Goal: Task Accomplishment & Management: Use online tool/utility

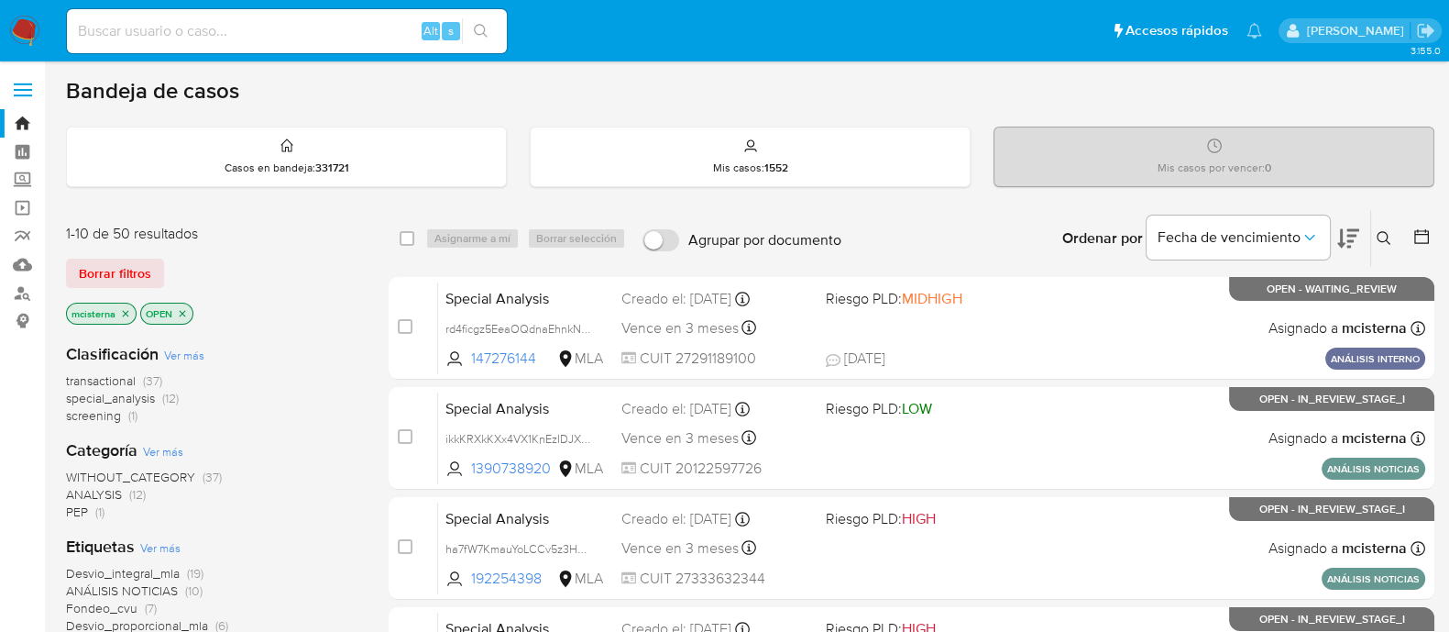
click at [373, 33] on input at bounding box center [287, 31] width 440 height 24
paste input "q3iNHgQH9vtZdWCwhhE3Woyv"
type input "q3iNHgQH9vtZdWCwhhE3Woyv"
click at [495, 30] on button "search-icon" at bounding box center [481, 31] width 38 height 26
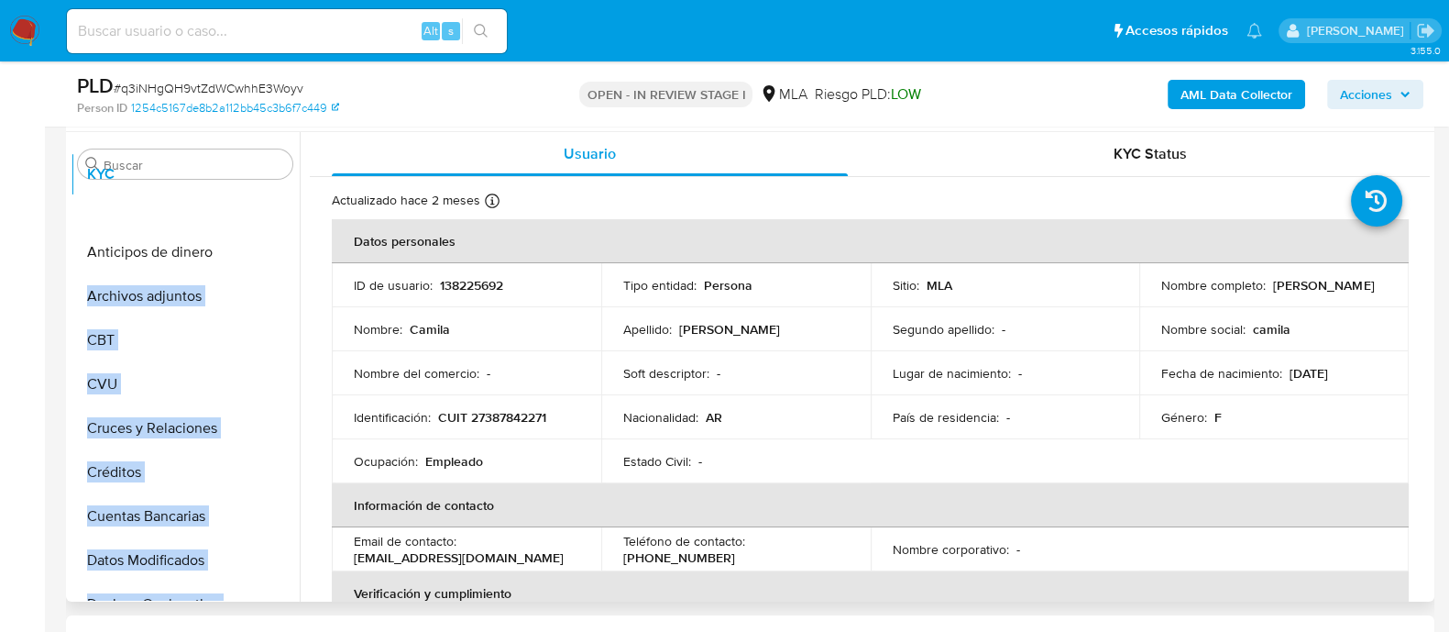
drag, startPoint x: 266, startPoint y: 315, endPoint x: 272, endPoint y: 193, distance: 122.1
click at [272, 193] on ul "Anticipos de dinero Archivos adjuntos CBT CVU Cruces y Relaciones Créditos Cuen…" at bounding box center [185, 392] width 229 height 413
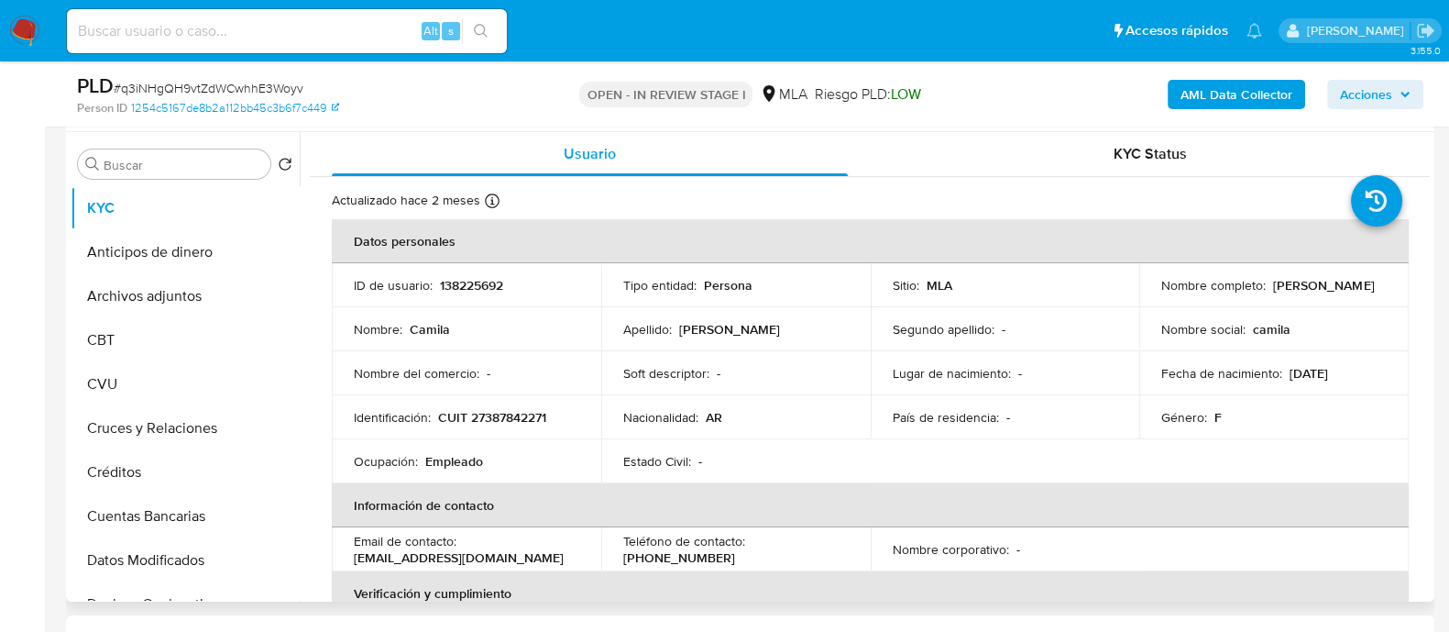
select select "10"
drag, startPoint x: 271, startPoint y: 295, endPoint x: 274, endPoint y: 251, distance: 44.1
click at [274, 251] on ul "KYC Anticipos de dinero Archivos adjuntos CBT CVU Cruces y Relaciones Créditos …" at bounding box center [185, 392] width 229 height 413
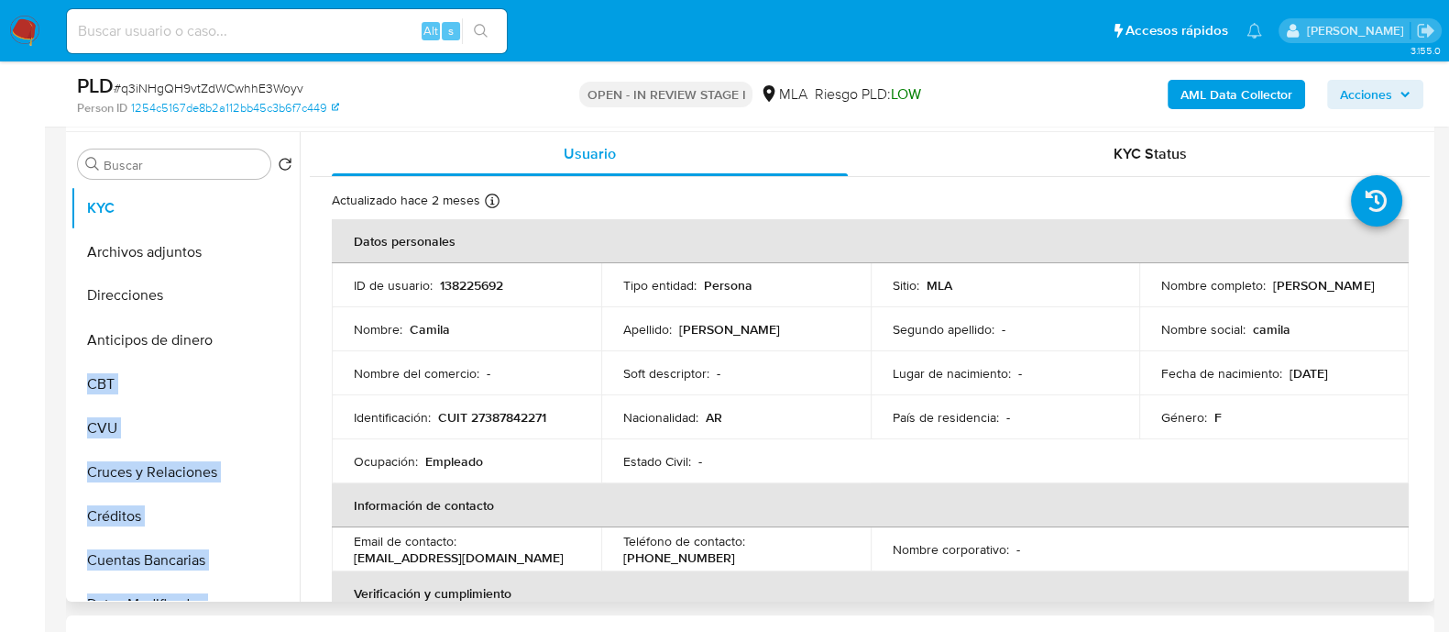
drag, startPoint x: 270, startPoint y: 532, endPoint x: 247, endPoint y: 294, distance: 238.6
click at [247, 294] on ul "KYC Archivos adjuntos Anticipos de dinero CBT CVU Cruces y Relaciones Créditos …" at bounding box center [185, 392] width 229 height 413
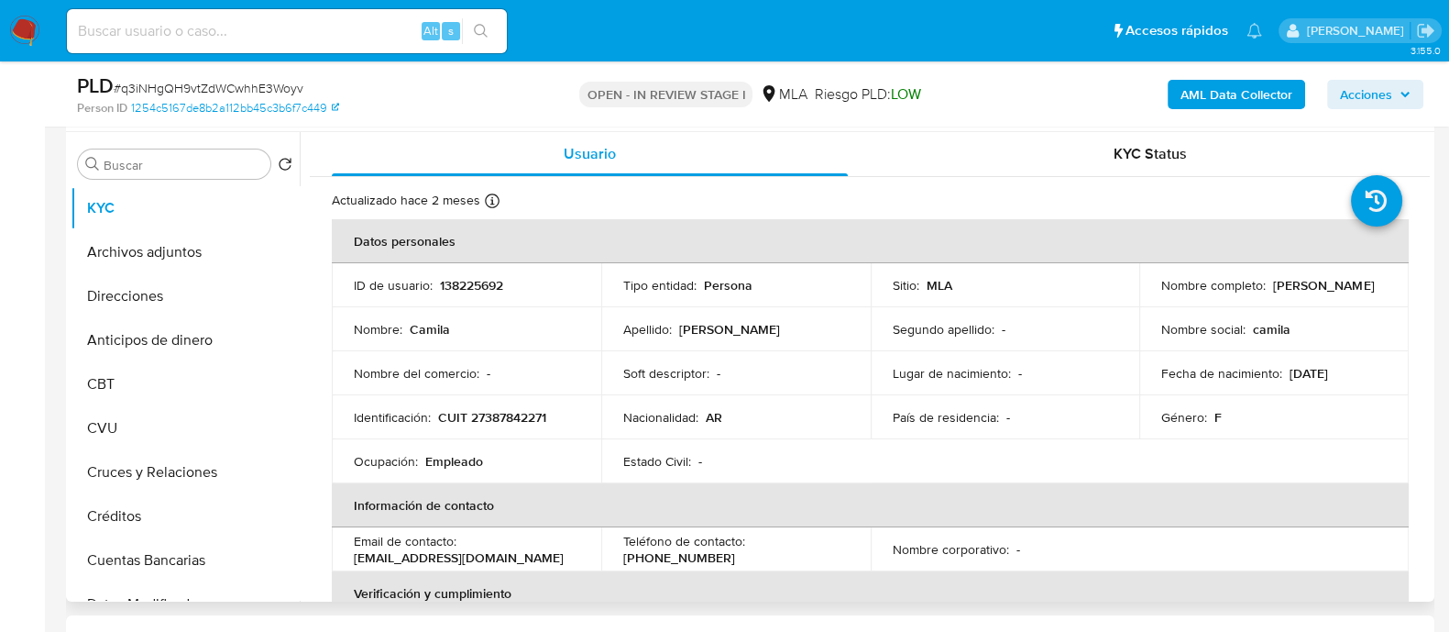
click at [374, 330] on p "Nombre :" at bounding box center [378, 329] width 49 height 16
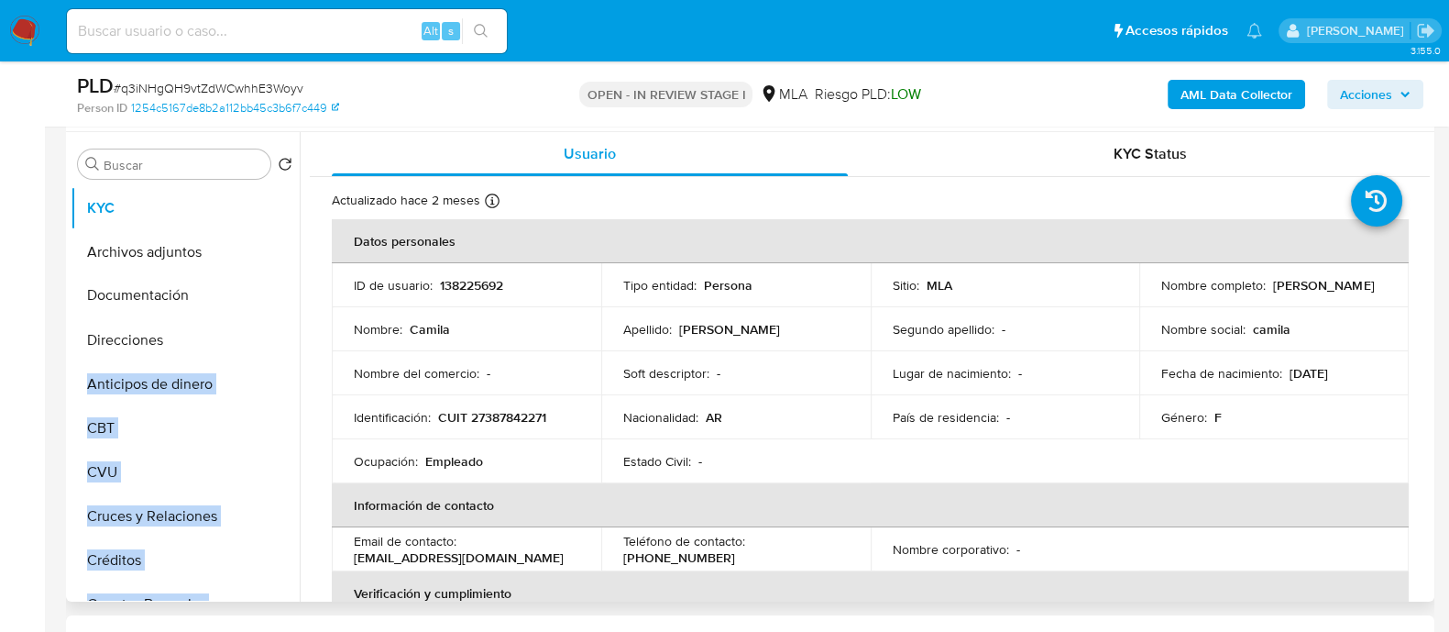
drag, startPoint x: 272, startPoint y: 396, endPoint x: 266, endPoint y: 302, distance: 93.7
click at [266, 302] on ul "KYC Archivos adjuntos Direcciones Anticipos de dinero CBT CVU Cruces y Relacion…" at bounding box center [185, 392] width 229 height 413
drag, startPoint x: 243, startPoint y: 334, endPoint x: 288, endPoint y: 342, distance: 45.7
click at [244, 333] on ul "KYC Archivos adjuntos Documentación Direcciones Anticipos de dinero CBT CVU Cru…" at bounding box center [185, 392] width 229 height 413
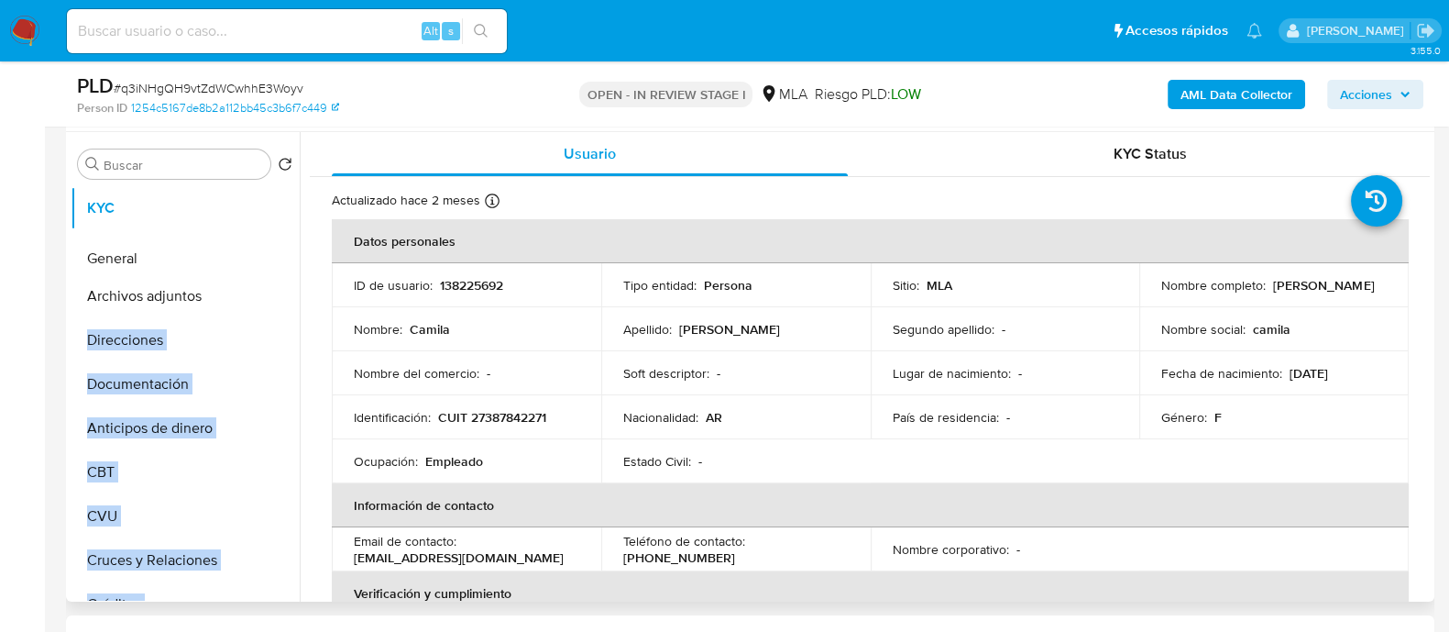
drag, startPoint x: 272, startPoint y: 368, endPoint x: 275, endPoint y: 261, distance: 106.4
click at [275, 261] on ul "KYC Archivos adjuntos Direcciones Documentación Anticipos de dinero CBT CVU Cru…" at bounding box center [185, 392] width 229 height 413
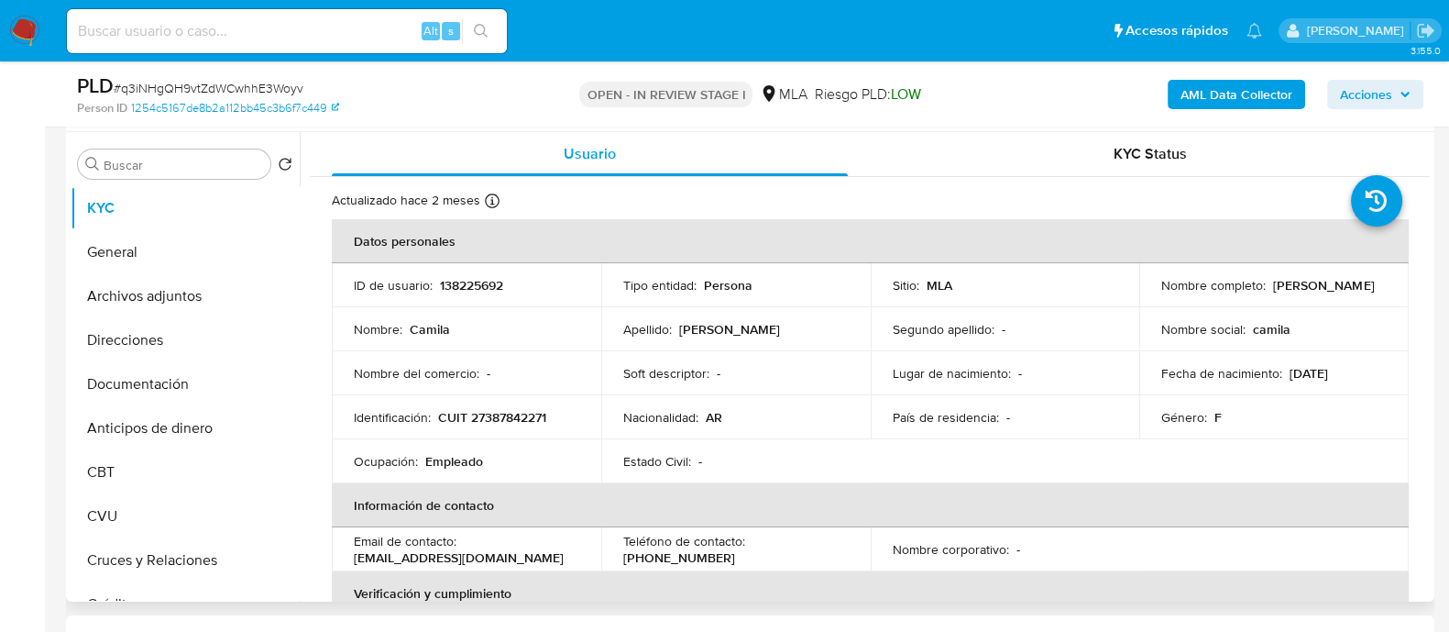
click at [347, 355] on td "Nombre del comercio : -" at bounding box center [466, 373] width 269 height 44
drag, startPoint x: 263, startPoint y: 523, endPoint x: 358, endPoint y: 394, distance: 160.6
click at [241, 423] on ul "KYC General Archivos adjuntos Direcciones Documentación Anticipos de dinero CBT…" at bounding box center [185, 392] width 229 height 413
click at [399, 395] on td "Identificación : CUIT 27387842271" at bounding box center [466, 417] width 269 height 44
drag, startPoint x: 269, startPoint y: 497, endPoint x: 283, endPoint y: 456, distance: 43.8
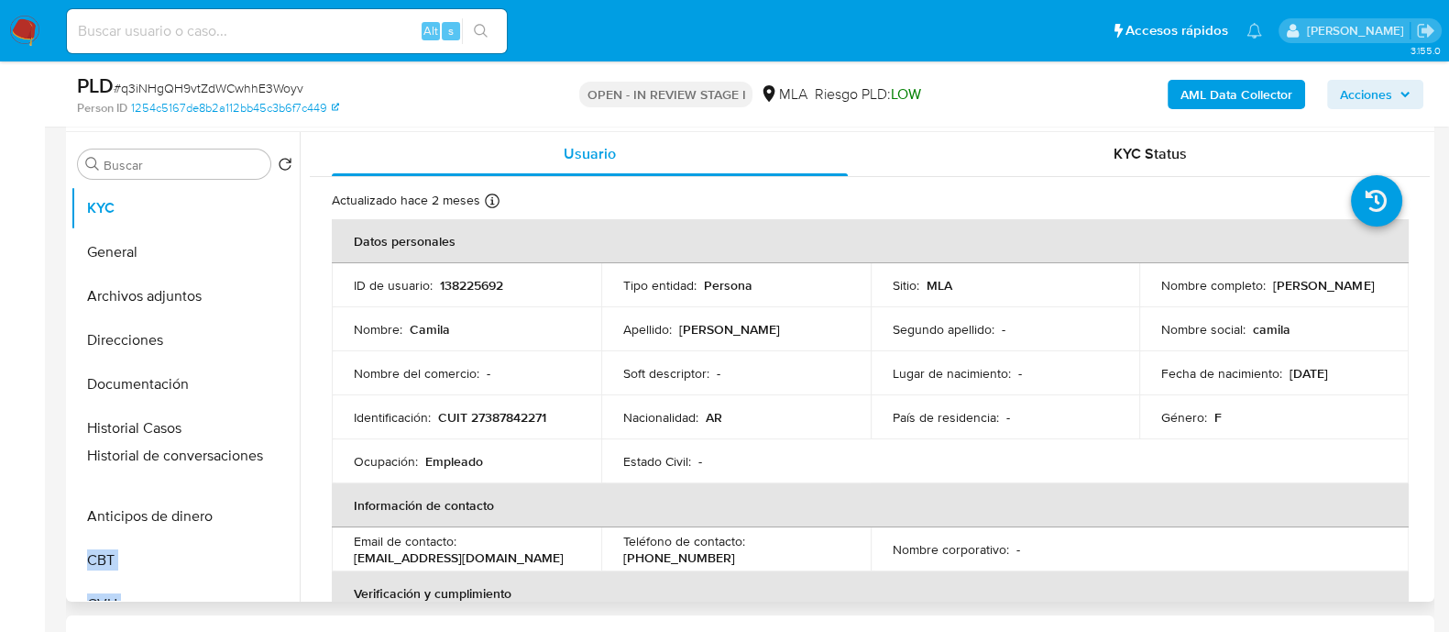
click at [283, 456] on ul "KYC General Archivos adjuntos Direcciones Documentación Historial Casos Anticip…" at bounding box center [185, 392] width 229 height 413
click at [338, 442] on td "Ocupación : Empleado" at bounding box center [466, 461] width 269 height 44
drag, startPoint x: 270, startPoint y: 354, endPoint x: 245, endPoint y: 521, distance: 168.8
click at [245, 521] on ul "KYC General Archivos adjuntos Direcciones Documentación Historial Casos Histori…" at bounding box center [185, 392] width 229 height 413
click at [400, 425] on td "Identificación : CUIT 27387842271" at bounding box center [466, 417] width 269 height 44
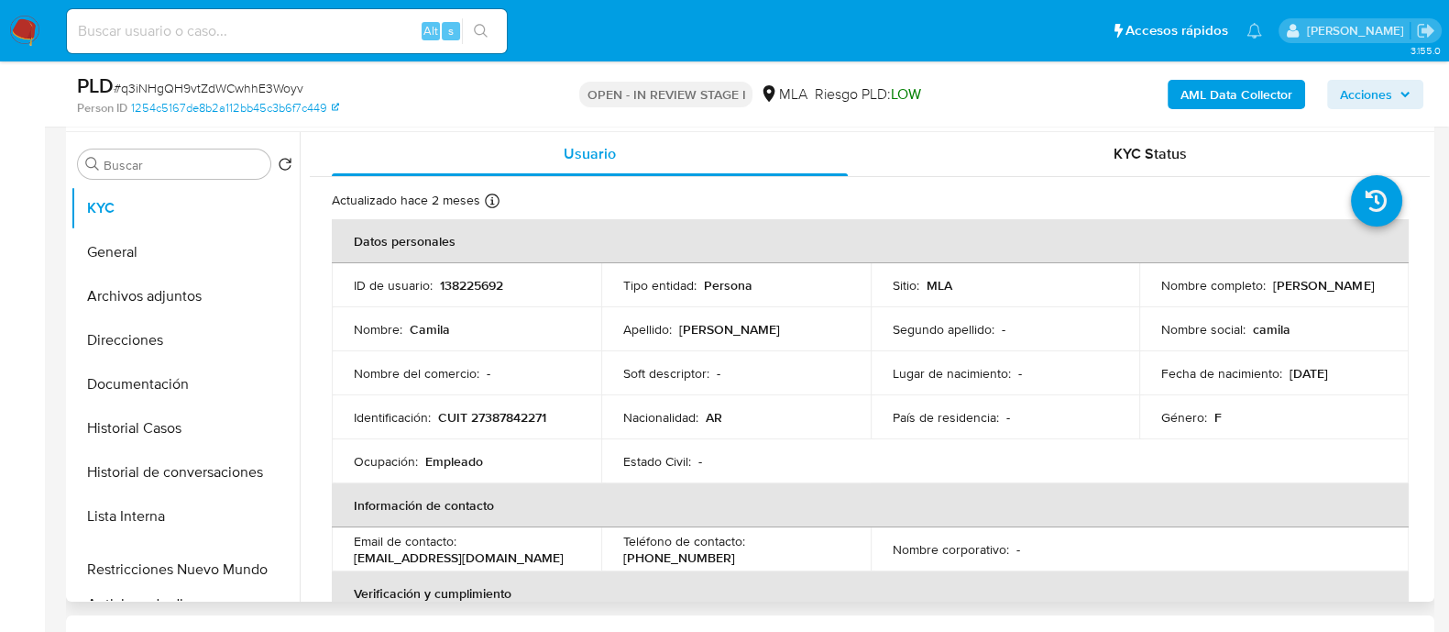
drag, startPoint x: 266, startPoint y: 526, endPoint x: 247, endPoint y: 562, distance: 40.2
click at [247, 562] on ul "KYC General Archivos adjuntos Direcciones Documentación Historial Casos Histori…" at bounding box center [185, 392] width 229 height 413
click at [577, 336] on div "Nombre : Camila" at bounding box center [466, 329] width 225 height 16
click at [221, 438] on button "Historial Casos" at bounding box center [178, 428] width 214 height 44
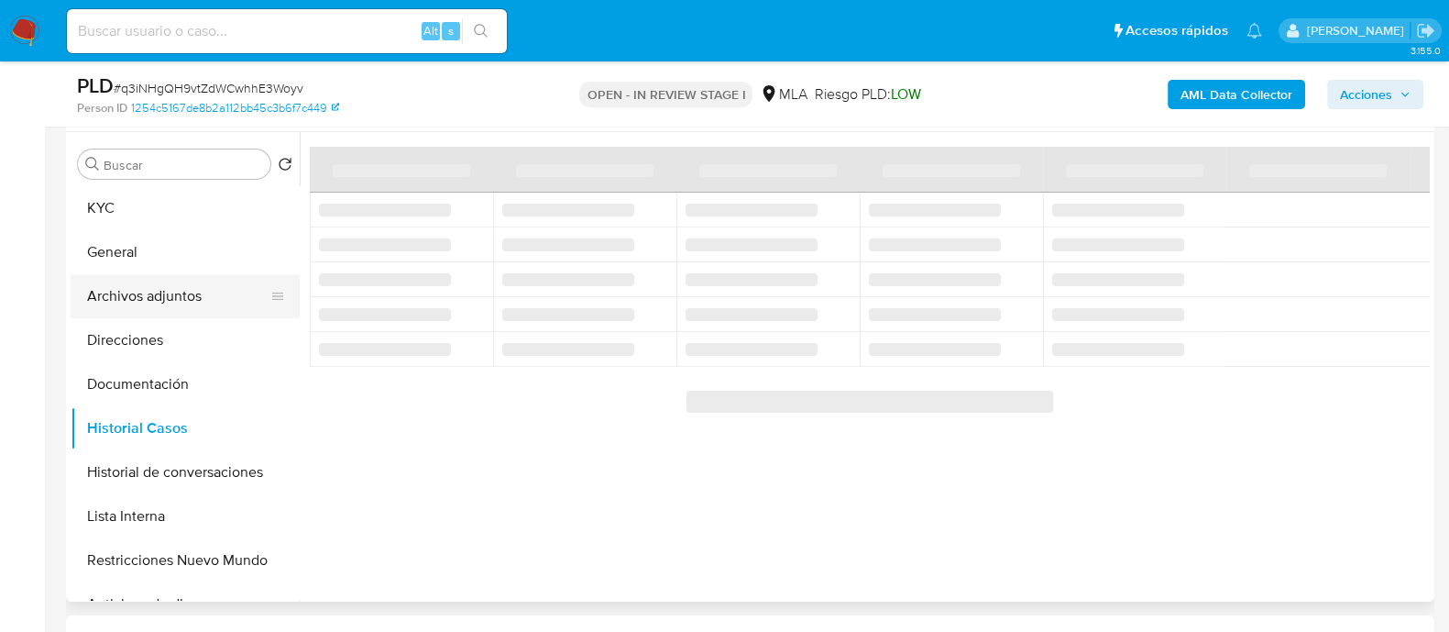
click at [214, 313] on button "Archivos adjuntos" at bounding box center [178, 296] width 214 height 44
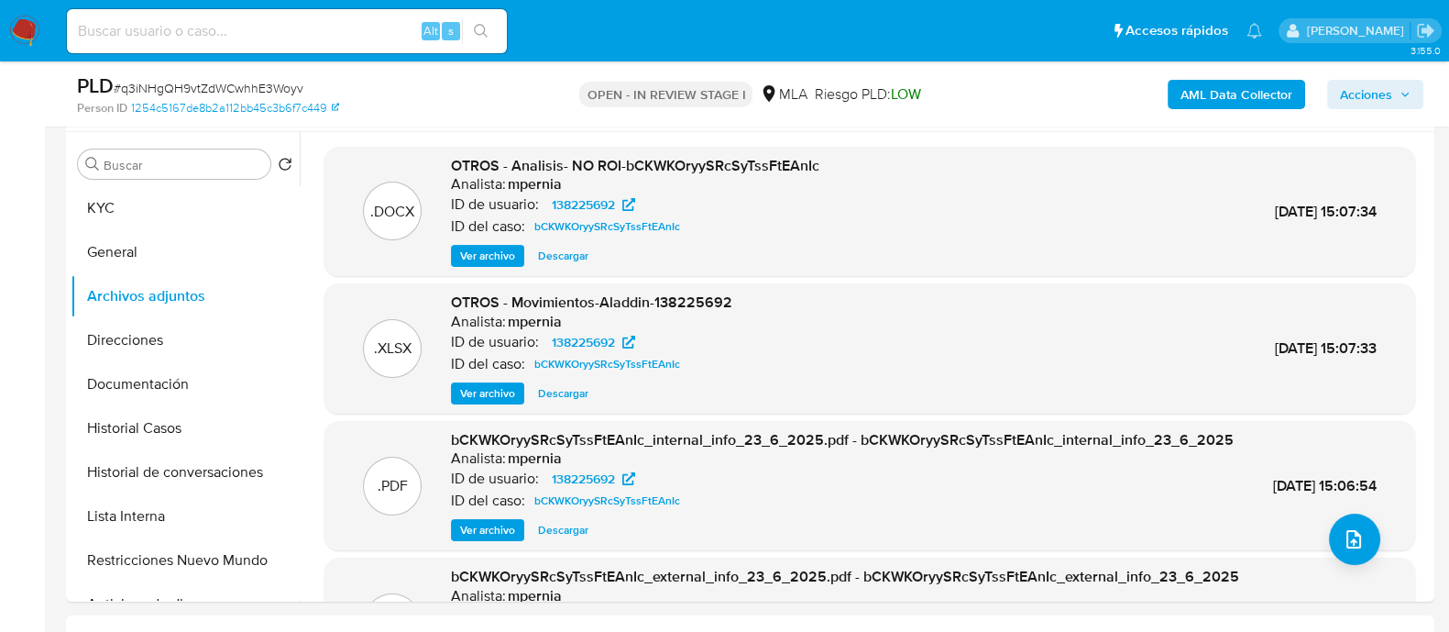
click at [1265, 104] on b "AML Data Collector" at bounding box center [1237, 94] width 112 height 29
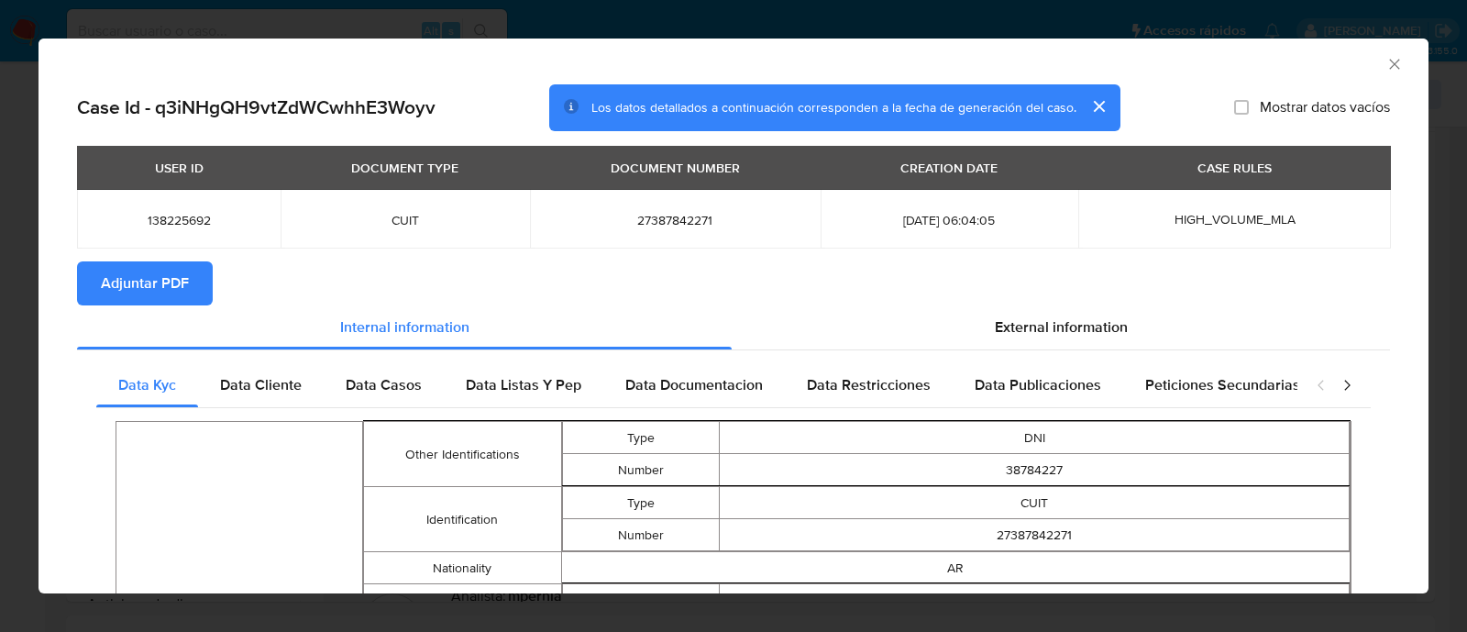
click at [177, 300] on span "Adjuntar PDF" at bounding box center [145, 283] width 88 height 40
click at [174, 300] on span "Adjuntar PDF" at bounding box center [145, 283] width 88 height 40
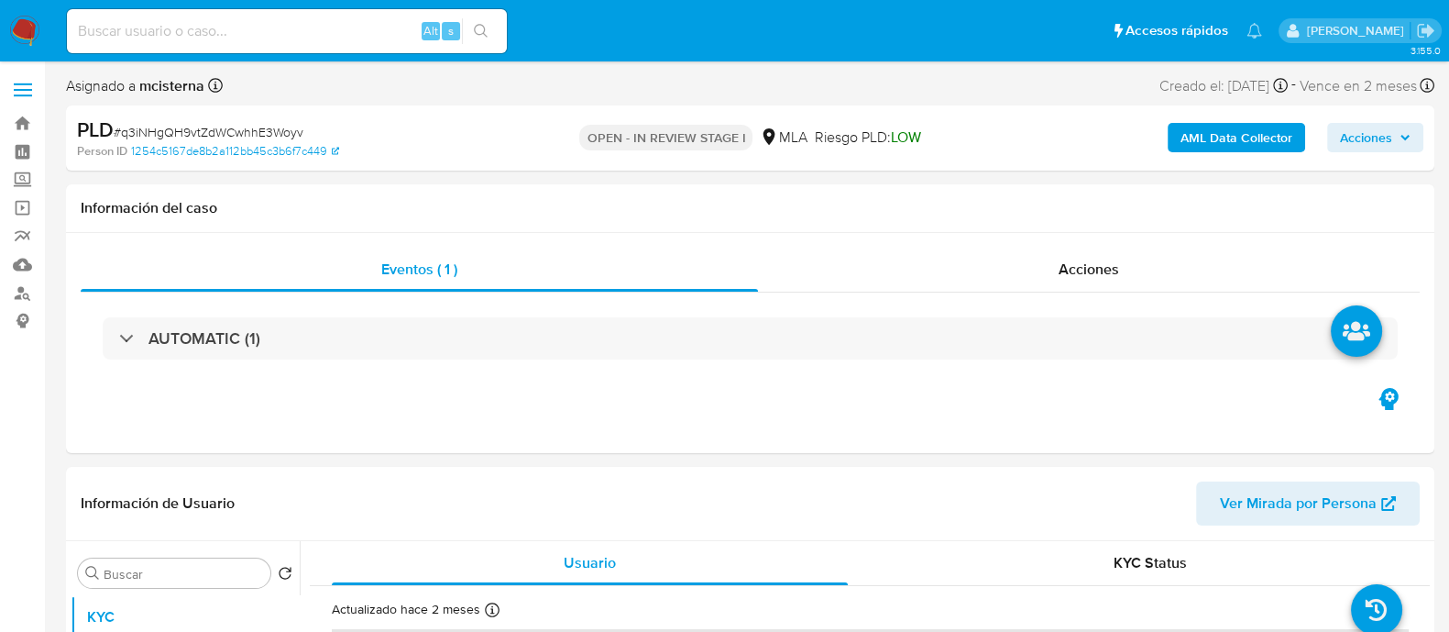
select select "10"
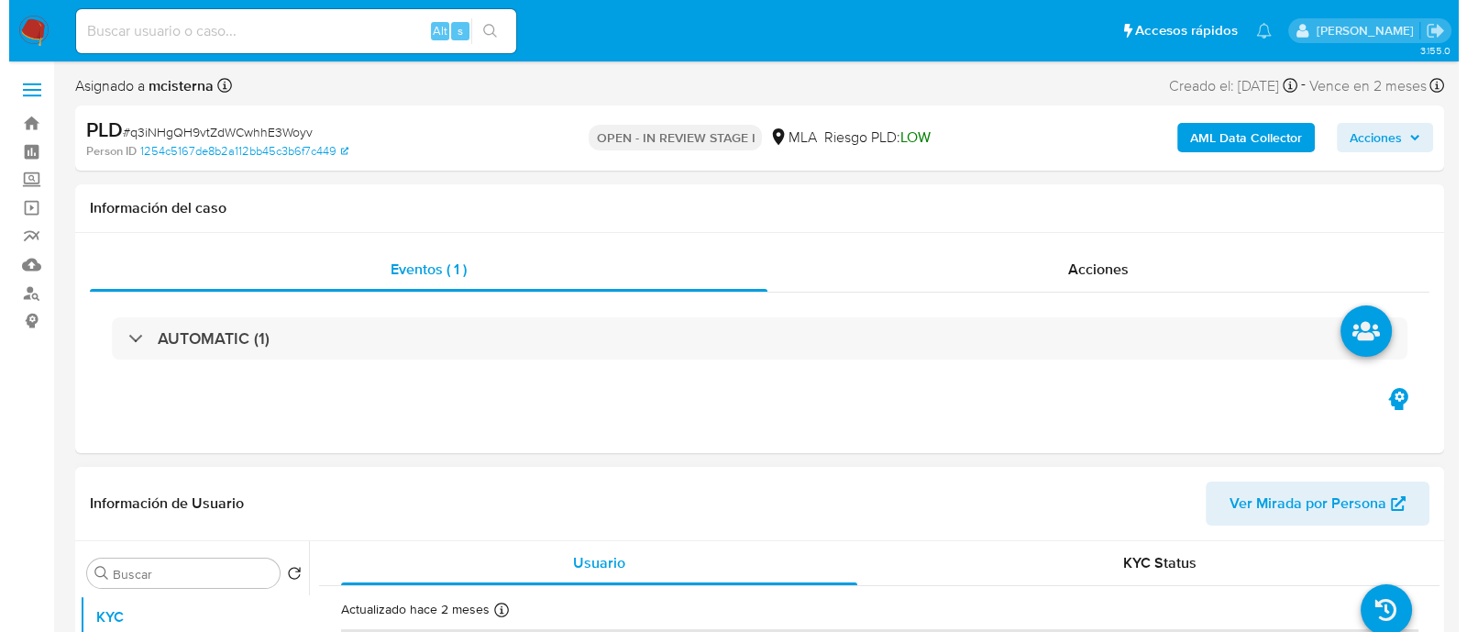
scroll to position [344, 0]
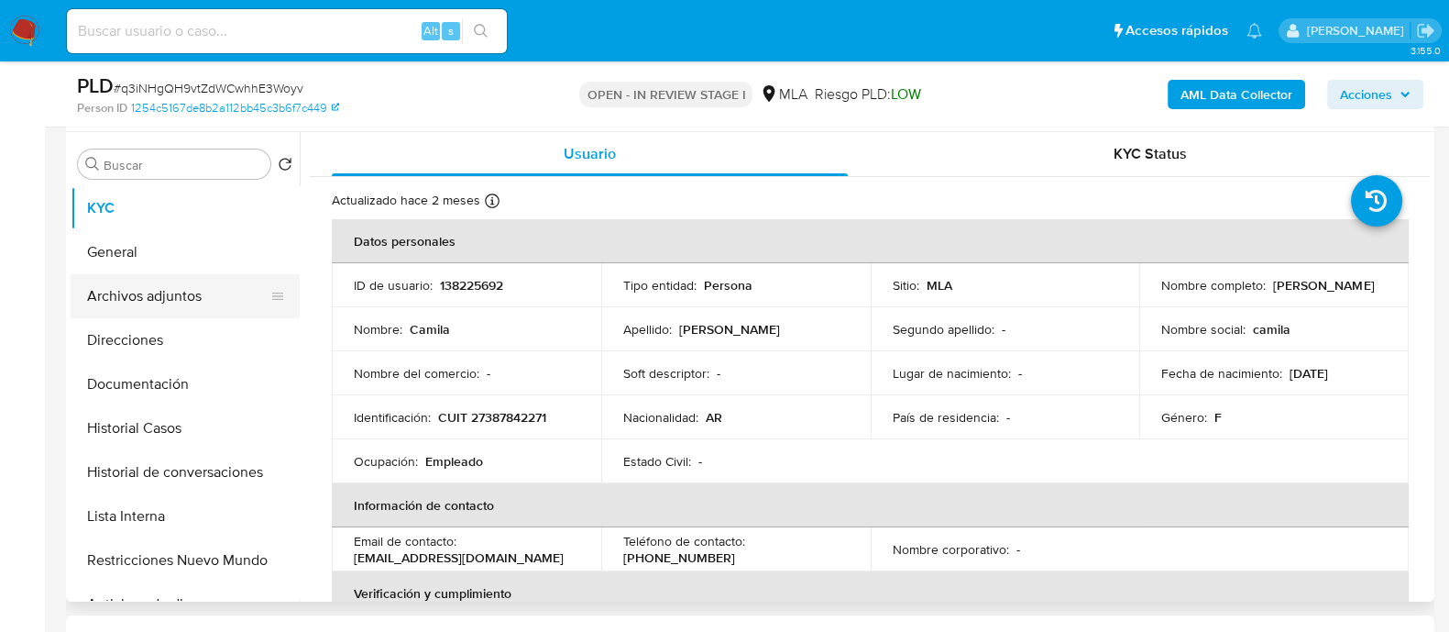
click at [216, 286] on button "Archivos adjuntos" at bounding box center [178, 296] width 214 height 44
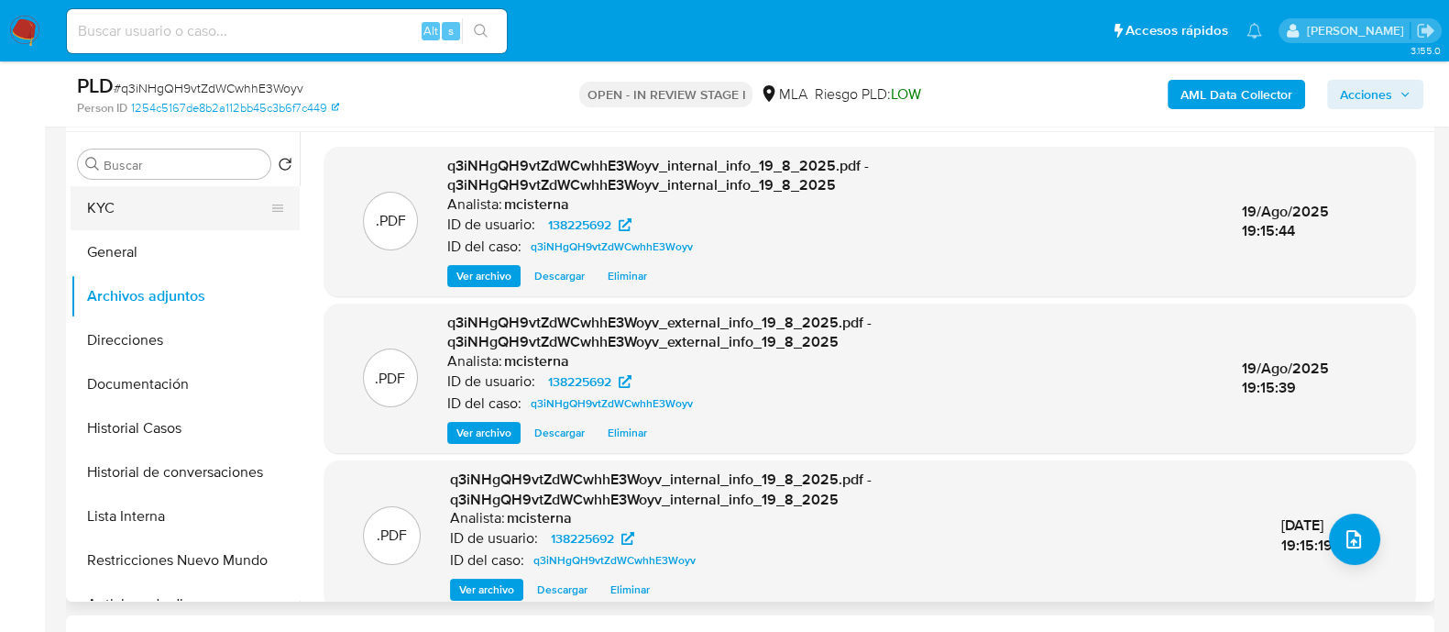
click at [181, 218] on button "KYC" at bounding box center [178, 208] width 214 height 44
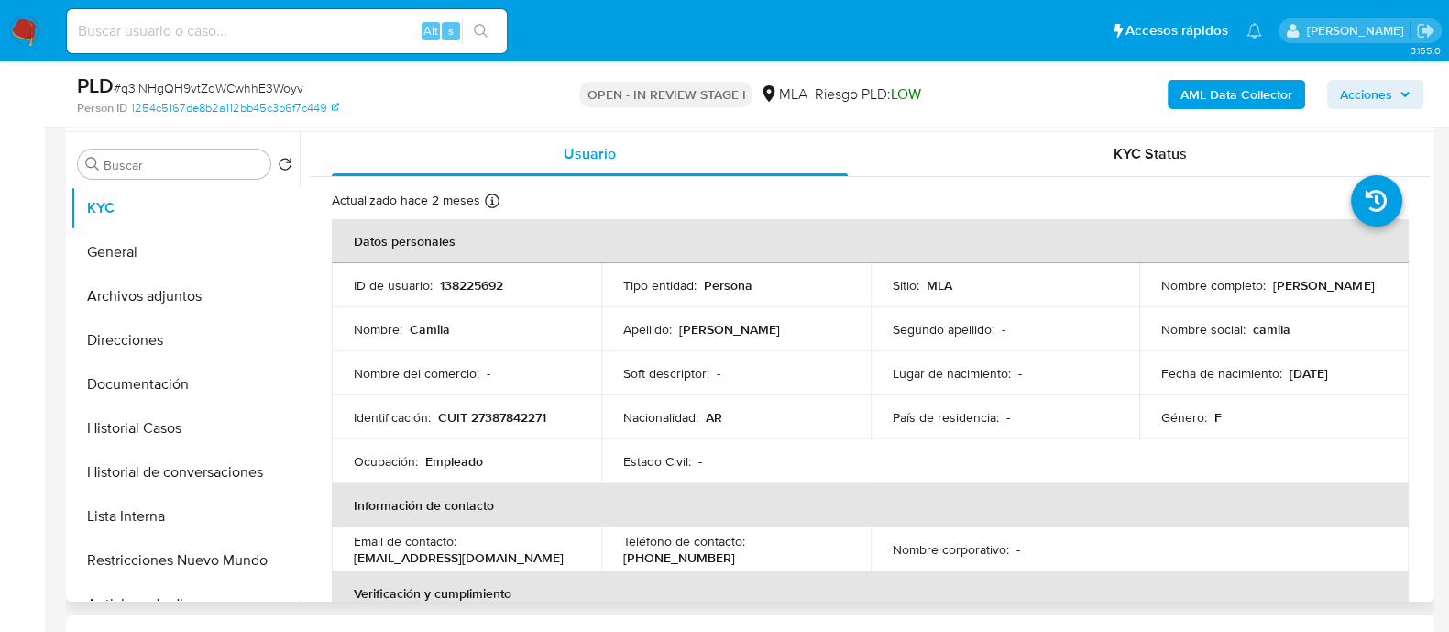
click at [735, 549] on p "[PHONE_NUMBER]" at bounding box center [679, 557] width 112 height 16
copy p "66161445"
click at [503, 425] on td "Identificación : CUIT 27387842271" at bounding box center [466, 417] width 269 height 44
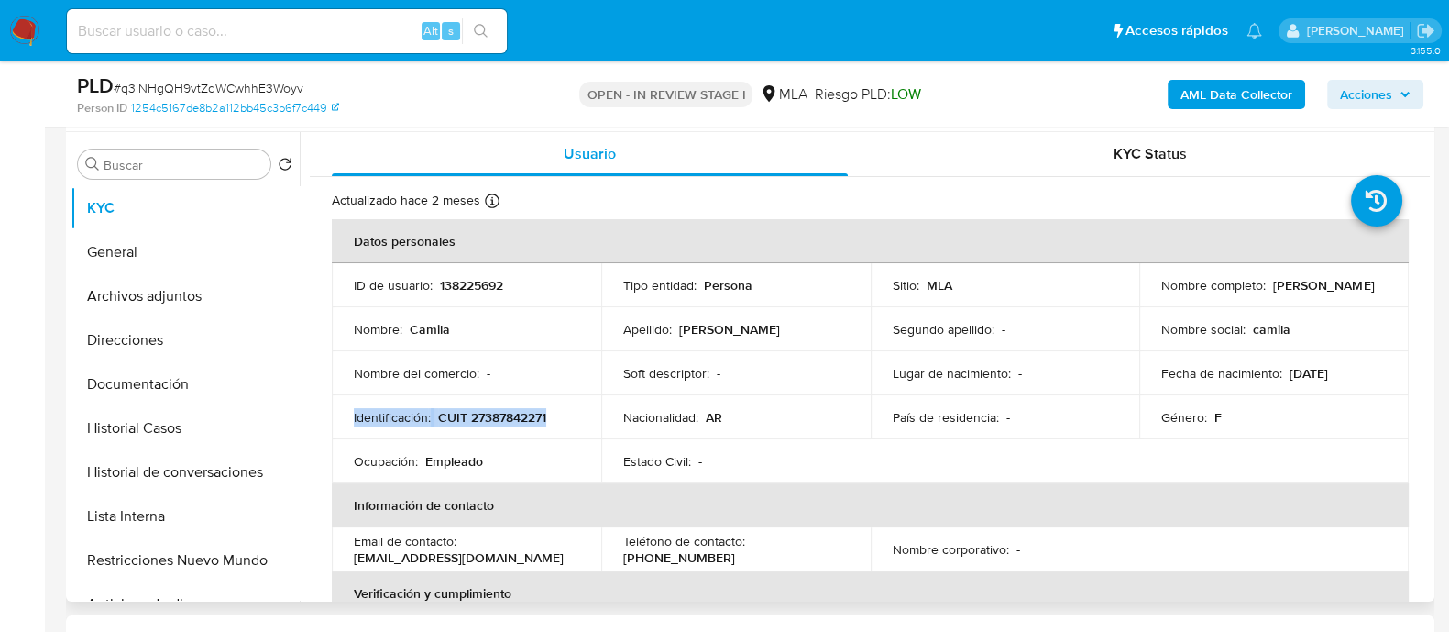
click at [503, 425] on td "Identificación : CUIT 27387842271" at bounding box center [466, 417] width 269 height 44
click at [504, 410] on p "CUIT 27387842271" at bounding box center [492, 417] width 108 height 16
click at [170, 287] on button "Archivos adjuntos" at bounding box center [178, 296] width 214 height 44
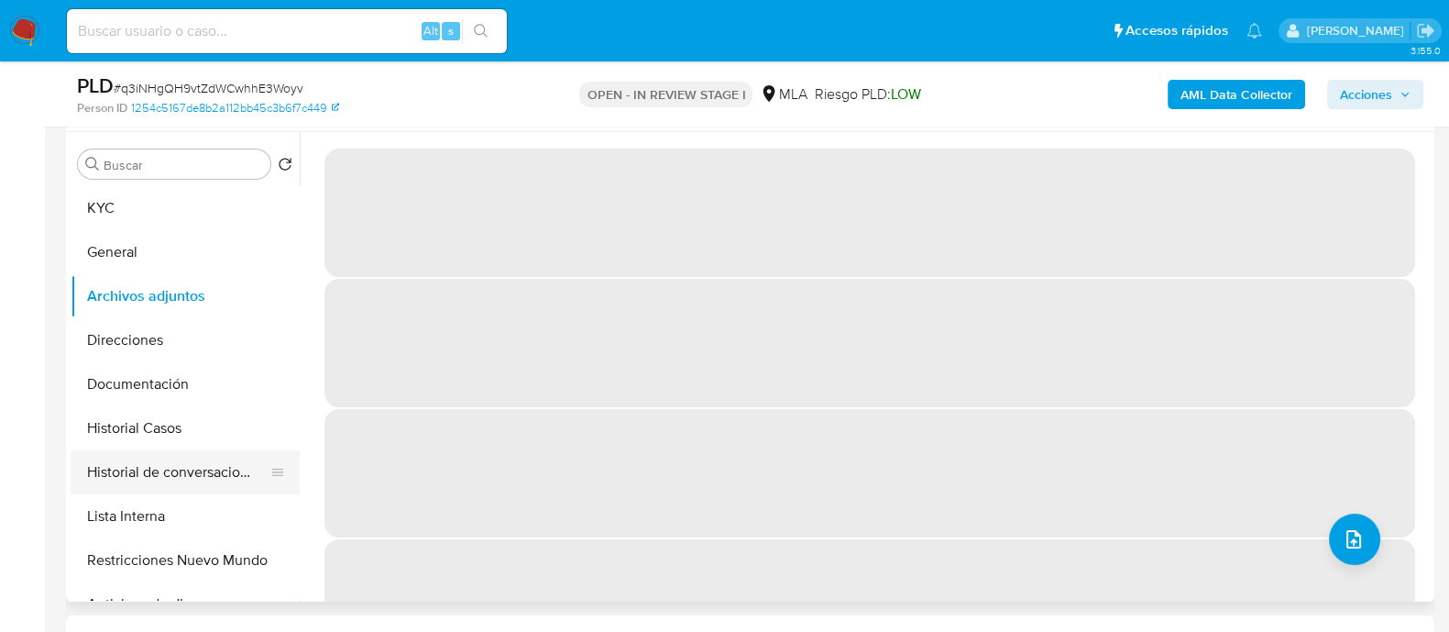
click at [209, 465] on button "Historial de conversaciones" at bounding box center [178, 472] width 214 height 44
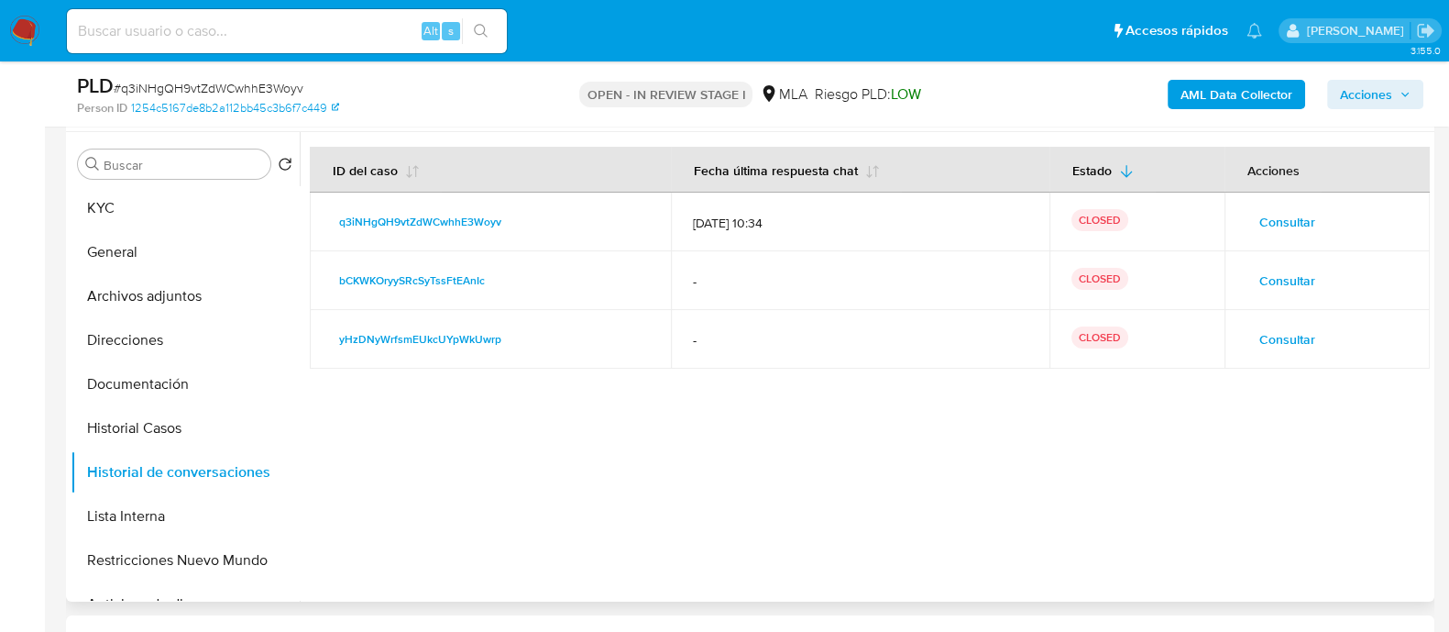
click at [1291, 217] on span "Consultar" at bounding box center [1287, 222] width 56 height 26
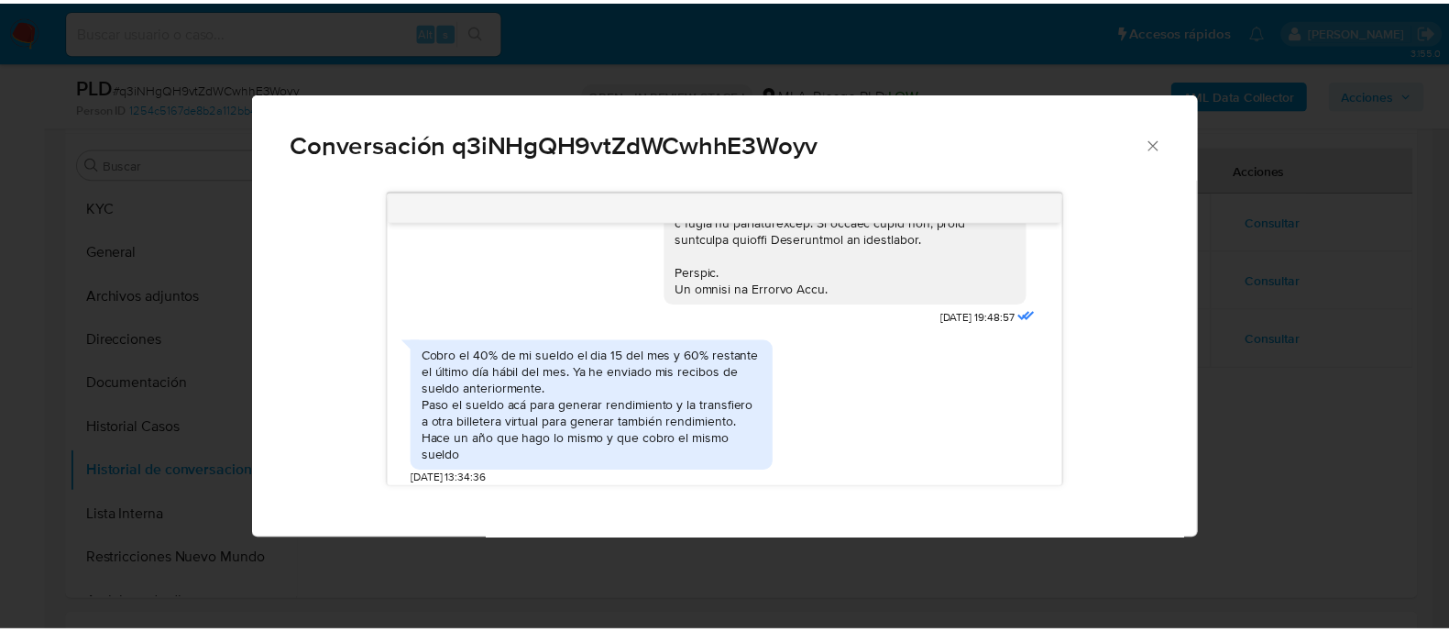
scroll to position [929, 0]
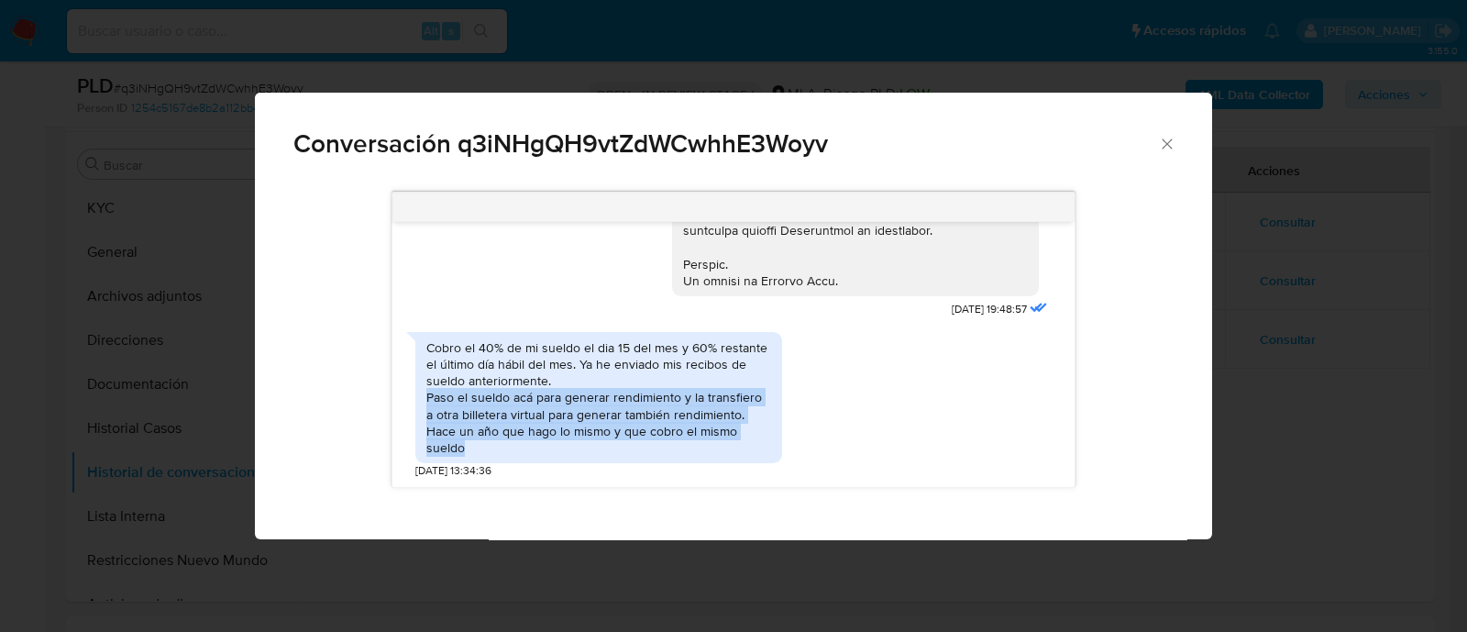
drag, startPoint x: 424, startPoint y: 415, endPoint x: 764, endPoint y: 442, distance: 340.2
click at [764, 442] on div "Cobro el 40% de mi sueldo el dia 15 del mes y 60% restante el último día hábil …" at bounding box center [598, 397] width 367 height 131
copy div "Paso el sueldo acá para generar rendimiento y la transfiero a otra billetera vi…"
click at [205, 304] on div "Conversación q3iNHgQH9vtZdWCwhhE3Woyv 17/07/2025 19:48:57 Cobro el 40% de mi su…" at bounding box center [733, 316] width 1467 height 632
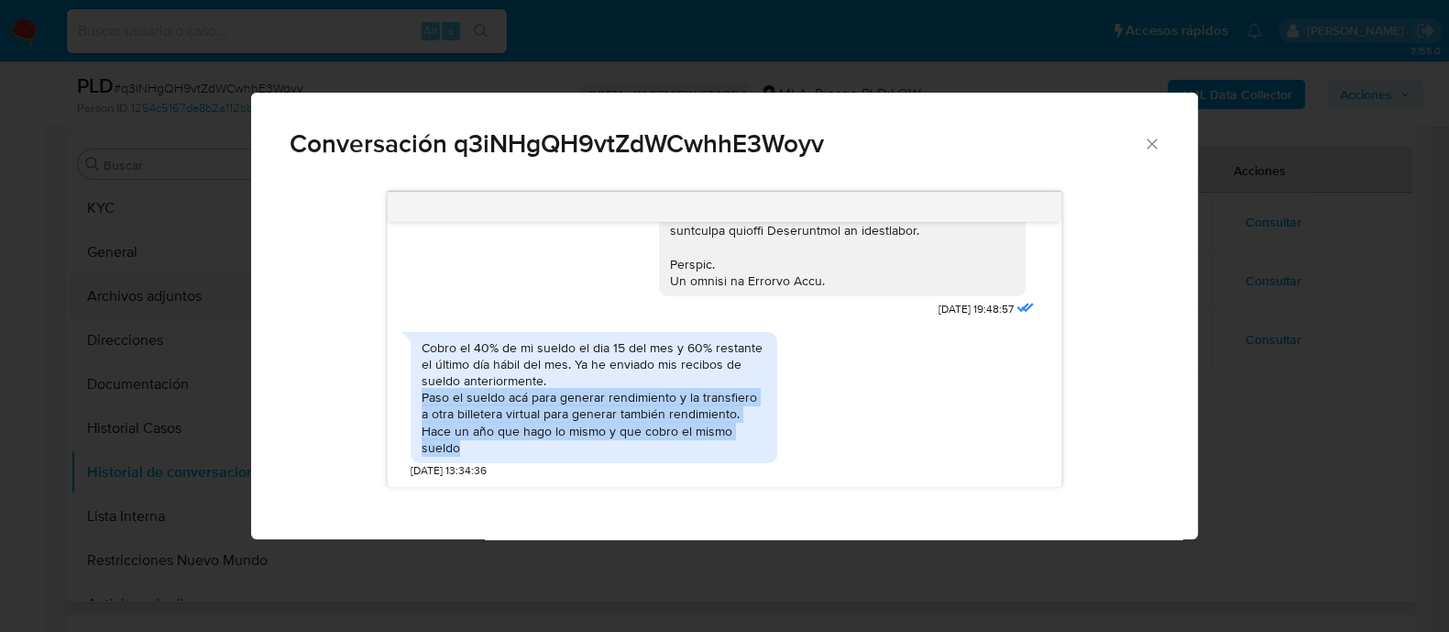
click at [200, 302] on button "Archivos adjuntos" at bounding box center [178, 296] width 214 height 44
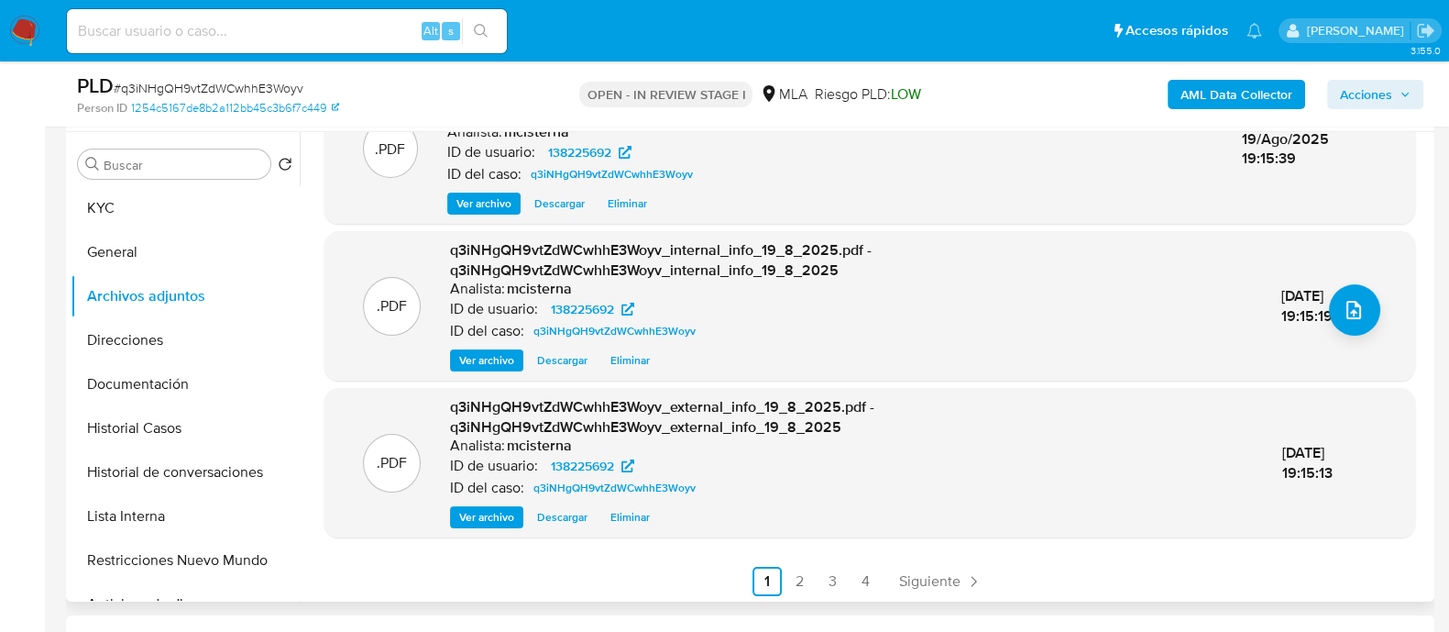
scroll to position [233, 0]
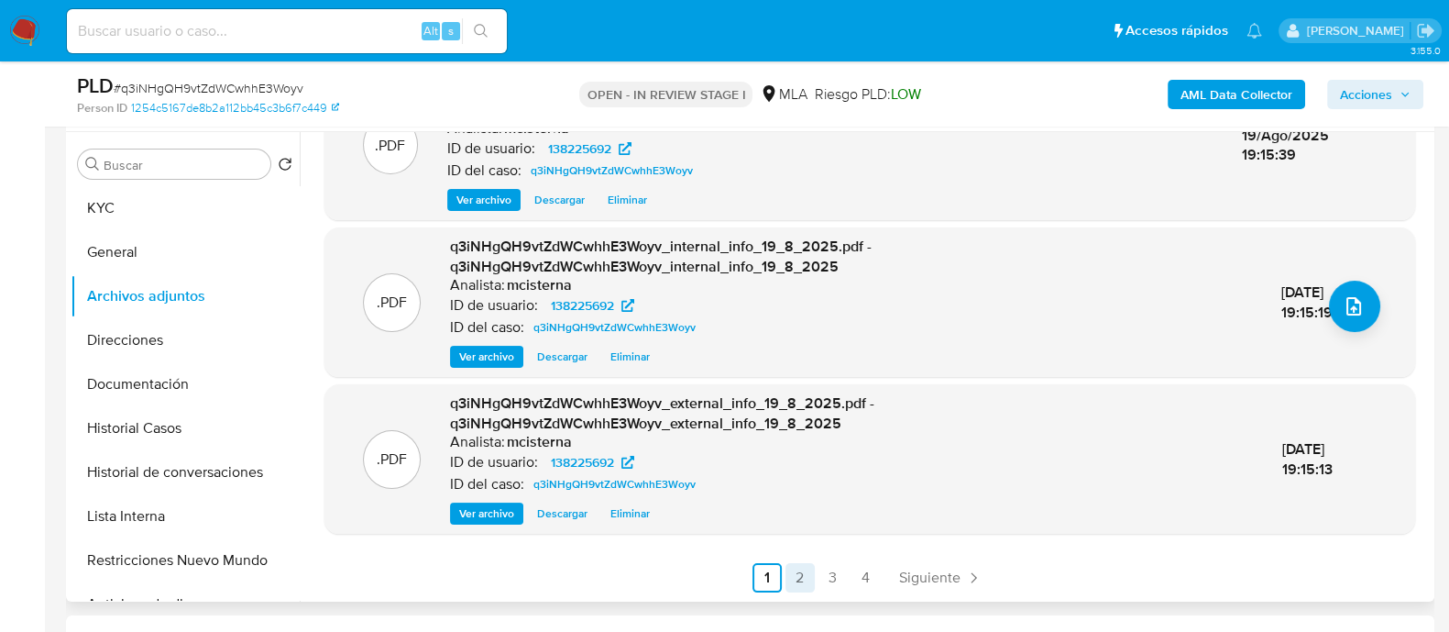
click at [803, 582] on link "2" at bounding box center [800, 577] width 29 height 29
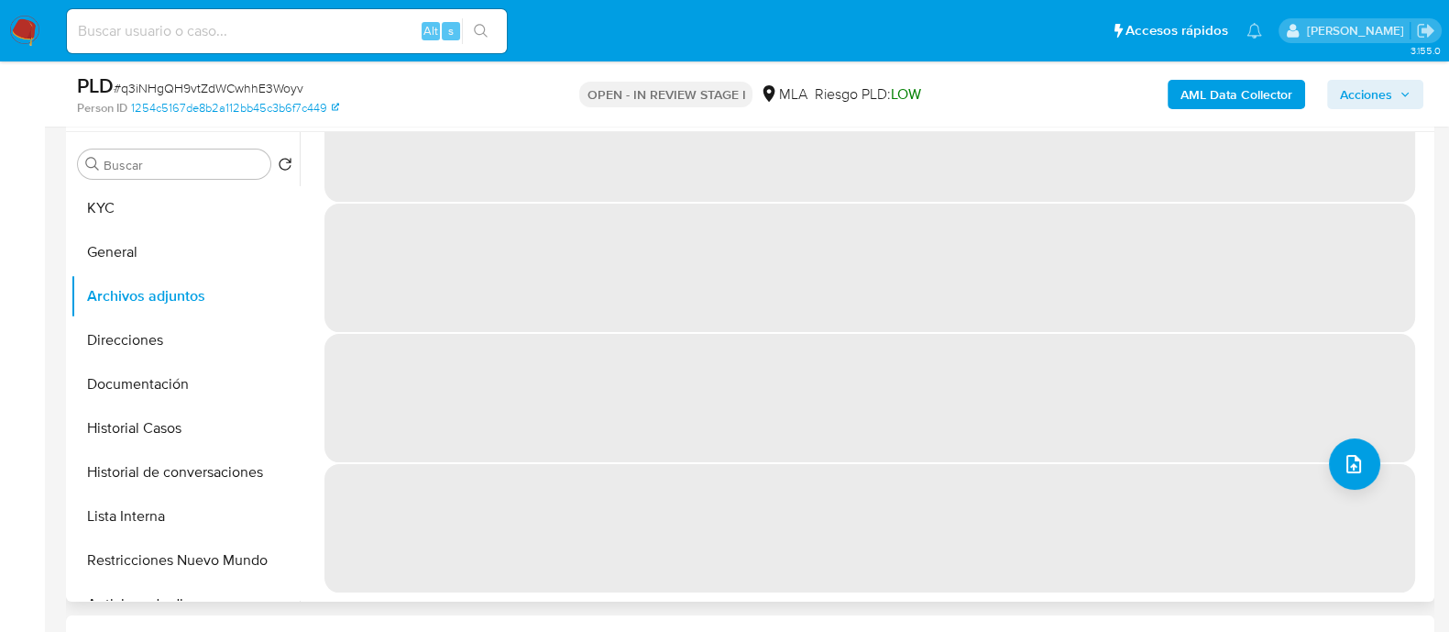
scroll to position [0, 0]
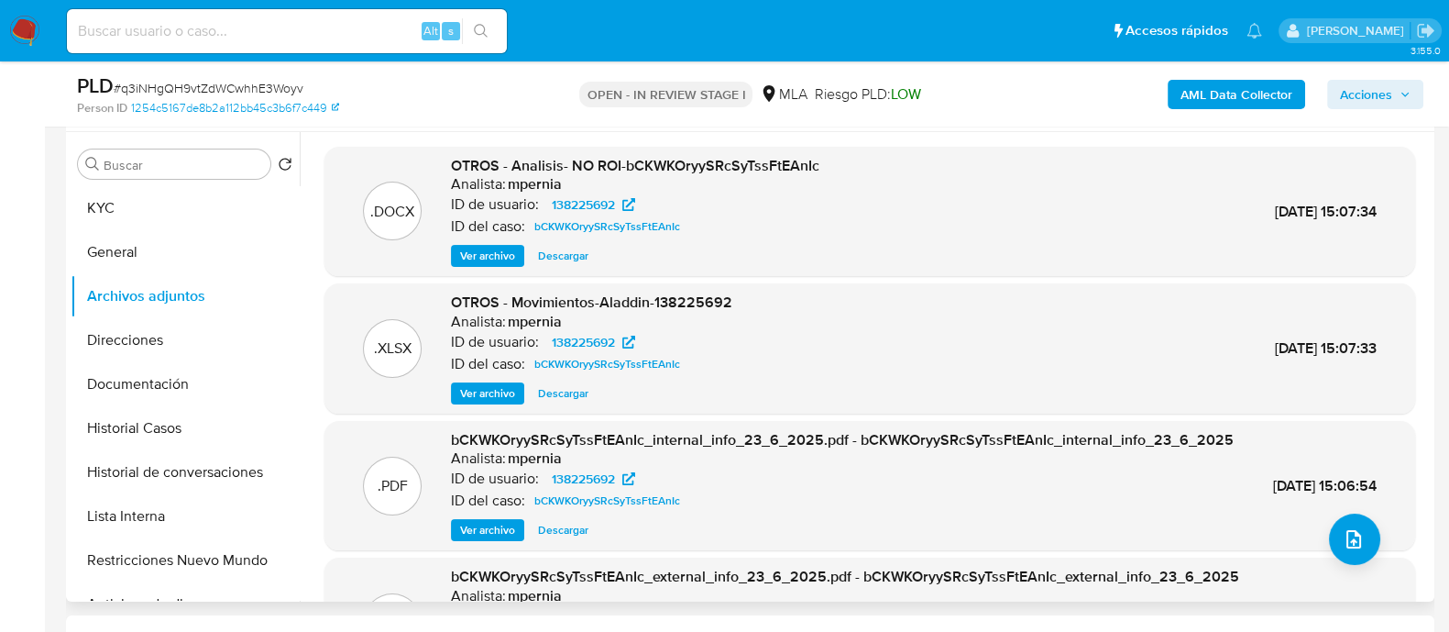
click at [500, 253] on span "Ver archivo" at bounding box center [487, 256] width 55 height 18
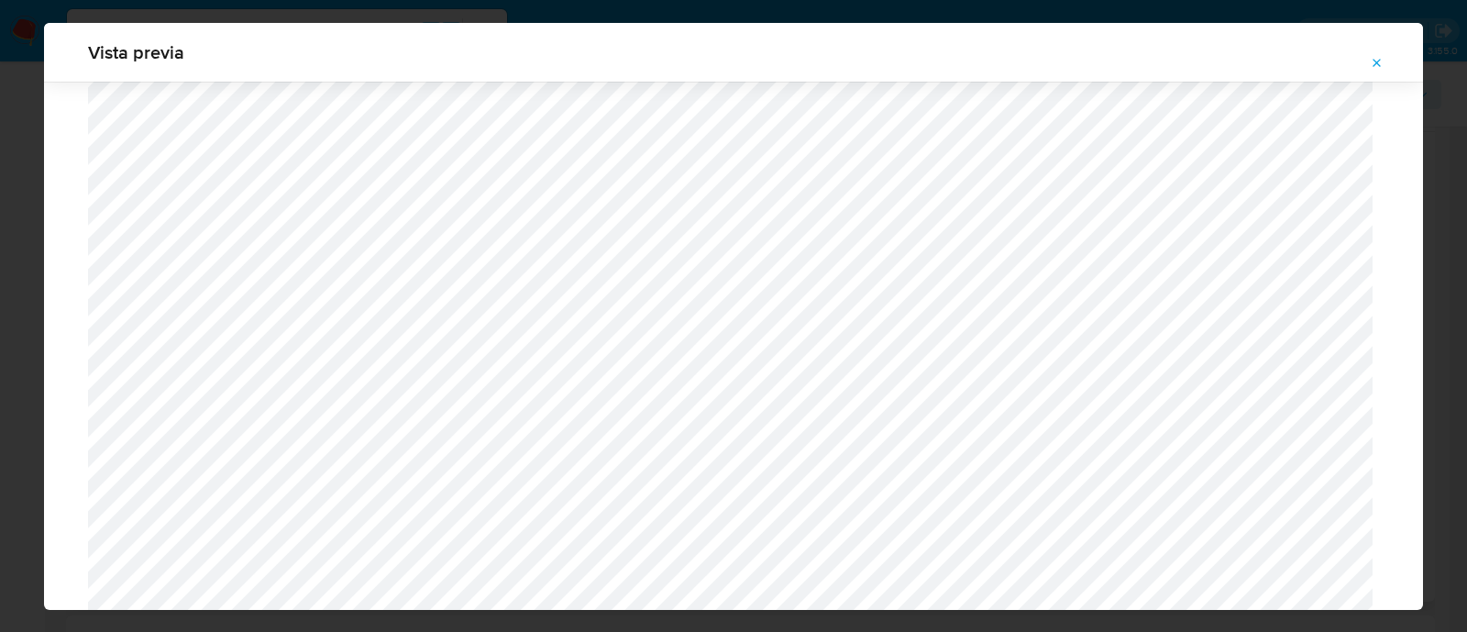
scroll to position [1384, 0]
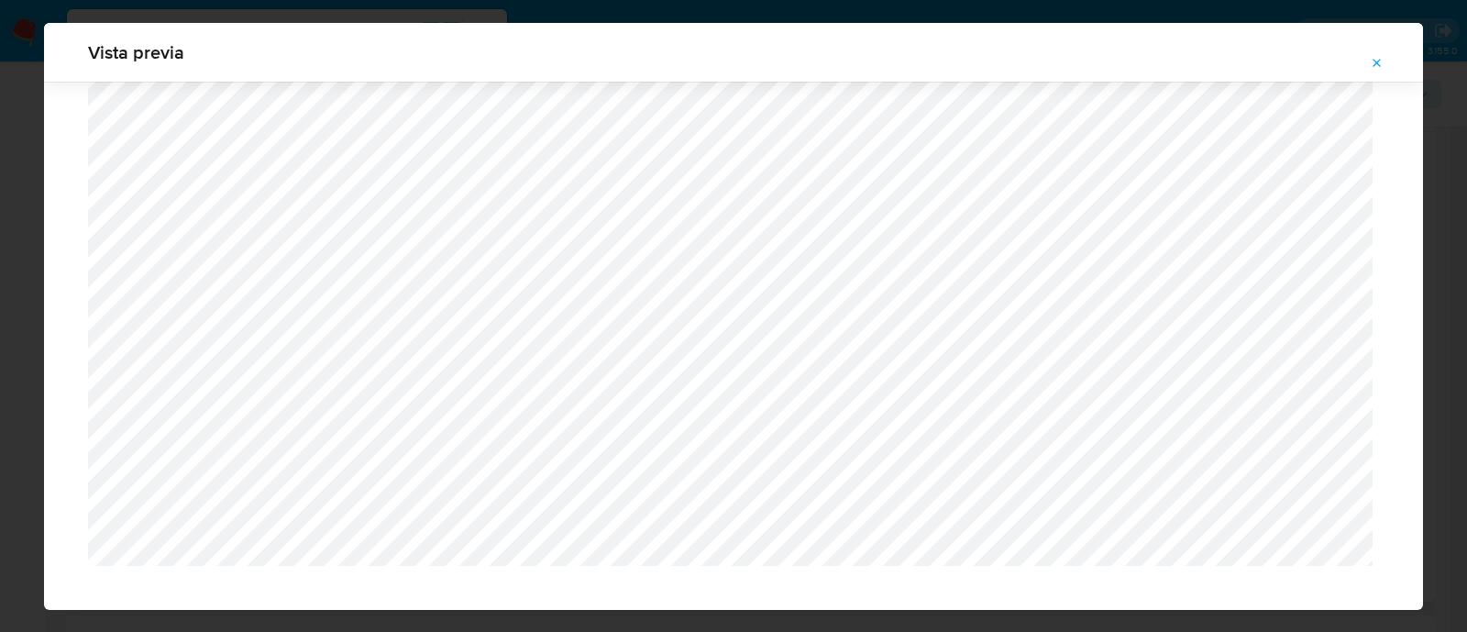
click at [1384, 71] on span "Attachment preview" at bounding box center [1376, 63] width 15 height 26
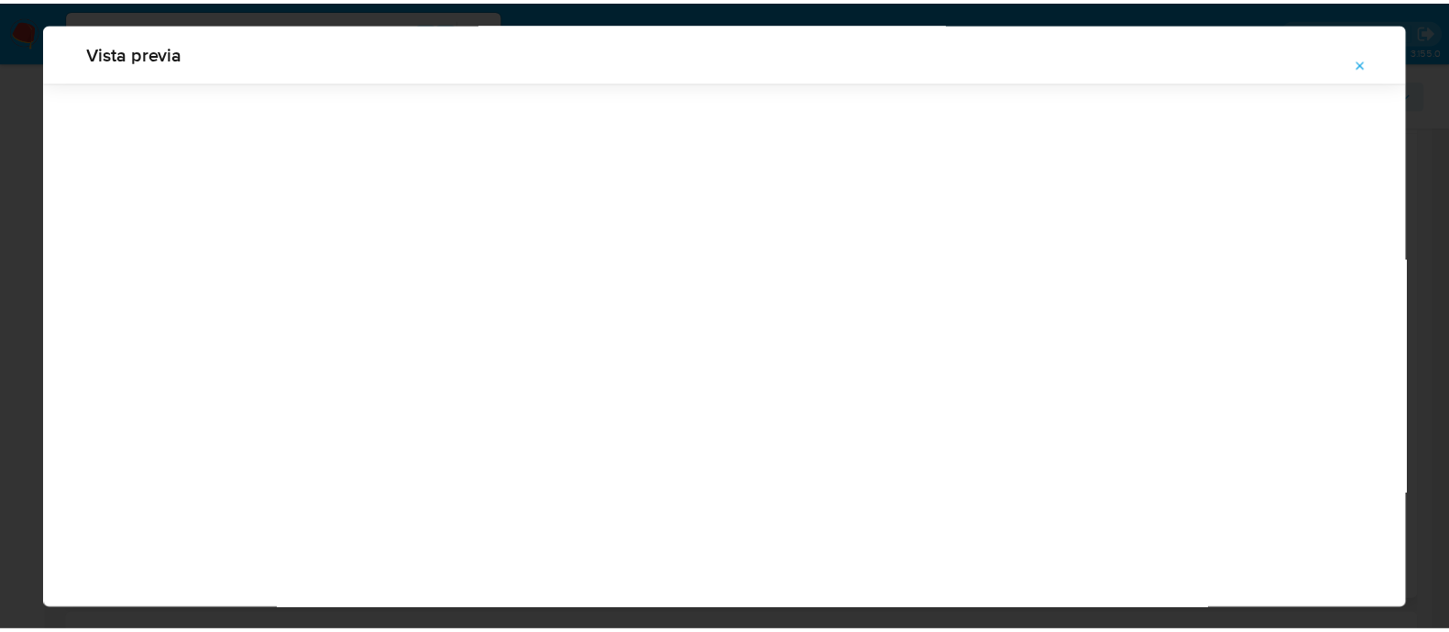
scroll to position [59, 0]
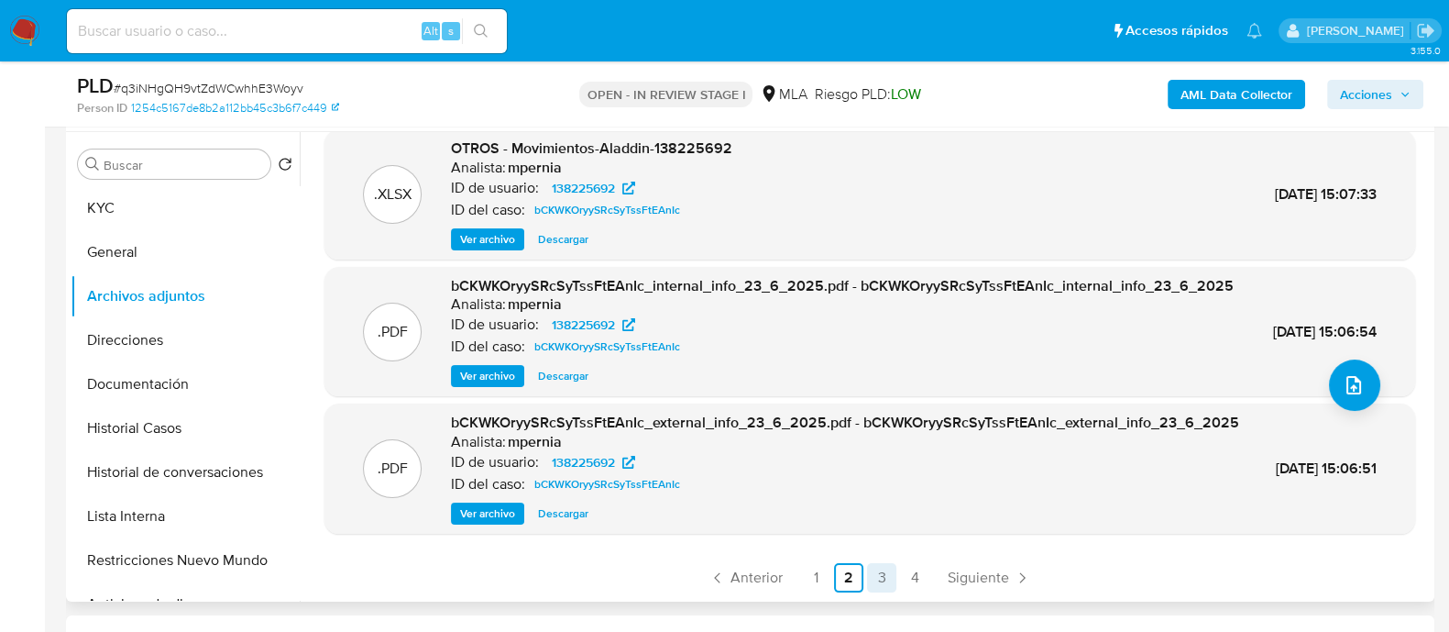
click at [879, 575] on link "3" at bounding box center [881, 577] width 29 height 29
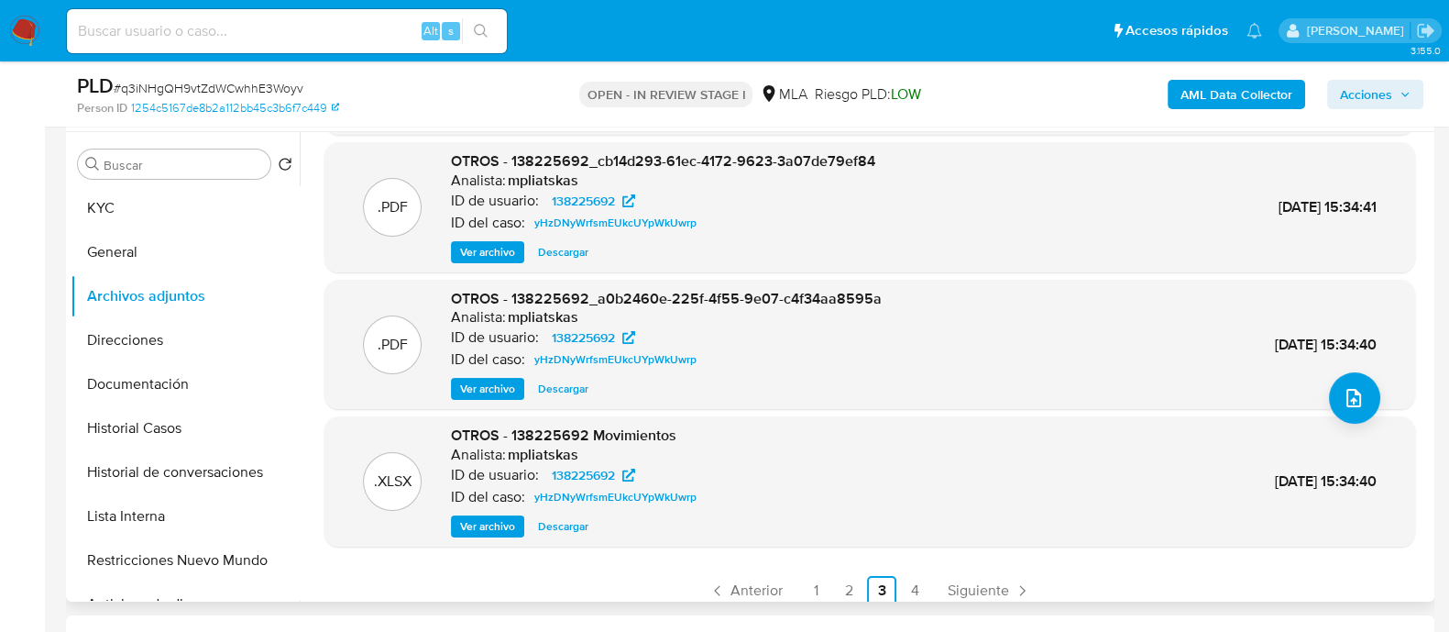
scroll to position [154, 0]
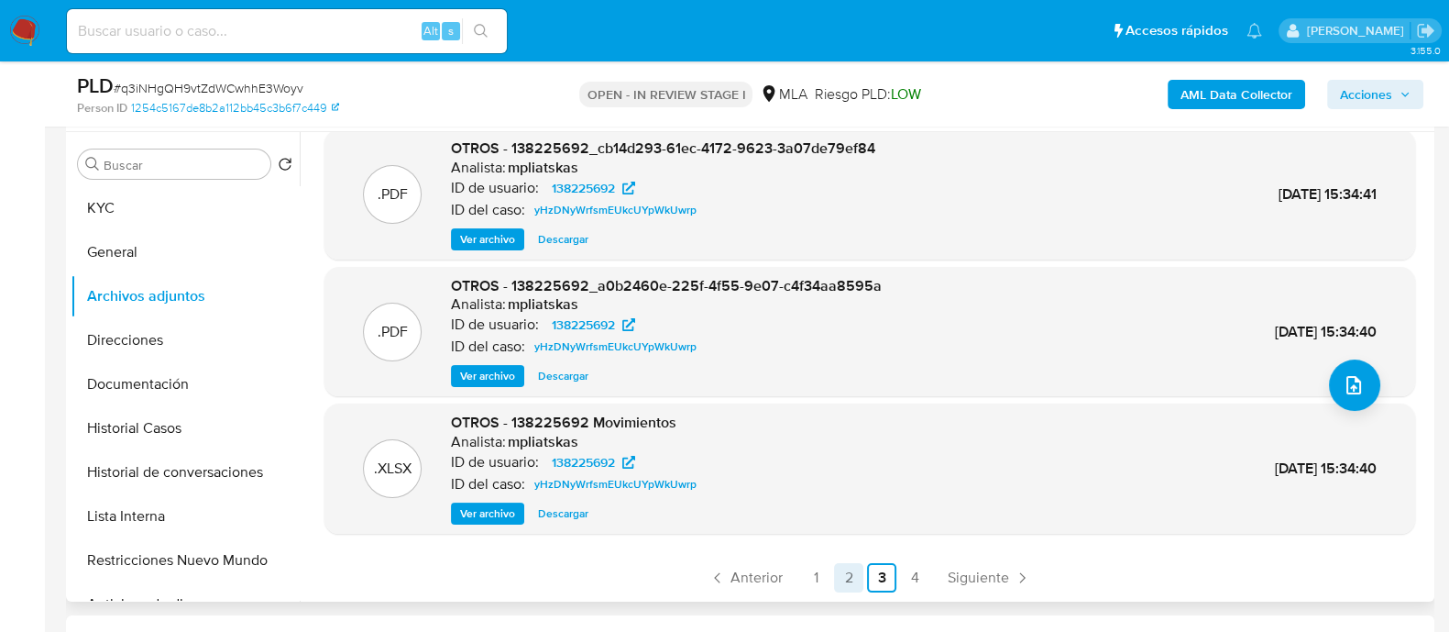
click at [847, 577] on link "2" at bounding box center [848, 577] width 29 height 29
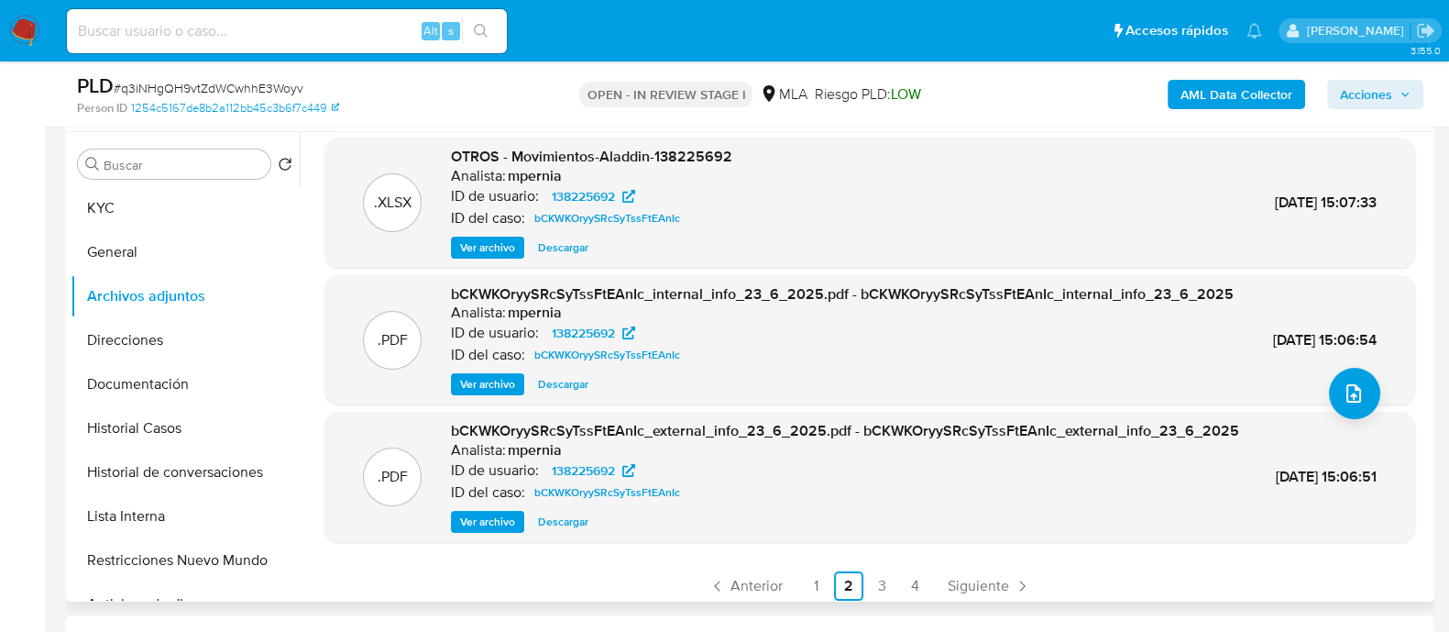
scroll to position [193, 0]
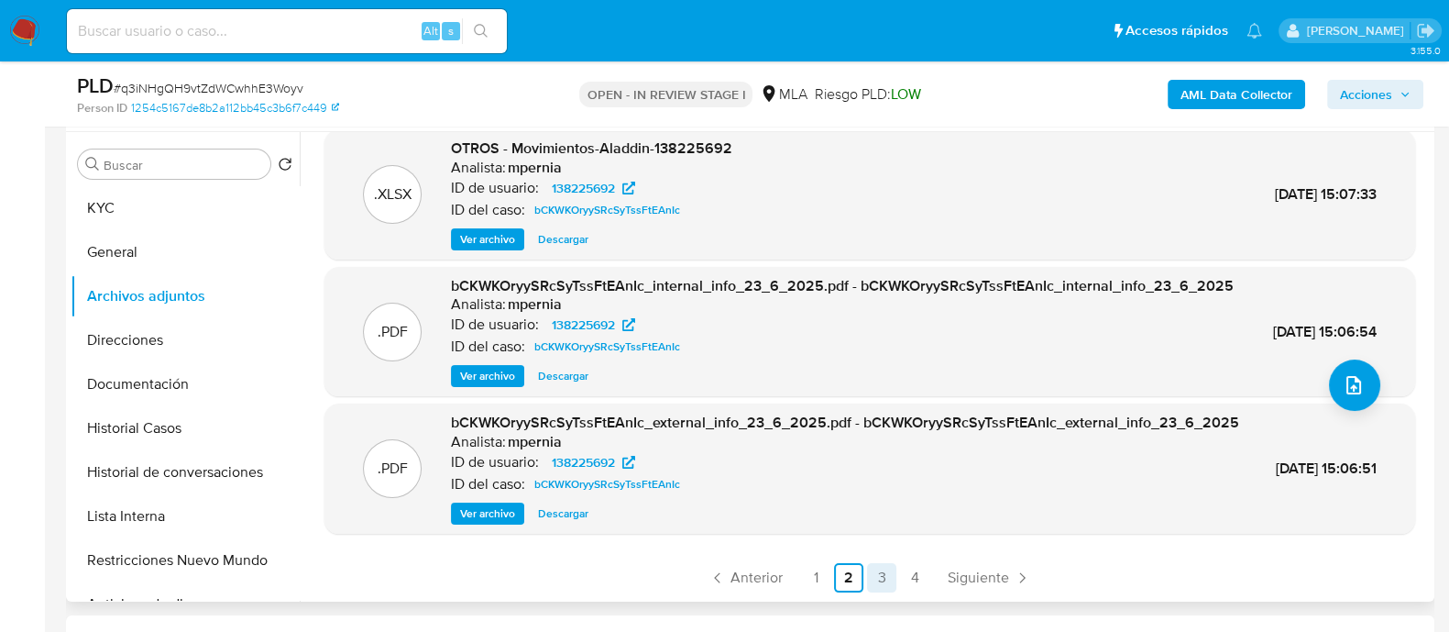
click at [875, 581] on link "3" at bounding box center [881, 577] width 29 height 29
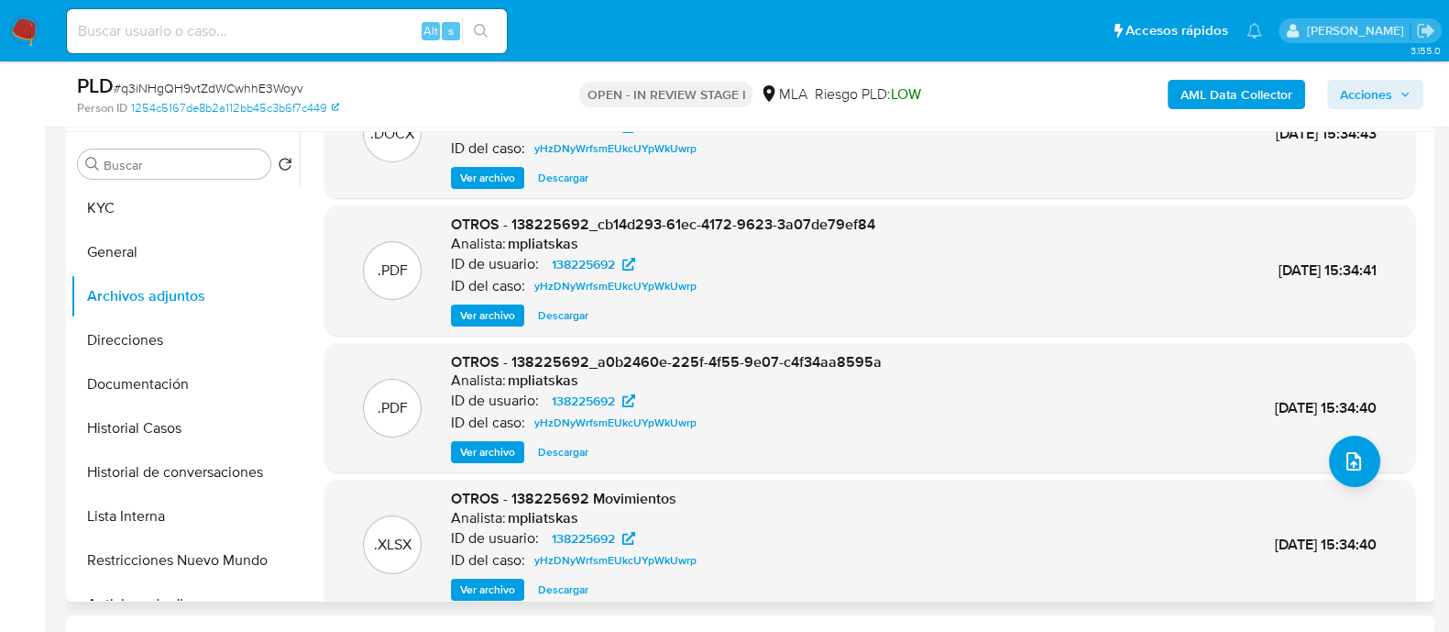
scroll to position [114, 0]
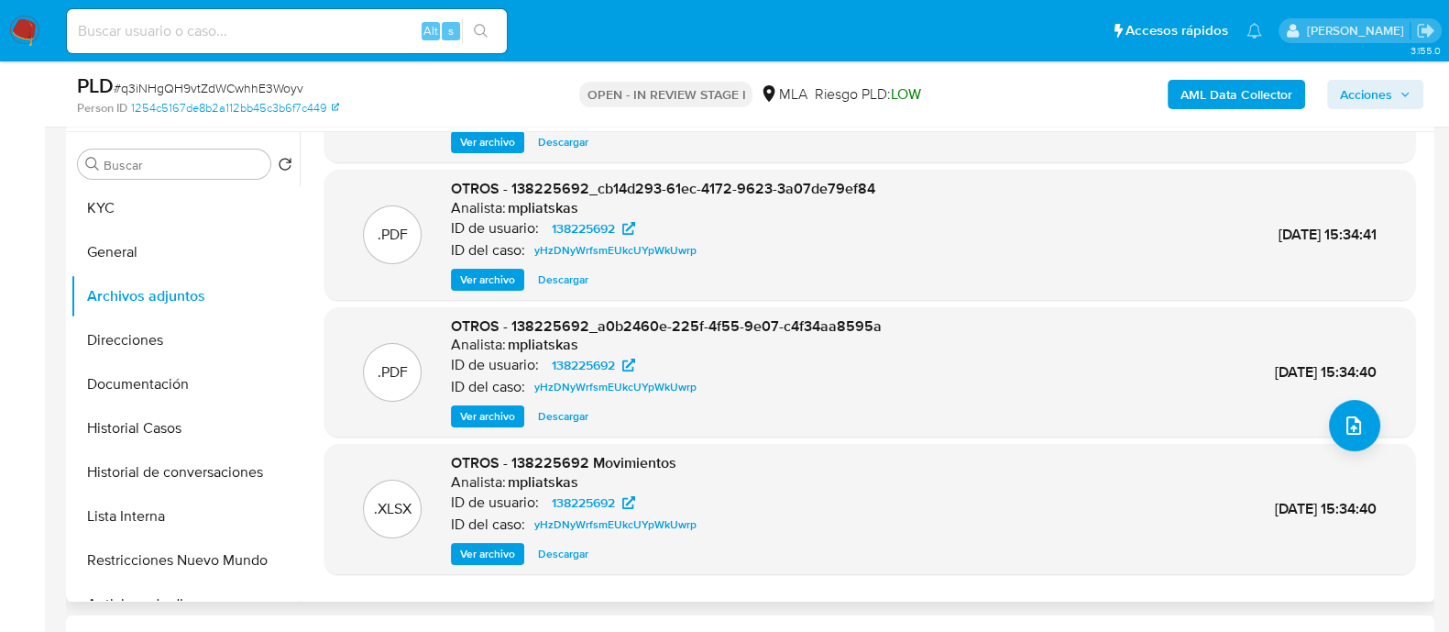
click at [518, 284] on button "Ver archivo" at bounding box center [487, 280] width 73 height 22
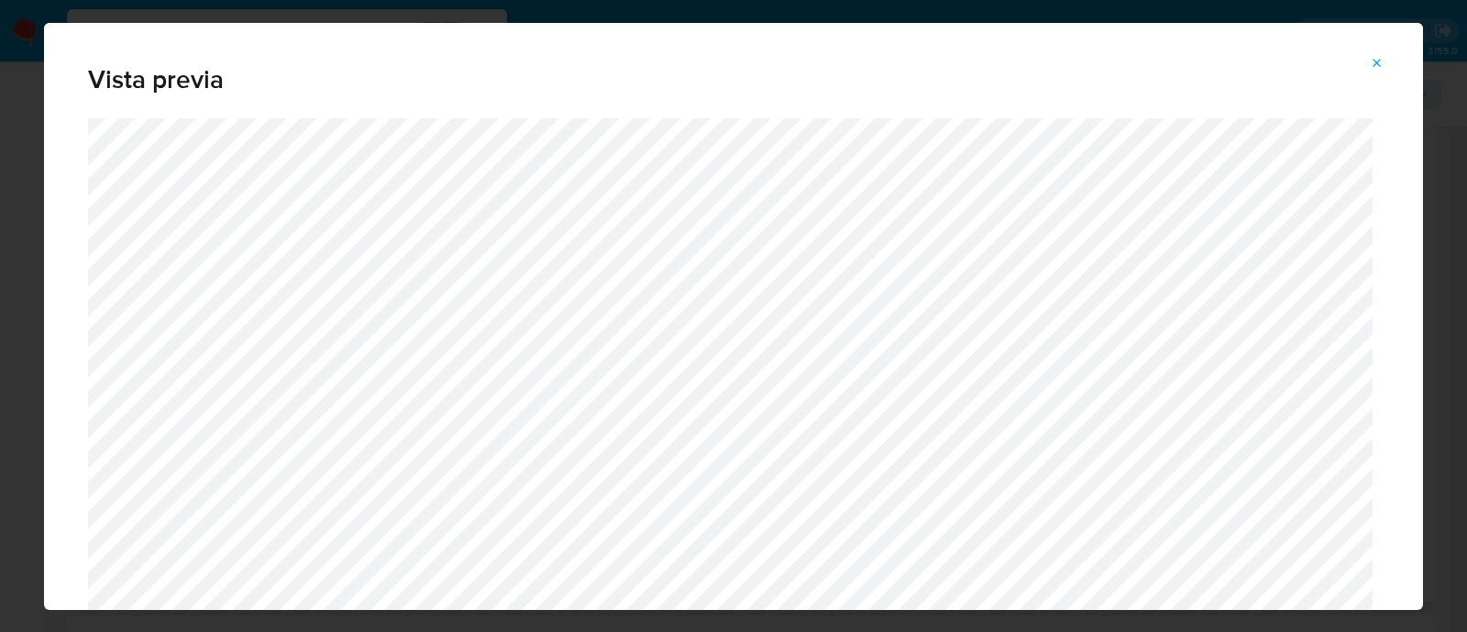
click at [1380, 61] on icon "Attachment preview" at bounding box center [1376, 63] width 15 height 15
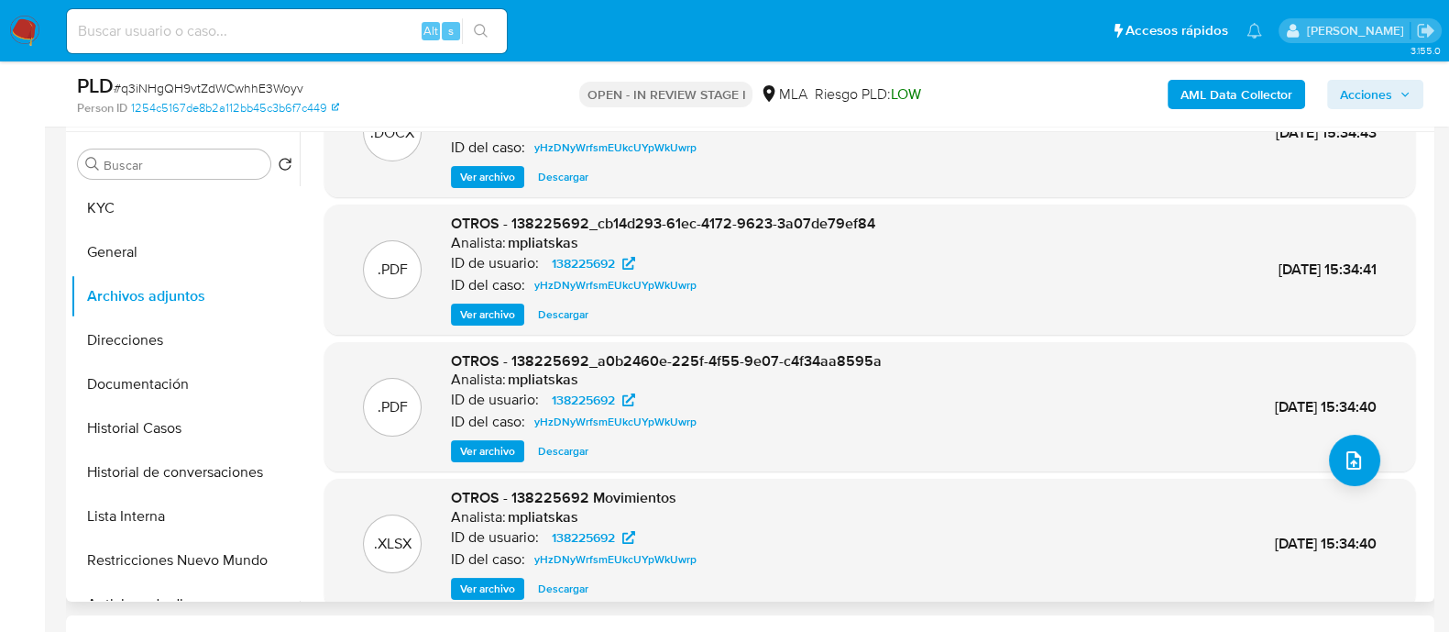
scroll to position [154, 0]
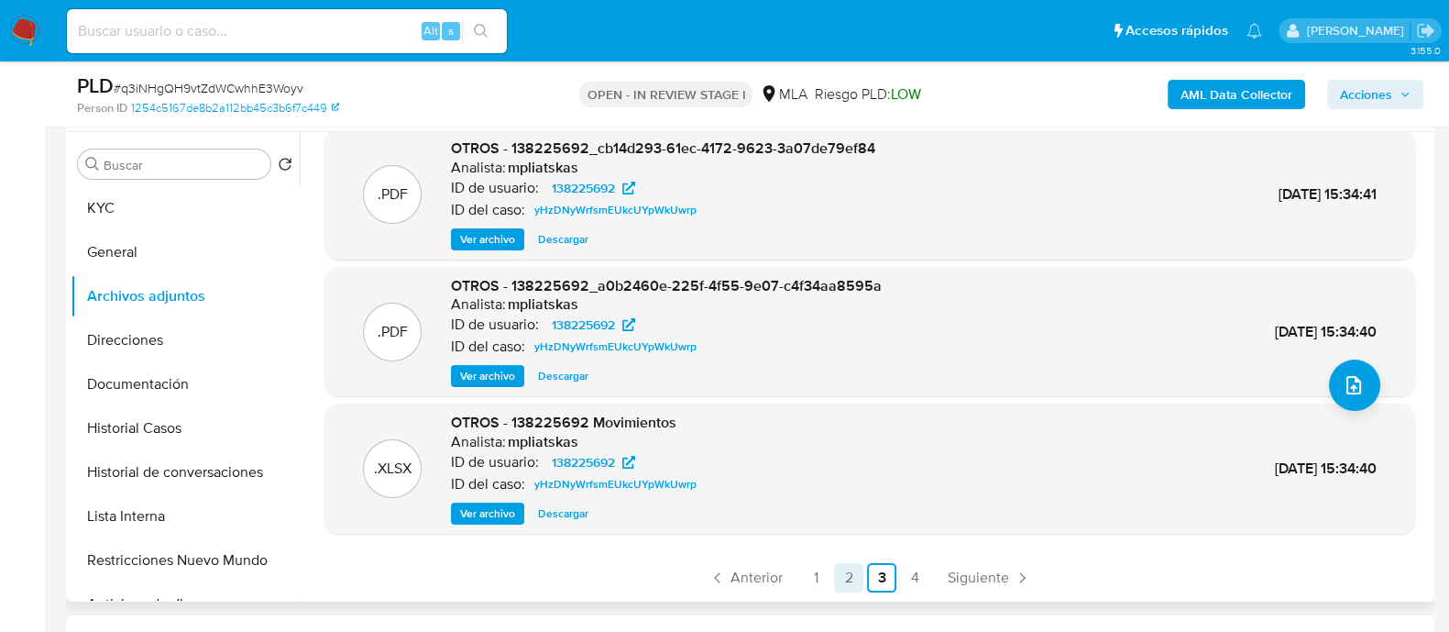
click at [841, 570] on link "2" at bounding box center [848, 577] width 29 height 29
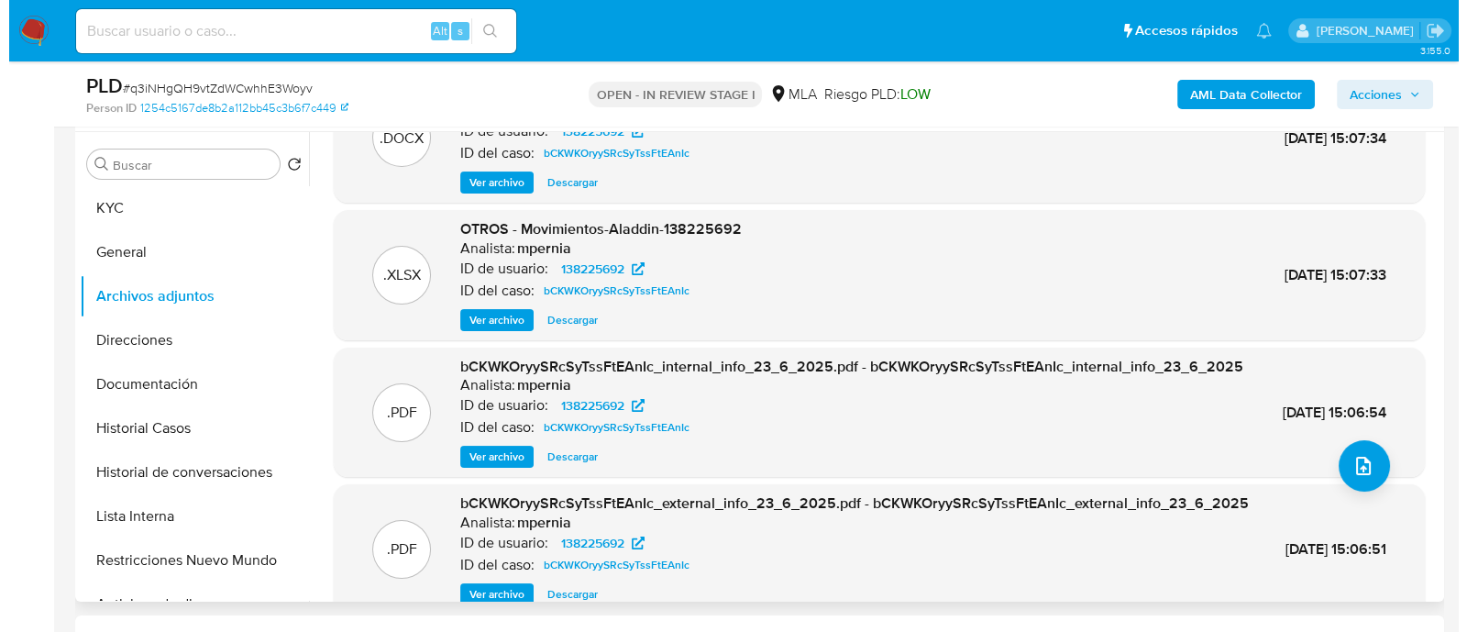
scroll to position [0, 0]
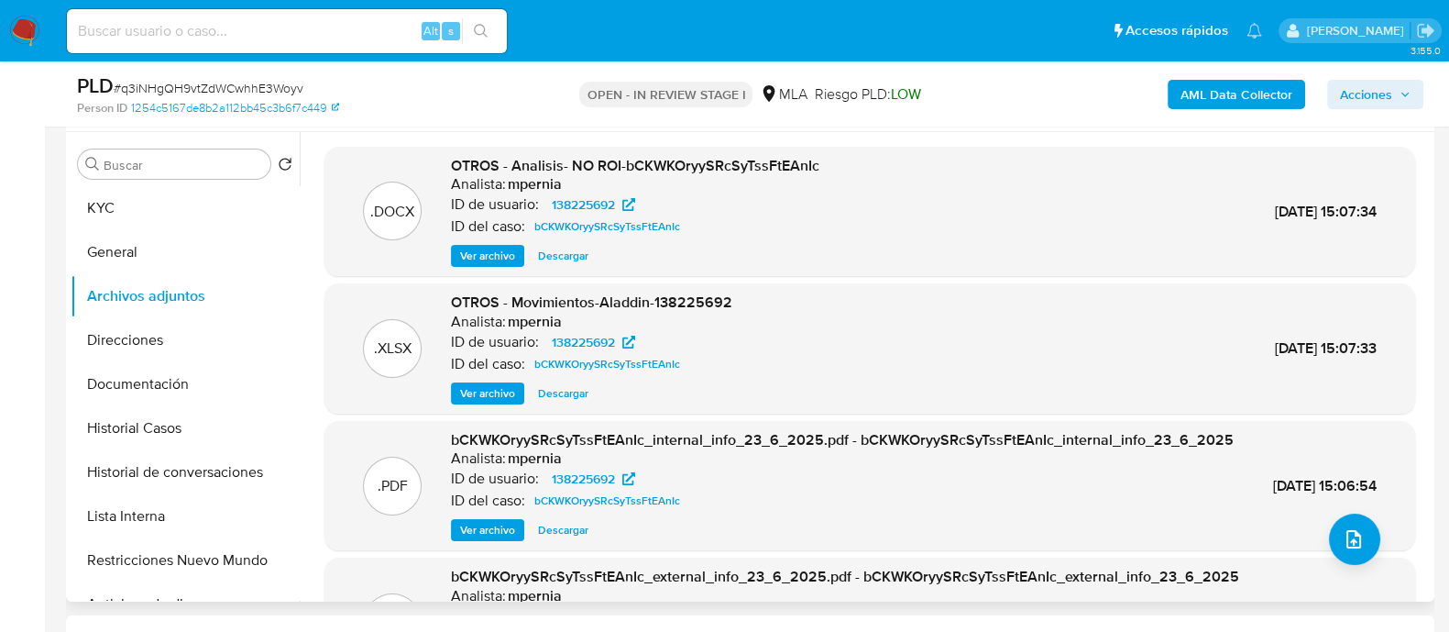
click at [498, 253] on span "Ver archivo" at bounding box center [487, 256] width 55 height 18
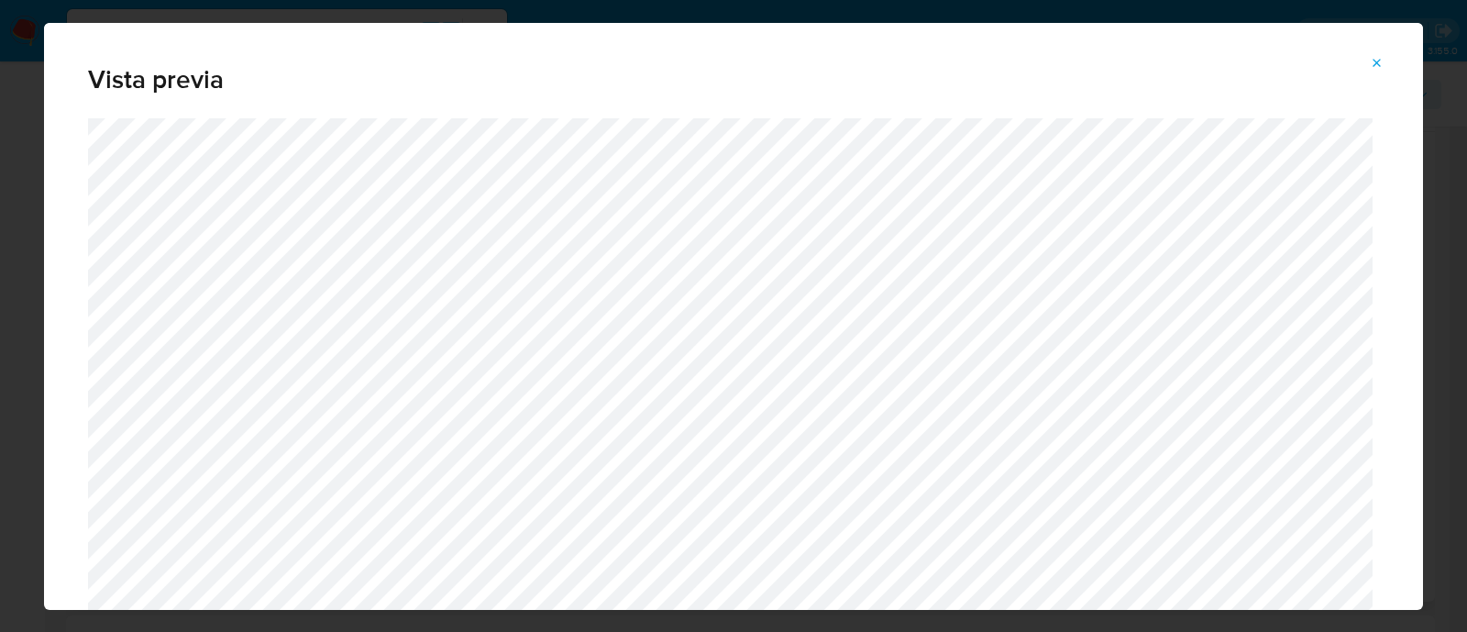
click at [1379, 60] on icon "Attachment preview" at bounding box center [1376, 63] width 15 height 15
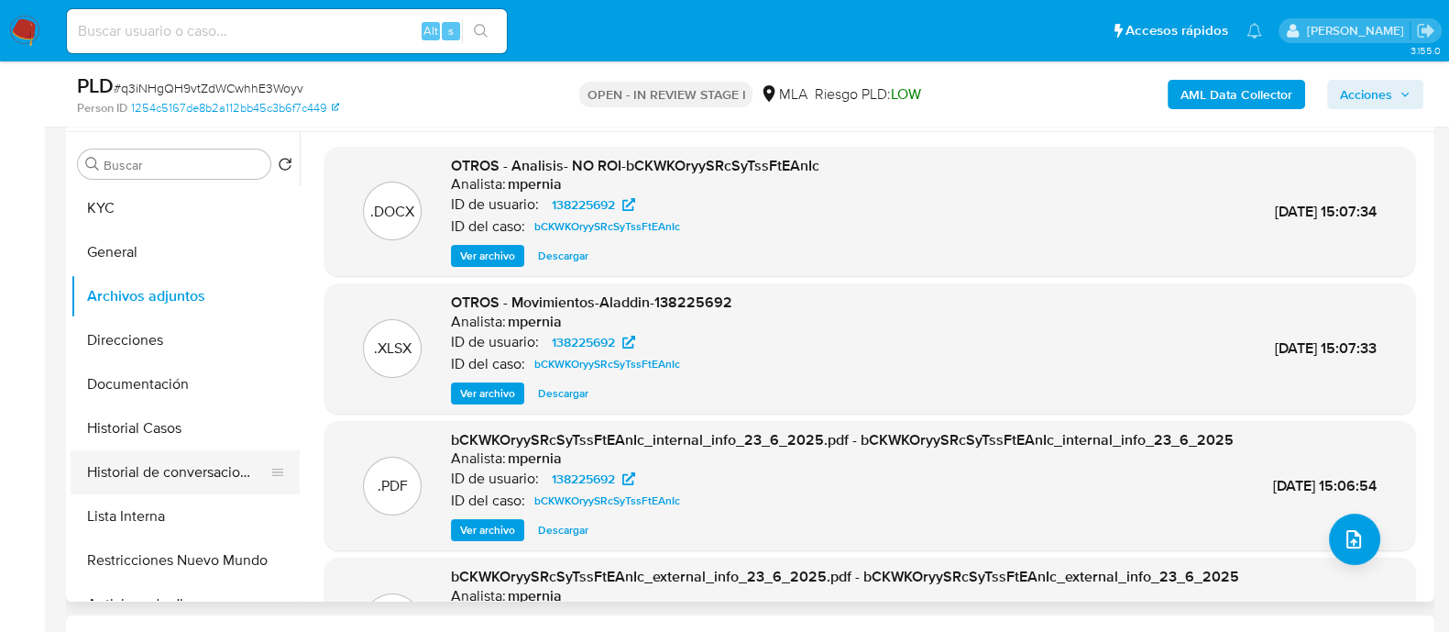
click at [138, 477] on button "Historial de conversaciones" at bounding box center [178, 472] width 214 height 44
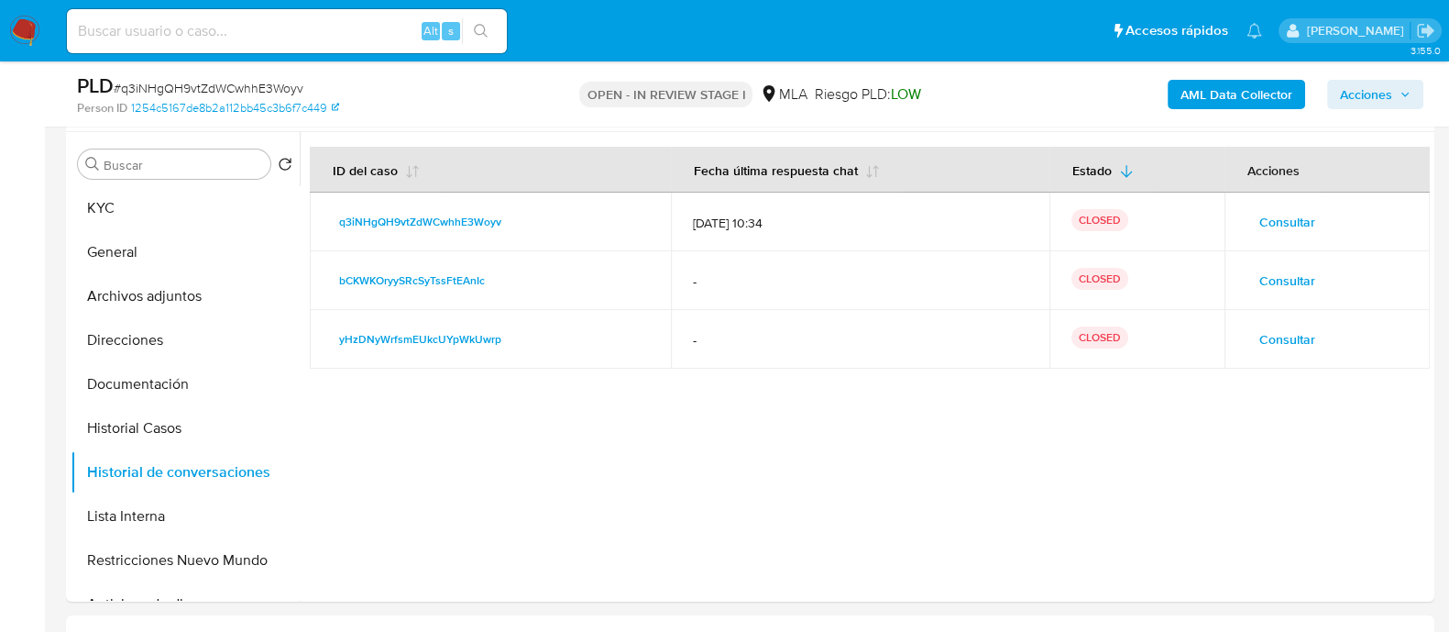
click at [1247, 282] on button "Consultar" at bounding box center [1288, 280] width 82 height 29
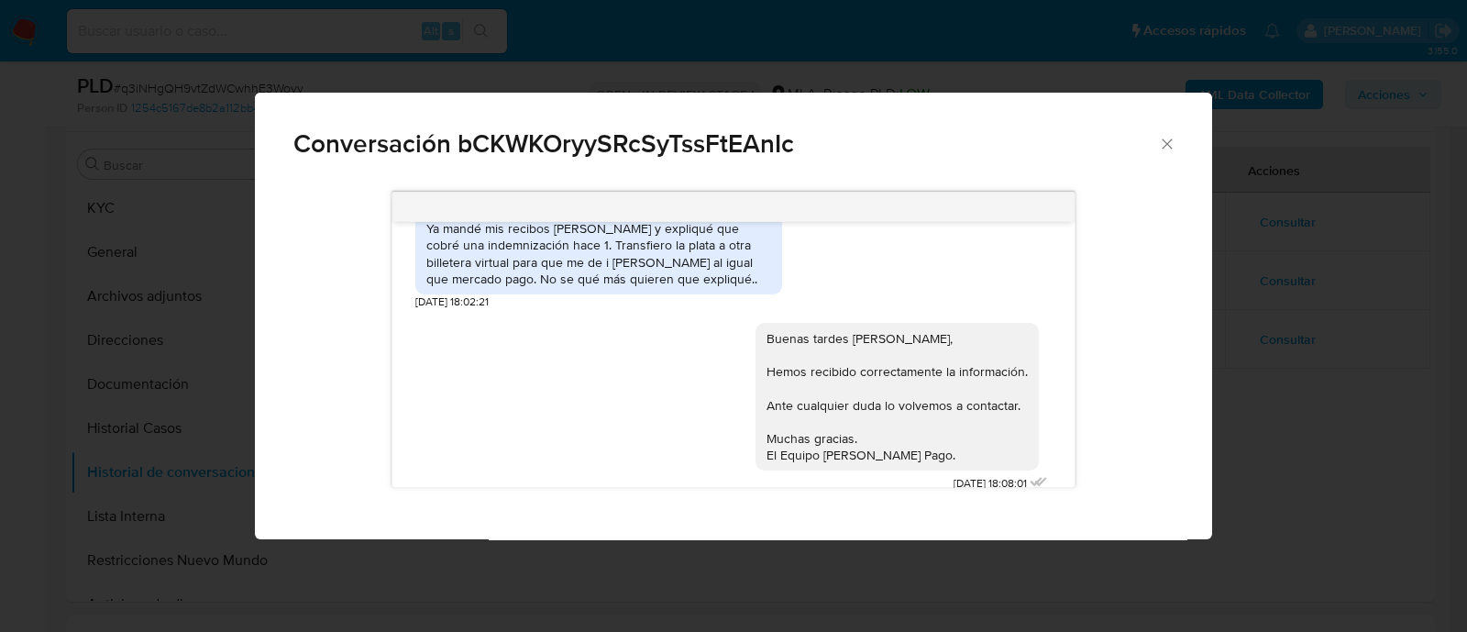
scroll to position [1116, 0]
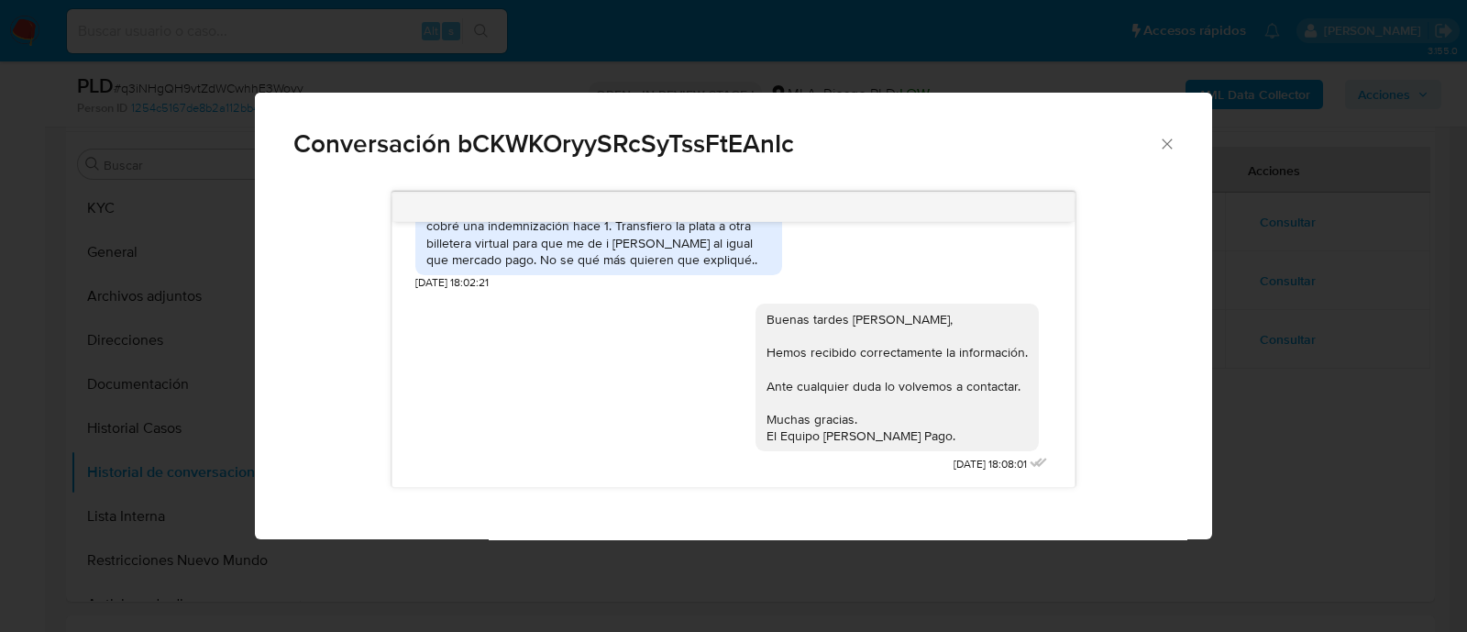
click at [1171, 141] on icon "Cerrar" at bounding box center [1167, 144] width 18 height 18
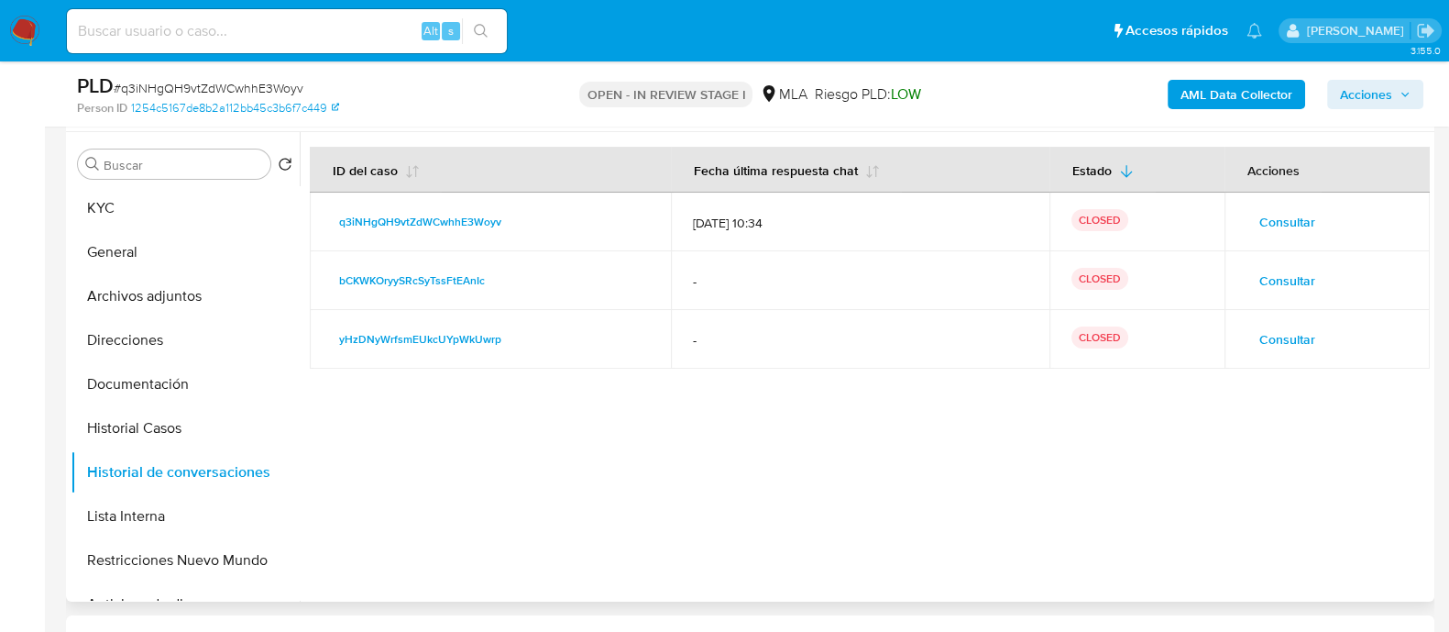
click at [1274, 353] on td "Consultar" at bounding box center [1327, 339] width 205 height 59
click at [1306, 327] on span "Consultar" at bounding box center [1287, 339] width 56 height 26
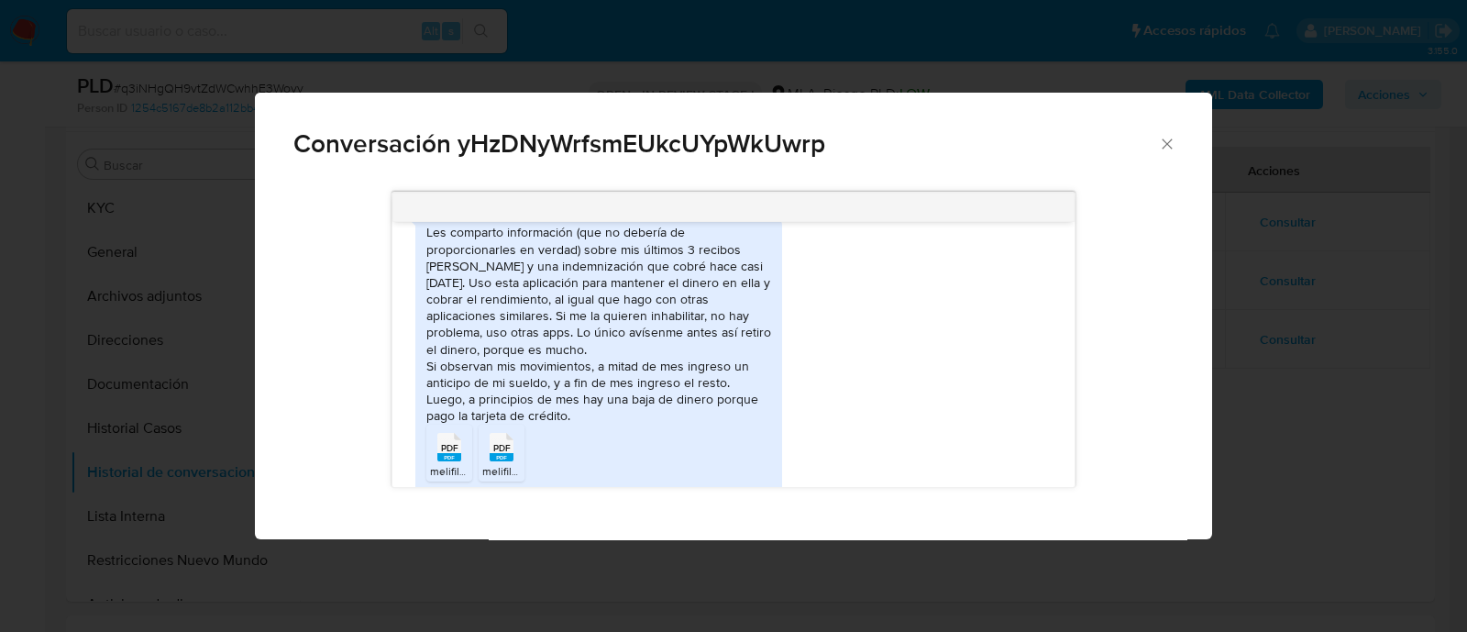
scroll to position [1106, 0]
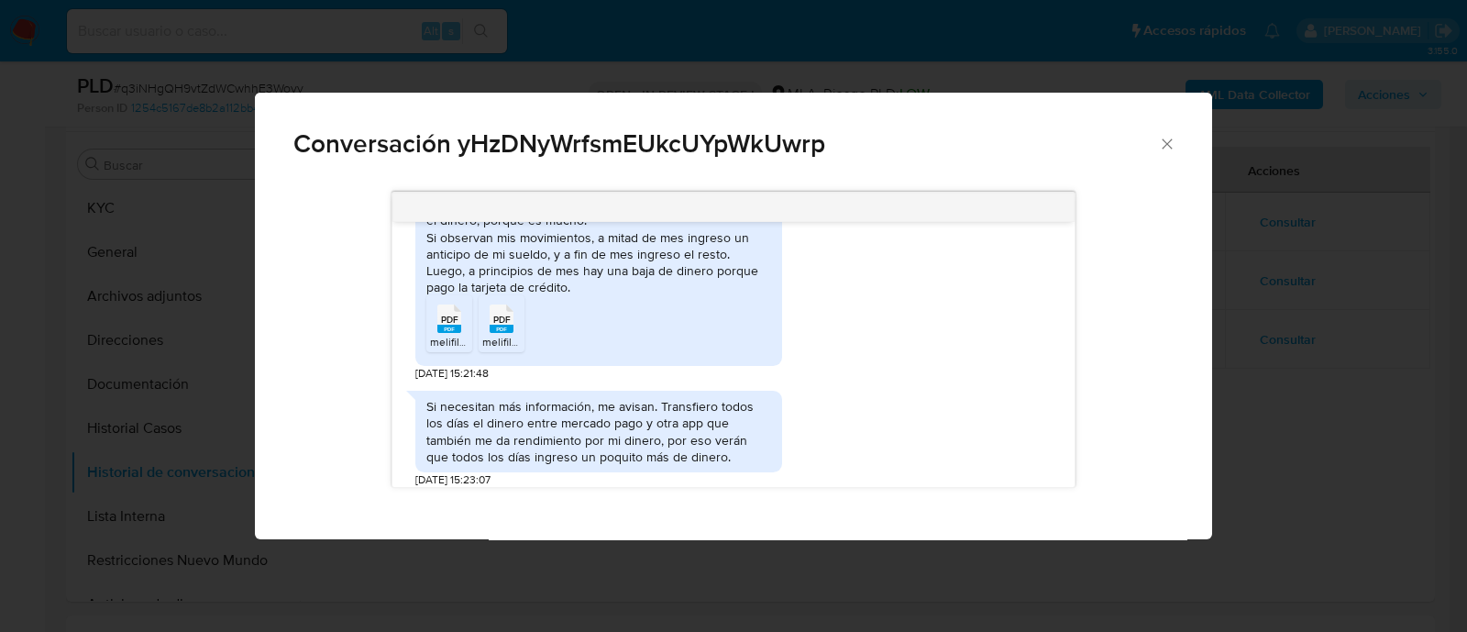
click at [445, 328] on rect "Comunicación" at bounding box center [449, 328] width 24 height 8
click at [496, 333] on icon "PDF" at bounding box center [501, 318] width 24 height 32
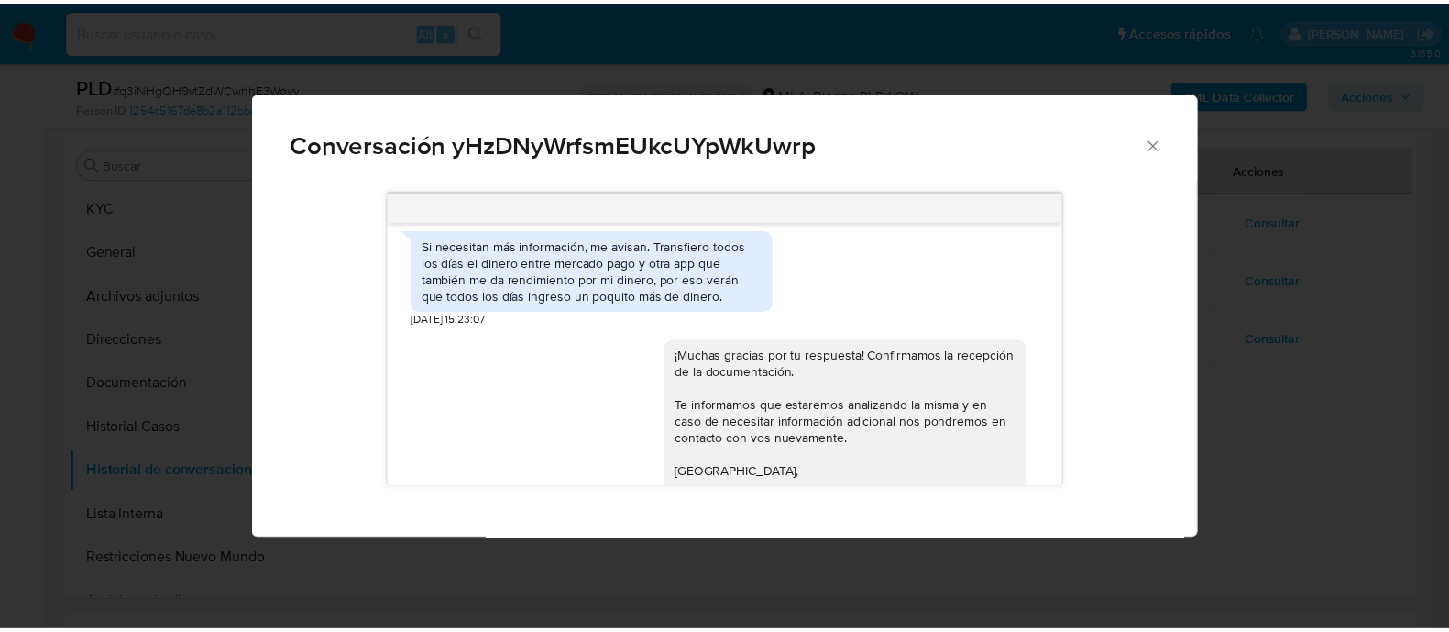
scroll to position [1335, 0]
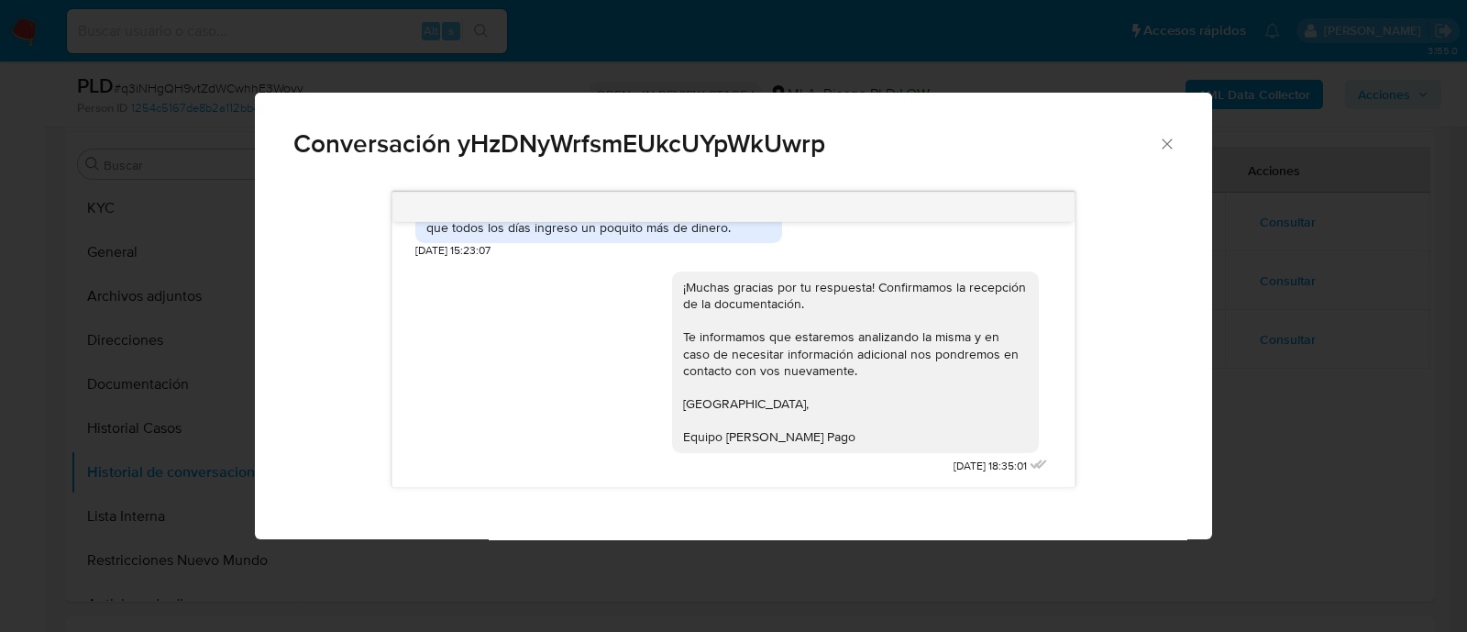
click at [1310, 511] on div "Conversación yHzDNyWrfsmEUkcUYpWkUwrp 19/05/2025 12:57:49 Les comparto informac…" at bounding box center [733, 316] width 1467 height 632
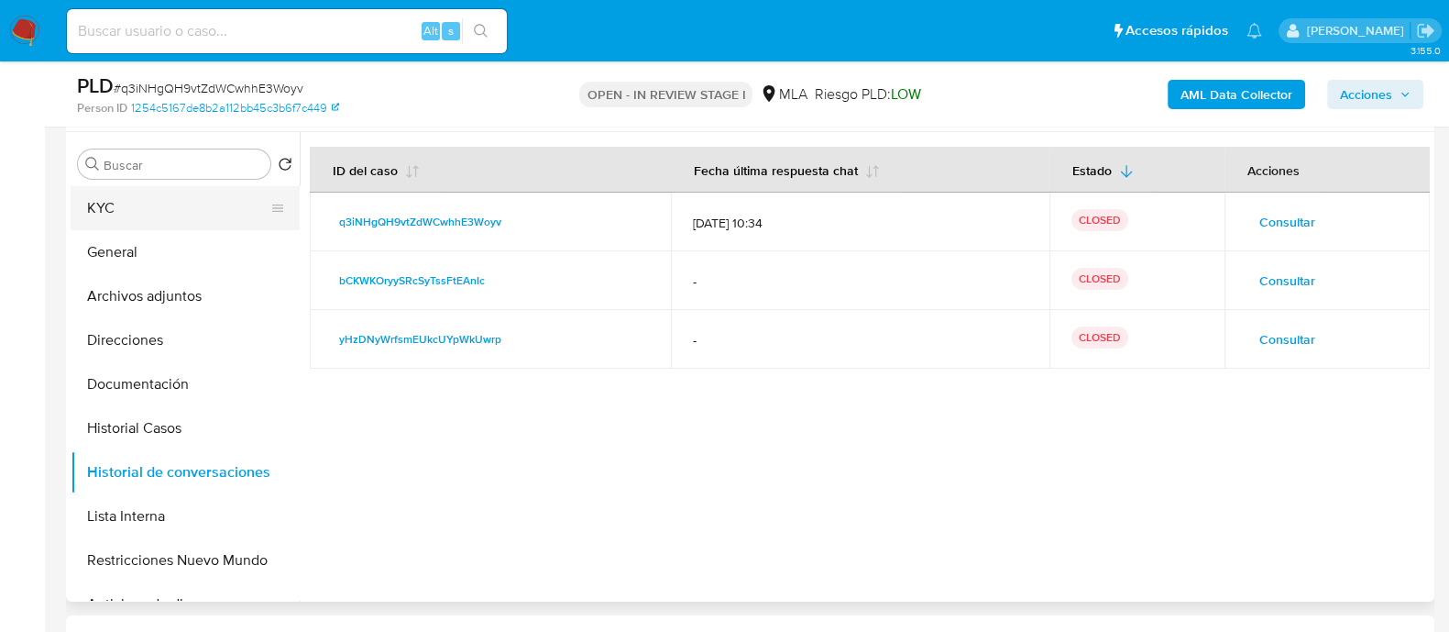
click at [201, 205] on button "KYC" at bounding box center [178, 208] width 214 height 44
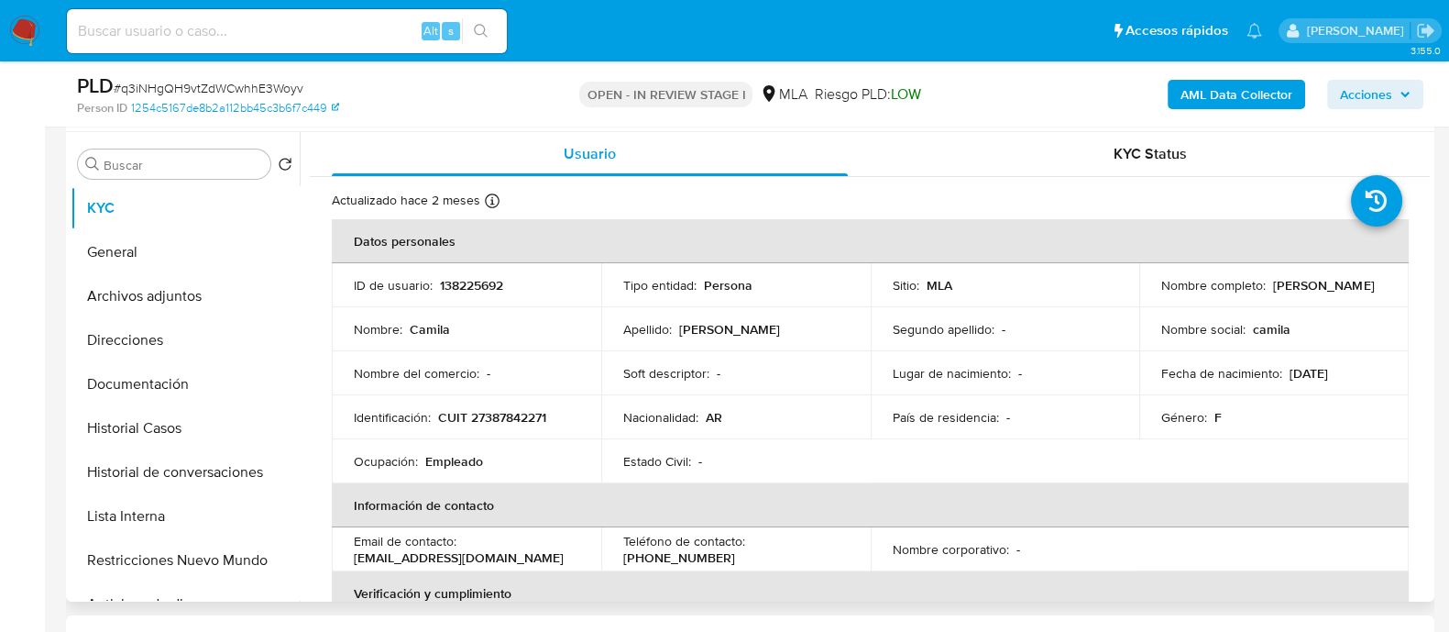
scroll to position [114, 0]
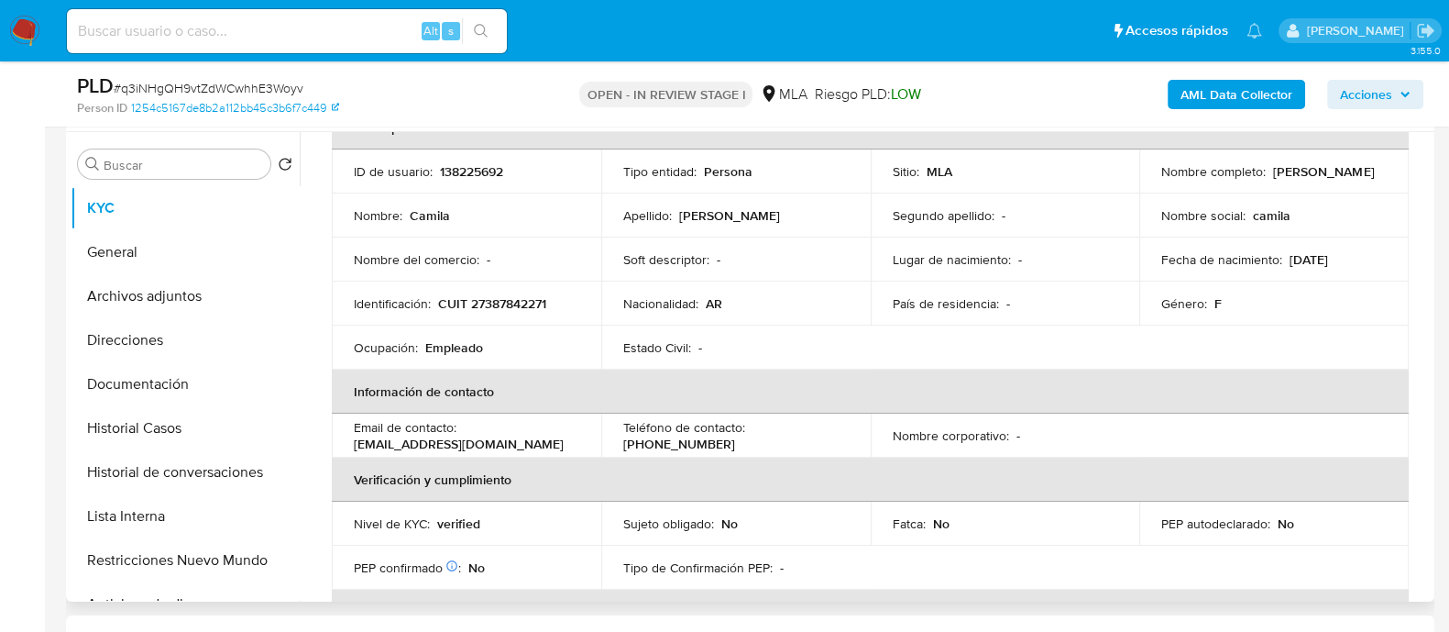
click at [522, 309] on p "CUIT 27387842271" at bounding box center [492, 303] width 108 height 16
copy p "27387842271"
click at [194, 277] on button "Archivos adjuntos" at bounding box center [178, 296] width 214 height 44
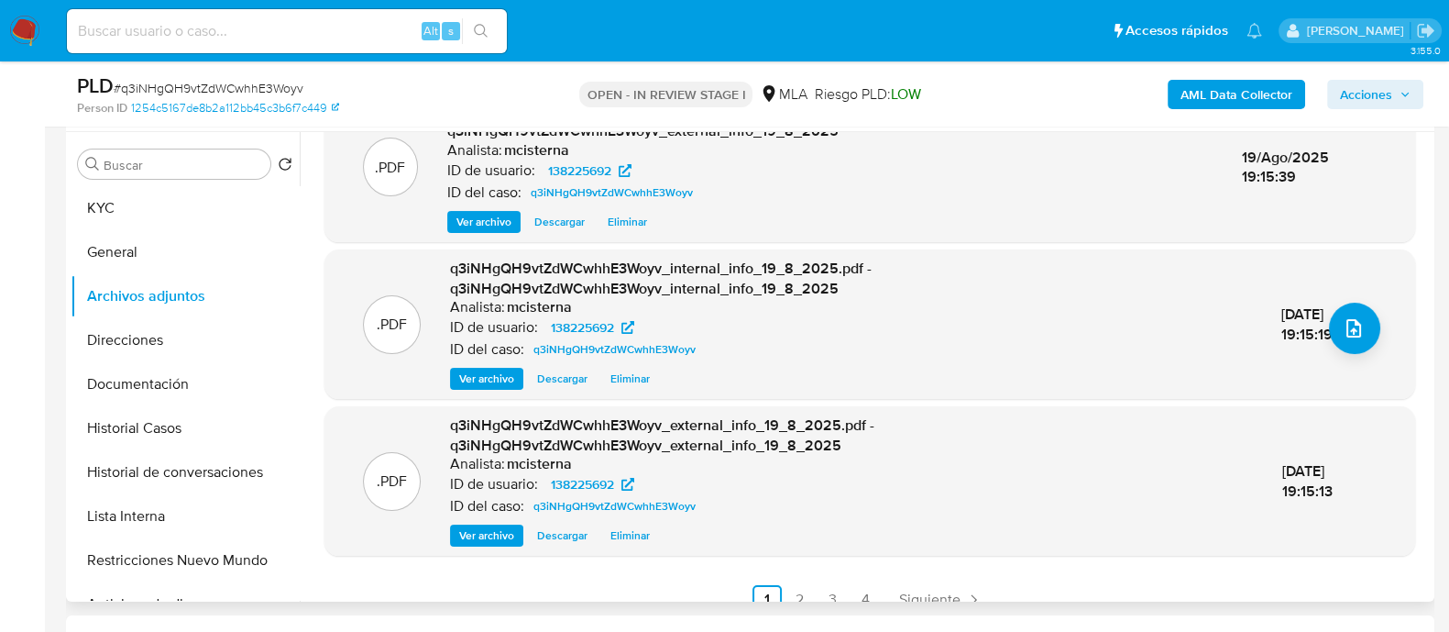
scroll to position [228, 0]
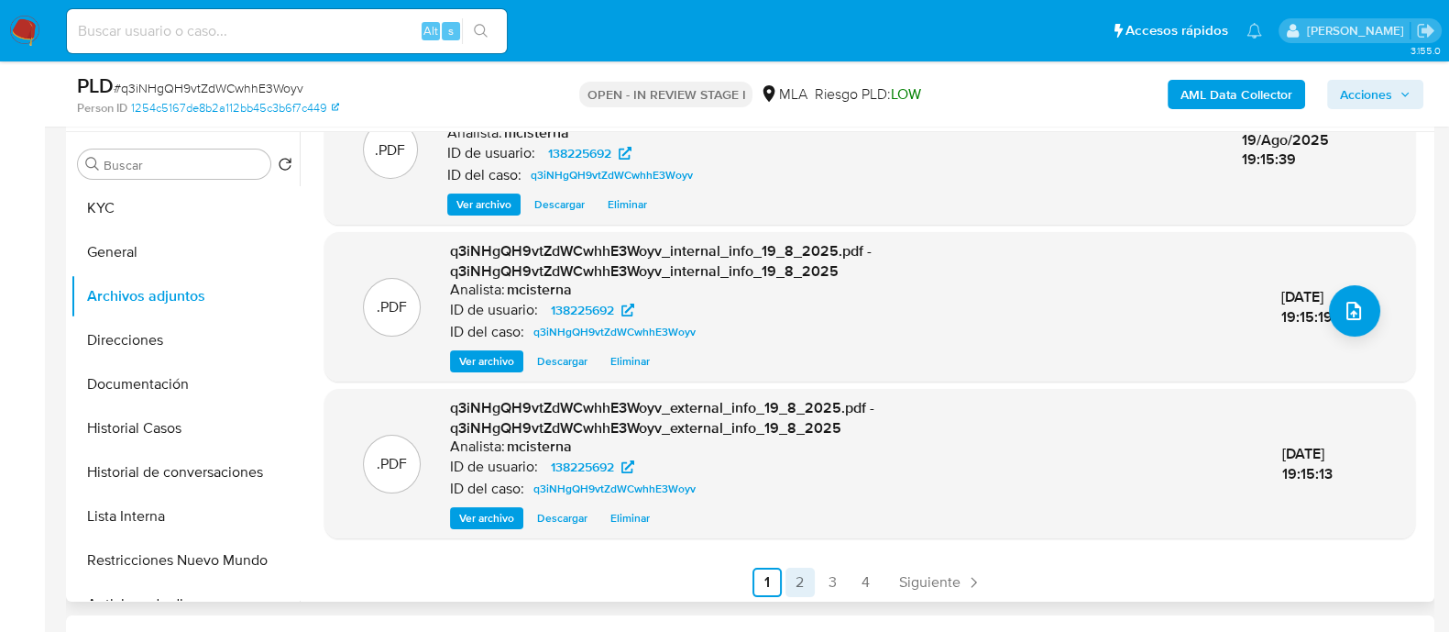
click at [790, 583] on link "2" at bounding box center [800, 581] width 29 height 29
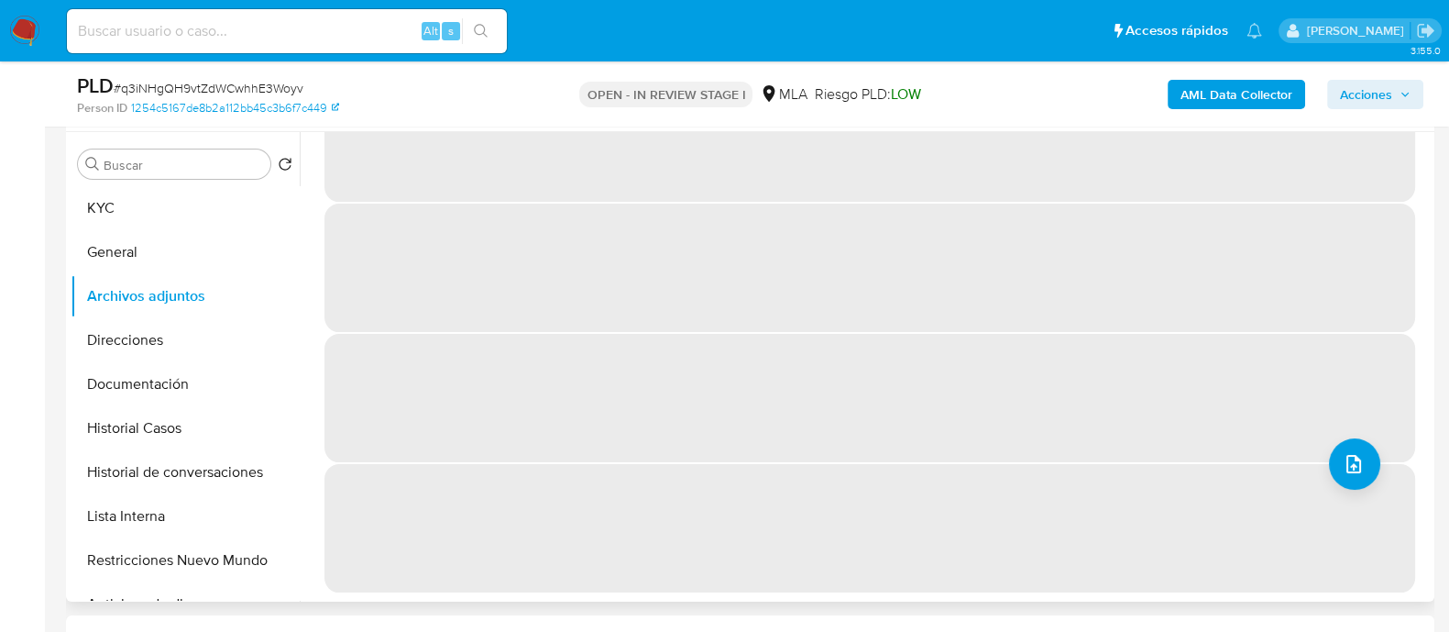
scroll to position [0, 0]
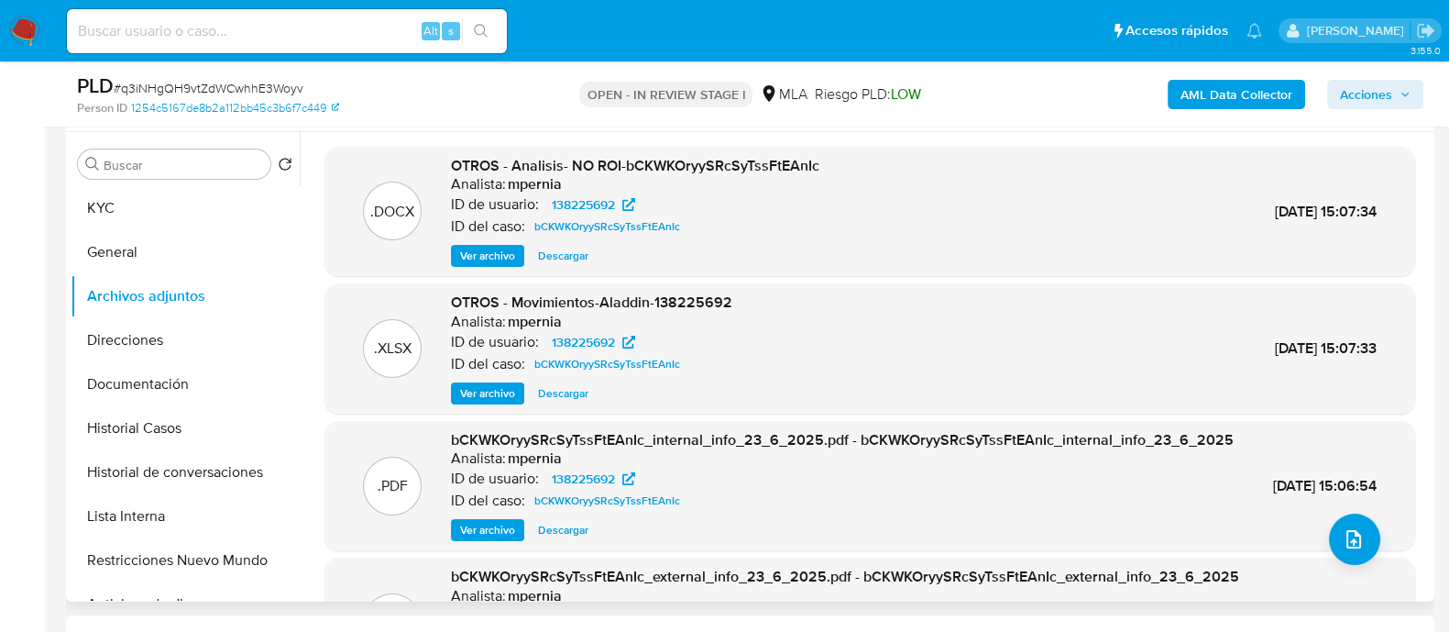
click at [453, 541] on button "Ver archivo" at bounding box center [487, 530] width 73 height 22
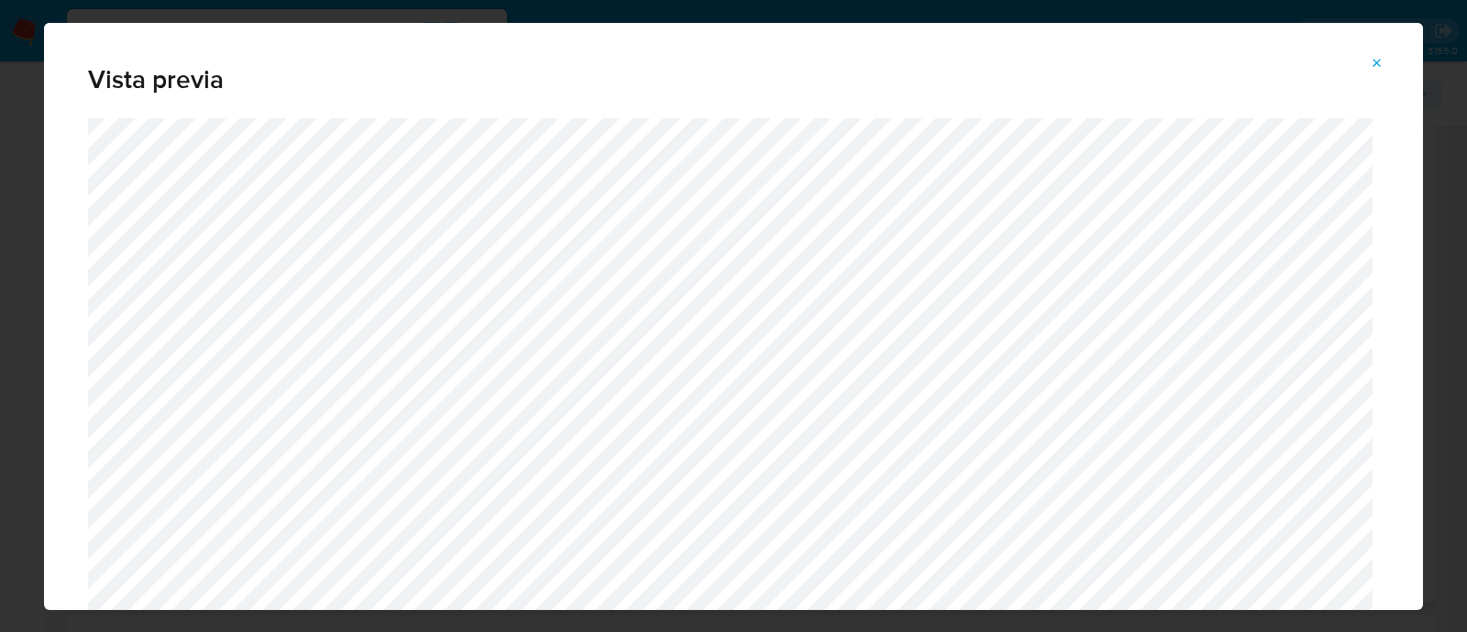
drag, startPoint x: 1385, startPoint y: 58, endPoint x: 1372, endPoint y: 60, distance: 13.1
click at [1379, 58] on button "Attachment preview" at bounding box center [1377, 63] width 40 height 29
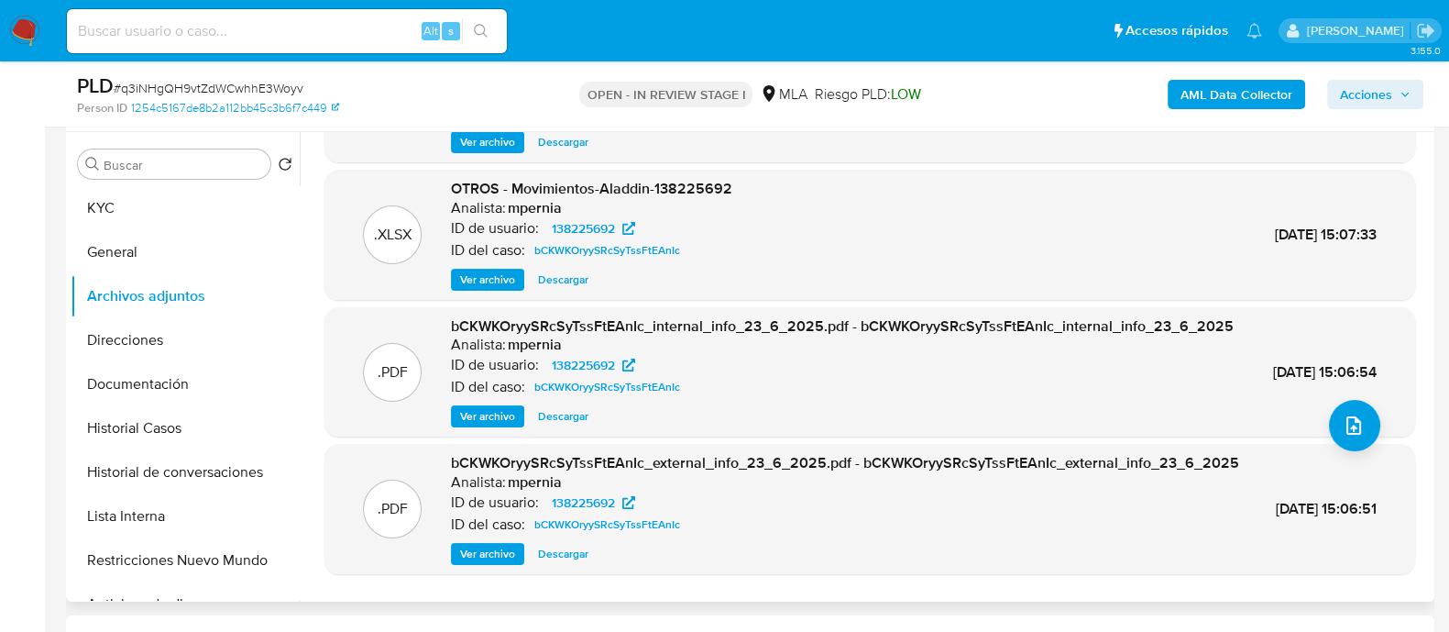
scroll to position [193, 0]
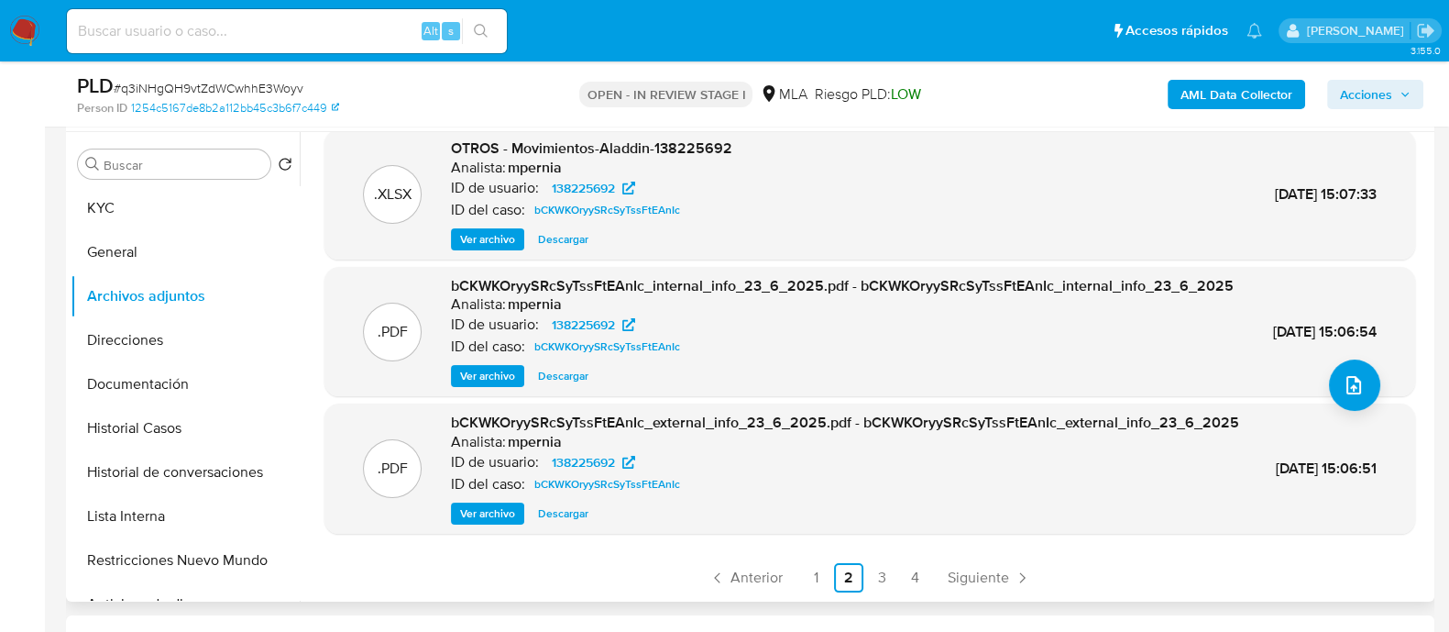
click at [483, 510] on span "Ver archivo" at bounding box center [487, 513] width 55 height 18
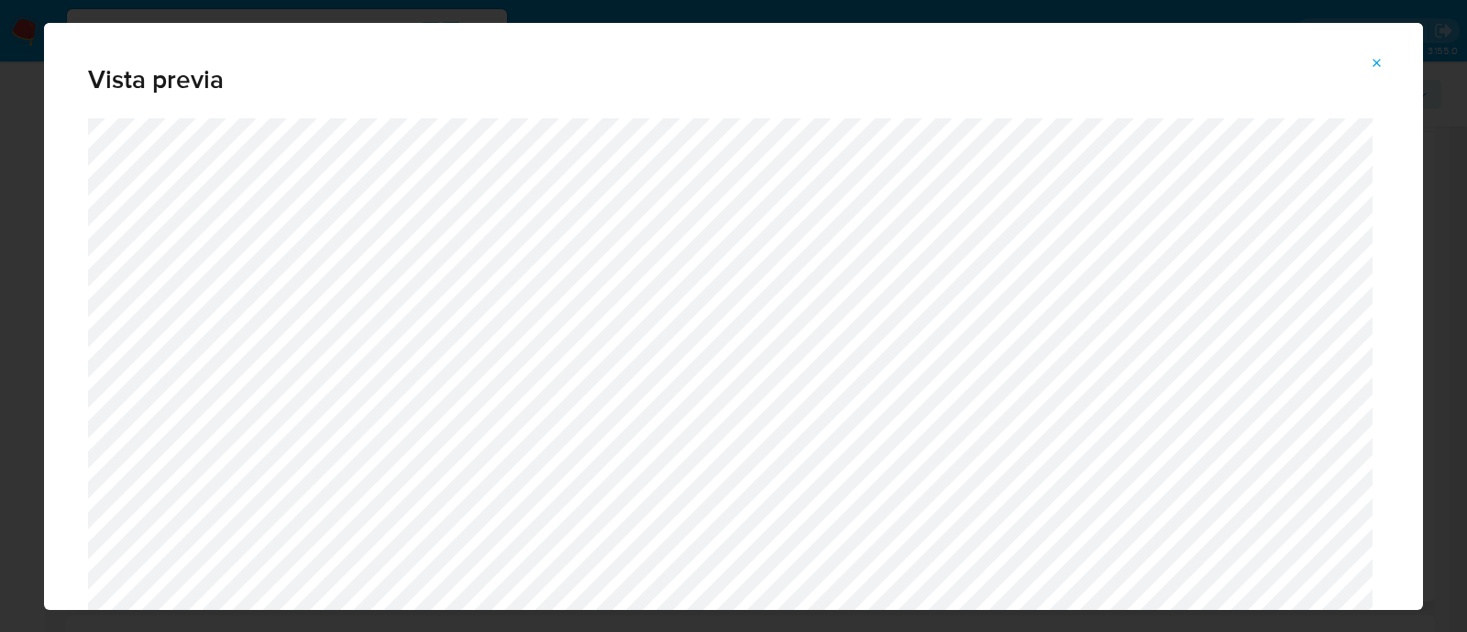
drag, startPoint x: 1394, startPoint y: 63, endPoint x: 1183, endPoint y: 258, distance: 287.3
click at [1393, 63] on button "Attachment preview" at bounding box center [1377, 63] width 40 height 29
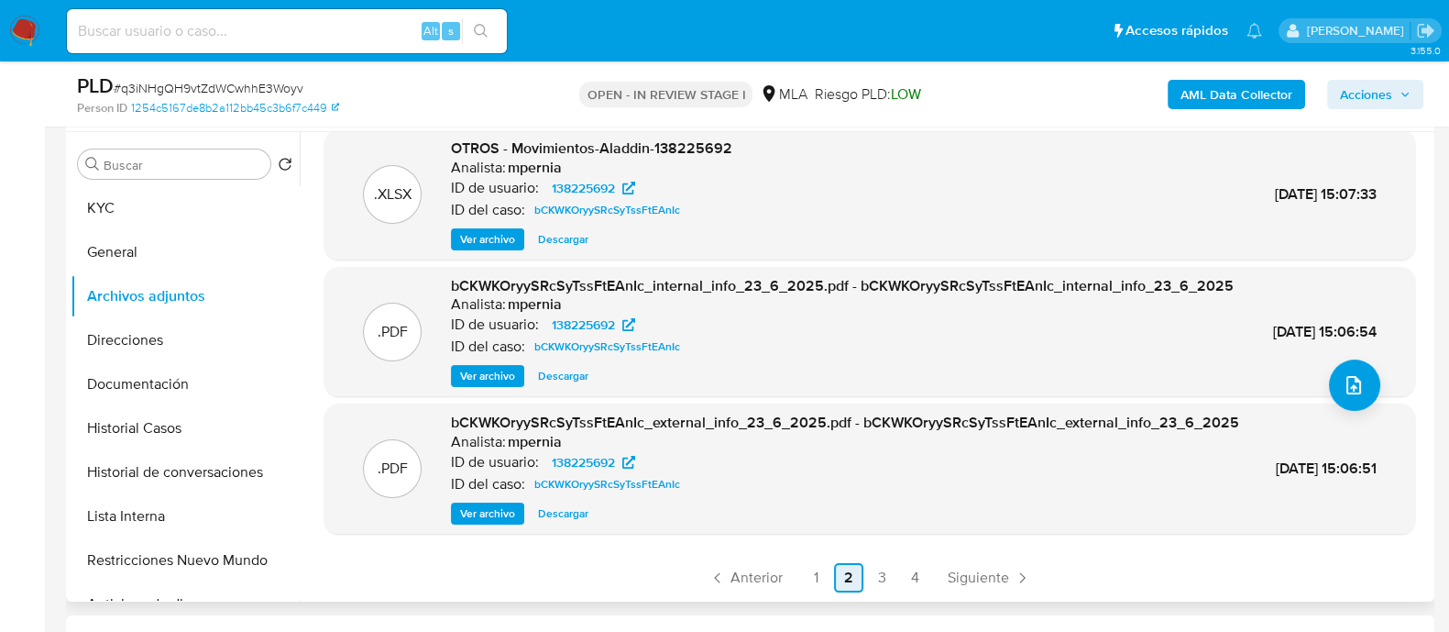
click at [851, 575] on link "2" at bounding box center [848, 577] width 29 height 29
click at [884, 577] on link "3" at bounding box center [881, 577] width 29 height 29
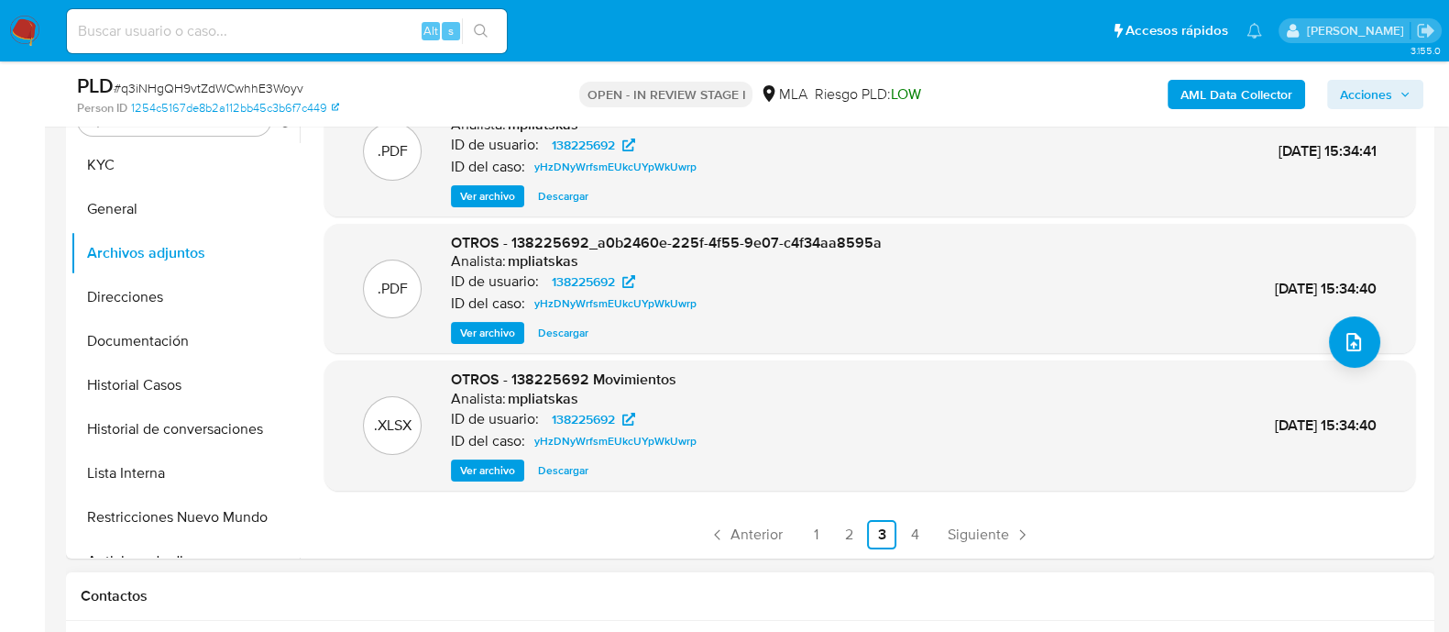
scroll to position [573, 0]
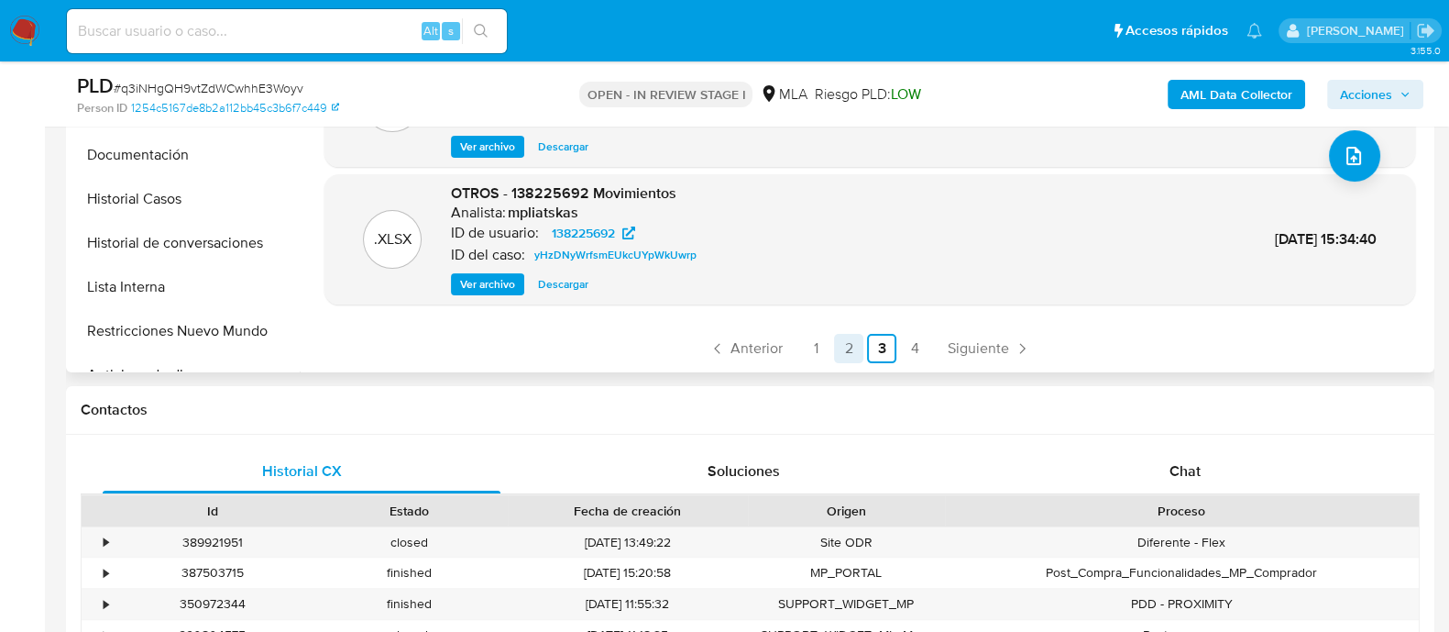
click at [845, 349] on link "2" at bounding box center [848, 348] width 29 height 29
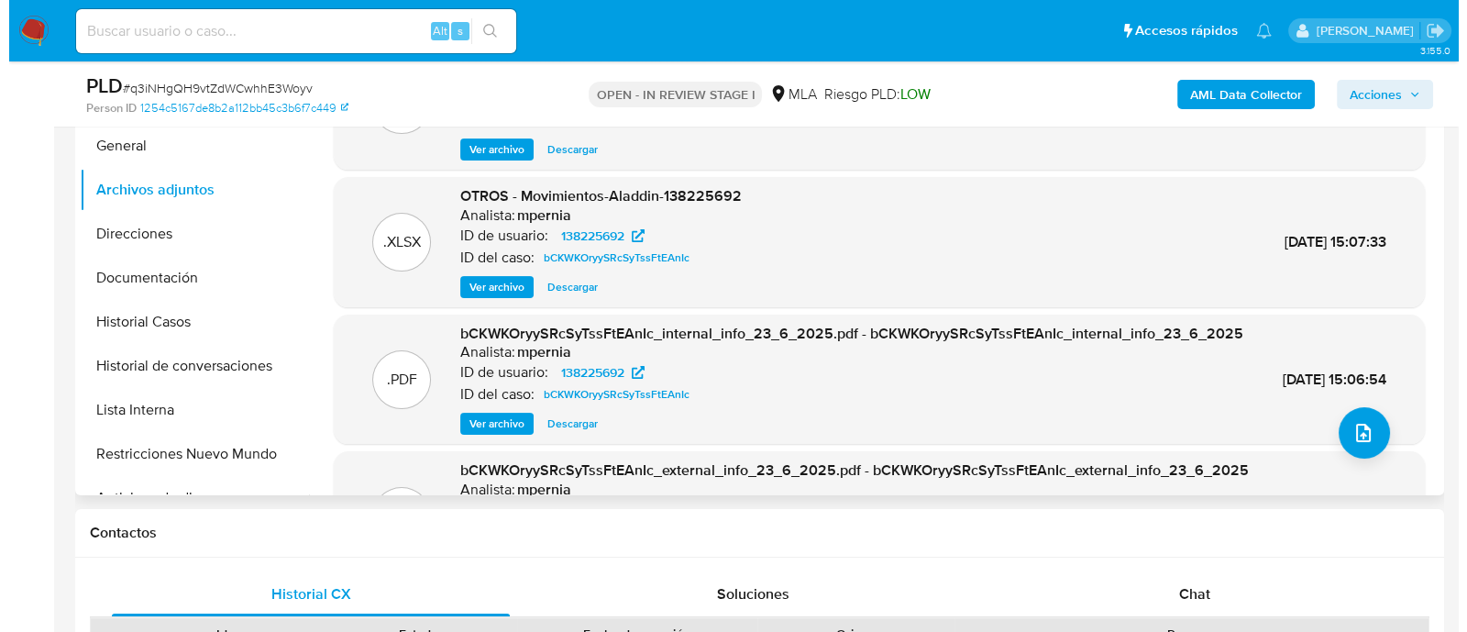
scroll to position [228, 0]
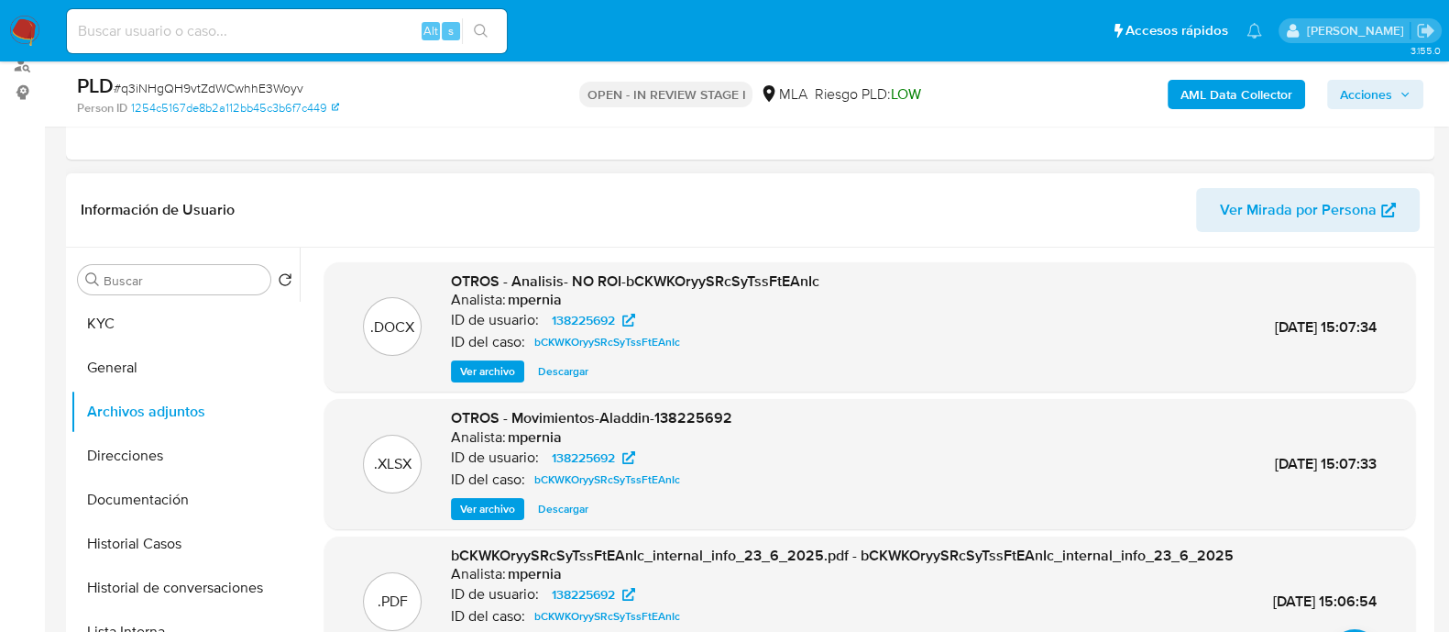
drag, startPoint x: 490, startPoint y: 373, endPoint x: 543, endPoint y: 383, distance: 53.2
click at [490, 372] on span "Ver archivo" at bounding box center [487, 371] width 55 height 18
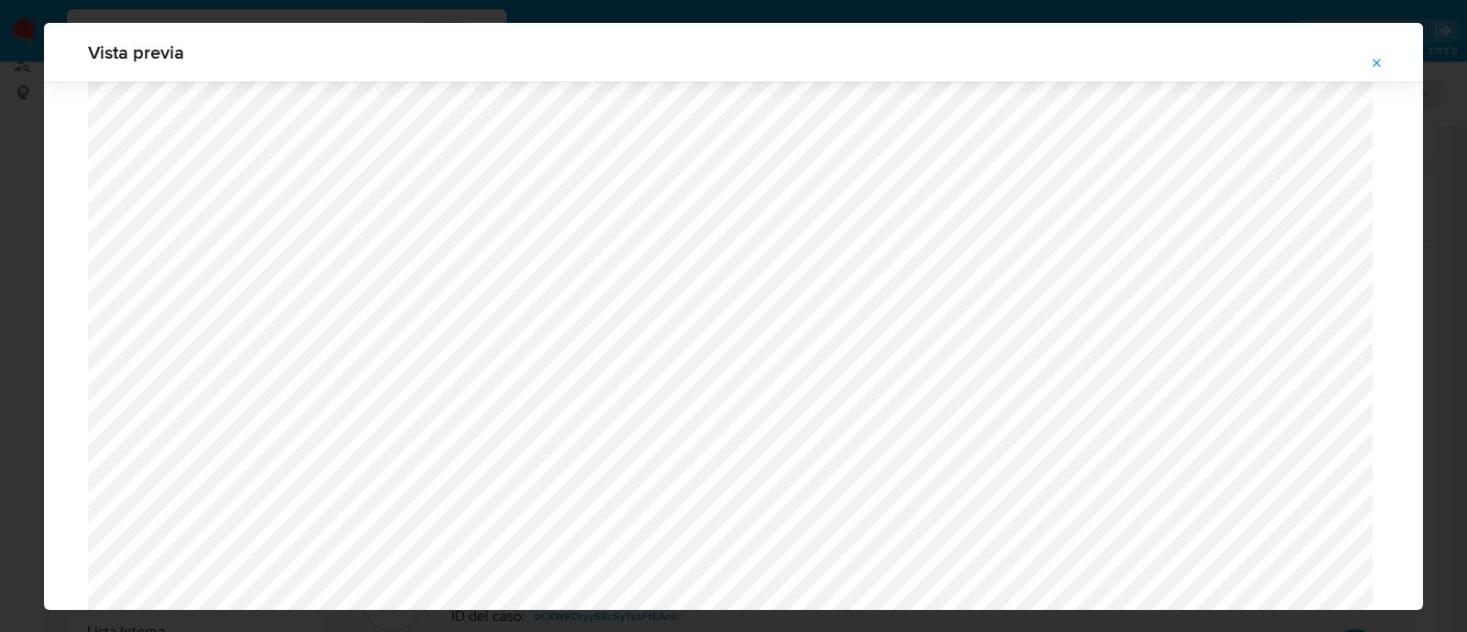
scroll to position [1338, 0]
click at [1372, 66] on icon "Attachment preview" at bounding box center [1376, 63] width 15 height 15
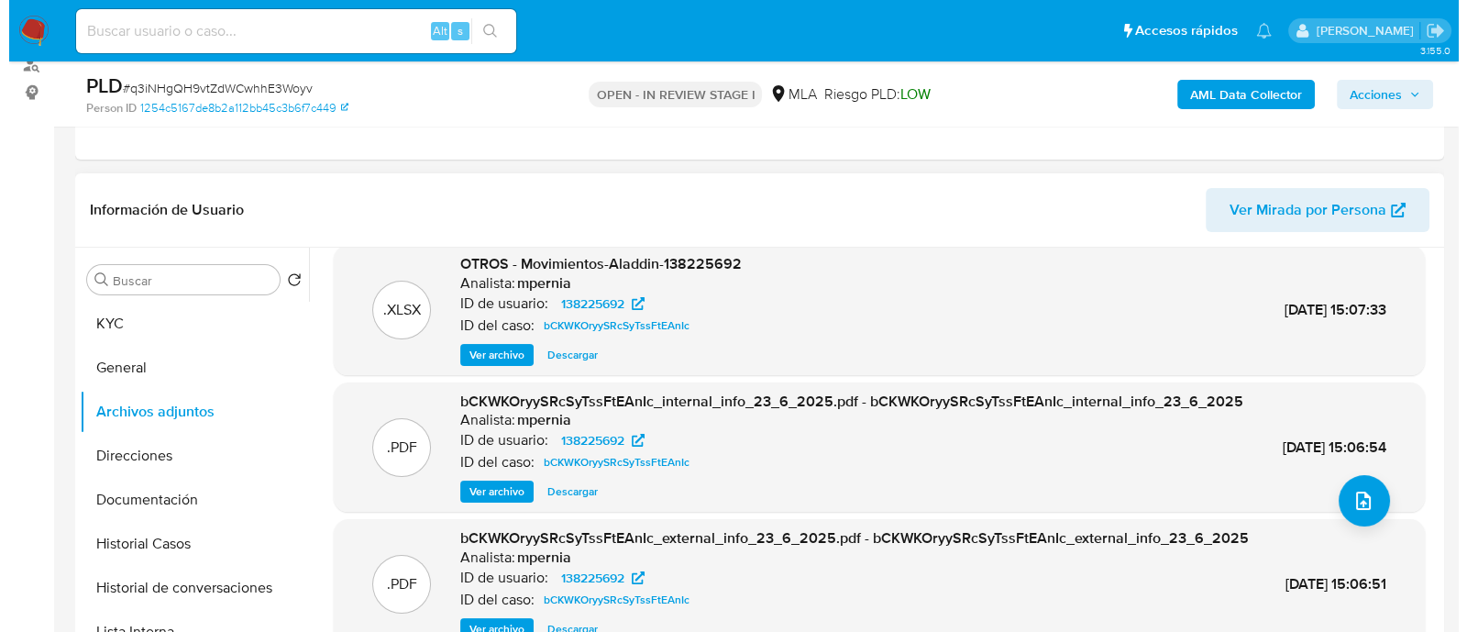
scroll to position [193, 0]
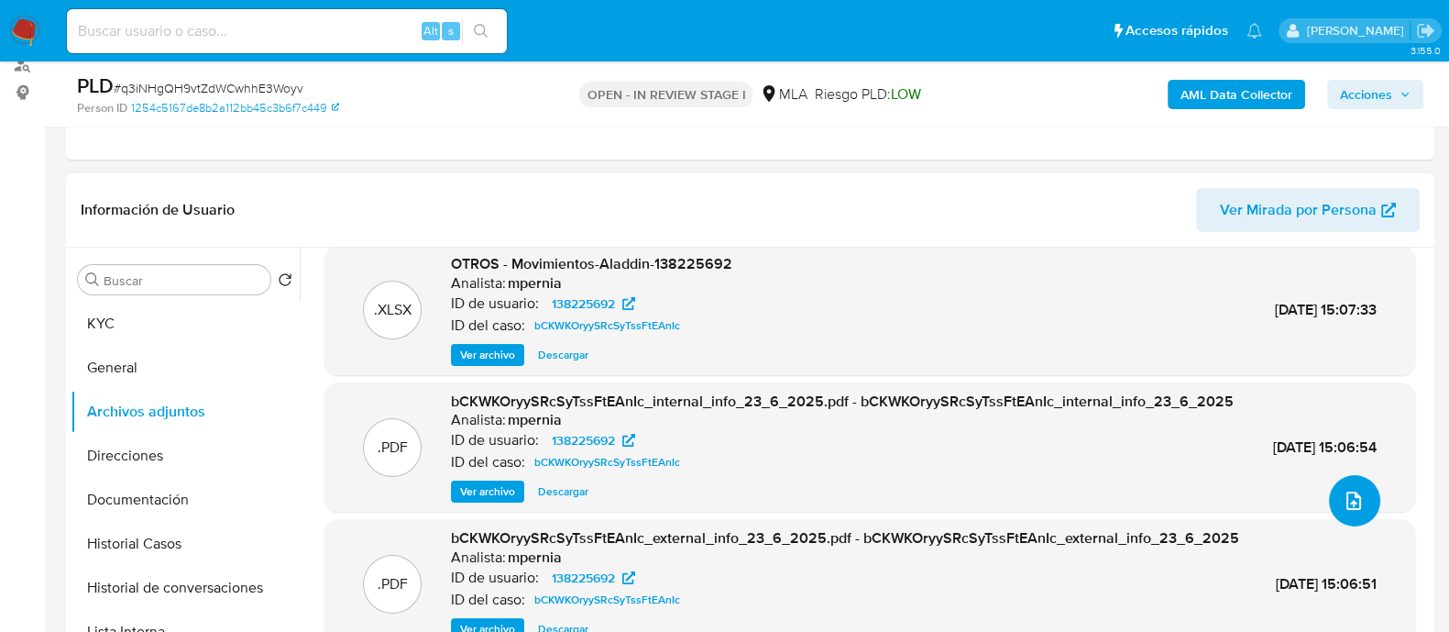
click at [1352, 491] on icon "upload-file" at bounding box center [1353, 500] width 15 height 18
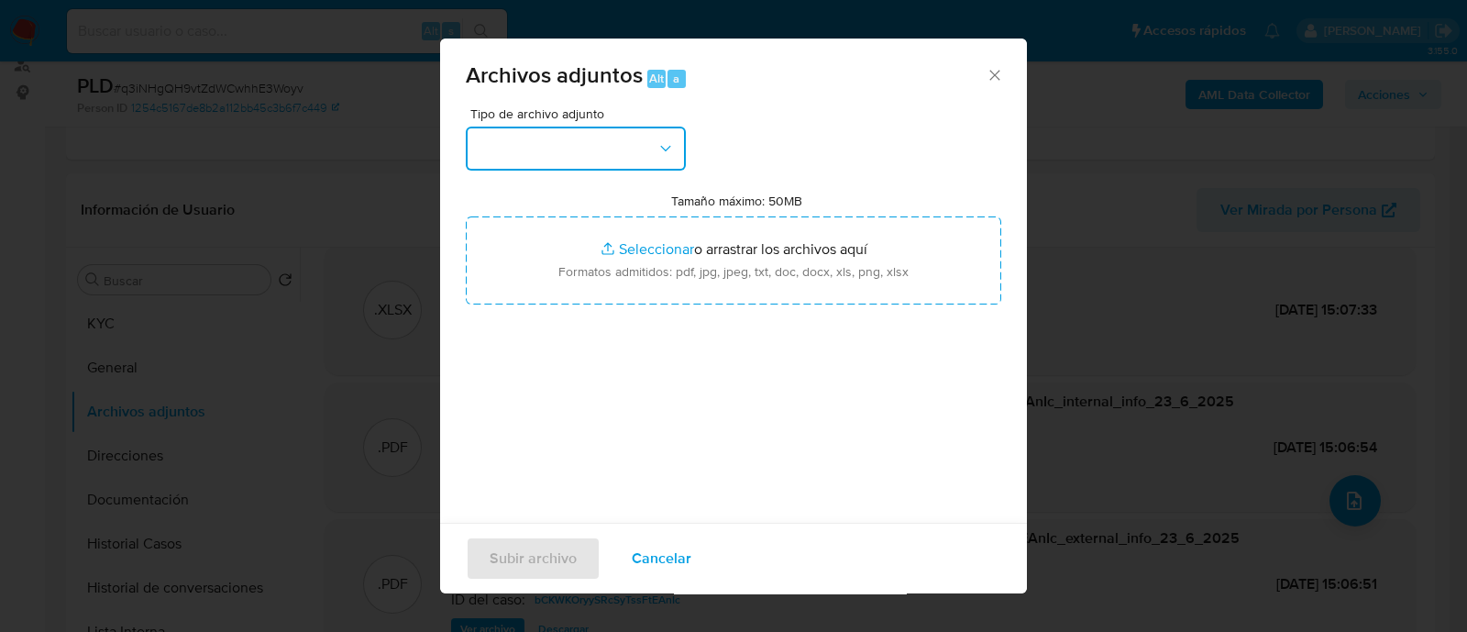
drag, startPoint x: 531, startPoint y: 144, endPoint x: 542, endPoint y: 164, distance: 23.0
click at [532, 143] on button "button" at bounding box center [576, 148] width 220 height 44
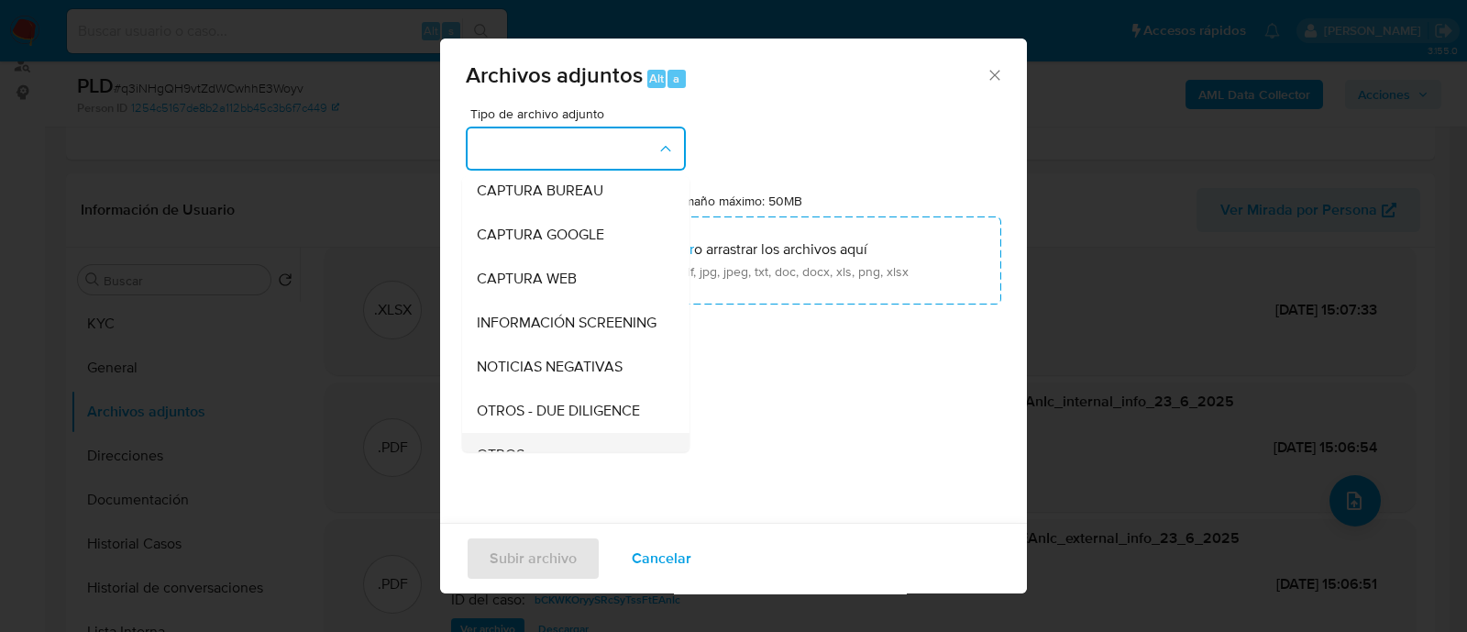
scroll to position [228, 0]
click at [551, 341] on div "OTROS" at bounding box center [570, 322] width 187 height 44
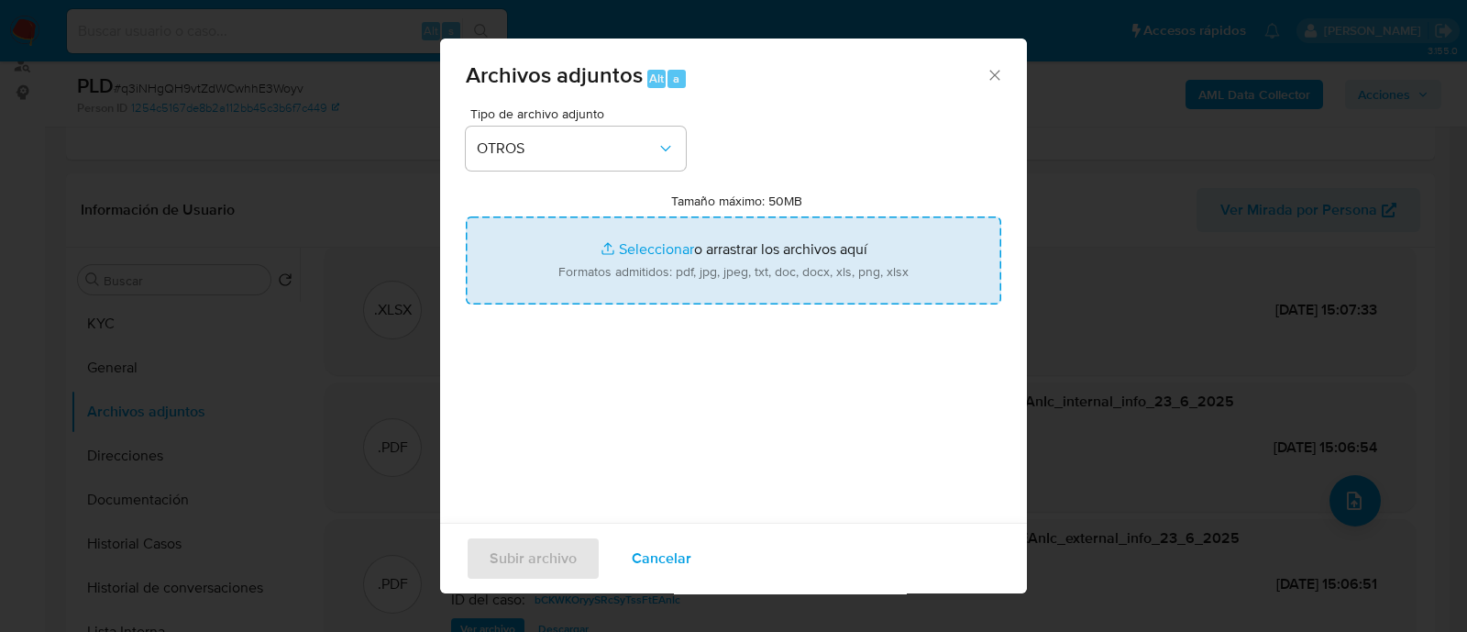
type input "C:\fakepath\Movimientos q3iNHgQH9vtZdWCwhhE3Woyv_2025_07_17_19_58_19.xlsx"
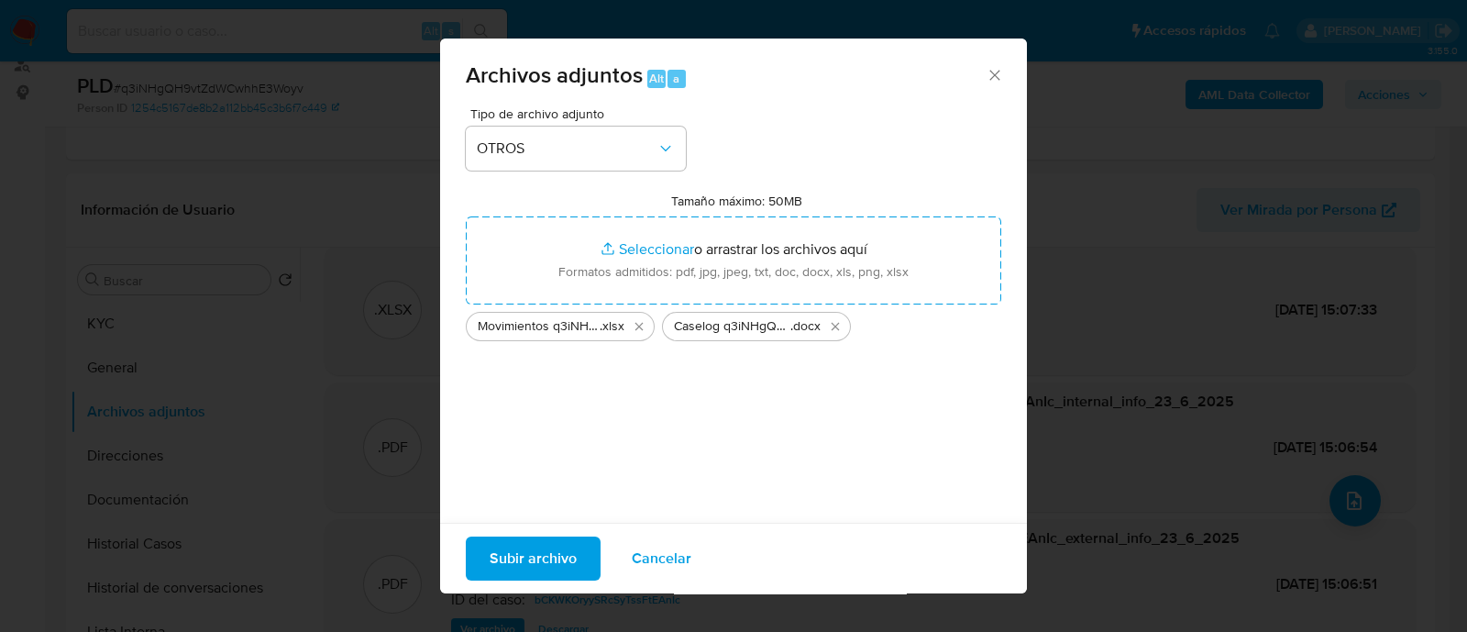
click at [523, 555] on span "Subir archivo" at bounding box center [532, 558] width 87 height 40
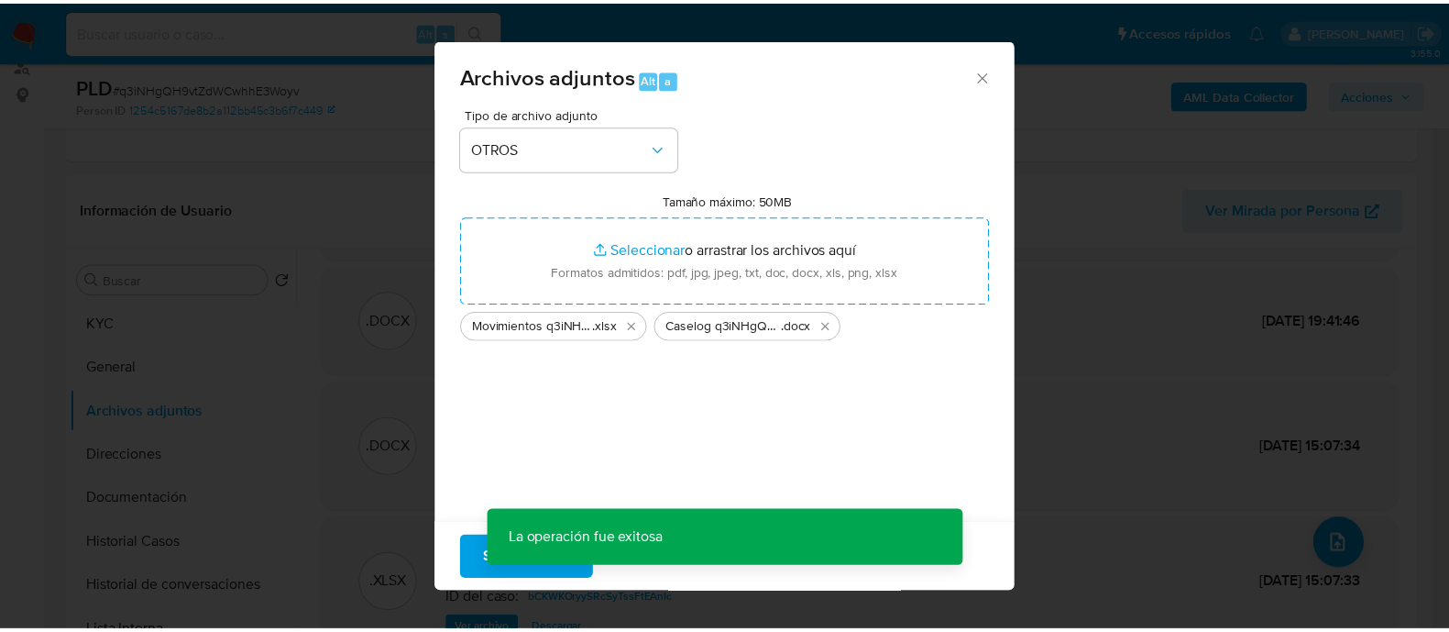
scroll to position [110, 0]
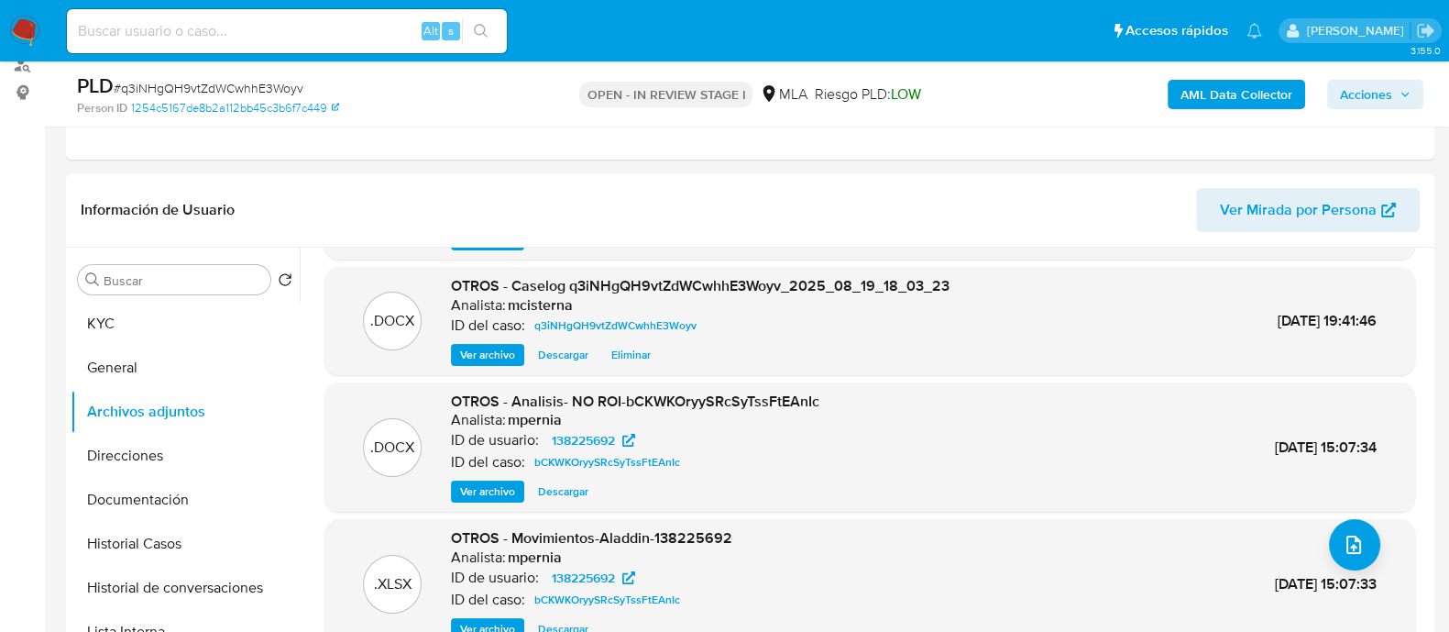
click at [1344, 90] on span "Acciones" at bounding box center [1366, 94] width 52 height 29
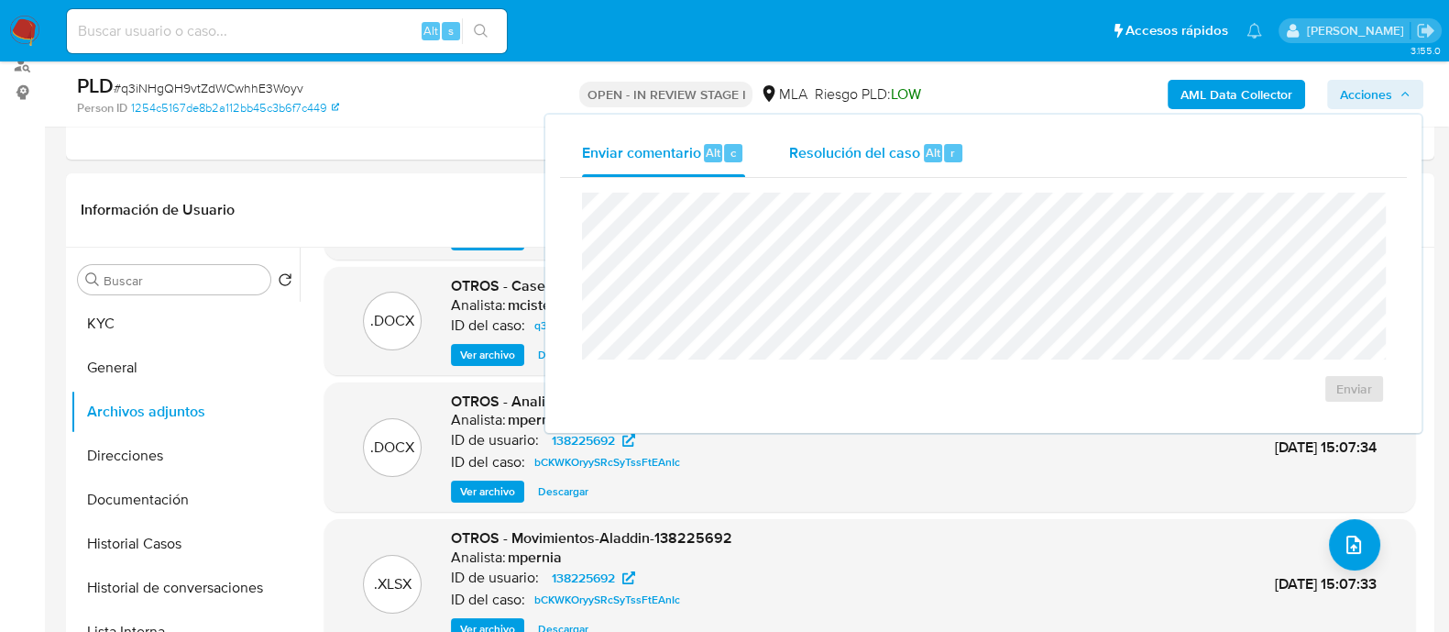
click at [875, 174] on div "Resolución del caso Alt r" at bounding box center [876, 153] width 175 height 48
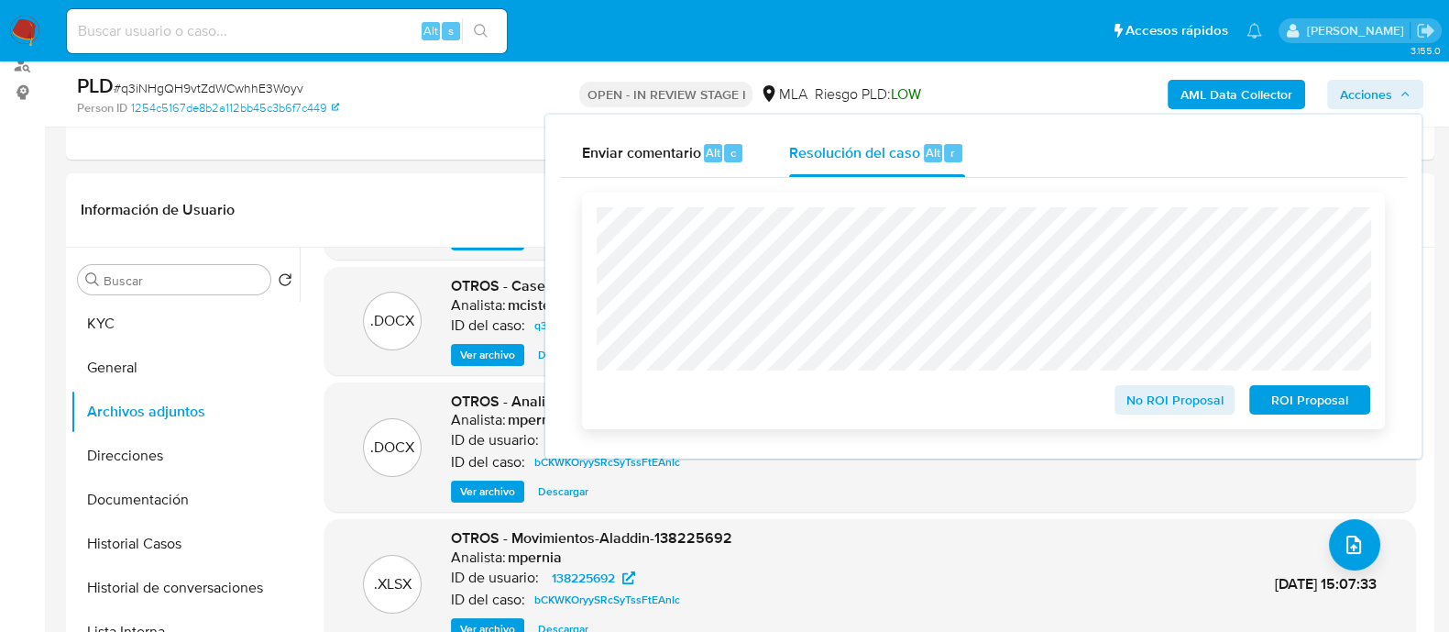
click at [1181, 390] on span "No ROI Proposal" at bounding box center [1174, 400] width 95 height 26
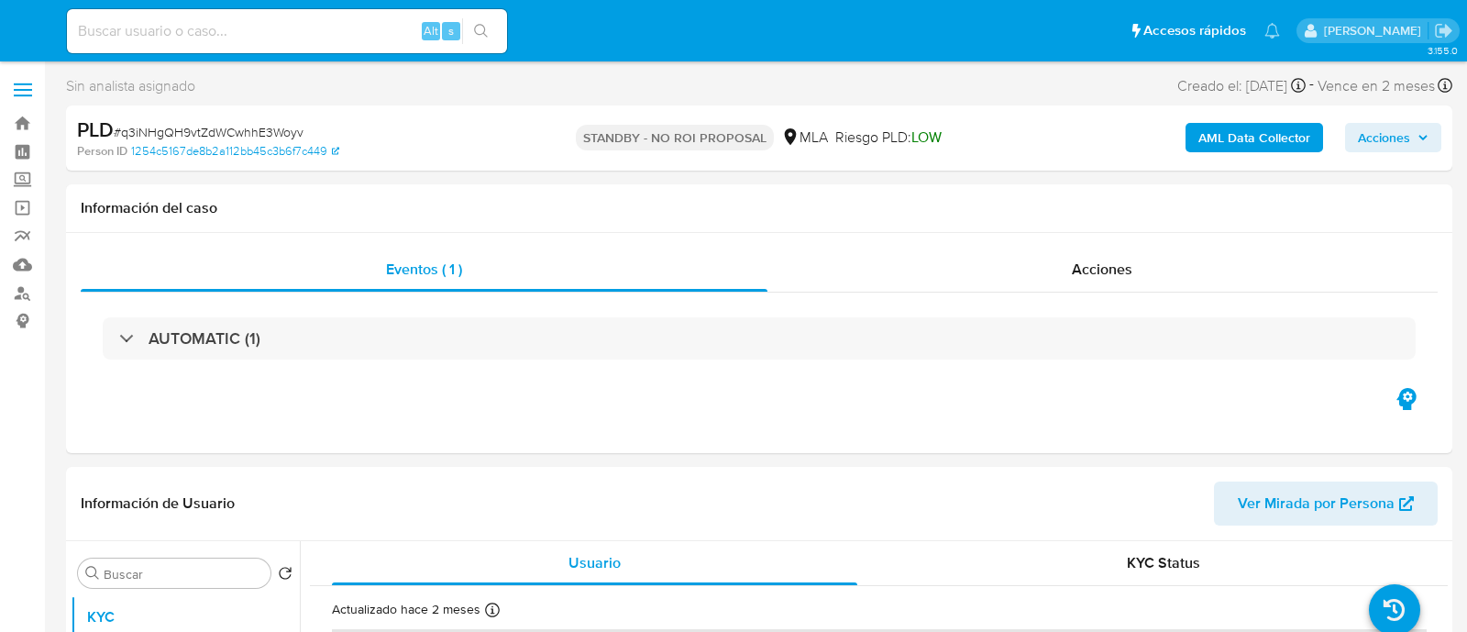
select select "10"
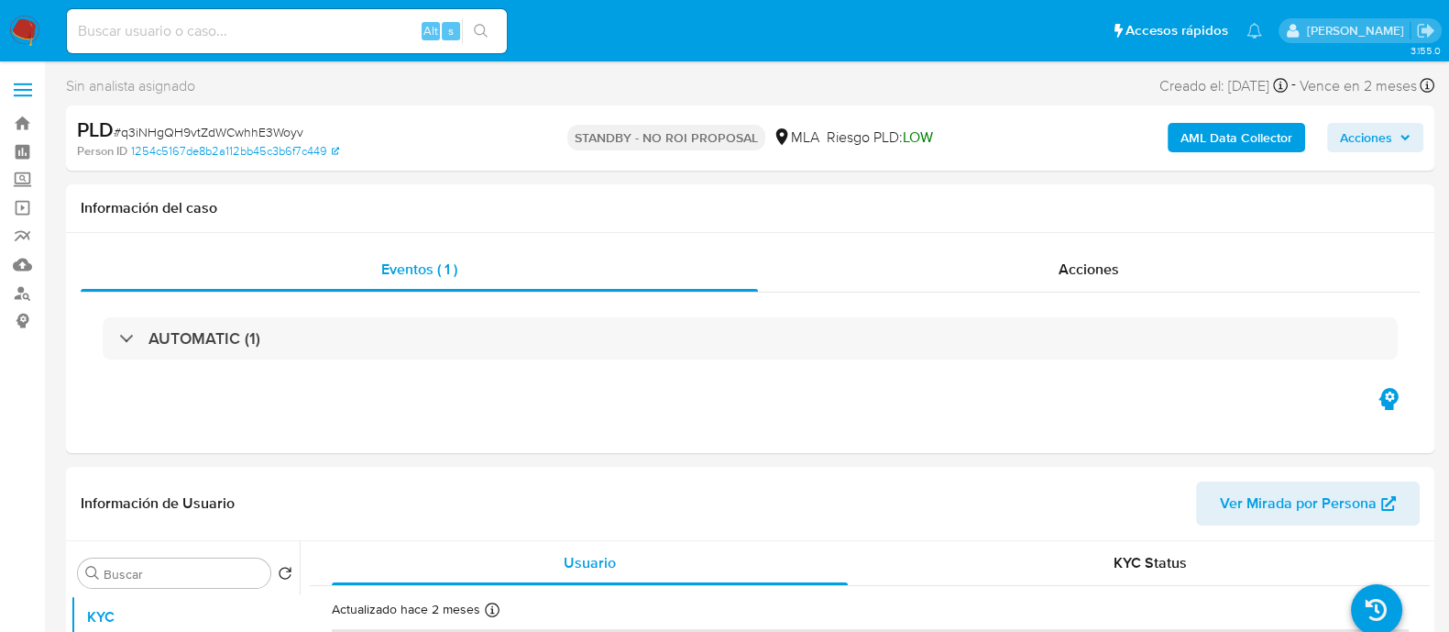
click at [288, 38] on input at bounding box center [287, 31] width 440 height 24
paste input "AHoVtkBdQYxpQGZTMyGrb7hg"
type input "AHoVtkBdQYxpQGZTMyGrb7hg"
click at [480, 30] on icon "search-icon" at bounding box center [481, 31] width 15 height 15
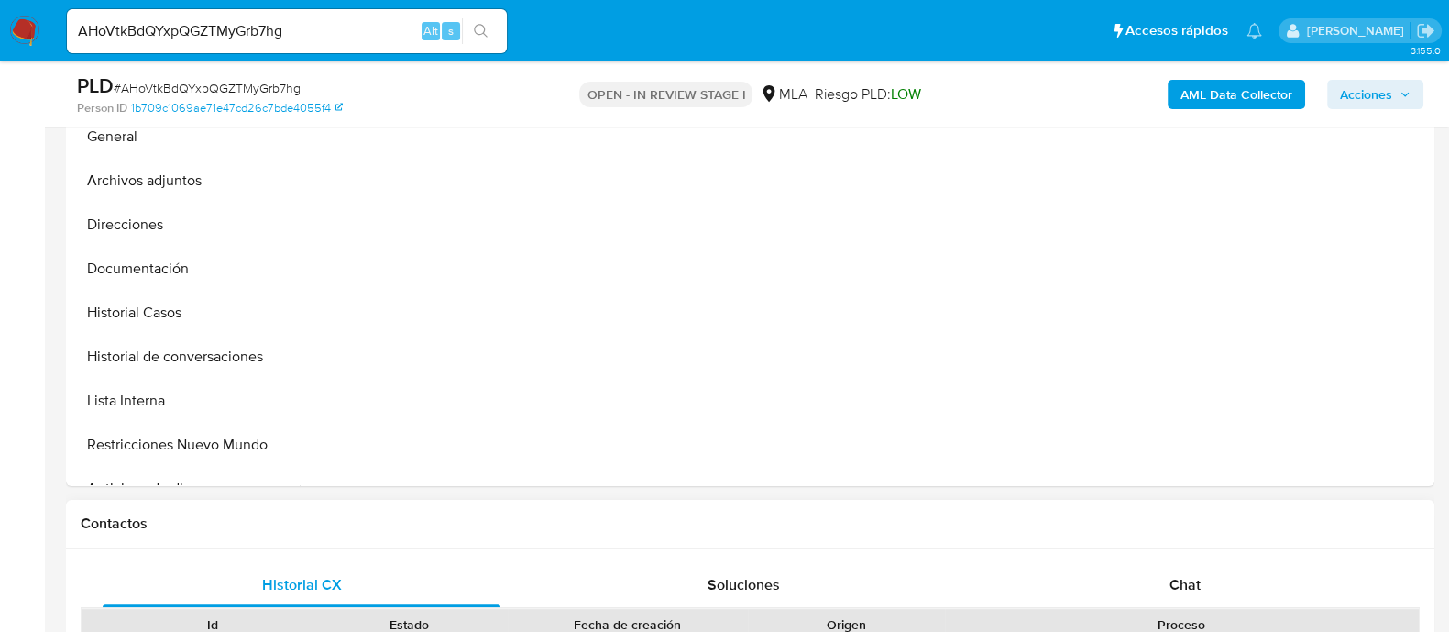
scroll to position [687, 0]
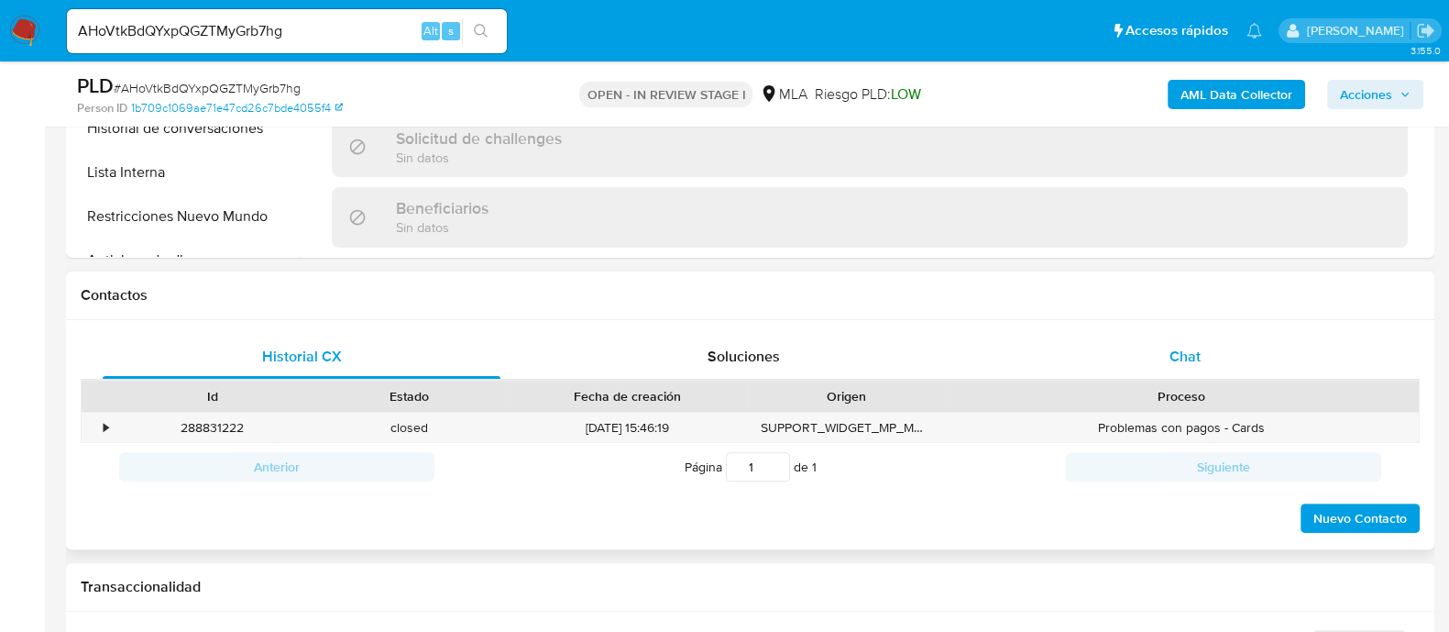
click at [1158, 335] on div "Chat" at bounding box center [1185, 357] width 398 height 44
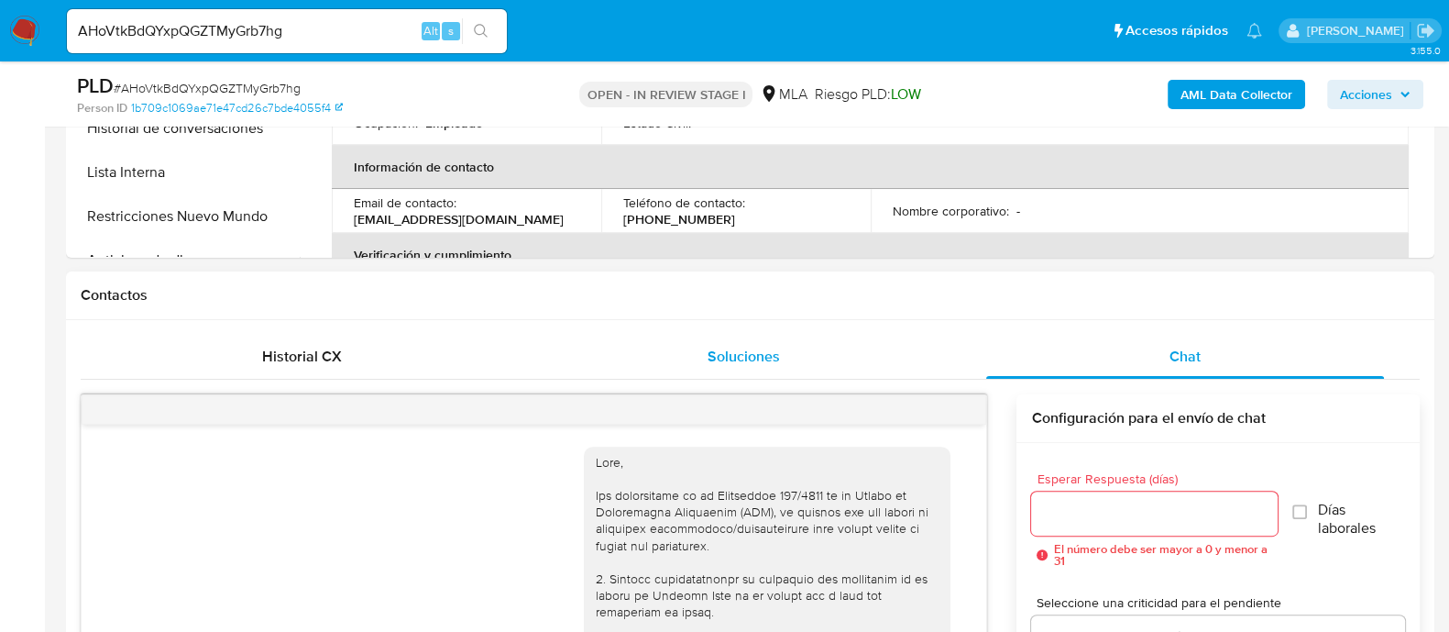
scroll to position [1275, 0]
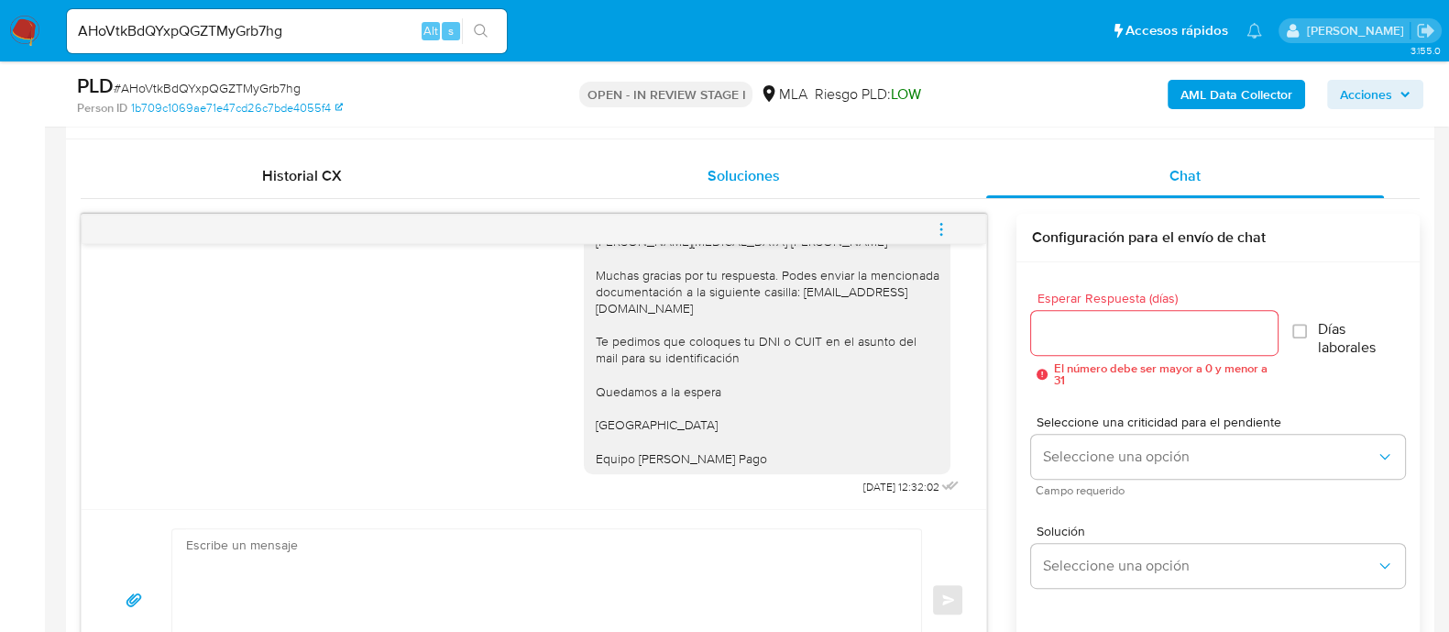
select select "10"
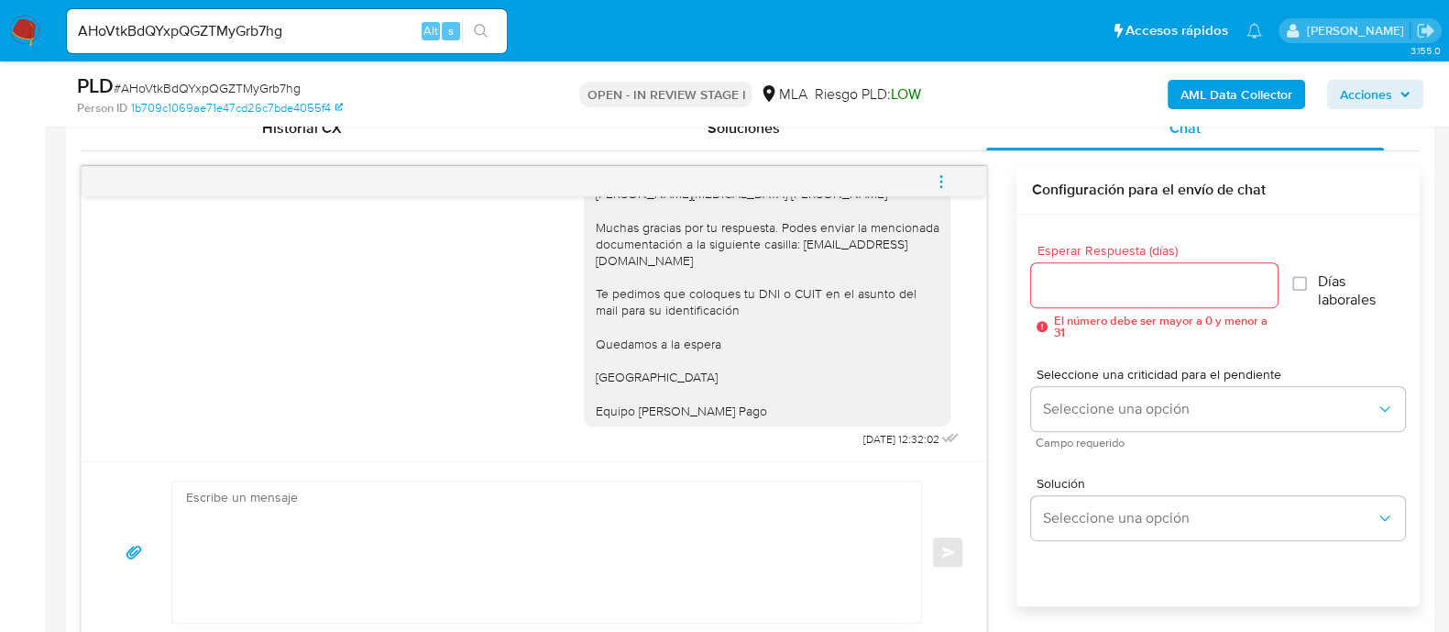
click at [940, 181] on icon "menu-action" at bounding box center [941, 181] width 16 height 16
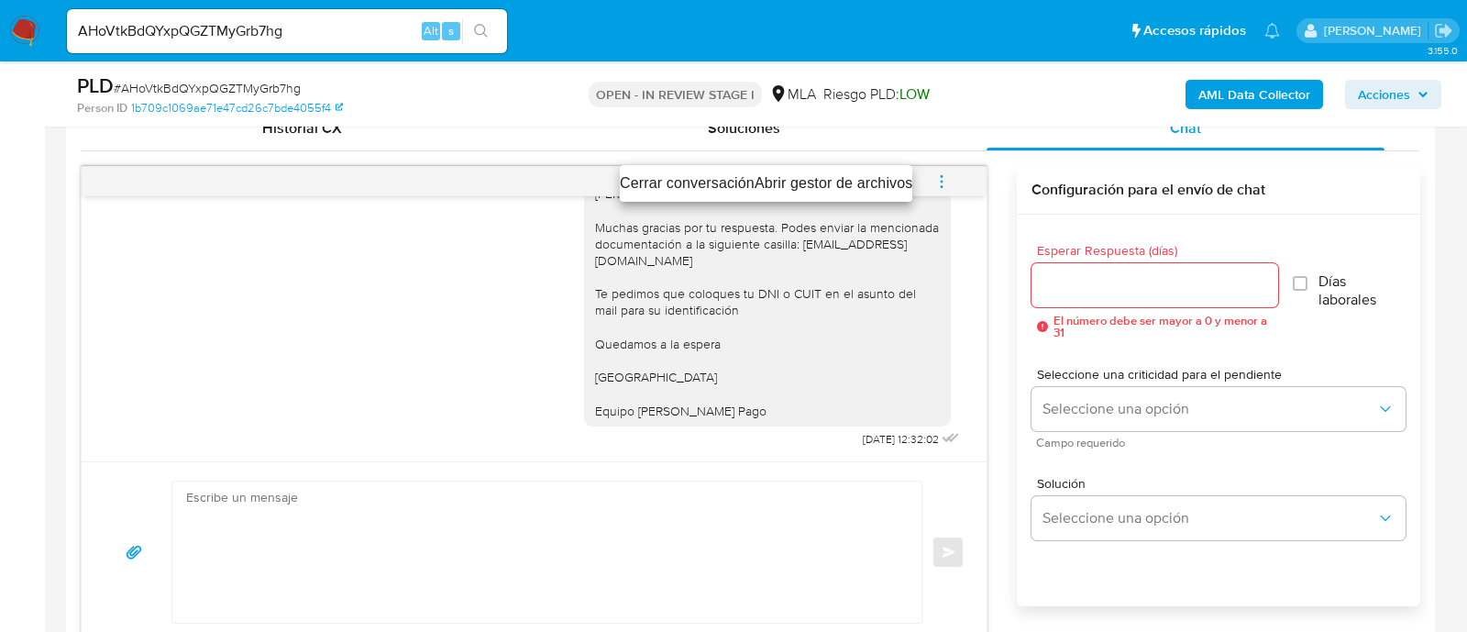
click at [811, 170] on ul "Cerrar conversación Abrir gestor de archivos" at bounding box center [766, 183] width 292 height 37
click at [698, 185] on li "Cerrar conversación" at bounding box center [687, 183] width 135 height 22
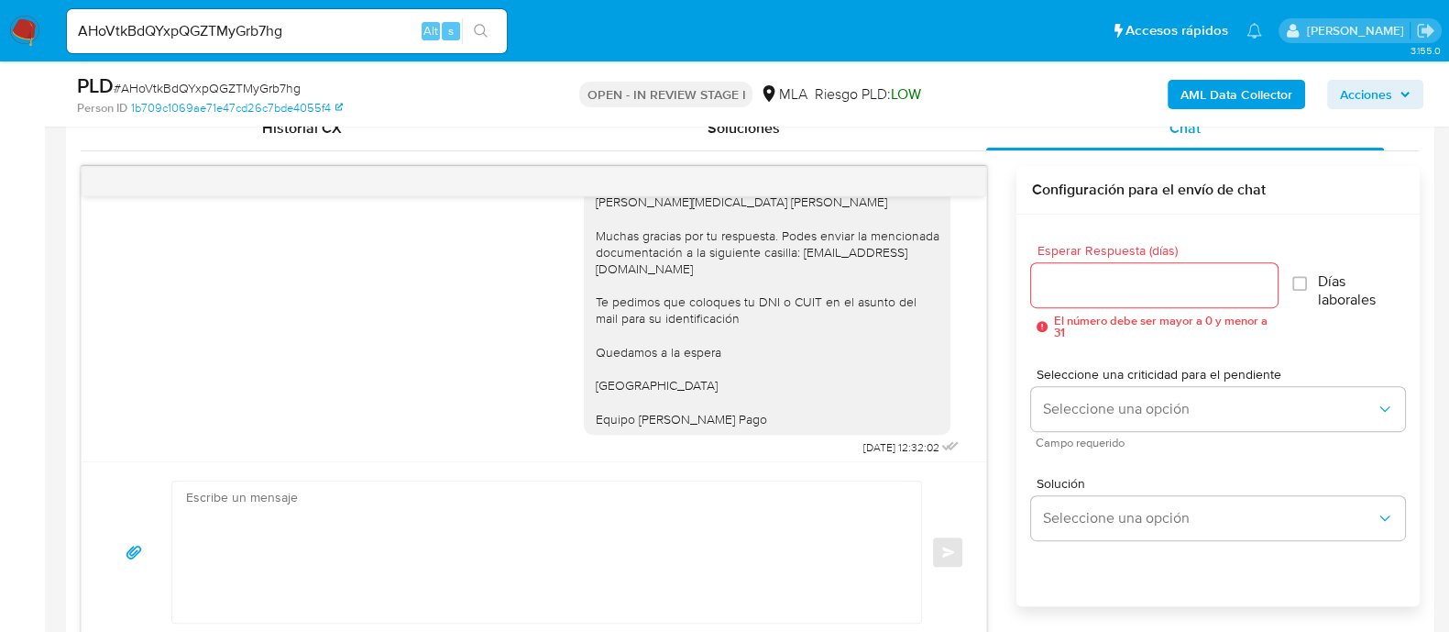
scroll to position [1275, 0]
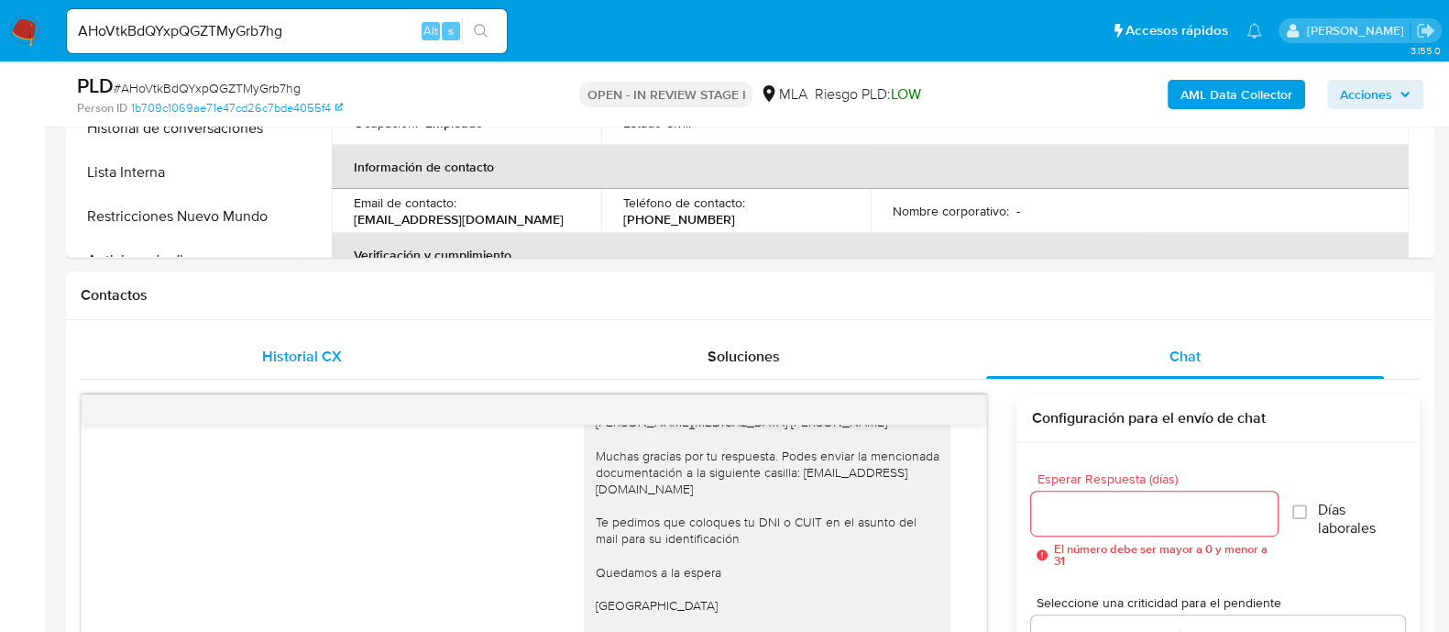
click at [349, 368] on div "Historial CX" at bounding box center [302, 357] width 398 height 44
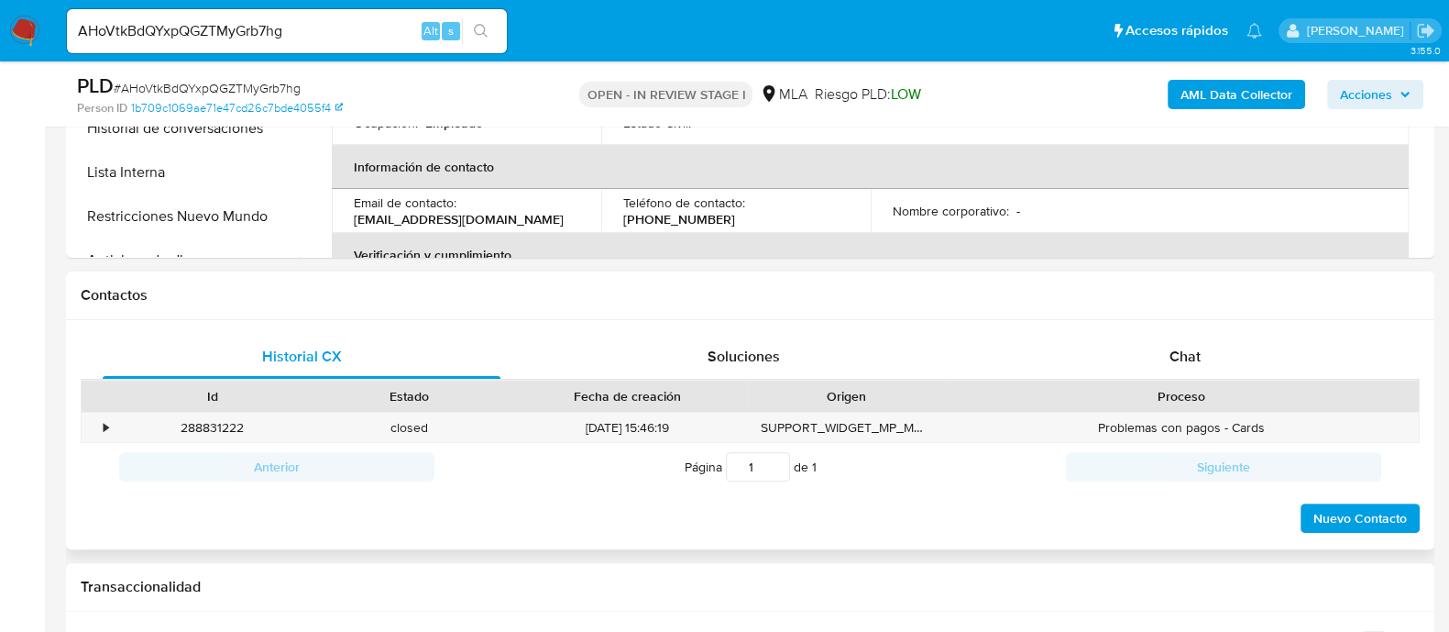
scroll to position [801, 0]
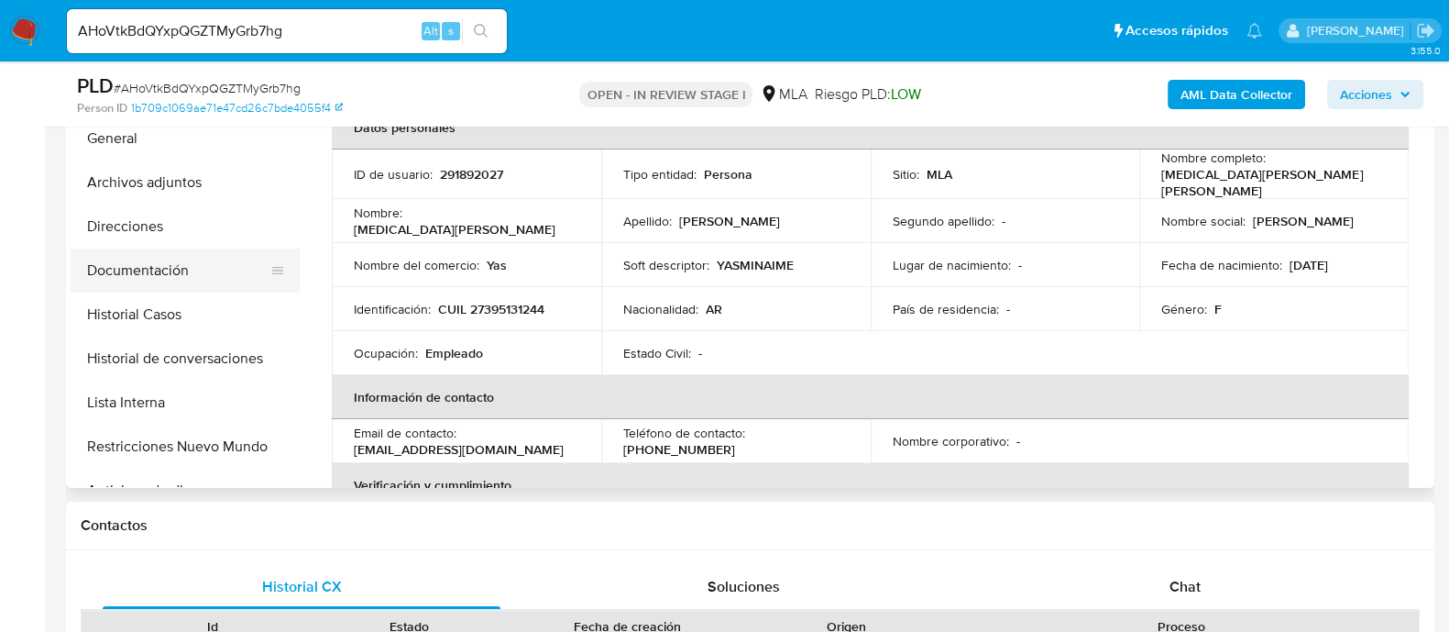
click at [214, 262] on button "Documentación" at bounding box center [178, 270] width 214 height 44
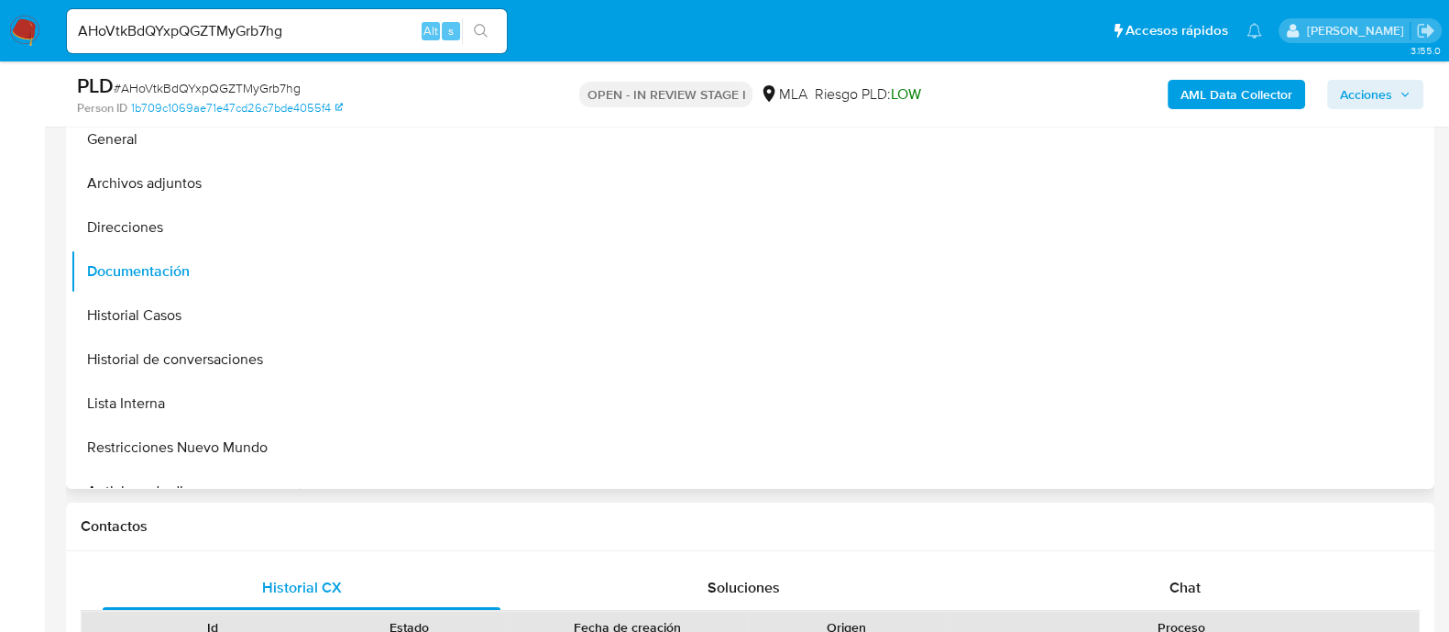
scroll to position [344, 0]
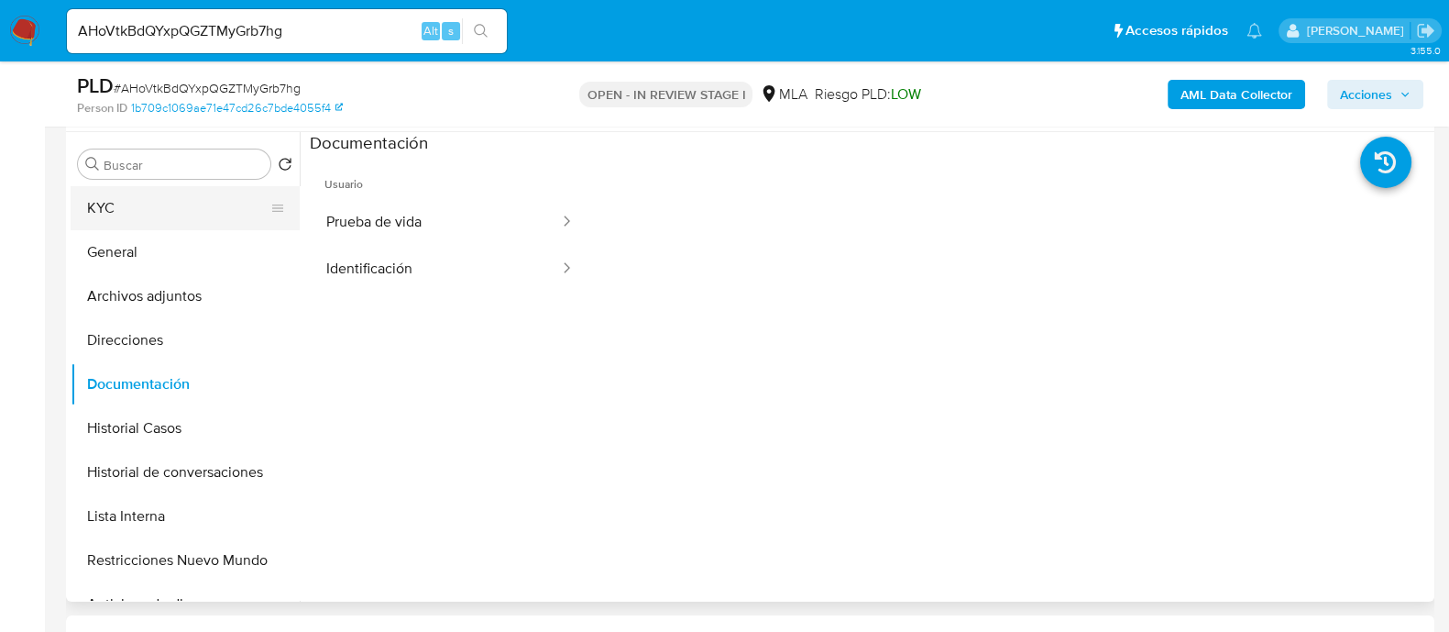
click at [196, 187] on button "KYC" at bounding box center [178, 208] width 214 height 44
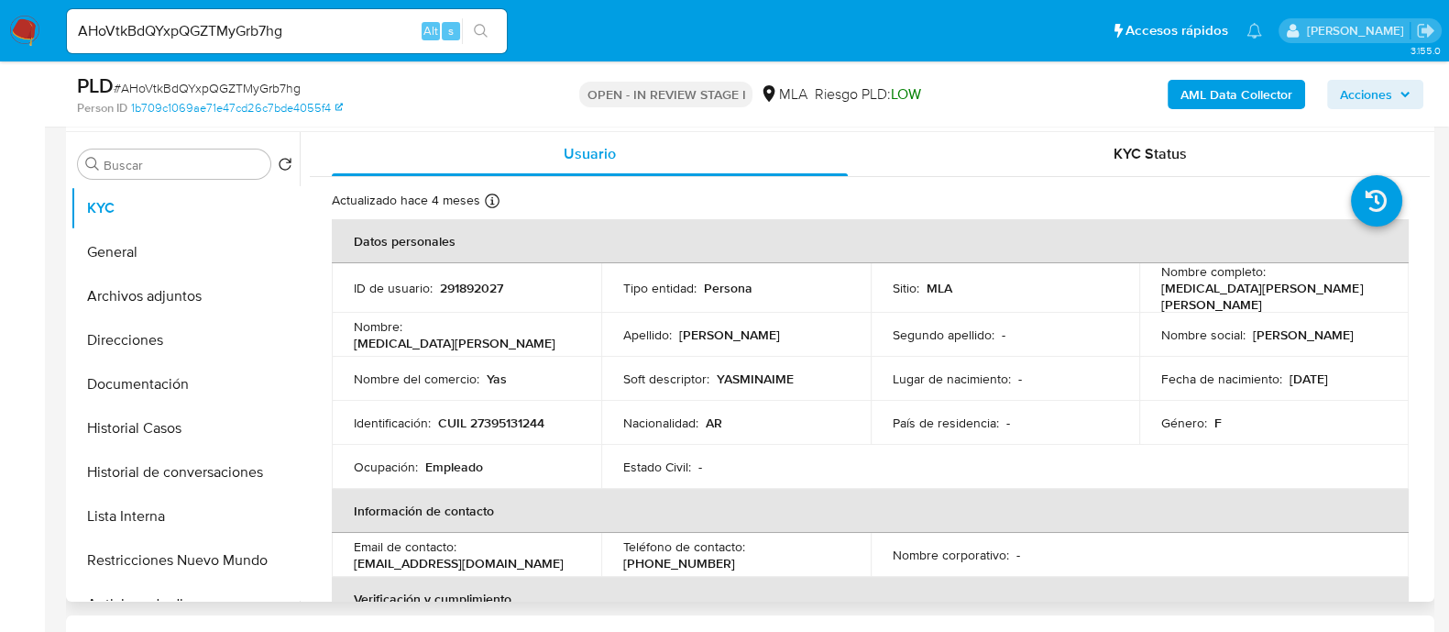
click at [496, 420] on p "CUIL 27395131244" at bounding box center [491, 422] width 106 height 16
copy p "27395131244"
click at [187, 302] on button "Archivos adjuntos" at bounding box center [178, 296] width 214 height 44
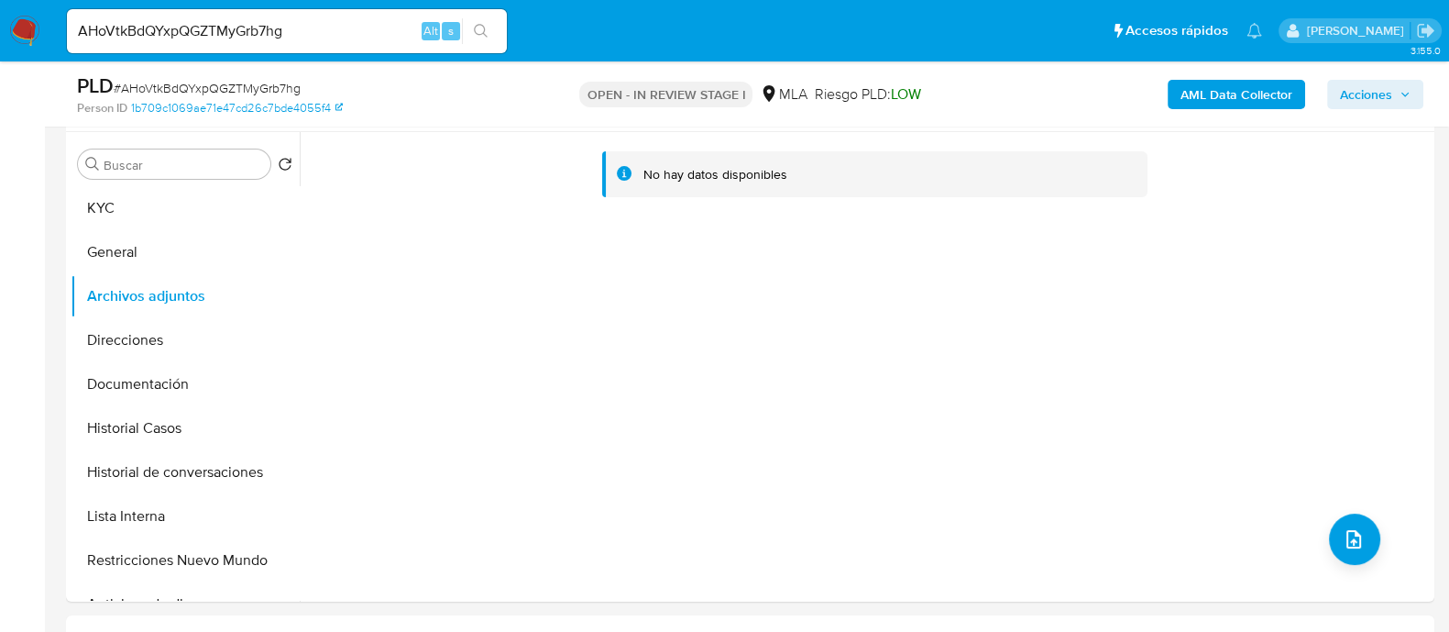
click at [1214, 104] on b "AML Data Collector" at bounding box center [1237, 94] width 112 height 29
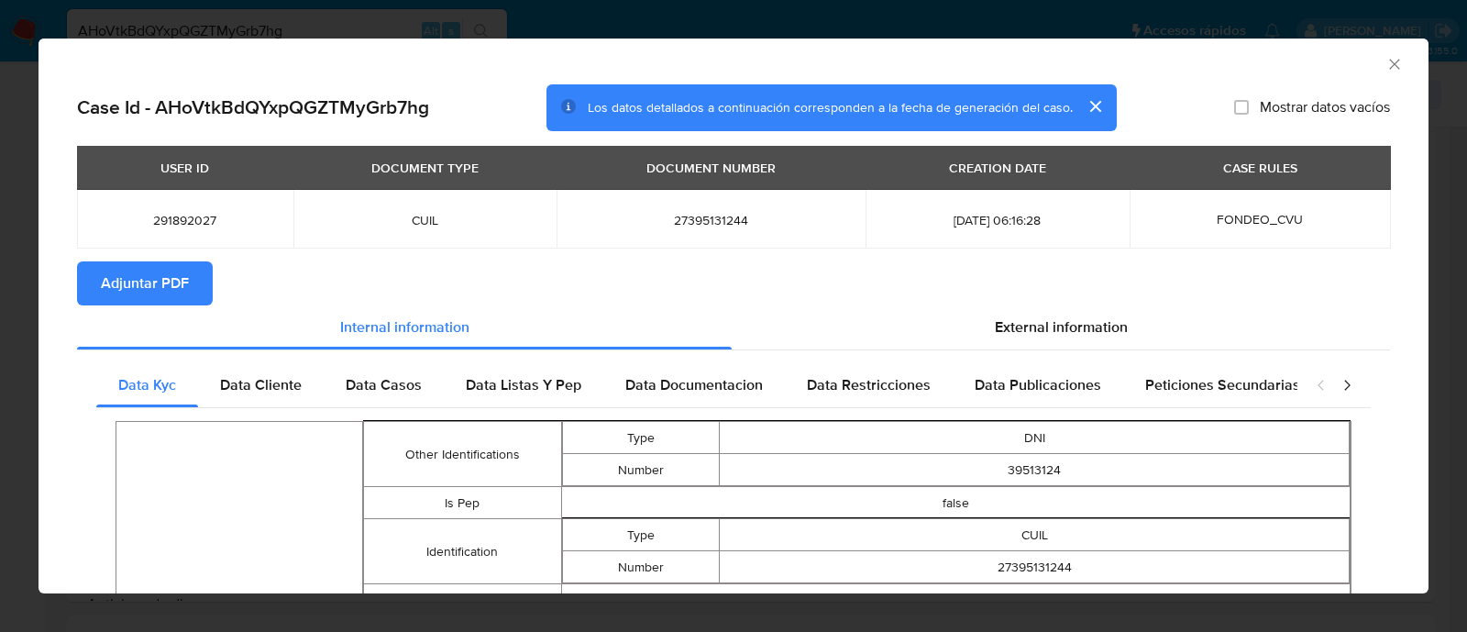
click at [148, 291] on span "Adjuntar PDF" at bounding box center [145, 283] width 88 height 40
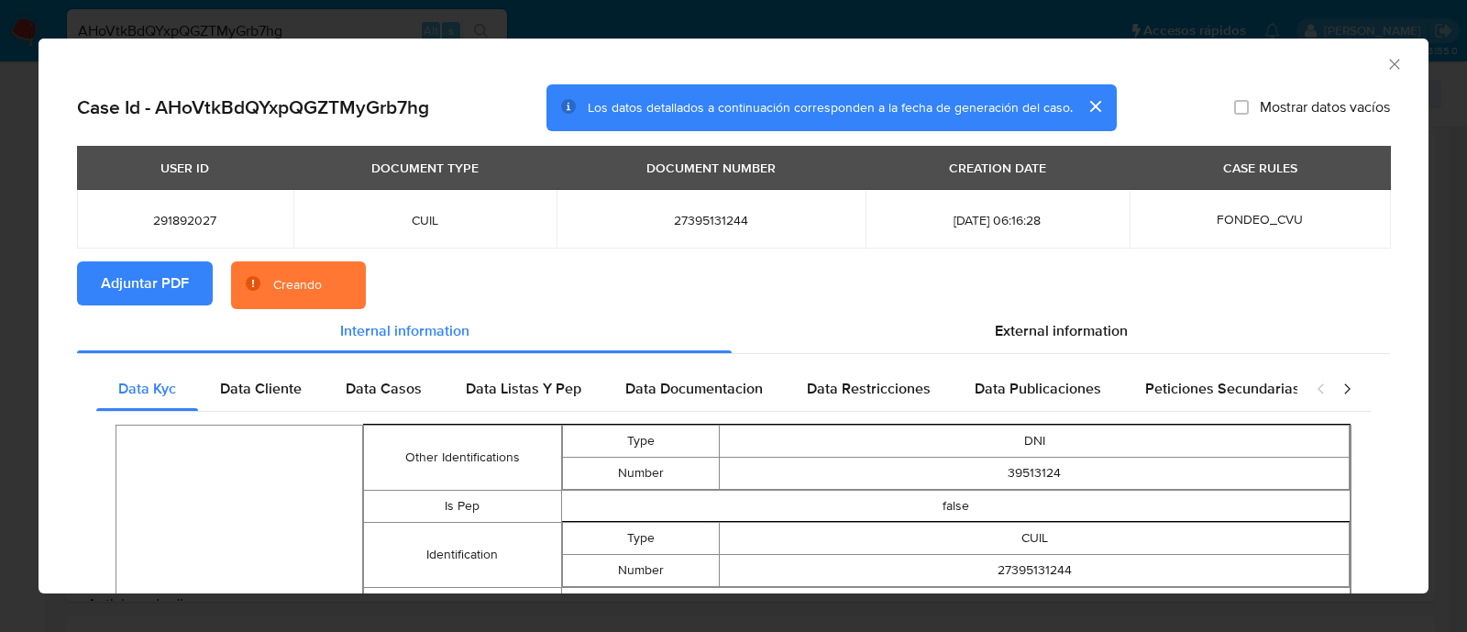
click at [179, 215] on span "291892027" at bounding box center [185, 220] width 172 height 16
copy span "291892027"
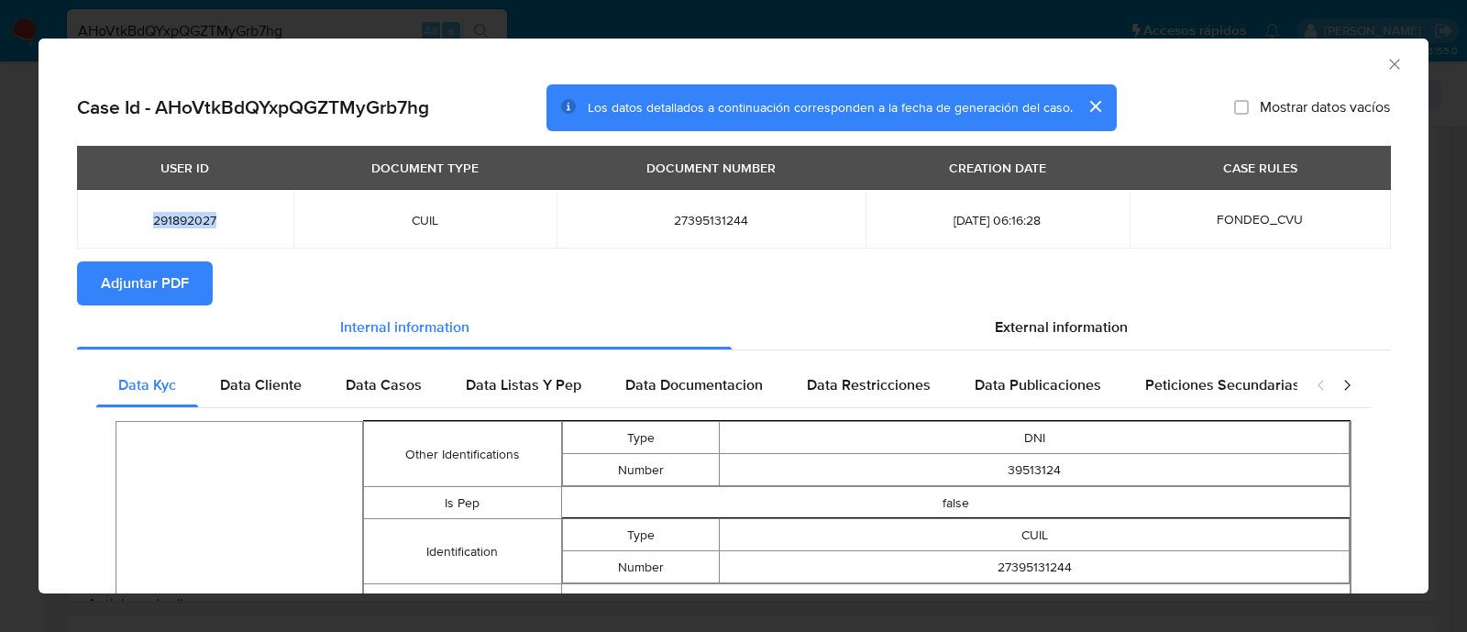
click at [1385, 71] on icon "Cerrar ventana" at bounding box center [1394, 64] width 18 height 18
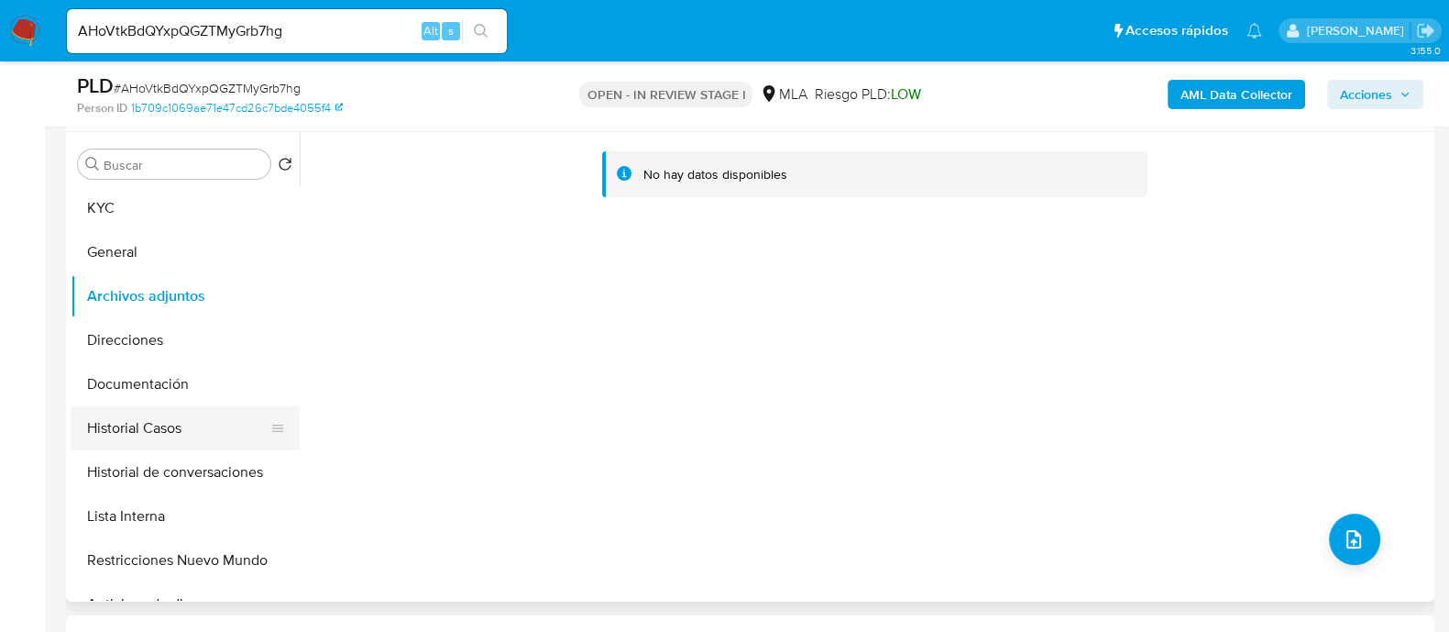
click at [119, 423] on button "Historial Casos" at bounding box center [178, 428] width 214 height 44
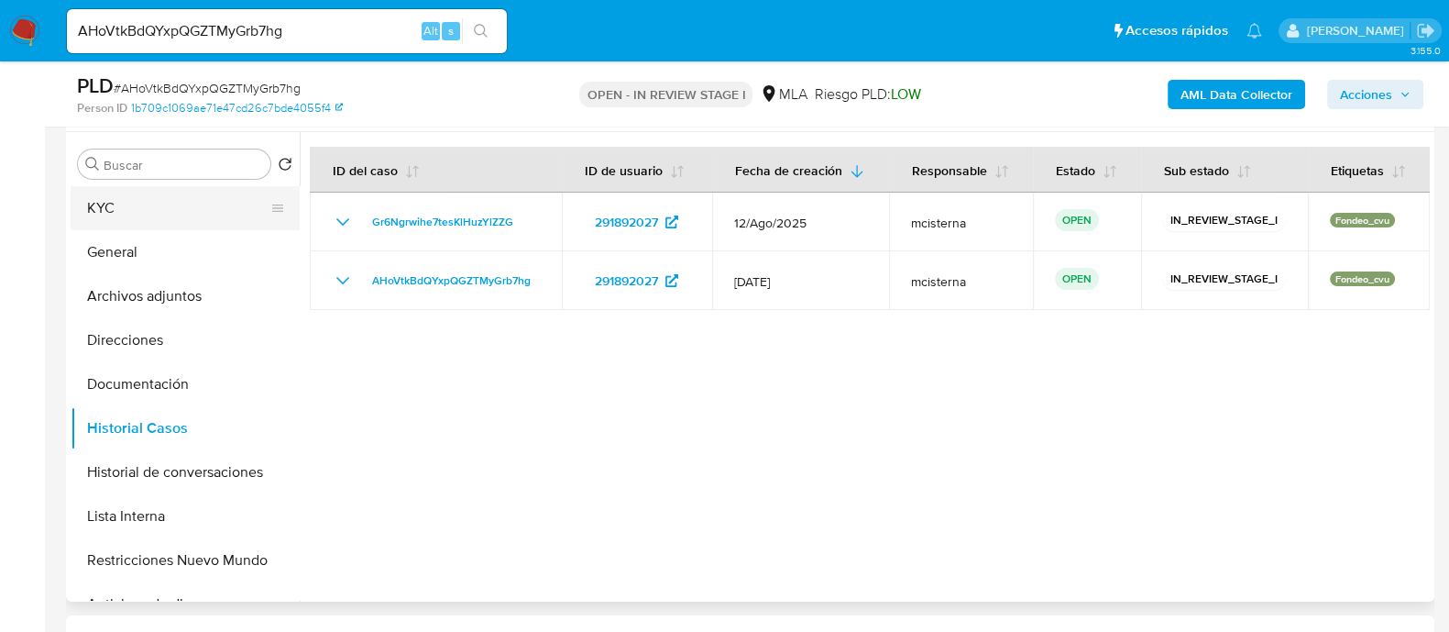
click at [240, 216] on button "KYC" at bounding box center [178, 208] width 214 height 44
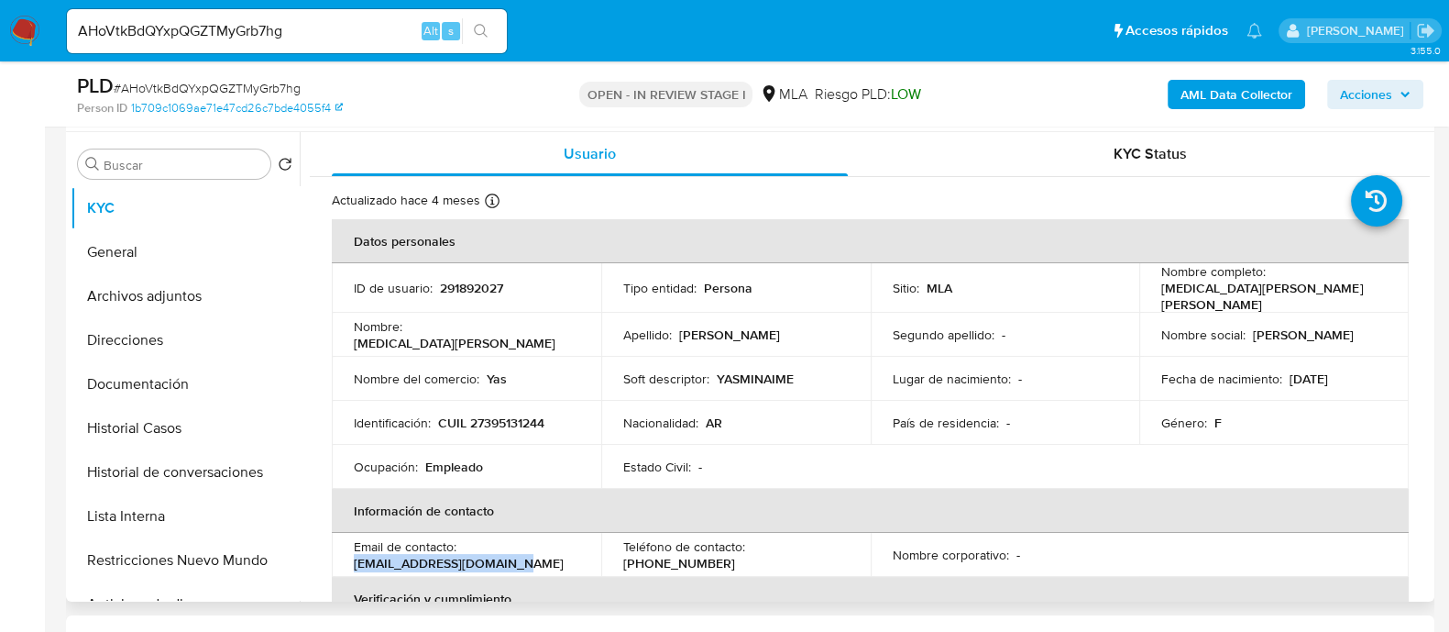
drag, startPoint x: 354, startPoint y: 556, endPoint x: 566, endPoint y: 556, distance: 212.7
click at [566, 556] on div "Email de contacto : yasminaime1234@gmail.com" at bounding box center [466, 554] width 225 height 33
copy p "yasminaime1234@gmail.com"
click at [330, 29] on input "AHoVtkBdQYxpQGZTMyGrb7hg" at bounding box center [287, 31] width 440 height 24
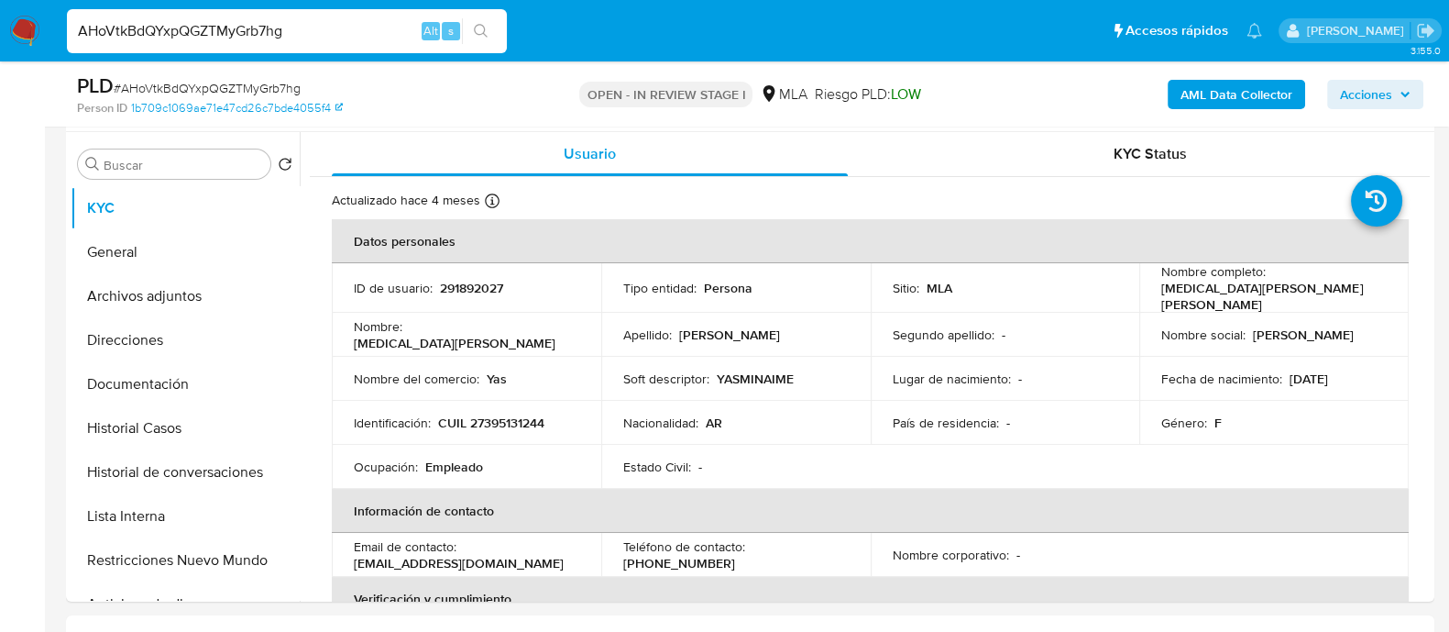
click at [330, 29] on input "AHoVtkBdQYxpQGZTMyGrb7hg" at bounding box center [287, 31] width 440 height 24
paste input "0yN3StYufEq7UiffyjaN9jxp"
type input "0yN3StYufEq7UiffyjaN9jxp"
click at [480, 29] on icon "search-icon" at bounding box center [481, 31] width 15 height 15
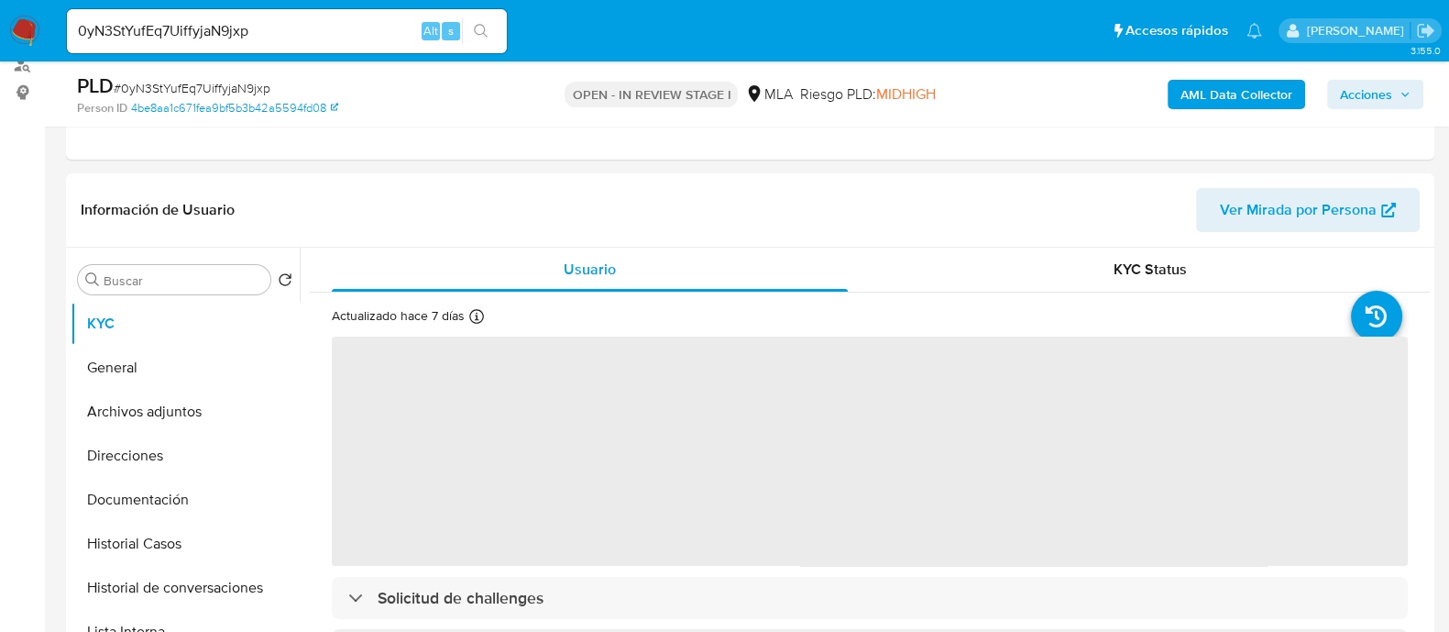
scroll to position [228, 0]
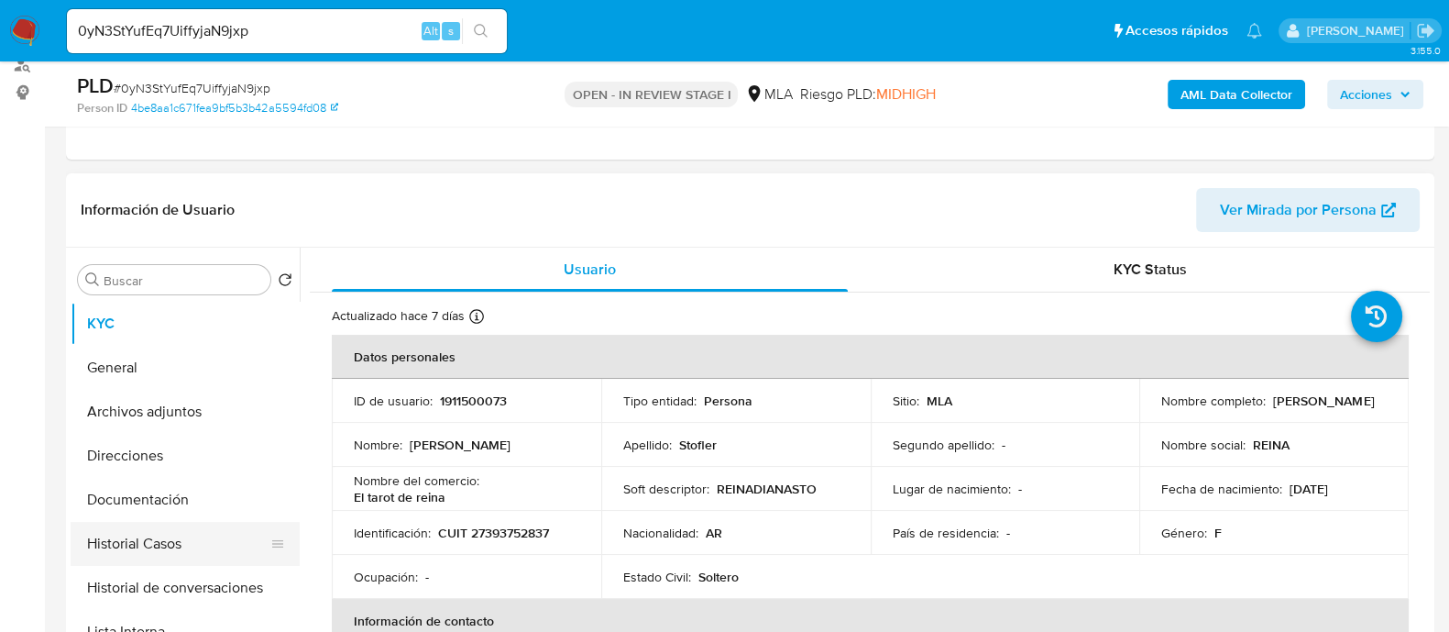
click at [220, 537] on button "Historial Casos" at bounding box center [178, 544] width 214 height 44
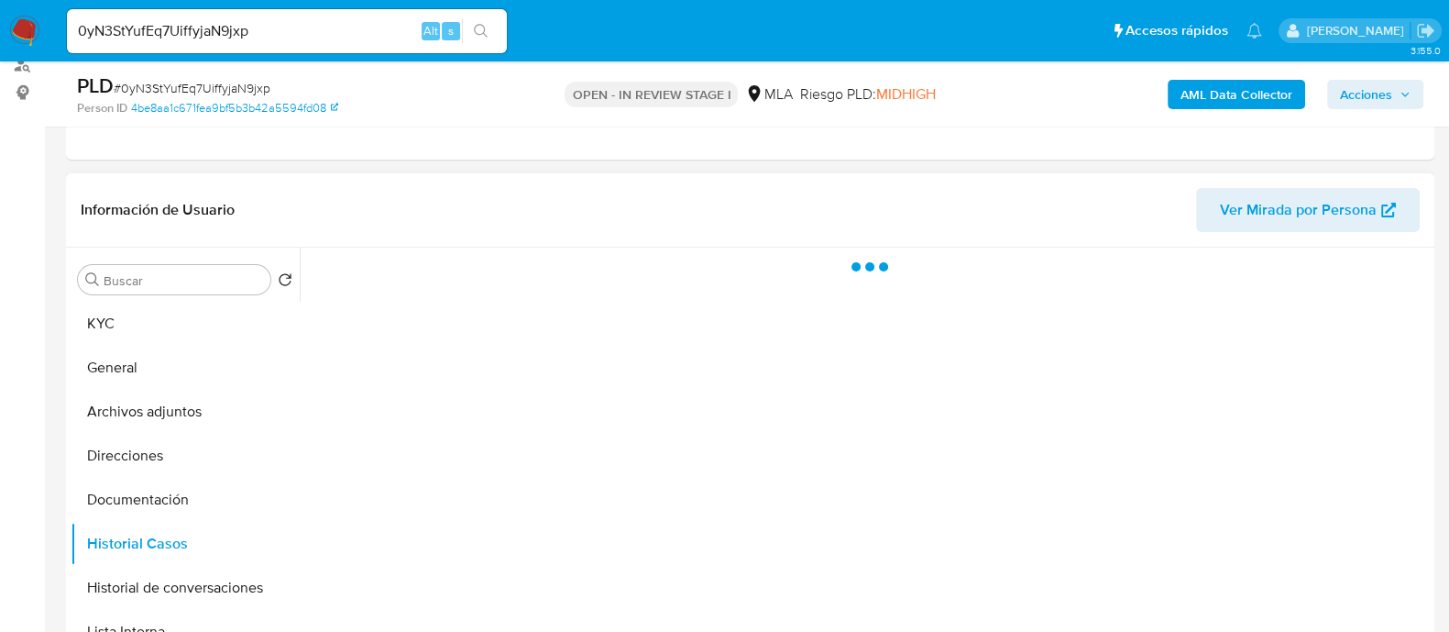
select select "10"
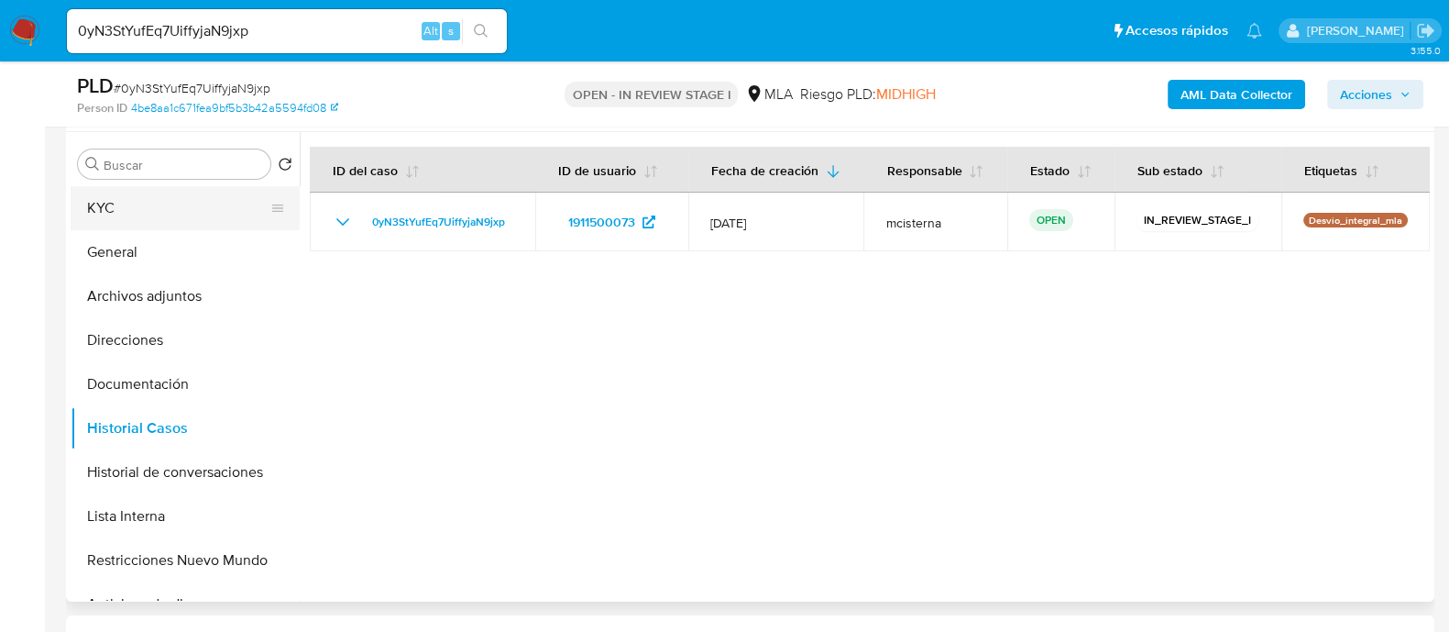
click at [260, 201] on button "KYC" at bounding box center [178, 208] width 214 height 44
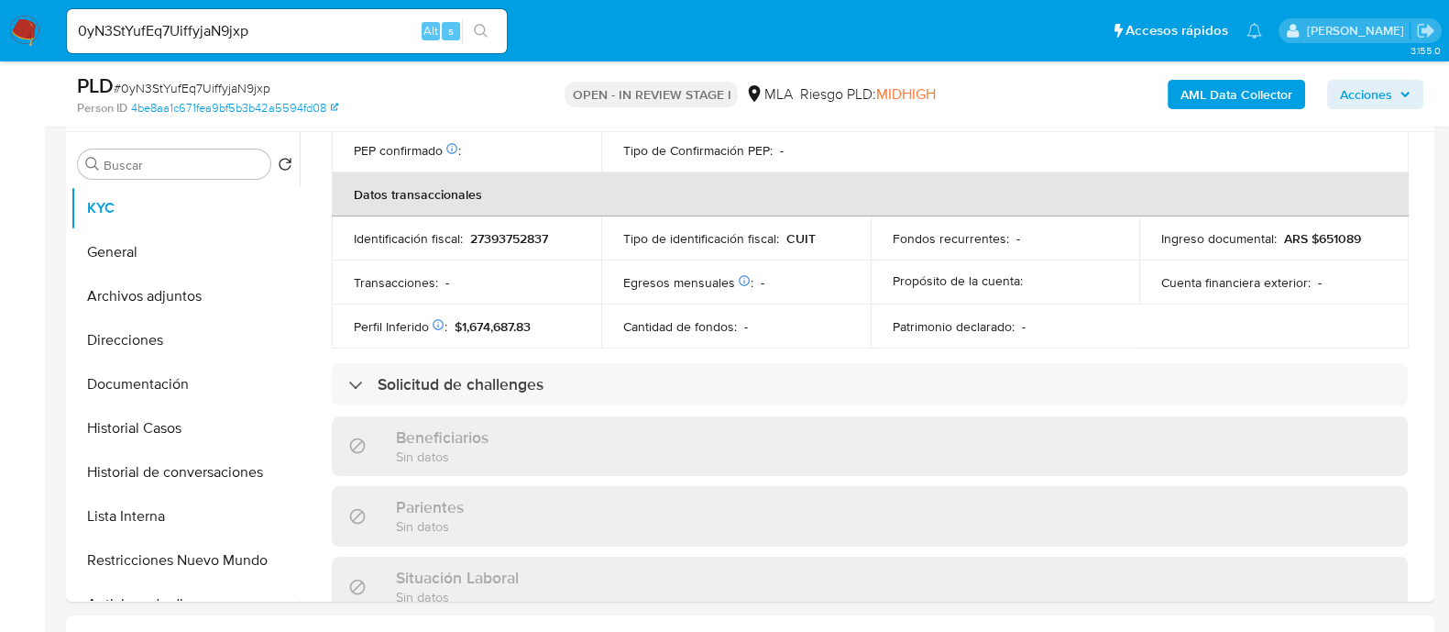
scroll to position [963, 0]
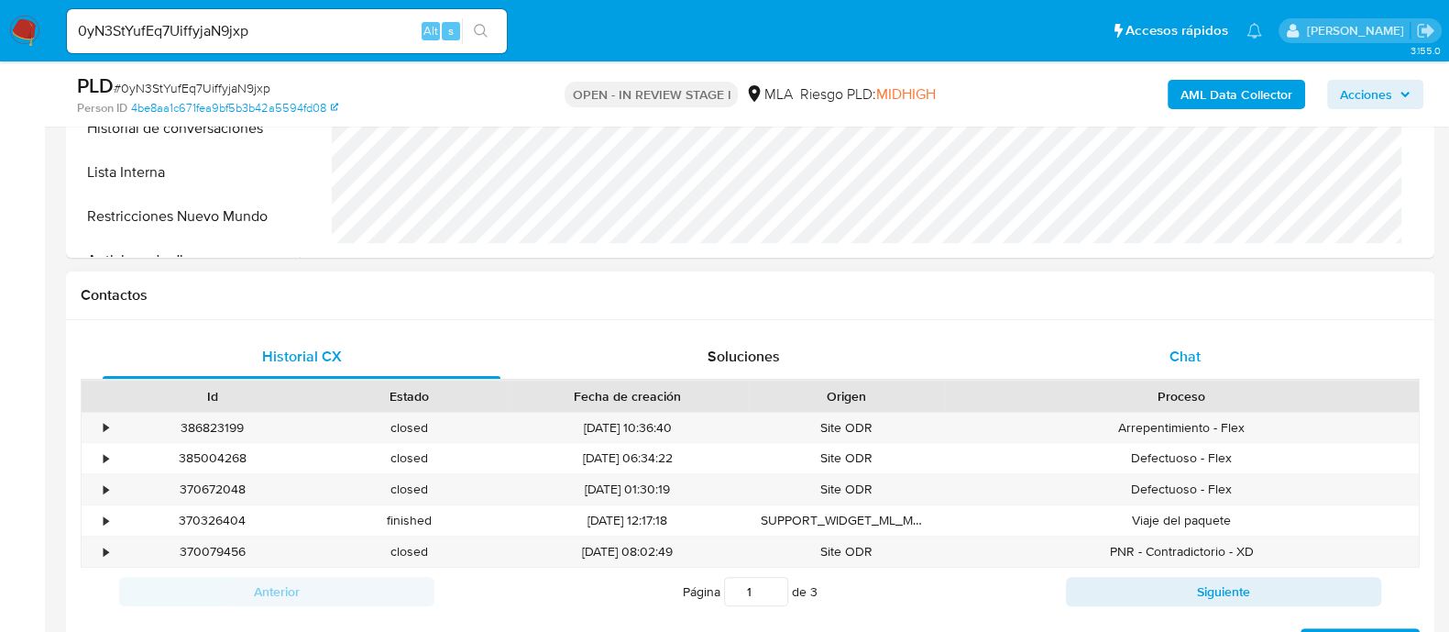
click at [1184, 364] on span "Chat" at bounding box center [1185, 356] width 31 height 21
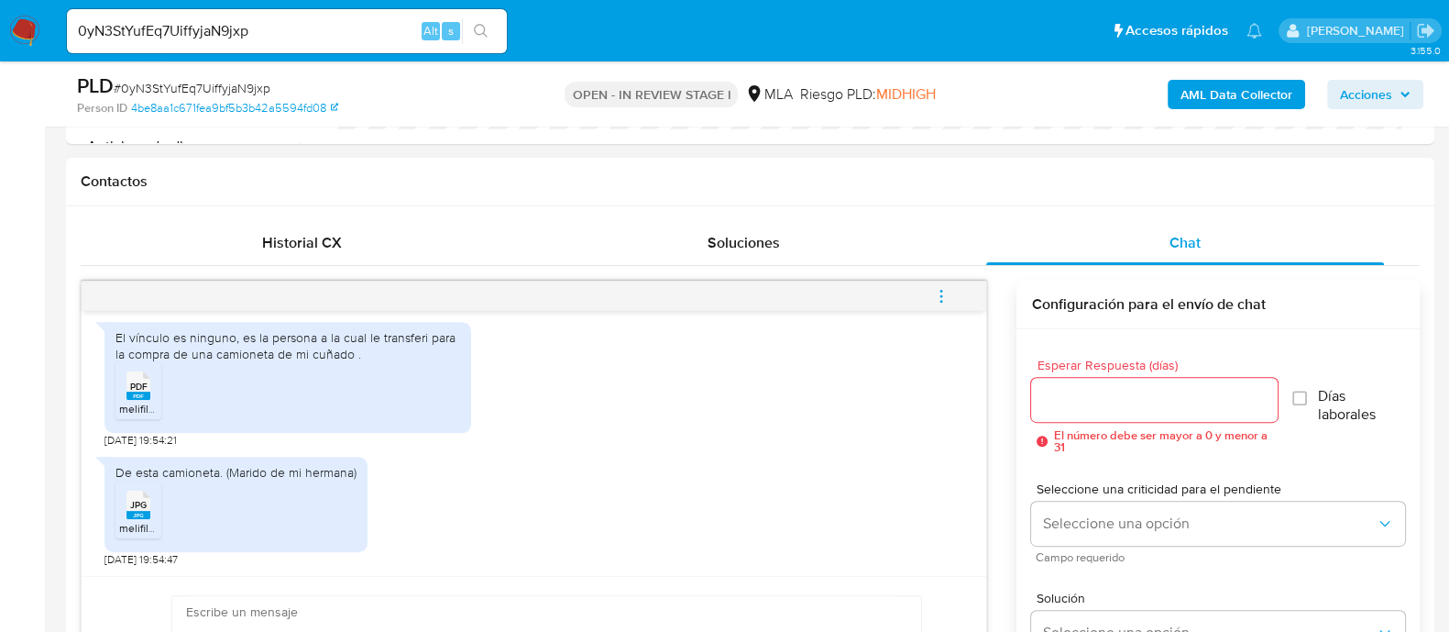
scroll to position [1782, 0]
click at [139, 401] on span "melifile6437025647679827685.pdf" at bounding box center [205, 409] width 172 height 16
click at [143, 522] on span "melifile2651674934365554748.jpg" at bounding box center [204, 528] width 171 height 16
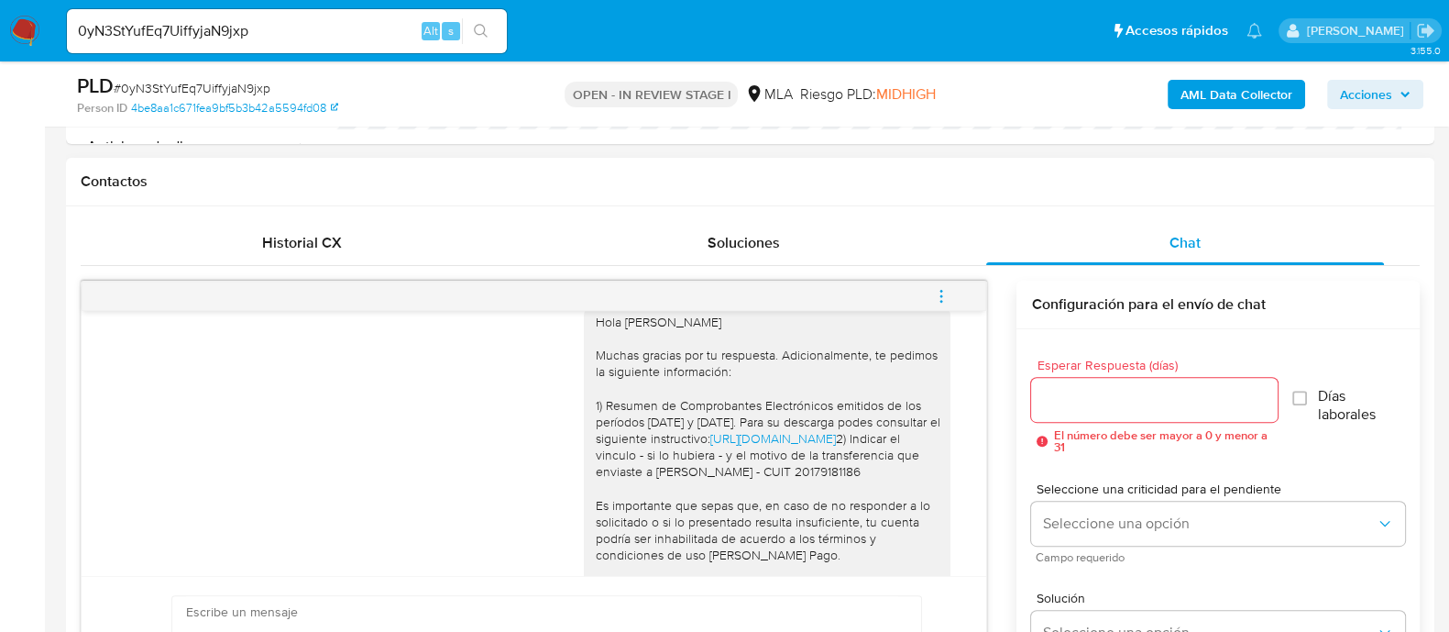
scroll to position [1209, 0]
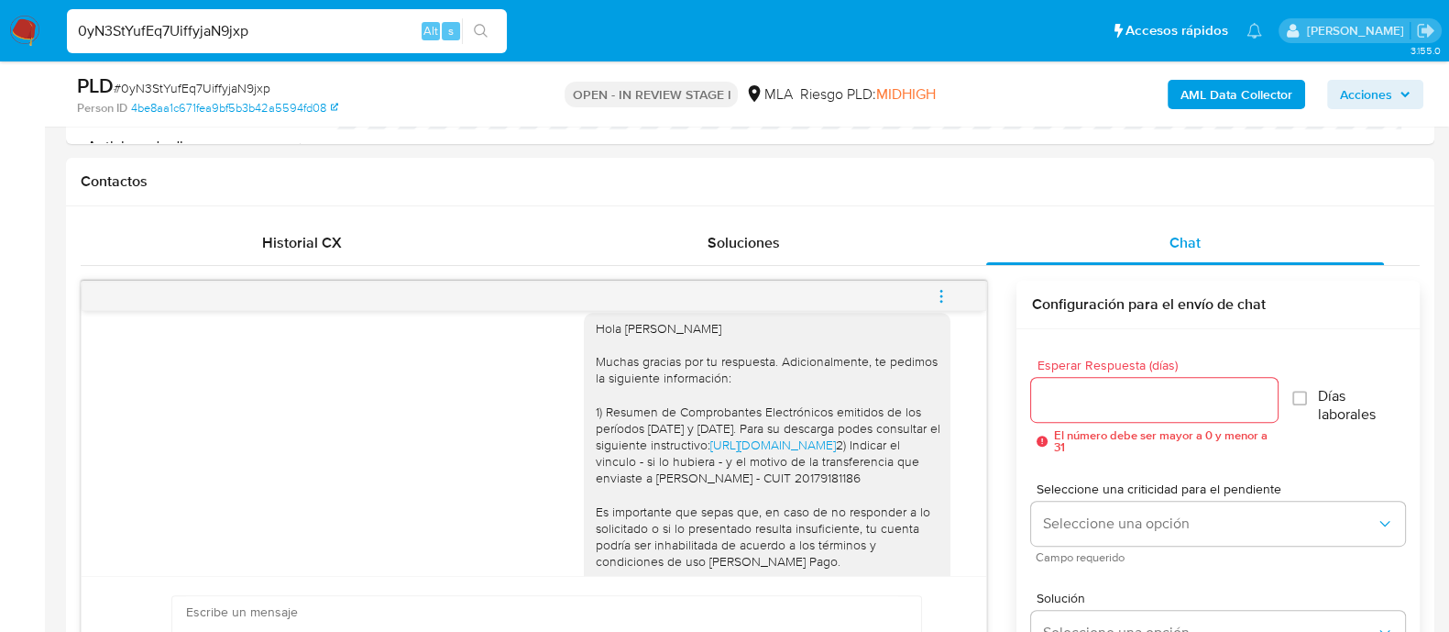
click at [245, 30] on input "0yN3StYufEq7UiffyjaN9jxp" at bounding box center [287, 31] width 440 height 24
paste input "WPPWEN4H9bc6x4V8hFx0fKLM"
type input "WPPWEN4H9bc6x4V8hFx0fKLM"
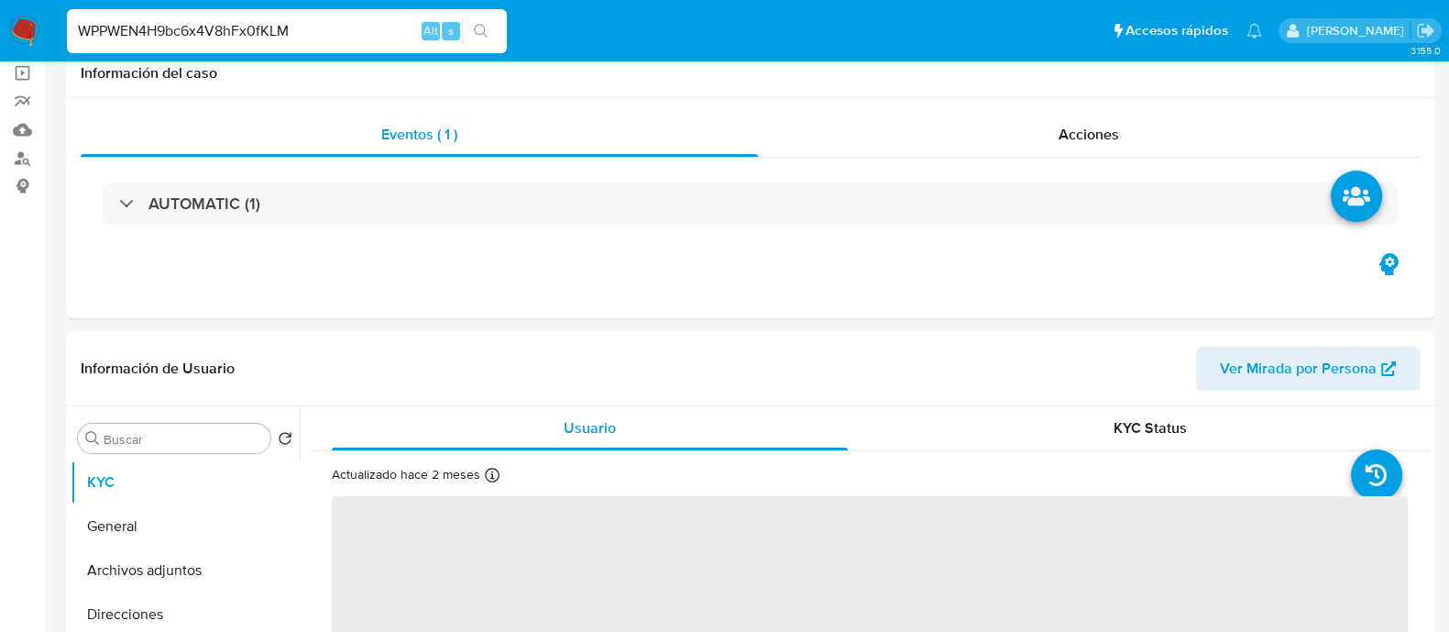
scroll to position [457, 0]
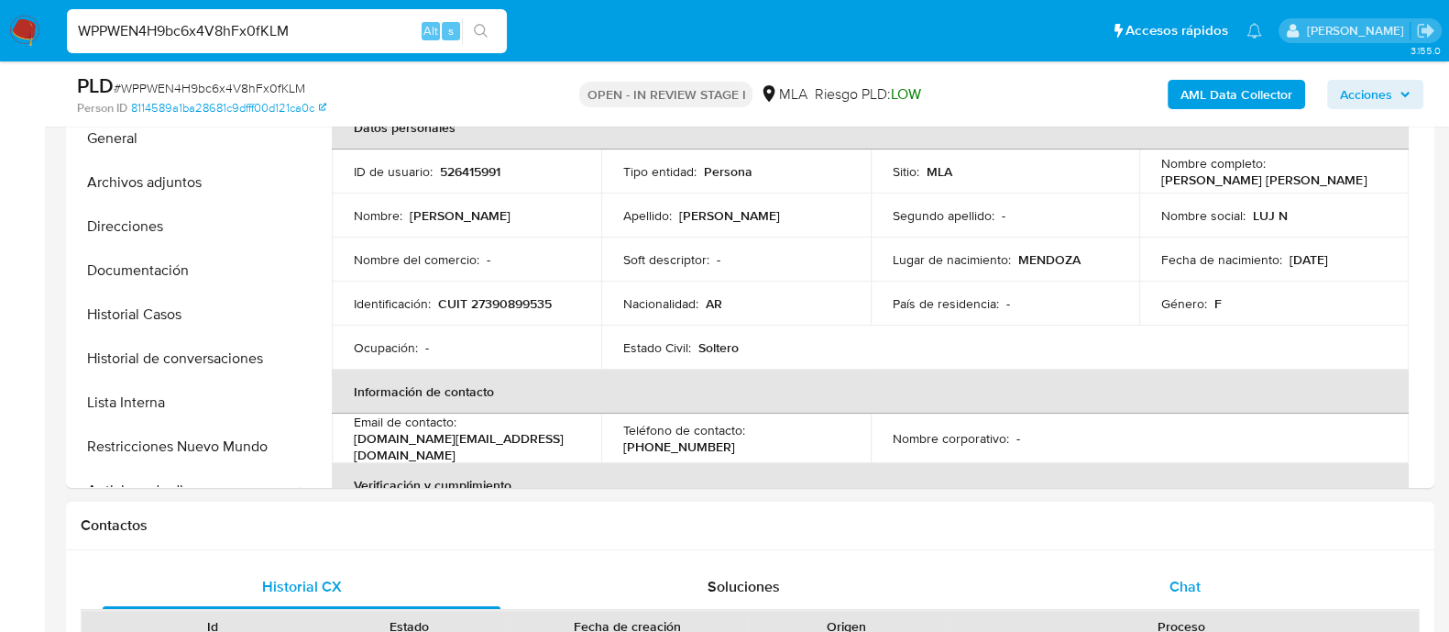
click at [1229, 574] on div "Chat" at bounding box center [1185, 587] width 398 height 44
select select "10"
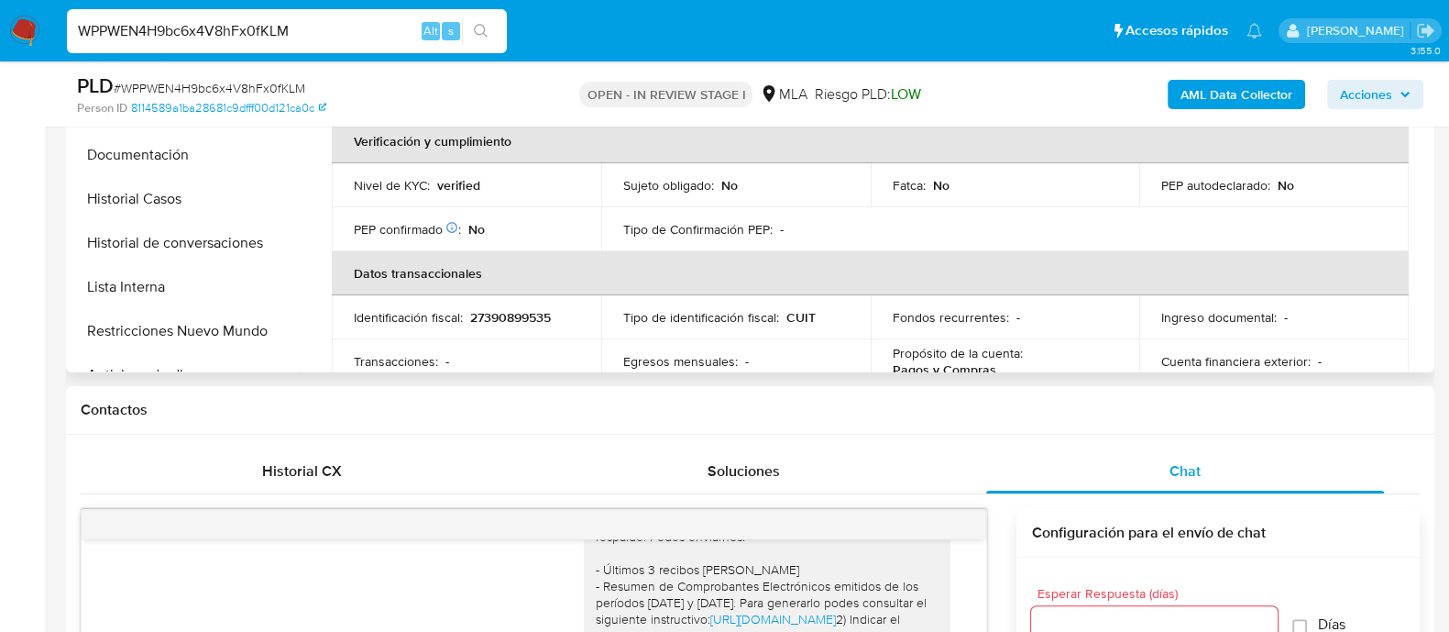
scroll to position [573, 0]
click at [247, 311] on button "Restricciones Nuevo Mundo" at bounding box center [178, 331] width 214 height 44
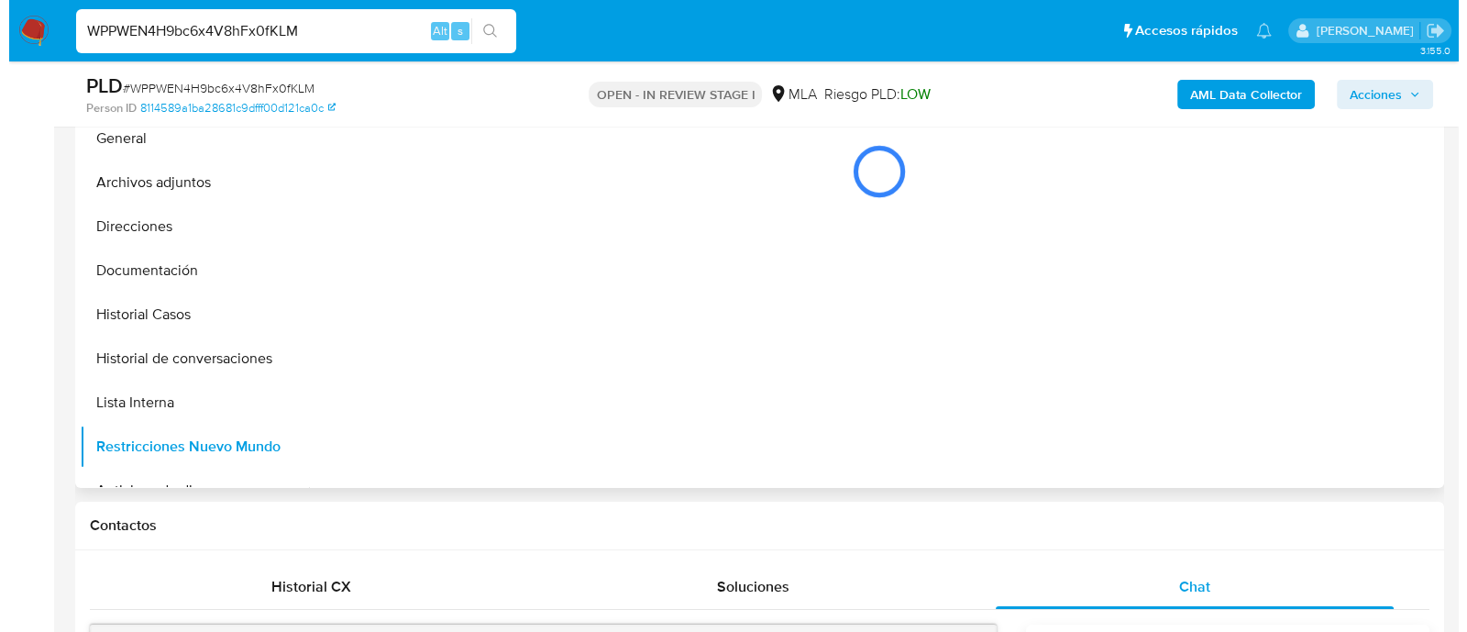
scroll to position [344, 0]
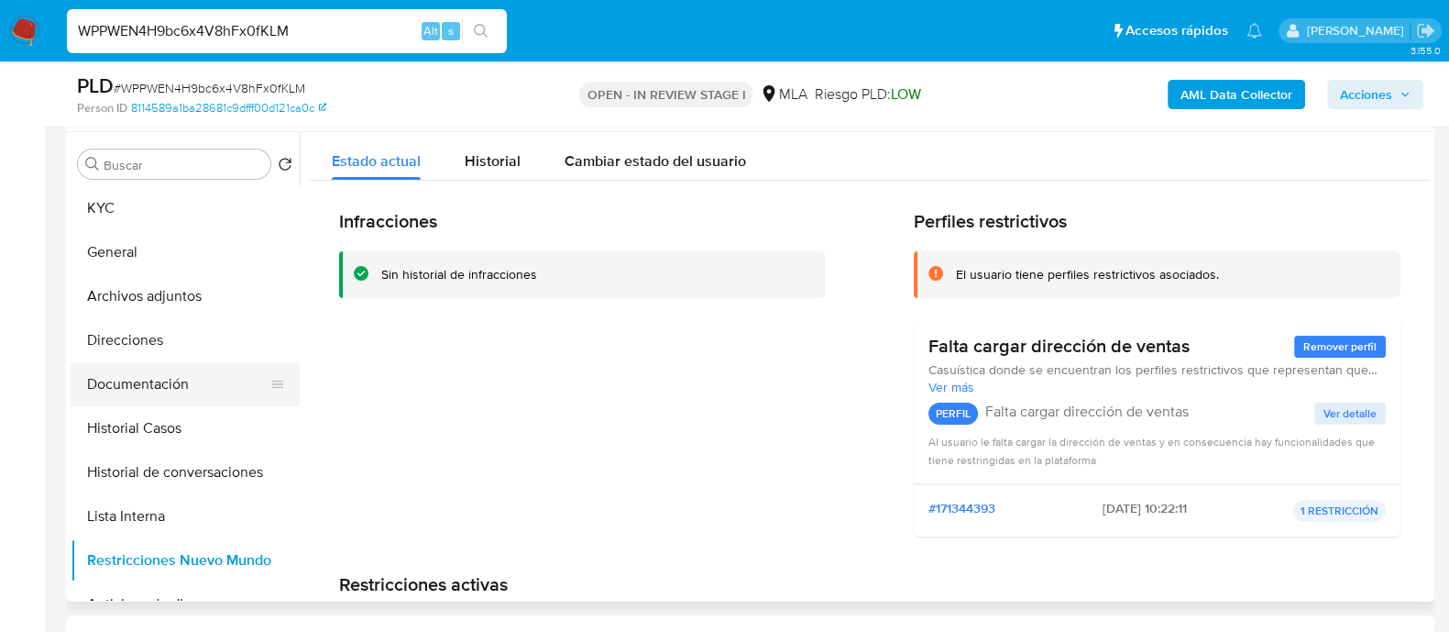
click at [212, 371] on button "Documentación" at bounding box center [178, 384] width 214 height 44
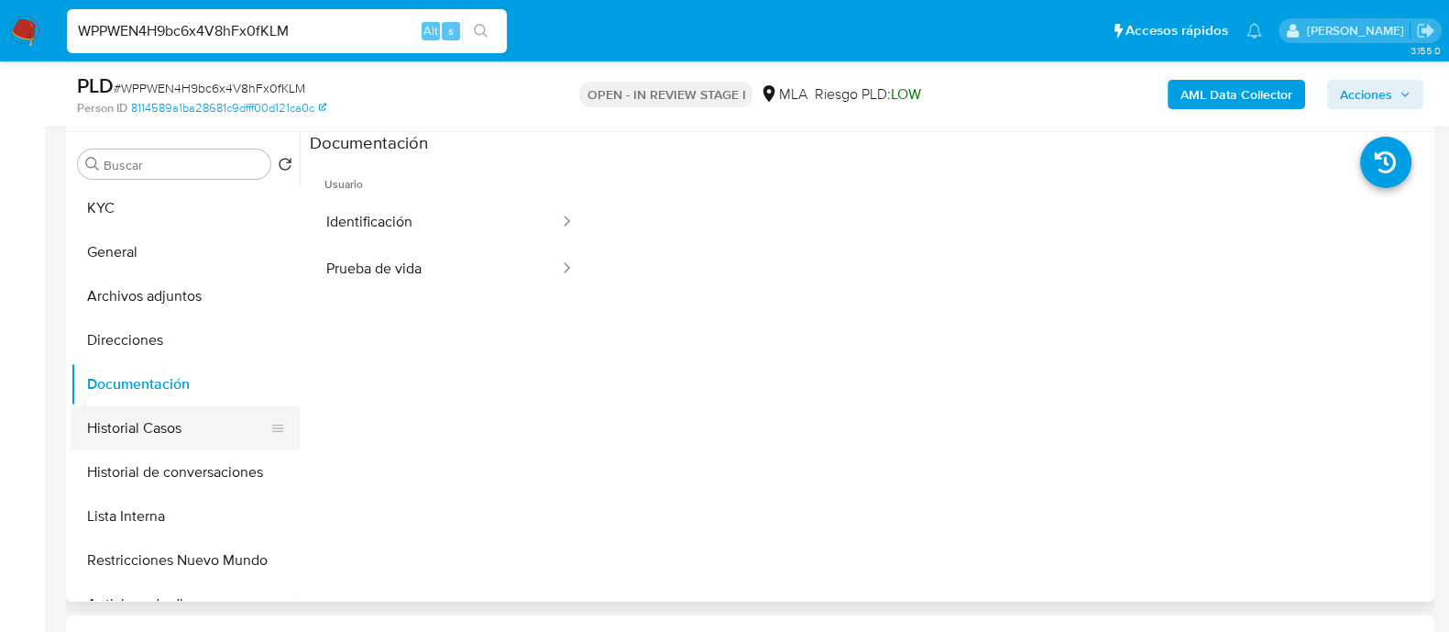
click at [213, 440] on button "Historial Casos" at bounding box center [178, 428] width 214 height 44
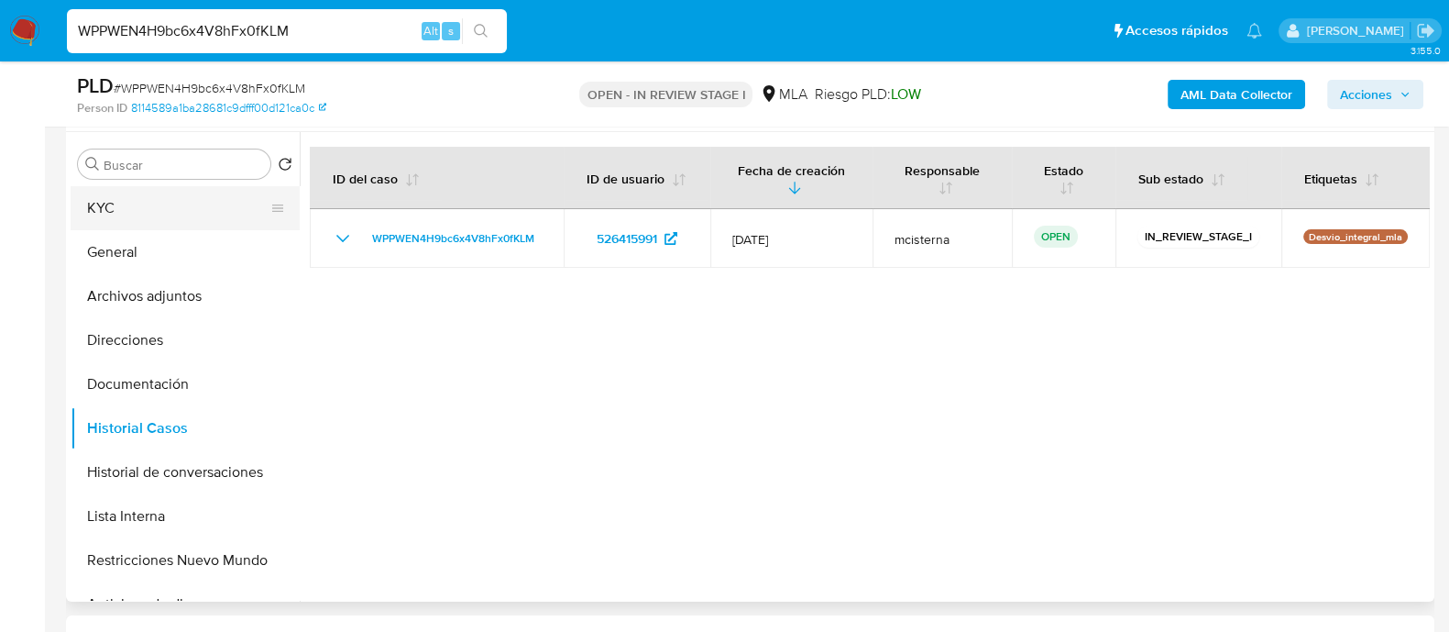
click at [222, 191] on button "KYC" at bounding box center [178, 208] width 214 height 44
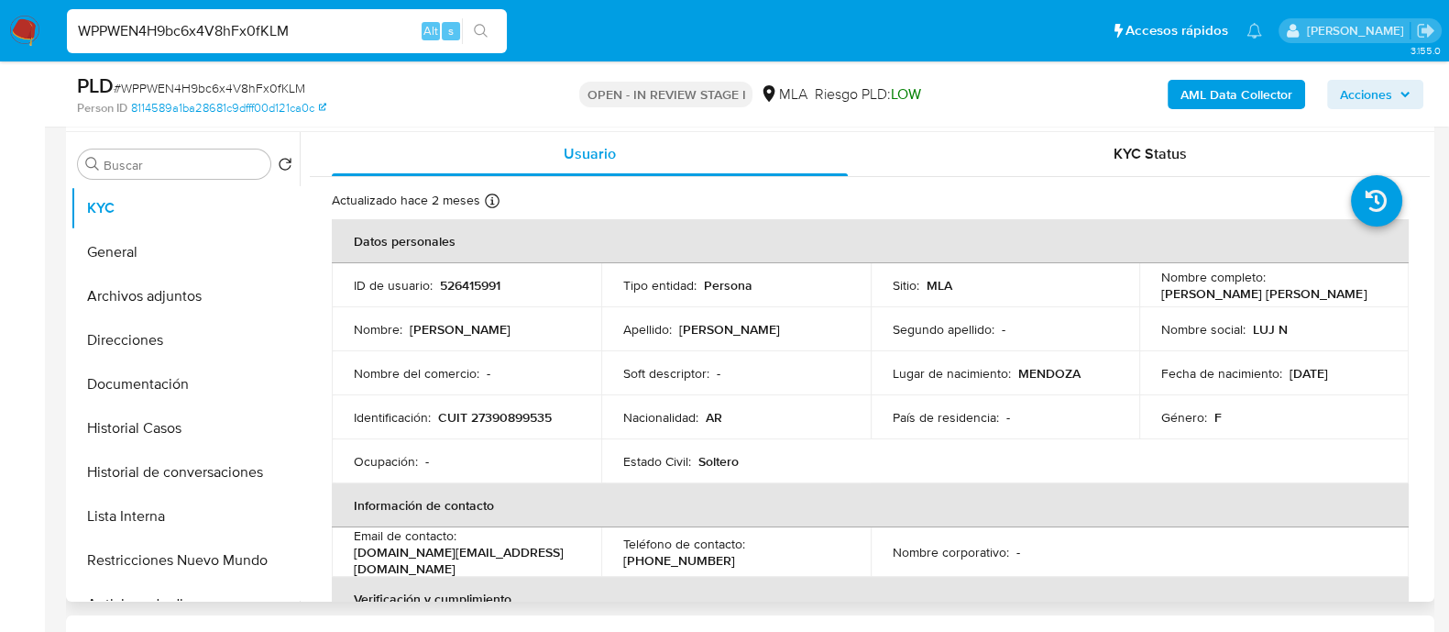
drag, startPoint x: 349, startPoint y: 561, endPoint x: 536, endPoint y: 547, distance: 187.5
click at [536, 547] on td "Email de contacto : lujansarmiento.ls@gmail.com" at bounding box center [466, 551] width 269 height 49
click at [500, 554] on p "lujansarmiento.ls@gmail.com" at bounding box center [463, 560] width 218 height 33
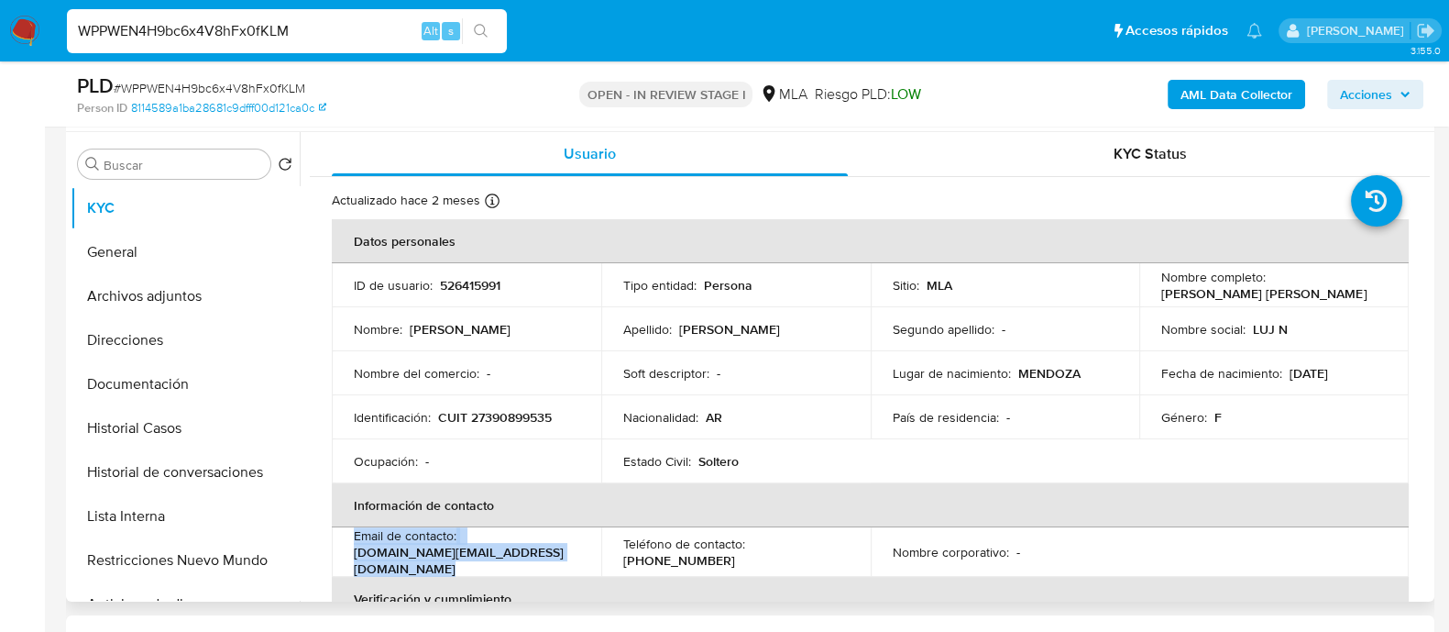
click at [374, 554] on p "lujansarmiento.ls@gmail.com" at bounding box center [463, 560] width 218 height 33
drag, startPoint x: 346, startPoint y: 556, endPoint x: 596, endPoint y: 556, distance: 249.3
click at [596, 556] on td "Email de contacto : lujansarmiento.ls@gmail.com" at bounding box center [466, 551] width 269 height 49
copy p "lujansarmiento.ls@gmail.com"
click at [514, 419] on p "CUIT 27390899535" at bounding box center [495, 417] width 114 height 16
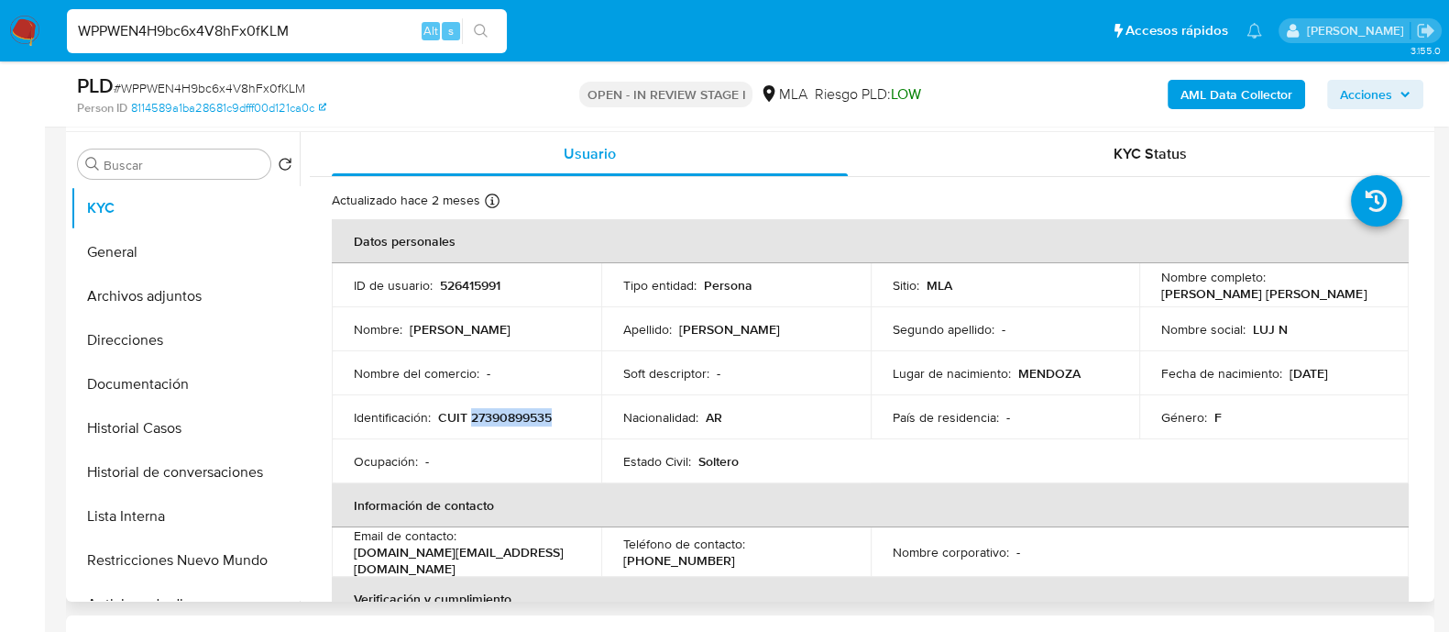
click at [514, 419] on p "CUIT 27390899535" at bounding box center [495, 417] width 114 height 16
copy p "27390899535"
click at [185, 324] on button "Direcciones" at bounding box center [185, 340] width 229 height 44
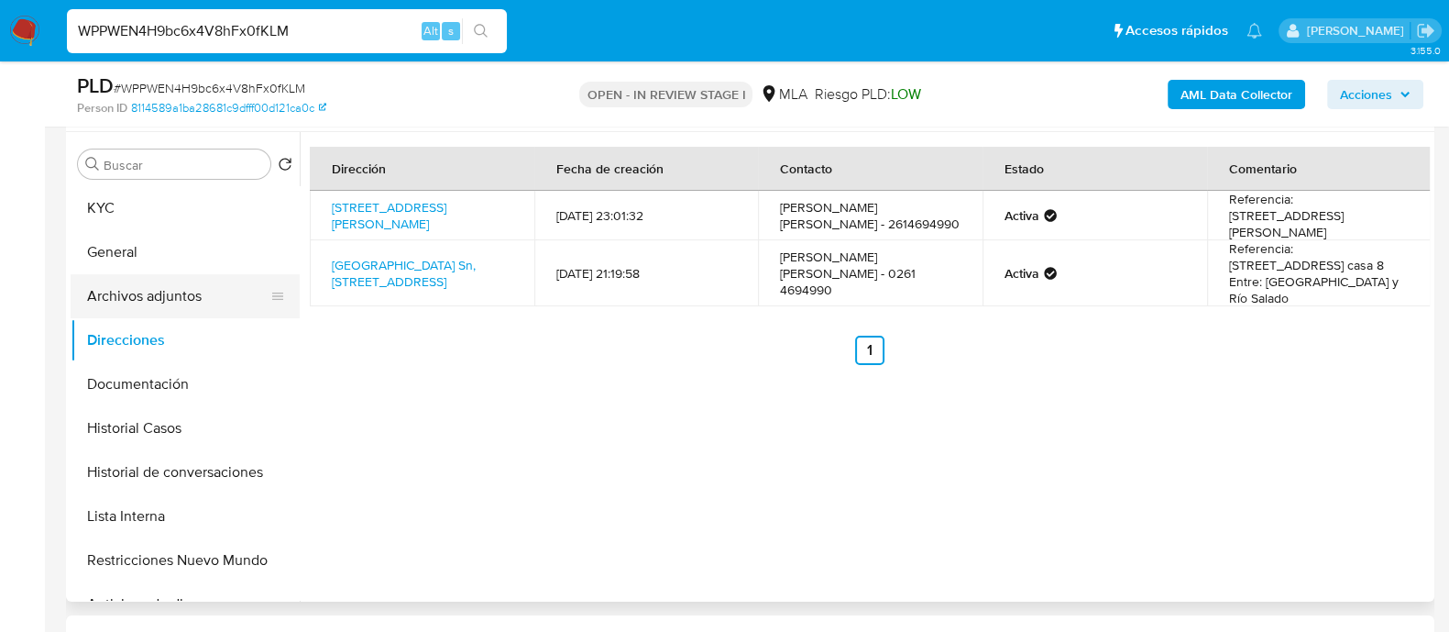
click at [215, 295] on button "Archivos adjuntos" at bounding box center [178, 296] width 214 height 44
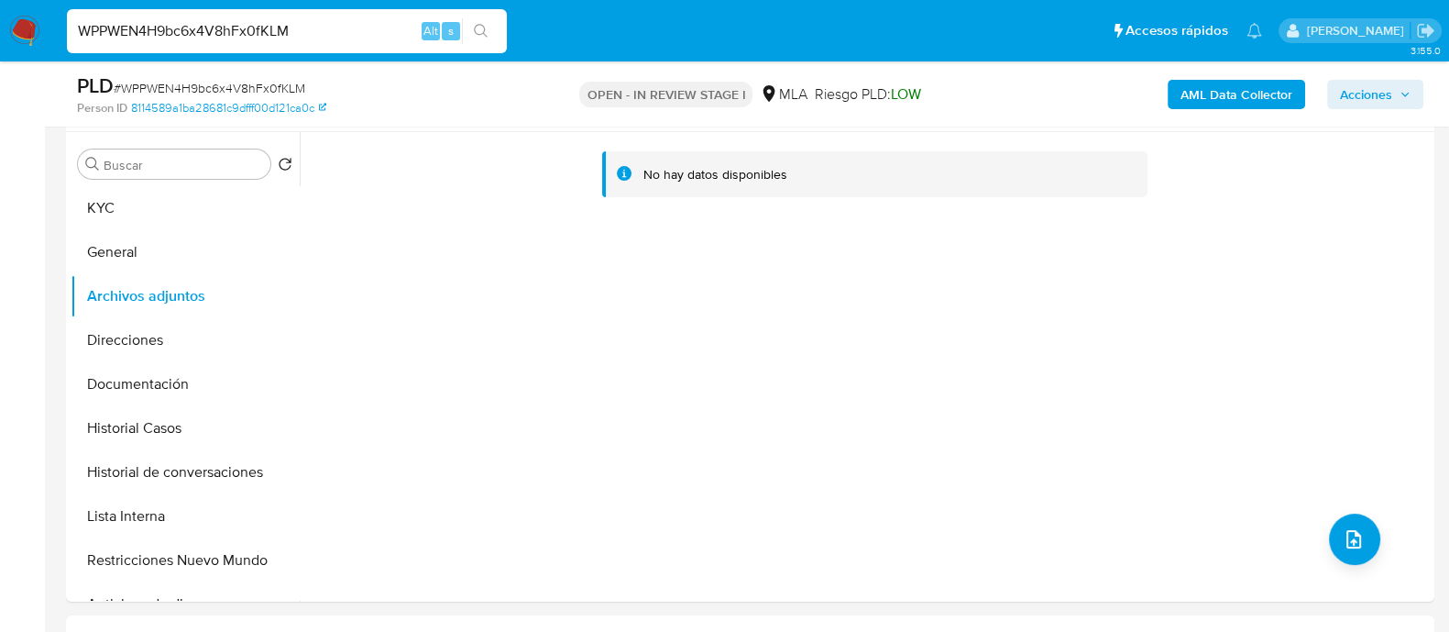
click at [1210, 98] on b "AML Data Collector" at bounding box center [1237, 94] width 112 height 29
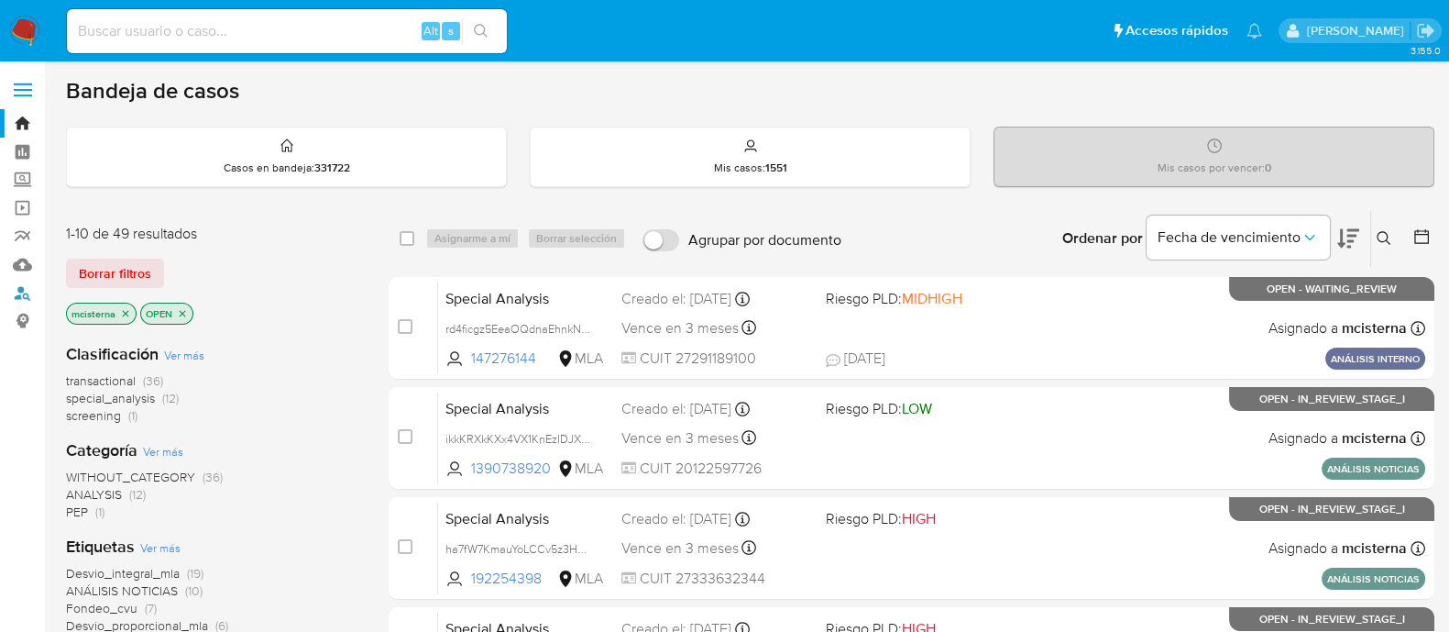
drag, startPoint x: 13, startPoint y: 296, endPoint x: 81, endPoint y: 295, distance: 67.8
click at [13, 296] on link "Buscador de personas" at bounding box center [109, 293] width 218 height 28
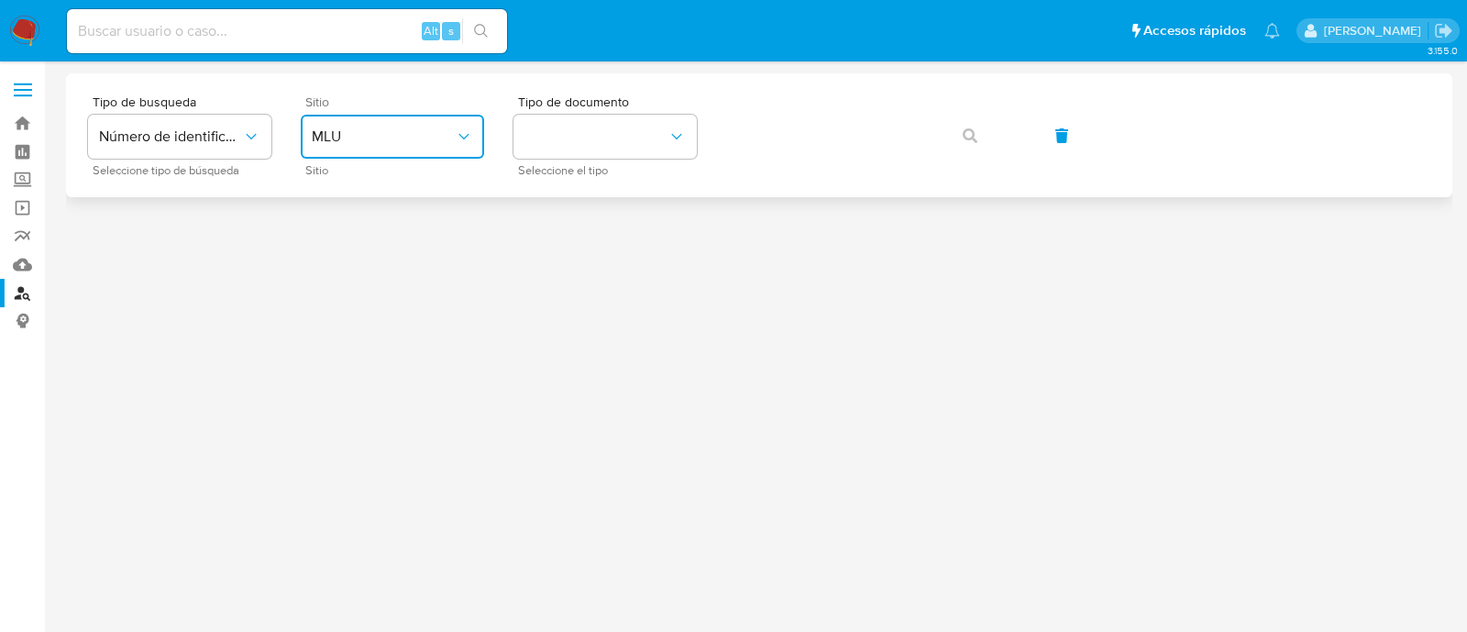
click at [419, 148] on button "MLU" at bounding box center [392, 137] width 183 height 44
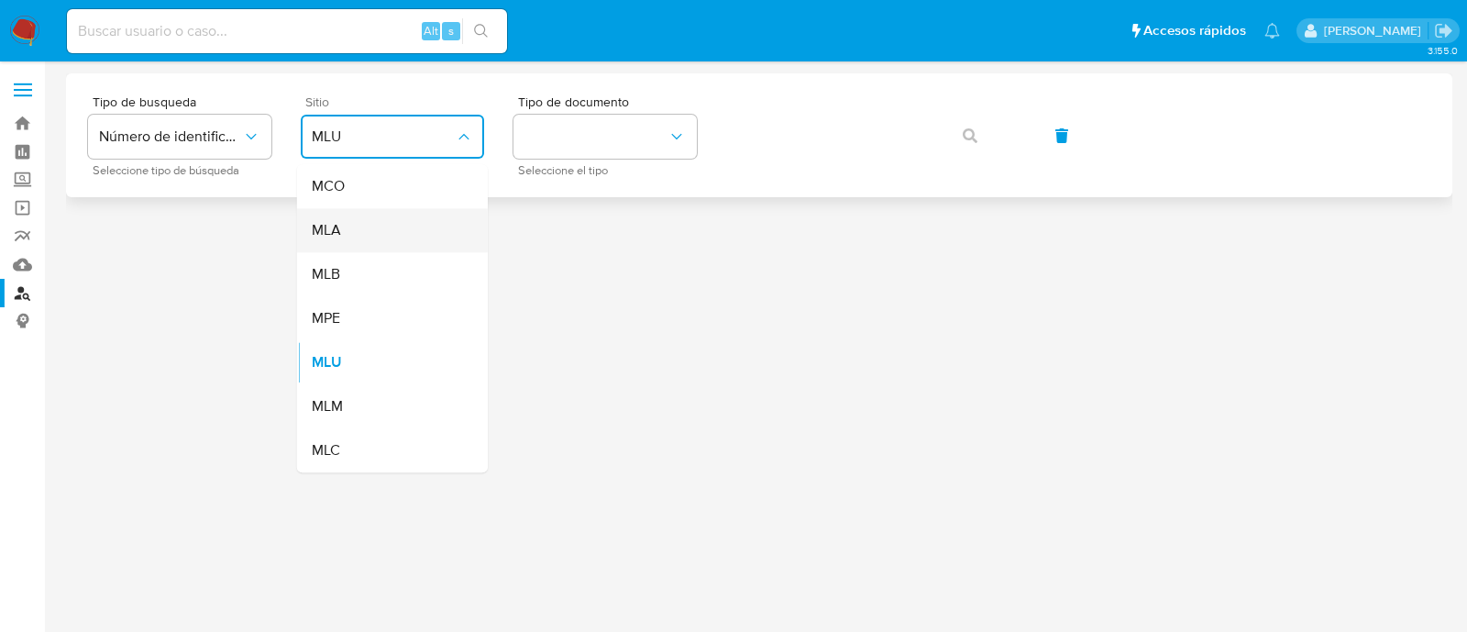
click at [390, 225] on div "MLA" at bounding box center [387, 230] width 150 height 44
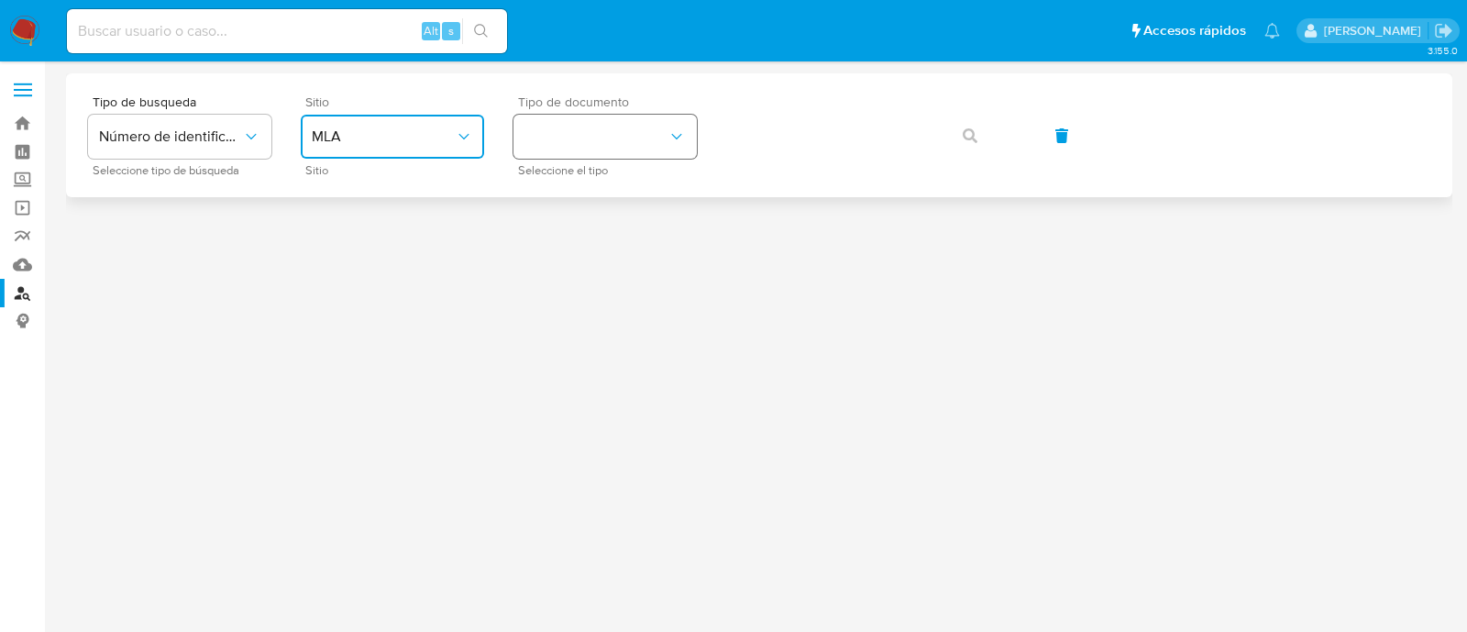
click at [553, 139] on button "identificationType" at bounding box center [604, 137] width 183 height 44
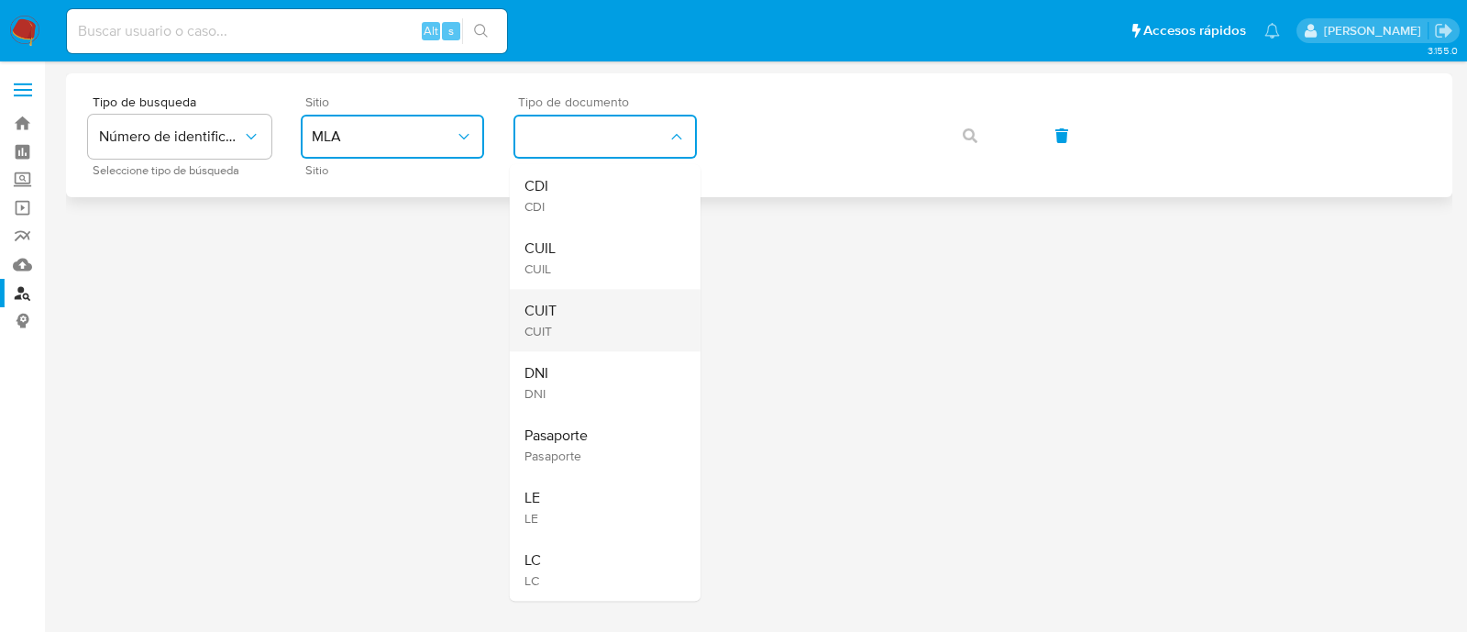
click at [549, 306] on span "CUIT" at bounding box center [540, 311] width 32 height 18
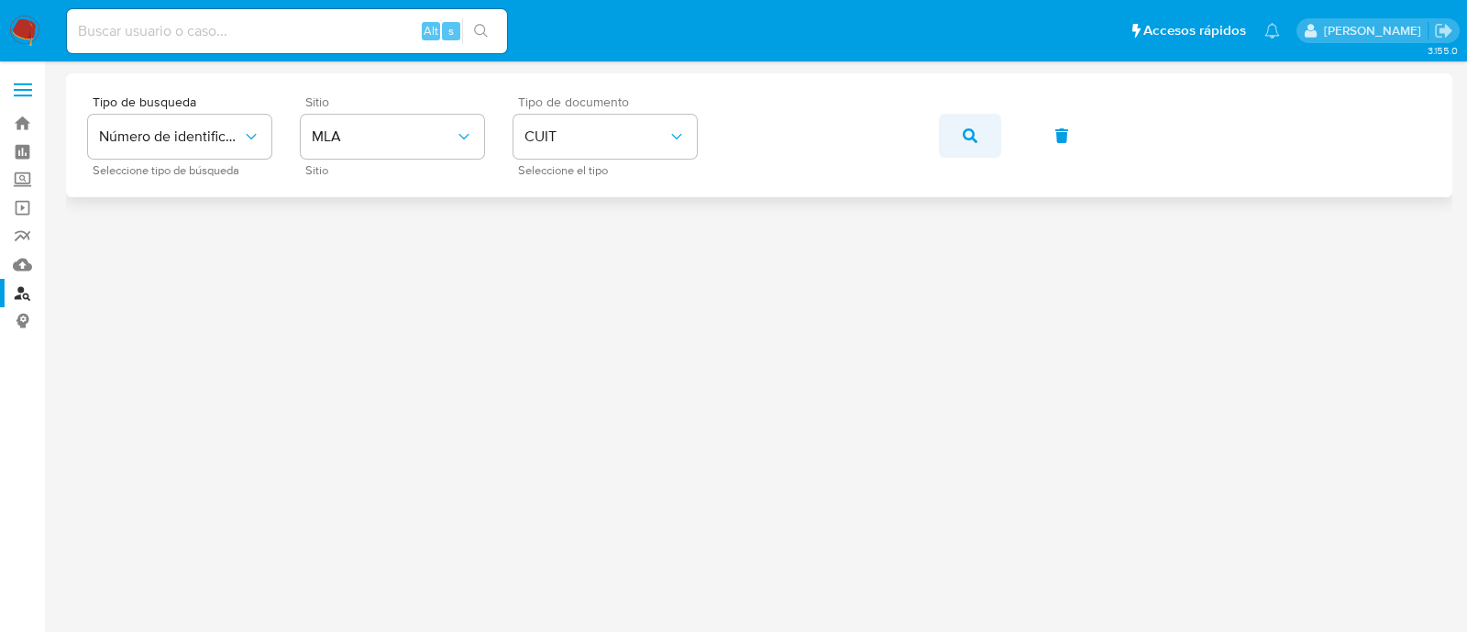
click at [950, 141] on button "button" at bounding box center [970, 136] width 62 height 44
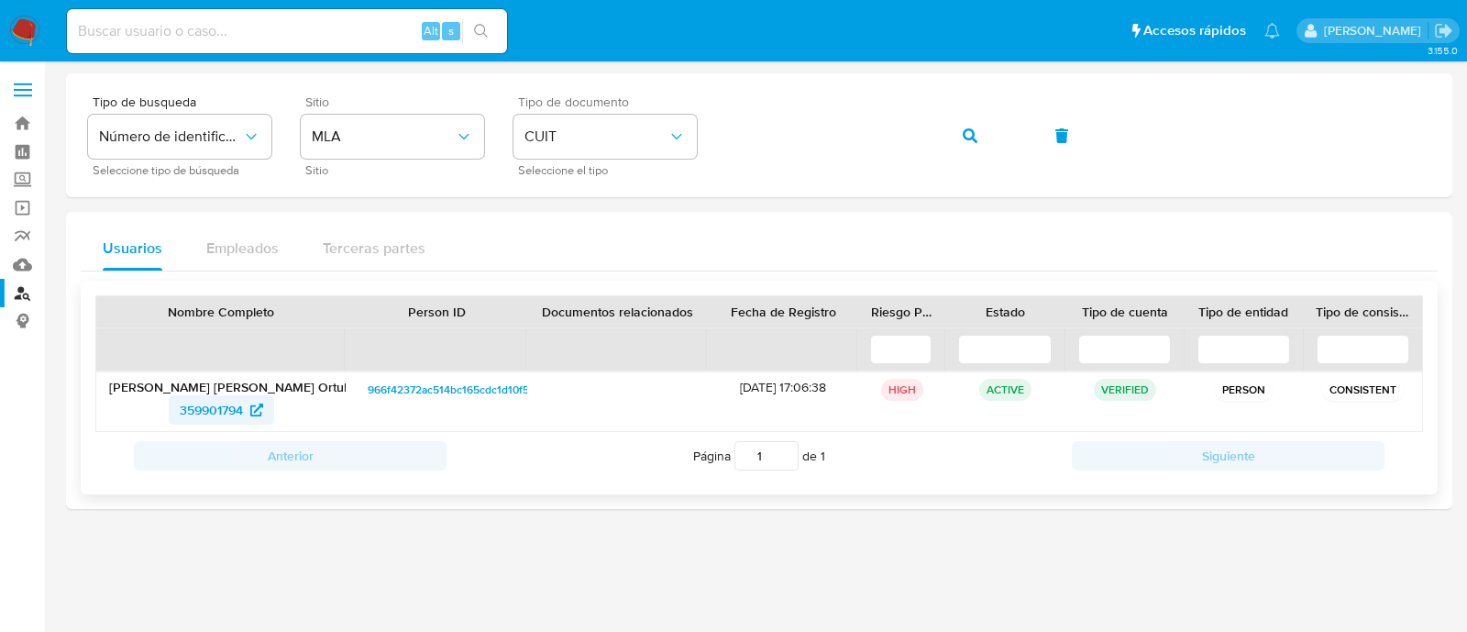
click at [236, 414] on span "359901794" at bounding box center [211, 409] width 63 height 29
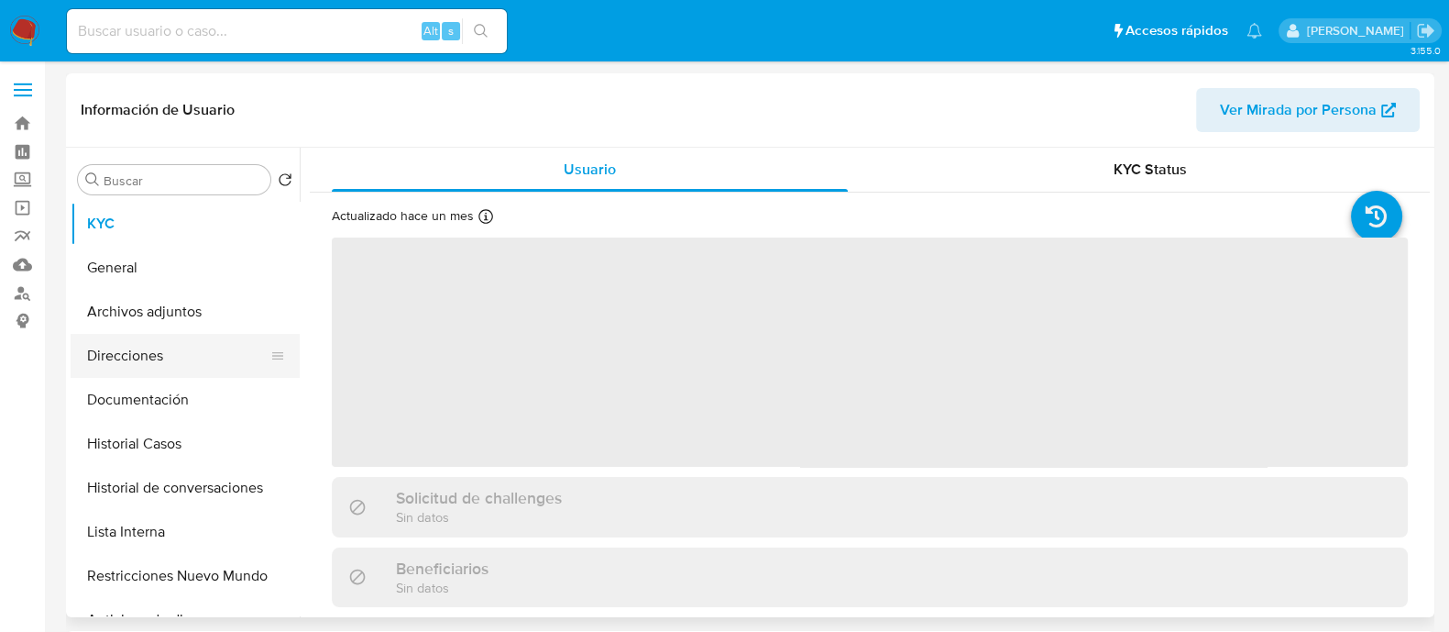
click at [210, 351] on button "Direcciones" at bounding box center [178, 356] width 214 height 44
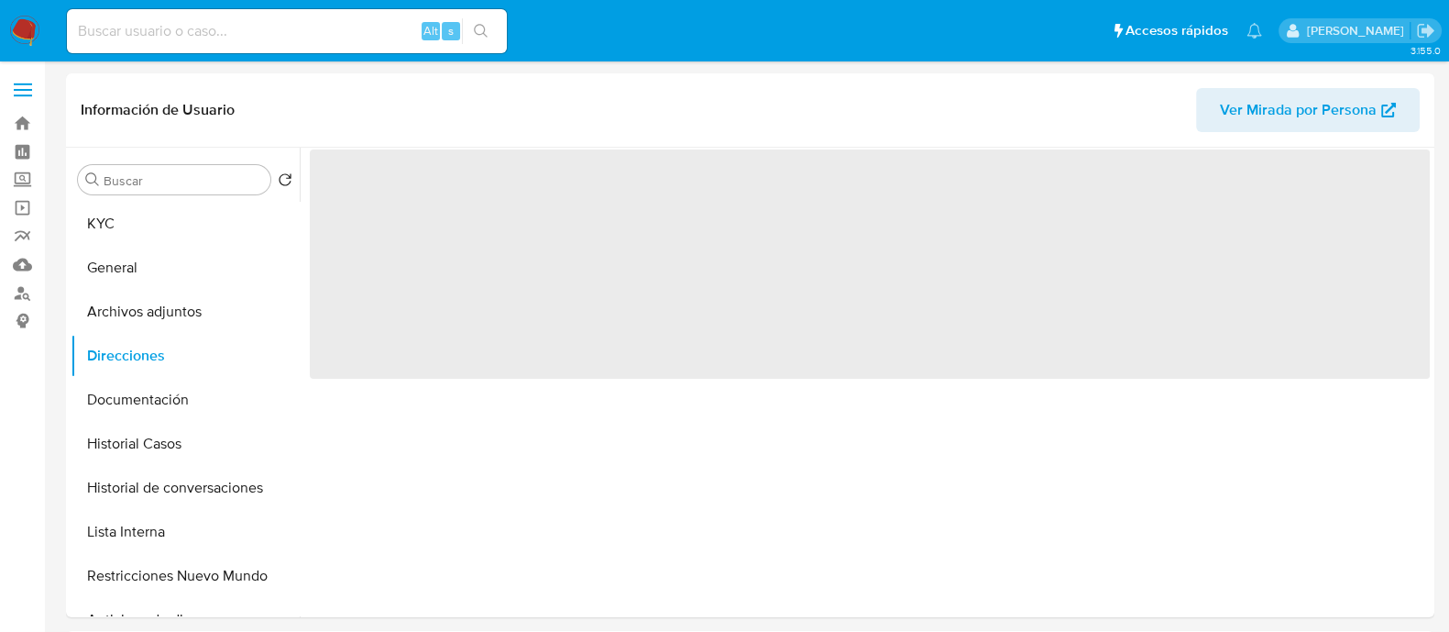
select select "10"
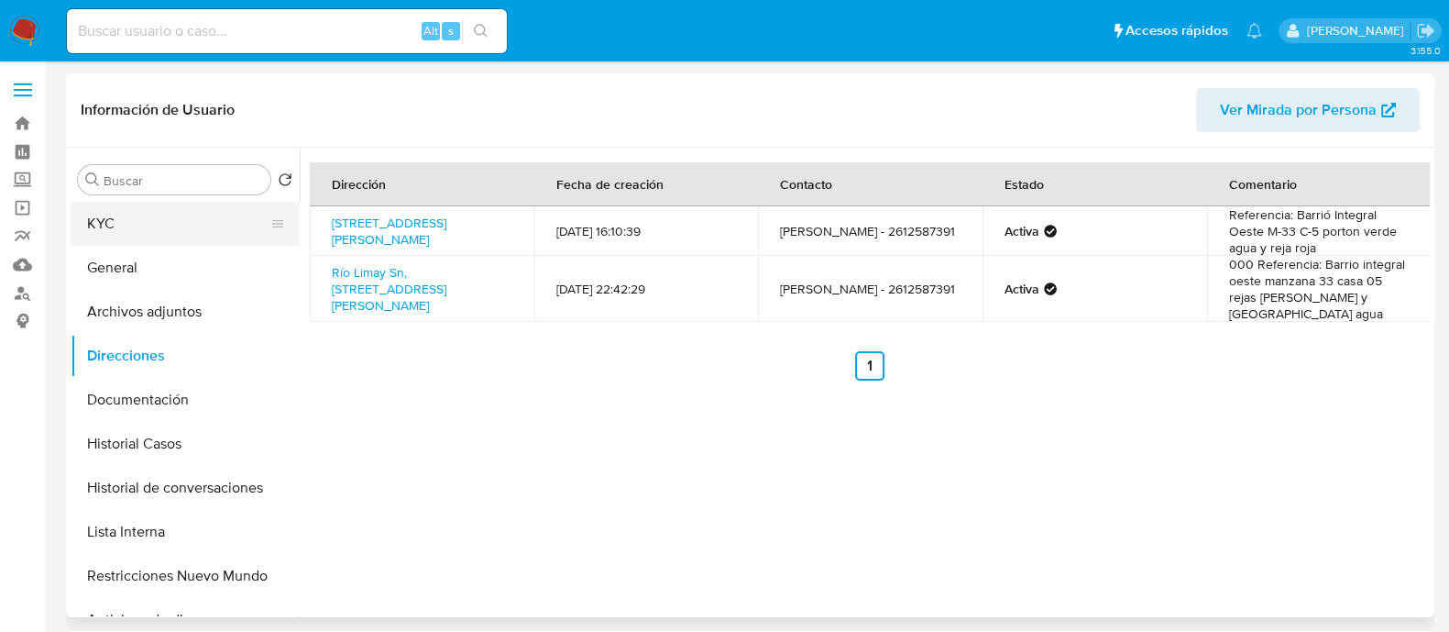
drag, startPoint x: 222, startPoint y: 220, endPoint x: 247, endPoint y: 243, distance: 34.4
click at [222, 220] on button "KYC" at bounding box center [178, 224] width 214 height 44
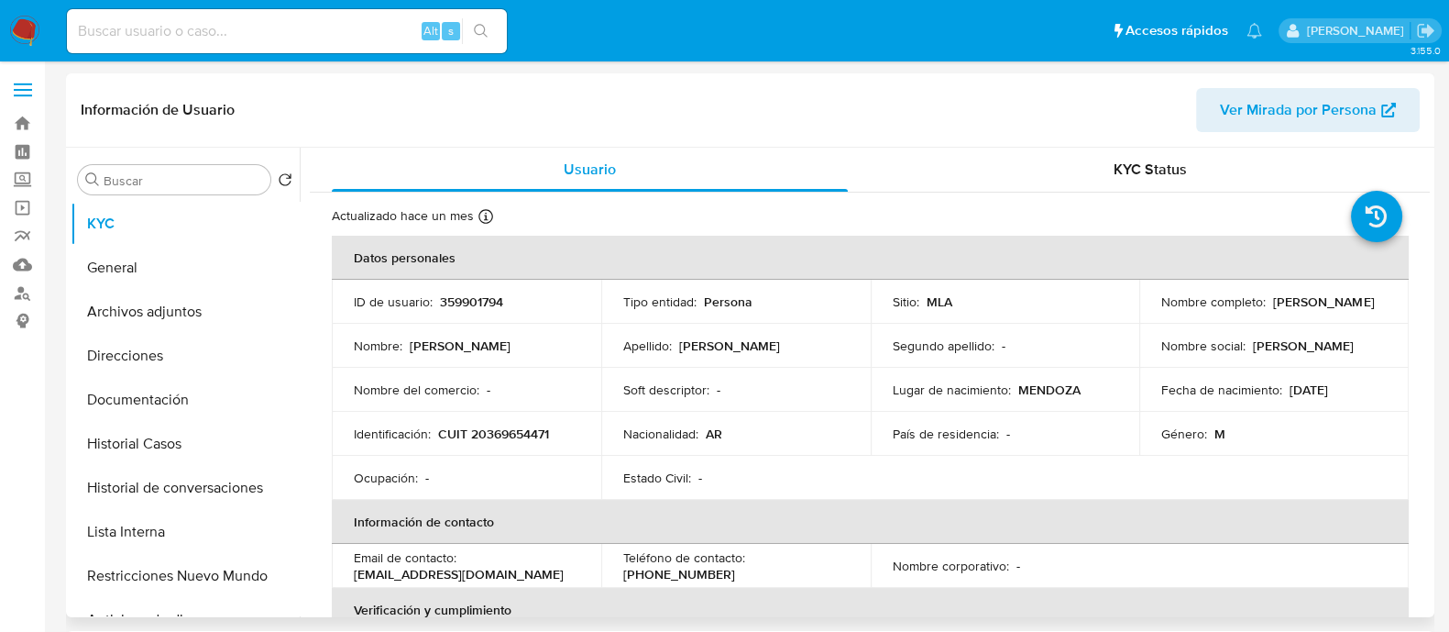
click at [485, 429] on p "CUIT 20369654471" at bounding box center [493, 433] width 111 height 16
copy p "20369654471"
click at [136, 335] on button "Direcciones" at bounding box center [178, 356] width 214 height 44
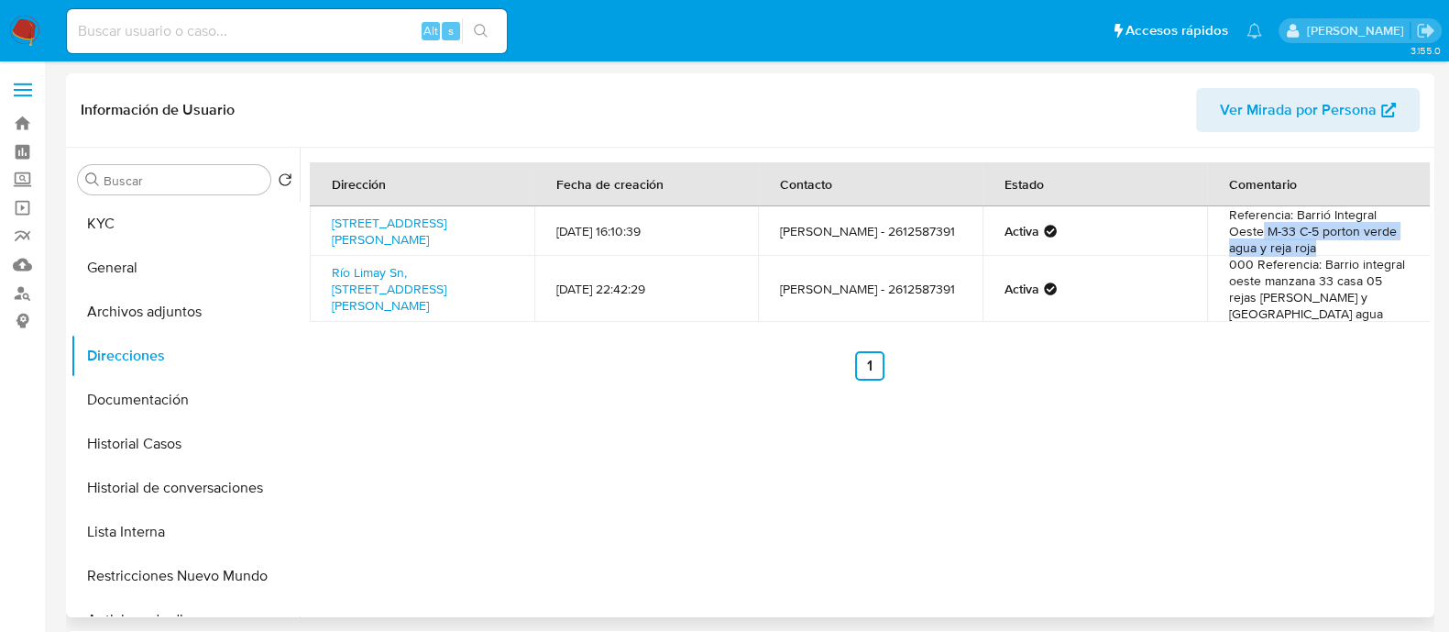
drag, startPoint x: 1256, startPoint y: 236, endPoint x: 1306, endPoint y: 240, distance: 50.6
click at [1306, 240] on td "Referencia: Barrió Integral Oeste M-33 C-5 porton verde agua y reja roja" at bounding box center [1319, 230] width 225 height 49
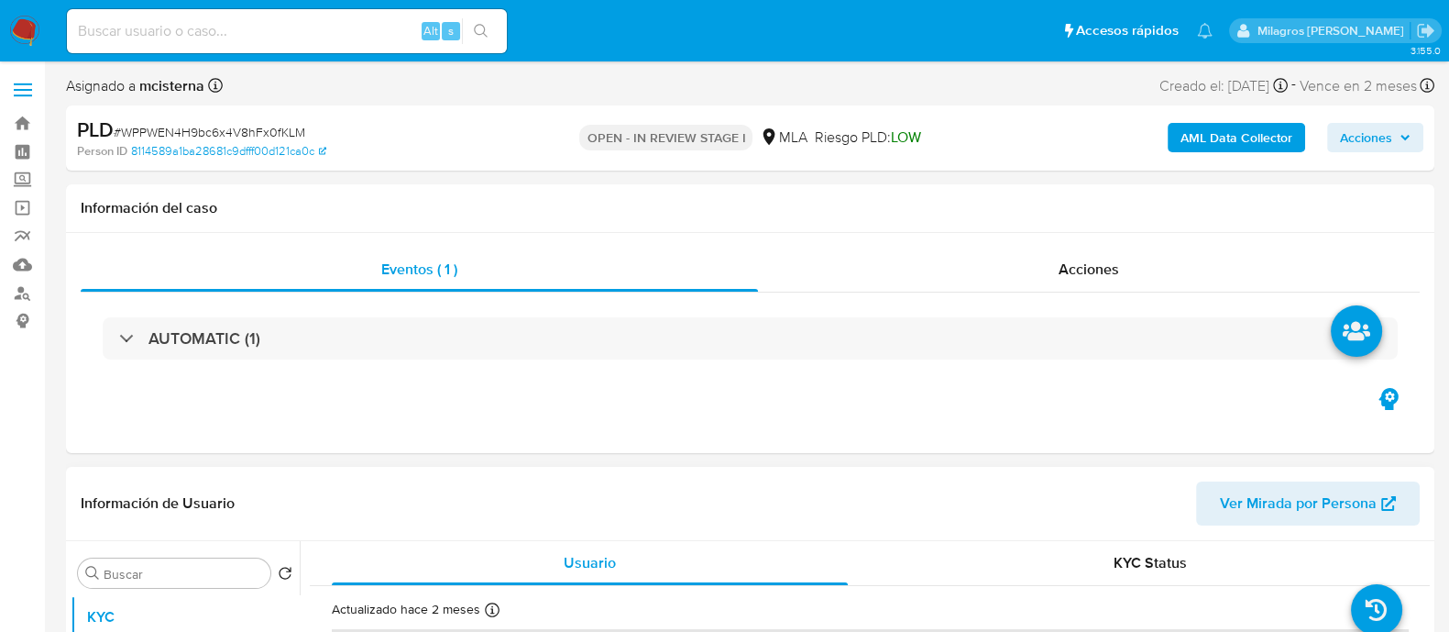
select select "10"
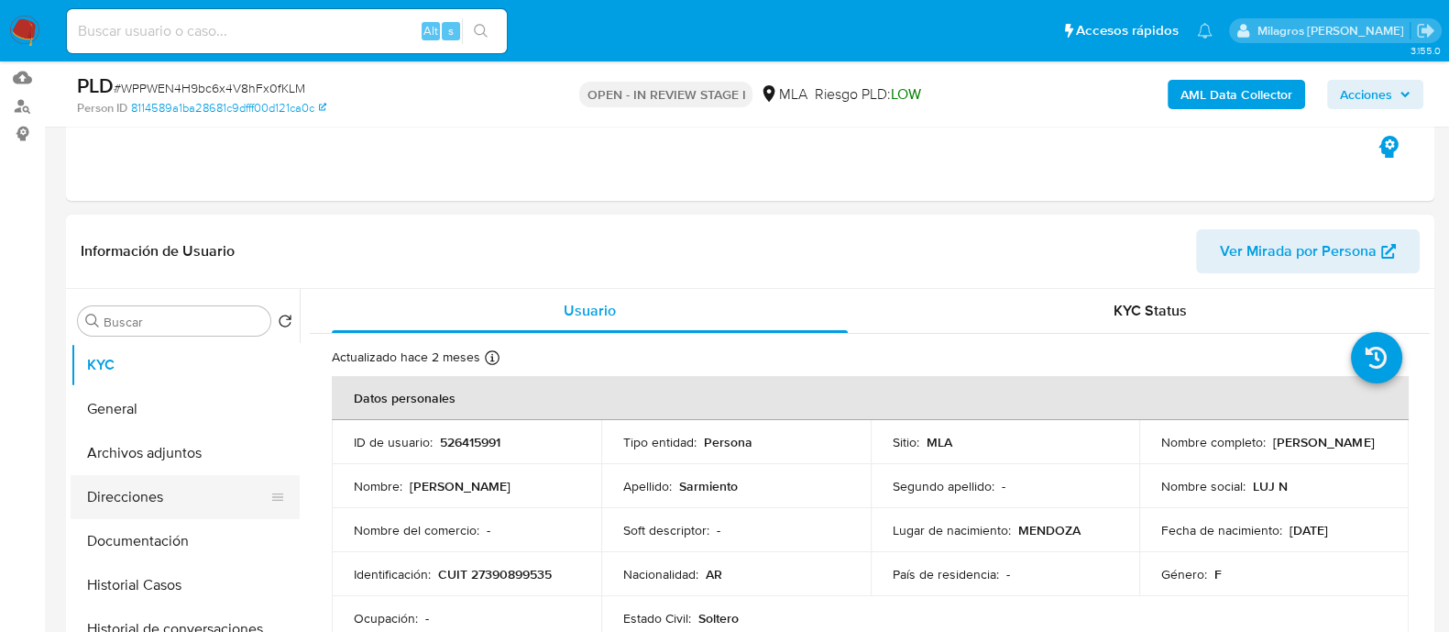
scroll to position [228, 0]
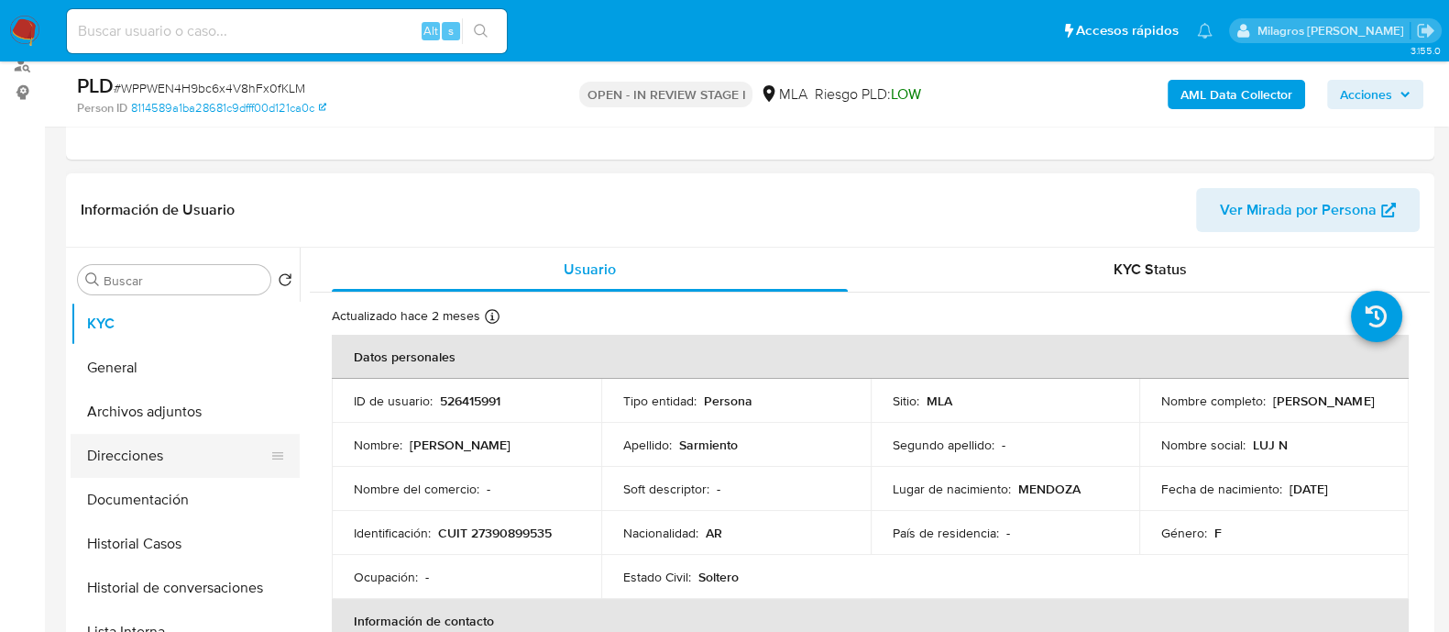
click at [154, 446] on button "Direcciones" at bounding box center [178, 456] width 214 height 44
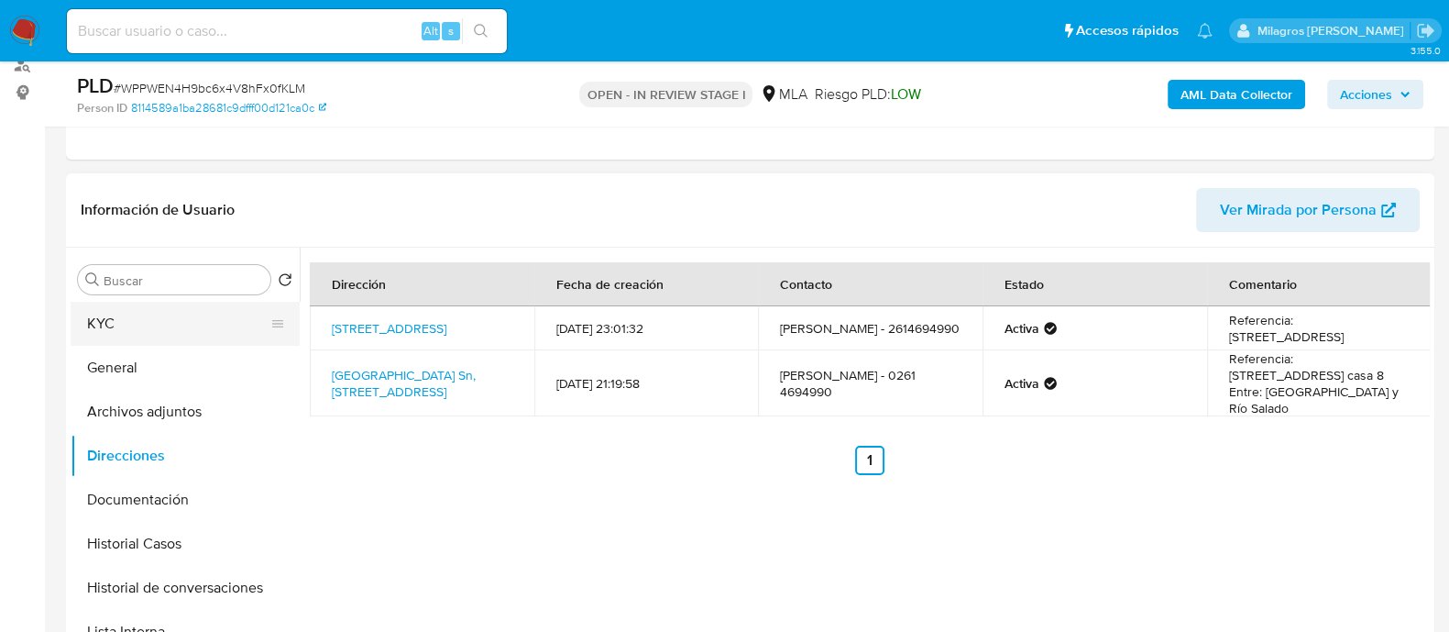
drag, startPoint x: 218, startPoint y: 358, endPoint x: 262, endPoint y: 341, distance: 47.3
click at [217, 359] on button "General" at bounding box center [185, 368] width 229 height 44
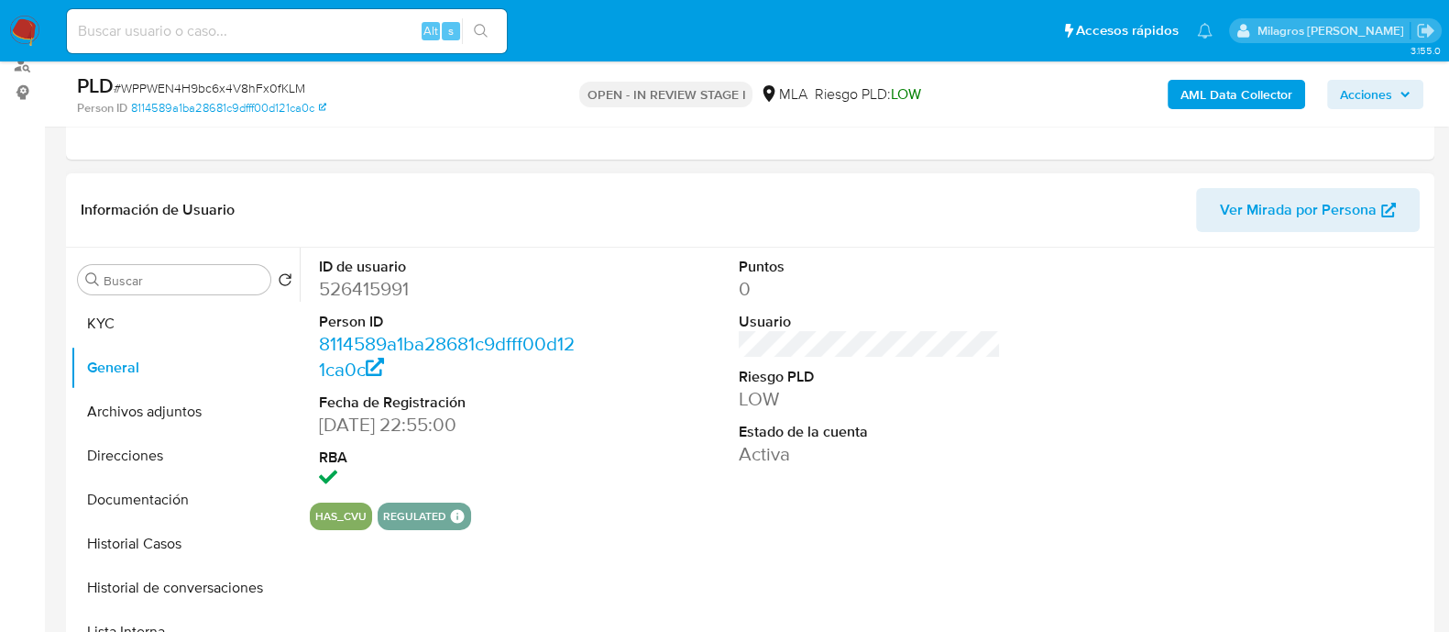
click at [380, 292] on dd "526415991" at bounding box center [450, 289] width 262 height 26
copy dd "526415991"
click at [217, 451] on button "Direcciones" at bounding box center [178, 456] width 214 height 44
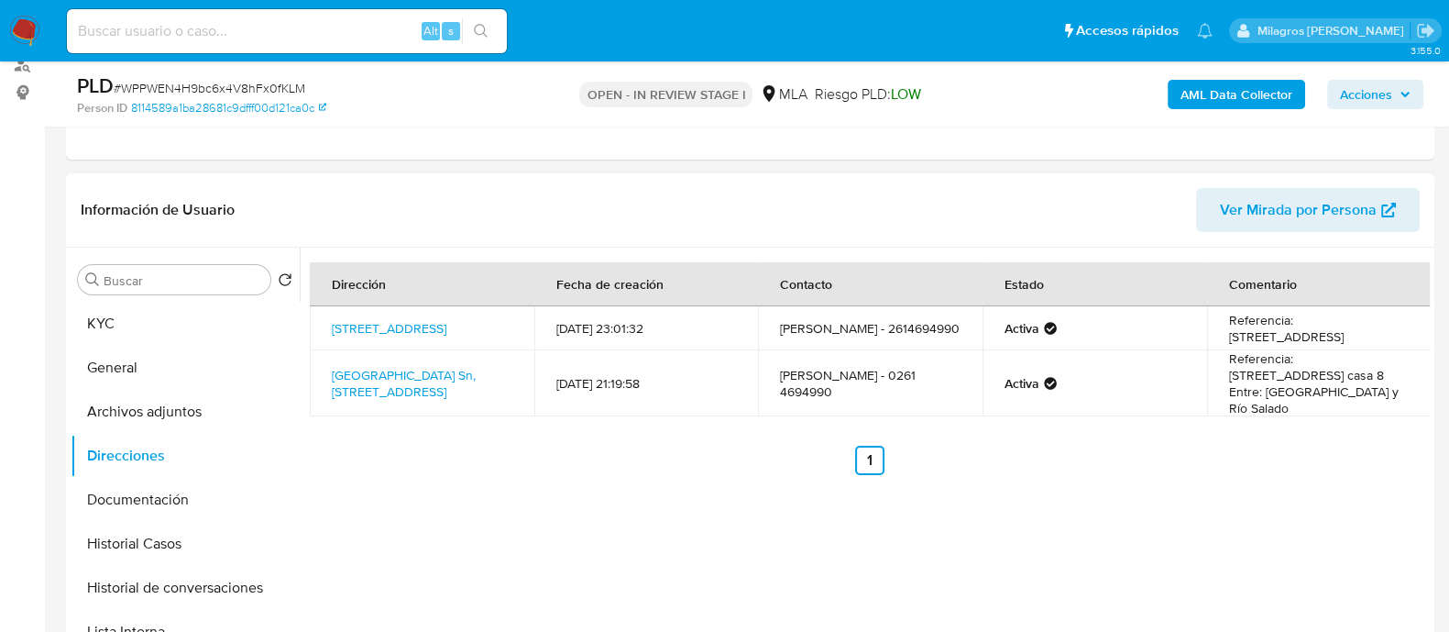
drag, startPoint x: 1289, startPoint y: 313, endPoint x: 1343, endPoint y: 341, distance: 60.7
click at [1343, 341] on td "Referencia: [STREET_ADDRESS]" at bounding box center [1319, 328] width 225 height 44
copy td "[STREET_ADDRESS]"
click at [153, 313] on button "KYC" at bounding box center [178, 324] width 214 height 44
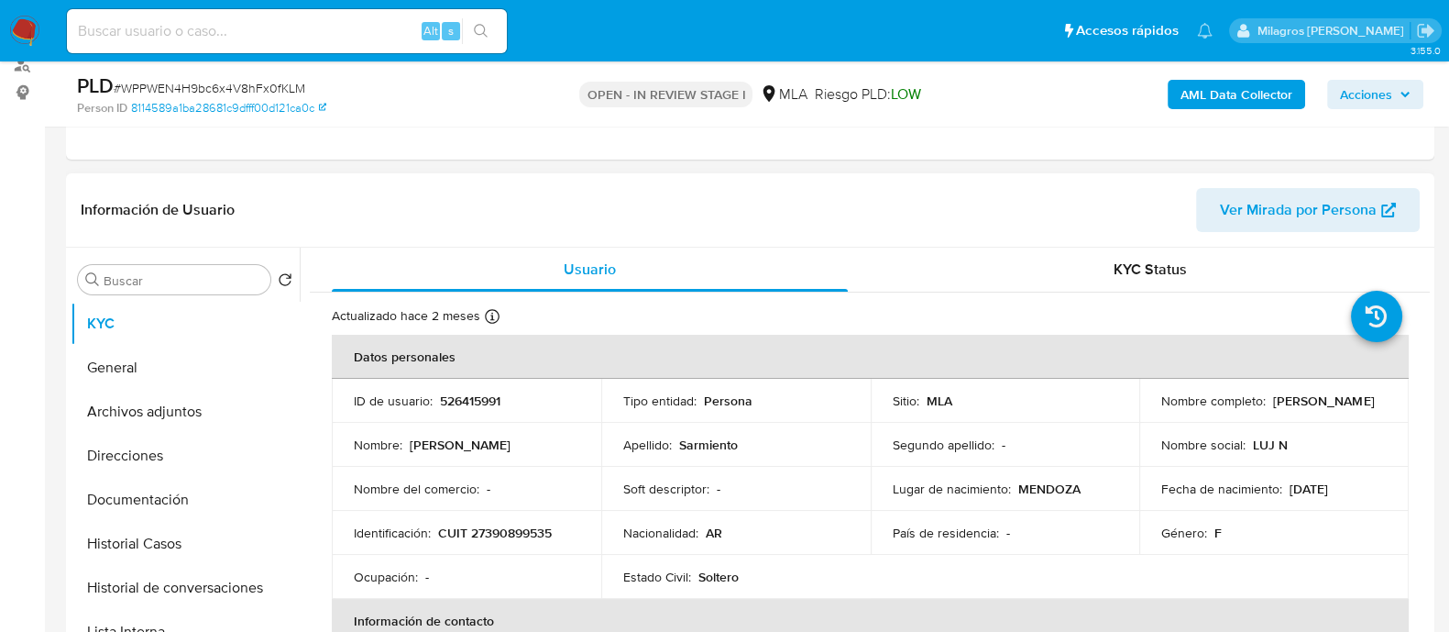
click at [522, 524] on p "CUIT 27390899535" at bounding box center [495, 532] width 114 height 16
click at [522, 527] on p "CUIT 27390899535" at bounding box center [495, 532] width 114 height 16
copy p "27390899535"
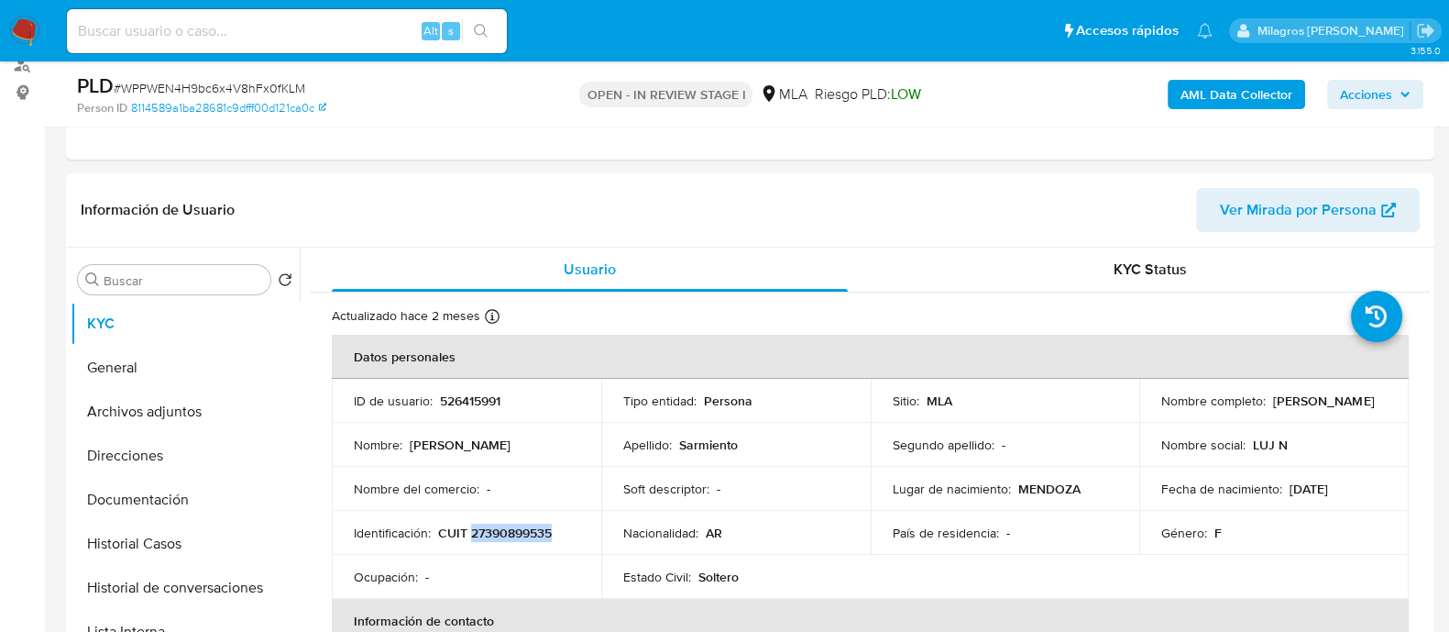
click at [1219, 95] on b "AML Data Collector" at bounding box center [1237, 94] width 112 height 29
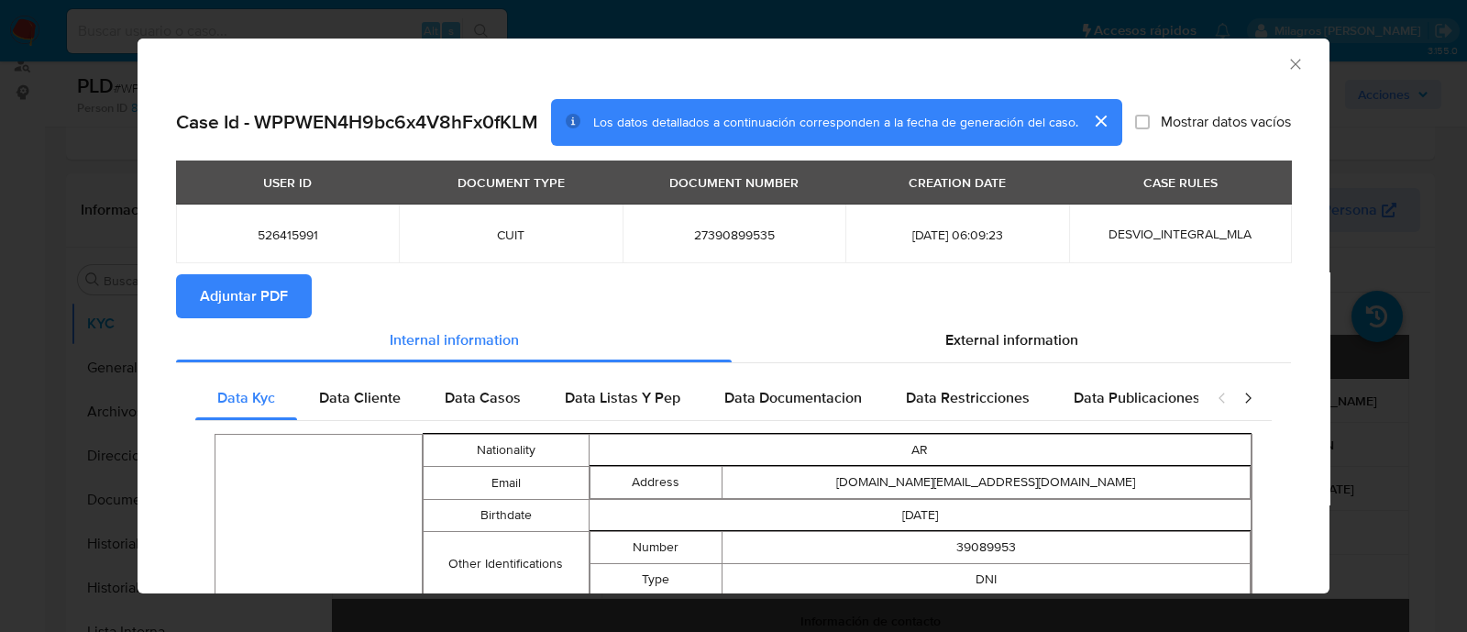
click at [1286, 61] on icon "Cerrar ventana" at bounding box center [1295, 64] width 18 height 18
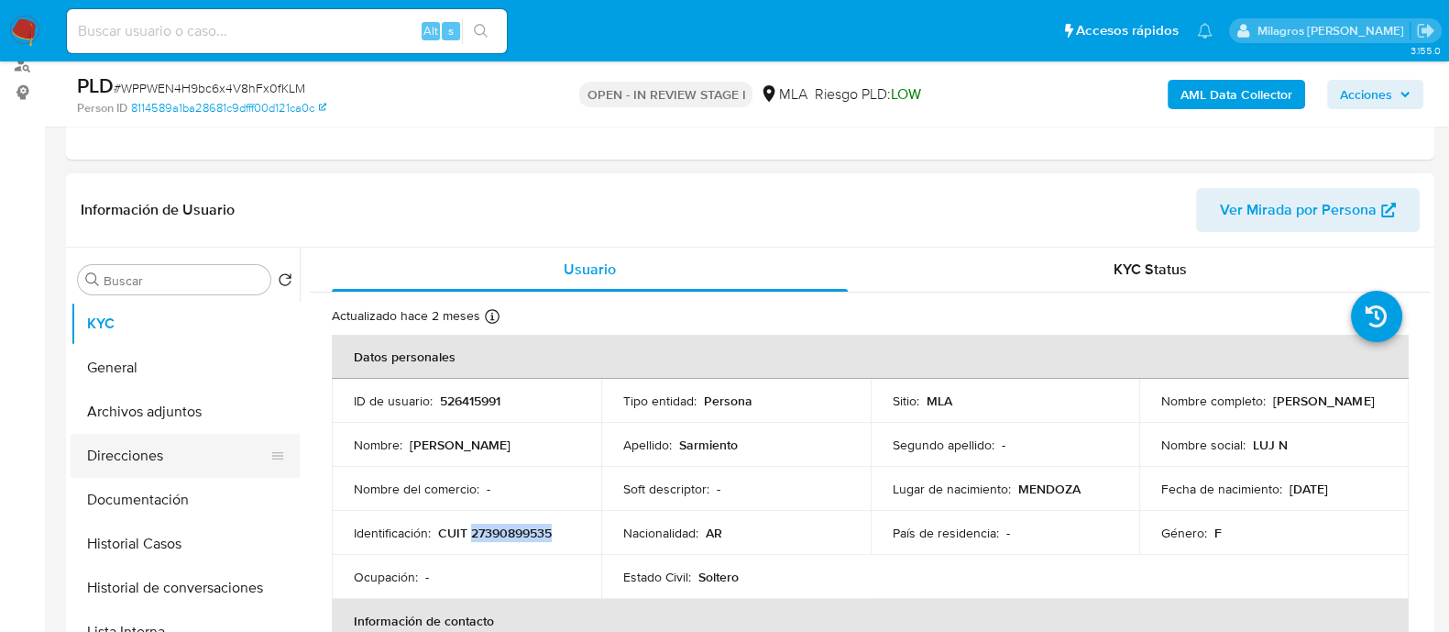
click at [229, 451] on button "Direcciones" at bounding box center [178, 456] width 214 height 44
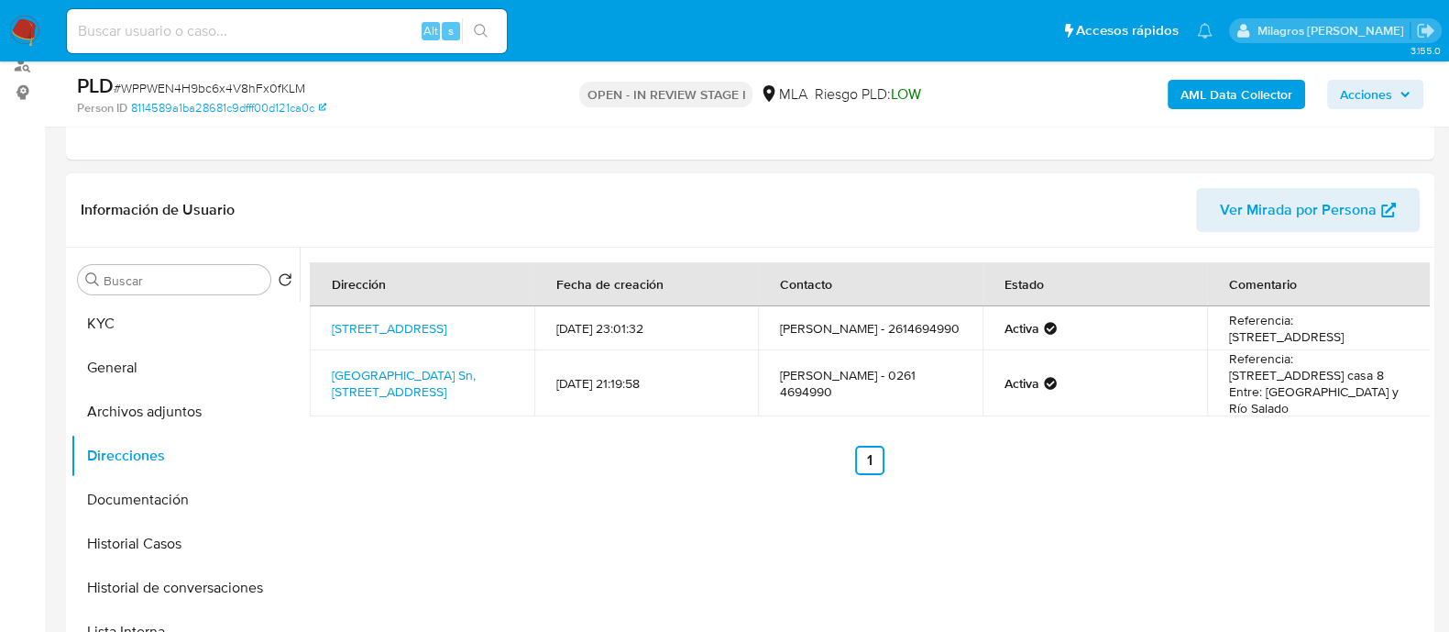
drag, startPoint x: 1287, startPoint y: 309, endPoint x: 1332, endPoint y: 347, distance: 59.2
click at [1332, 347] on td "Referencia: [STREET_ADDRESS]" at bounding box center [1319, 328] width 225 height 44
copy td "[STREET_ADDRESS]"
click at [211, 333] on button "KYC" at bounding box center [185, 324] width 229 height 44
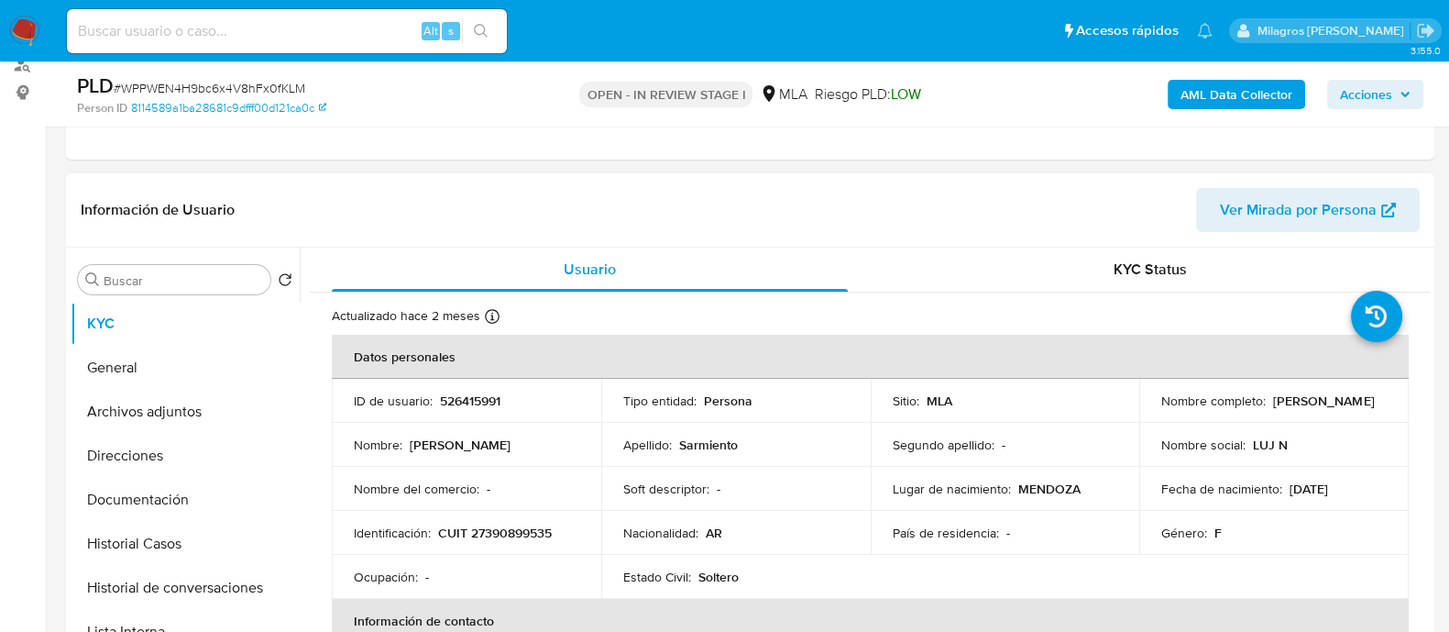
click at [490, 524] on p "CUIT 27390899535" at bounding box center [495, 532] width 114 height 16
copy p "27390899535"
click at [225, 399] on button "Archivos adjuntos" at bounding box center [178, 412] width 214 height 44
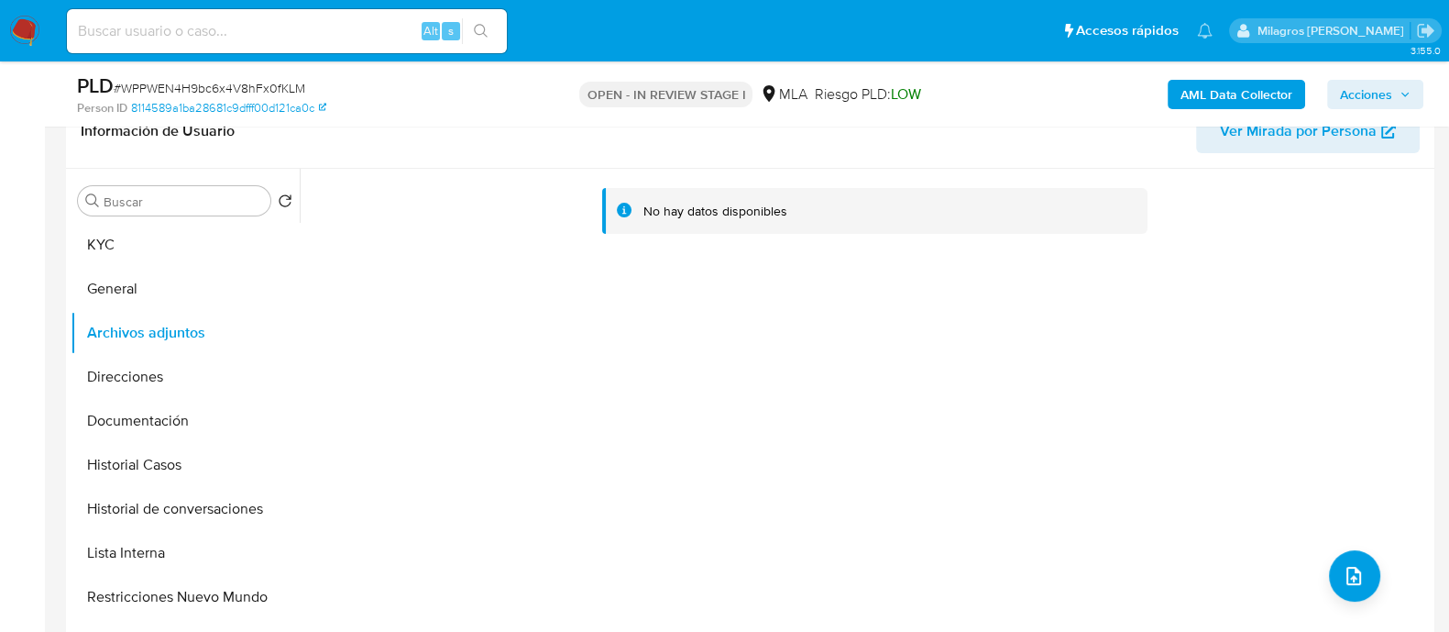
scroll to position [344, 0]
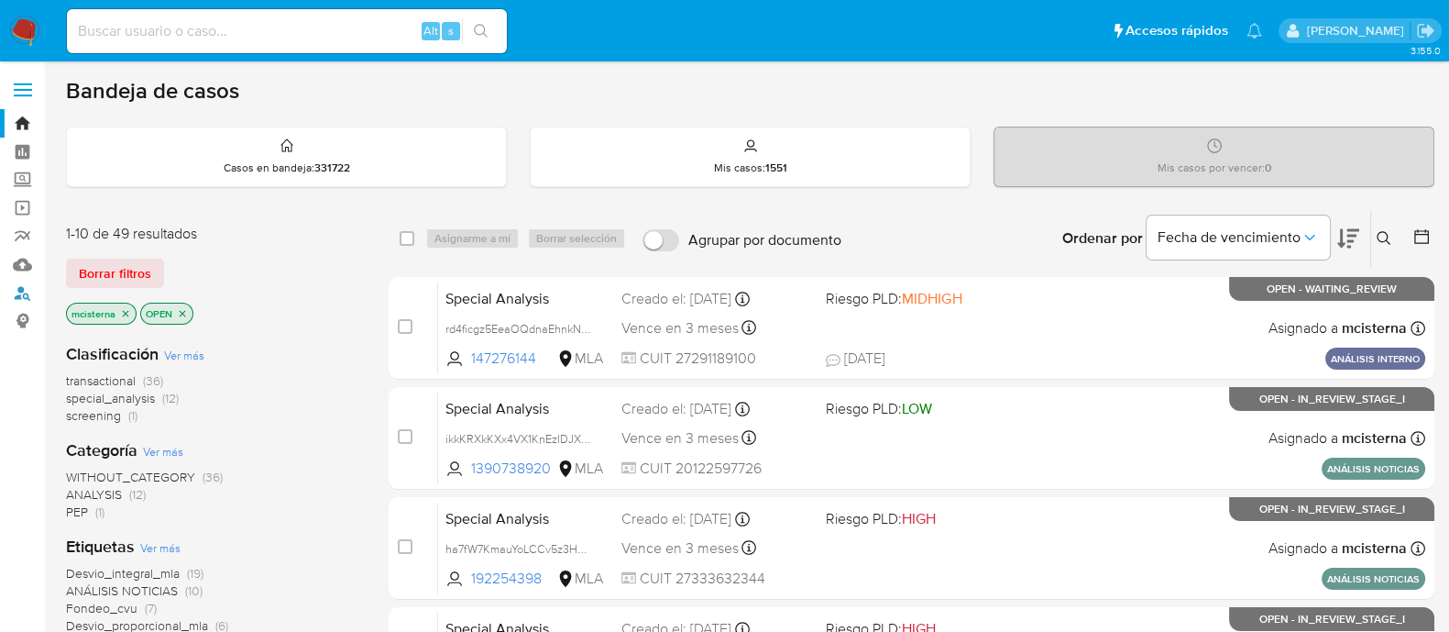
drag, startPoint x: 23, startPoint y: 300, endPoint x: 58, endPoint y: 303, distance: 35.0
click at [23, 300] on link "Buscador de personas" at bounding box center [109, 293] width 218 height 28
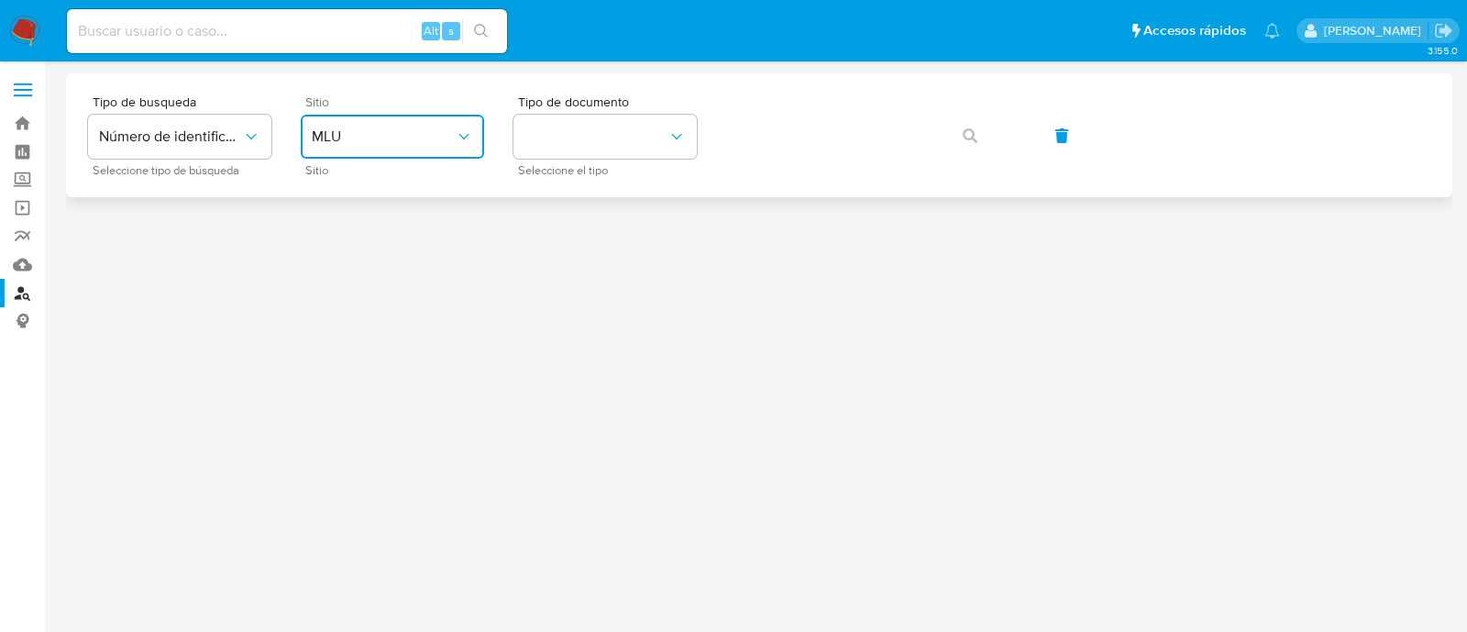
click at [441, 126] on button "MLU" at bounding box center [392, 137] width 183 height 44
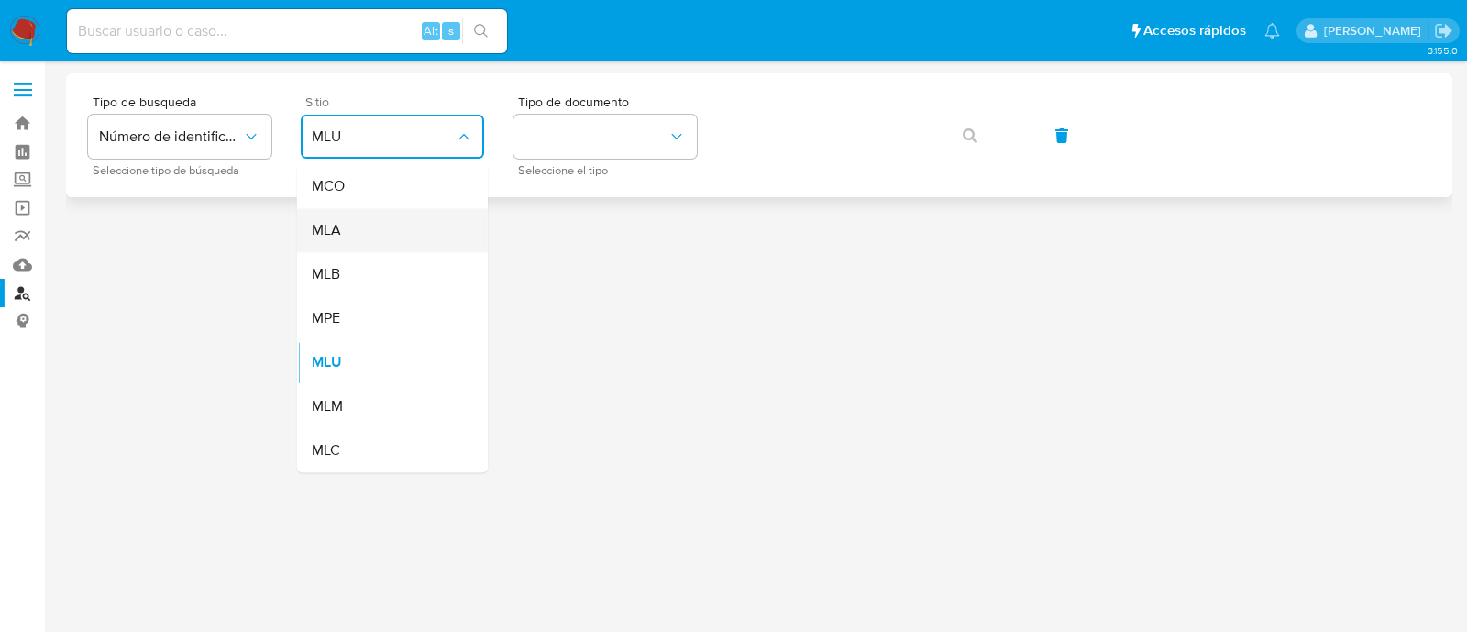
click at [418, 214] on div "MLA" at bounding box center [387, 230] width 150 height 44
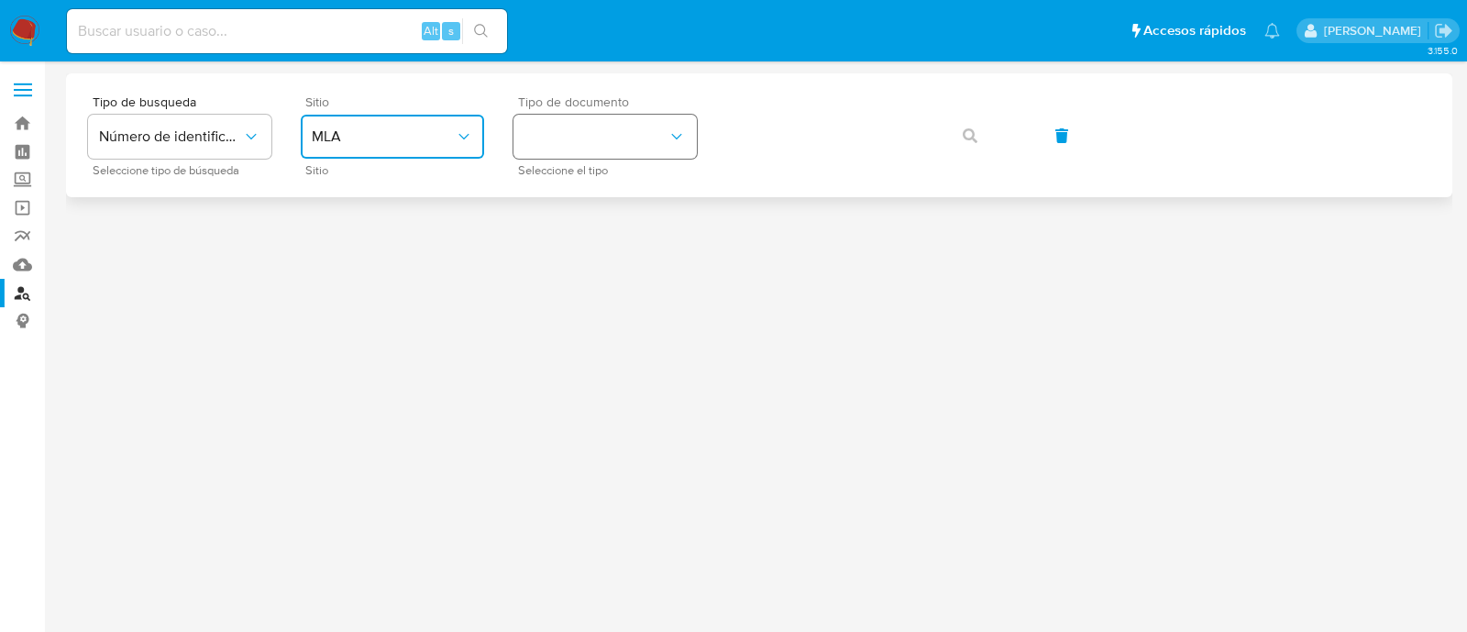
click at [607, 144] on button "identificationType" at bounding box center [604, 137] width 183 height 44
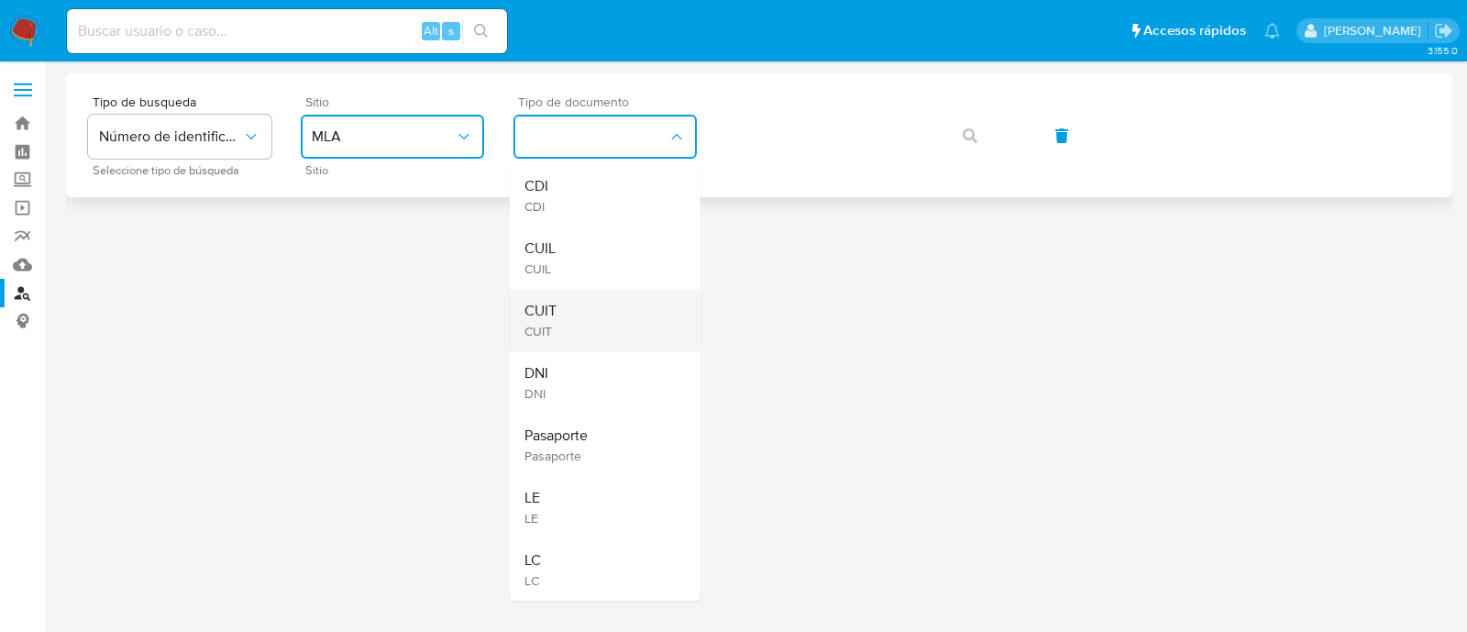
click at [603, 306] on div "CUIT CUIT" at bounding box center [599, 320] width 150 height 62
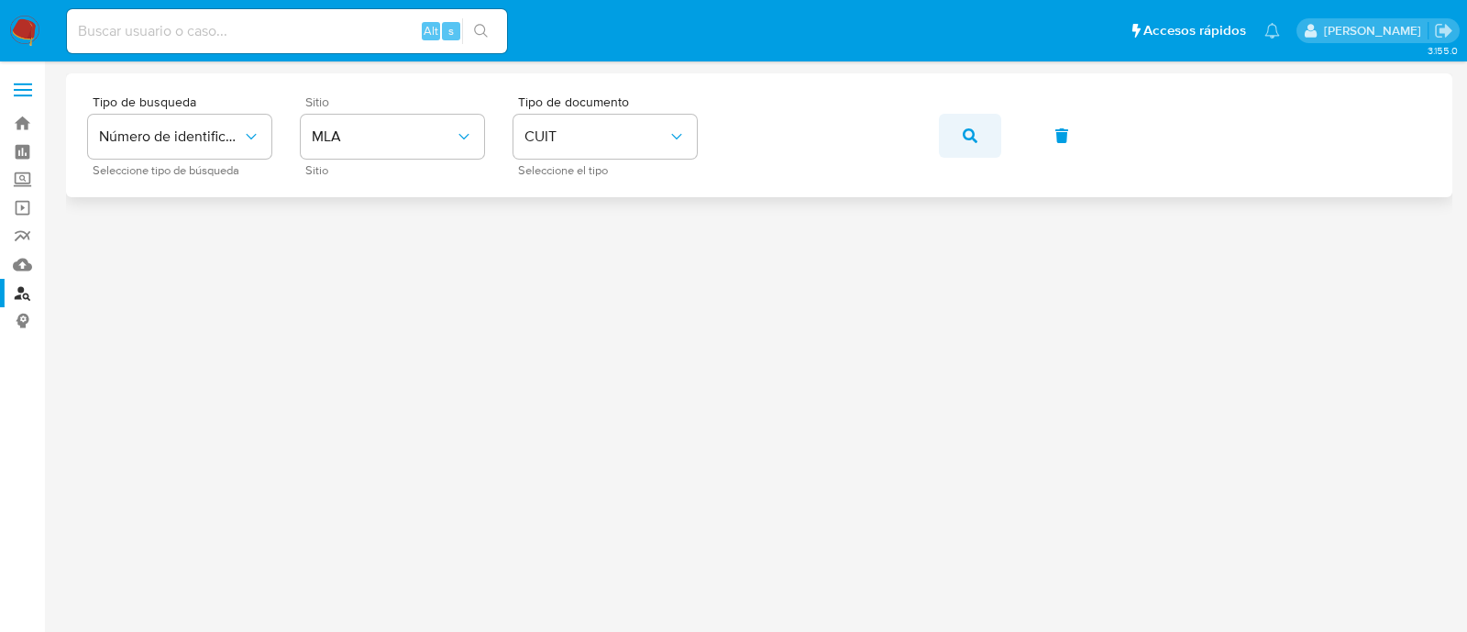
click at [962, 147] on span "button" at bounding box center [969, 135] width 15 height 40
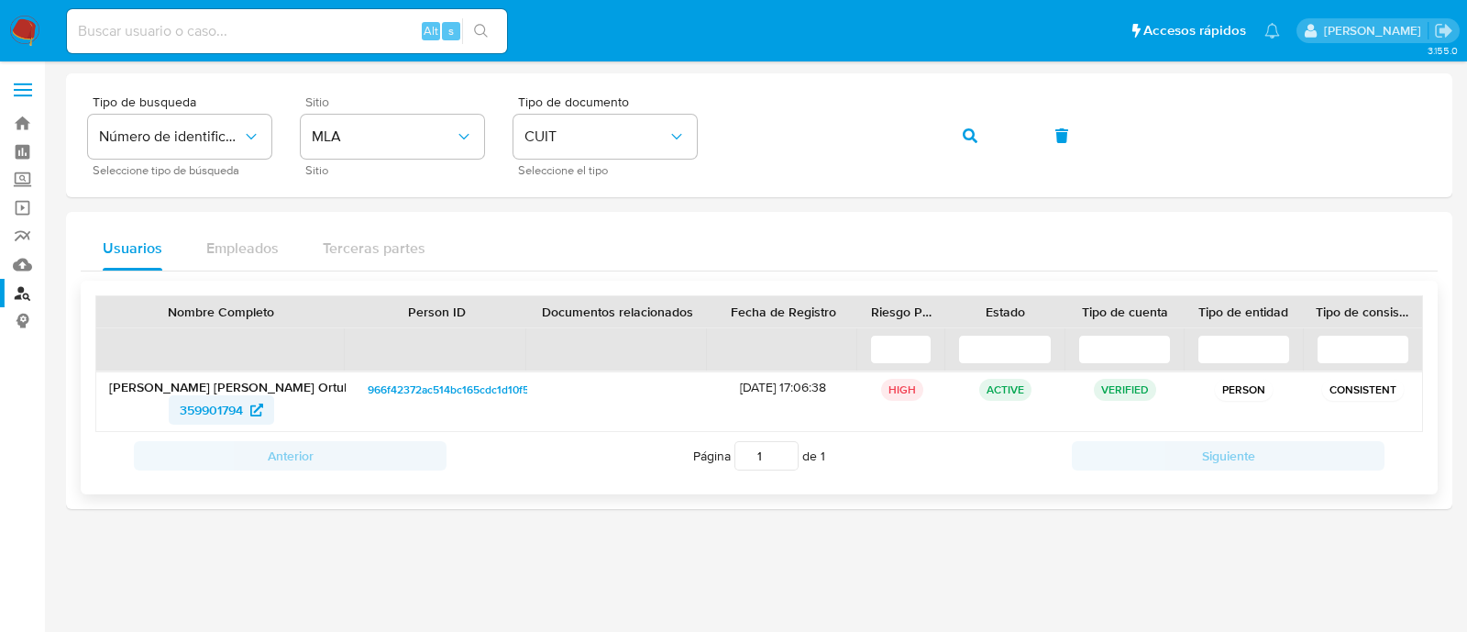
click at [258, 405] on icon at bounding box center [256, 409] width 13 height 13
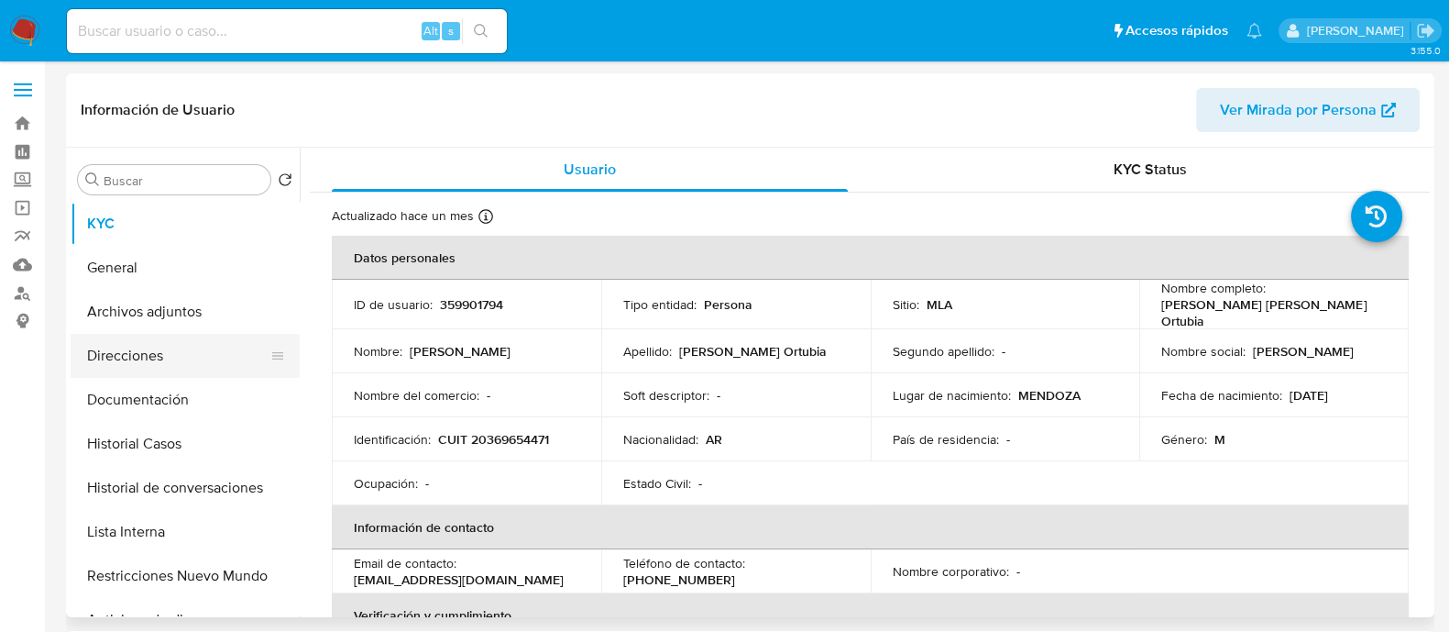
select select "10"
click at [209, 348] on button "Direcciones" at bounding box center [178, 356] width 214 height 44
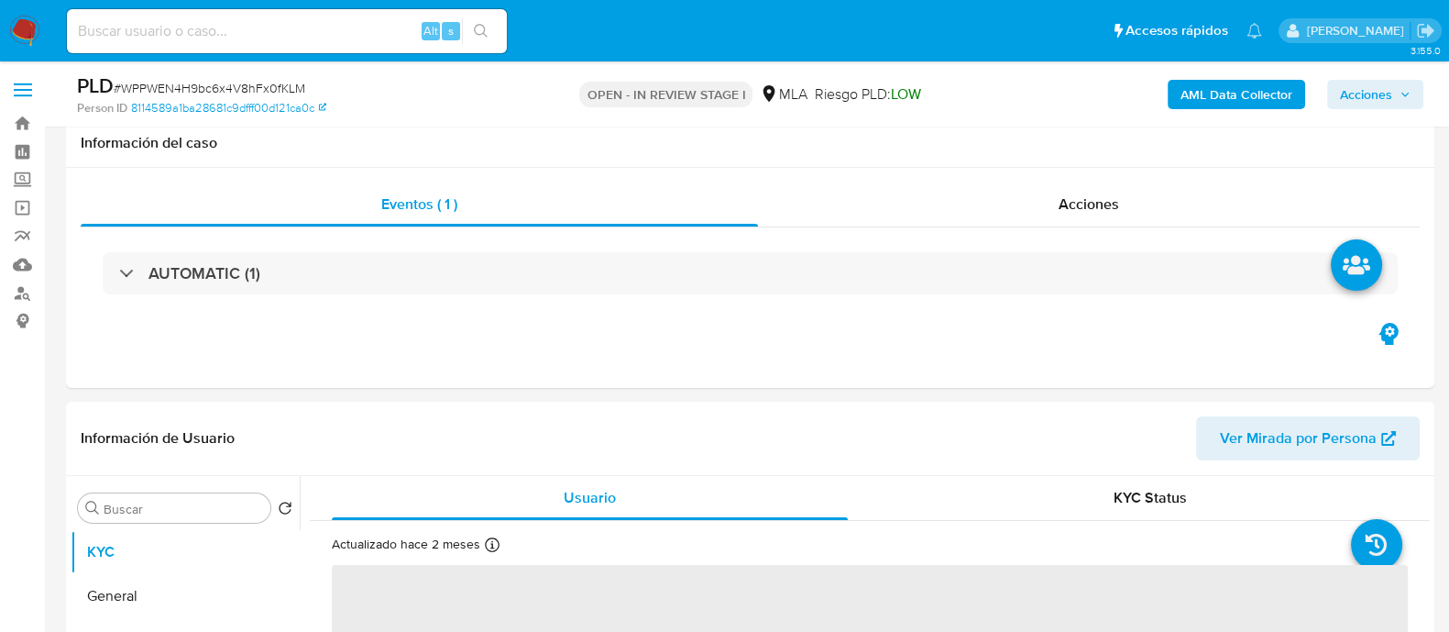
scroll to position [457, 0]
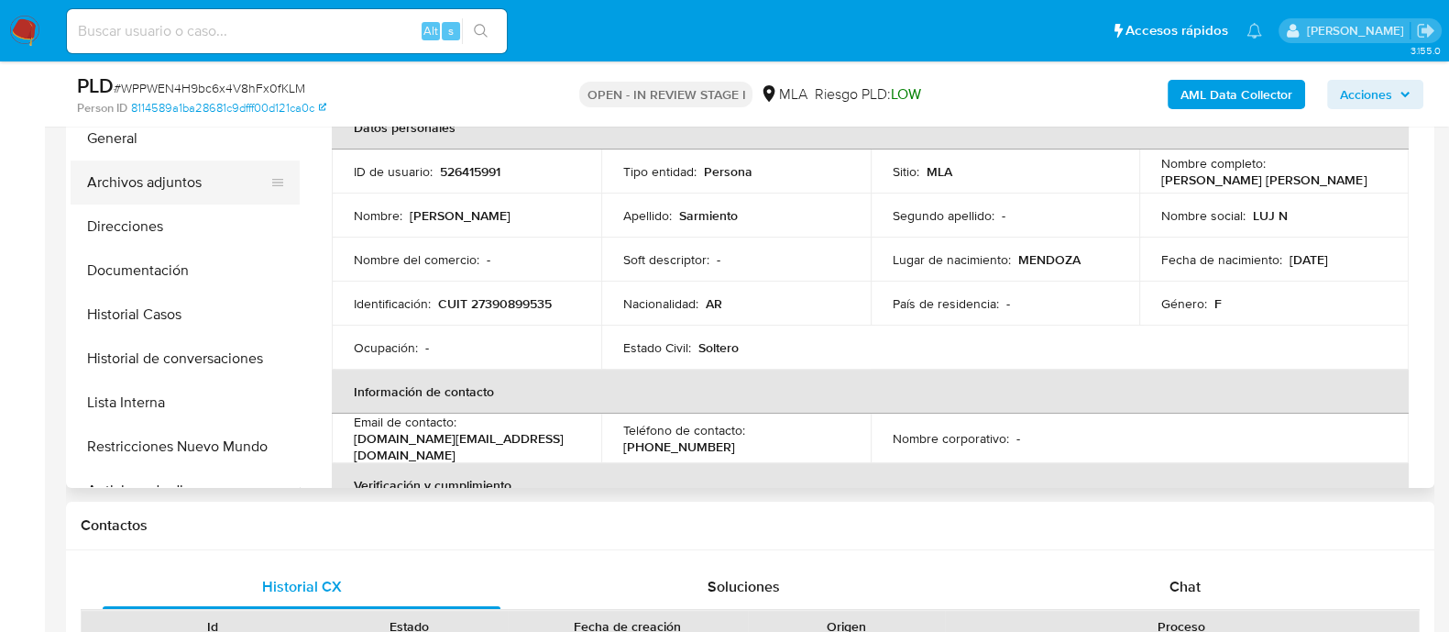
click at [214, 182] on button "Archivos adjuntos" at bounding box center [178, 182] width 214 height 44
select select "10"
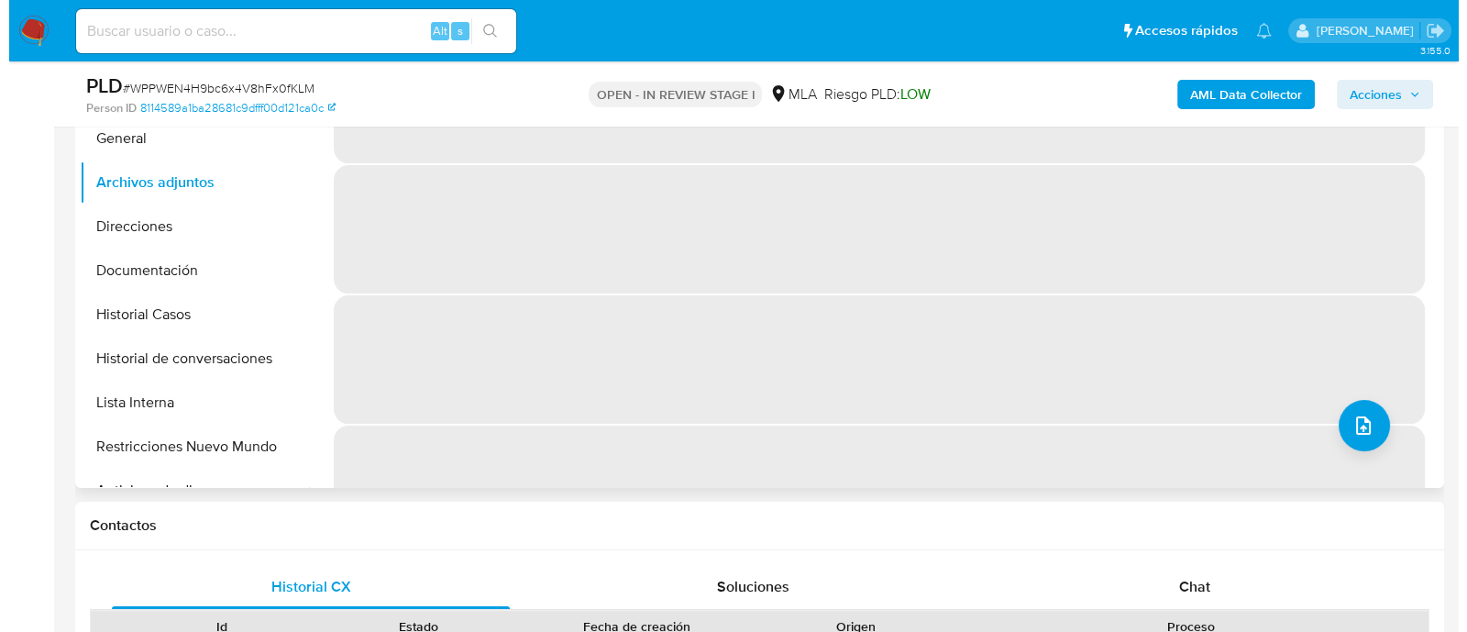
scroll to position [344, 0]
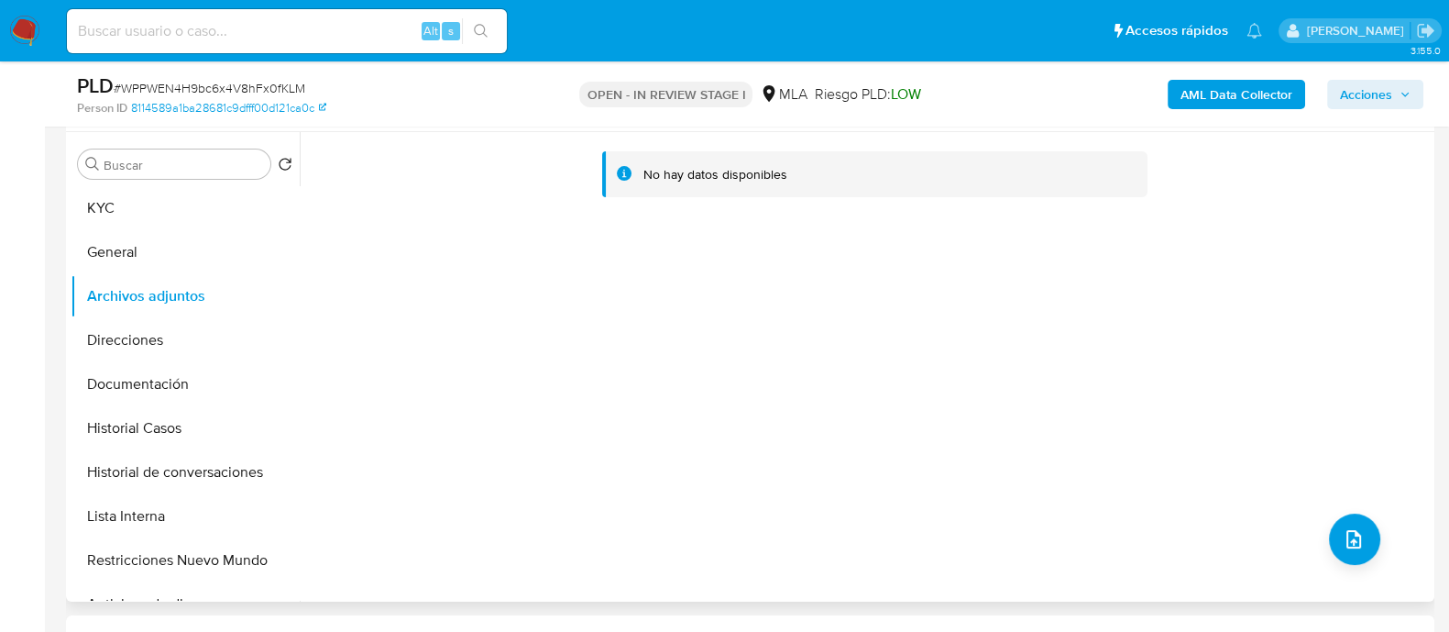
click at [1196, 97] on b "AML Data Collector" at bounding box center [1237, 94] width 112 height 29
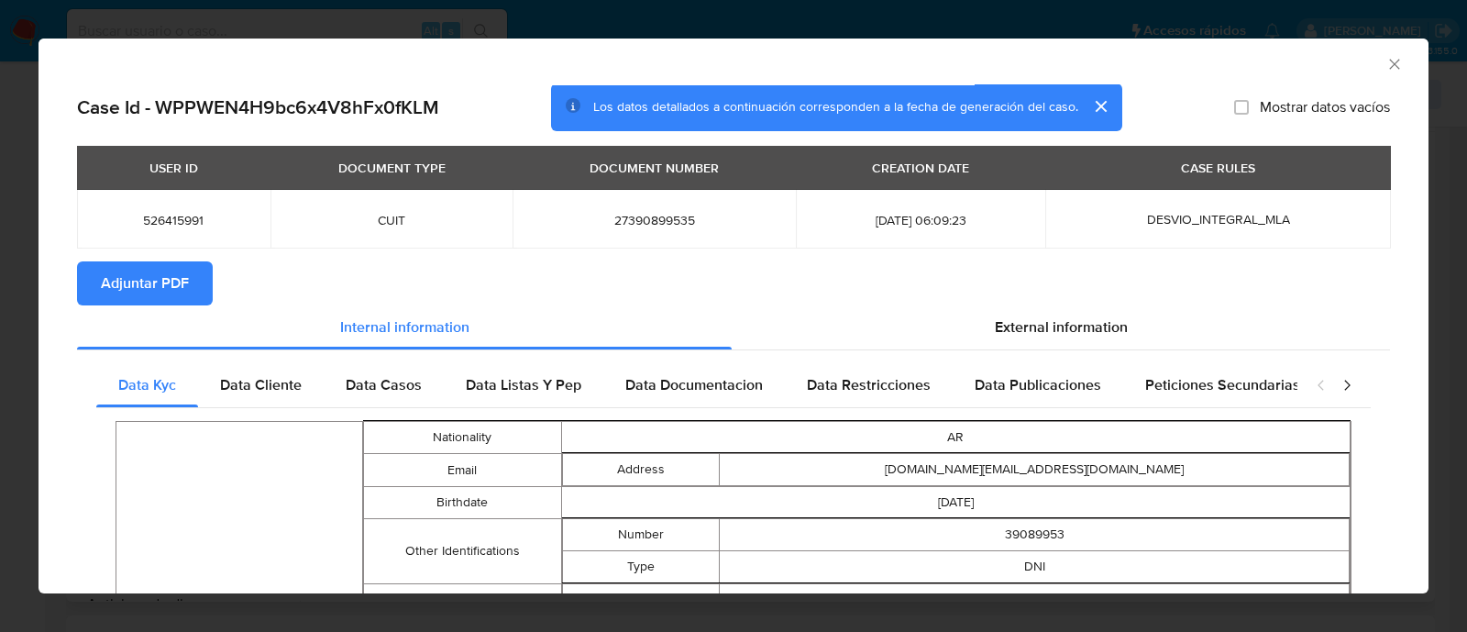
click at [147, 270] on span "Adjuntar PDF" at bounding box center [145, 283] width 88 height 40
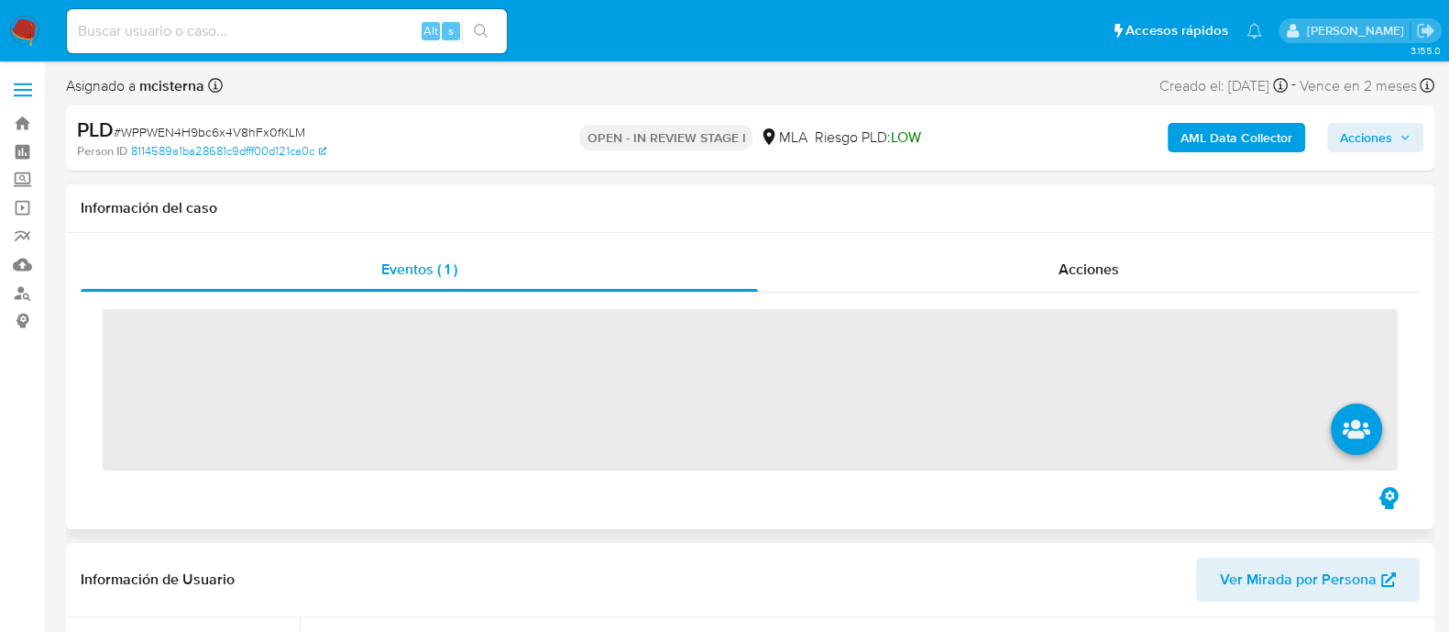
scroll to position [228, 0]
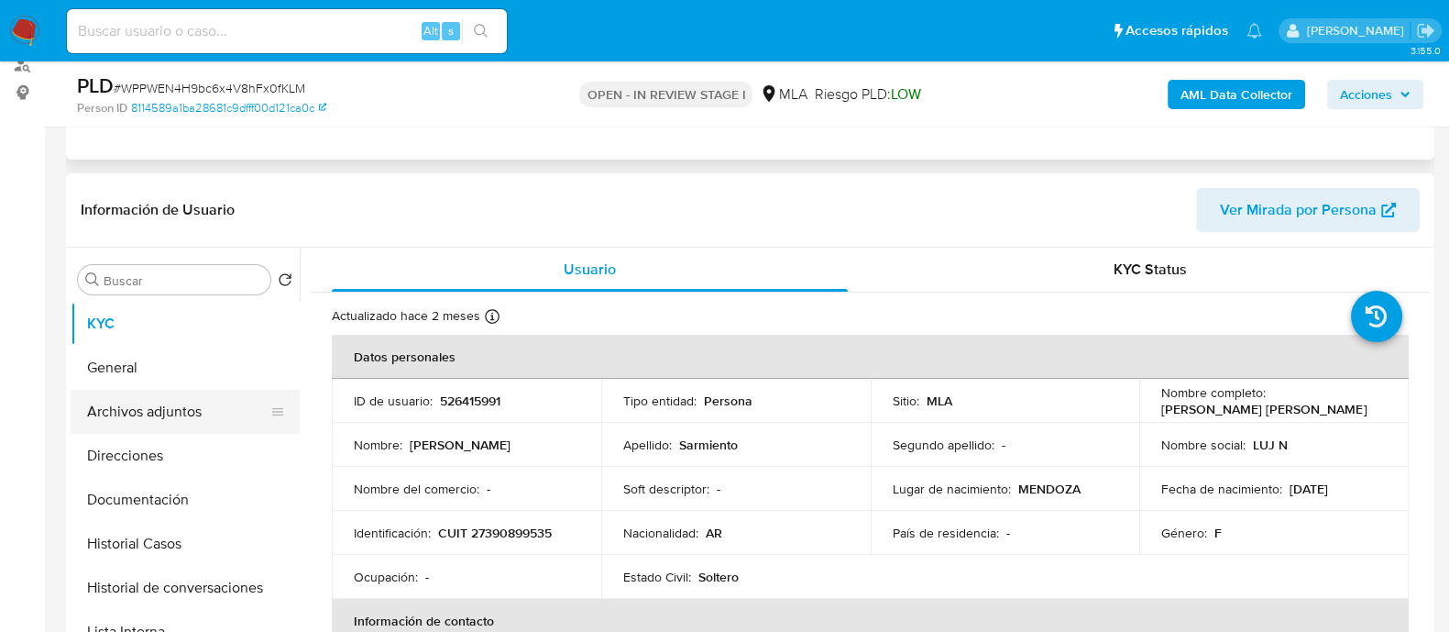
click at [211, 412] on button "Archivos adjuntos" at bounding box center [178, 412] width 214 height 44
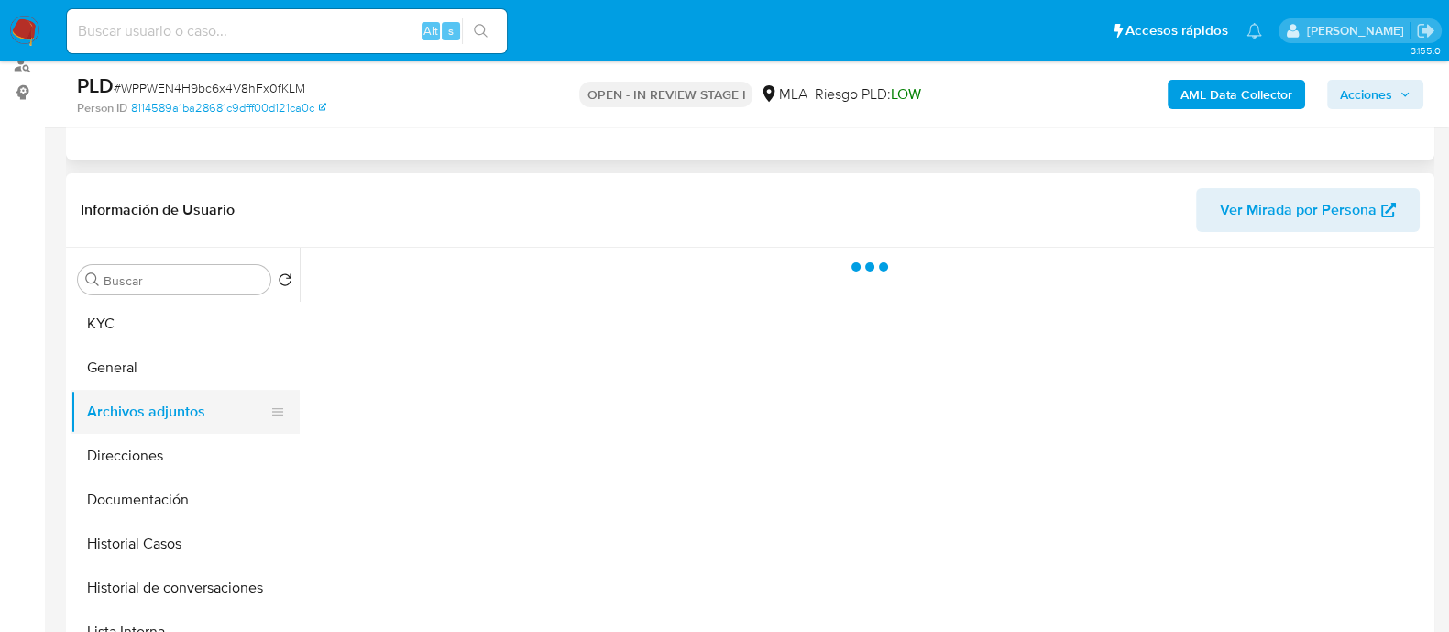
select select "10"
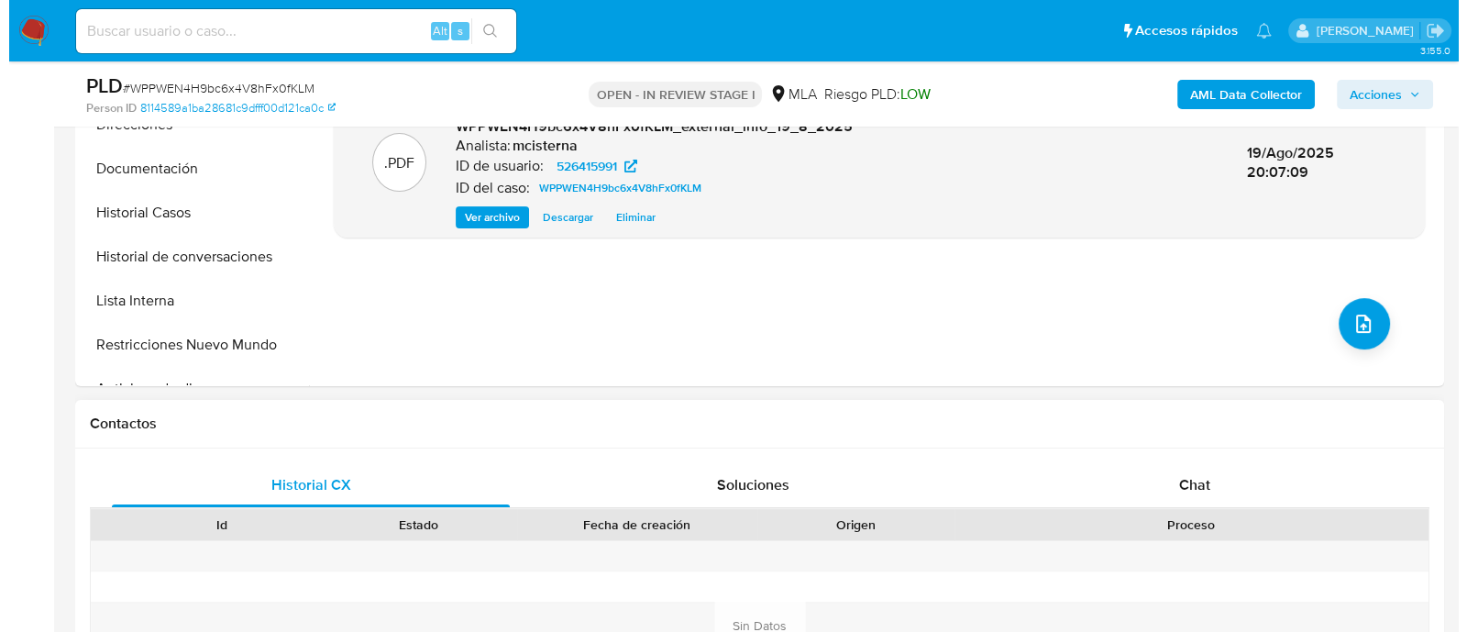
scroll to position [573, 0]
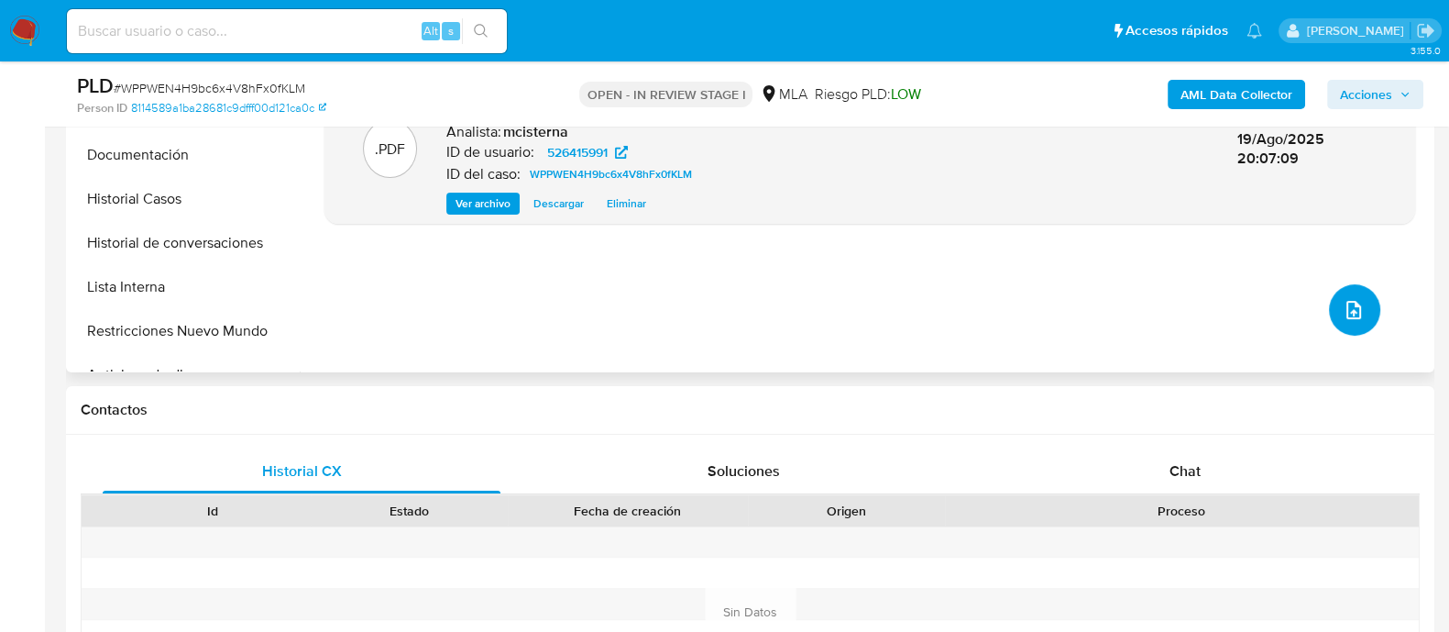
click at [1334, 304] on button "upload-file" at bounding box center [1354, 309] width 51 height 51
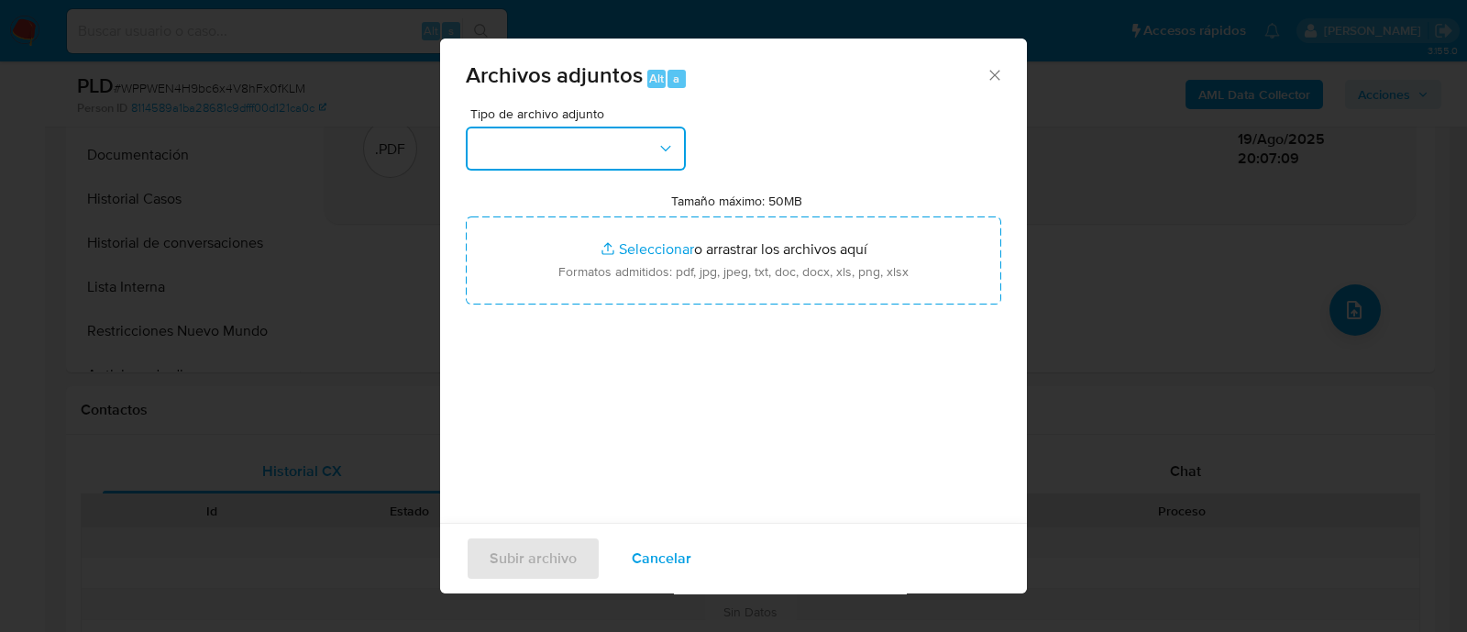
click at [555, 155] on button "button" at bounding box center [576, 148] width 220 height 44
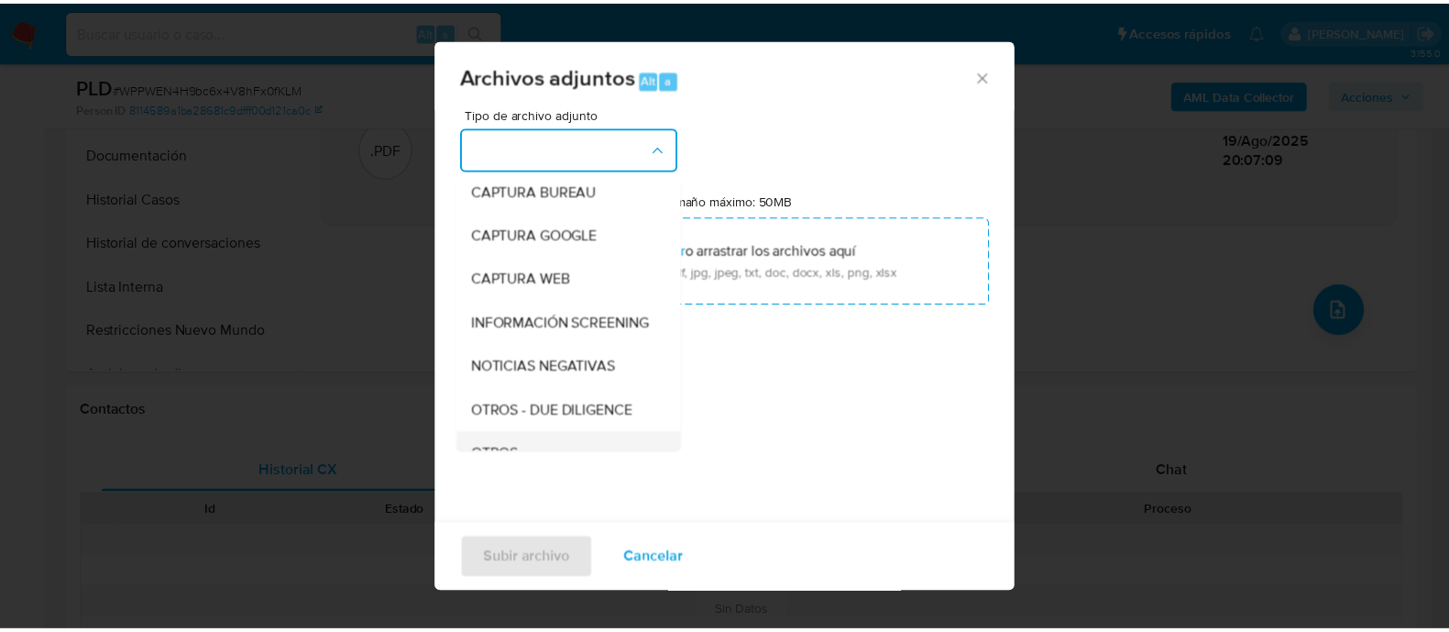
scroll to position [228, 0]
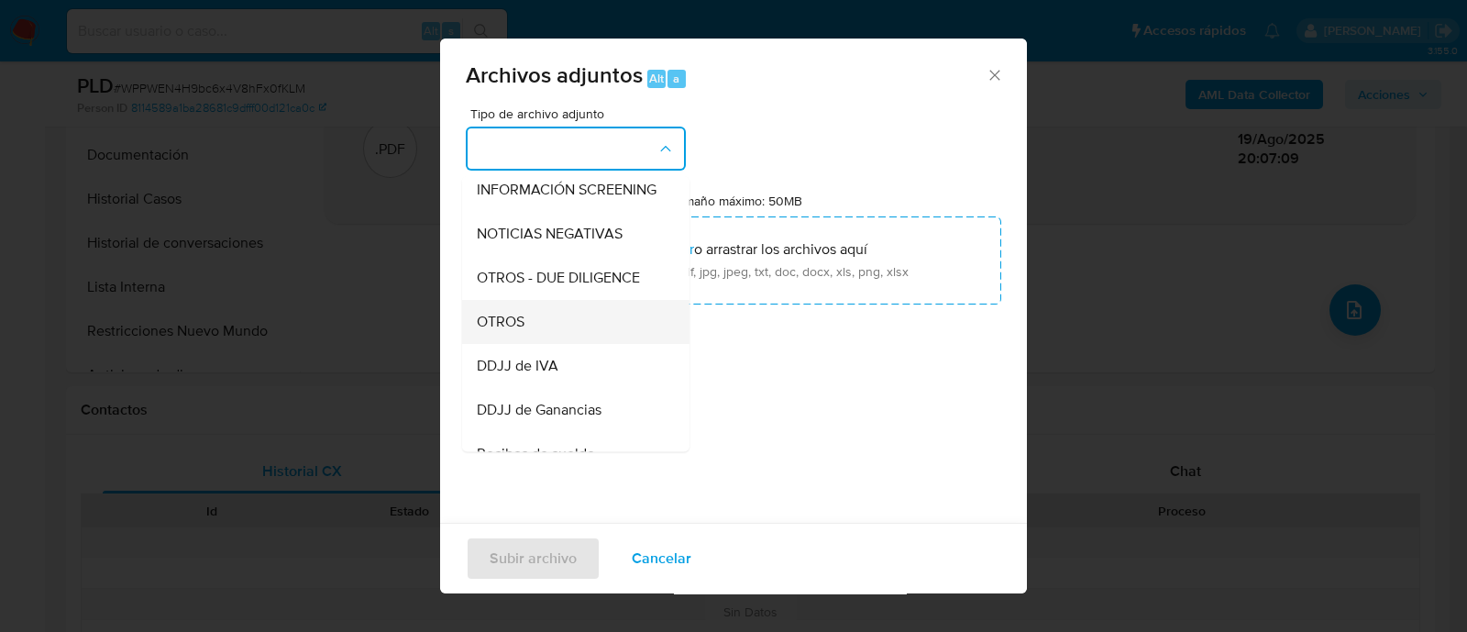
click at [560, 338] on div "OTROS" at bounding box center [570, 322] width 187 height 44
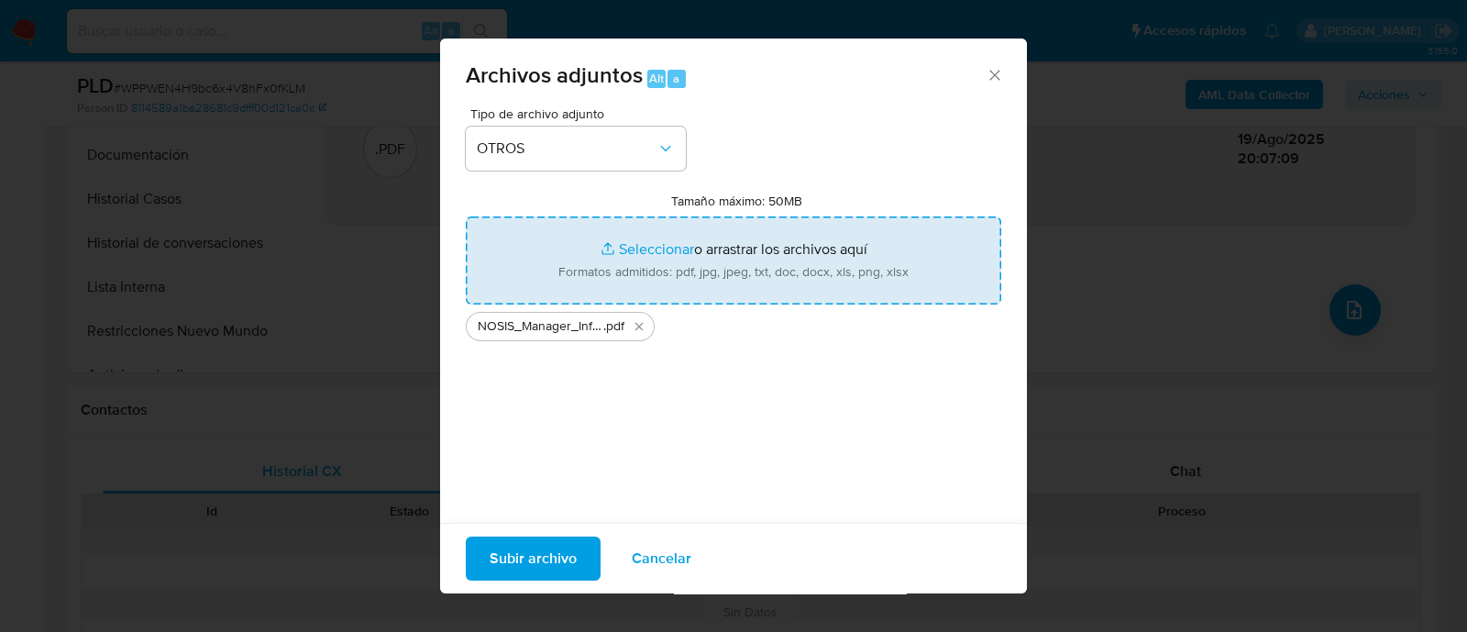
type input "C:\fakepath\Movimientos WPPWEN4H9bc6x4V8hFx0fKLM_2025_07_17_19_47_27.xlsx"
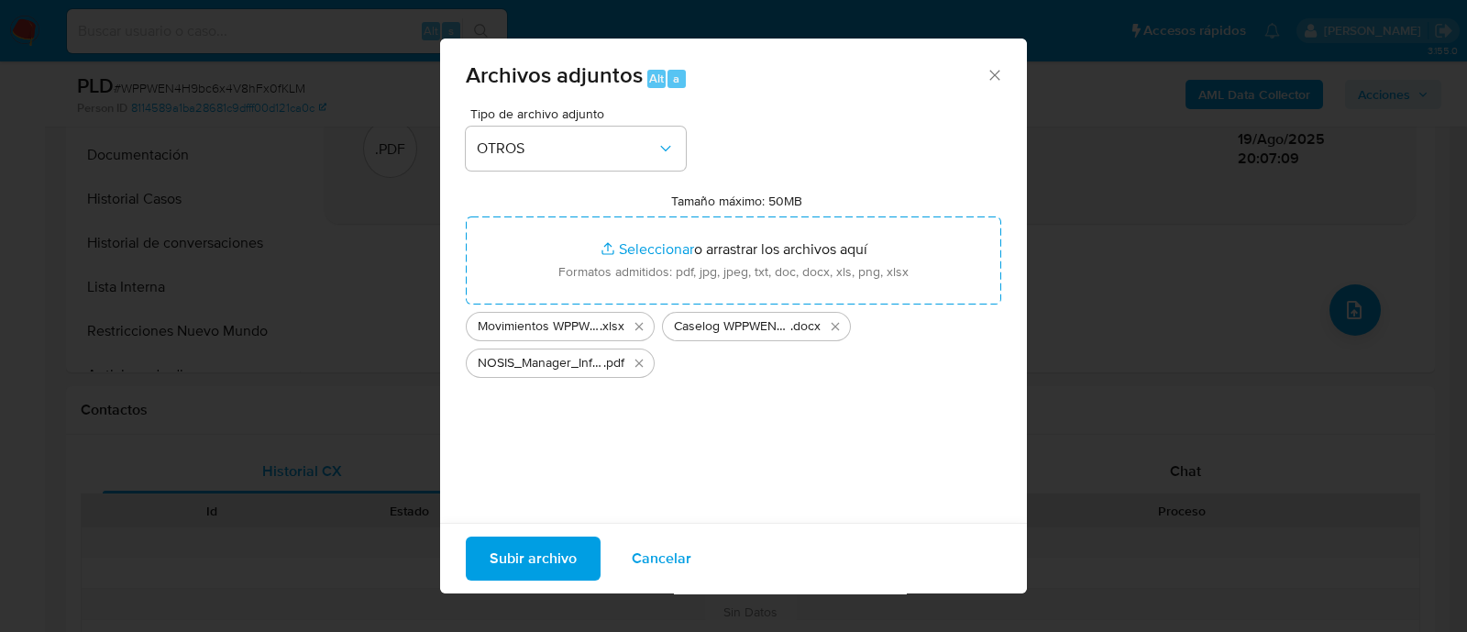
click at [566, 556] on span "Subir archivo" at bounding box center [532, 558] width 87 height 40
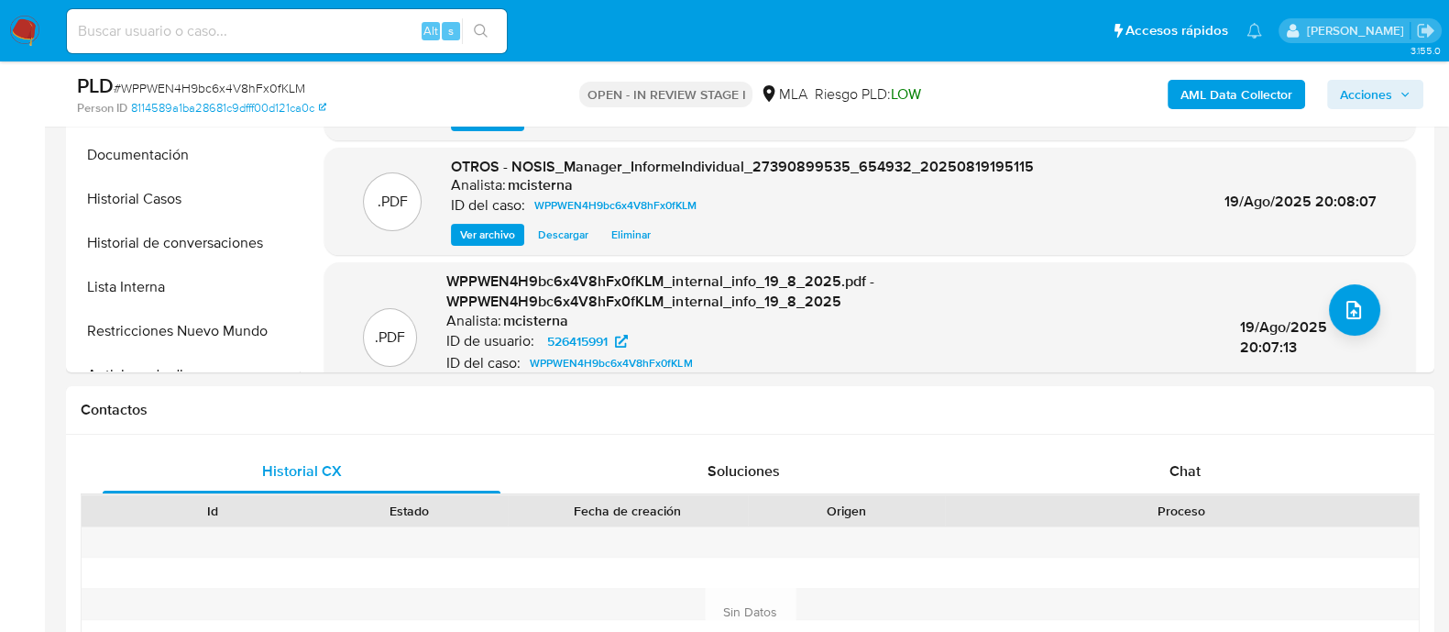
click at [1344, 108] on span "Acciones" at bounding box center [1366, 94] width 52 height 29
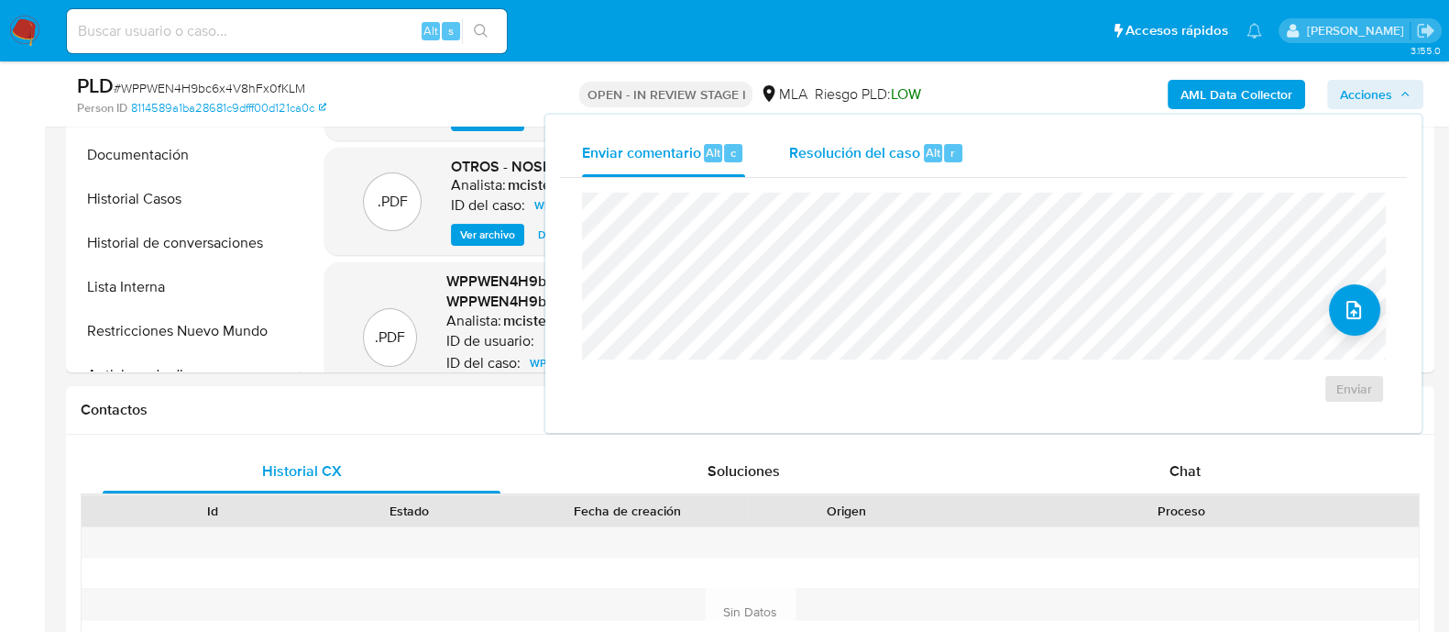
click at [889, 148] on span "Resolución del caso" at bounding box center [854, 151] width 131 height 21
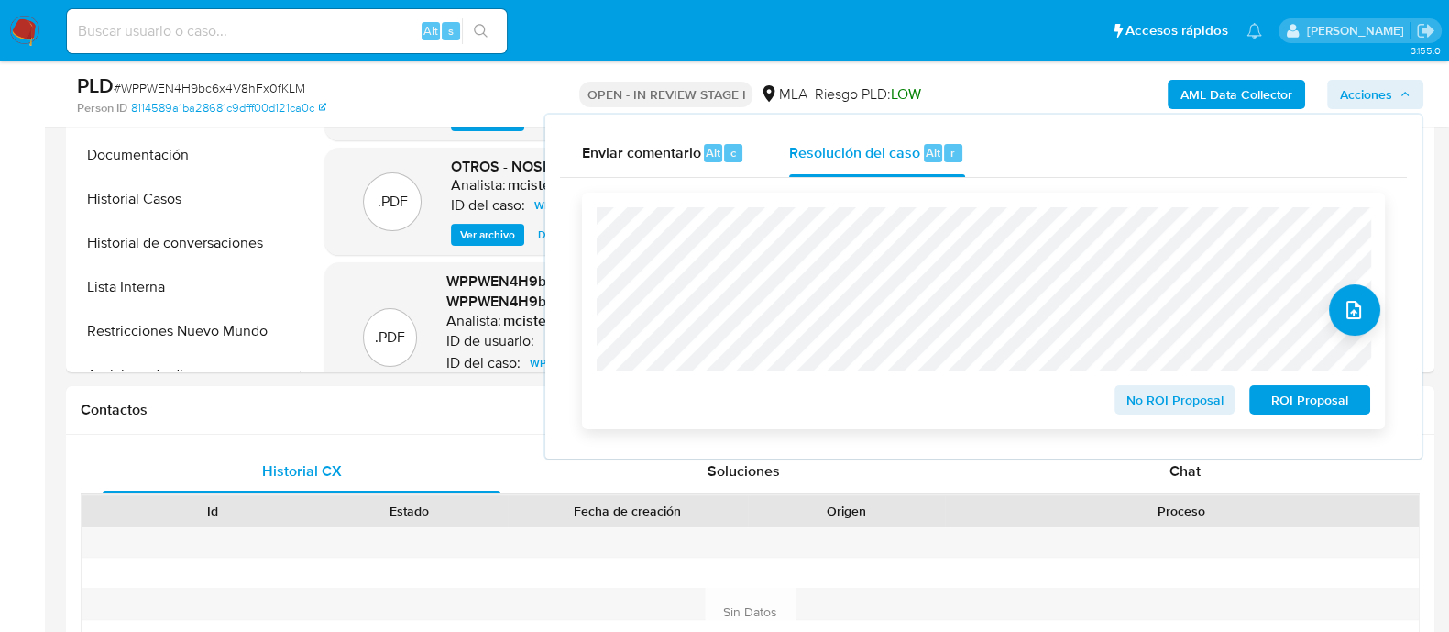
click at [1160, 410] on span "No ROI Proposal" at bounding box center [1174, 400] width 95 height 26
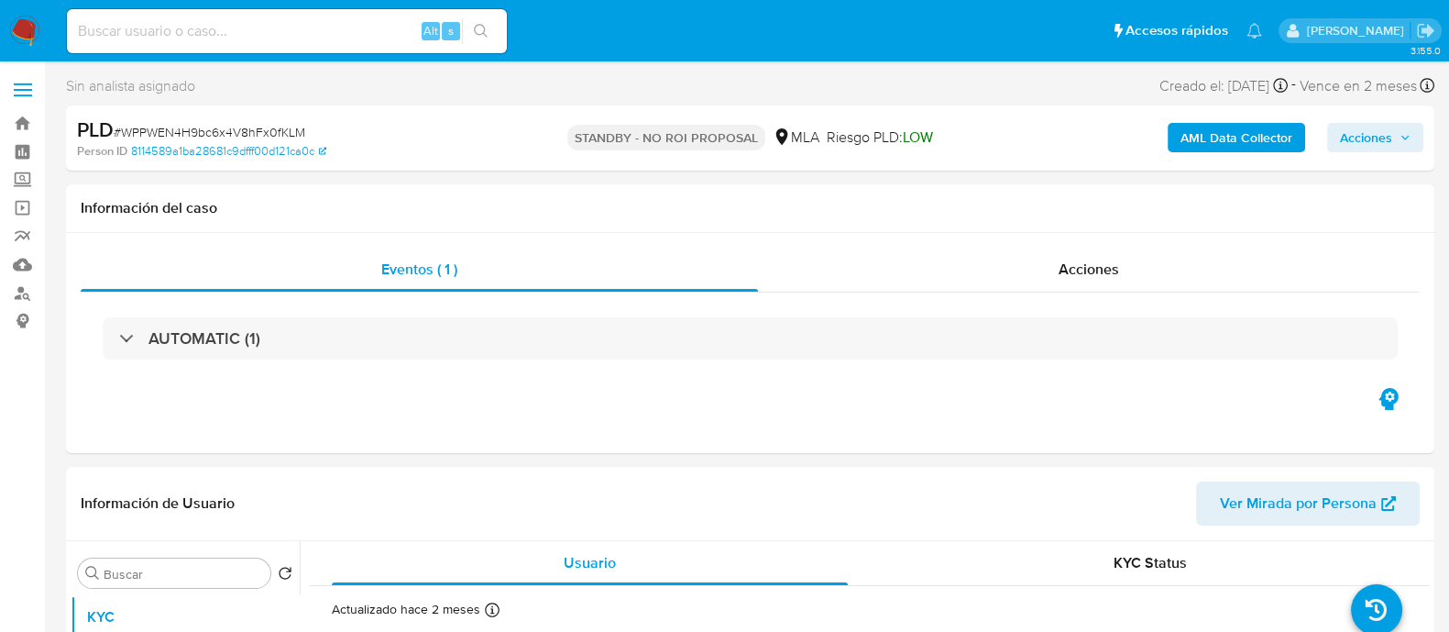
select select "10"
click at [298, 25] on input at bounding box center [287, 31] width 440 height 24
paste input "5Zk0vsmF8eN6DYYEKYaoeWS8"
type input "5Zk0vsmF8eN6DYYEKYaoeWS8"
click at [479, 25] on icon "search-icon" at bounding box center [481, 31] width 15 height 15
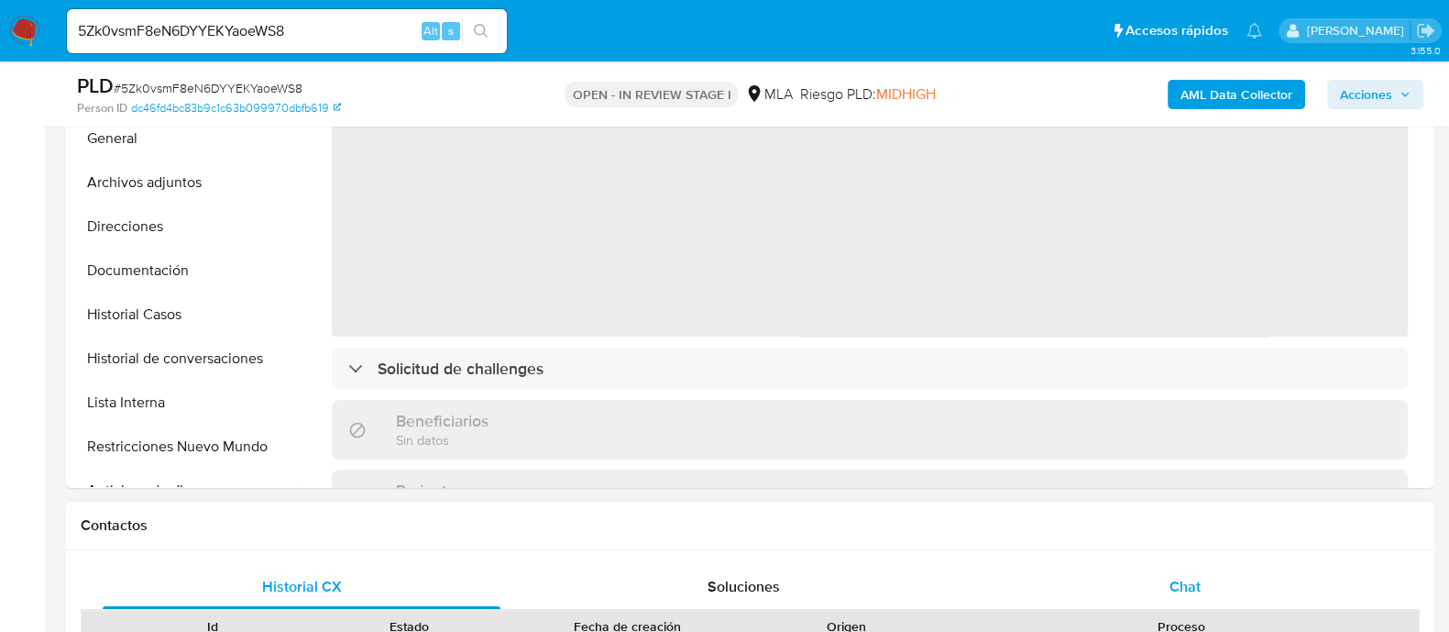
click at [1188, 583] on span "Chat" at bounding box center [1185, 586] width 31 height 21
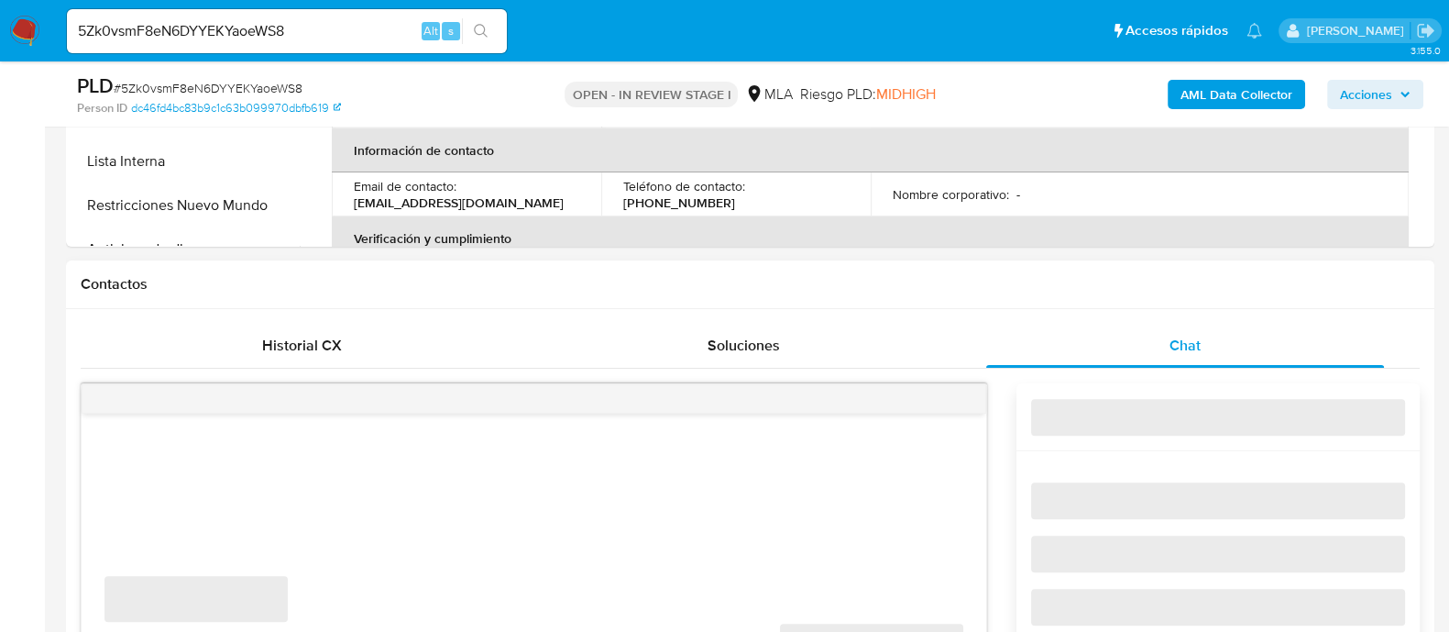
scroll to position [801, 0]
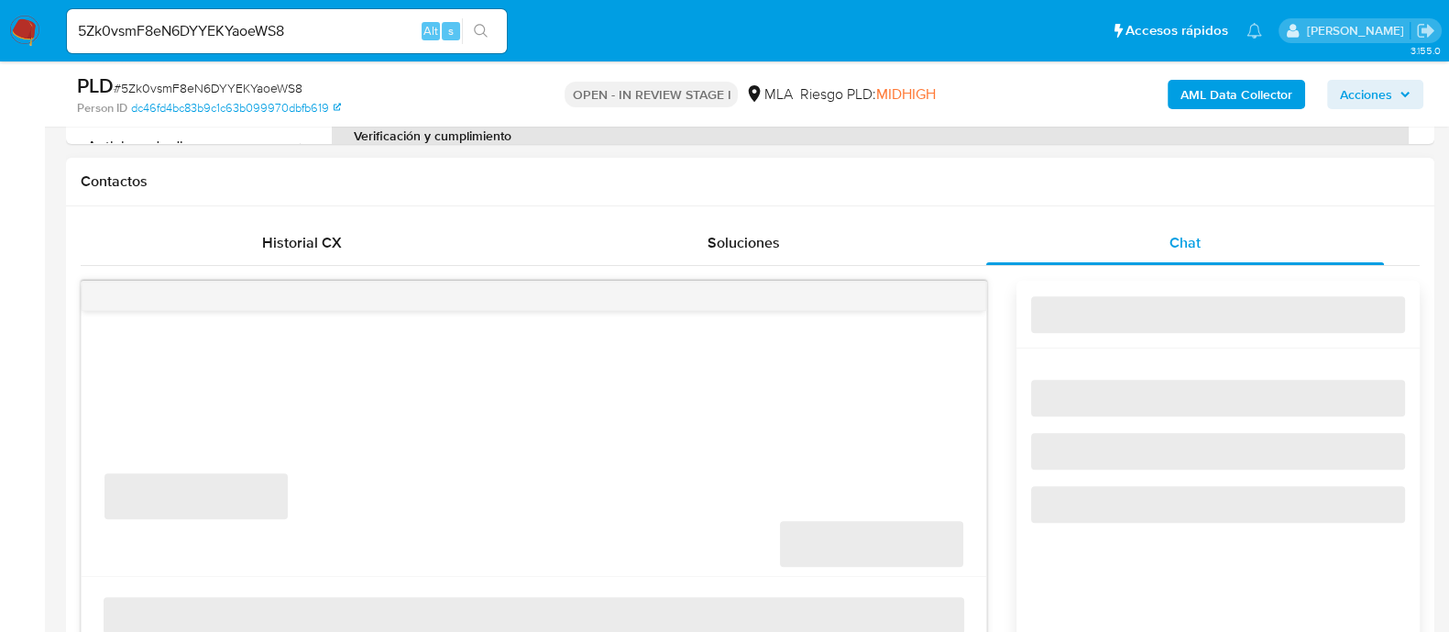
select select "10"
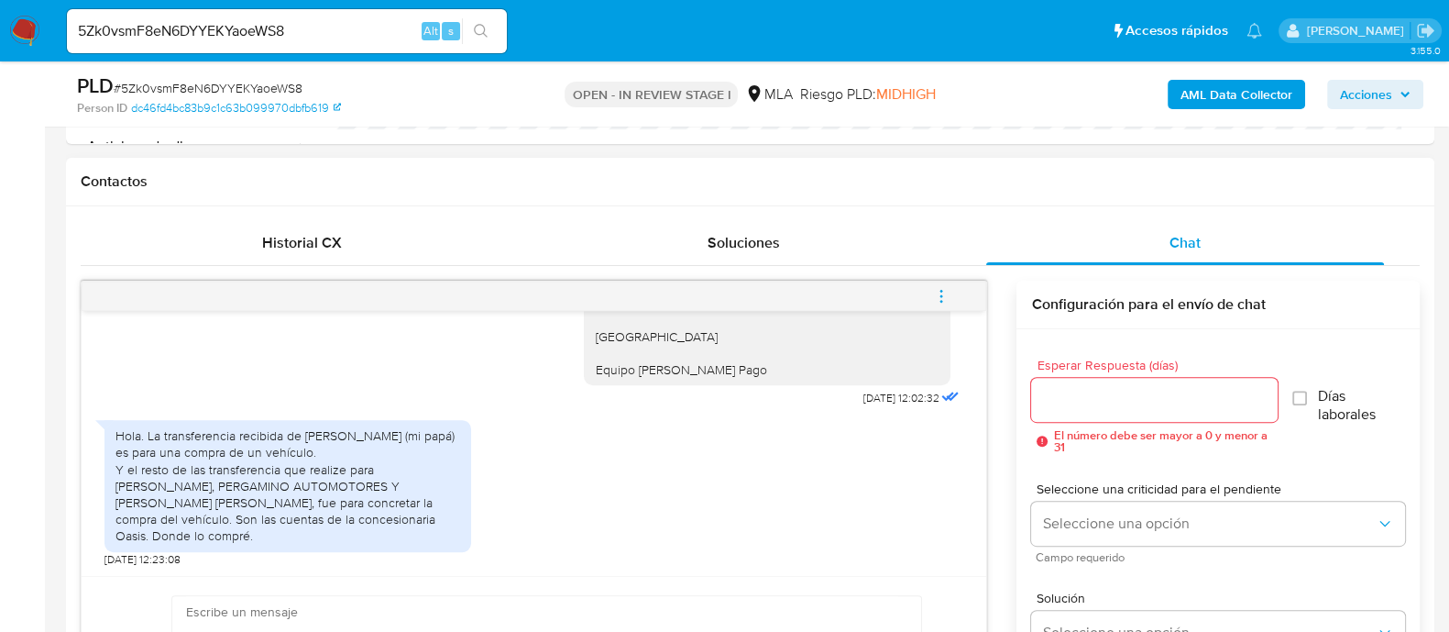
scroll to position [1867, 0]
click at [292, 25] on input "5Zk0vsmF8eN6DYYEKYaoeWS8" at bounding box center [287, 31] width 440 height 24
paste input "iVFoSV3hVPN4o0lGhmPasQWK"
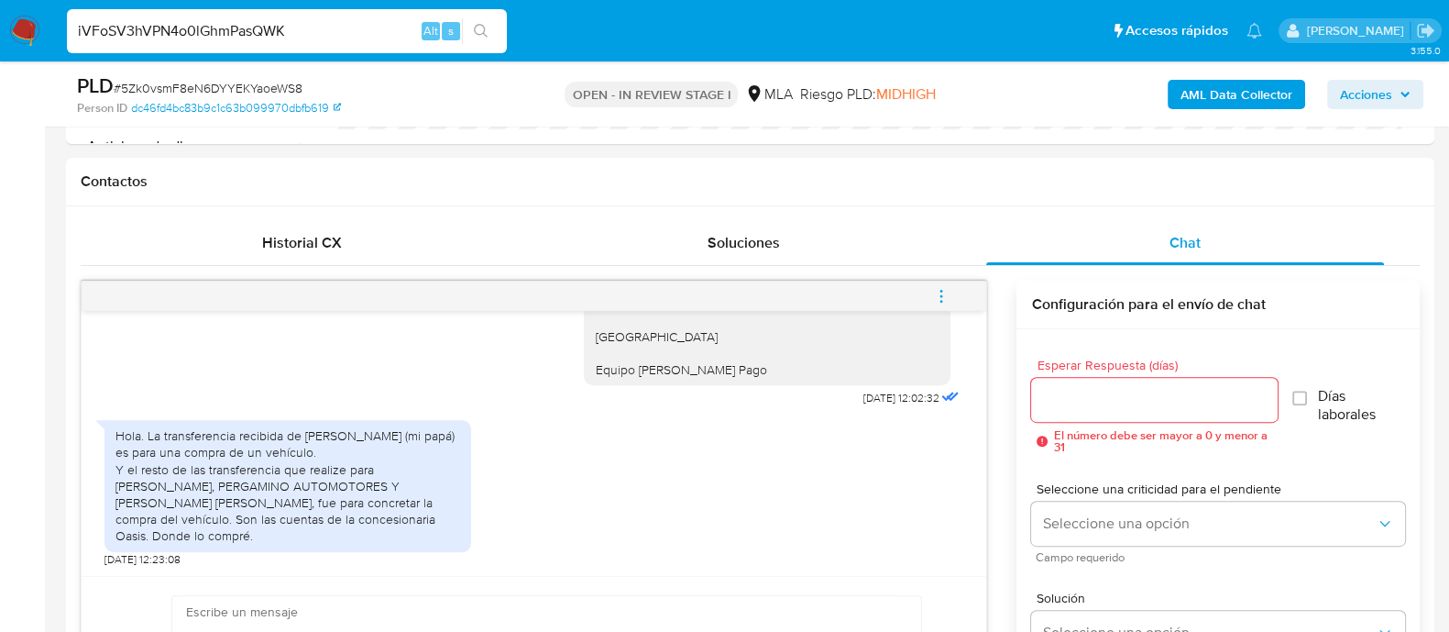
type input "iVFoSV3hVPN4o0lGhmPasQWK"
click at [481, 32] on icon "search-icon" at bounding box center [481, 31] width 15 height 15
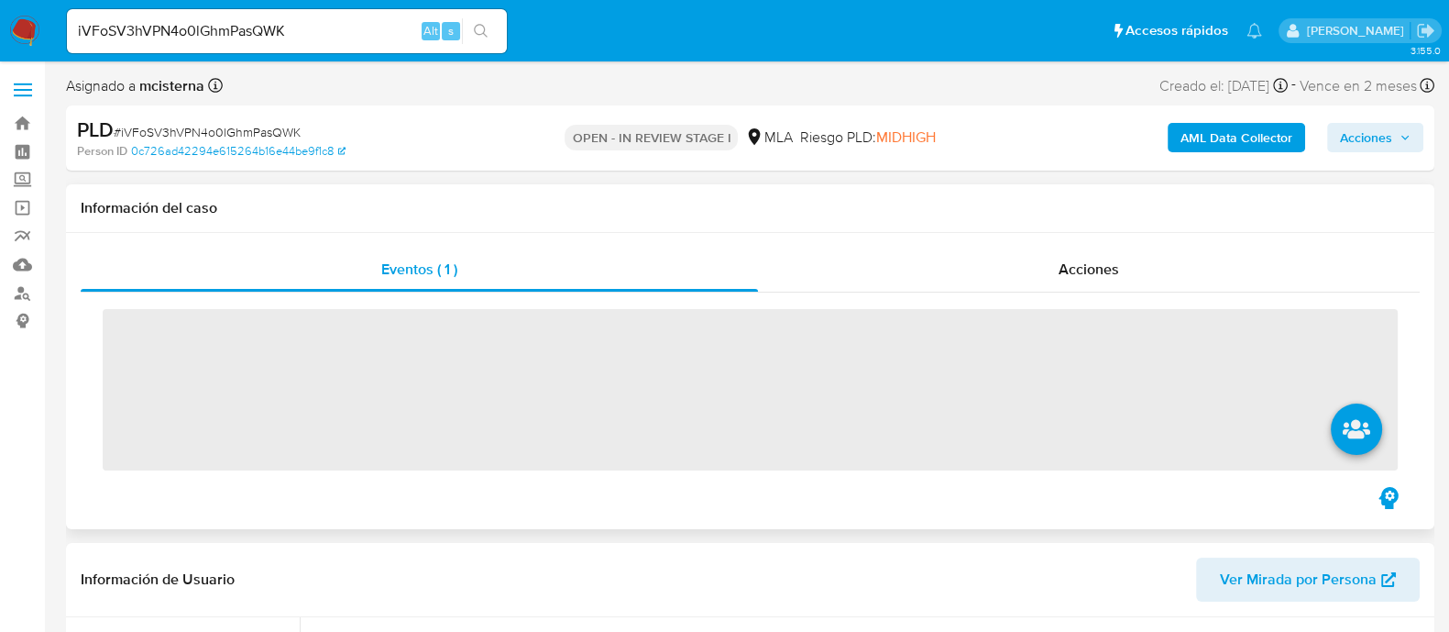
select select "10"
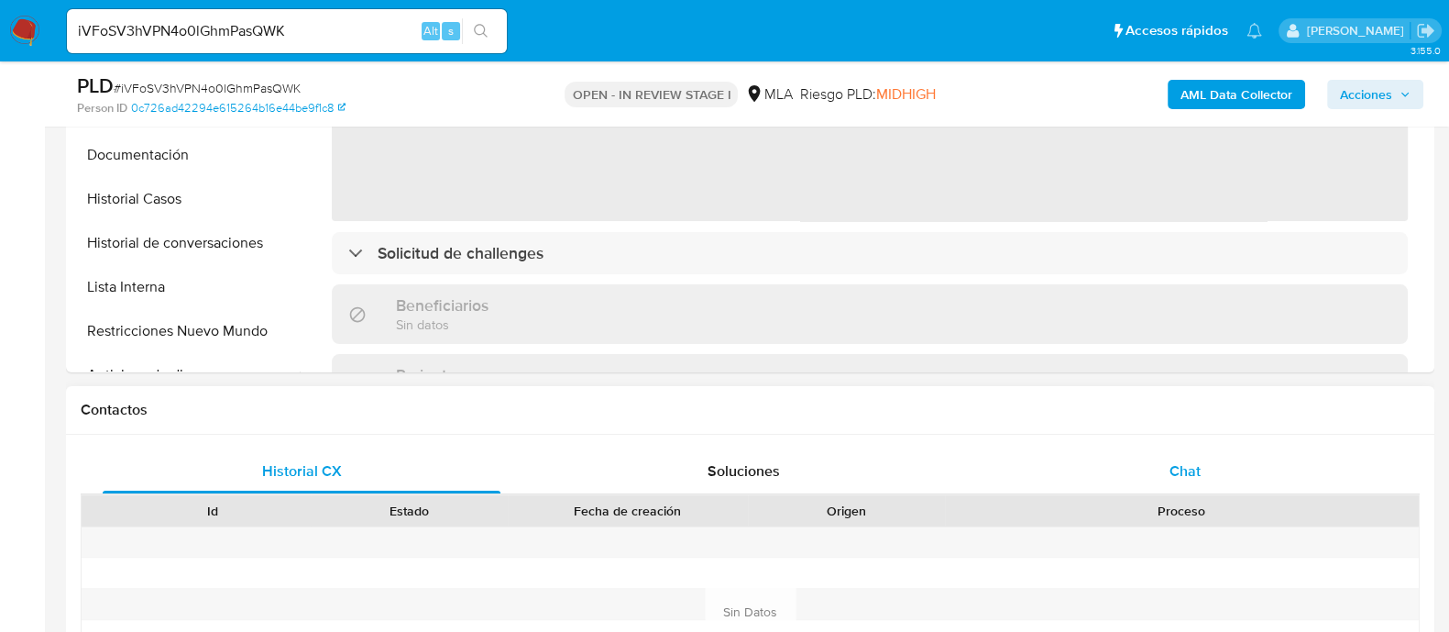
click at [1198, 537] on div at bounding box center [1182, 542] width 474 height 30
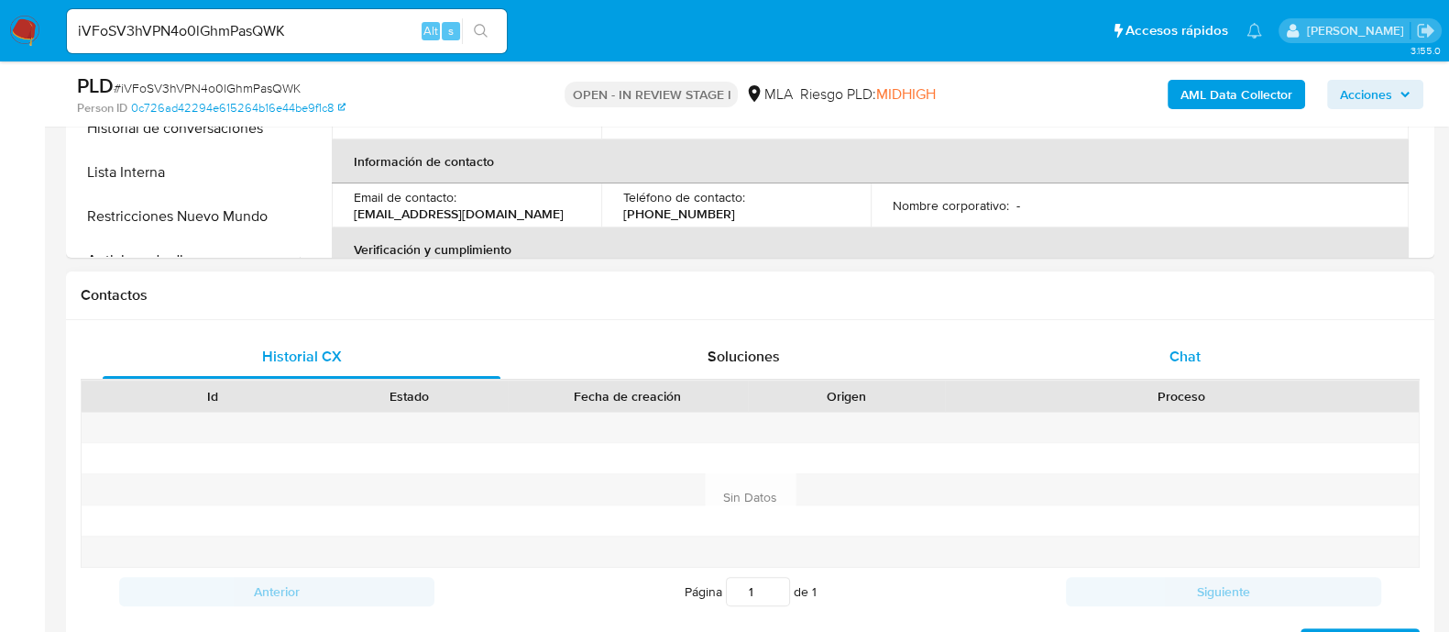
click at [1173, 357] on span "Chat" at bounding box center [1185, 356] width 31 height 21
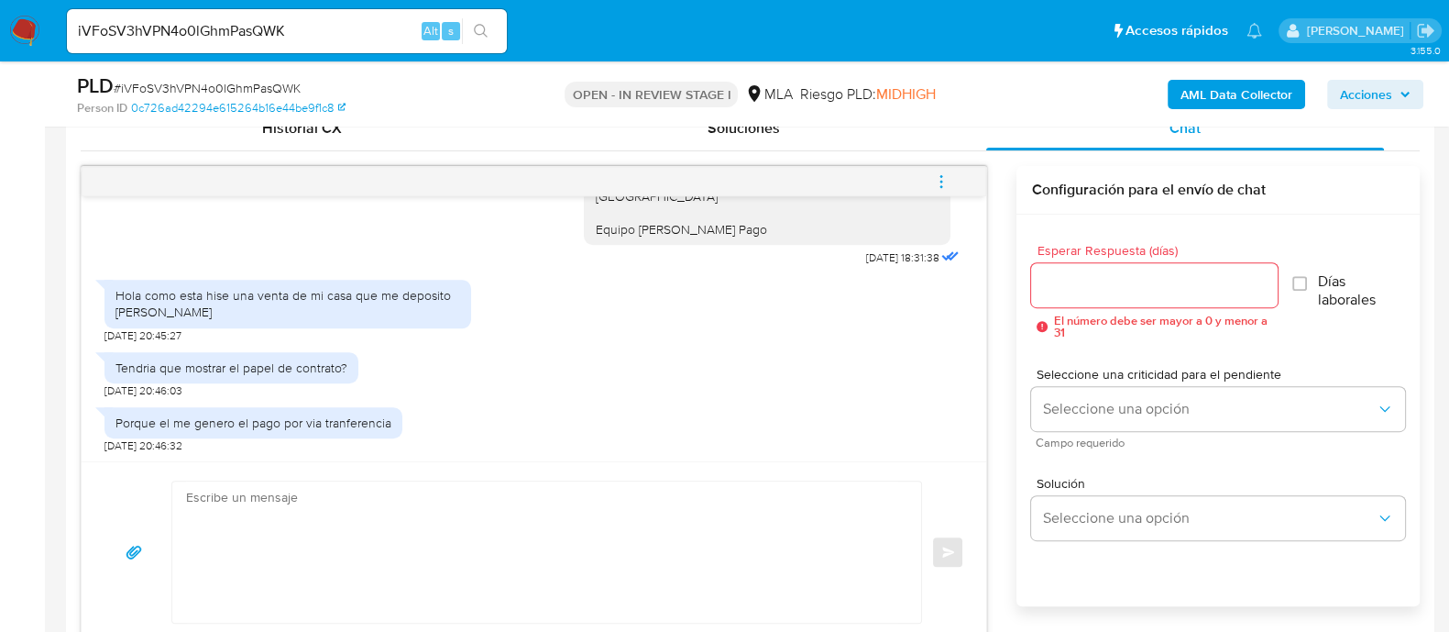
scroll to position [426, 0]
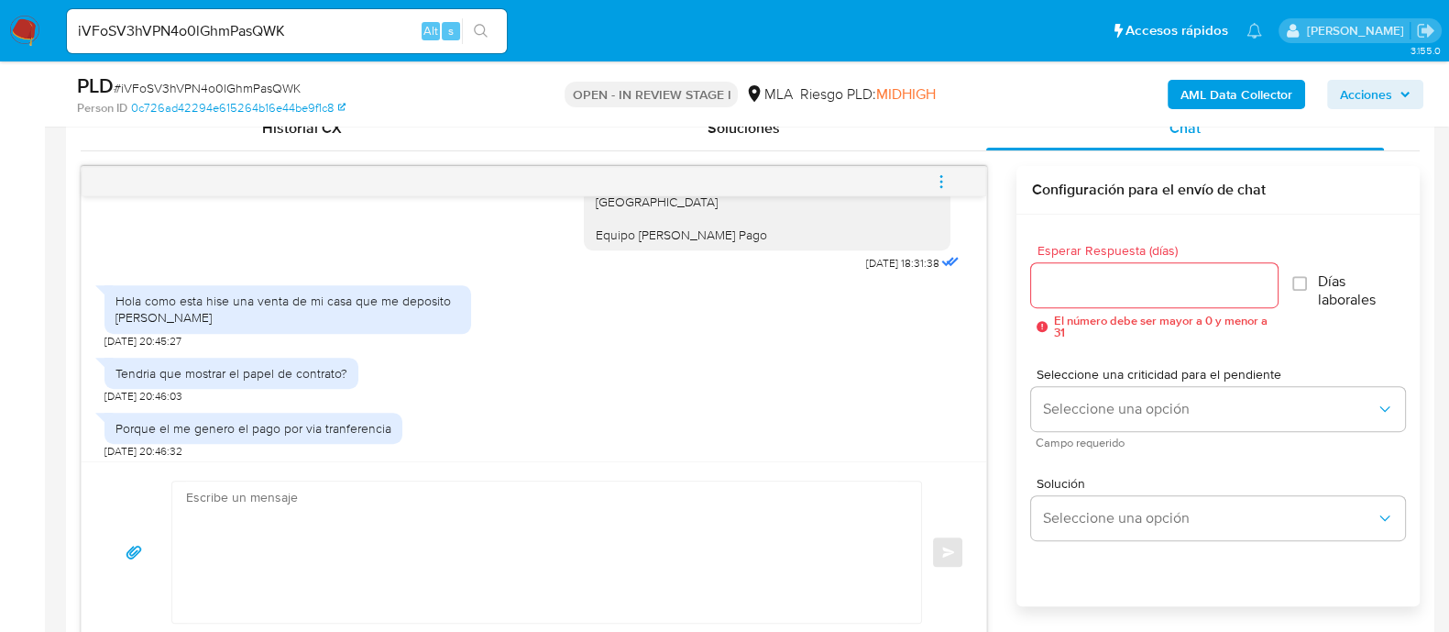
click at [368, 24] on input "iVFoSV3hVPN4o0lGhmPasQWK" at bounding box center [287, 31] width 440 height 24
paste input "sW5wHJ5RkkkCrBreZ15oXzhL"
type input "sW5wHJ5RkkkCrBreZ15oXzhL"
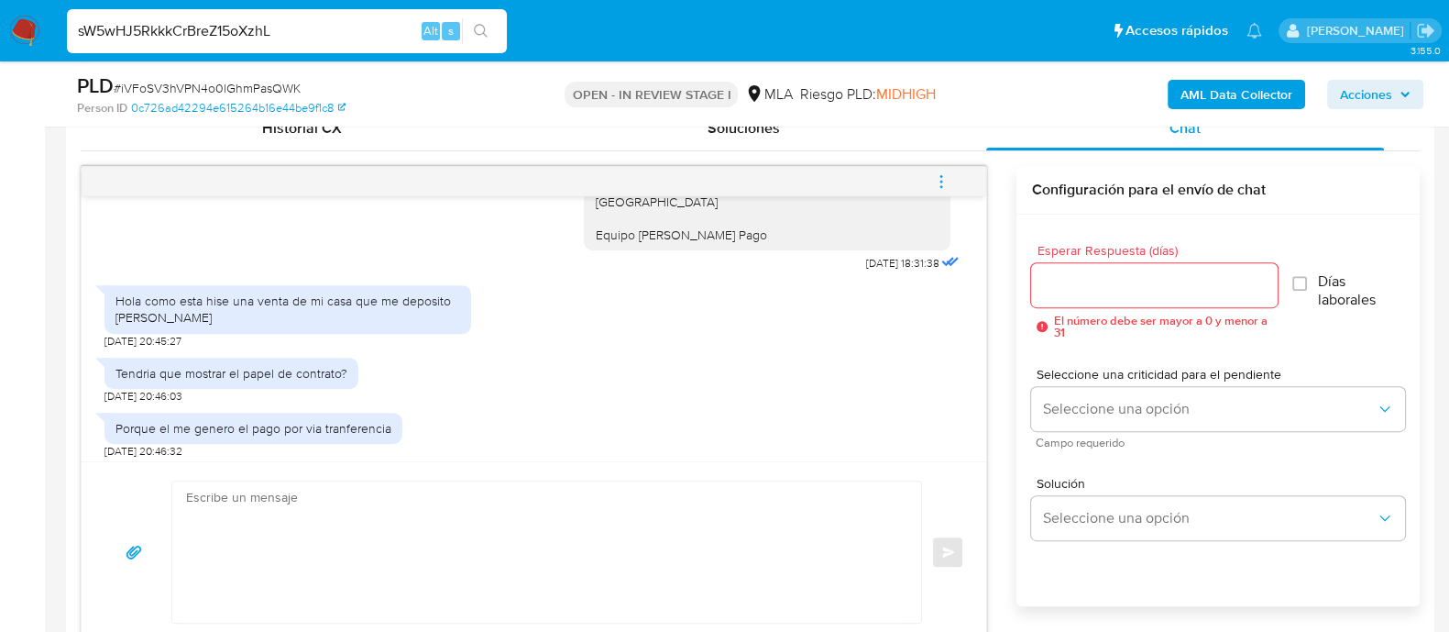
click at [490, 22] on button "search-icon" at bounding box center [481, 31] width 38 height 26
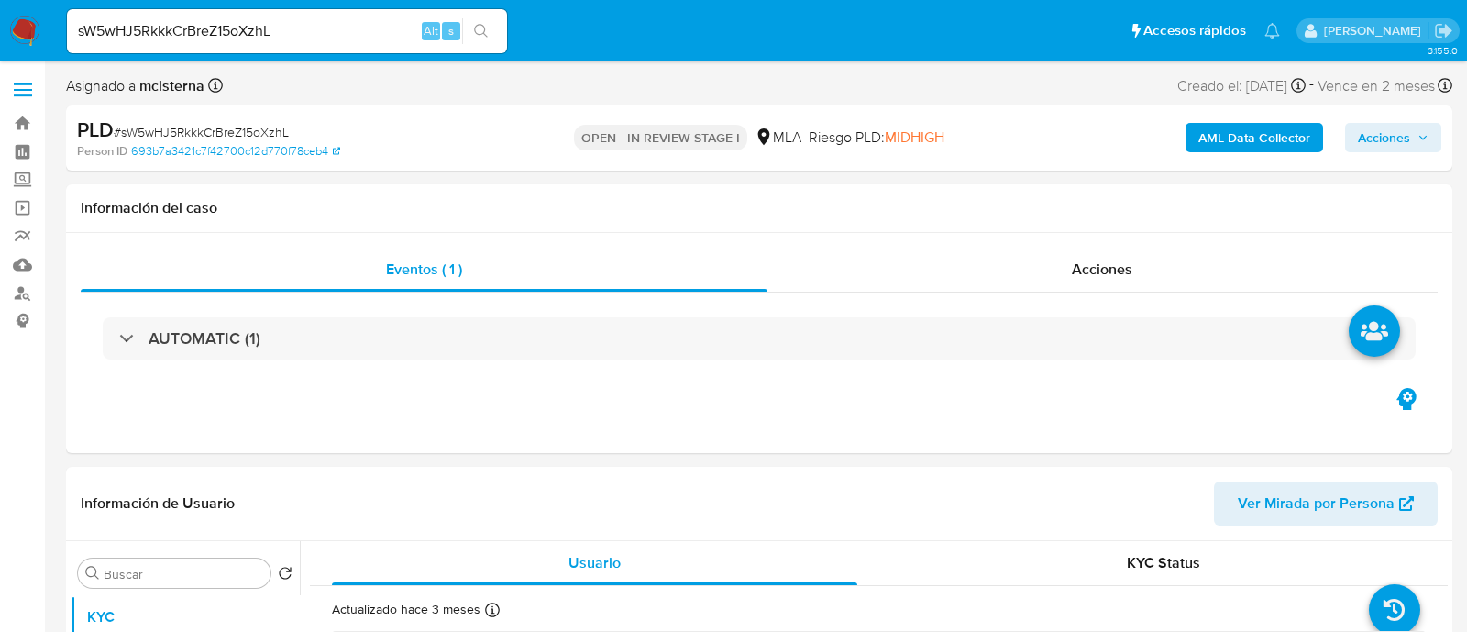
select select "10"
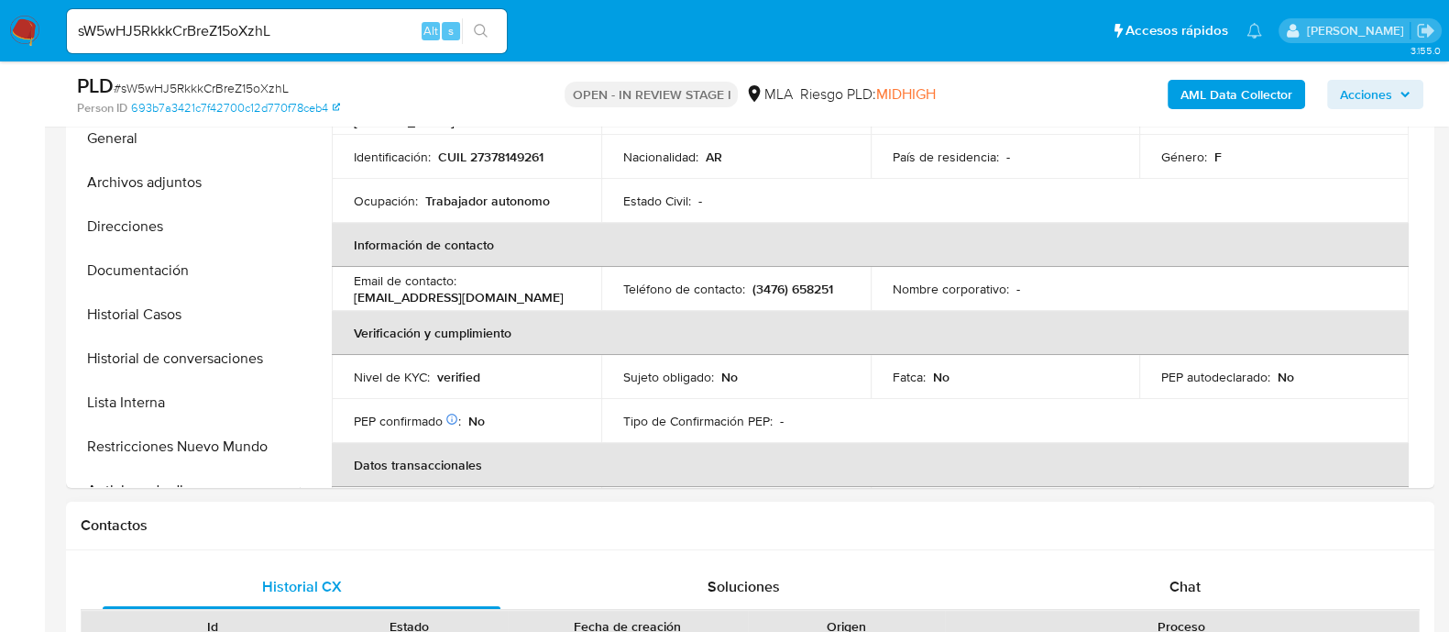
scroll to position [344, 0]
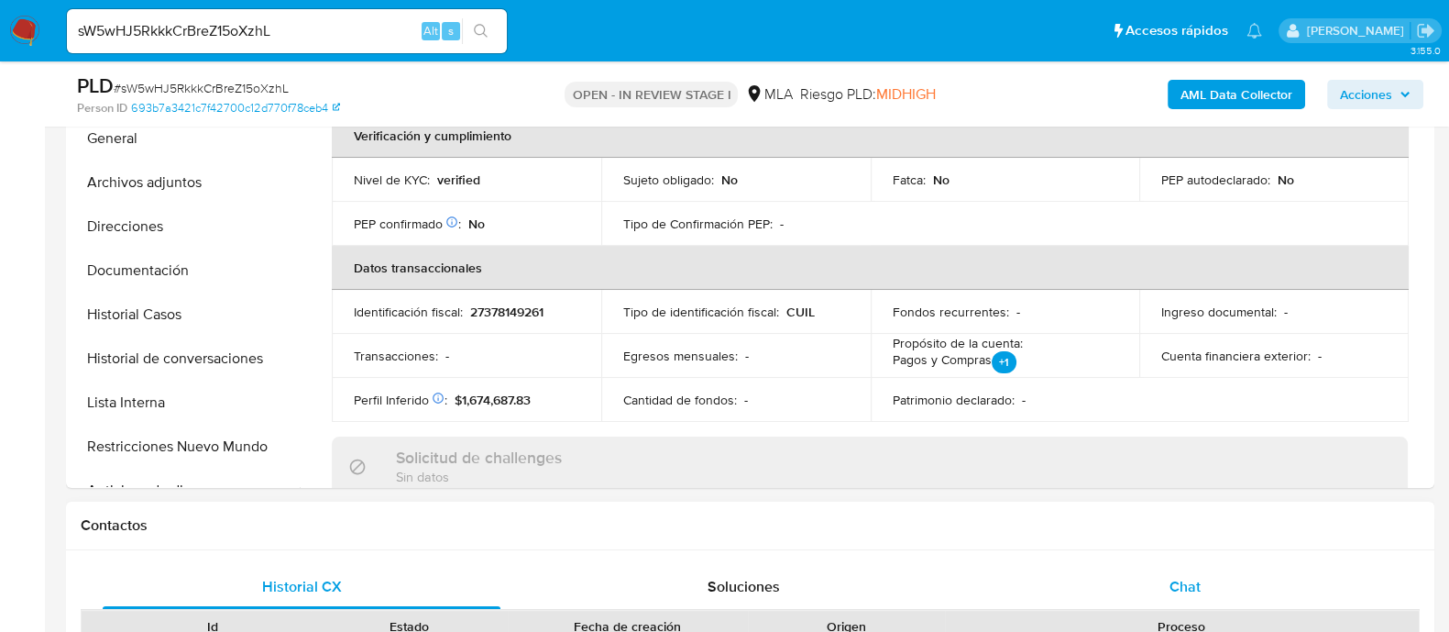
click at [1178, 581] on span "Chat" at bounding box center [1185, 586] width 31 height 21
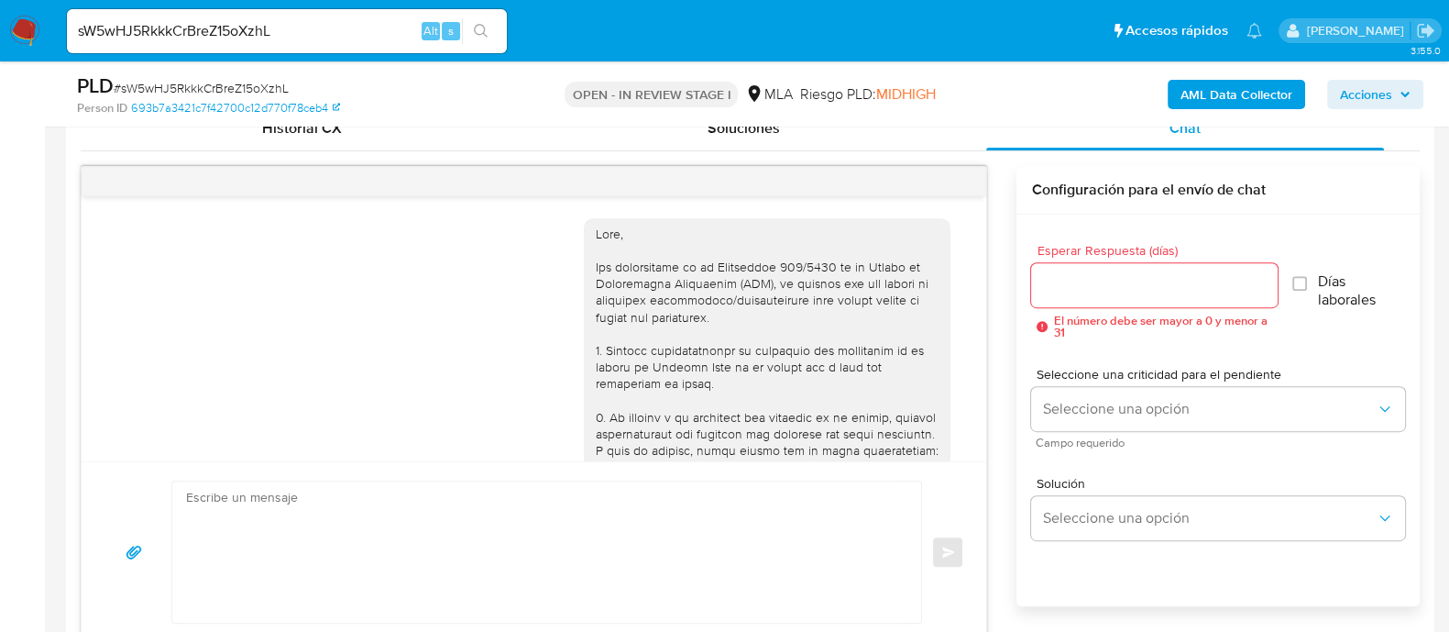
scroll to position [1691, 0]
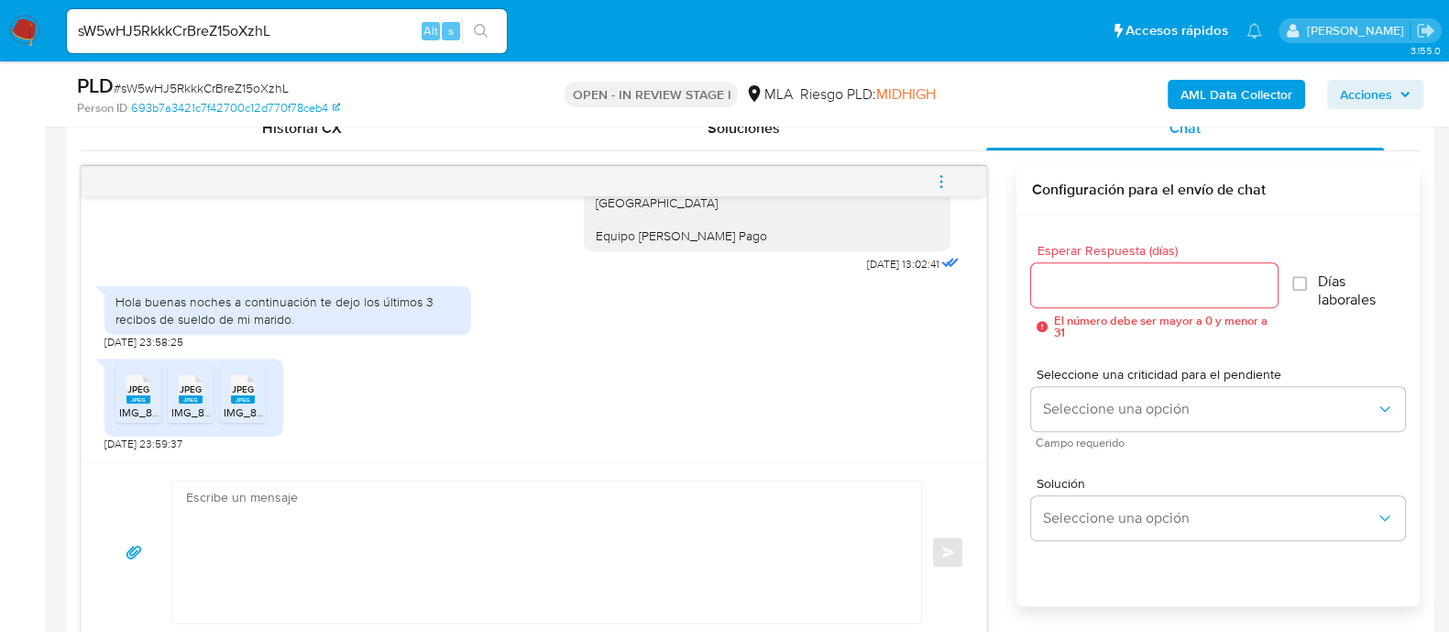
click at [126, 401] on rect at bounding box center [138, 399] width 24 height 8
click at [191, 405] on span "IMG_8434.jpeg" at bounding box center [209, 412] width 77 height 16
click at [252, 407] on span "IMG_8432.jpeg" at bounding box center [262, 412] width 77 height 16
click at [325, 41] on input "sW5wHJ5RkkkCrBreZ15oXzhL" at bounding box center [287, 31] width 440 height 24
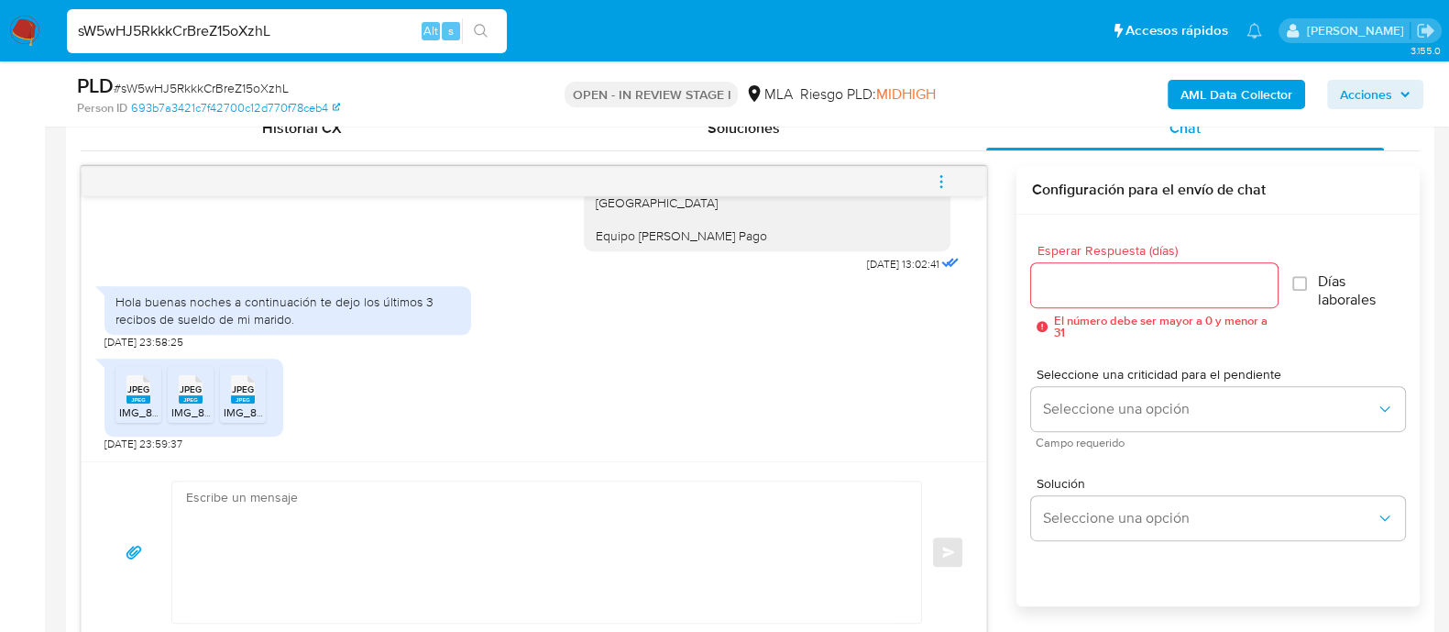
click at [325, 41] on input "sW5wHJ5RkkkCrBreZ15oXzhL" at bounding box center [287, 31] width 440 height 24
paste input "Sez3e76GsjVjN5refX7hPB1a"
type input "Sez3e76GsjVjN5refX7hPB1a"
click at [491, 29] on button "search-icon" at bounding box center [481, 31] width 38 height 26
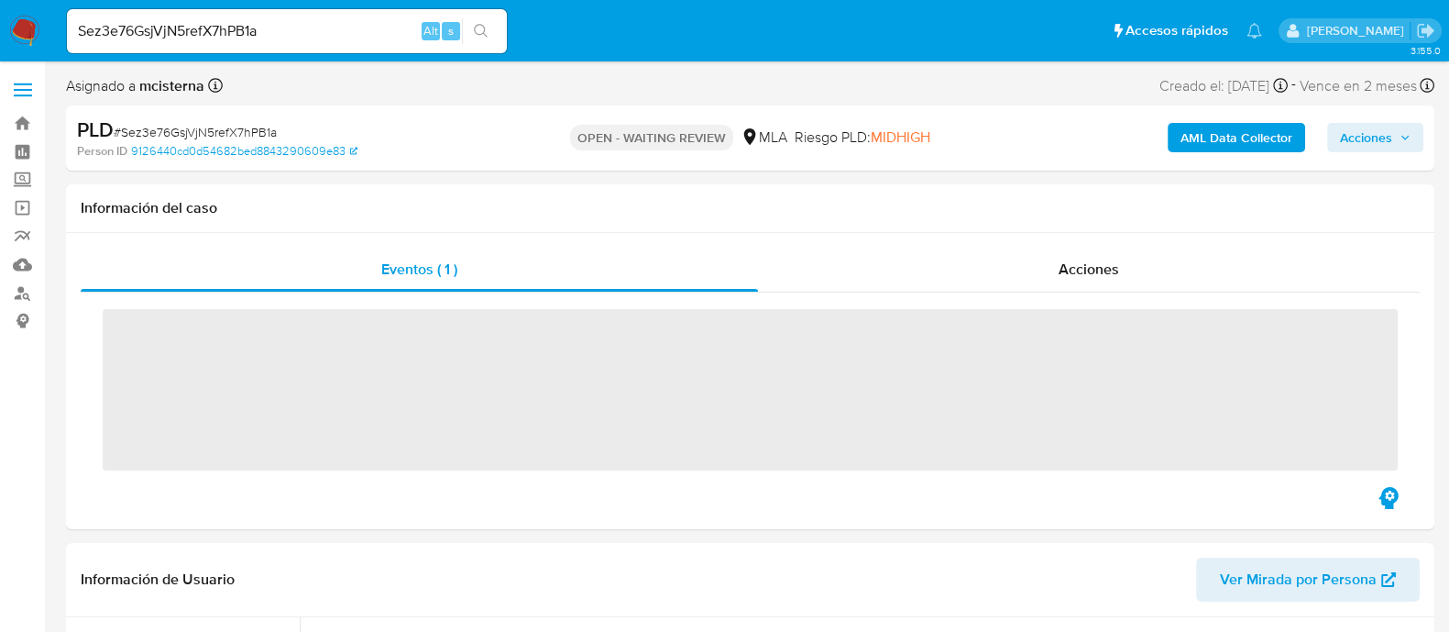
scroll to position [457, 0]
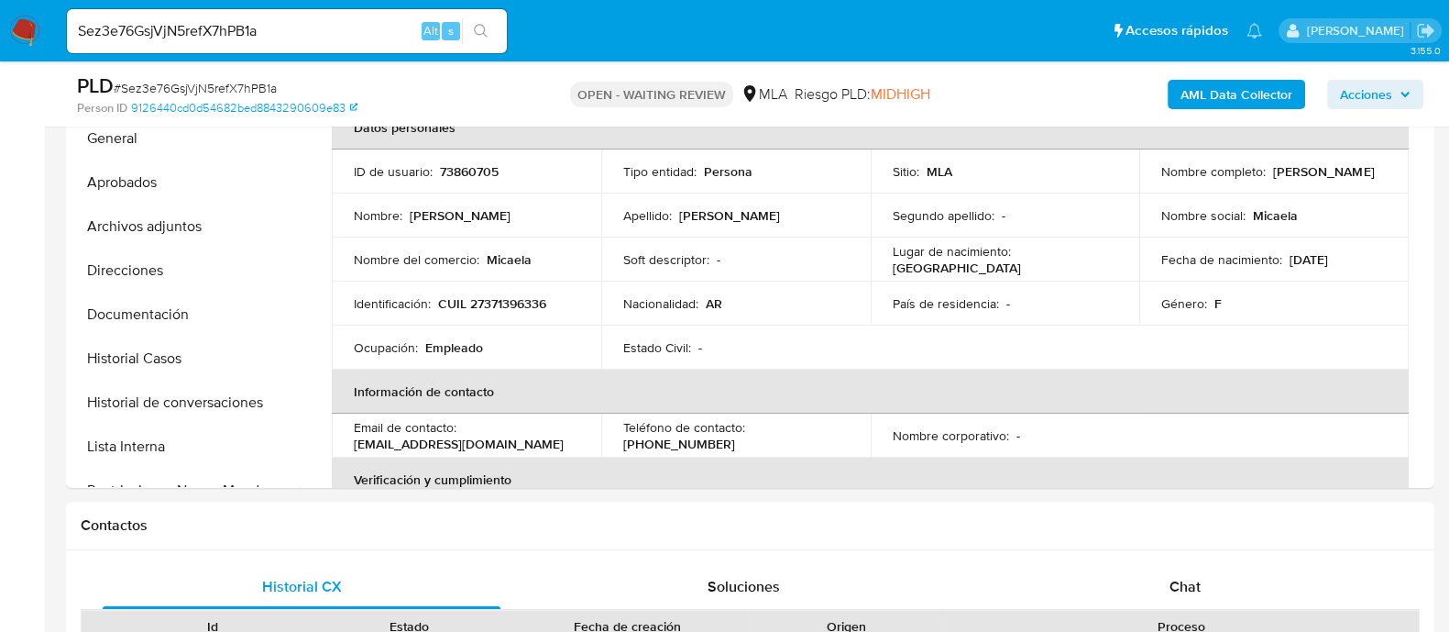
select select "10"
click at [280, 32] on input "Sez3e76GsjVjN5refX7hPB1a" at bounding box center [287, 31] width 440 height 24
paste input "dDfMDBWIh8PWLXd5V9ISHeMG"
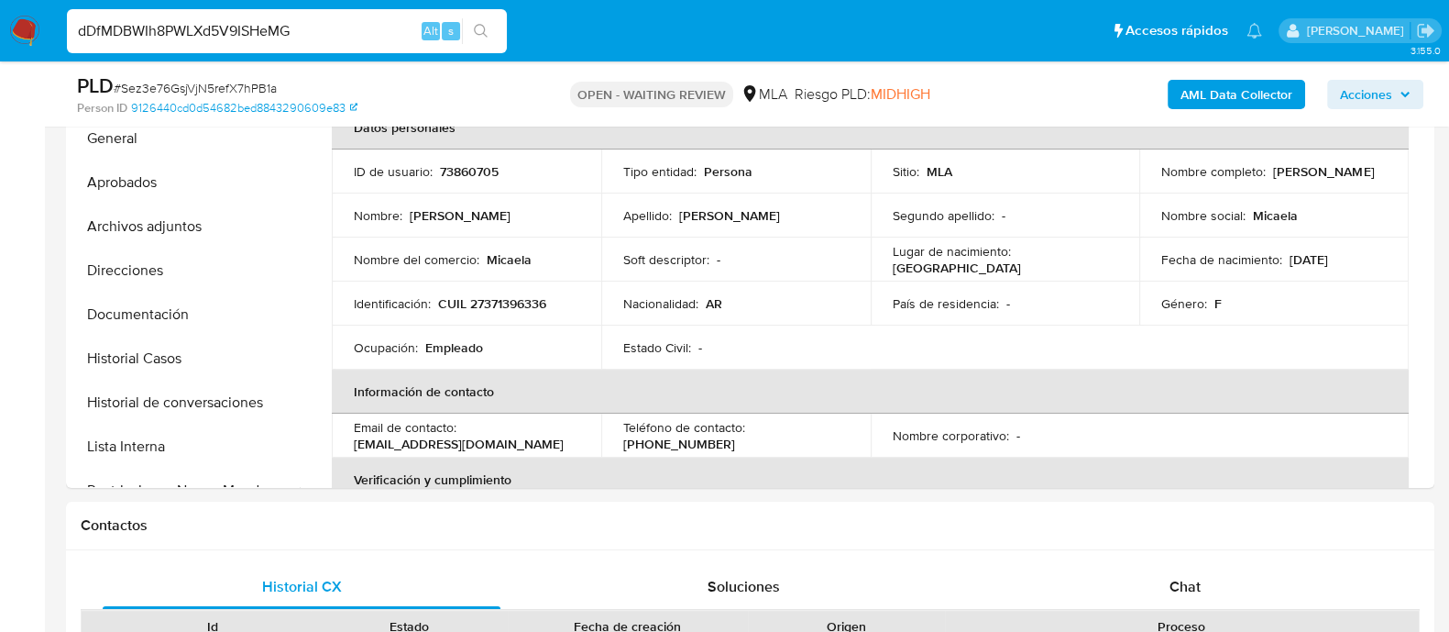
type input "dDfMDBWIh8PWLXd5V9ISHeMG"
click at [481, 28] on icon "search-icon" at bounding box center [481, 31] width 15 height 15
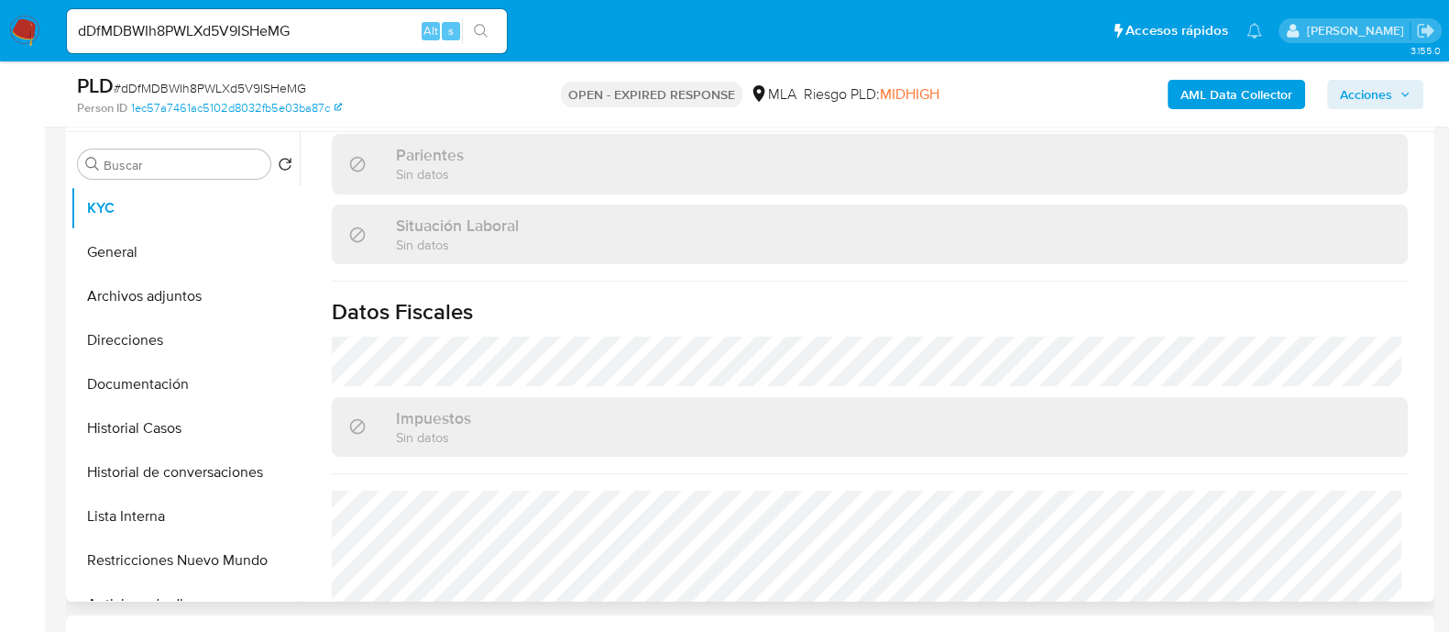
scroll to position [963, 0]
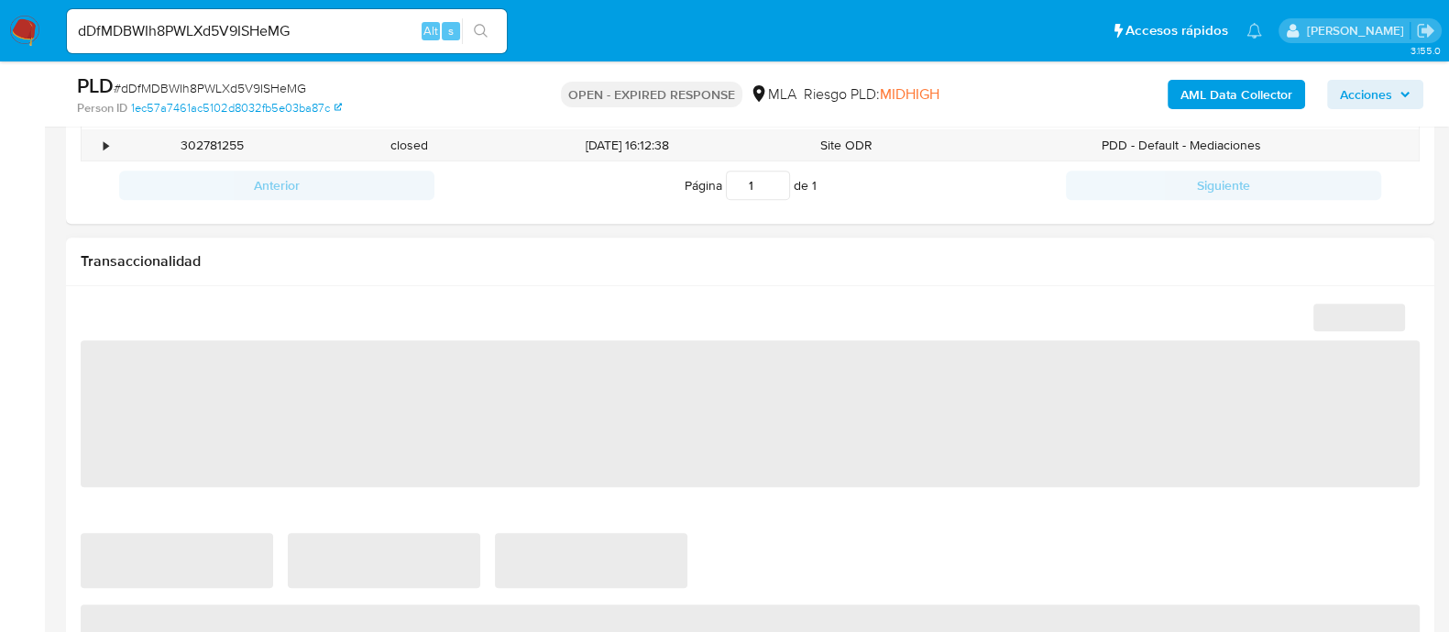
select select "10"
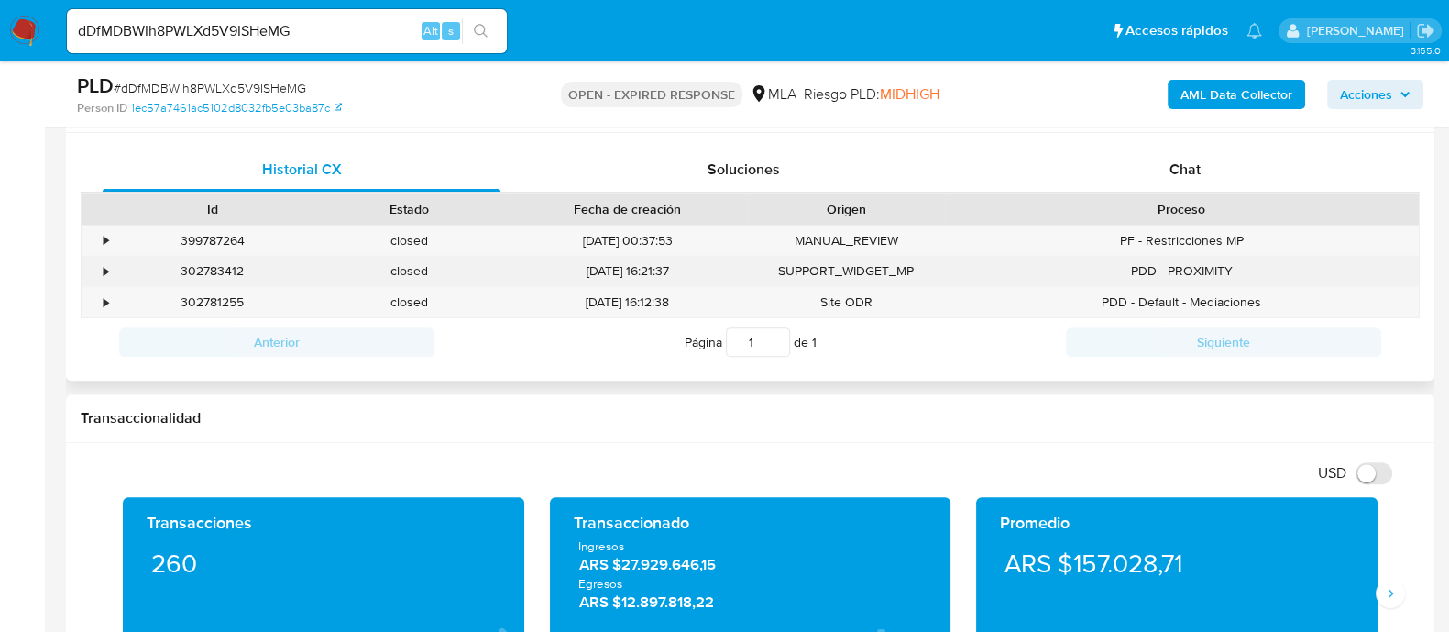
scroll to position [801, 0]
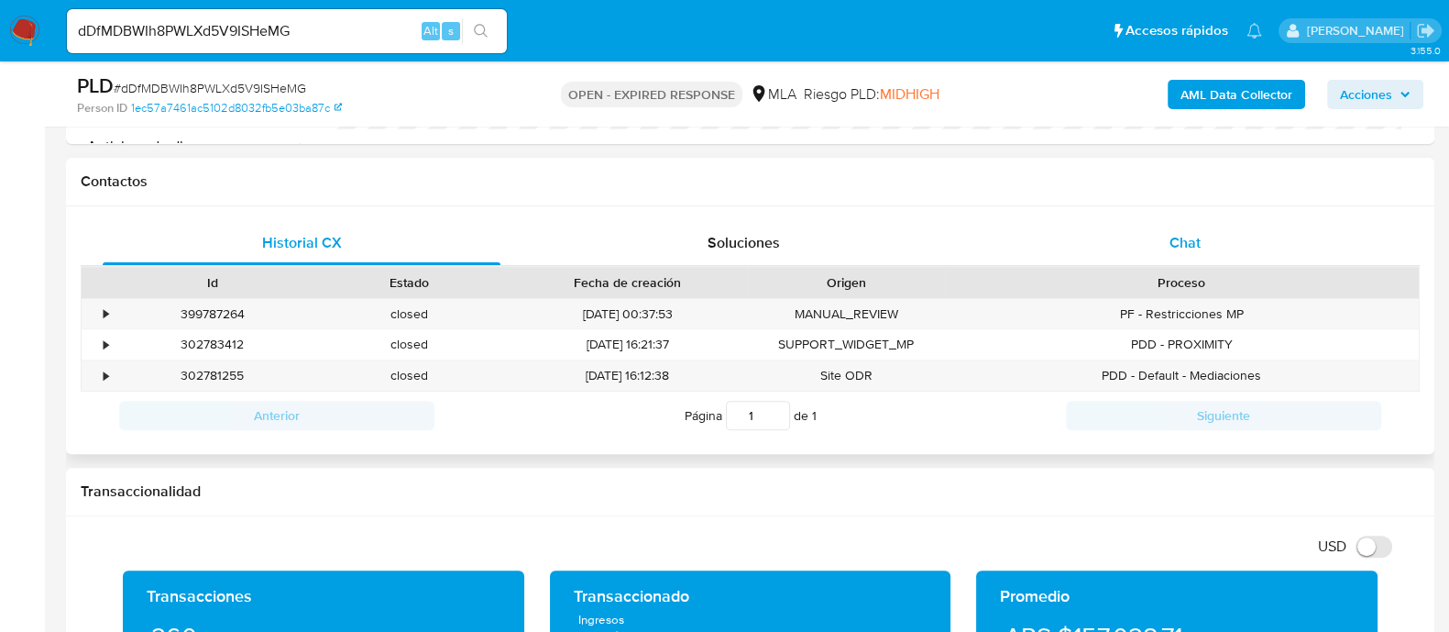
click at [1183, 241] on span "Chat" at bounding box center [1185, 242] width 31 height 21
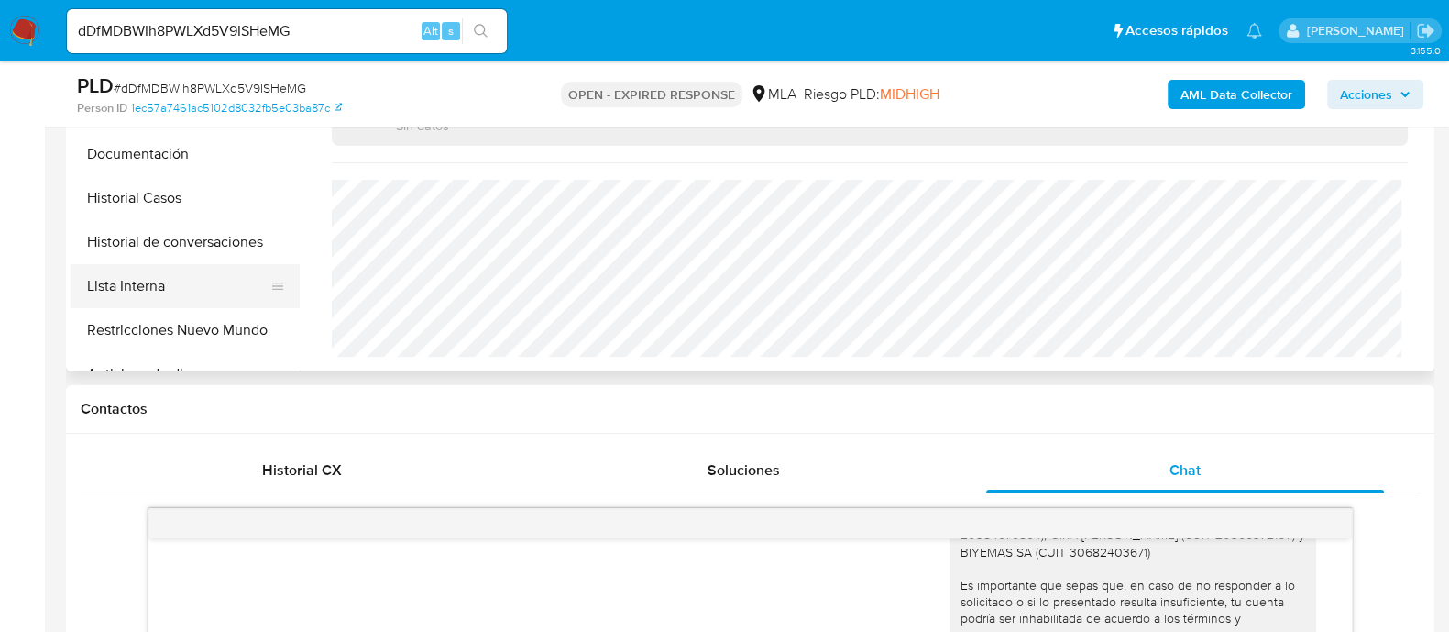
scroll to position [573, 0]
click at [225, 318] on button "Restricciones Nuevo Mundo" at bounding box center [178, 331] width 214 height 44
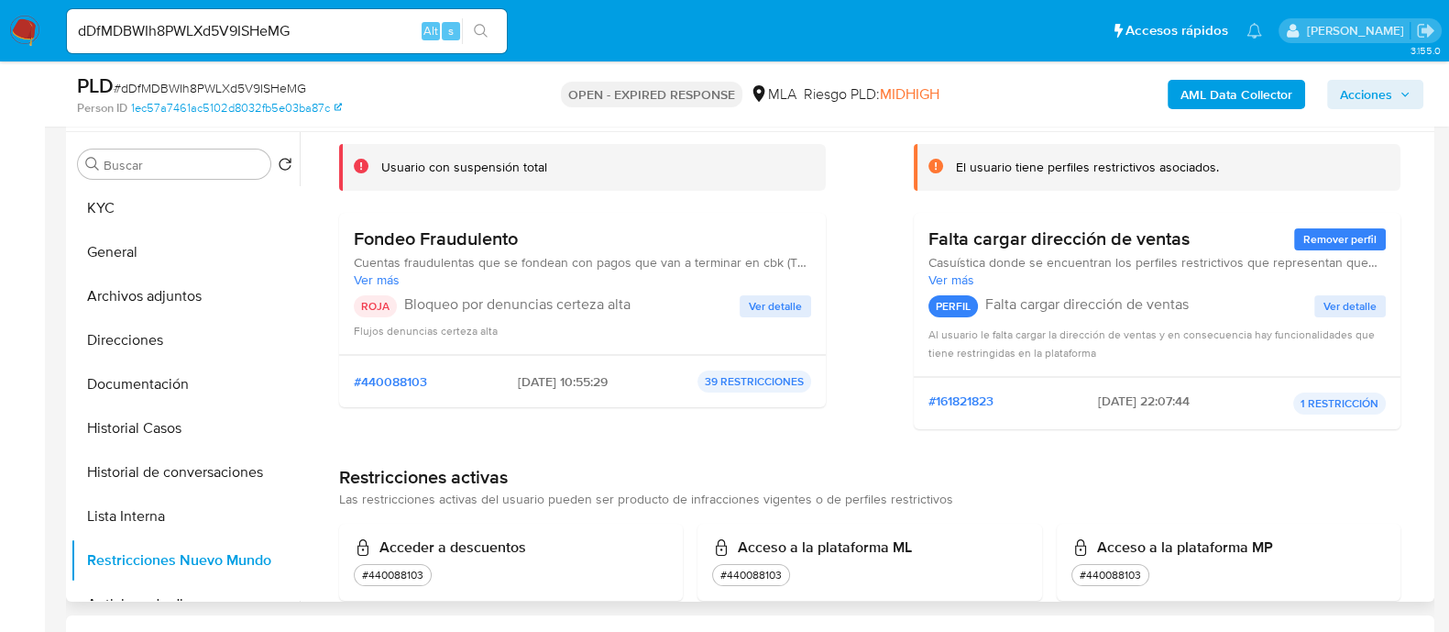
scroll to position [228, 0]
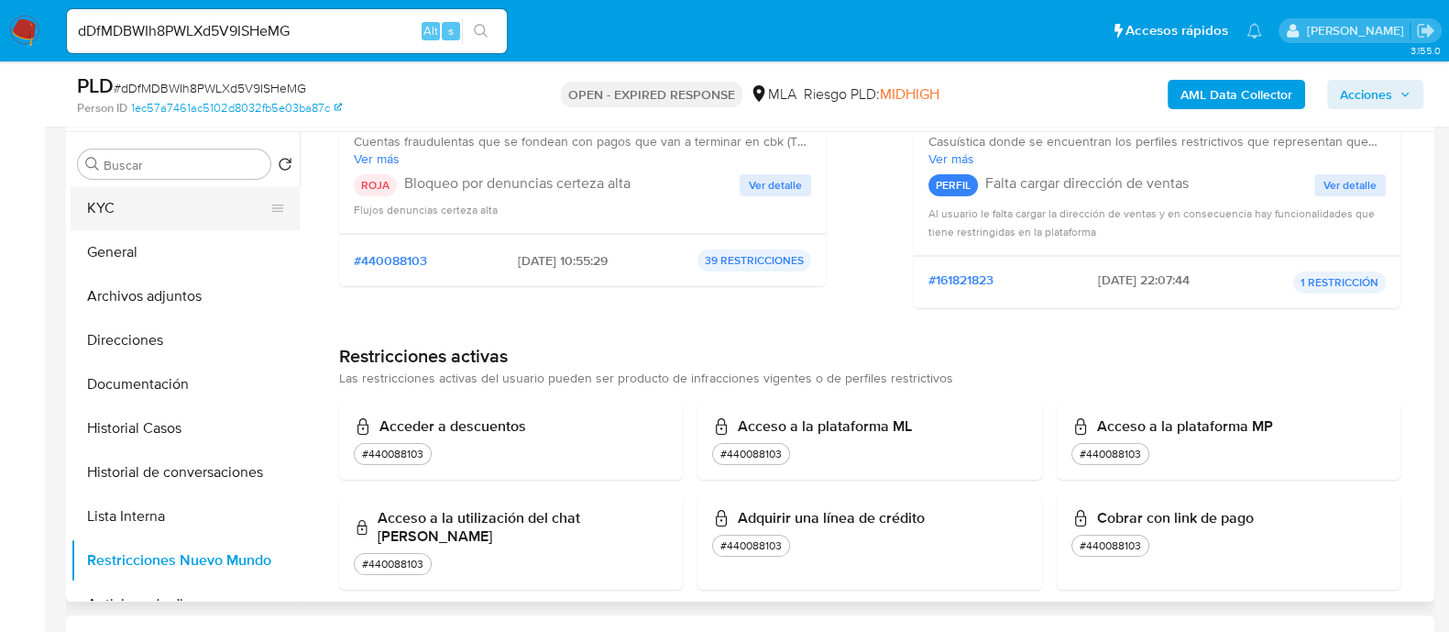
click at [217, 210] on button "KYC" at bounding box center [178, 208] width 214 height 44
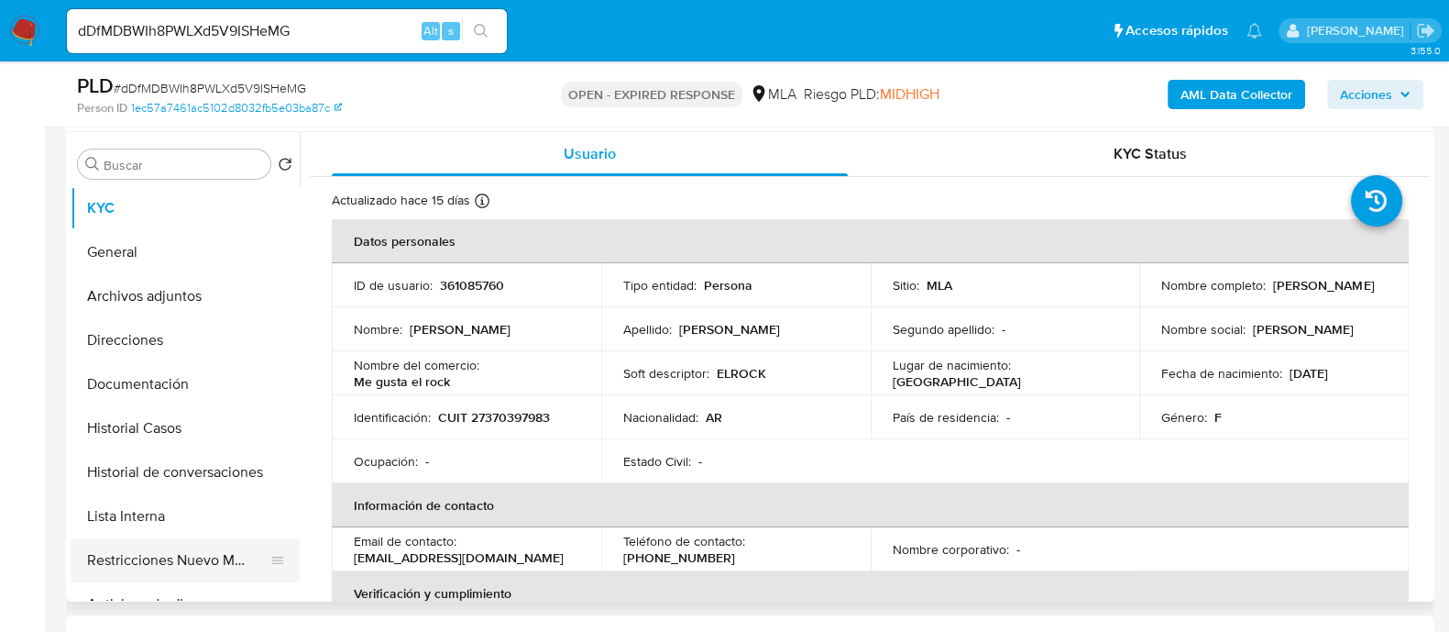
click at [210, 544] on button "Restricciones Nuevo Mundo" at bounding box center [178, 560] width 214 height 44
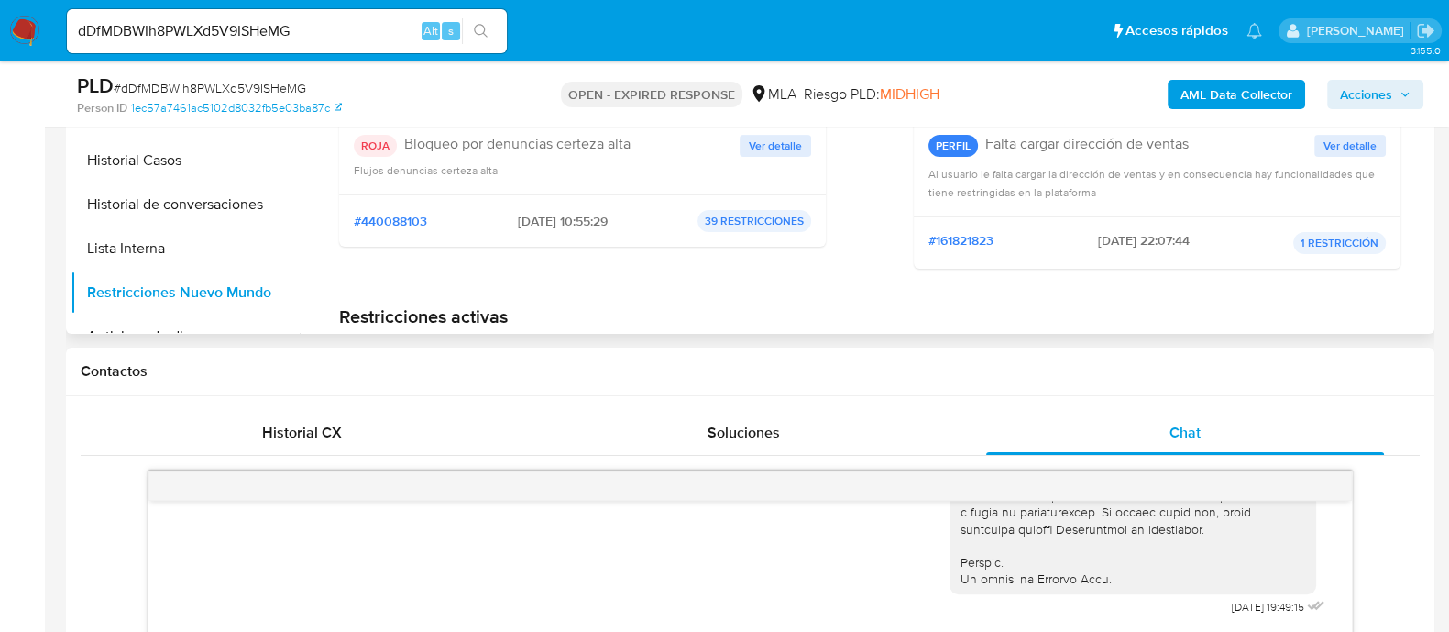
scroll to position [344, 0]
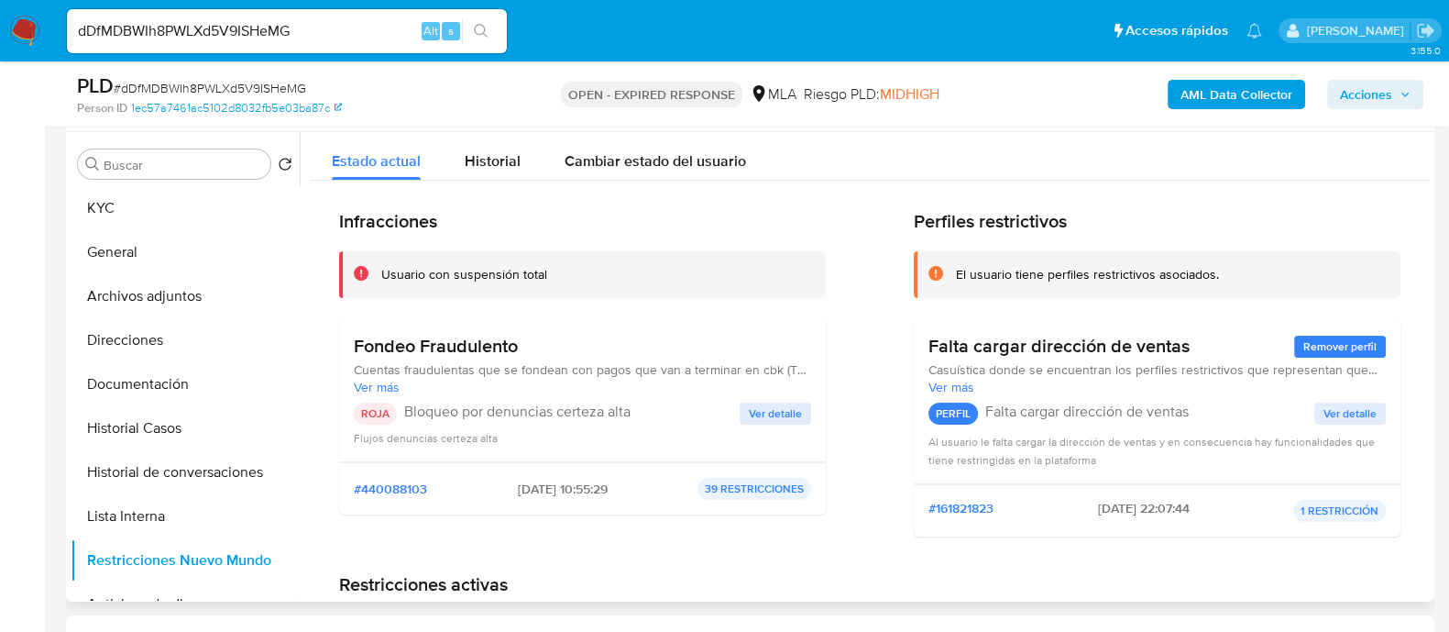
click at [757, 411] on span "Ver detalle" at bounding box center [775, 413] width 53 height 18
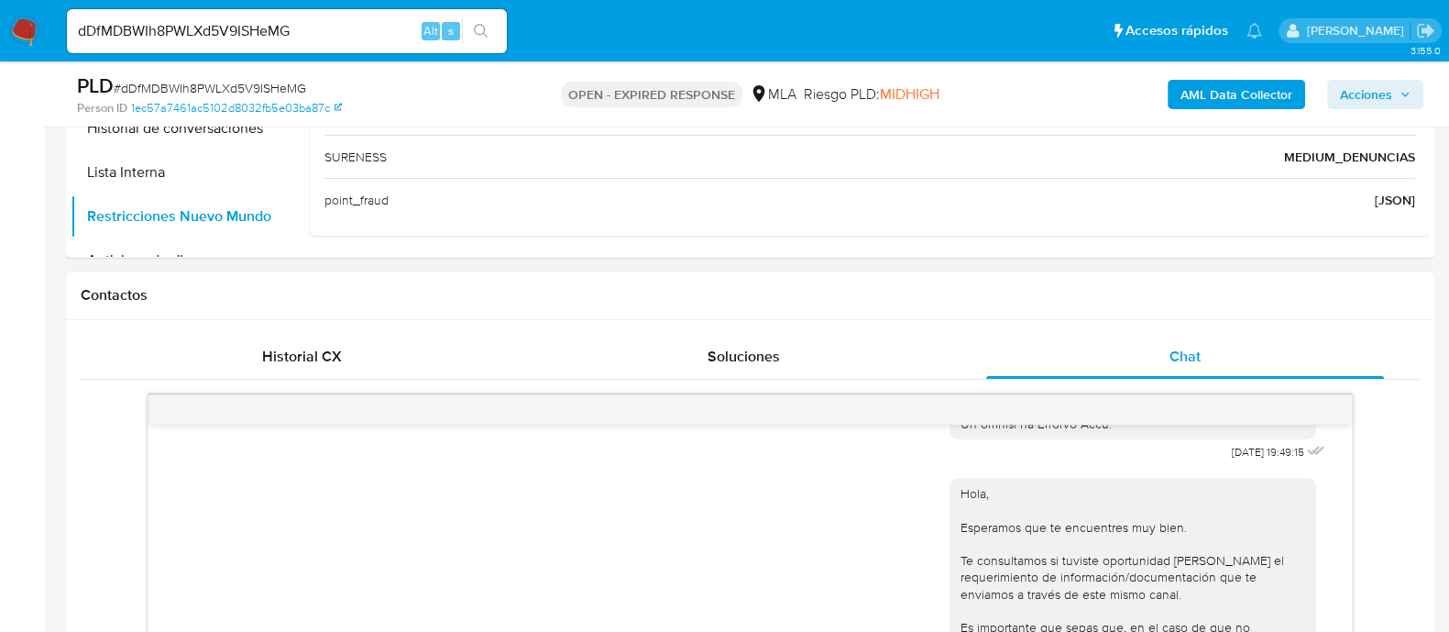
scroll to position [1008, 0]
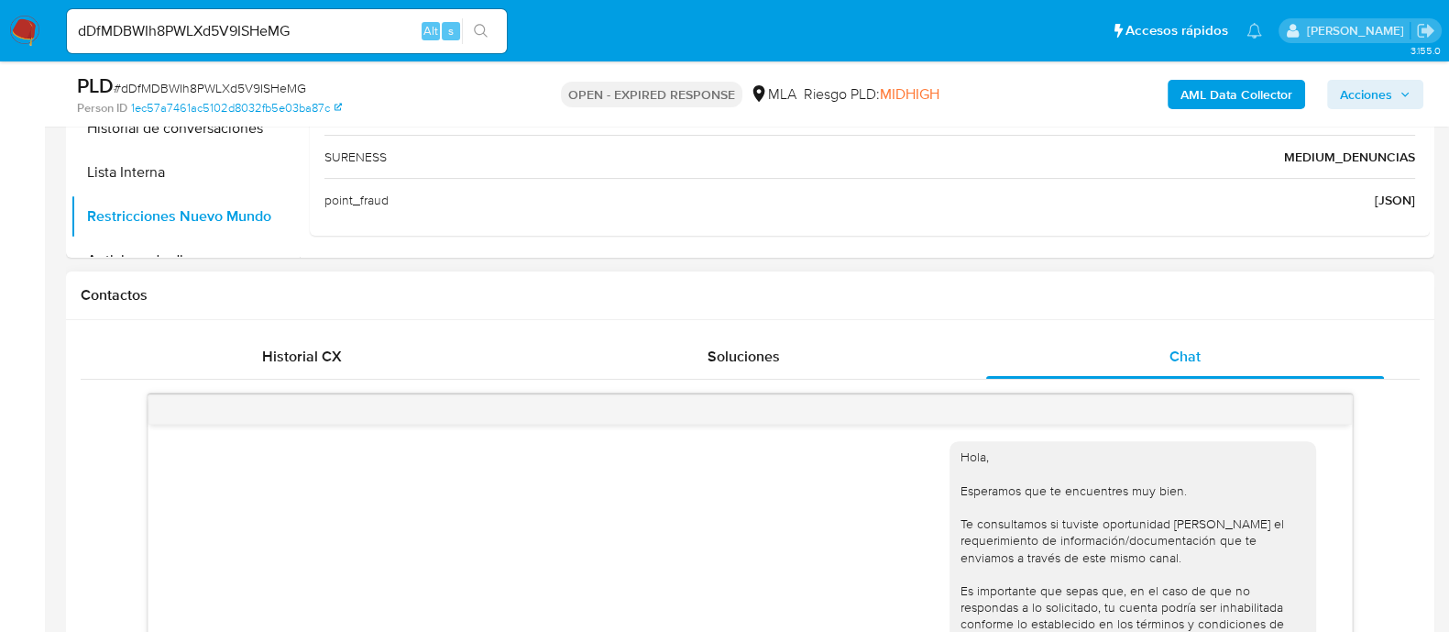
click at [385, 321] on div "Historial CX Soluciones Chat Id Estado Fecha de creación Origen Proceso • 39978…" at bounding box center [750, 512] width 1368 height 385
click at [380, 343] on div "Historial CX" at bounding box center [302, 357] width 398 height 44
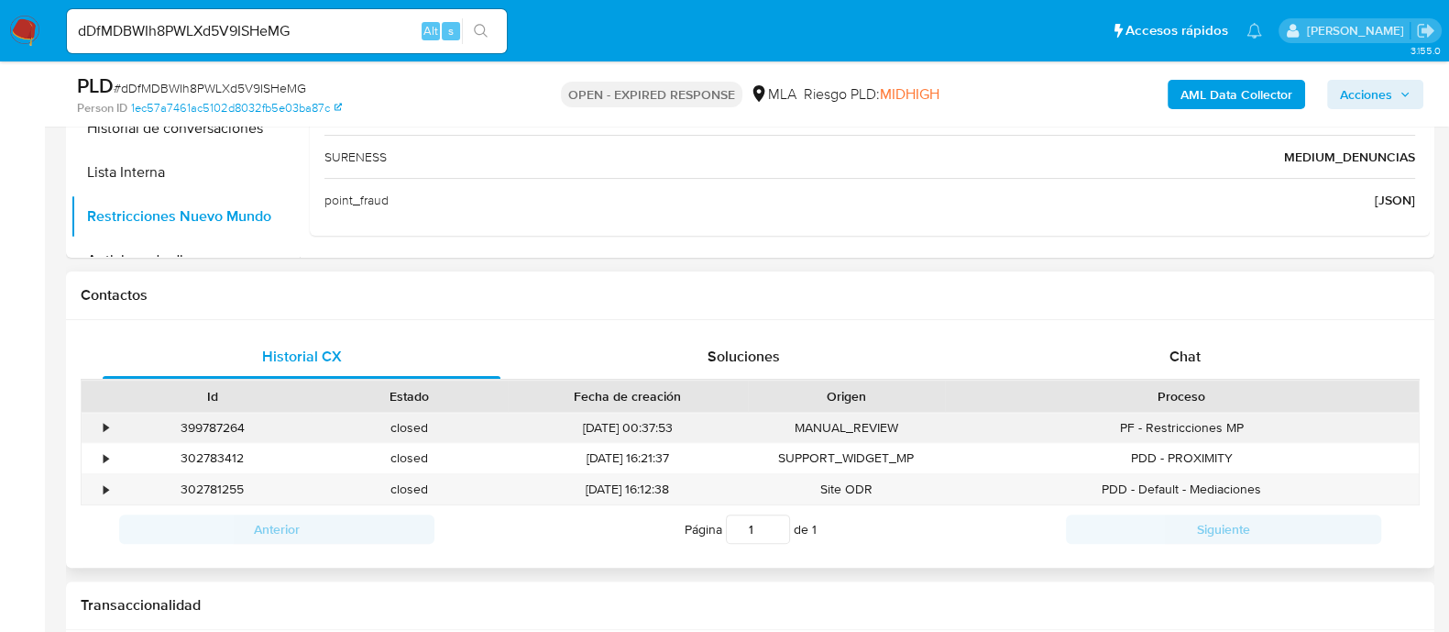
click at [105, 425] on div "•" at bounding box center [106, 427] width 5 height 17
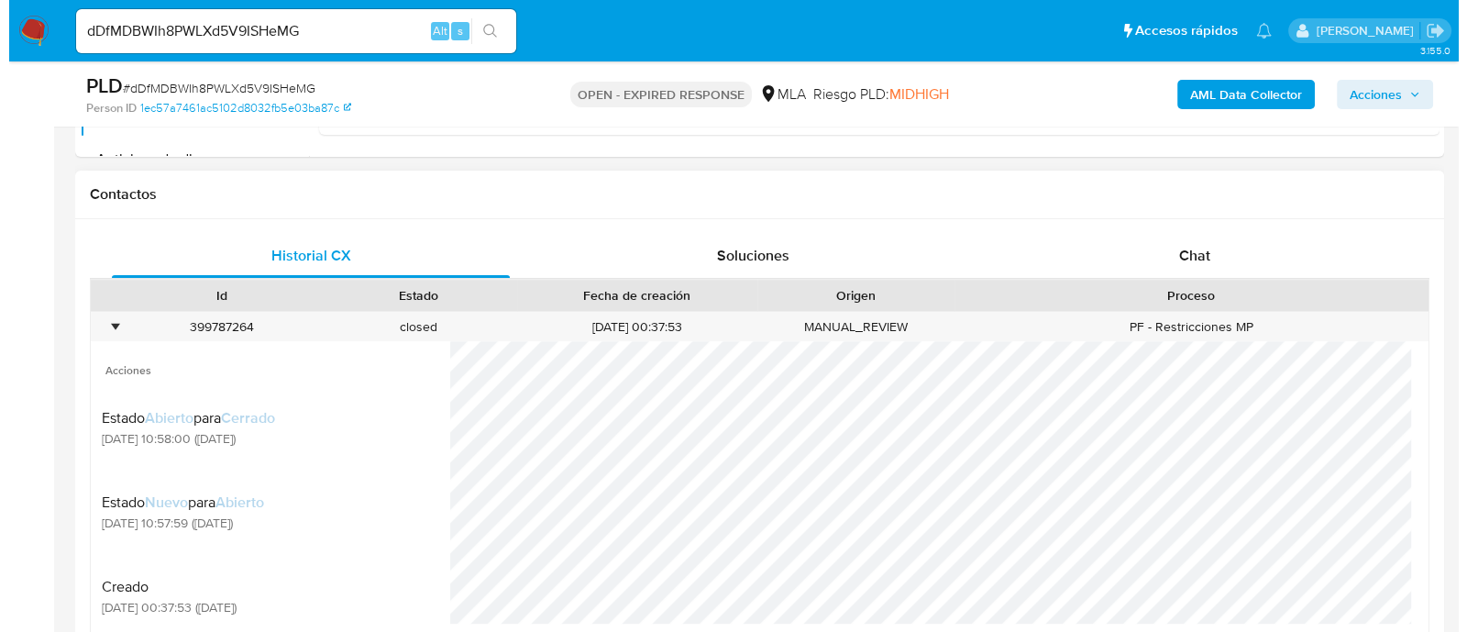
scroll to position [916, 0]
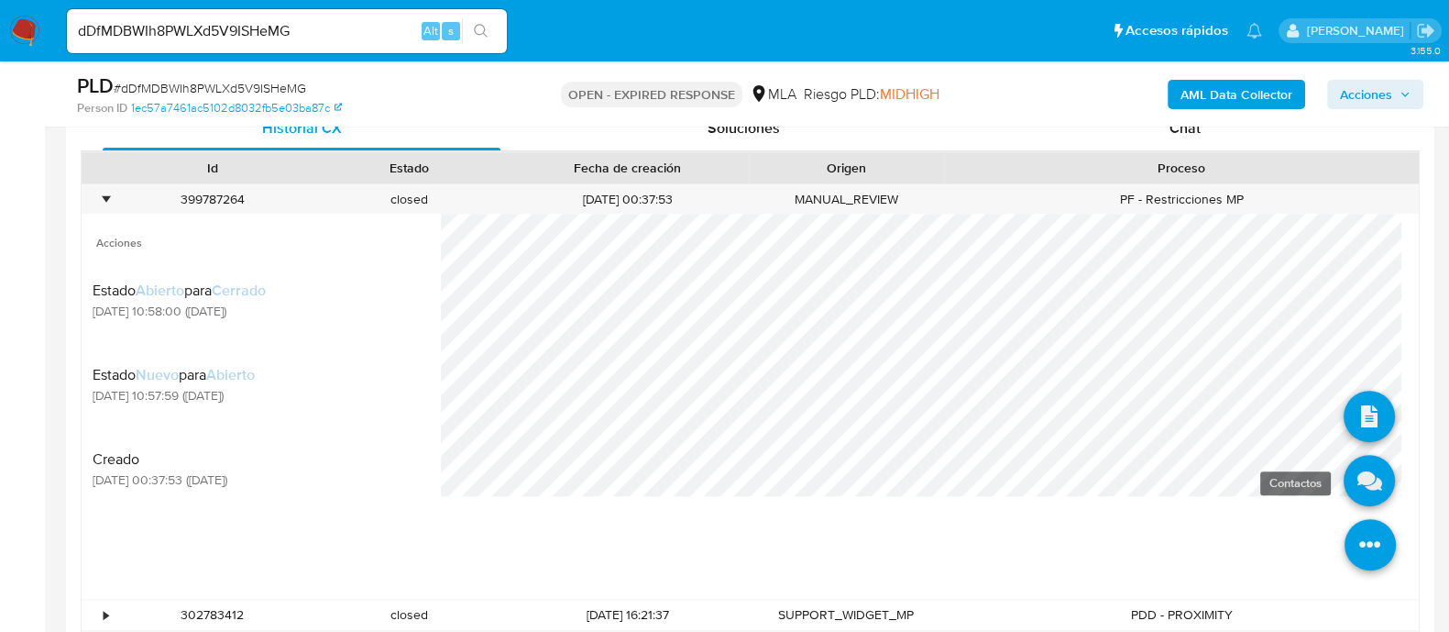
click at [1344, 473] on icon at bounding box center [1369, 480] width 51 height 51
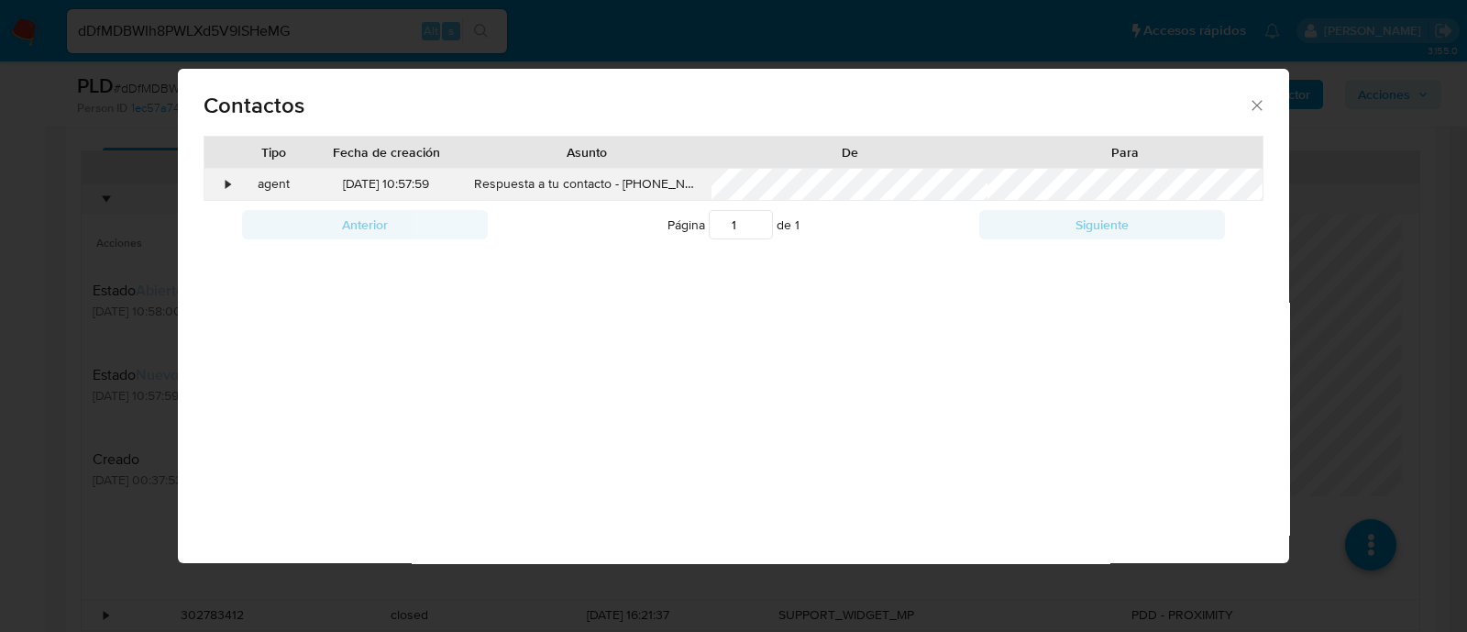
click at [227, 182] on div "•" at bounding box center [228, 184] width 5 height 18
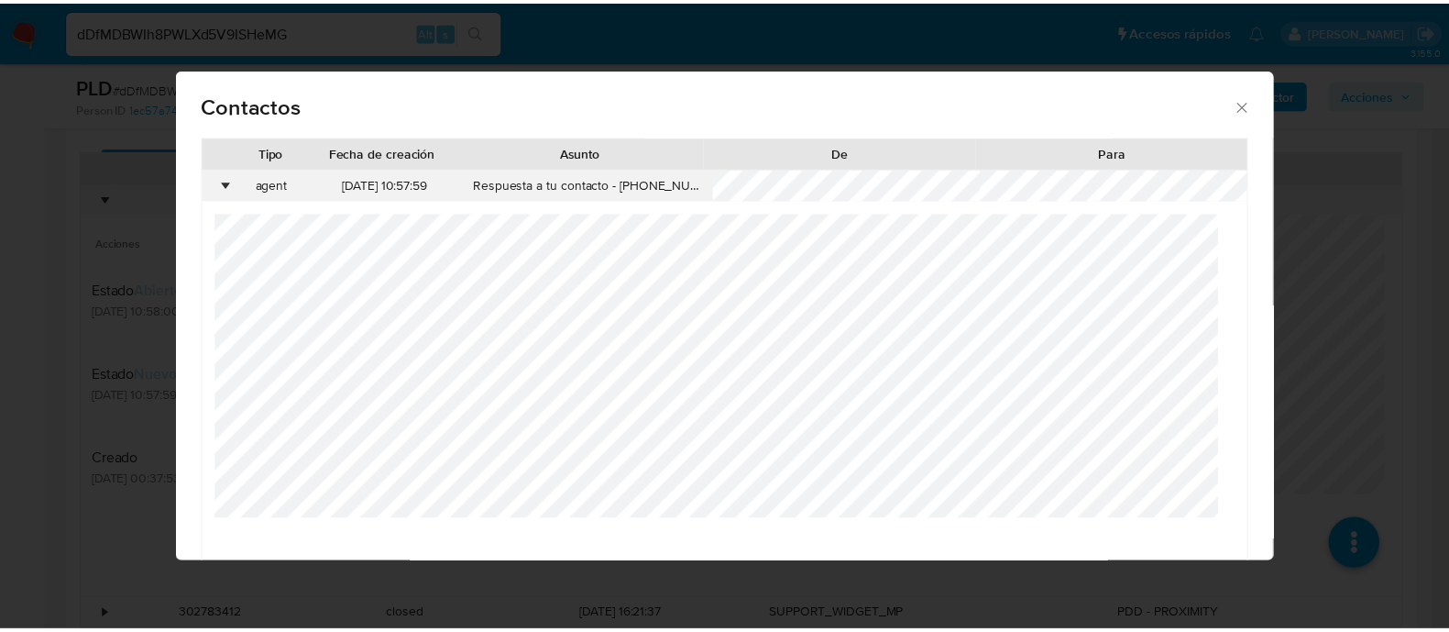
scroll to position [60, 0]
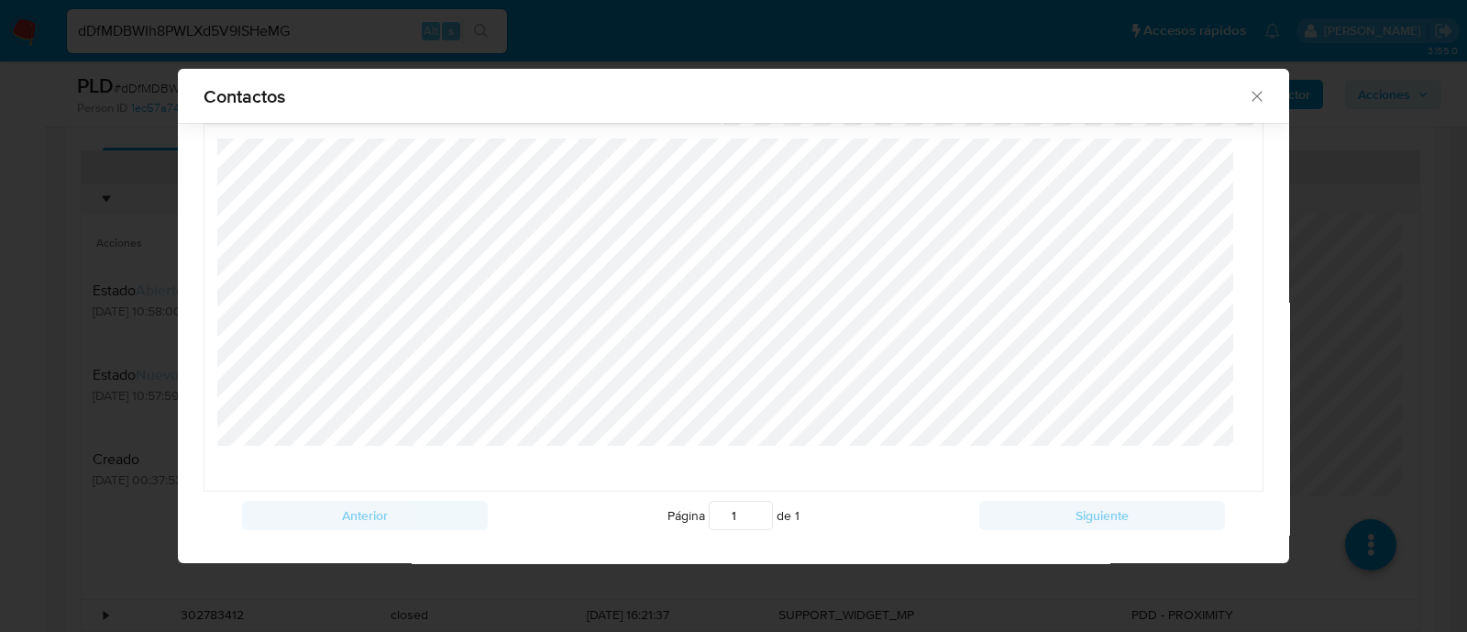
click at [134, 357] on div "Contactos Tipo Fecha de creación Asunto De Para • agent 13/08/2025 10:57:59 Res…" at bounding box center [733, 316] width 1467 height 632
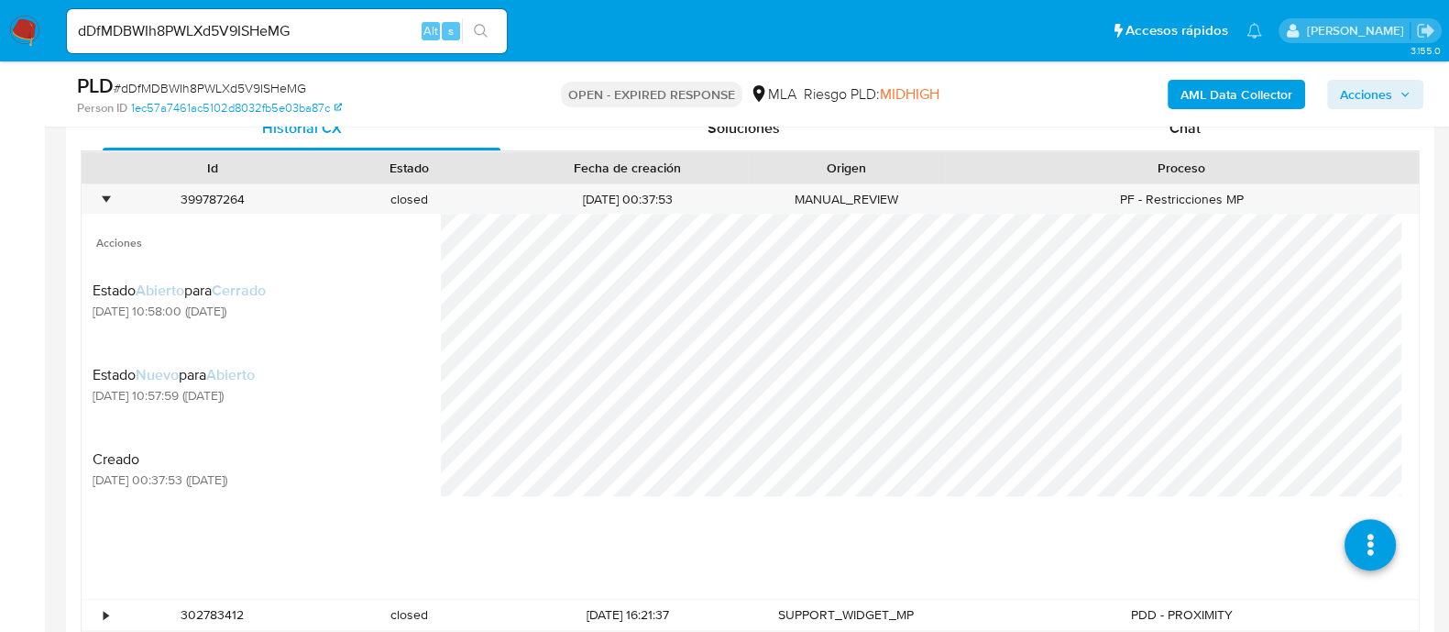
click at [380, 28] on input "dDfMDBWIh8PWLXd5V9ISHeMG" at bounding box center [287, 31] width 440 height 24
paste input "GixjxXH9S19xAoOTTjwcSepo"
type input "GixjxXH9S19xAoOTTjwcSepo"
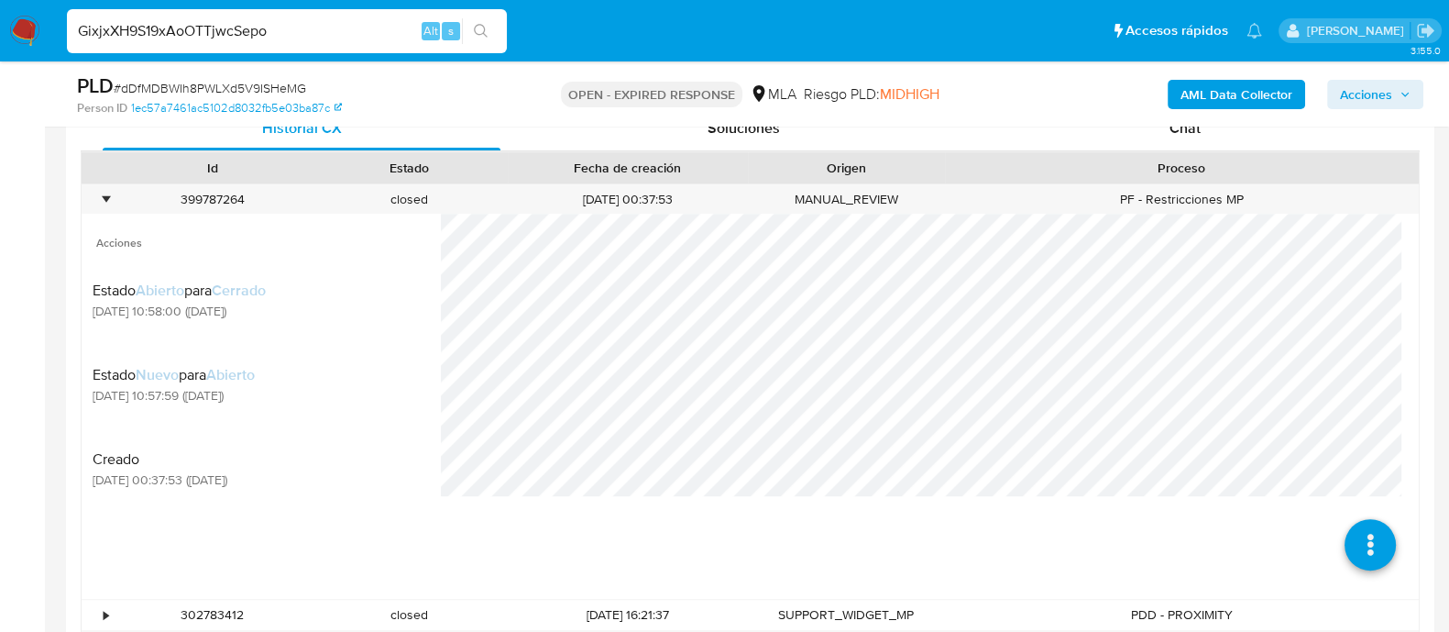
click at [478, 38] on button "search-icon" at bounding box center [481, 31] width 38 height 26
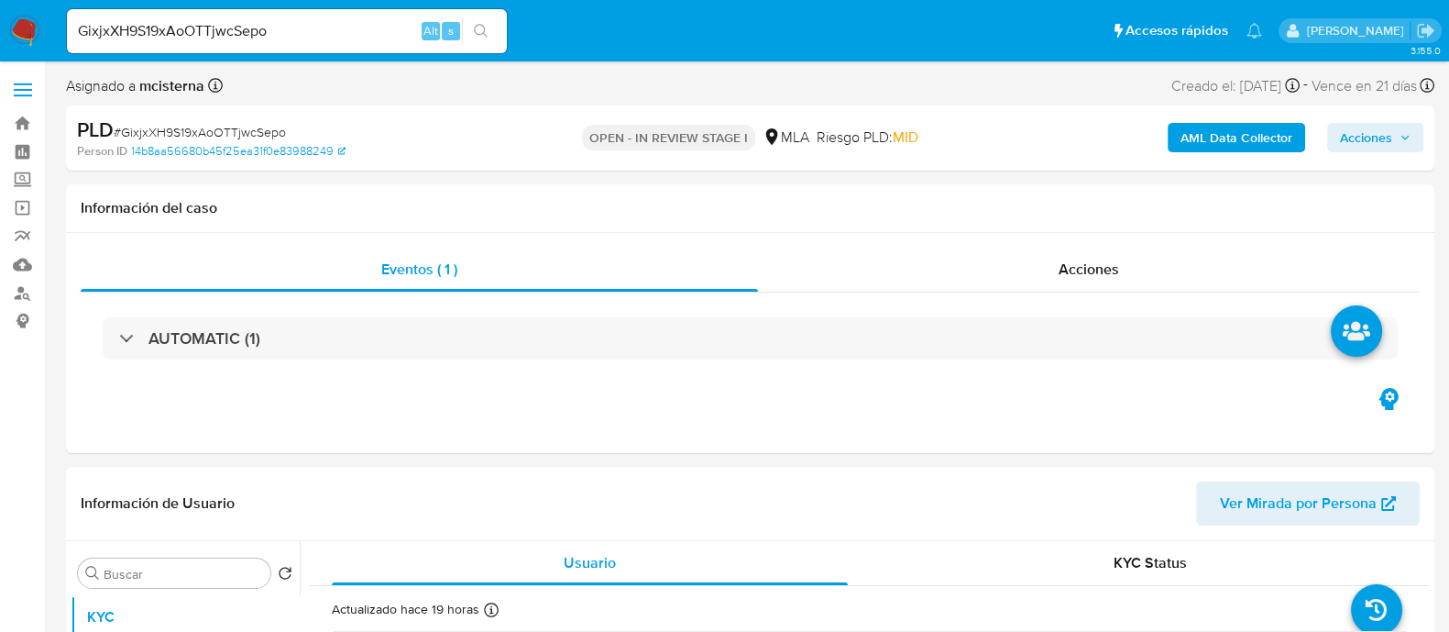
select select "10"
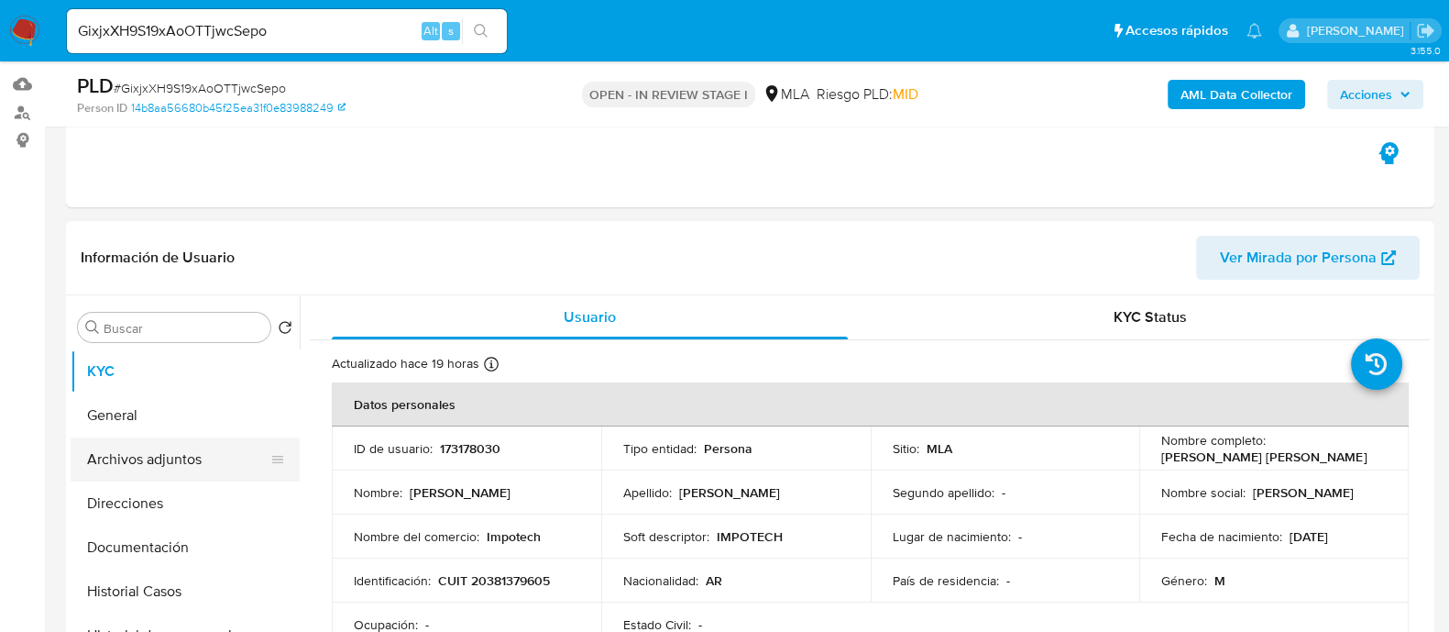
scroll to position [228, 0]
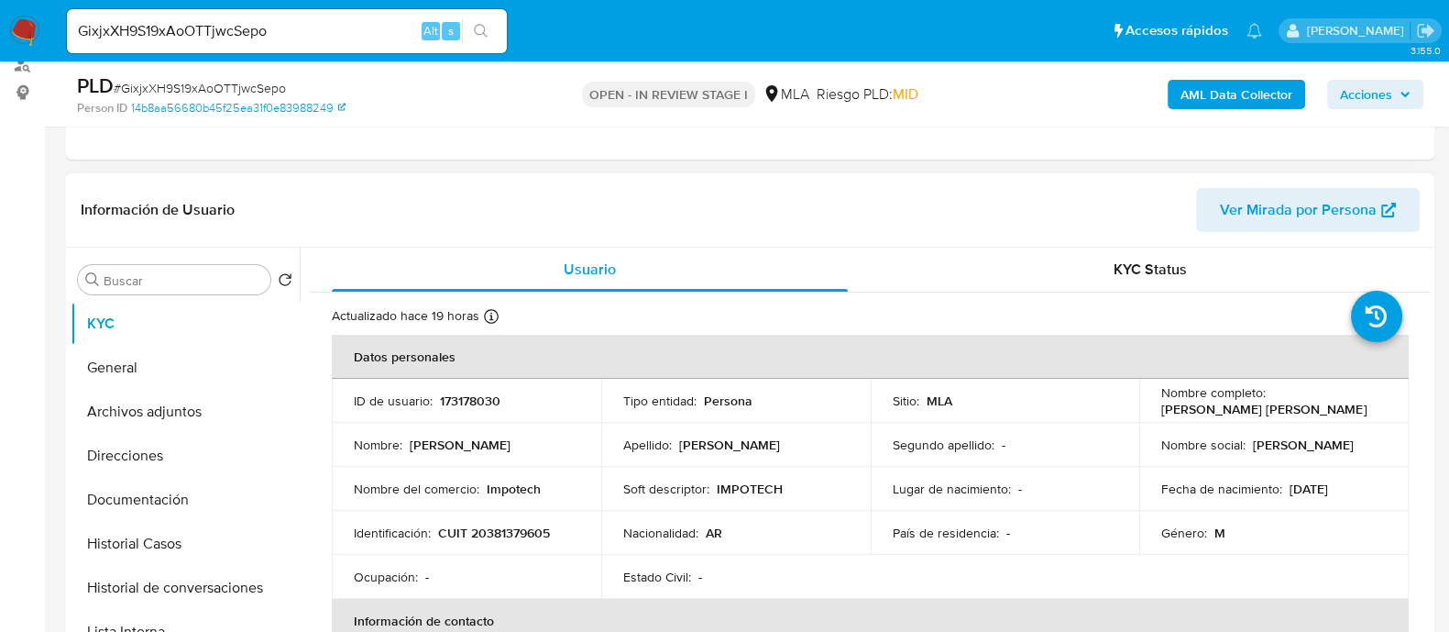
drag, startPoint x: 218, startPoint y: 405, endPoint x: 501, endPoint y: 322, distance: 295.3
click at [217, 405] on button "Archivos adjuntos" at bounding box center [185, 412] width 229 height 44
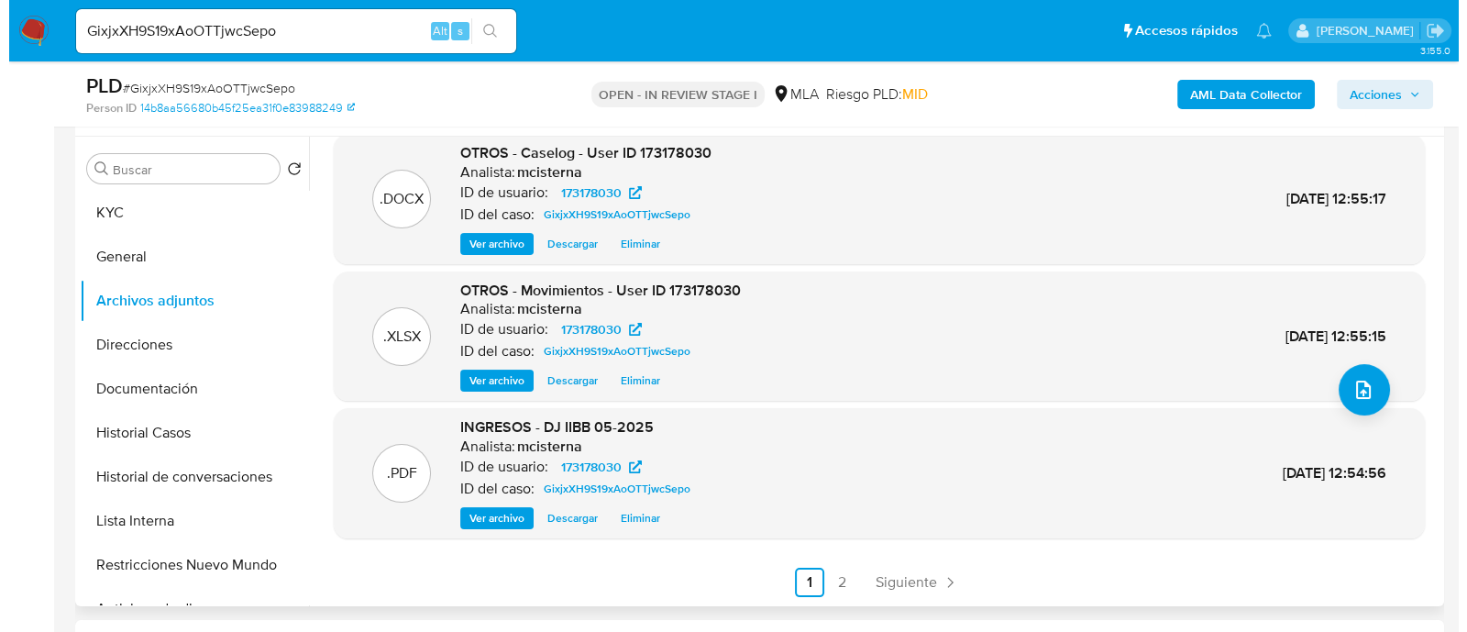
scroll to position [344, 0]
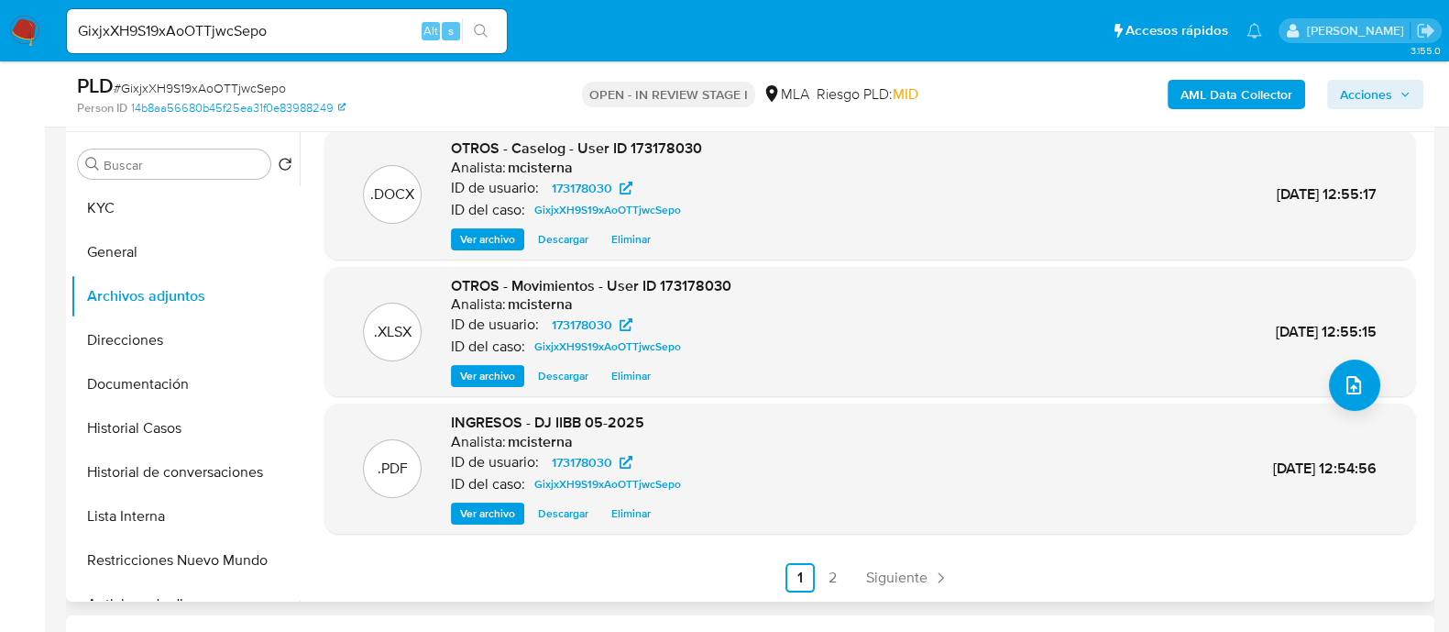
click at [623, 237] on span "Eliminar" at bounding box center [630, 239] width 39 height 18
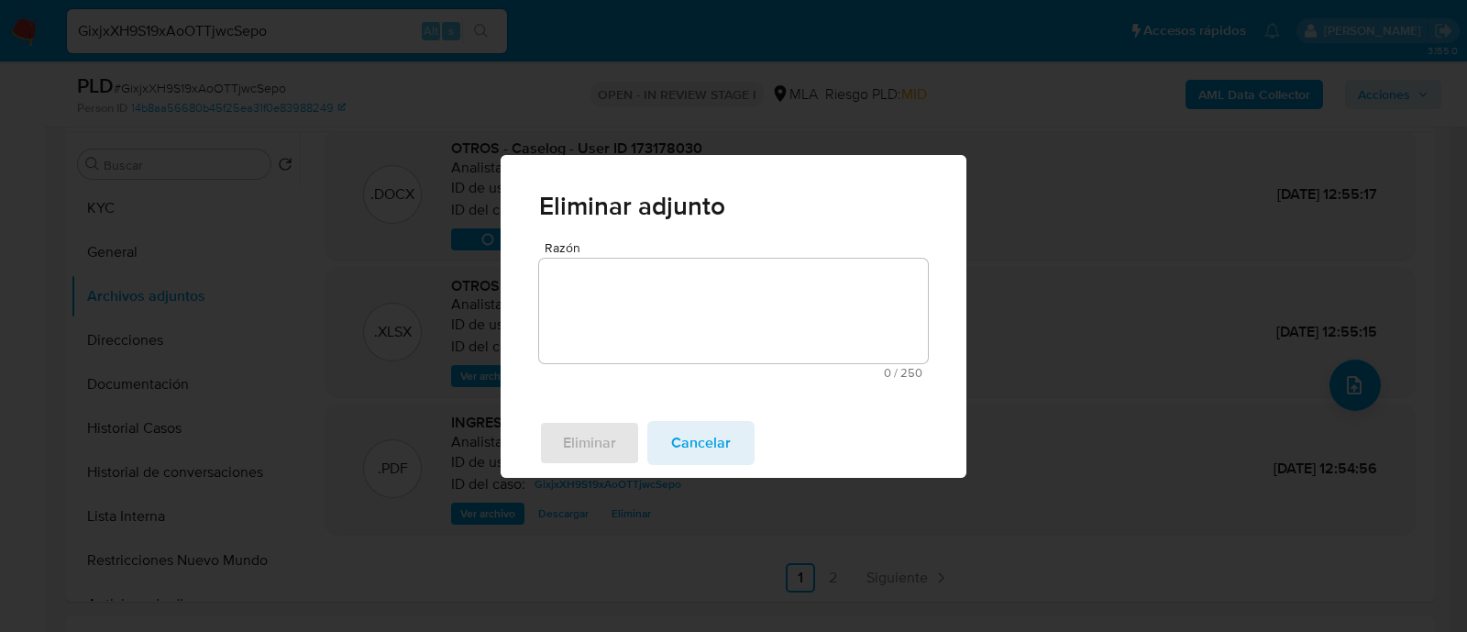
click at [658, 355] on textarea "Razón" at bounding box center [733, 310] width 389 height 104
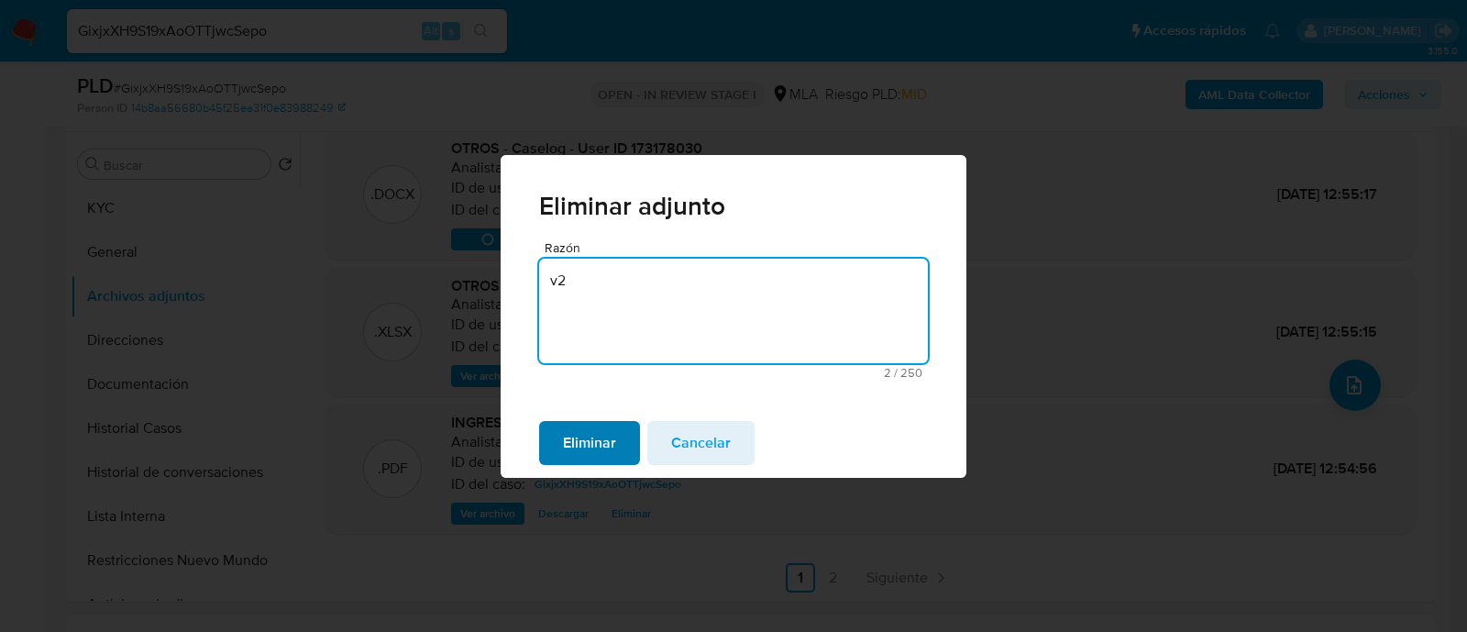
type textarea "v2"
click at [598, 448] on span "Eliminar" at bounding box center [589, 443] width 53 height 40
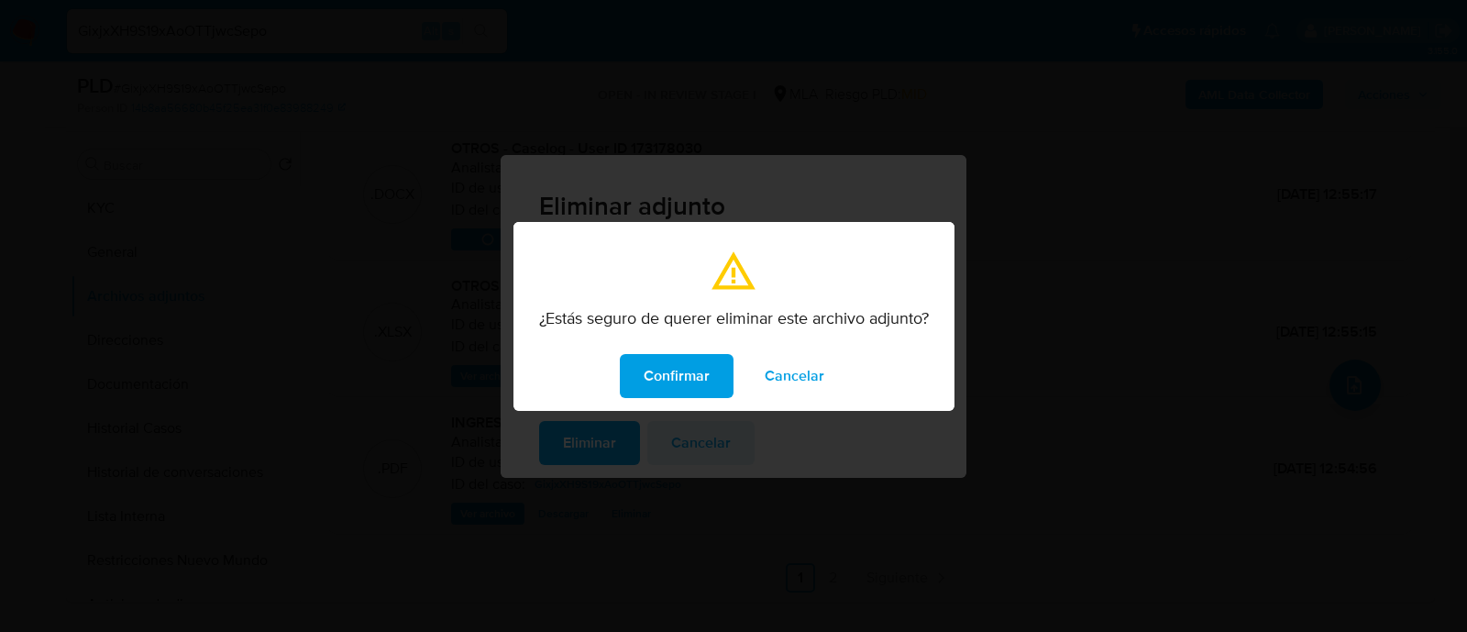
click at [683, 381] on span "Confirmar" at bounding box center [676, 376] width 66 height 40
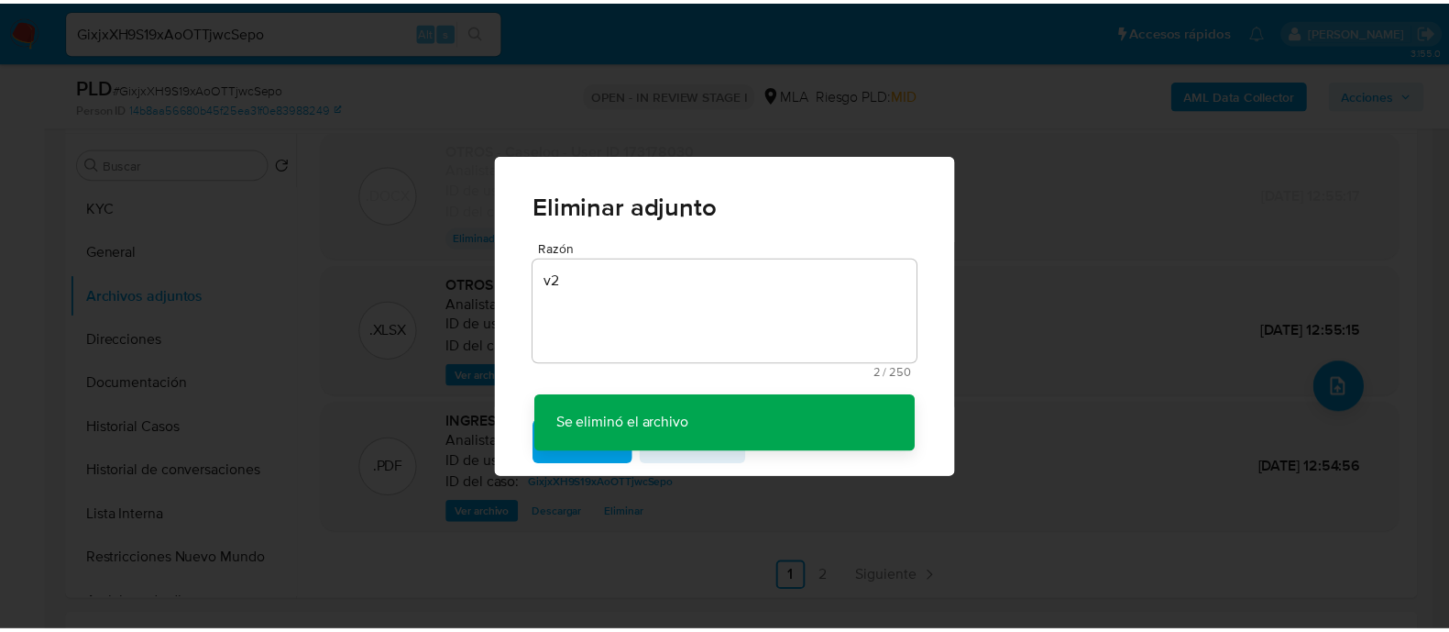
scroll to position [151, 0]
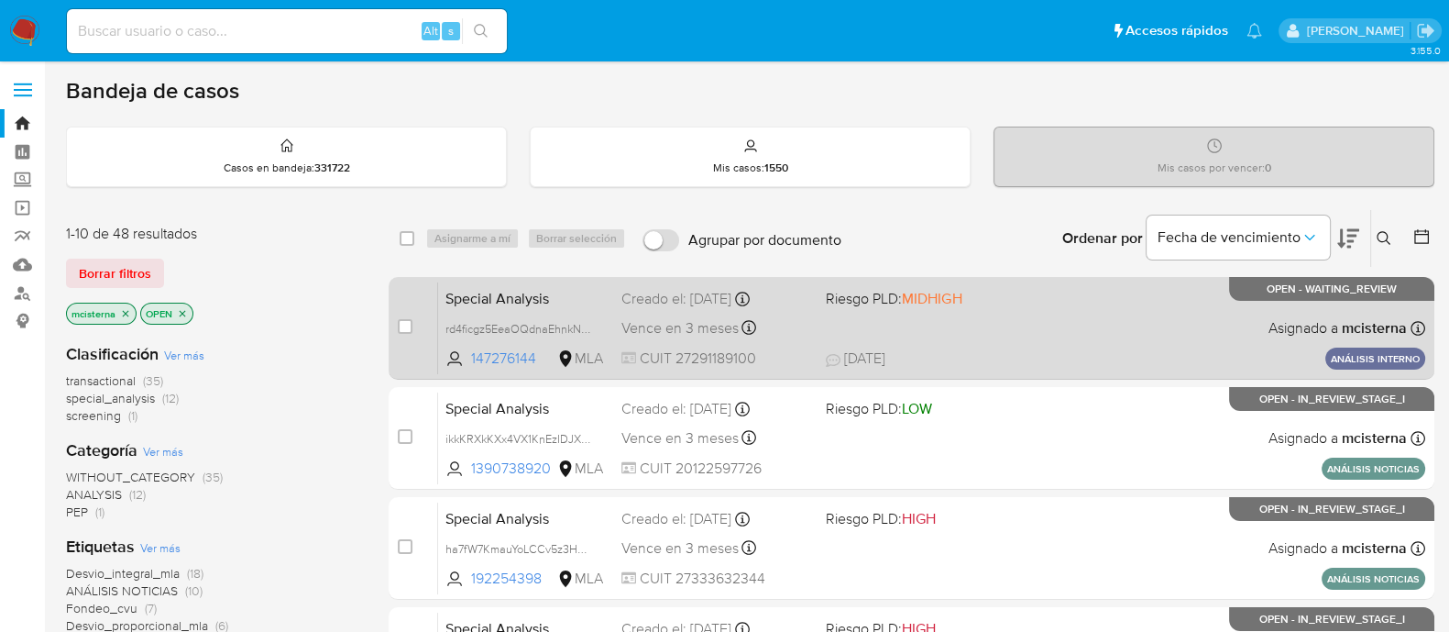
click at [986, 330] on div "Special Analysis rd4ficgz5EeaOQdnaEhnkN6g 147276144 MLA Riesgo PLD: MIDHIGH Cre…" at bounding box center [931, 327] width 987 height 93
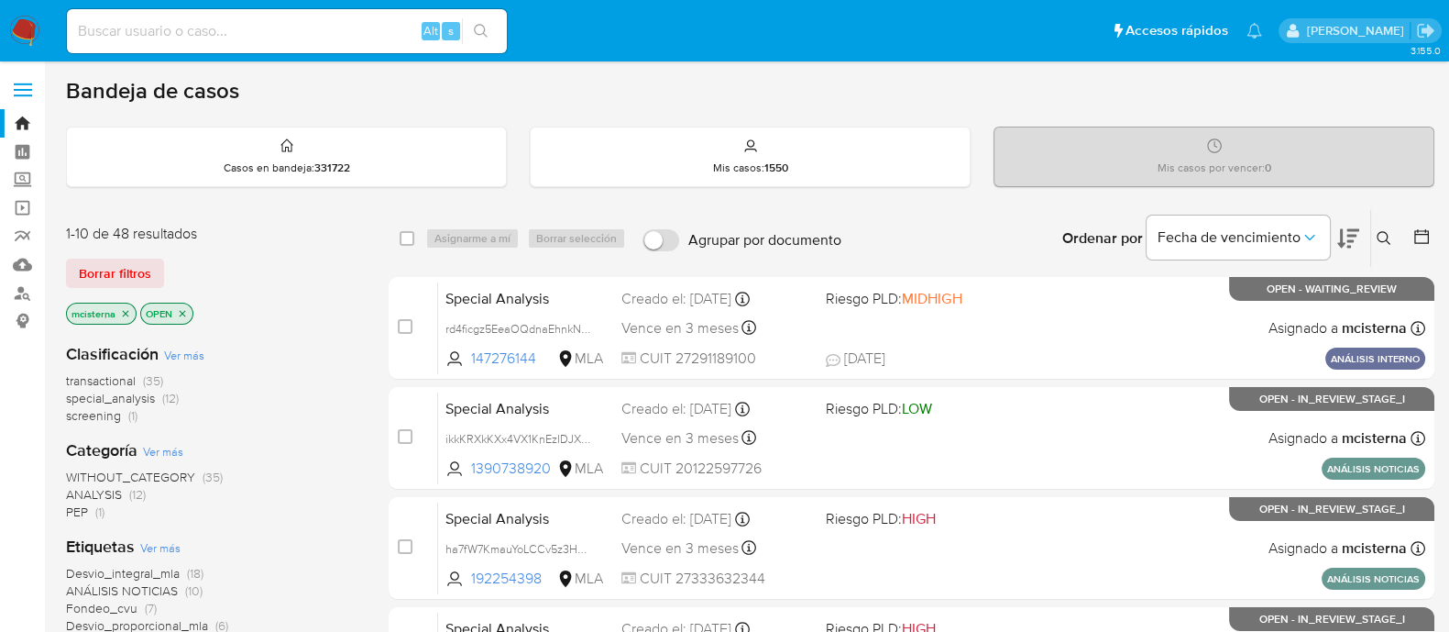
click at [379, 31] on input at bounding box center [287, 31] width 440 height 24
paste input "rd4ficgz5EeaOQdnaEhnkN6g"
type input "rd4ficgz5EeaOQdnaEhnkN6g"
click at [476, 32] on icon "search-icon" at bounding box center [481, 31] width 14 height 14
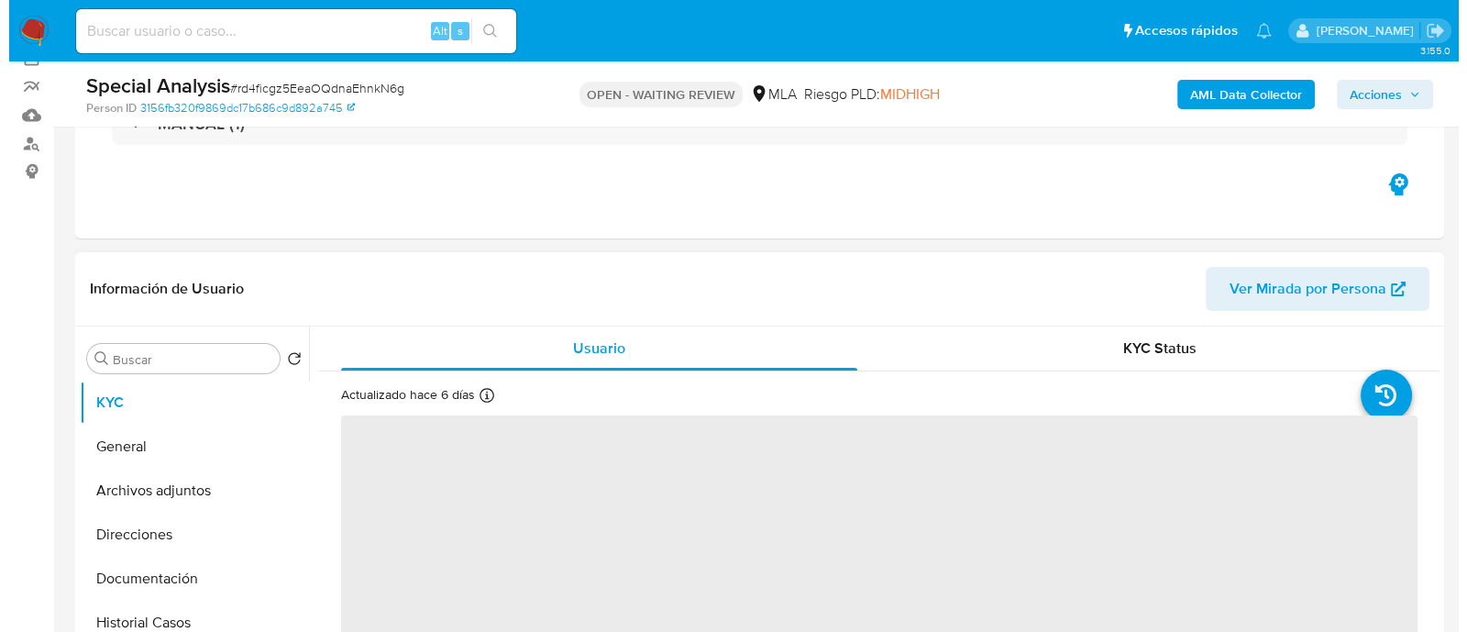
scroll to position [344, 0]
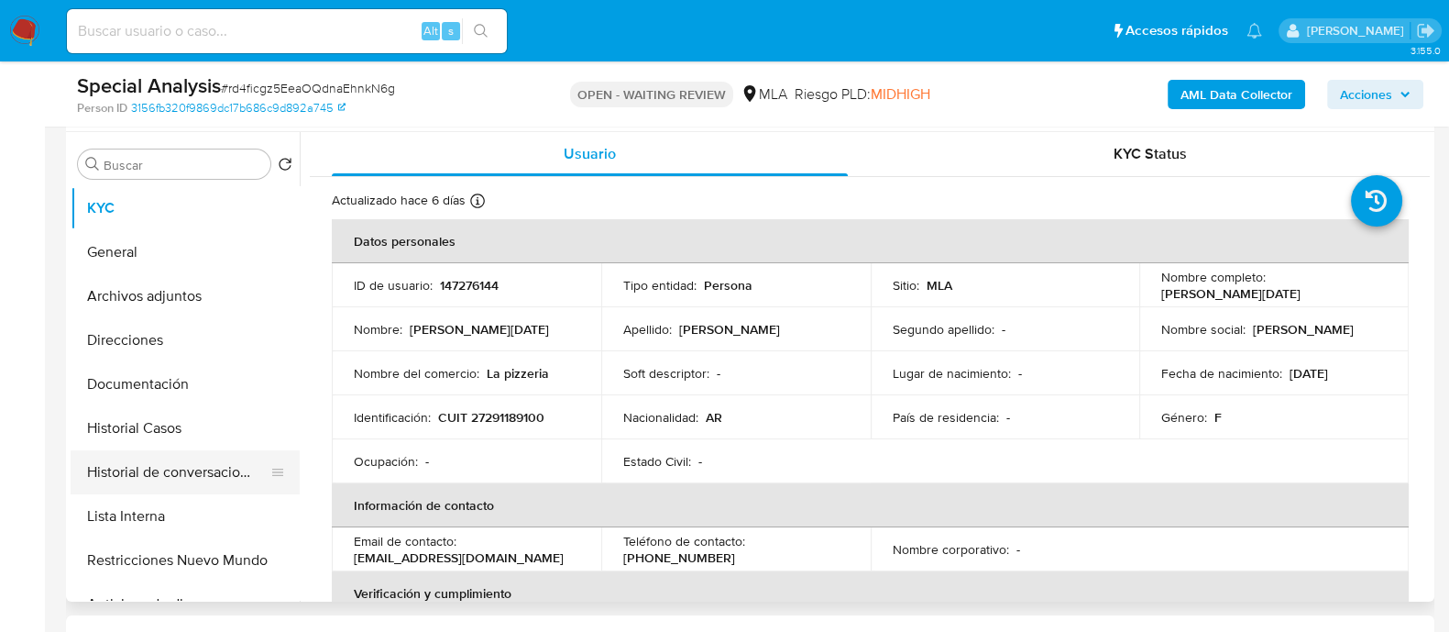
click at [223, 475] on button "Historial de conversaciones" at bounding box center [178, 472] width 214 height 44
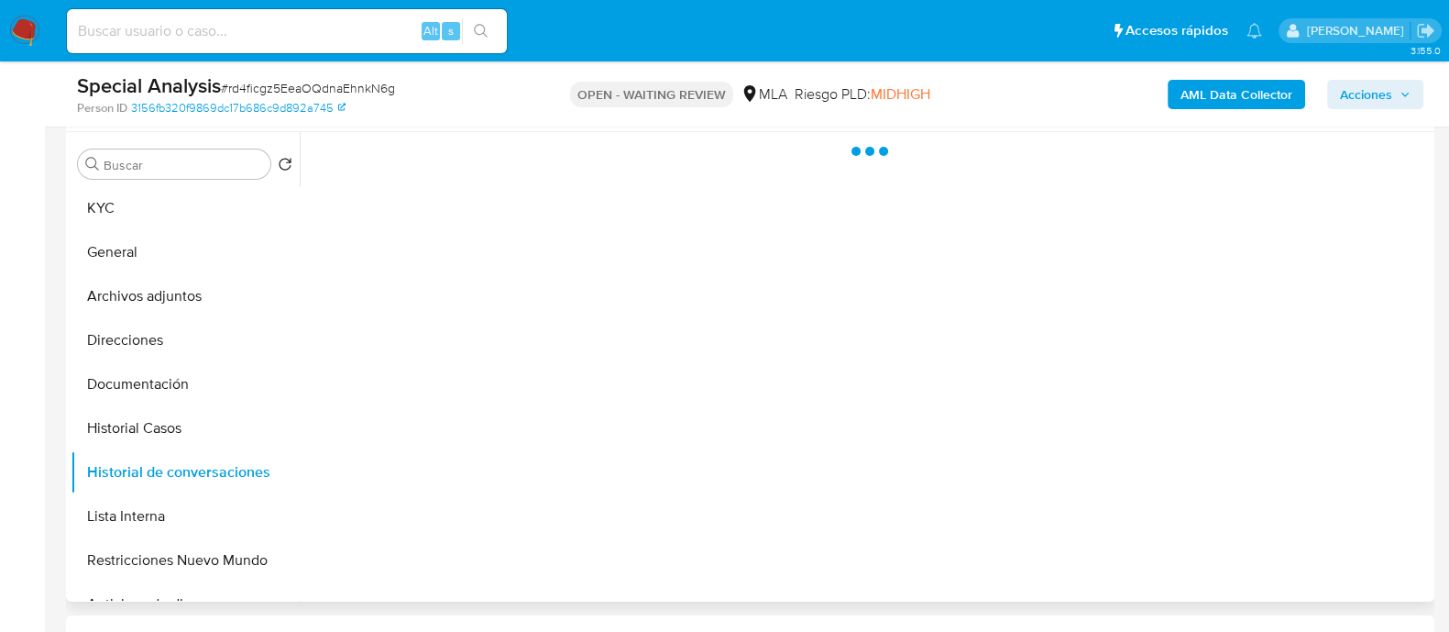
select select "10"
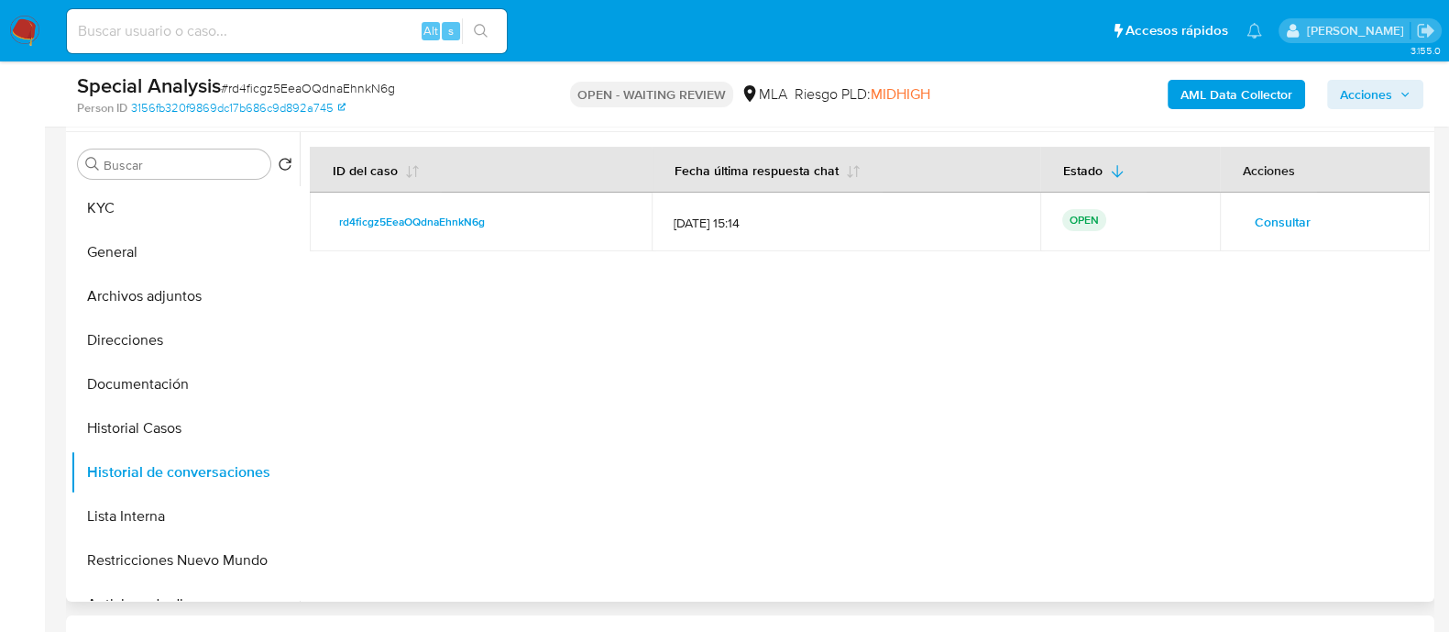
click at [1300, 226] on span "Consultar" at bounding box center [1283, 222] width 56 height 26
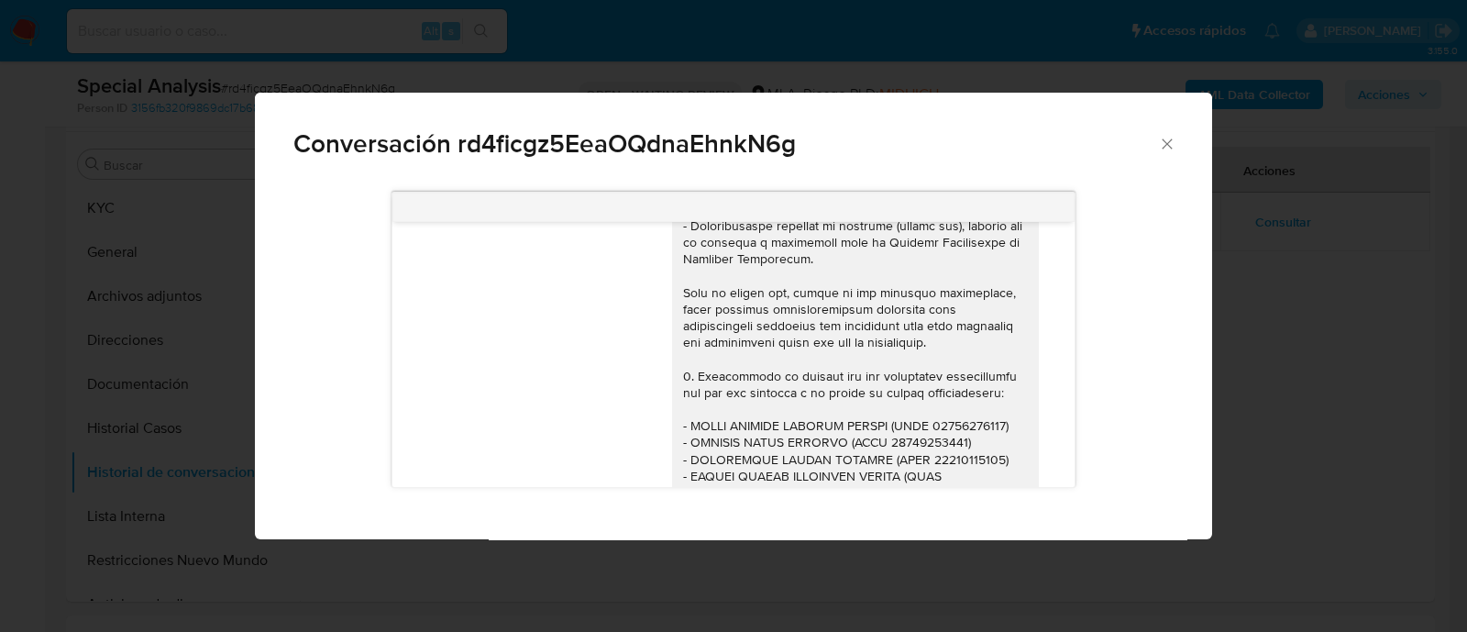
scroll to position [24, 0]
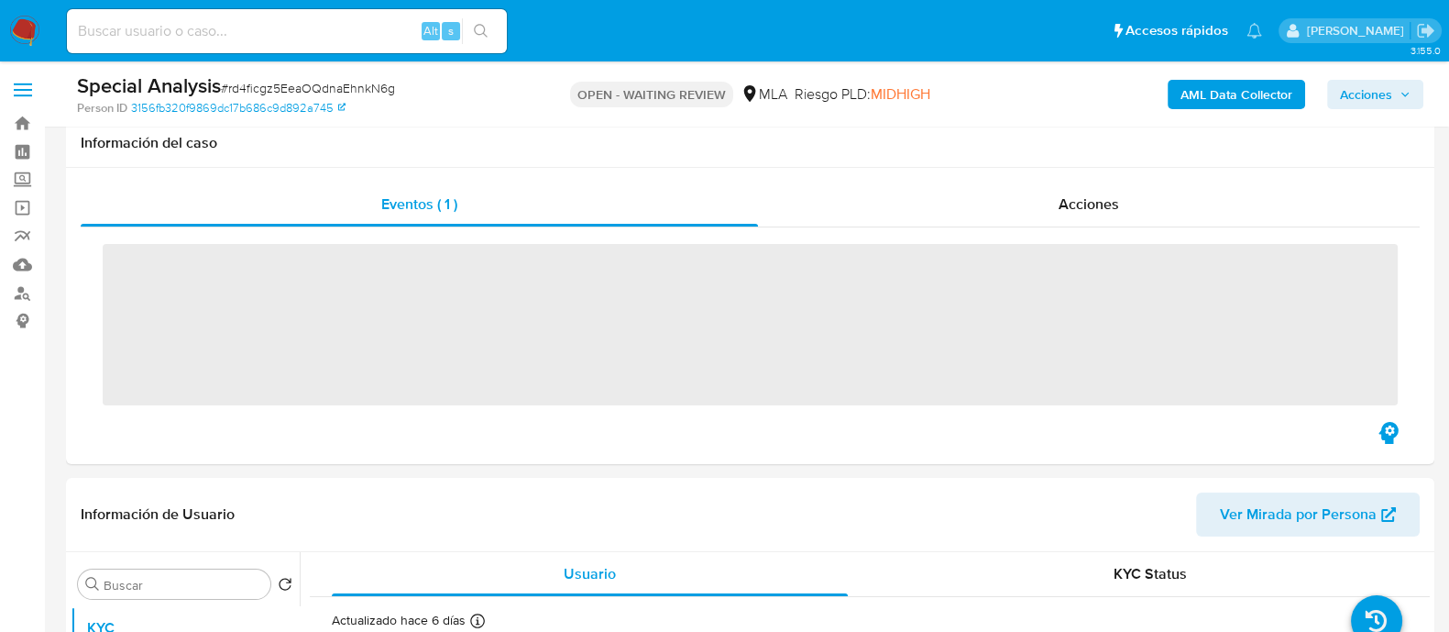
scroll to position [344, 0]
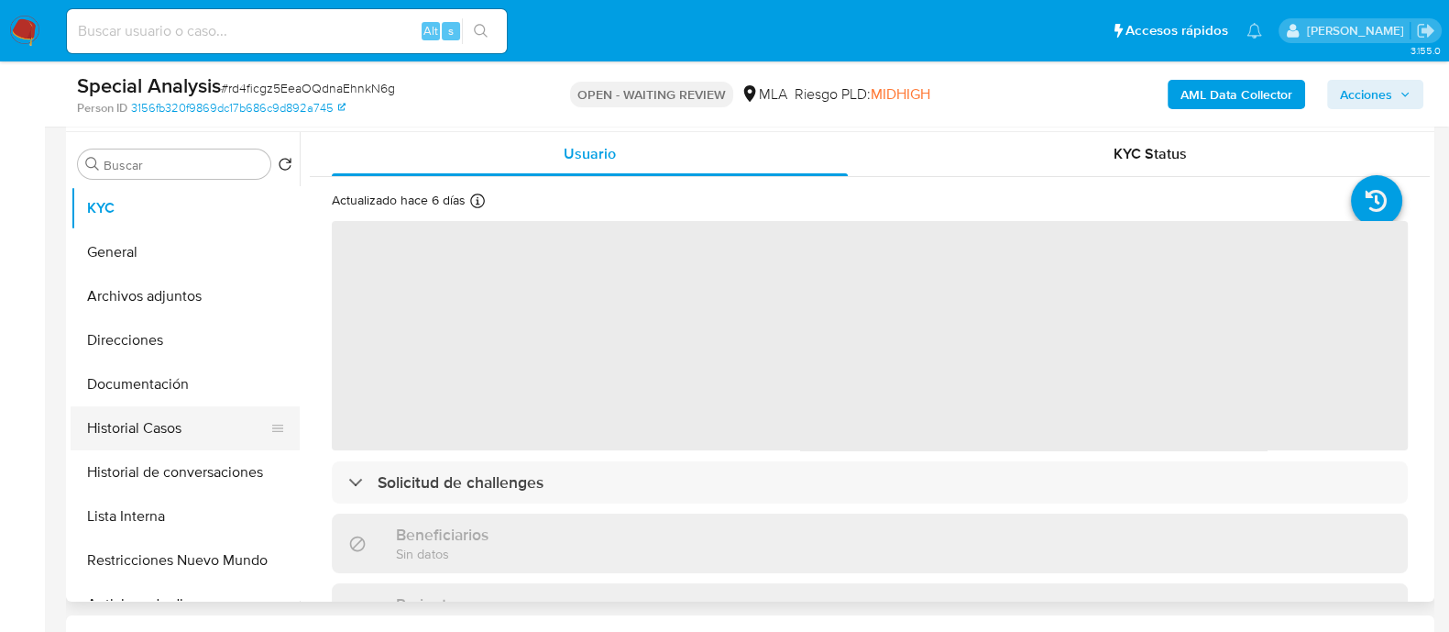
click at [185, 432] on button "Historial Casos" at bounding box center [178, 428] width 214 height 44
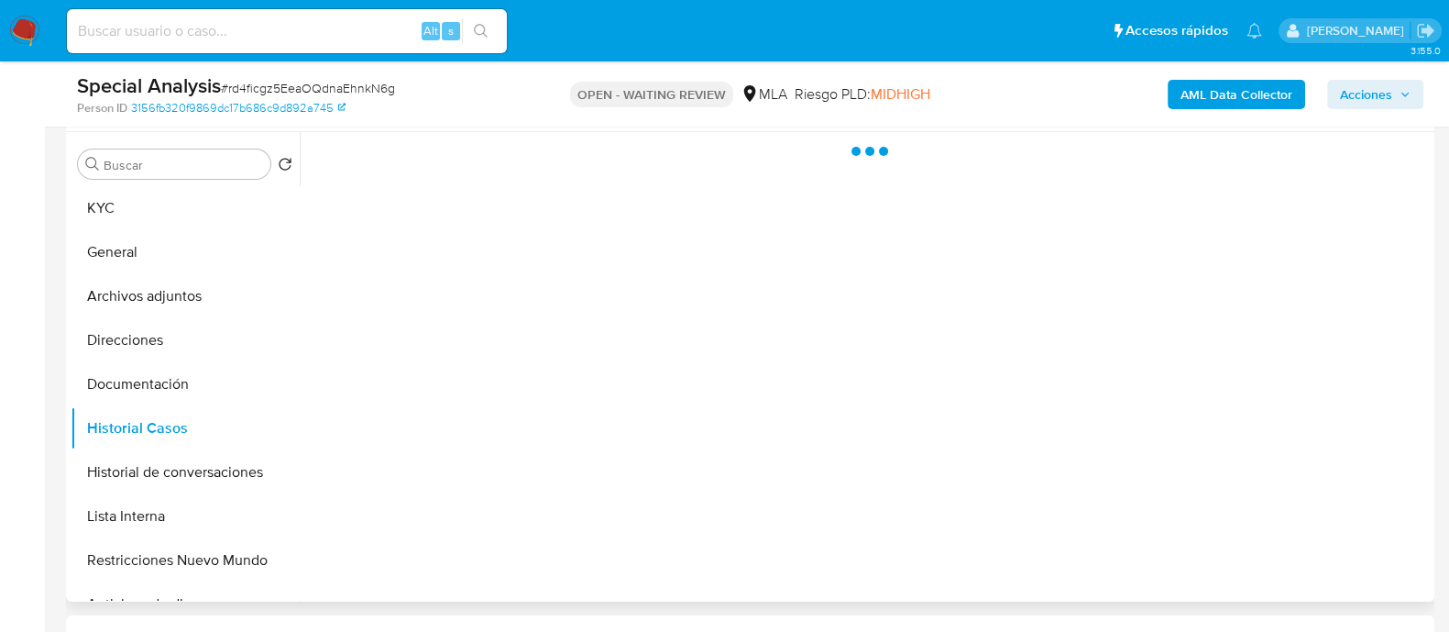
select select "10"
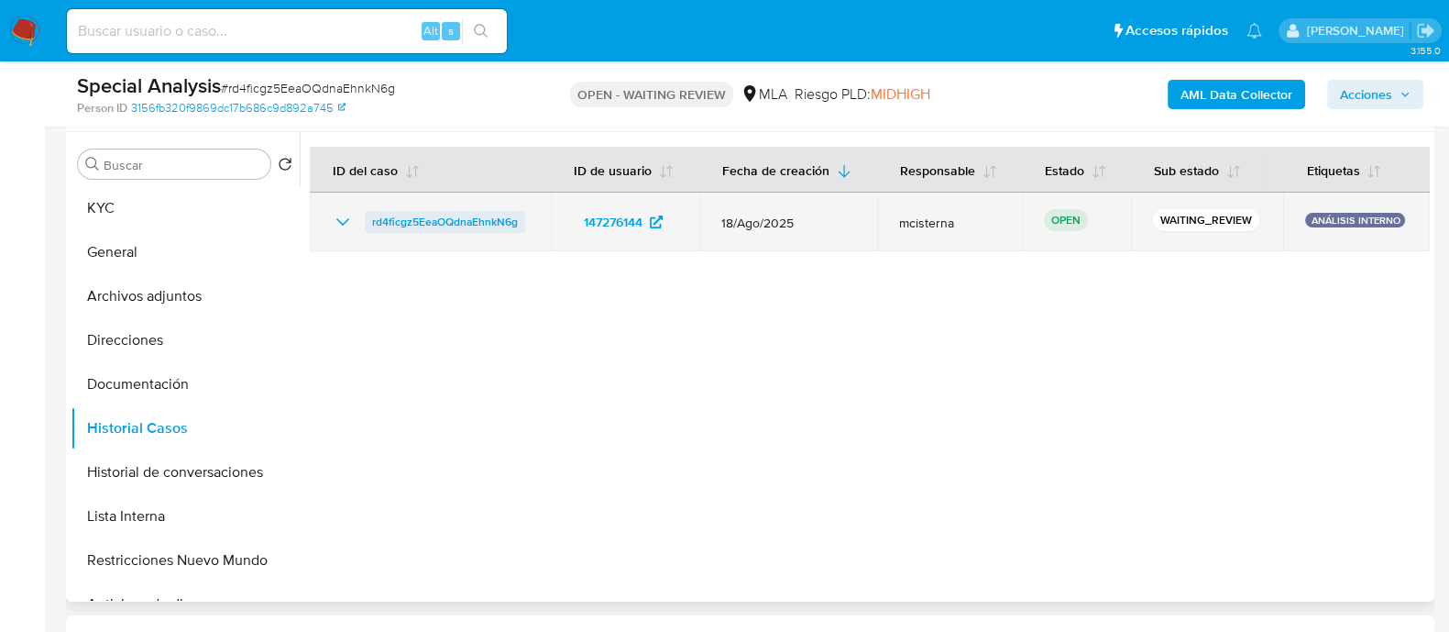
click at [490, 228] on span "rd4ficgz5EeaOQdnaEhnkN6g" at bounding box center [445, 222] width 146 height 22
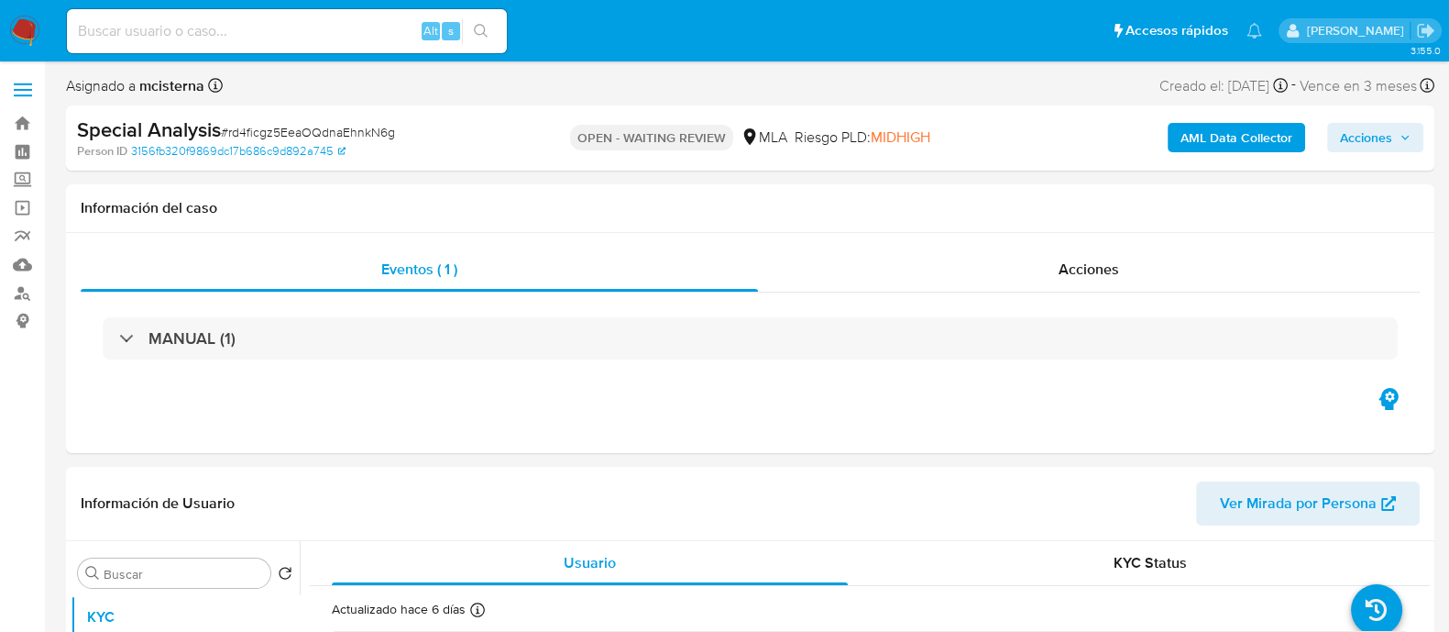
select select "10"
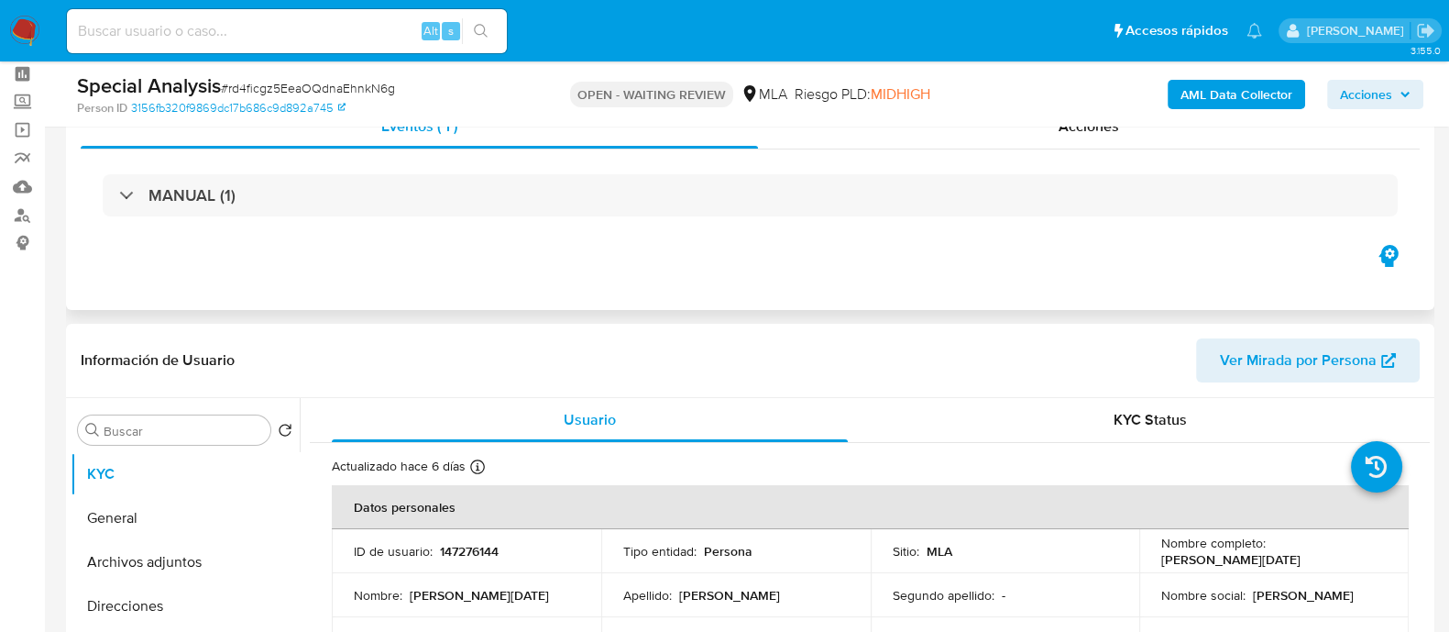
scroll to position [114, 0]
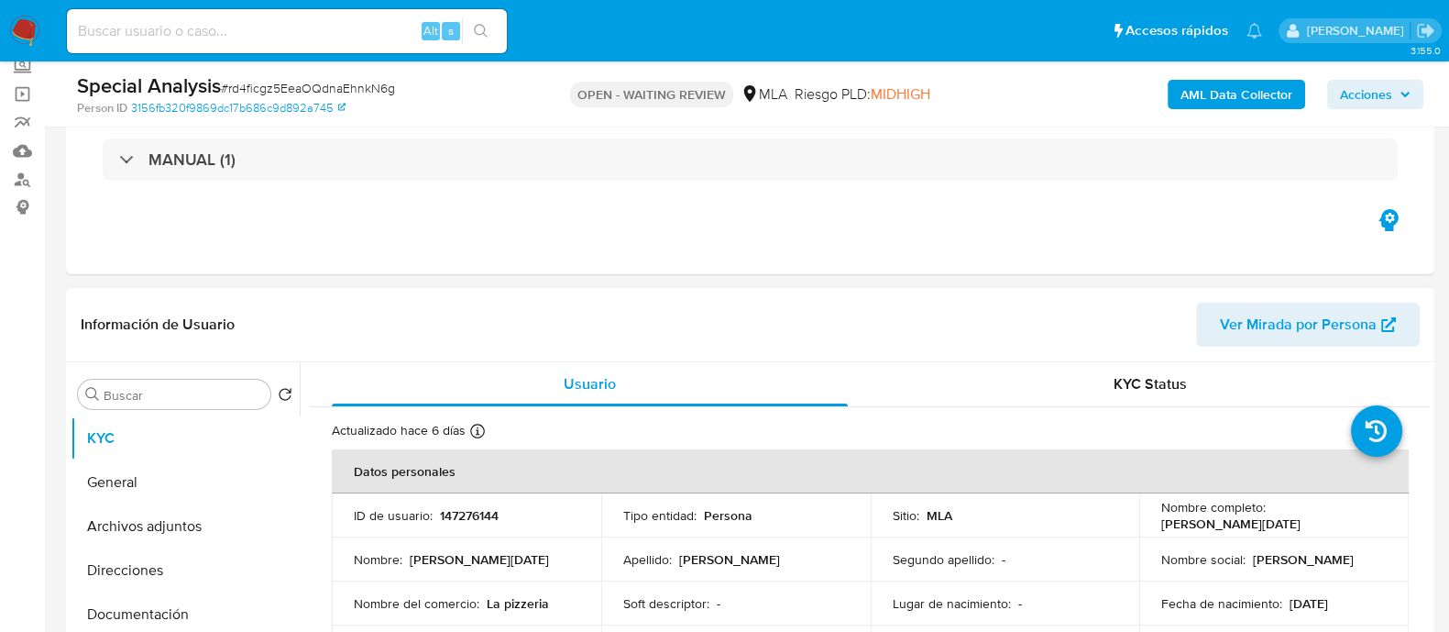
drag, startPoint x: 1140, startPoint y: 523, endPoint x: 1346, endPoint y: 523, distance: 206.2
click at [1346, 523] on td "Nombre completo : [PERSON_NAME][DATE]" at bounding box center [1273, 515] width 269 height 44
copy p "[PERSON_NAME][DATE]"
click at [449, 517] on p "147276144" at bounding box center [469, 515] width 59 height 16
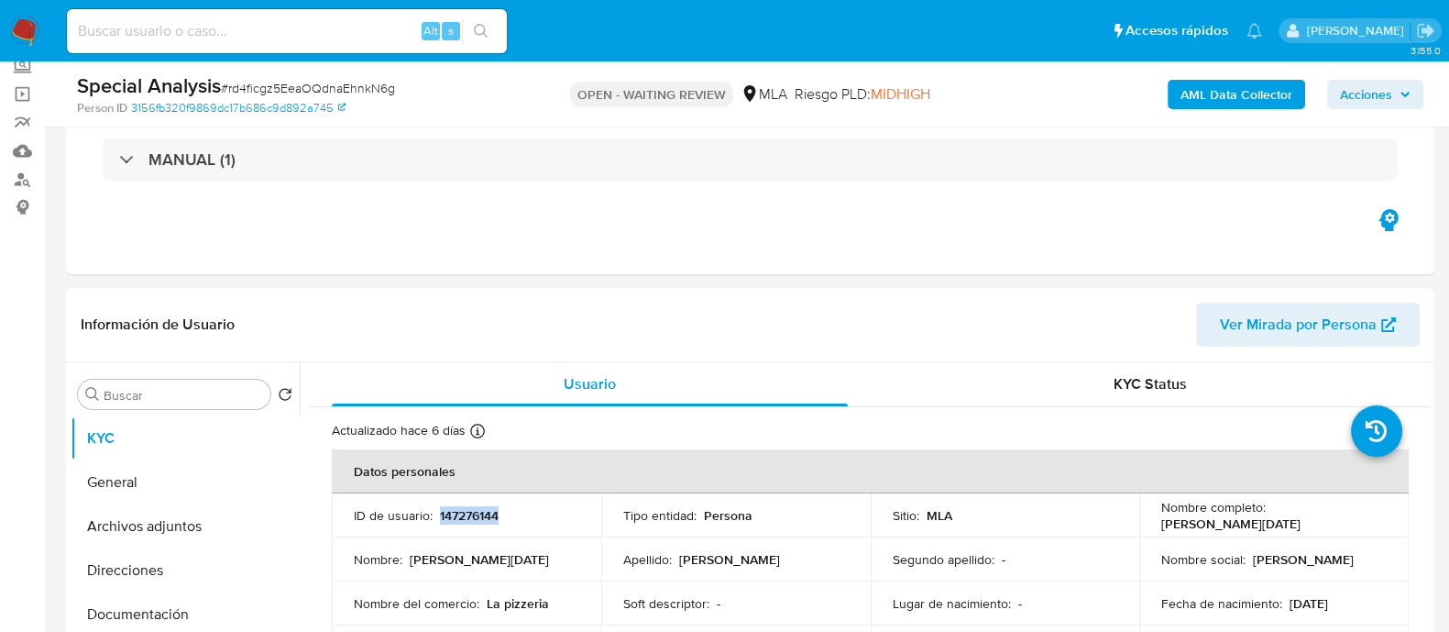
copy p "147276144"
click at [376, 38] on input at bounding box center [287, 31] width 440 height 24
paste input "SEOdT0MpJBRprsIBrQNhQ10a"
type input "SEOdT0MpJBRprsIBrQNhQ10a"
click at [495, 33] on button "search-icon" at bounding box center [481, 31] width 38 height 26
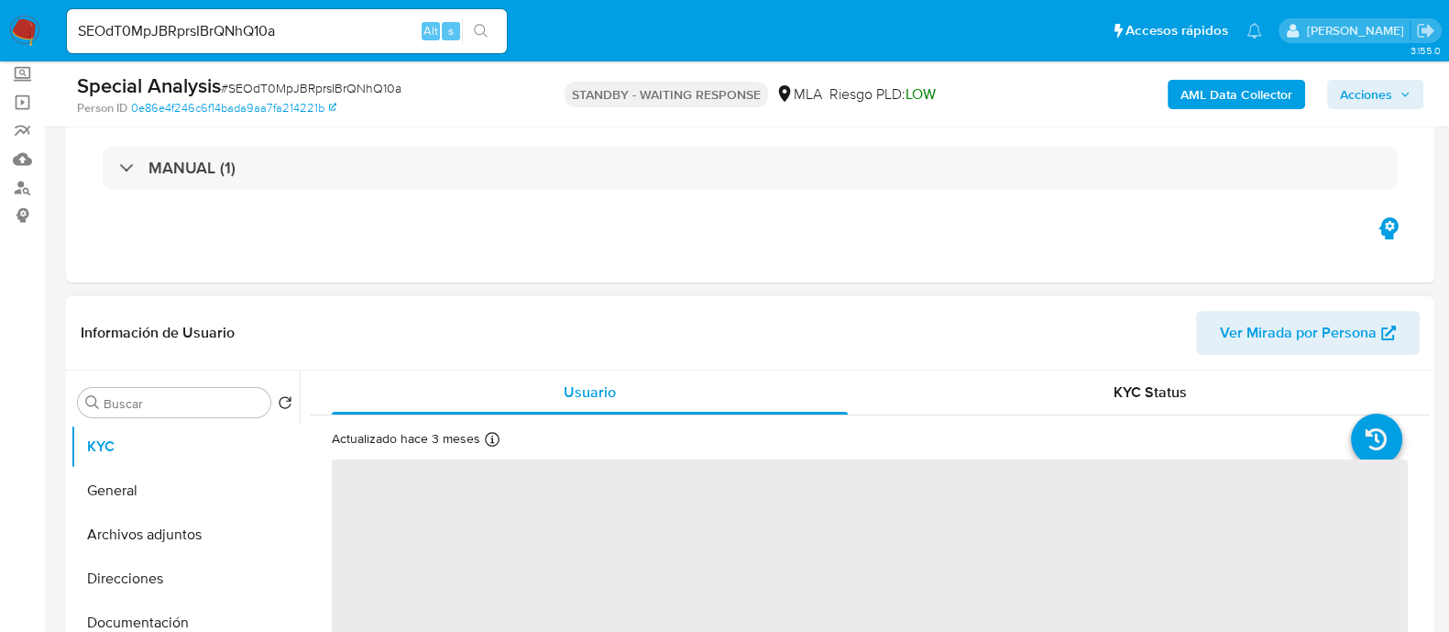
scroll to position [228, 0]
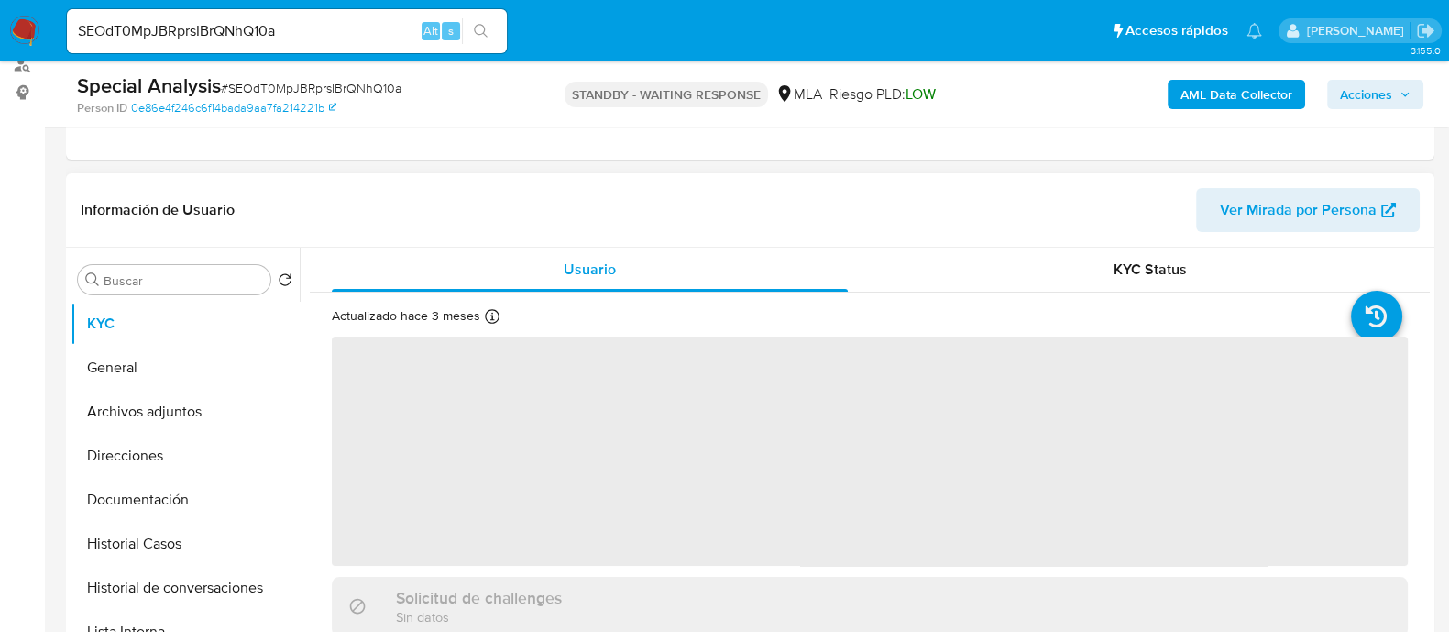
select select "10"
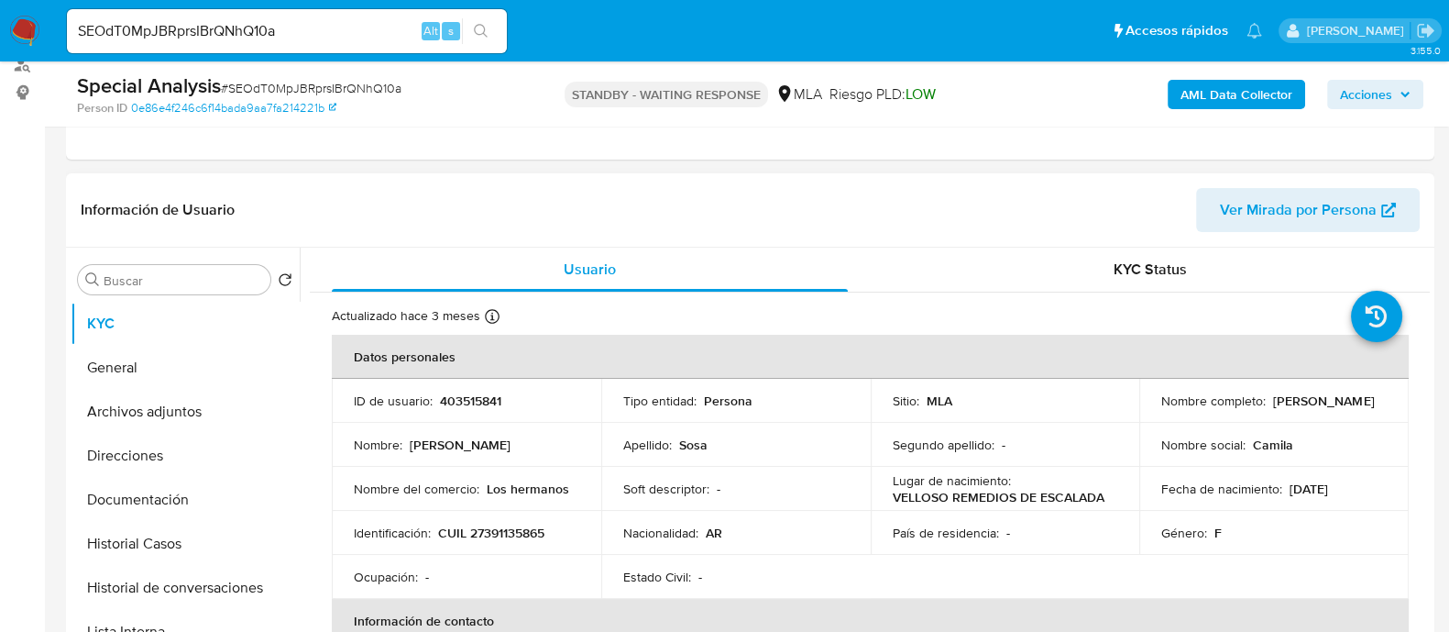
drag, startPoint x: 1159, startPoint y: 405, endPoint x: 1311, endPoint y: 405, distance: 152.2
click at [1319, 405] on div "Nombre completo : [PERSON_NAME]" at bounding box center [1273, 400] width 225 height 16
click at [446, 402] on p "403515841" at bounding box center [470, 400] width 61 height 16
copy p "403515841"
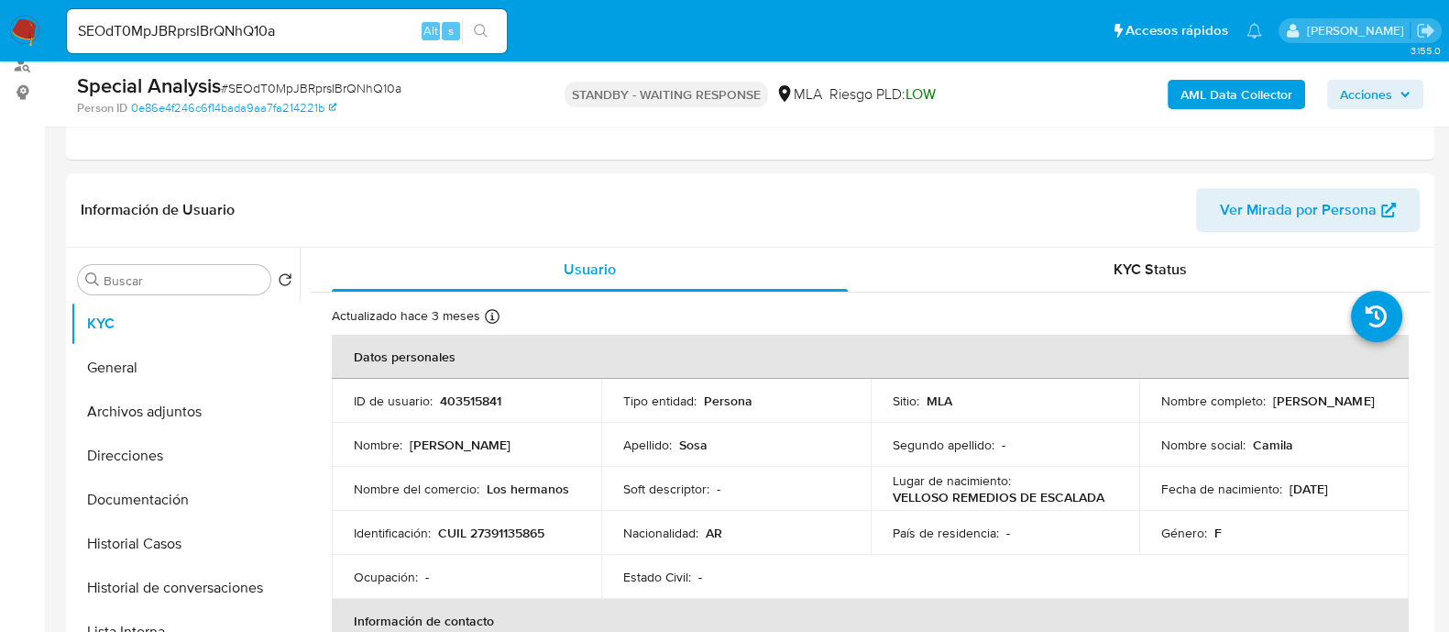
click at [276, 32] on input "SEOdT0MpJBRprsIBrQNhQ10a" at bounding box center [287, 31] width 440 height 24
paste input "eyP28Dvp5ADf03OhrpqPiyEW"
type input "eyP28Dvp5ADf03OhrpqPiyEW"
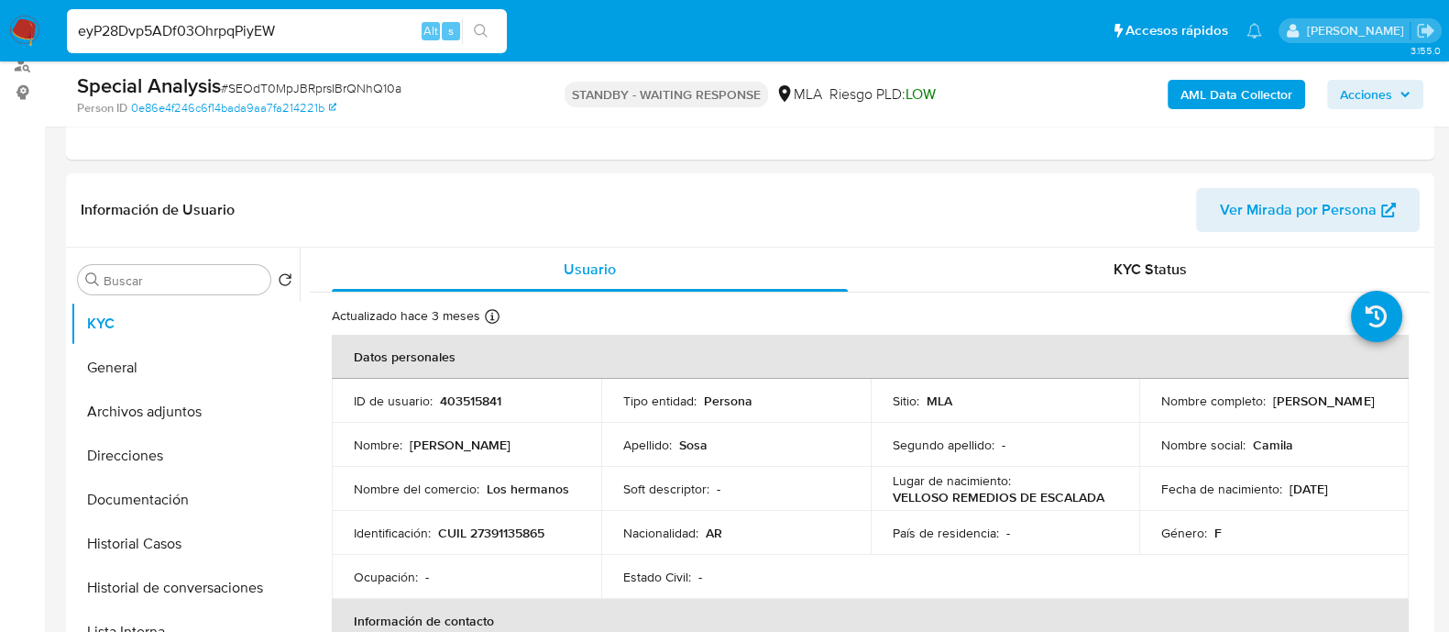
click at [468, 27] on button "search-icon" at bounding box center [481, 31] width 38 height 26
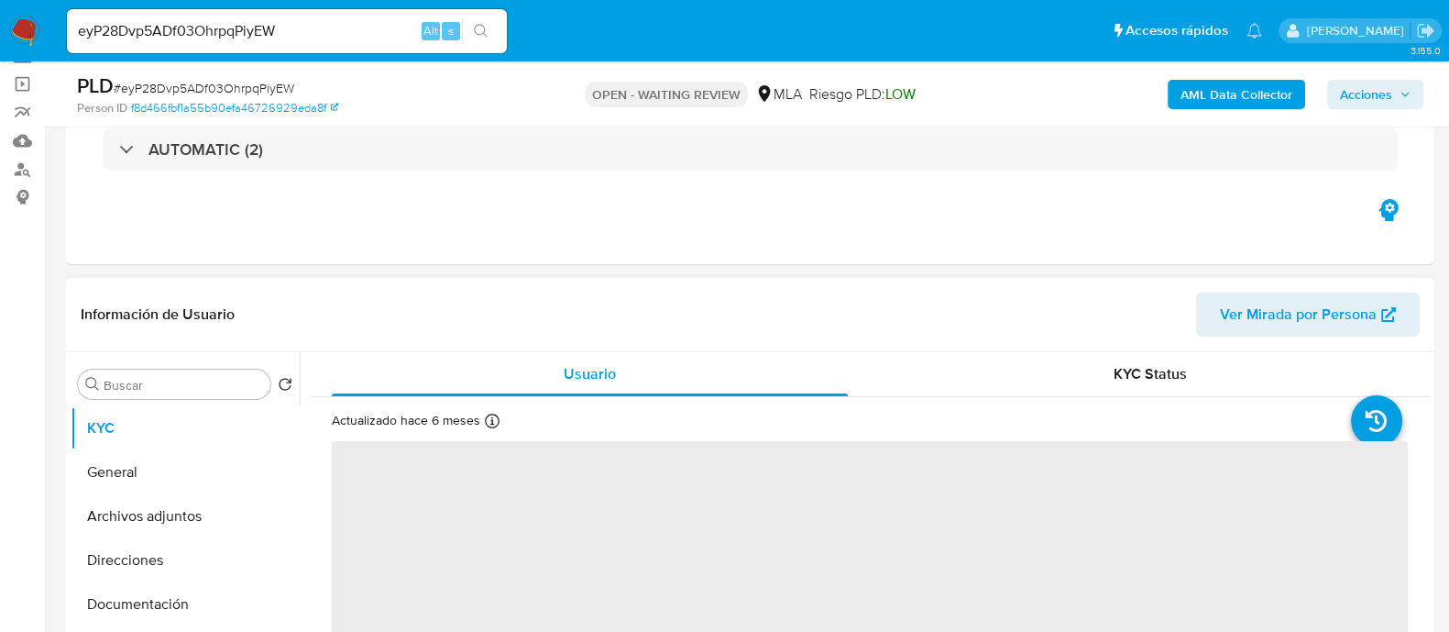
scroll to position [228, 0]
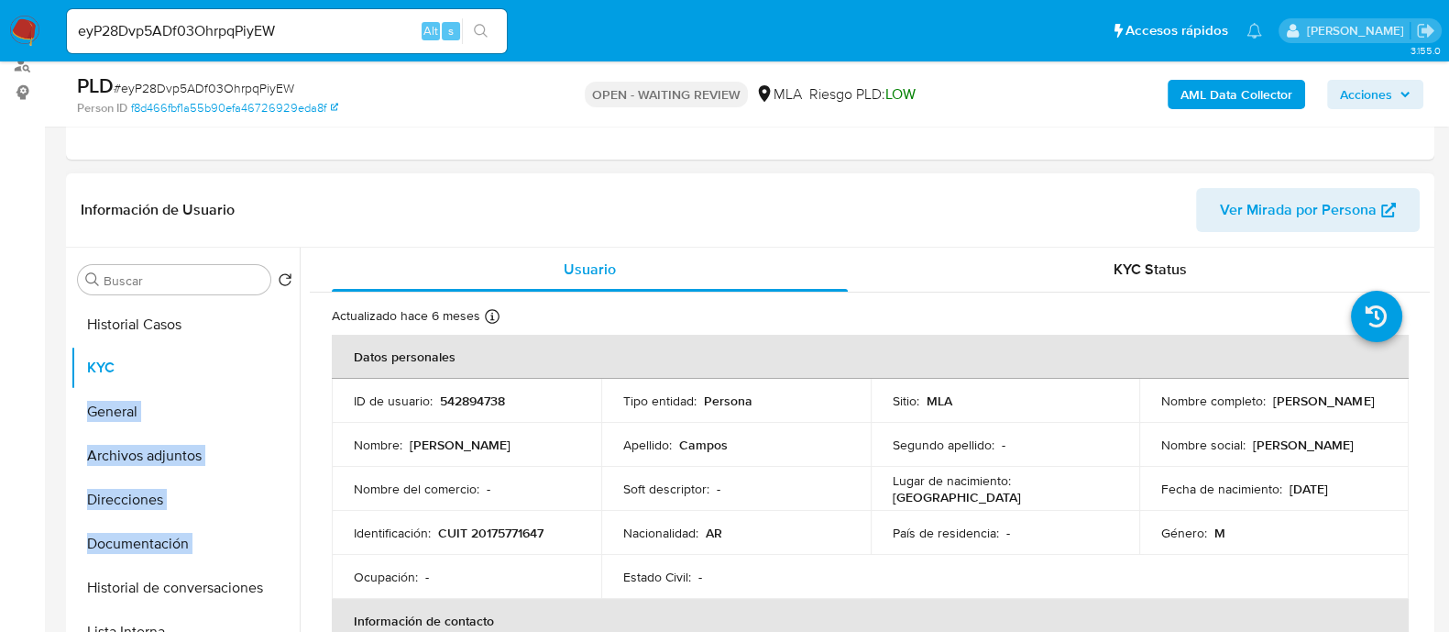
select select "10"
drag, startPoint x: 267, startPoint y: 544, endPoint x: 271, endPoint y: 308, distance: 236.5
click at [271, 308] on ul "KYC General Archivos adjuntos Direcciones Documentación Historial Casos Histori…" at bounding box center [185, 508] width 229 height 413
click at [239, 335] on button "Historial Casos" at bounding box center [178, 324] width 214 height 44
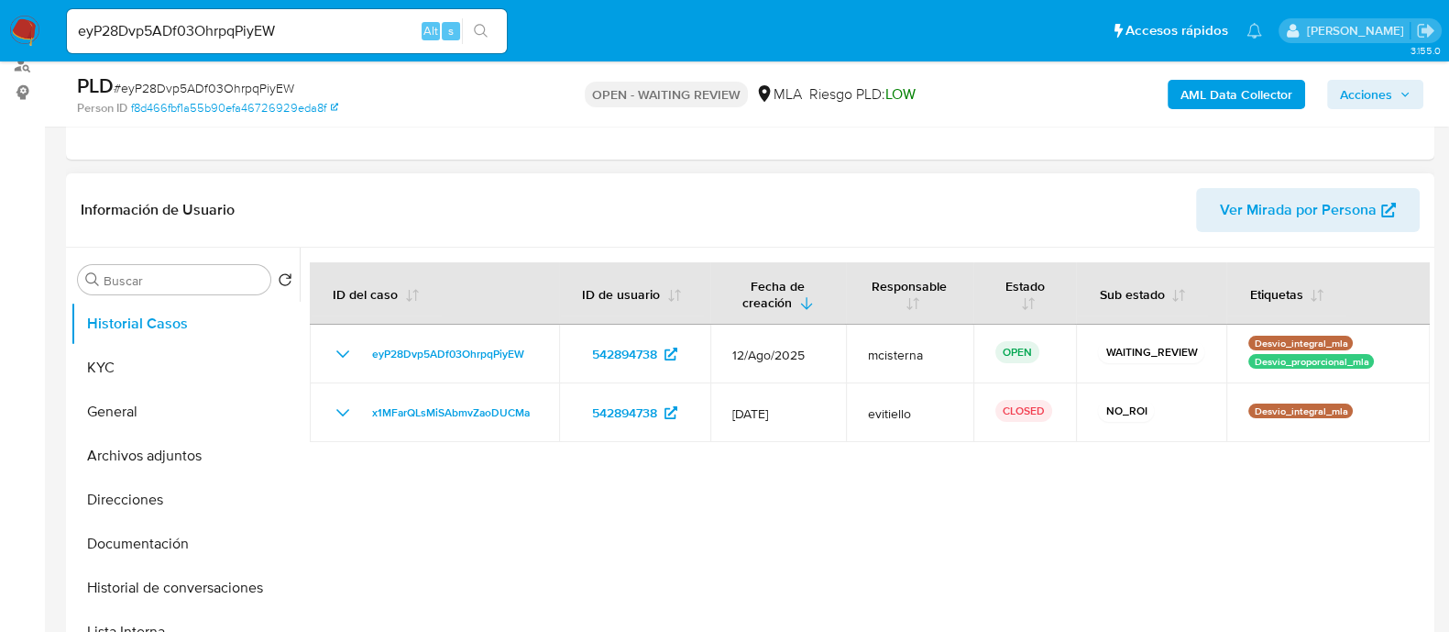
click at [870, 525] on div at bounding box center [865, 481] width 1130 height 469
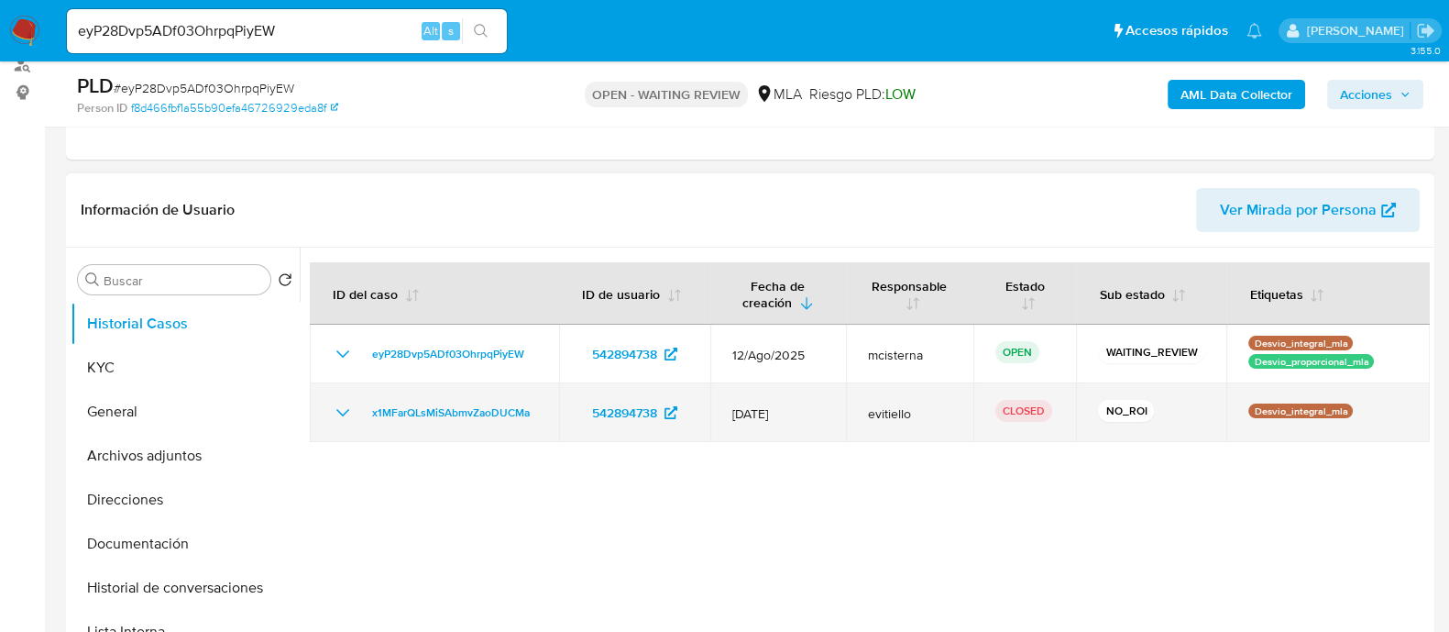
drag, startPoint x: 1013, startPoint y: 407, endPoint x: 1048, endPoint y: 407, distance: 34.8
click at [1048, 407] on td "CLOSED" at bounding box center [1024, 412] width 103 height 59
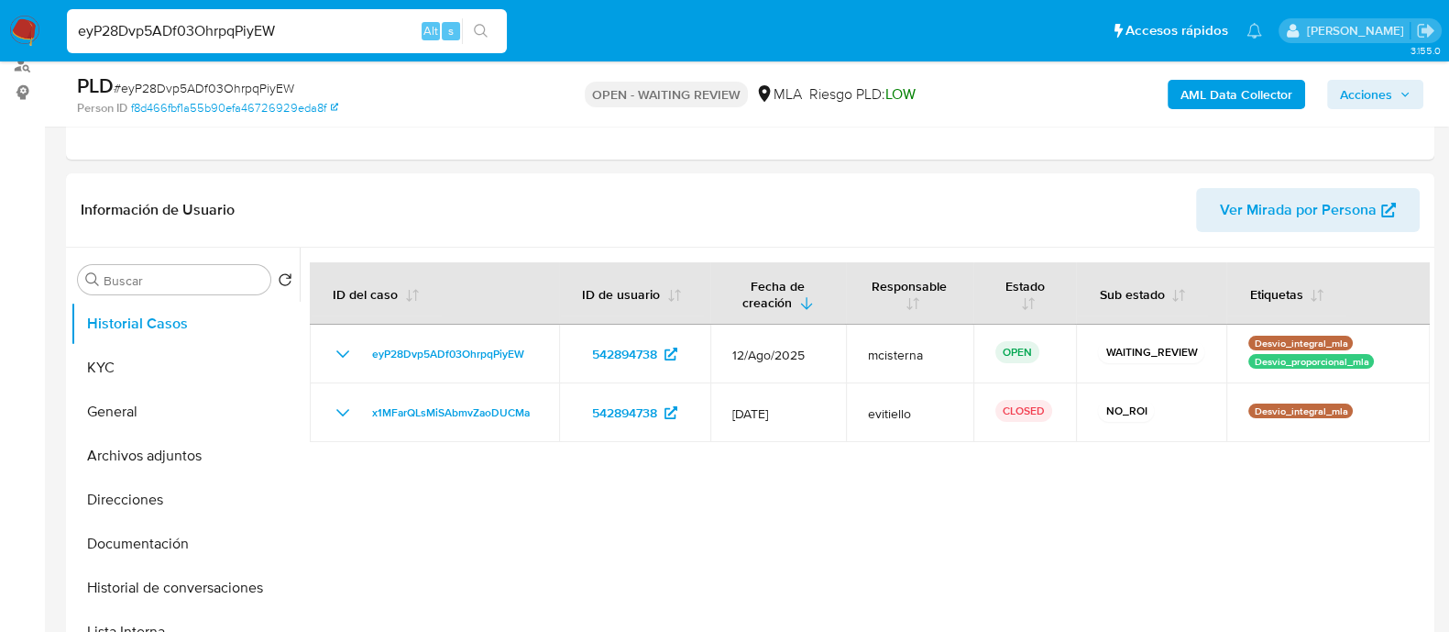
click at [370, 29] on input "eyP28Dvp5ADf03OhrpqPiyEW" at bounding box center [287, 31] width 440 height 24
paste input "AvYbzNFBwULwVZMzxcm1AqLM"
type input "AvYbzNFBwULwVZMzxcm1AqLM"
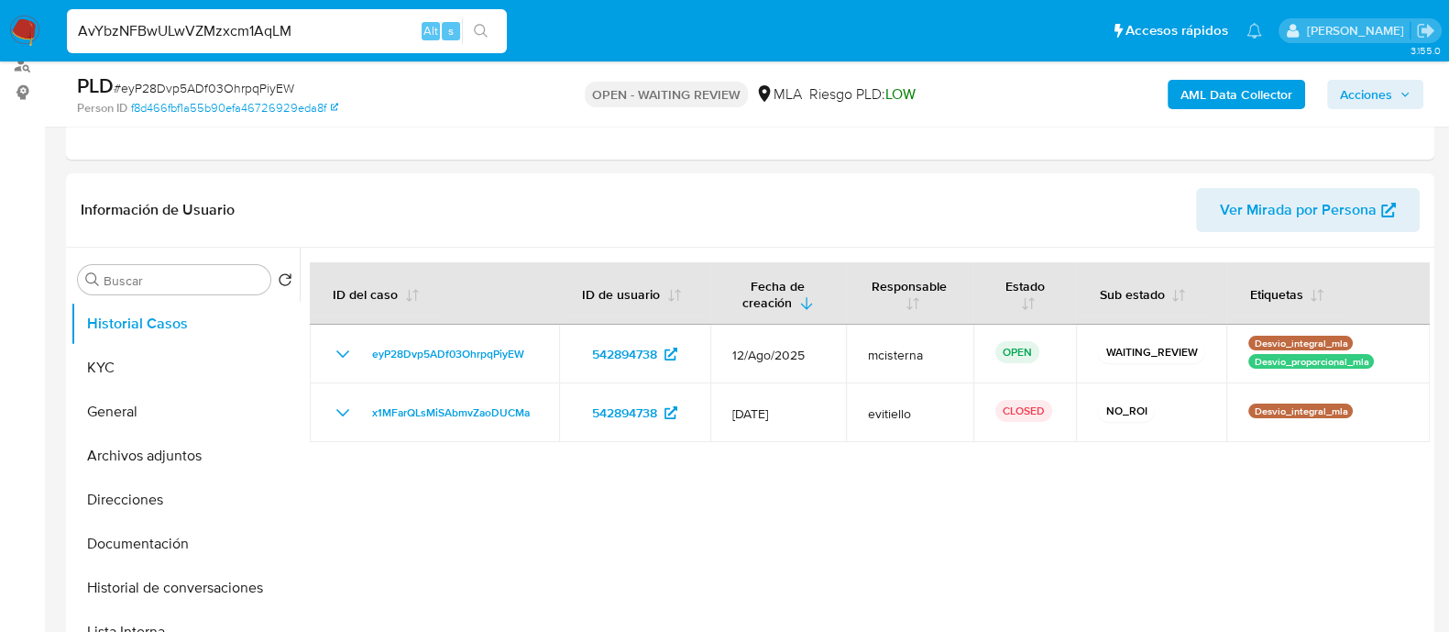
click at [481, 27] on icon "search-icon" at bounding box center [481, 31] width 15 height 15
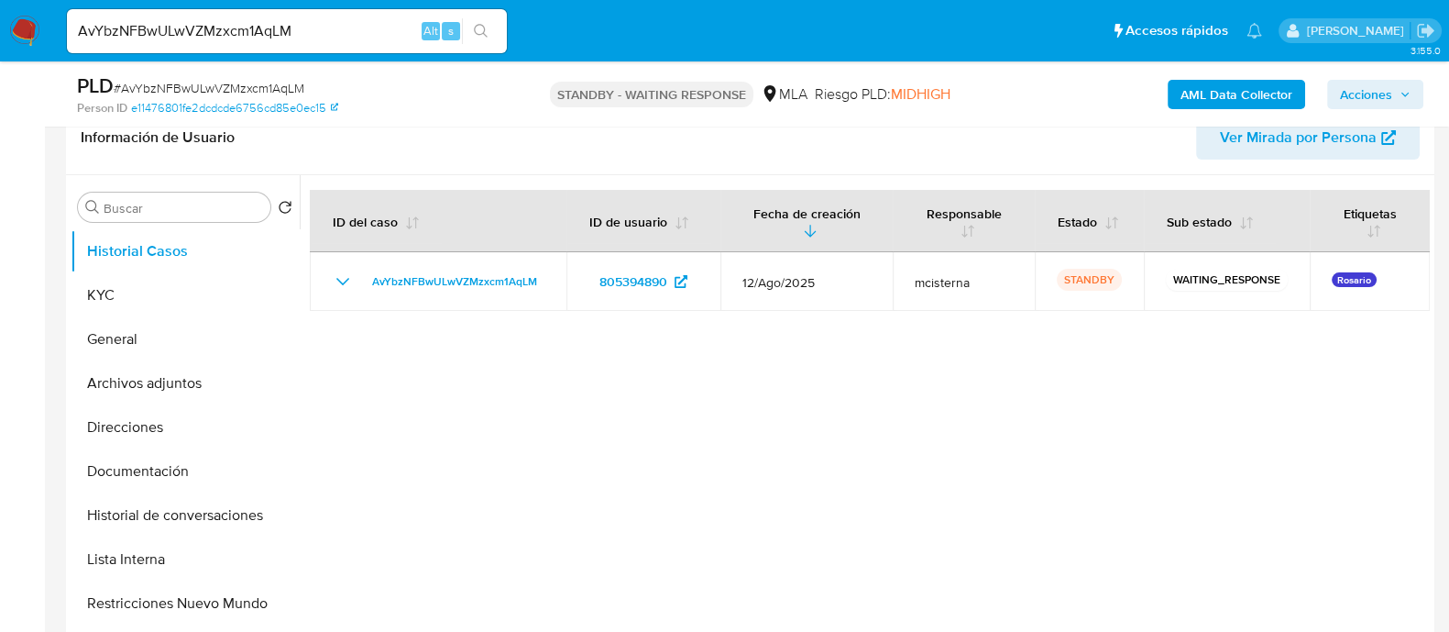
scroll to position [344, 0]
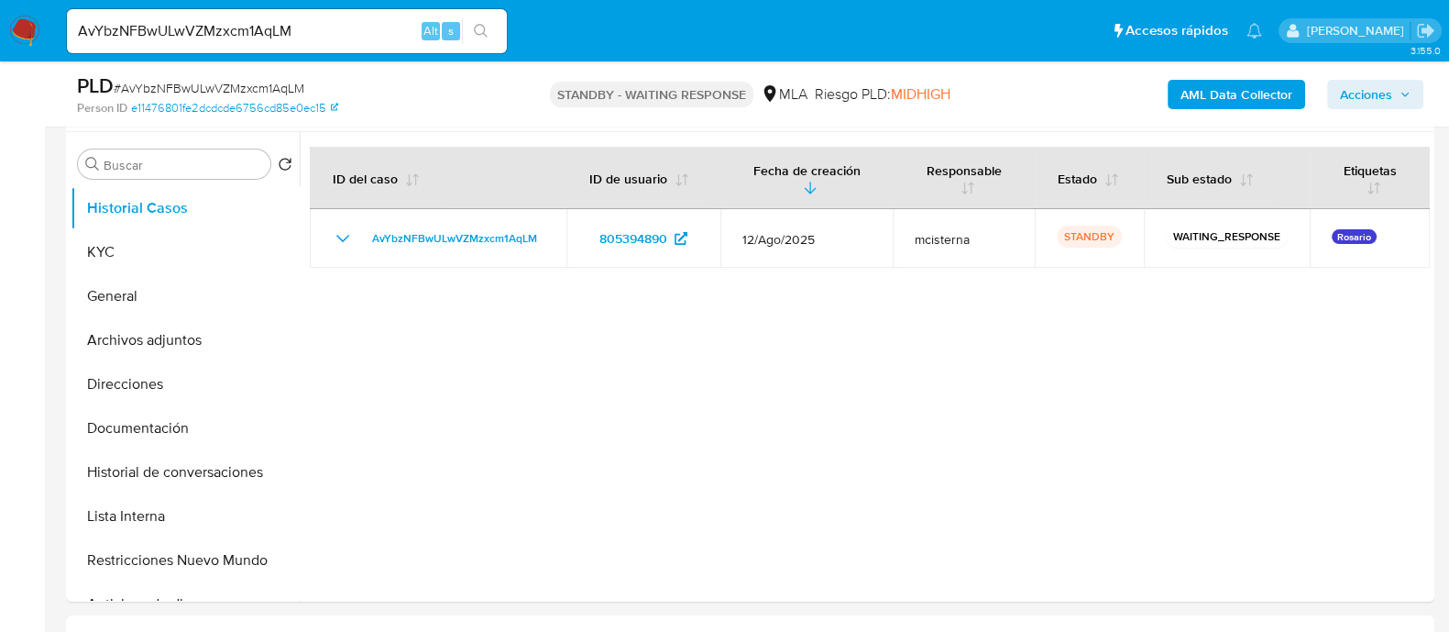
select select "10"
click at [343, 44] on div "AvYbzNFBwULwVZMzxcm1AqLM Alt s" at bounding box center [287, 31] width 440 height 44
click at [343, 30] on input "AvYbzNFBwULwVZMzxcm1AqLM" at bounding box center [287, 31] width 440 height 24
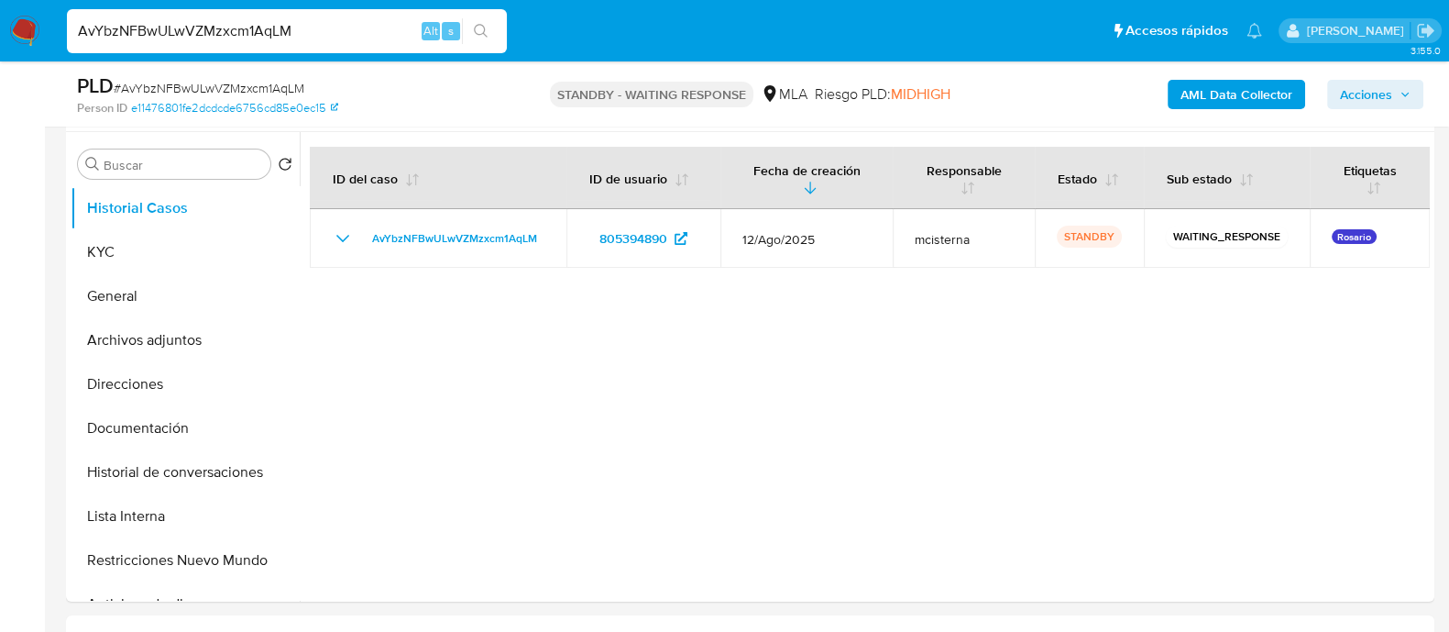
click at [343, 30] on input "AvYbzNFBwULwVZMzxcm1AqLM" at bounding box center [287, 31] width 440 height 24
paste input "qMgEOCDzByxk1z3ZzJITM1IV"
type input "qMgEOCDzByxk1z3ZzJITM1IV"
click at [481, 29] on icon "search-icon" at bounding box center [481, 31] width 15 height 15
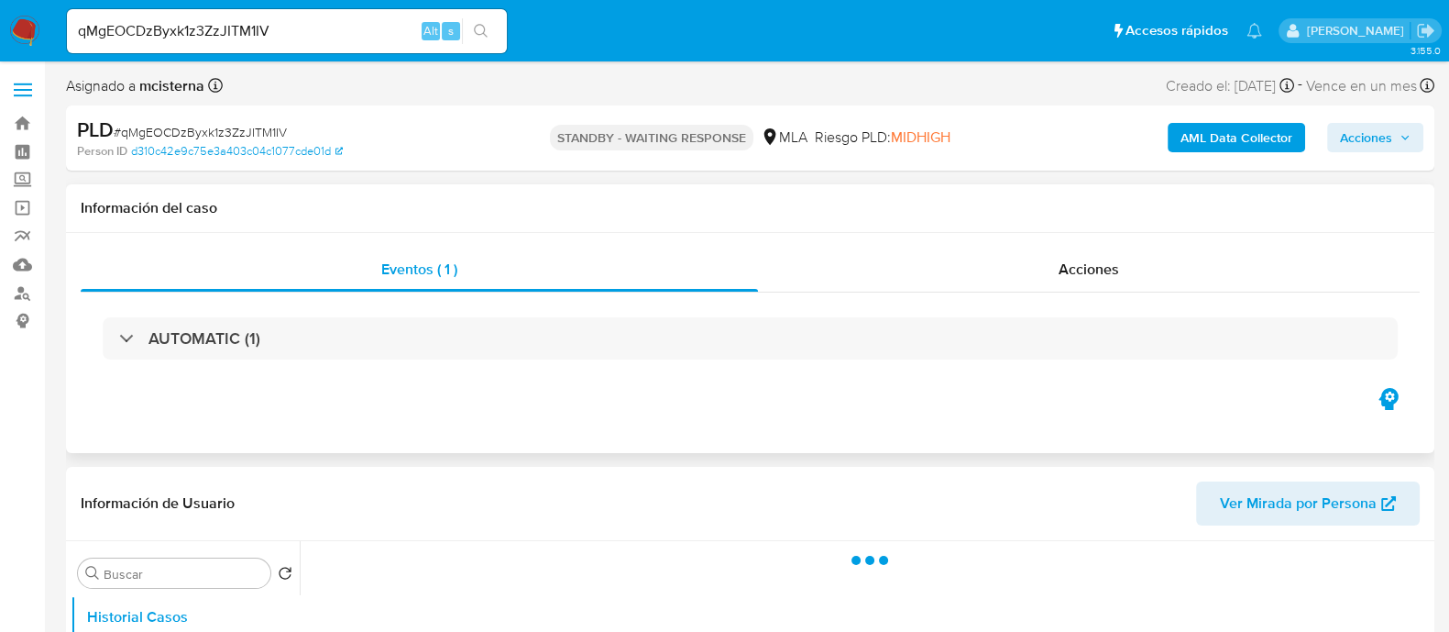
scroll to position [228, 0]
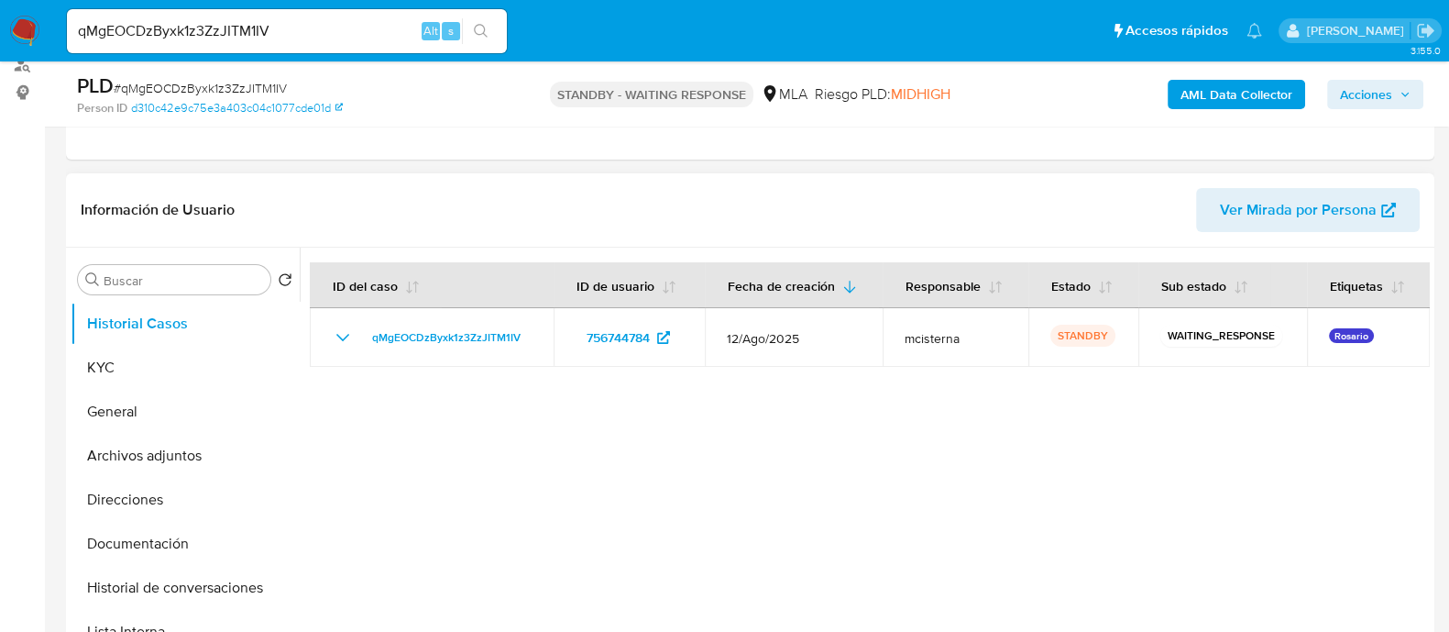
select select "10"
drag, startPoint x: 411, startPoint y: 22, endPoint x: 370, endPoint y: 26, distance: 40.5
click at [410, 22] on input "qMgEOCDzByxk1z3ZzJITM1IV" at bounding box center [287, 31] width 440 height 24
click at [370, 26] on input "qMgEOCDzByxk1z3ZzJITM1IV" at bounding box center [287, 31] width 440 height 24
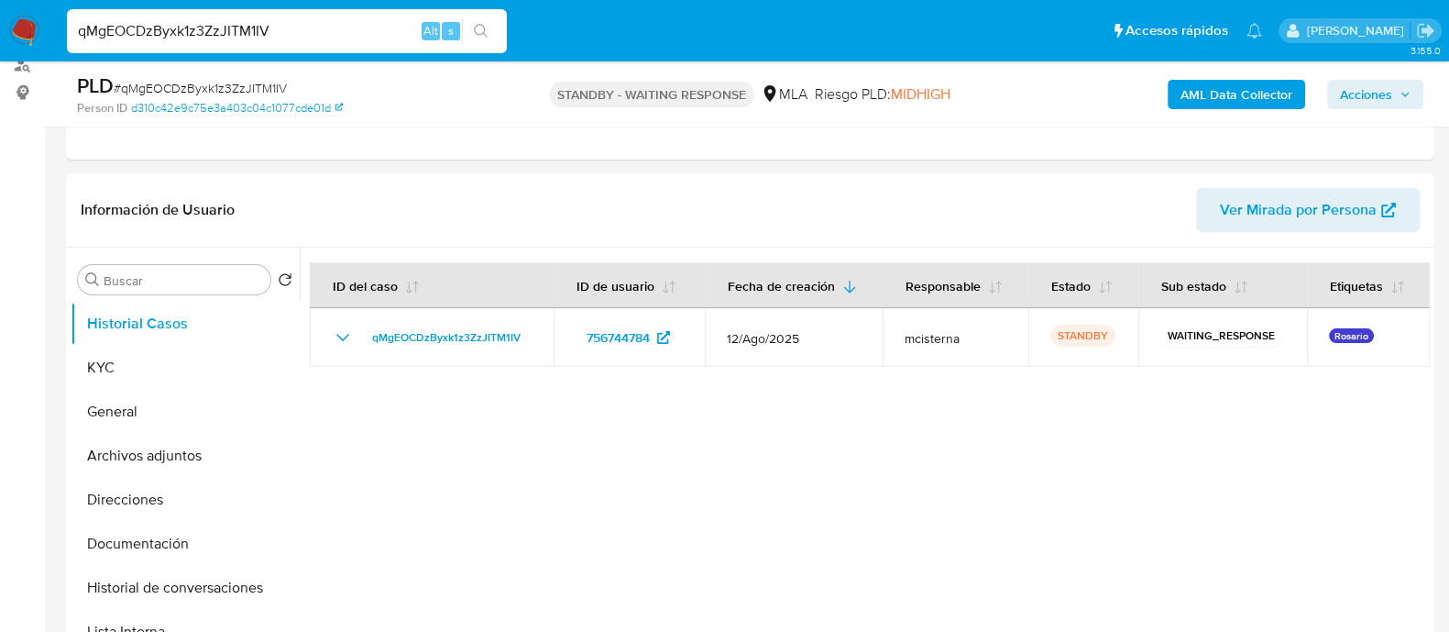
click at [370, 26] on input "qMgEOCDzByxk1z3ZzJITM1IV" at bounding box center [287, 31] width 440 height 24
paste input "9xbDadtedb4i9aPnbxLpZoAC"
type input "9xbDadtedb4i9aPnbxLpZoAC"
click at [481, 29] on icon "search-icon" at bounding box center [481, 31] width 15 height 15
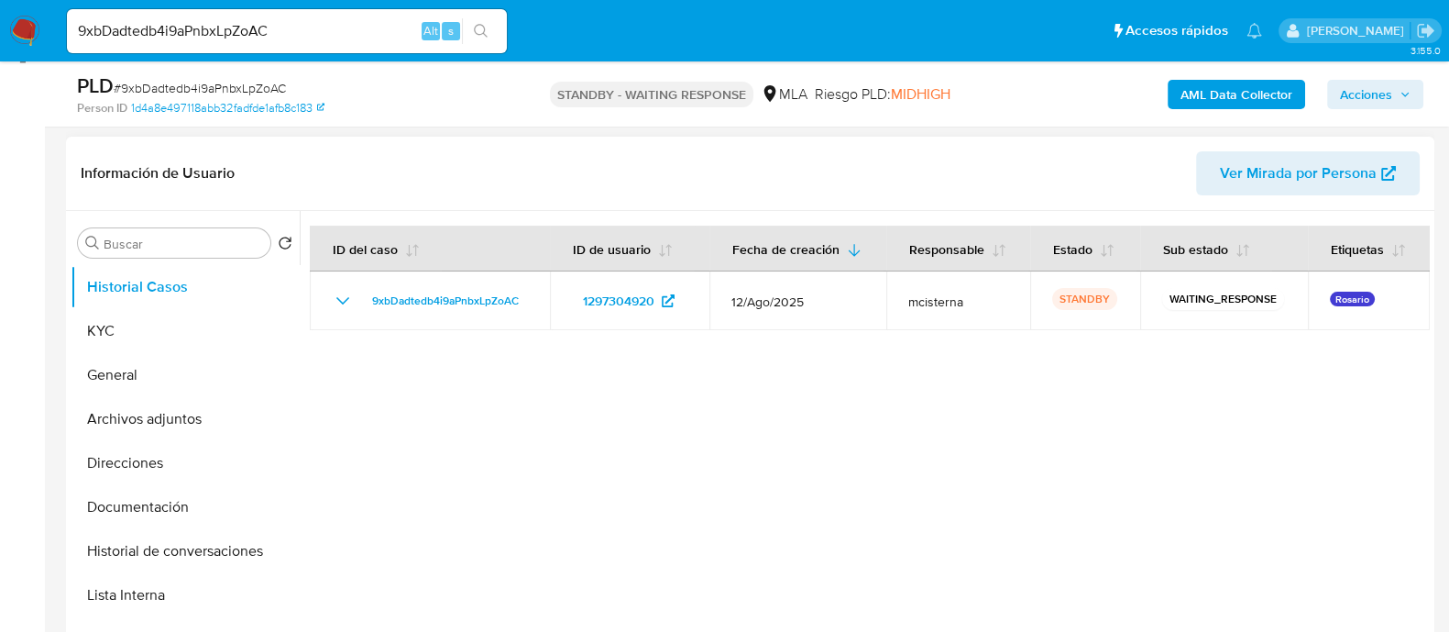
scroll to position [228, 0]
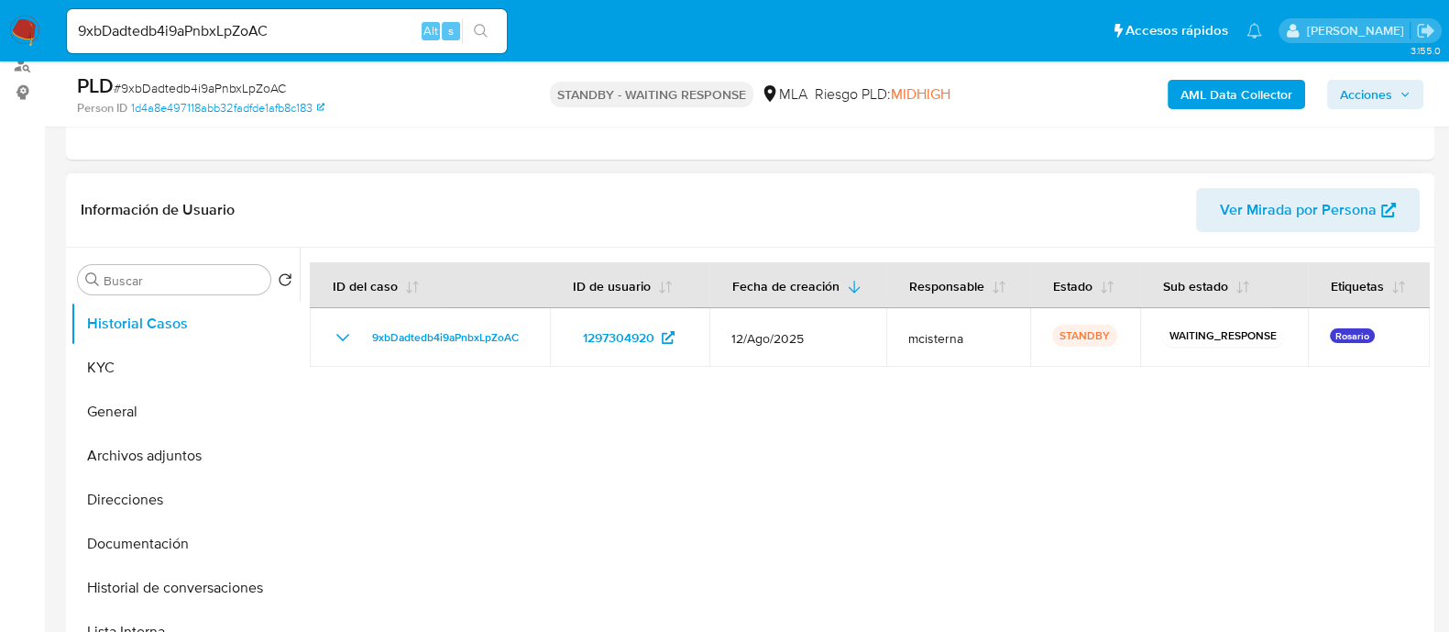
select select "10"
click at [378, 25] on input "9xbDadtedb4i9aPnbxLpZoAC" at bounding box center [287, 31] width 440 height 24
paste input "LdqLrwOSloLLnYay85VyLTMp"
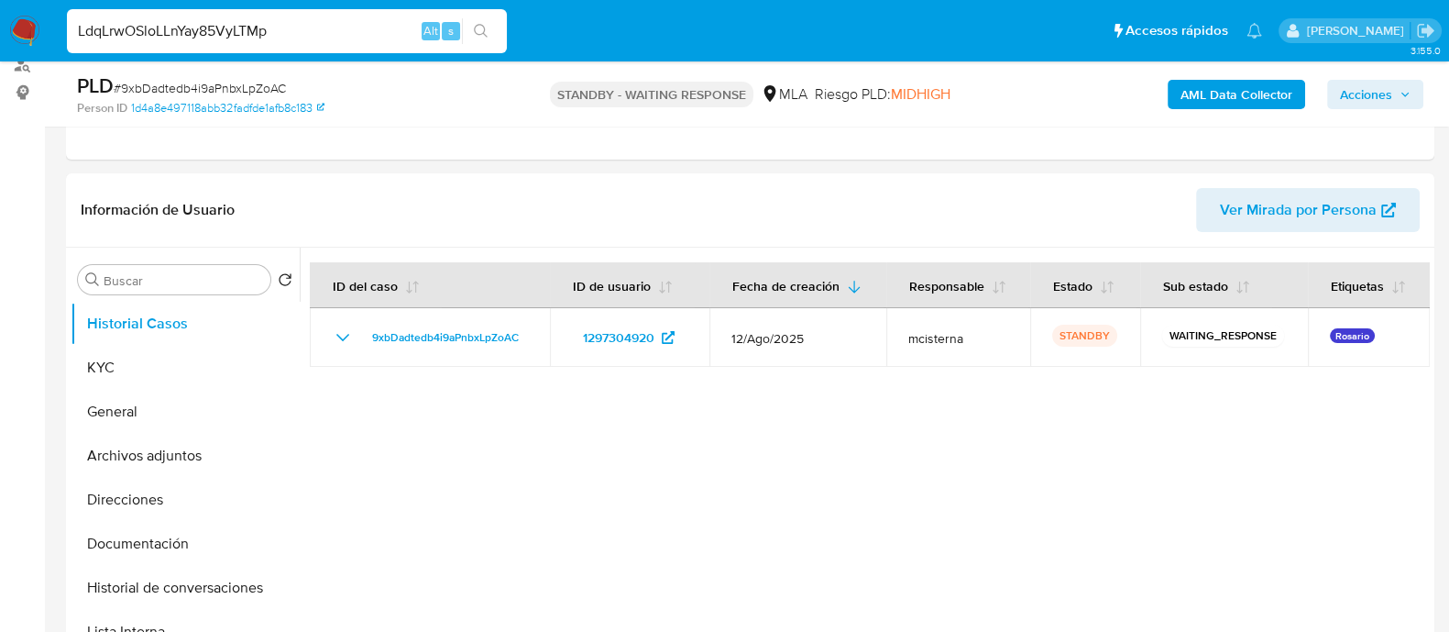
type input "LdqLrwOSloLLnYay85VyLTMp"
click at [474, 31] on icon "search-icon" at bounding box center [481, 31] width 15 height 15
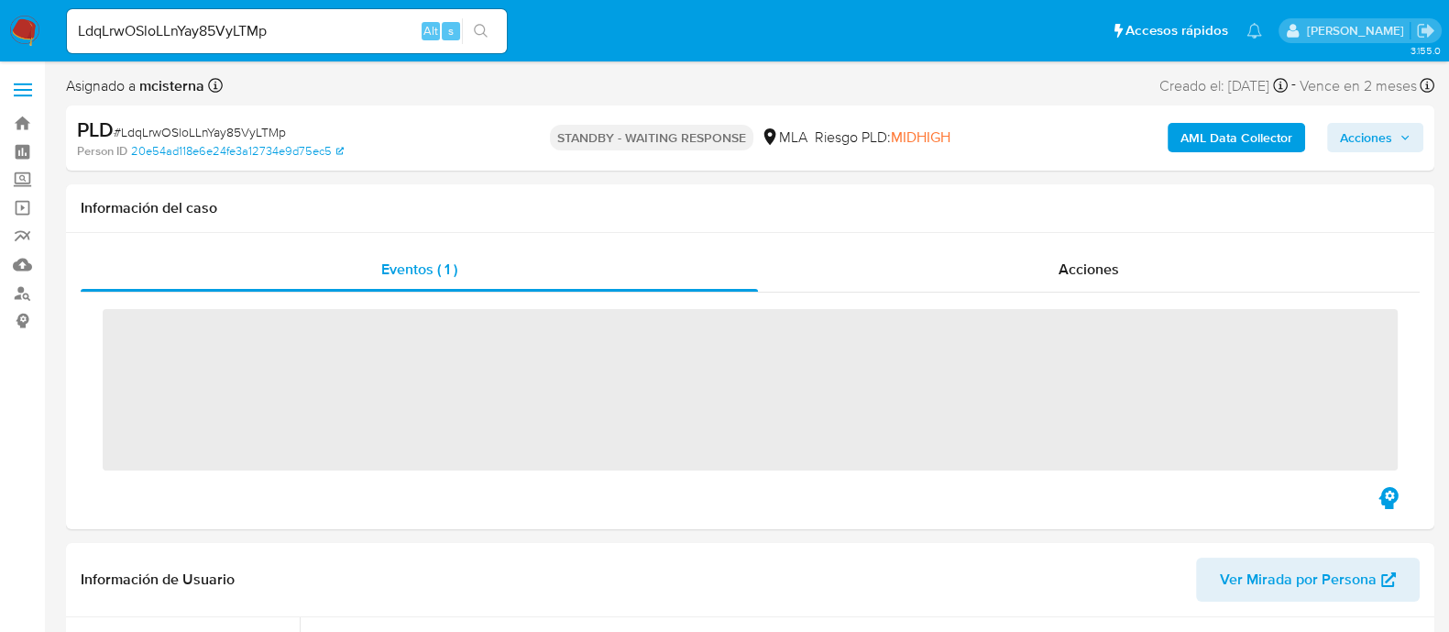
scroll to position [114, 0]
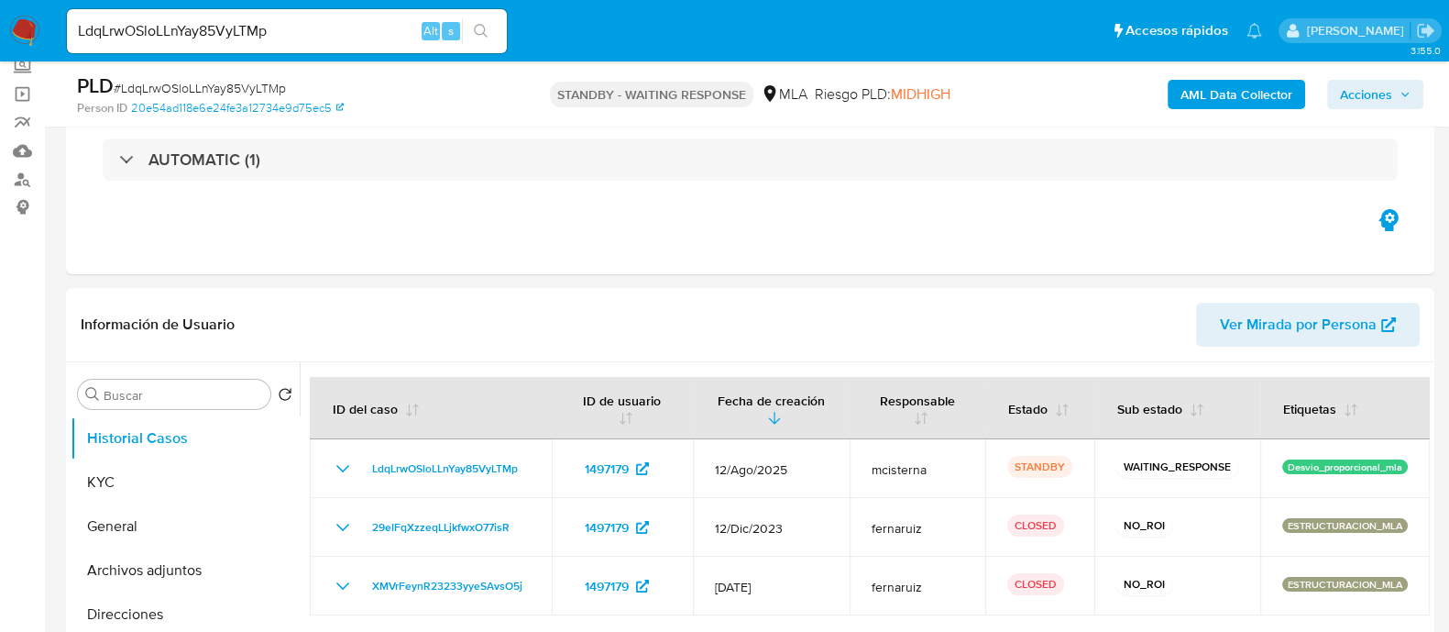
select select "10"
click at [390, 26] on input "LdqLrwOSloLLnYay85VyLTMp" at bounding box center [287, 31] width 440 height 24
paste input "2OlCM78D1SnAnHxUogyr4OlF"
type input "2OlCM78D1SnAnHxUogyr4OlF"
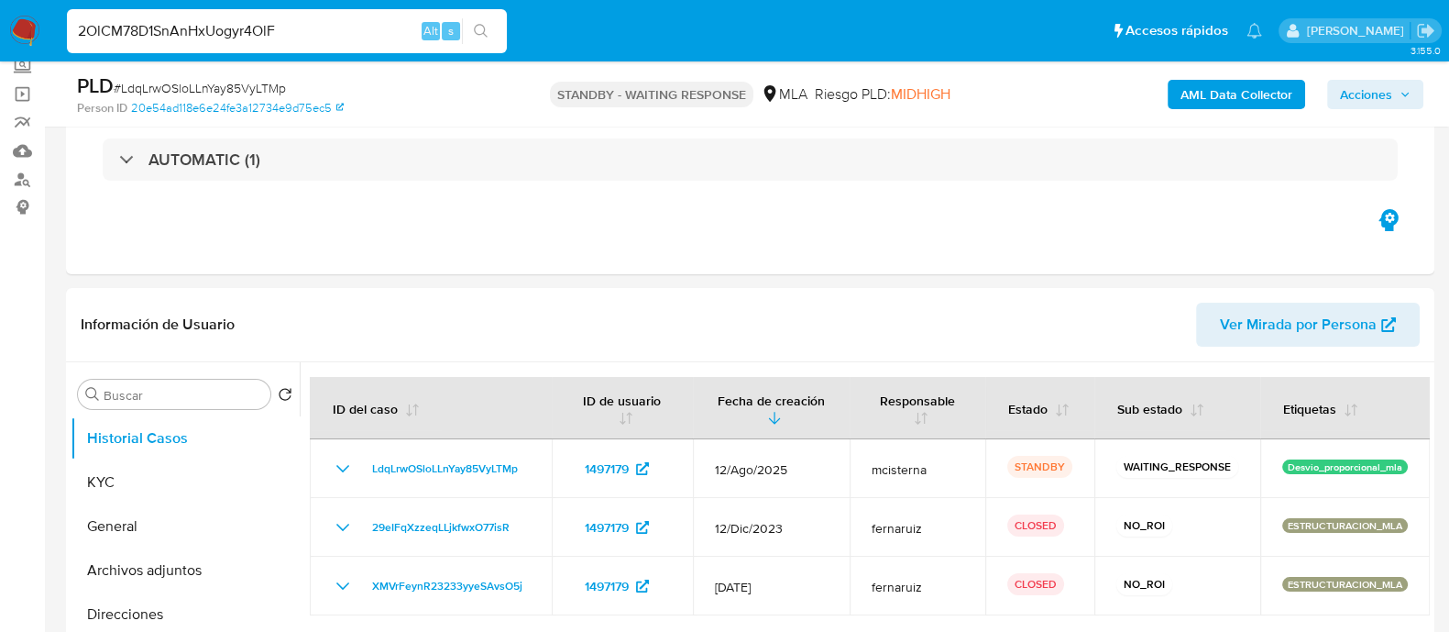
click at [464, 26] on button "search-icon" at bounding box center [481, 31] width 38 height 26
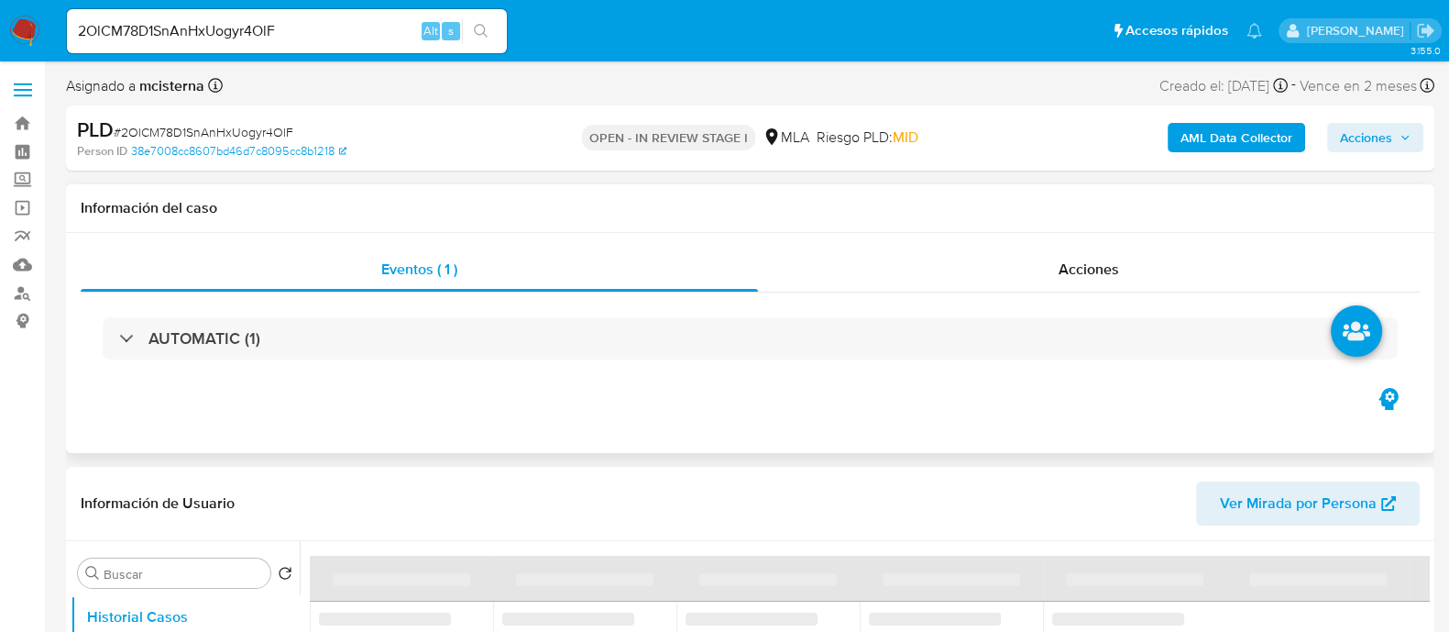
select select "10"
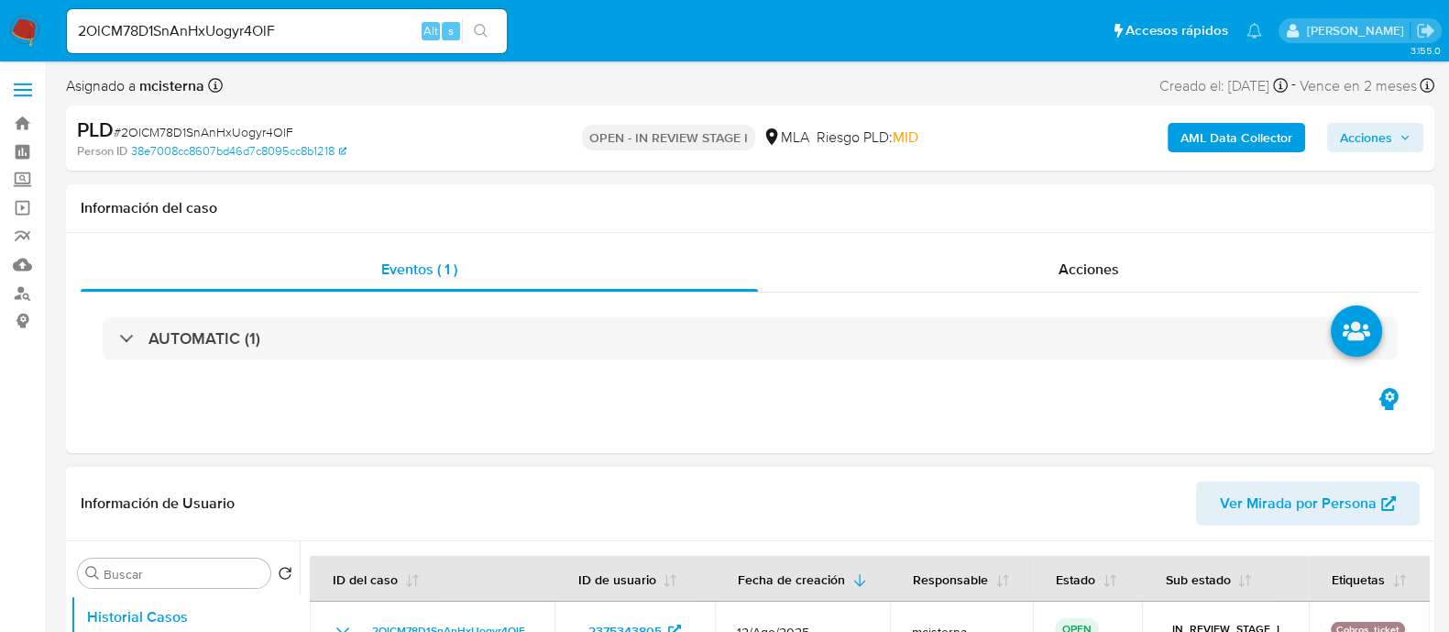
scroll to position [344, 0]
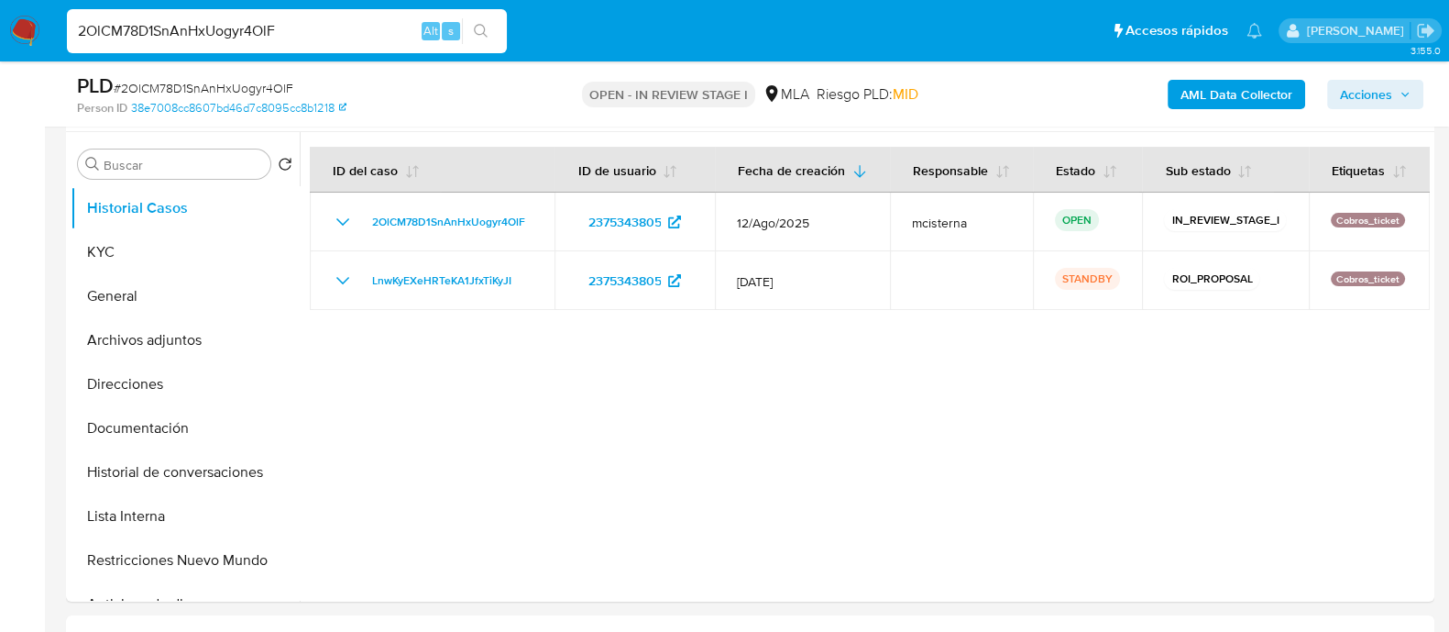
click at [376, 38] on input "2OlCM78D1SnAnHxUogyr4OlF" at bounding box center [287, 31] width 440 height 24
paste input "VR0COzRbWVpiqQCzvmXxqNgb"
type input "VR0COzRbWVpiqQCzvmXxqNgb"
click at [482, 24] on icon "search-icon" at bounding box center [481, 31] width 15 height 15
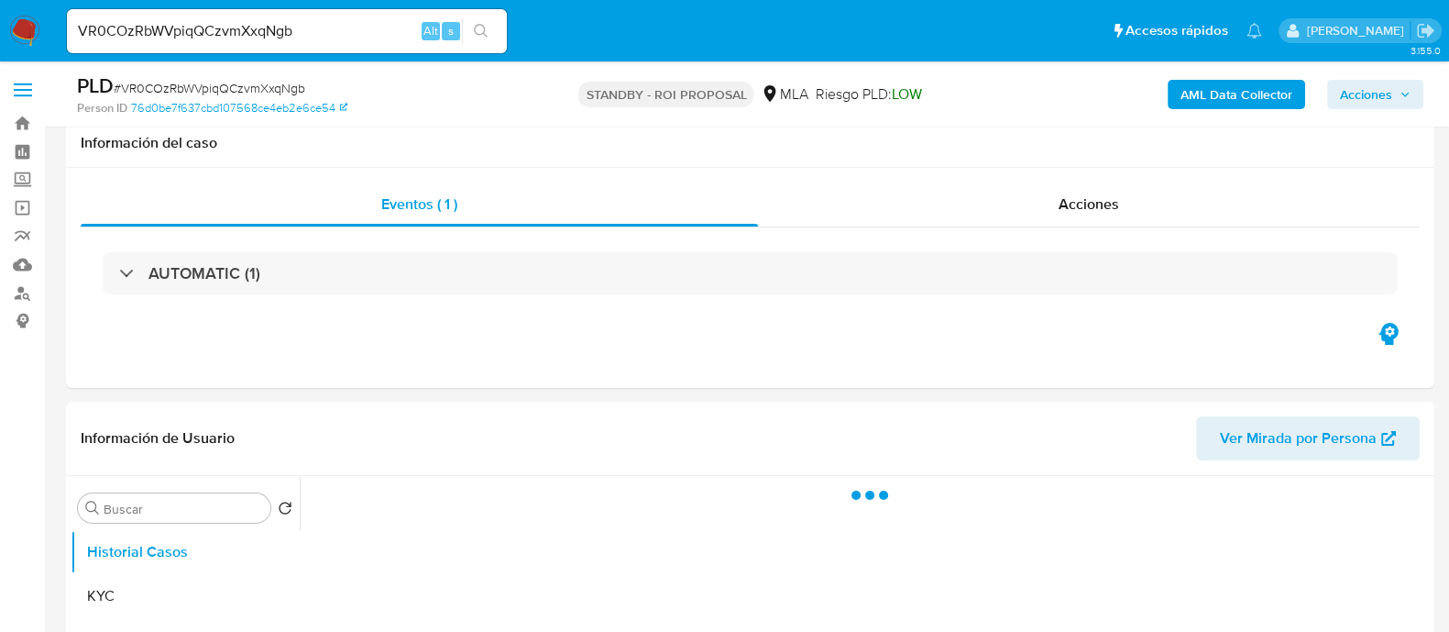
scroll to position [228, 0]
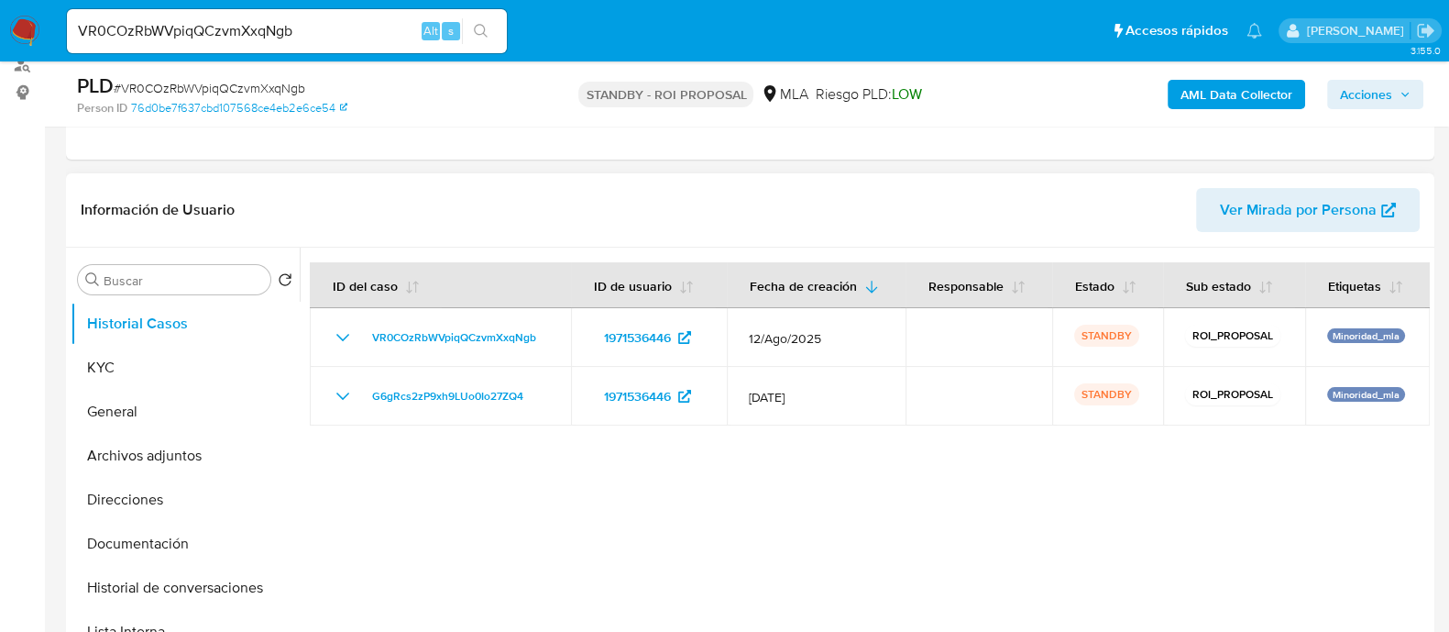
select select "10"
click at [386, 20] on input "VR0COzRbWVpiqQCzvmXxqNgb" at bounding box center [287, 31] width 440 height 24
paste input "FPy4uCdt5666all6b1f55KZ1"
type input "FPy4uCdt5666all6b1f55KZ1"
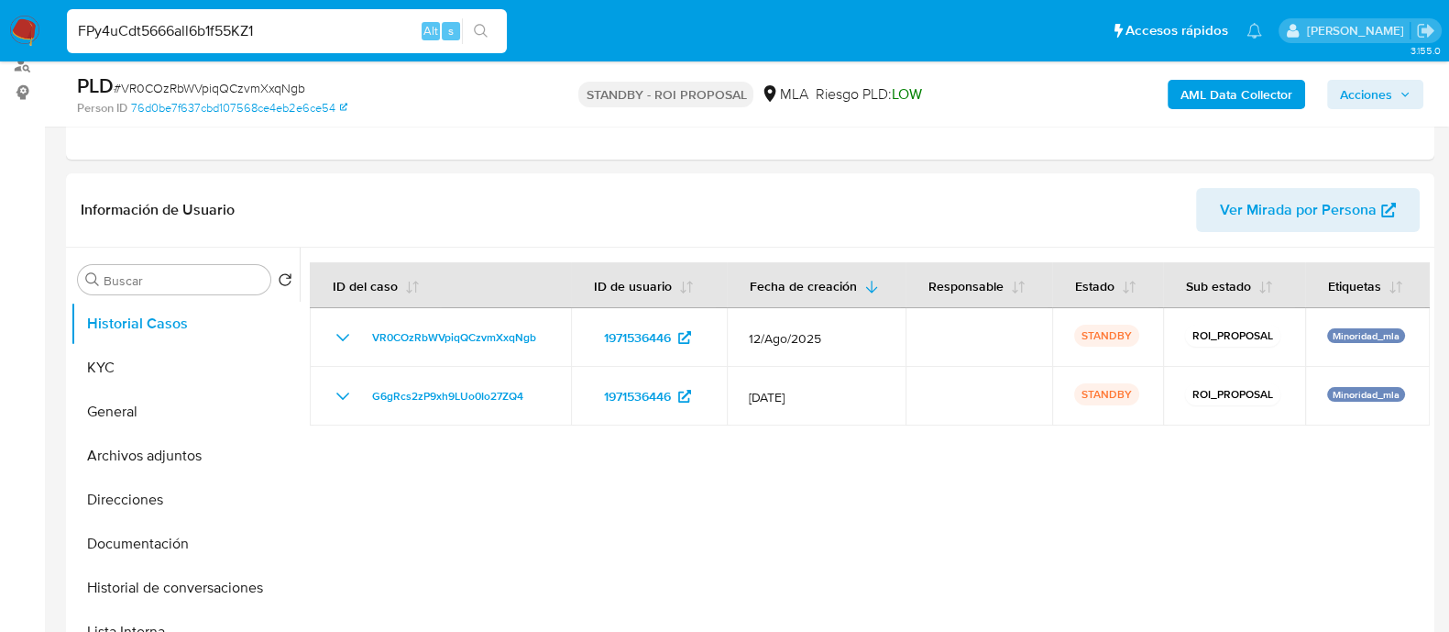
click at [474, 24] on icon "search-icon" at bounding box center [481, 31] width 15 height 15
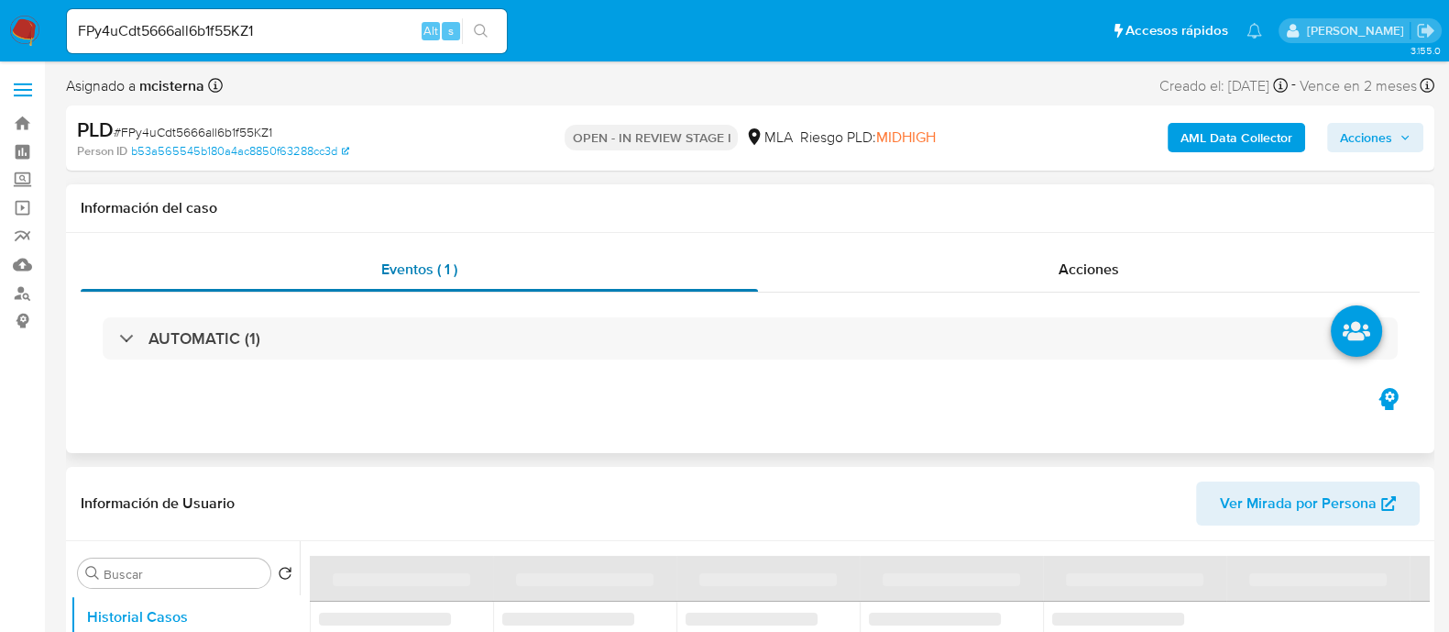
select select "10"
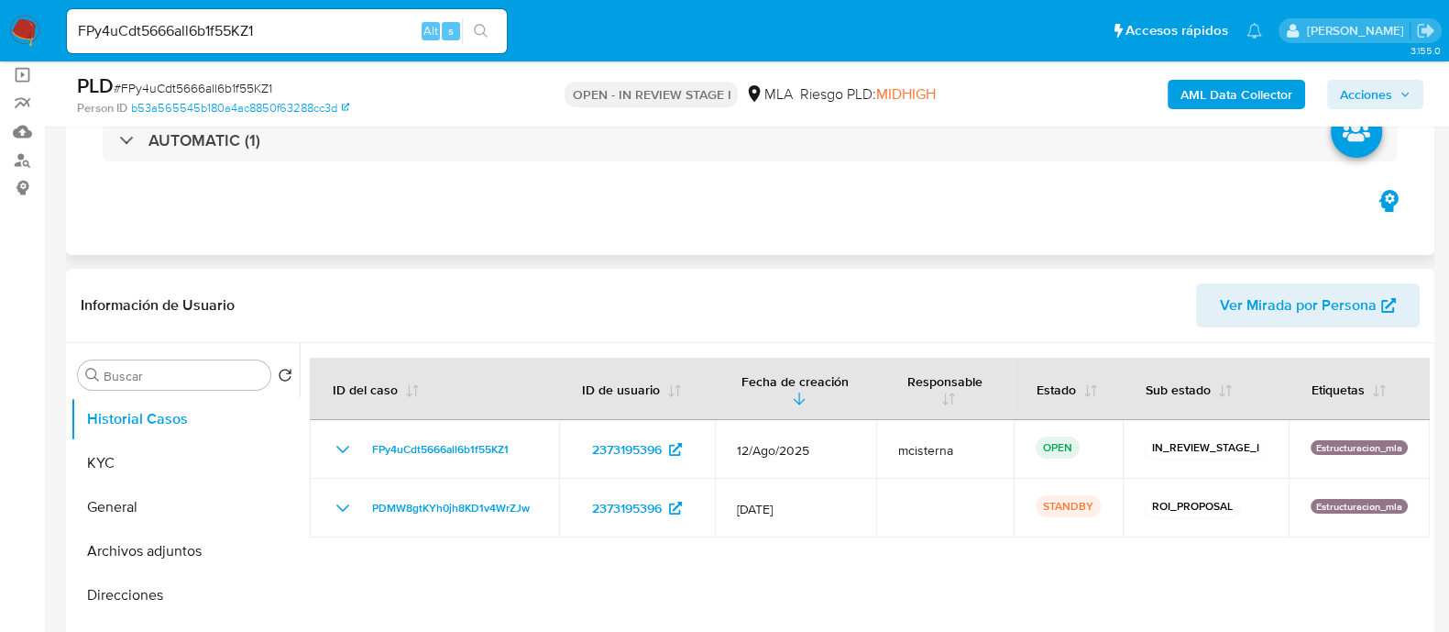
scroll to position [228, 0]
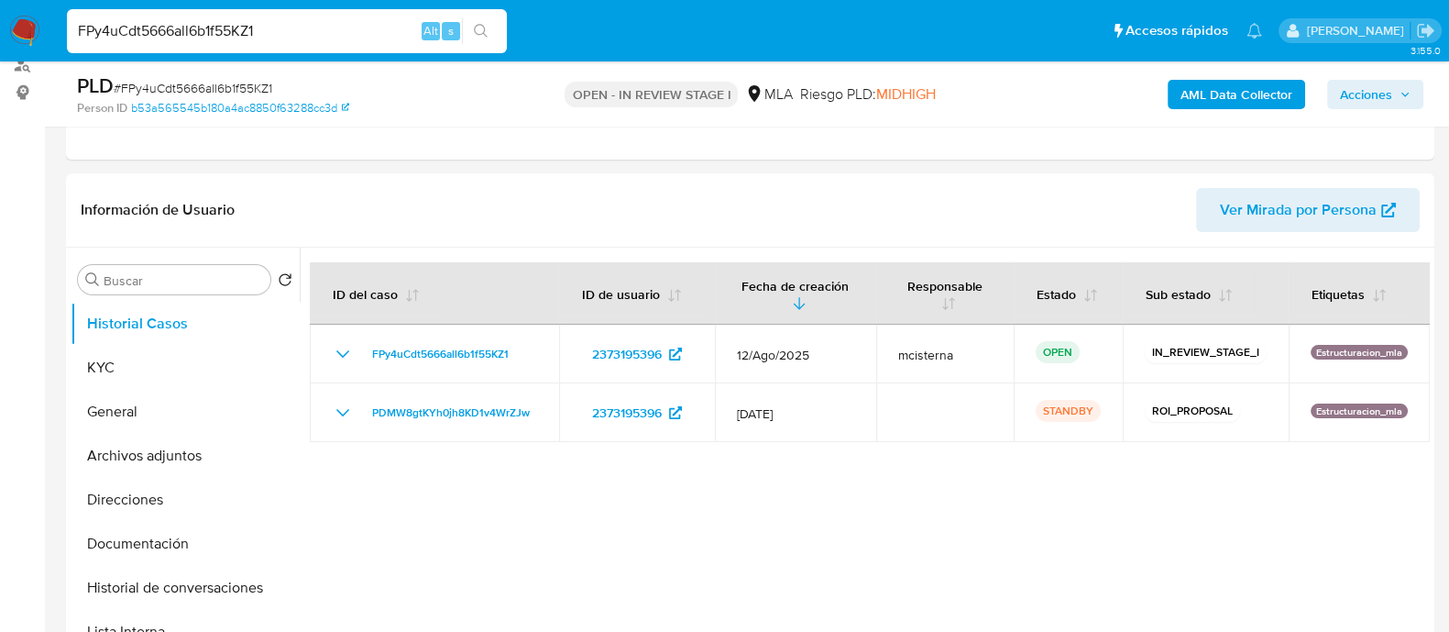
click at [298, 27] on input "FPy4uCdt5666all6b1f55KZ1" at bounding box center [287, 31] width 440 height 24
paste input "U52lVUBGoAlTR70BTPR8zDKz"
type input "U52lVUBGoAlTR70BTPR8zDKz"
click at [474, 36] on icon "search-icon" at bounding box center [481, 31] width 15 height 15
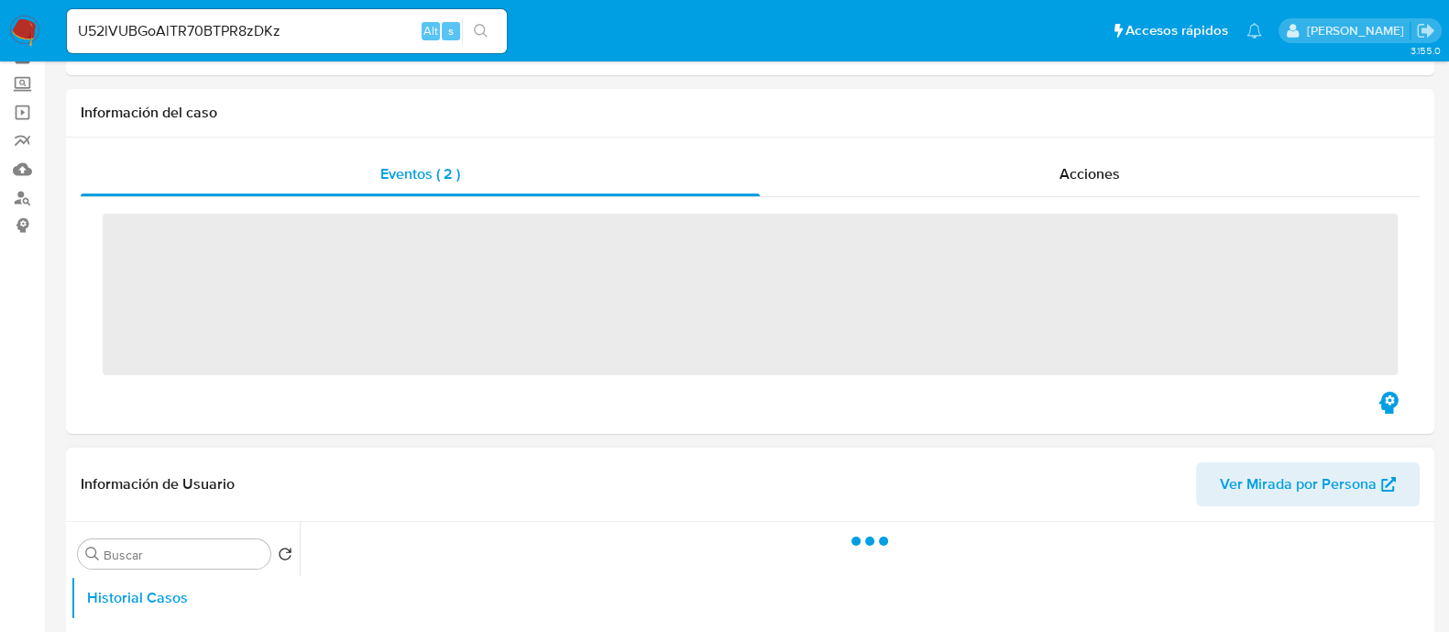
scroll to position [228, 0]
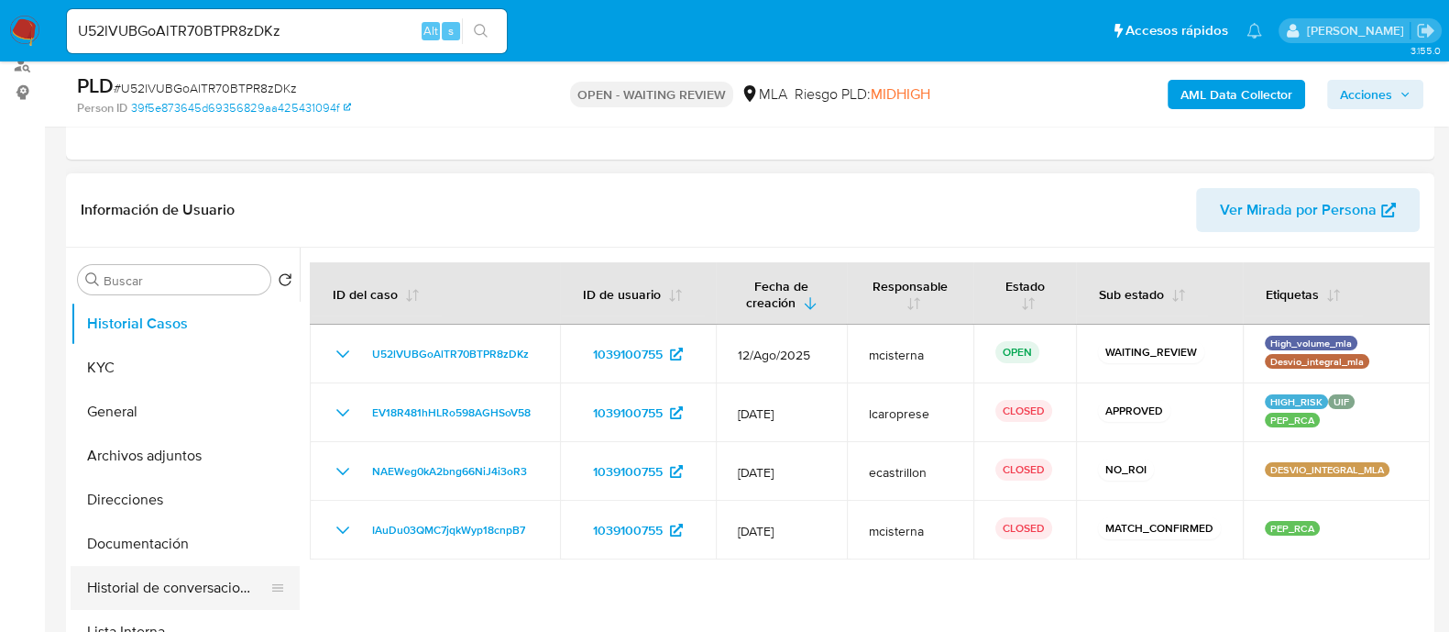
select select "10"
click at [284, 27] on input "U52lVUBGoAlTR70BTPR8zDKz" at bounding box center [287, 31] width 440 height 24
paste input "ElulP5EwP9LQPWBHRPycvk3p"
type input "ElulP5EwP9LQPWBHRPycvk3p"
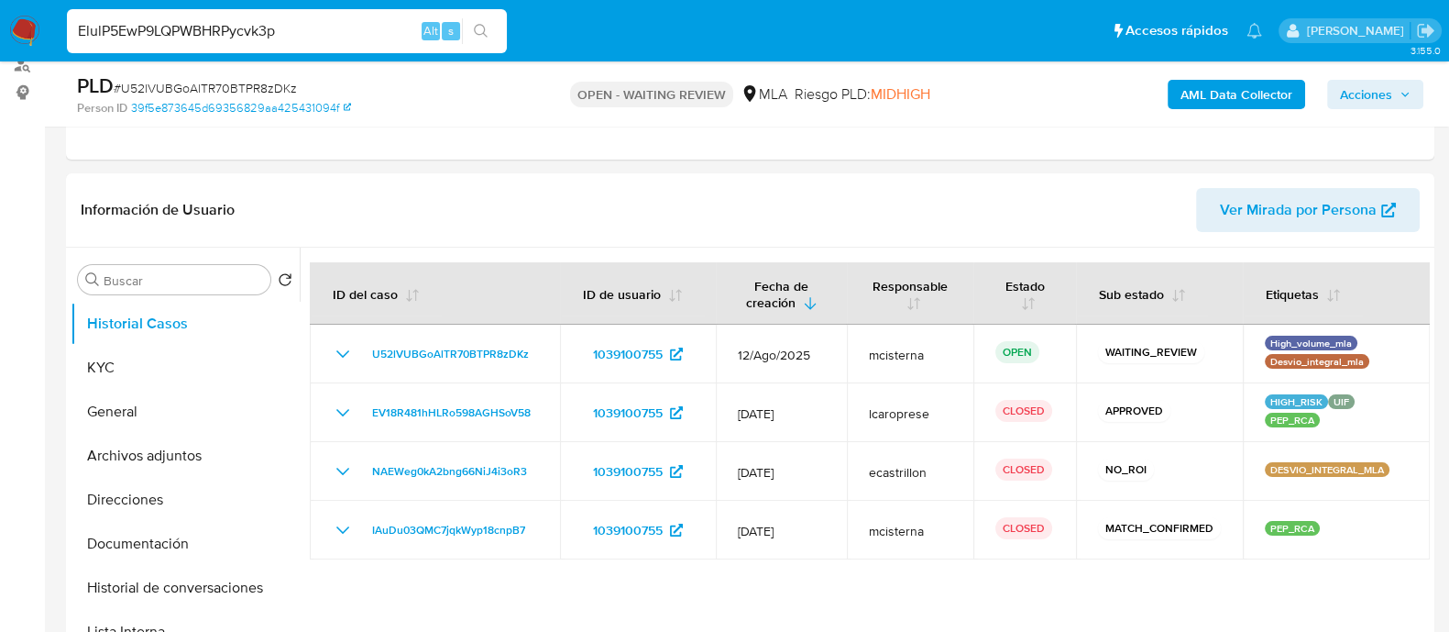
click at [485, 27] on icon "search-icon" at bounding box center [481, 31] width 14 height 14
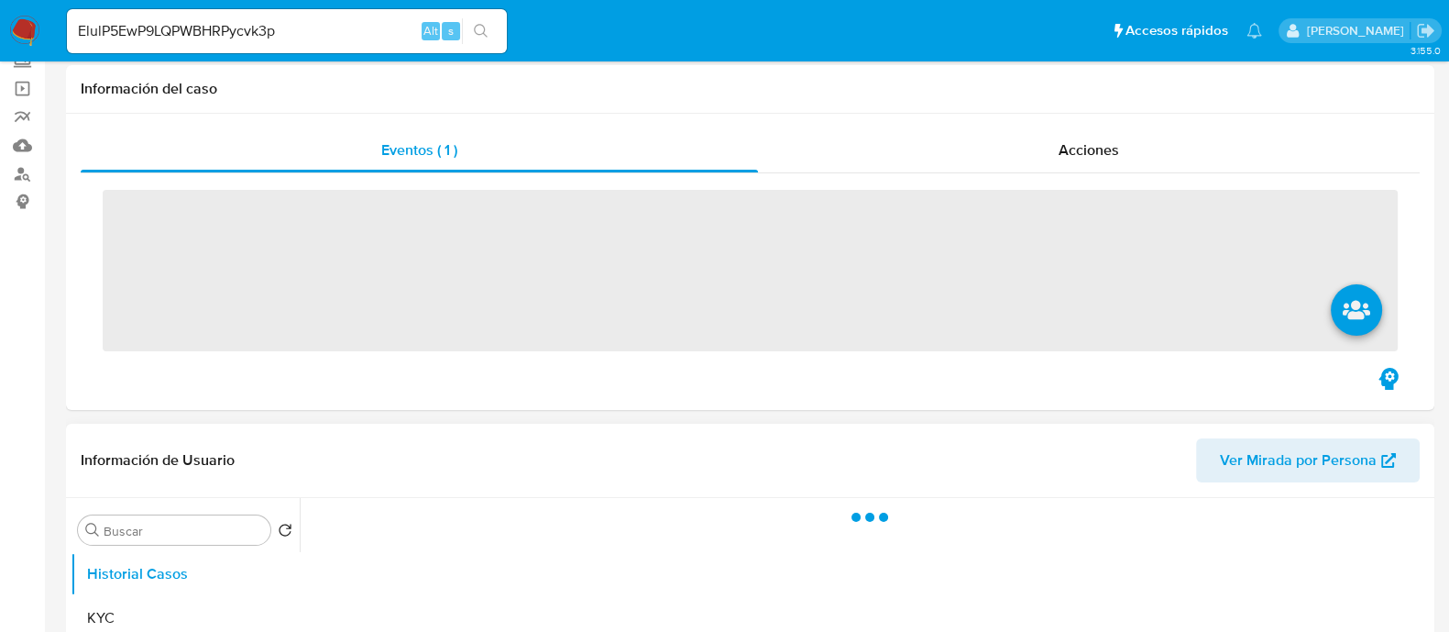
scroll to position [344, 0]
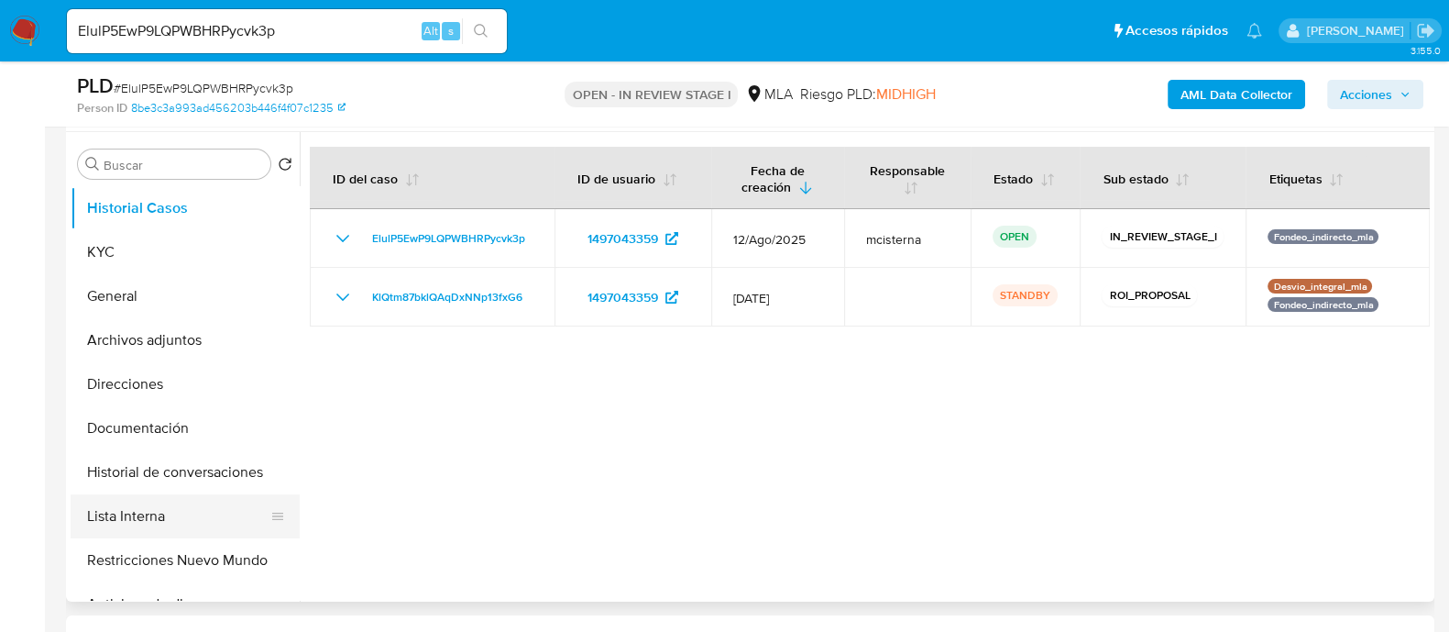
select select "10"
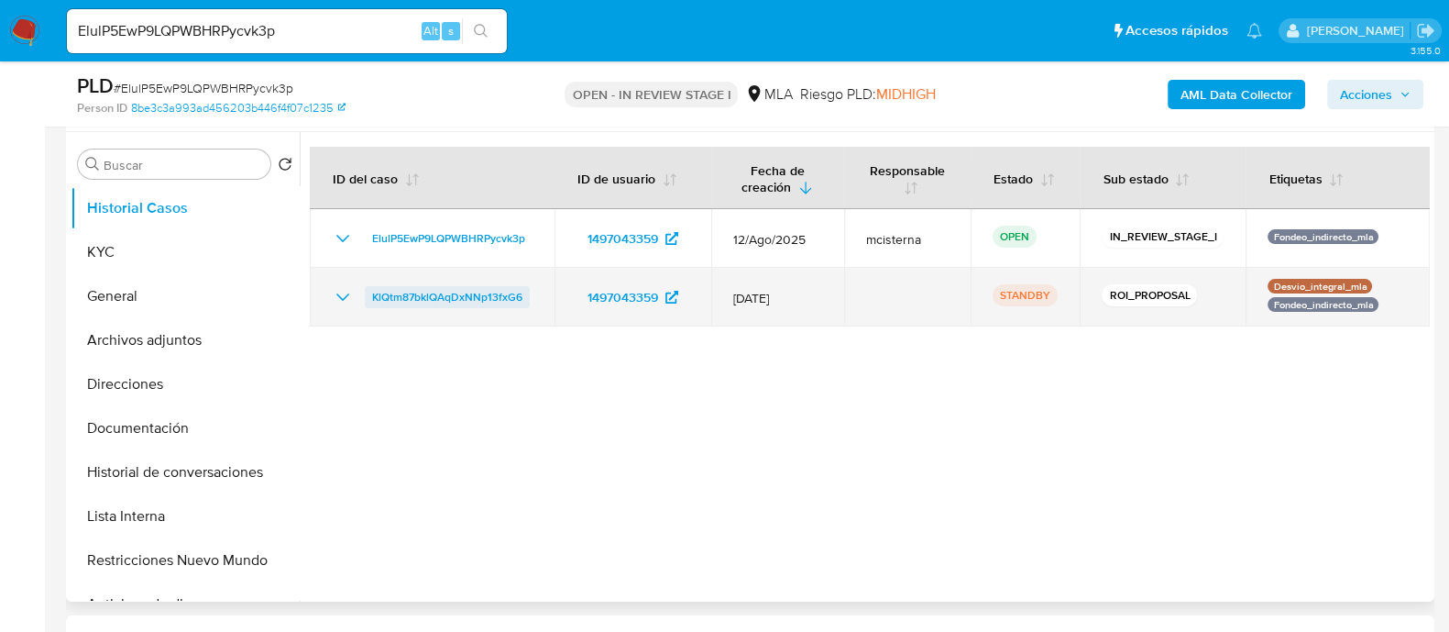
click at [493, 292] on span "KlQtm87bklQAqDxNNp13fxG6" at bounding box center [447, 297] width 150 height 22
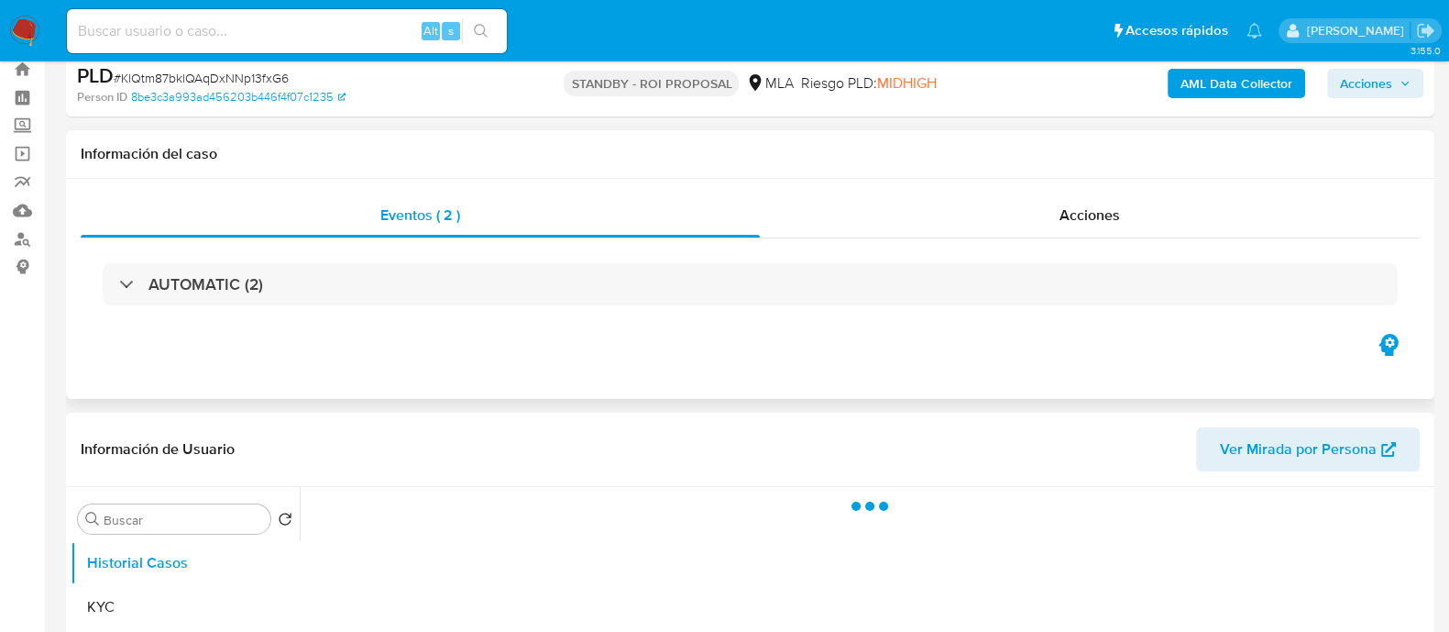
scroll to position [228, 0]
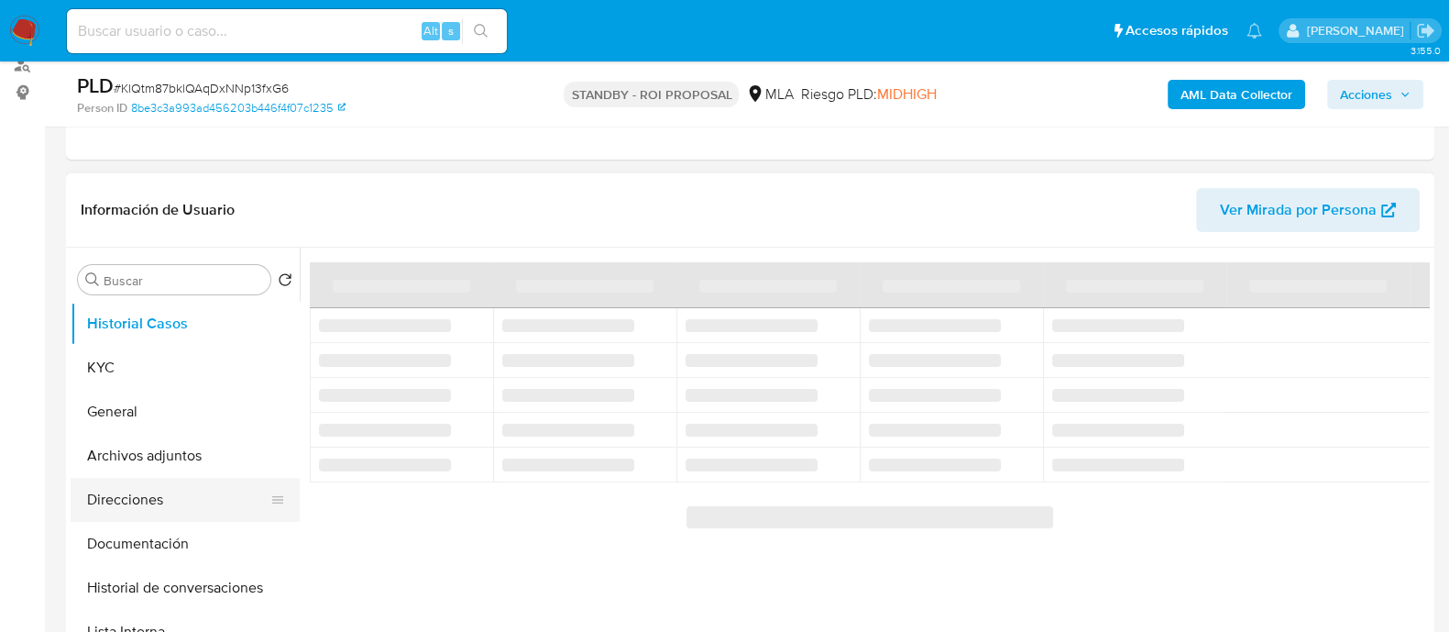
select select "10"
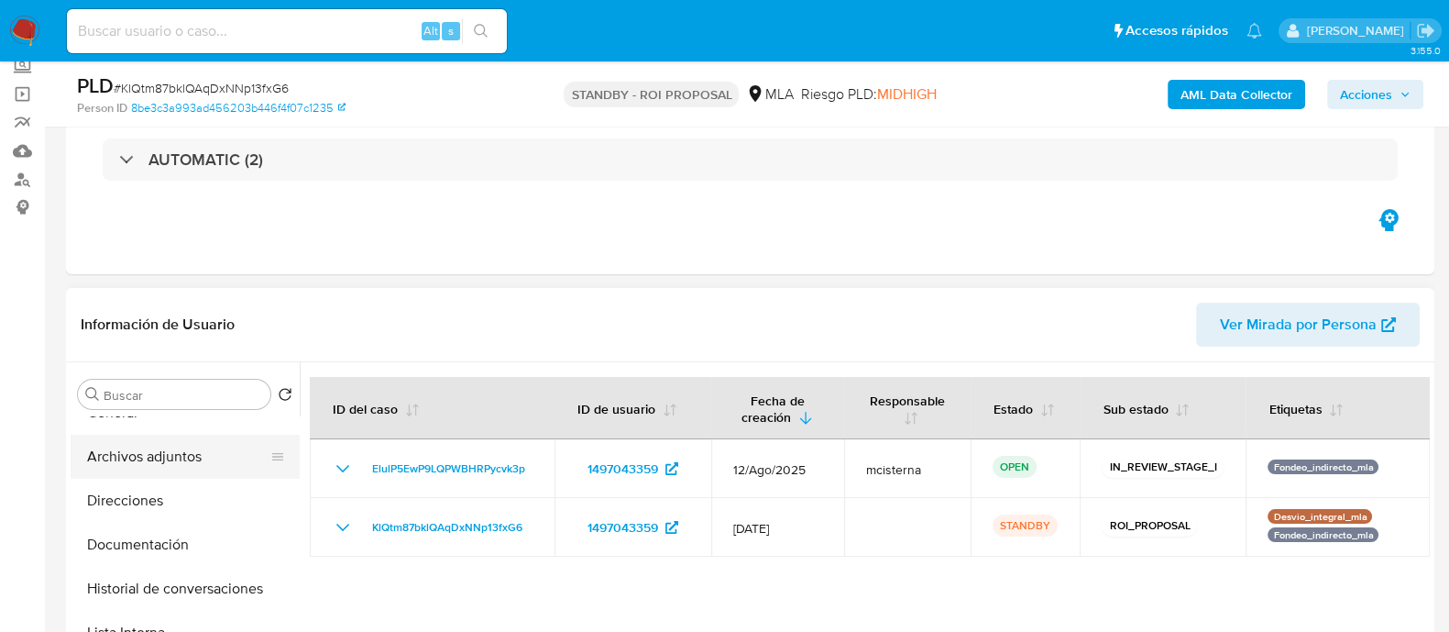
scroll to position [114, 0]
click at [219, 460] on button "Archivos adjuntos" at bounding box center [178, 456] width 214 height 44
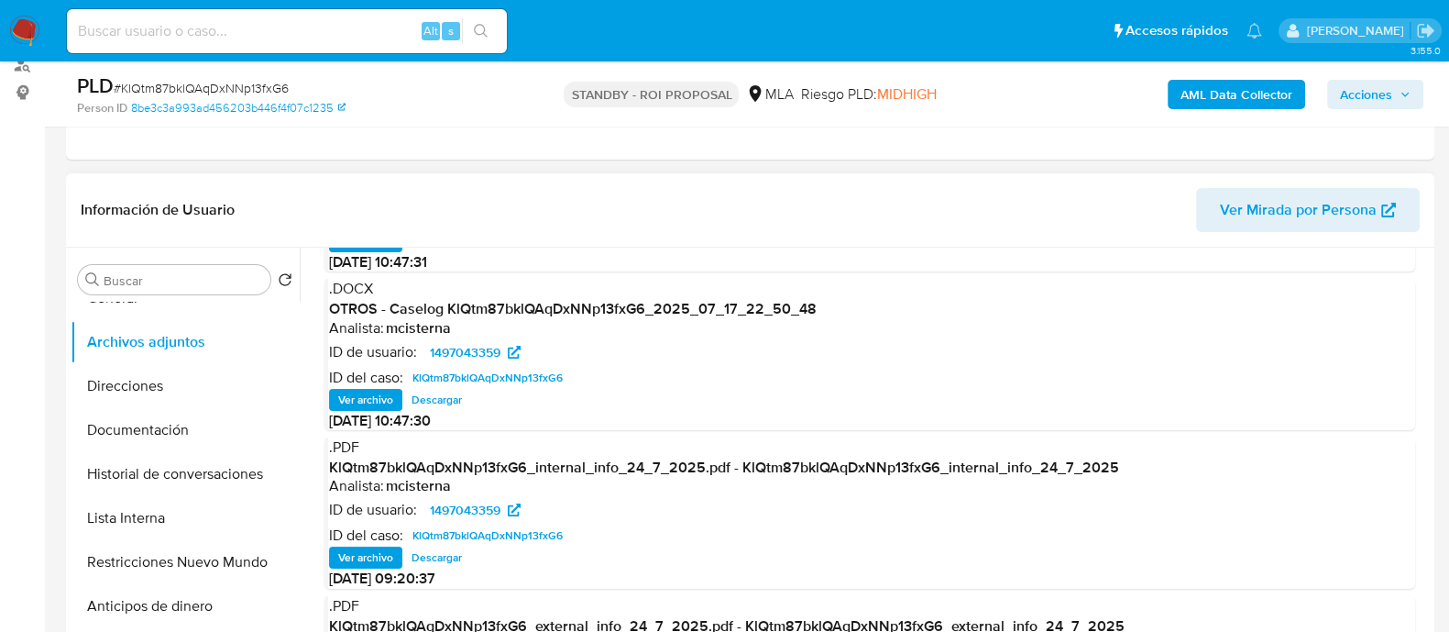
scroll to position [142, 0]
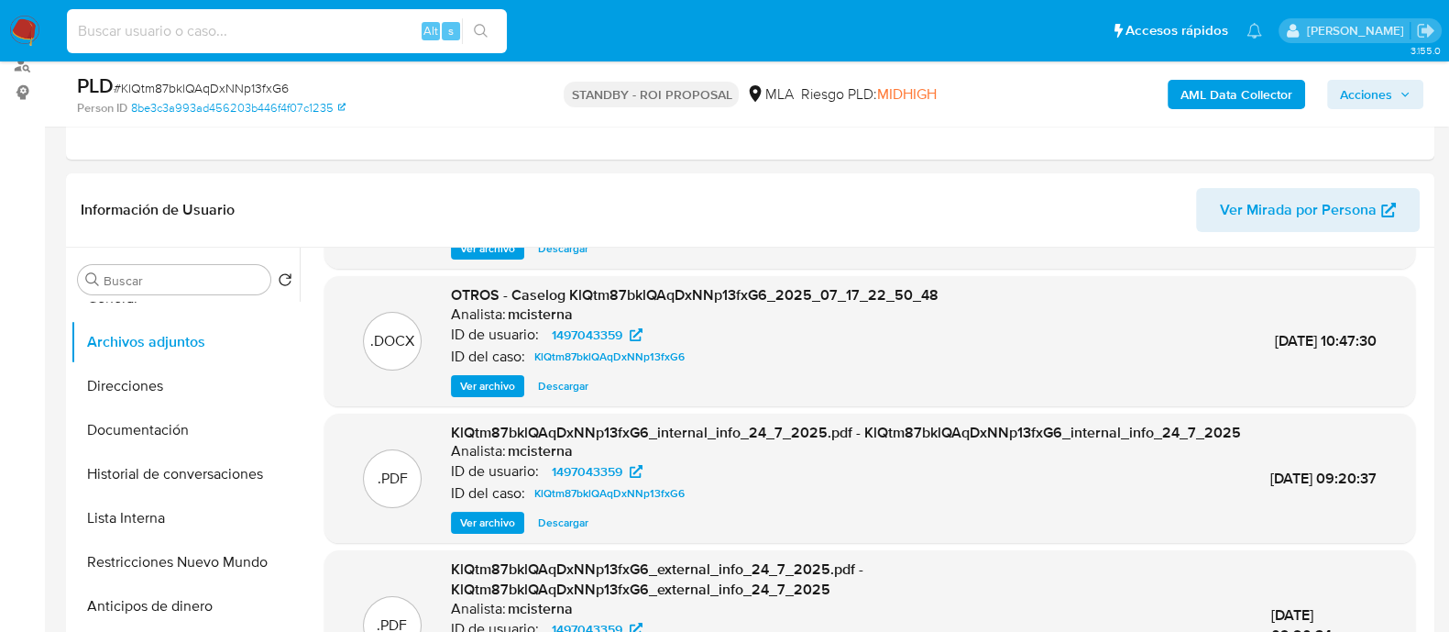
click at [367, 34] on input at bounding box center [287, 31] width 440 height 24
paste input "2lNZlfHmCm8N7W8PLdHyK9rF"
type input "2lNZlfHmCm8N7W8PLdHyK9rF"
click at [474, 31] on icon "search-icon" at bounding box center [481, 31] width 15 height 15
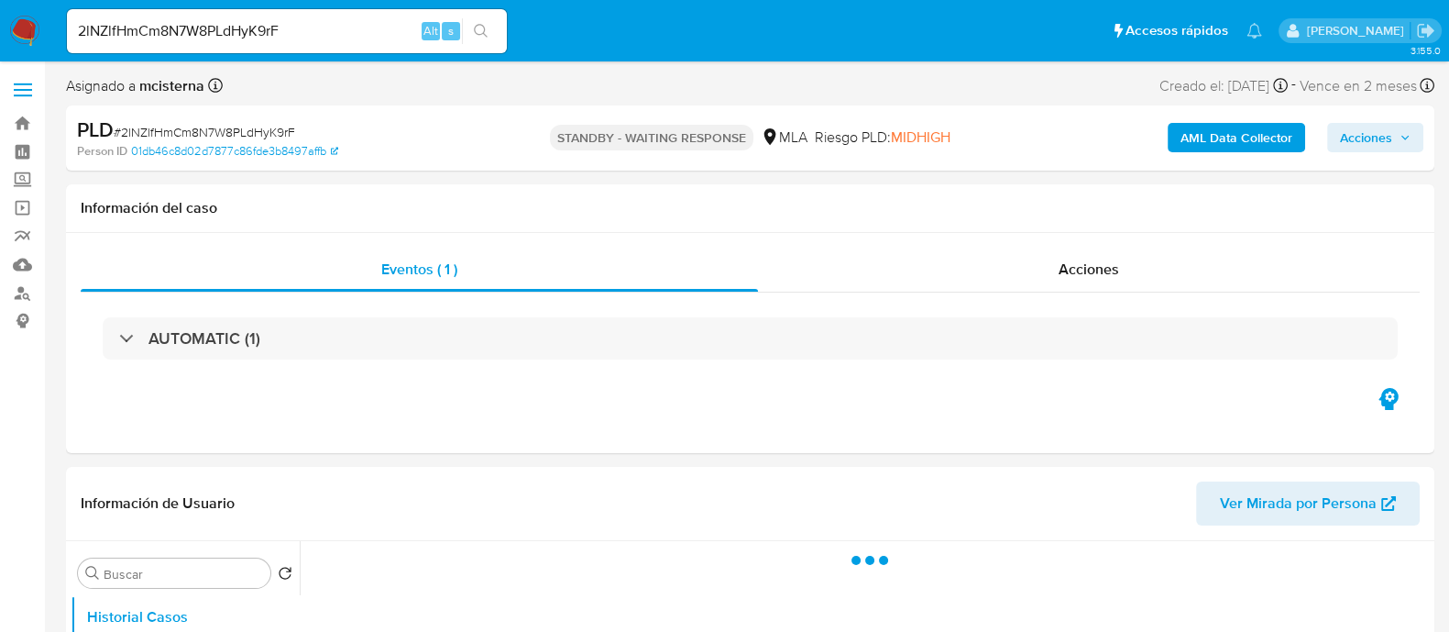
select select "10"
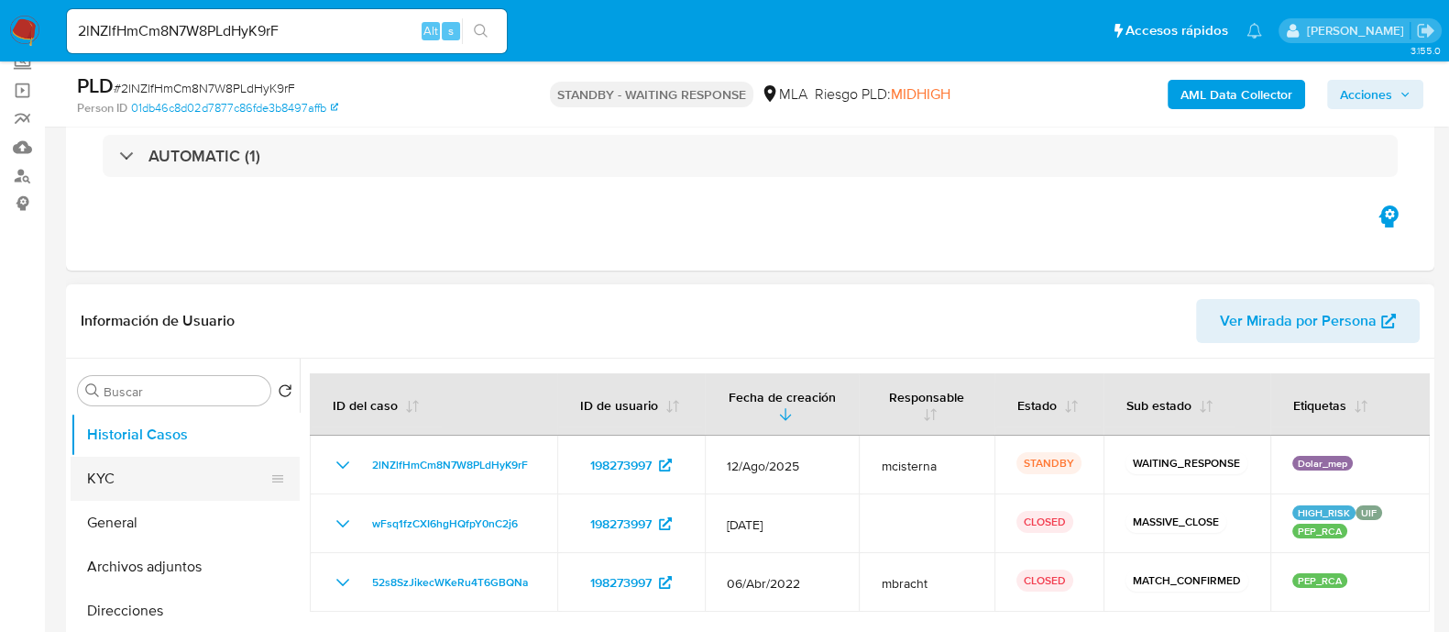
scroll to position [228, 0]
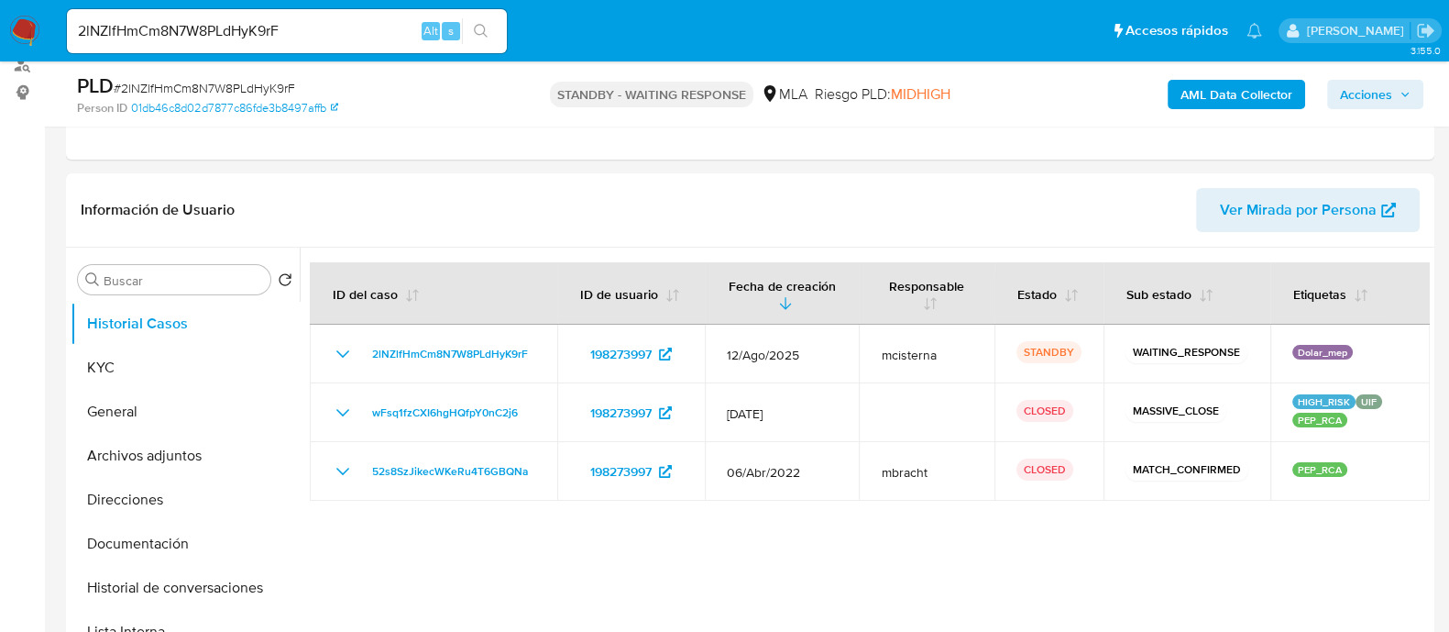
click at [394, 15] on div "2lNZlfHmCm8N7W8PLdHyK9rF Alt s" at bounding box center [287, 31] width 440 height 44
click at [379, 25] on input "2lNZlfHmCm8N7W8PLdHyK9rF" at bounding box center [287, 31] width 440 height 24
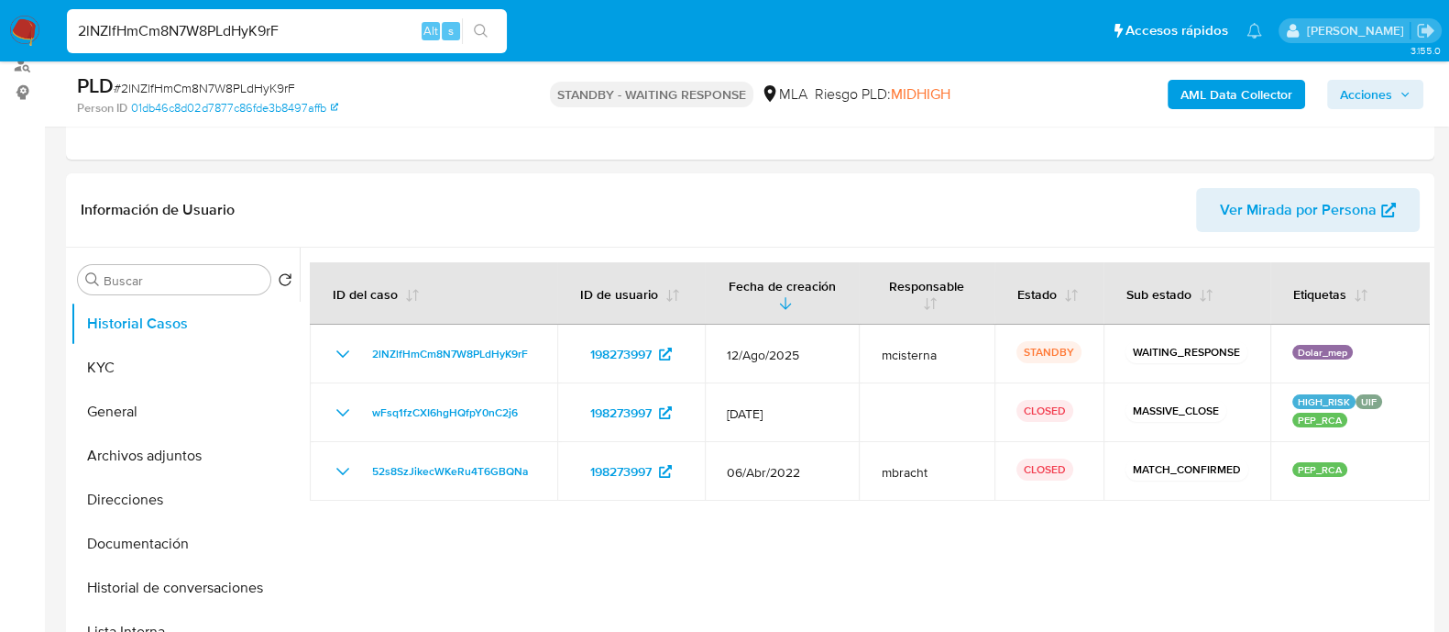
paste input "4Guv5t667Z9twP59x7WrJItq"
type input "4Guv5t667Z9twP59x7WrJItq"
click at [479, 20] on button "search-icon" at bounding box center [481, 31] width 38 height 26
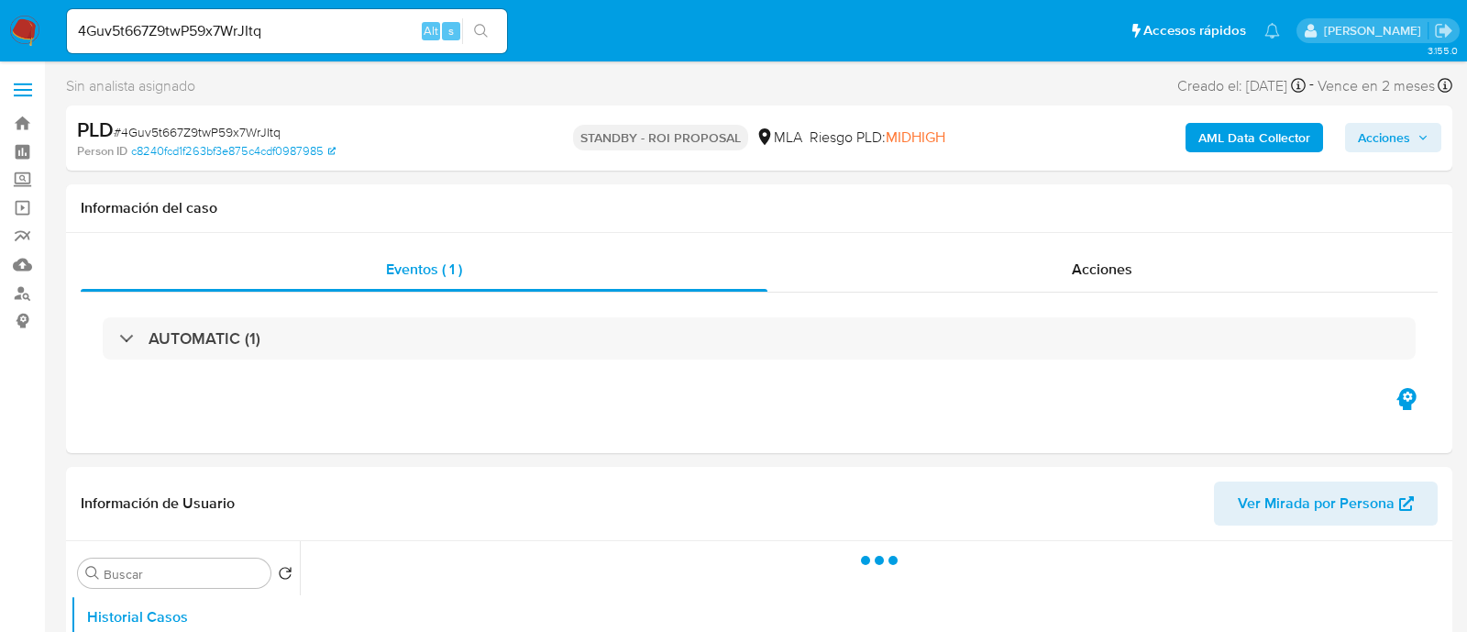
select select "10"
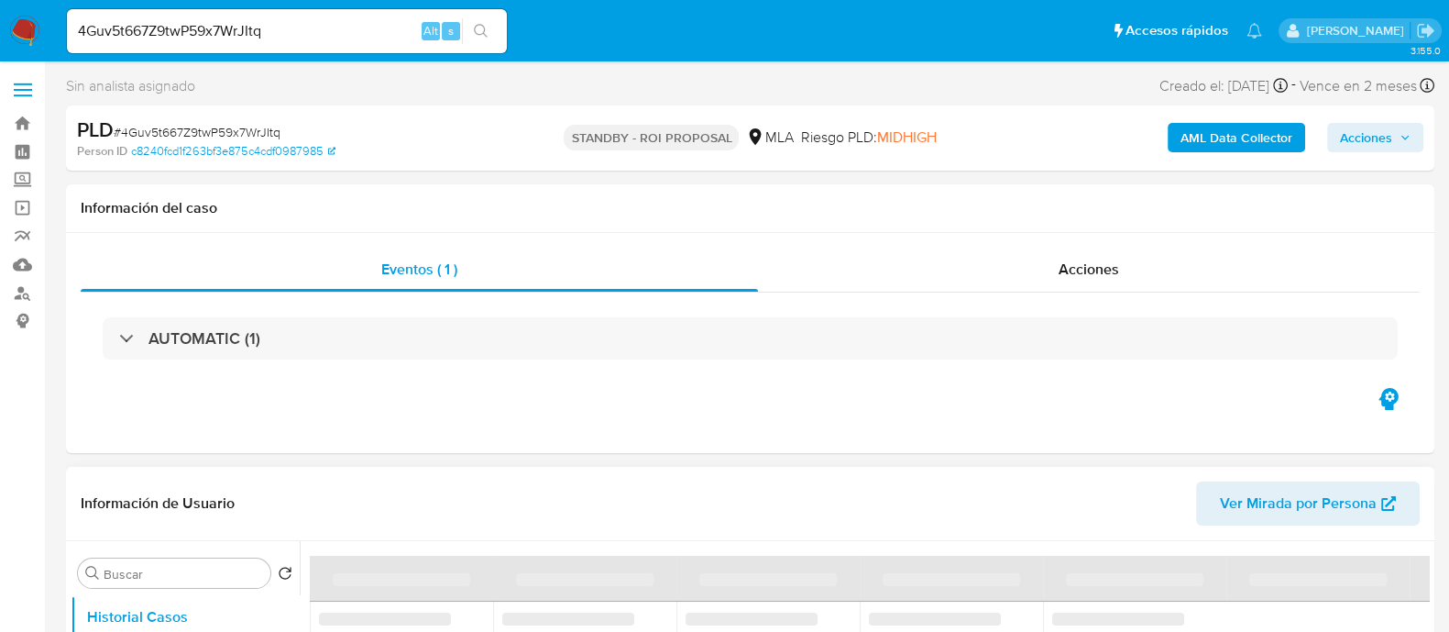
scroll to position [228, 0]
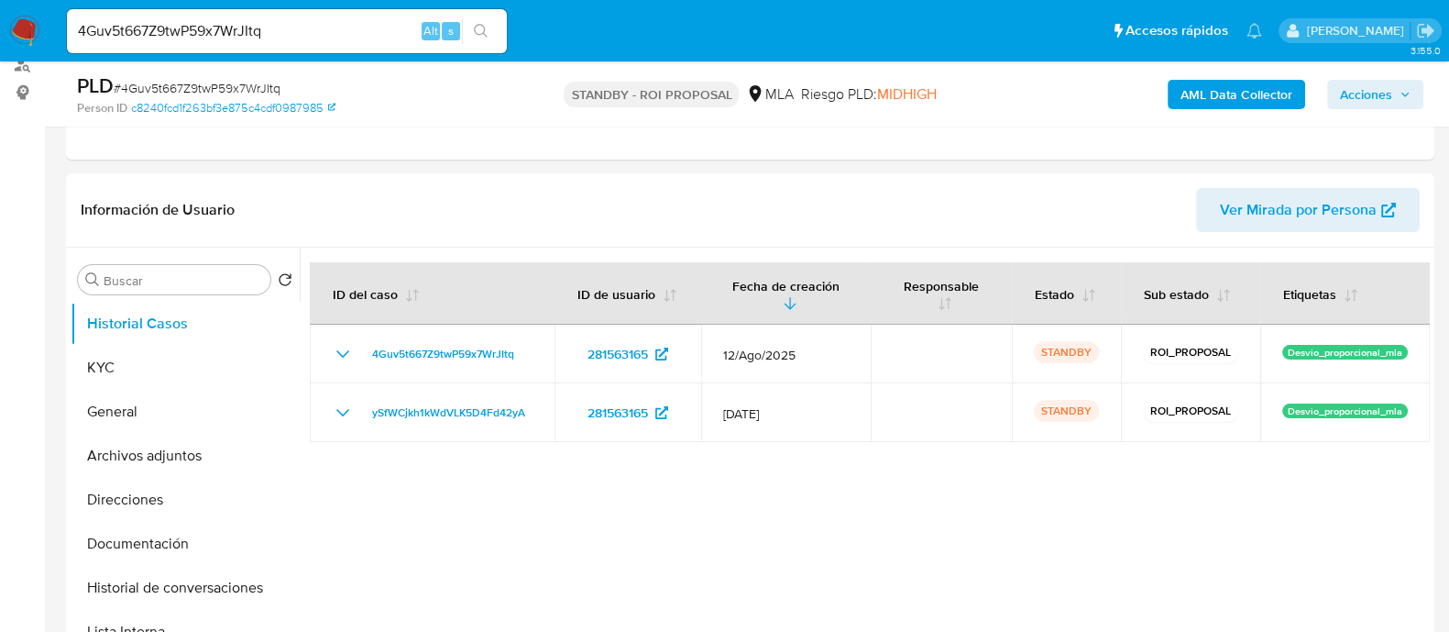
click at [367, 27] on input "4Guv5t667Z9twP59x7WrJItq" at bounding box center [287, 31] width 440 height 24
paste input "aPI0R7tG8zMVr1og4FbTZU5G"
type input "aPI0R7tG8zMVr1og4FbTZU5G"
click at [490, 21] on button "search-icon" at bounding box center [481, 31] width 38 height 26
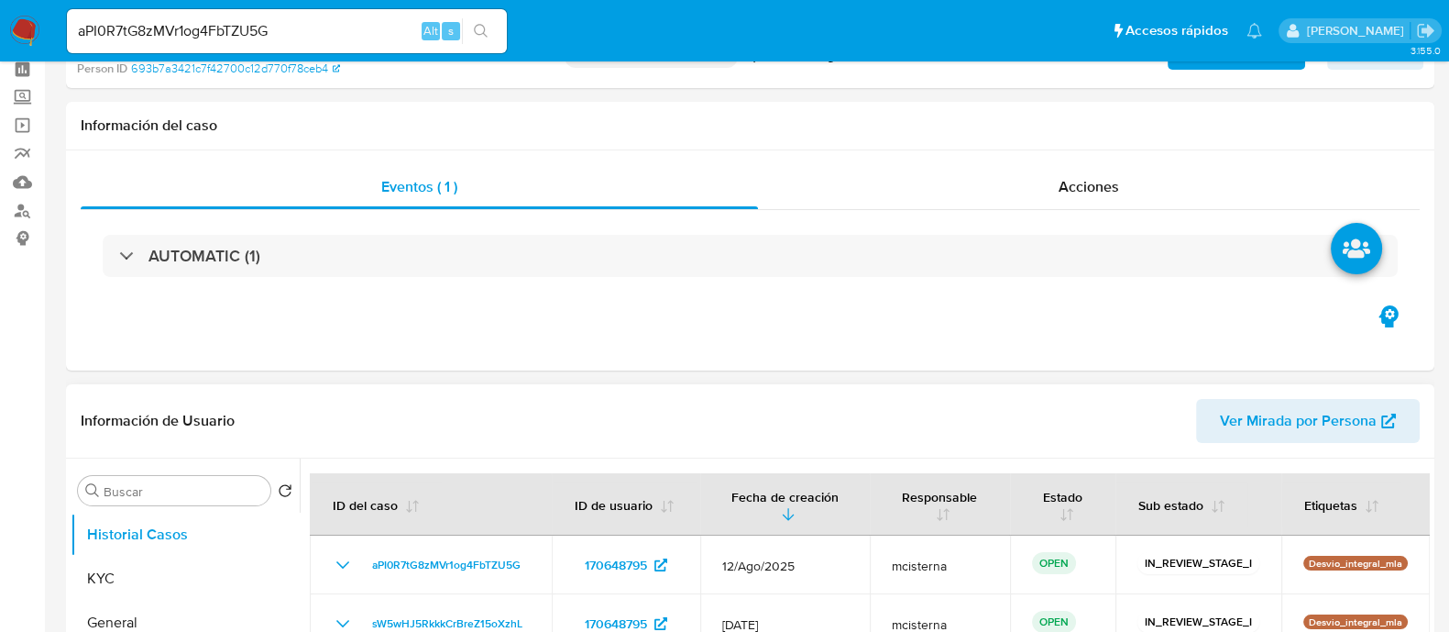
scroll to position [228, 0]
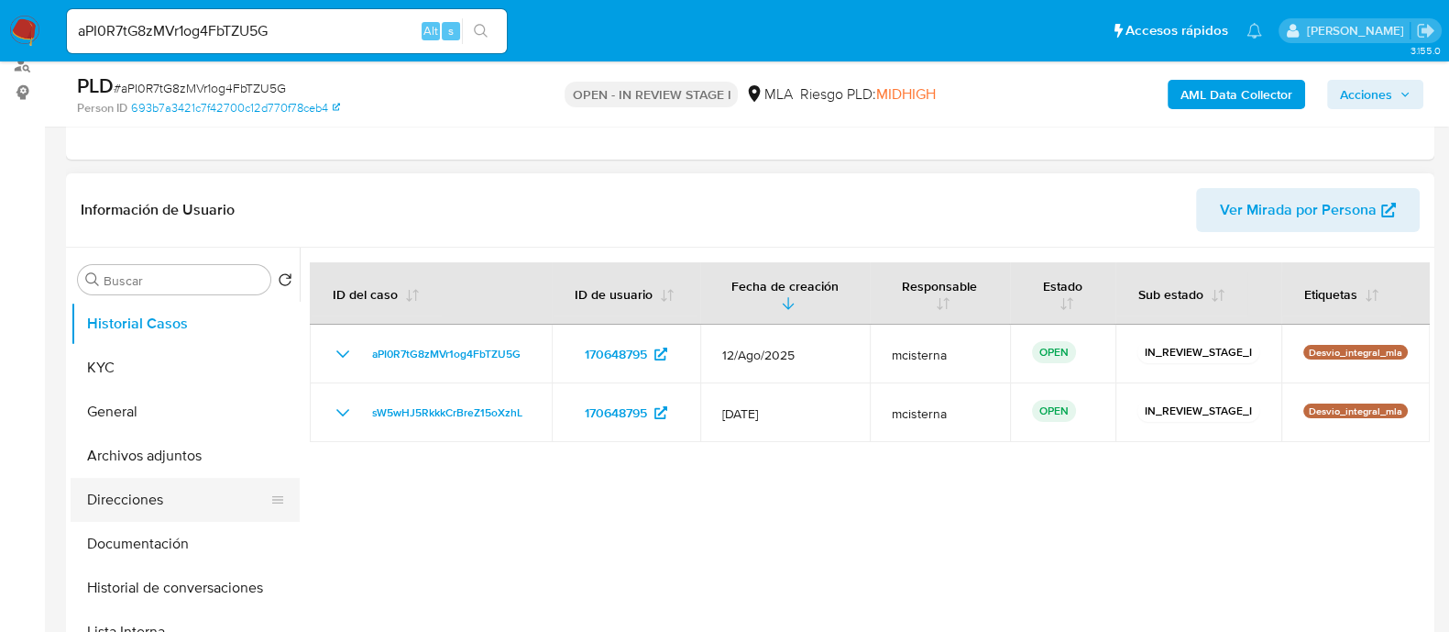
select select "10"
click at [241, 27] on input "aPI0R7tG8zMVr1og4FbTZU5G" at bounding box center [287, 31] width 440 height 24
paste input "zFOQuaJkv0kevMihH6dJlkoZ"
type input "zFOQuaJkv0kevMihH6dJlkoZ"
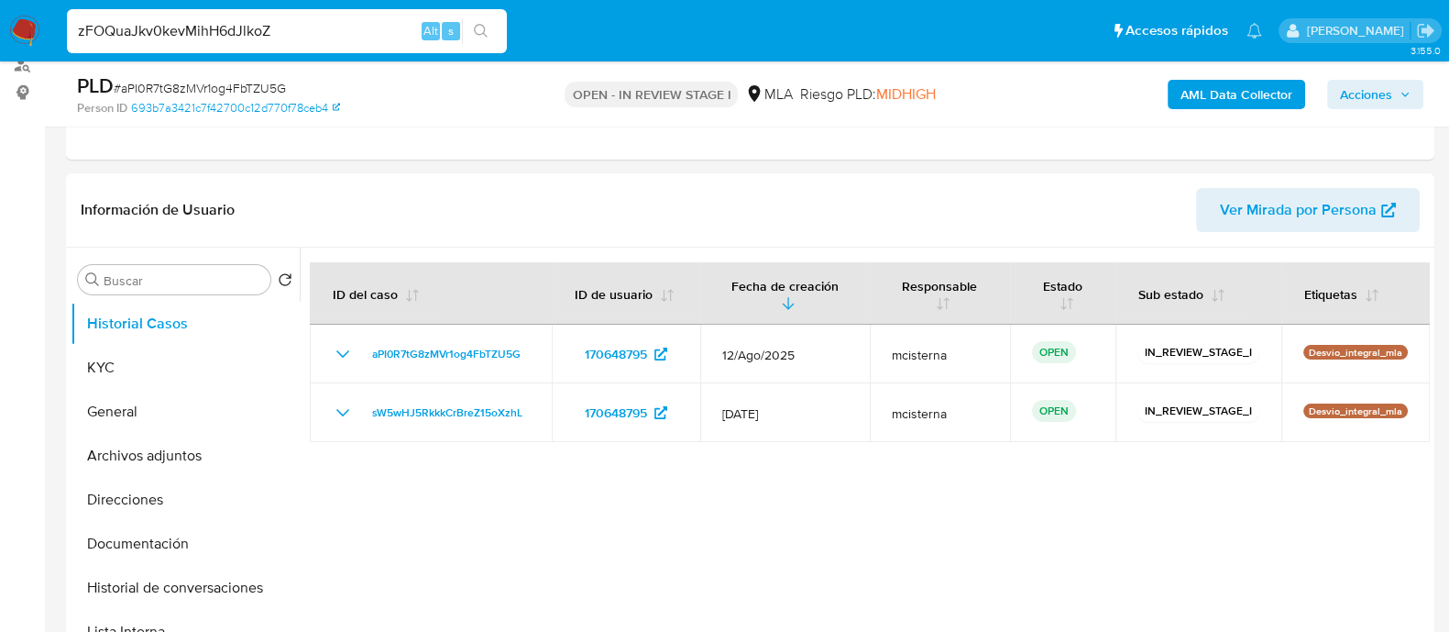
click at [478, 38] on button "search-icon" at bounding box center [481, 31] width 38 height 26
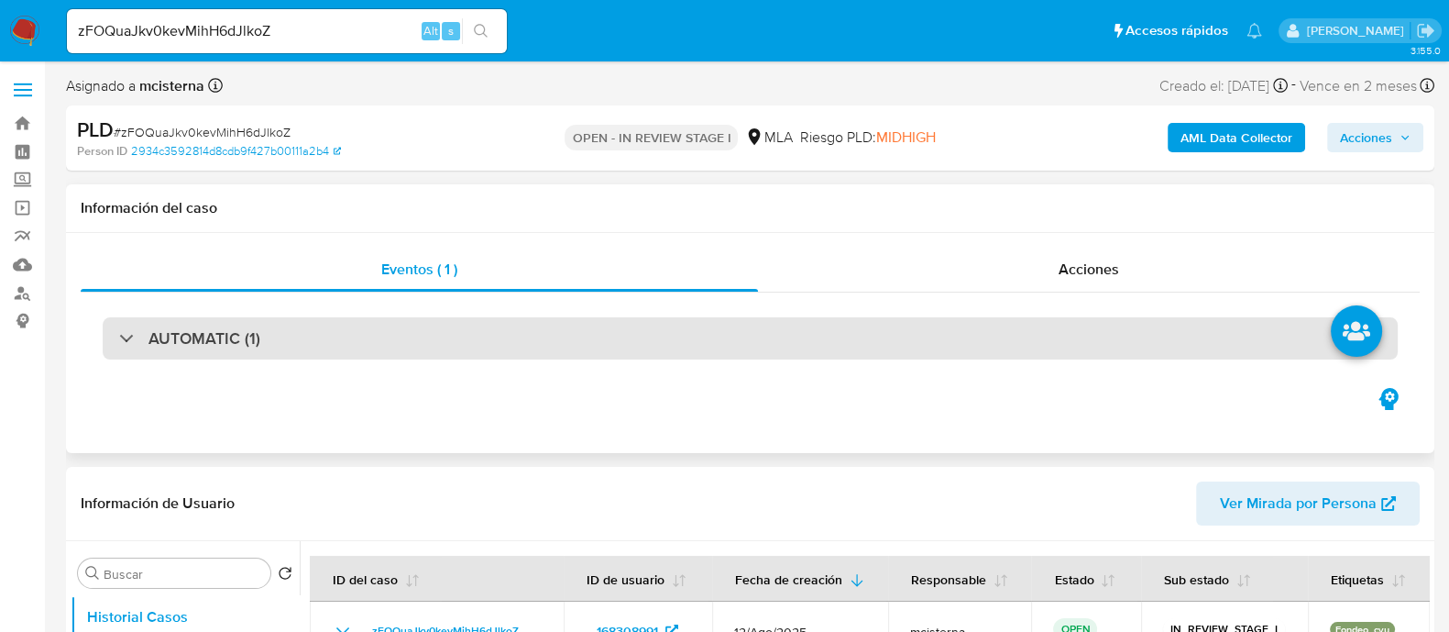
scroll to position [344, 0]
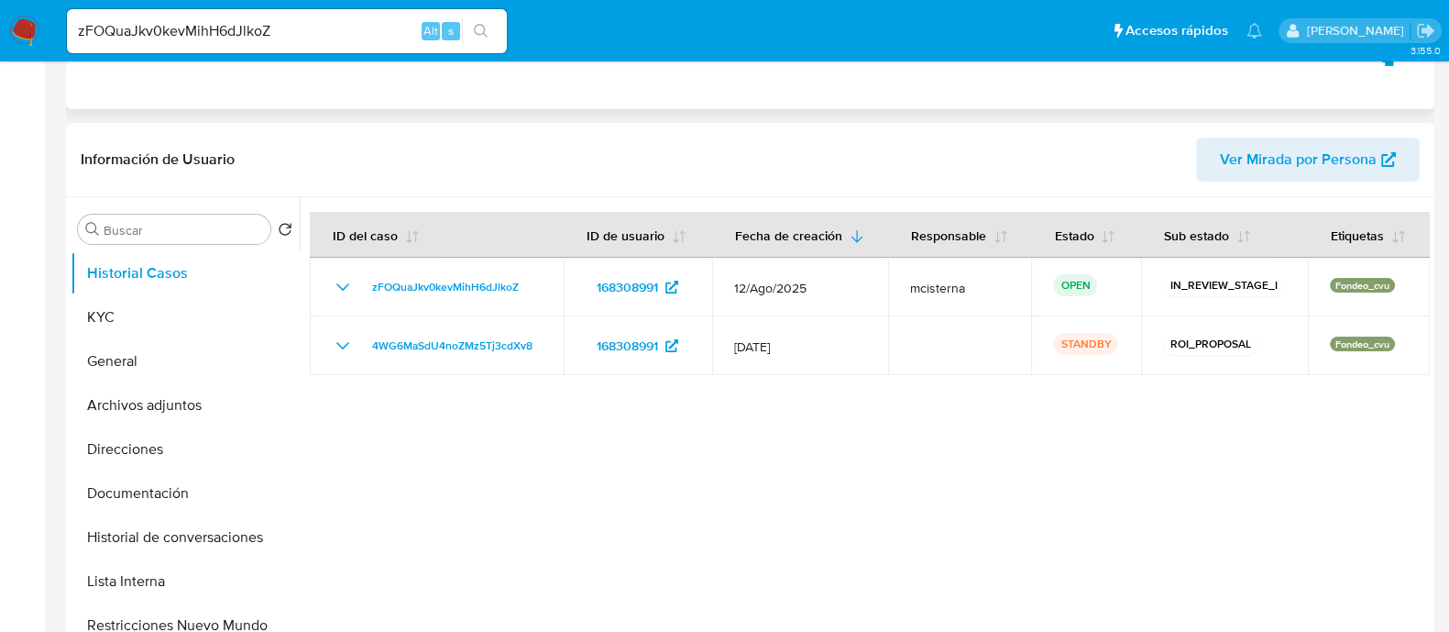
select select "10"
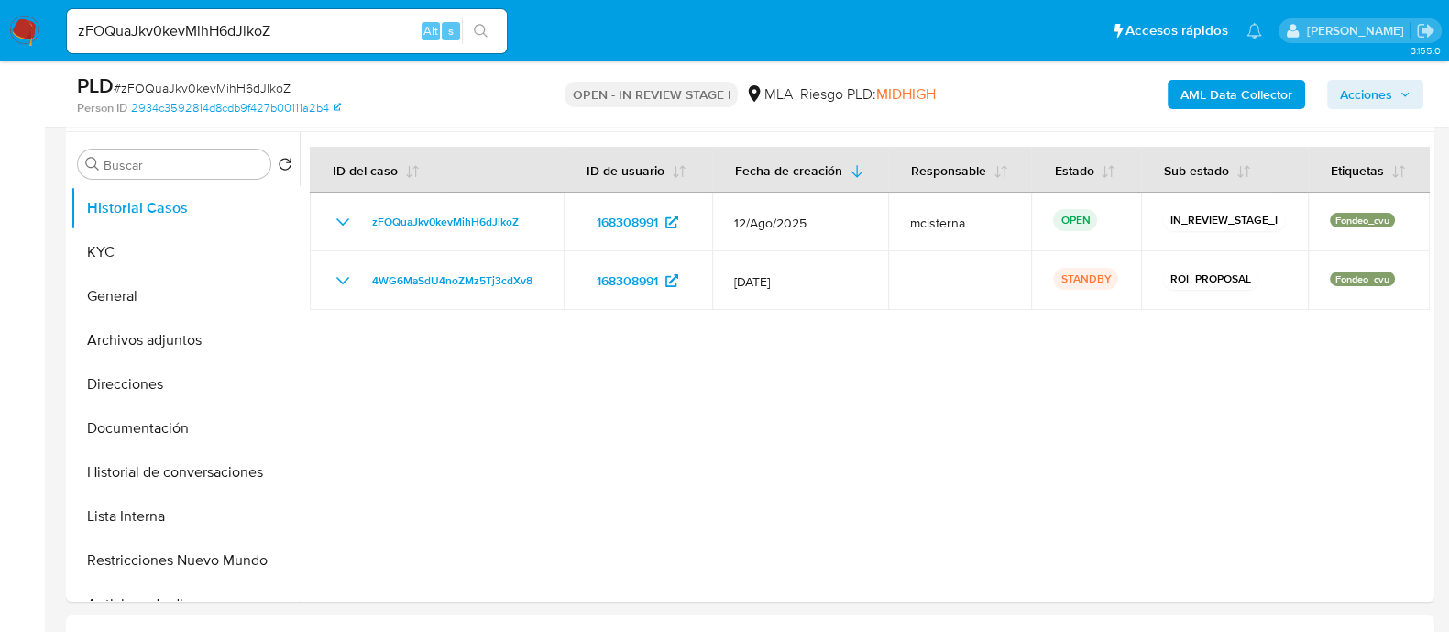
click at [346, 36] on input "zFOQuaJkv0kevMihH6dJlkoZ" at bounding box center [287, 31] width 440 height 24
paste input "eIhFpHCZ2kSUATeNFzvJis1s"
type input "eIhFpHCZ2kSUATeNFzvJis1s"
click at [486, 20] on button "search-icon" at bounding box center [481, 31] width 38 height 26
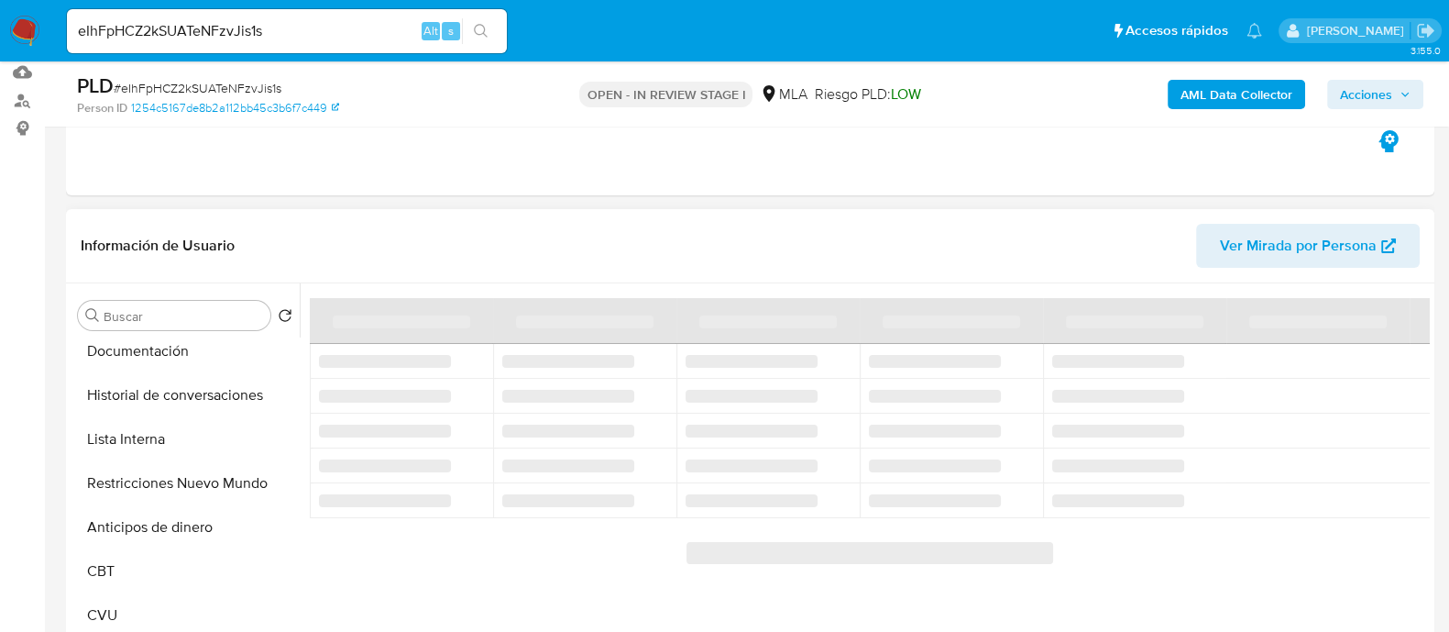
scroll to position [228, 0]
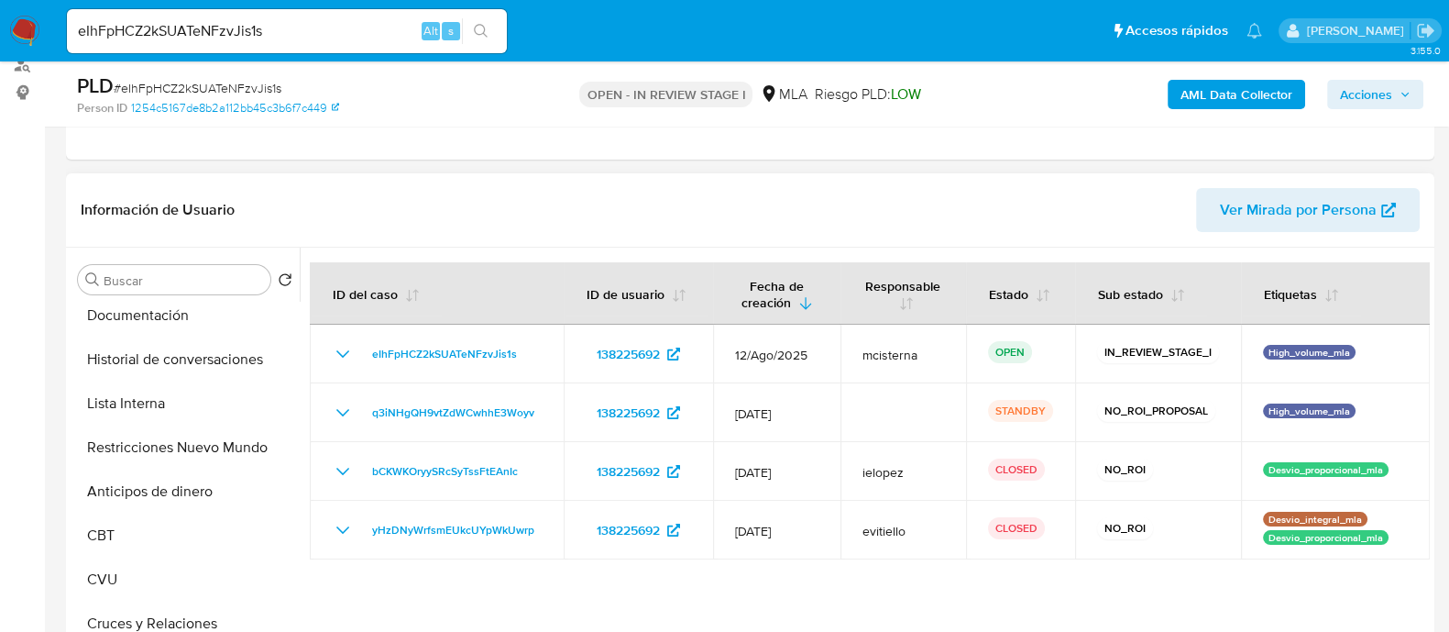
select select "10"
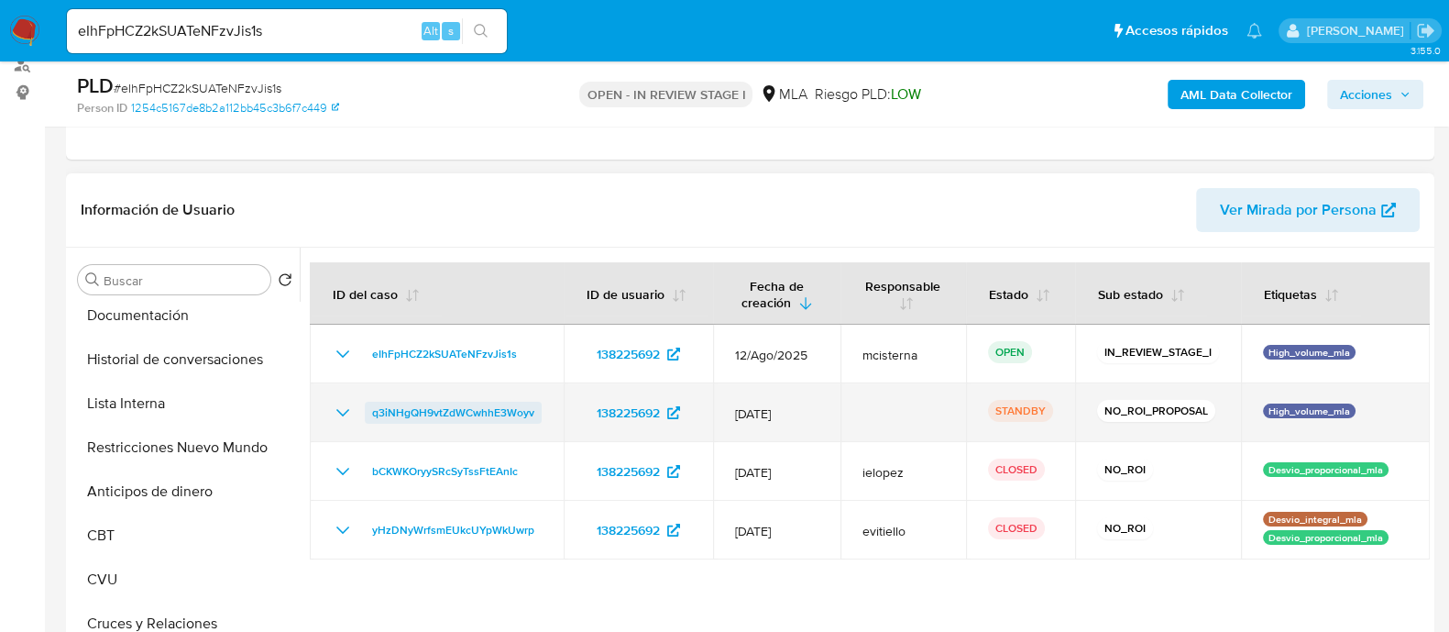
click at [524, 406] on span "q3iNHgQH9vtZdWCwhhE3Woyv" at bounding box center [453, 412] width 162 height 22
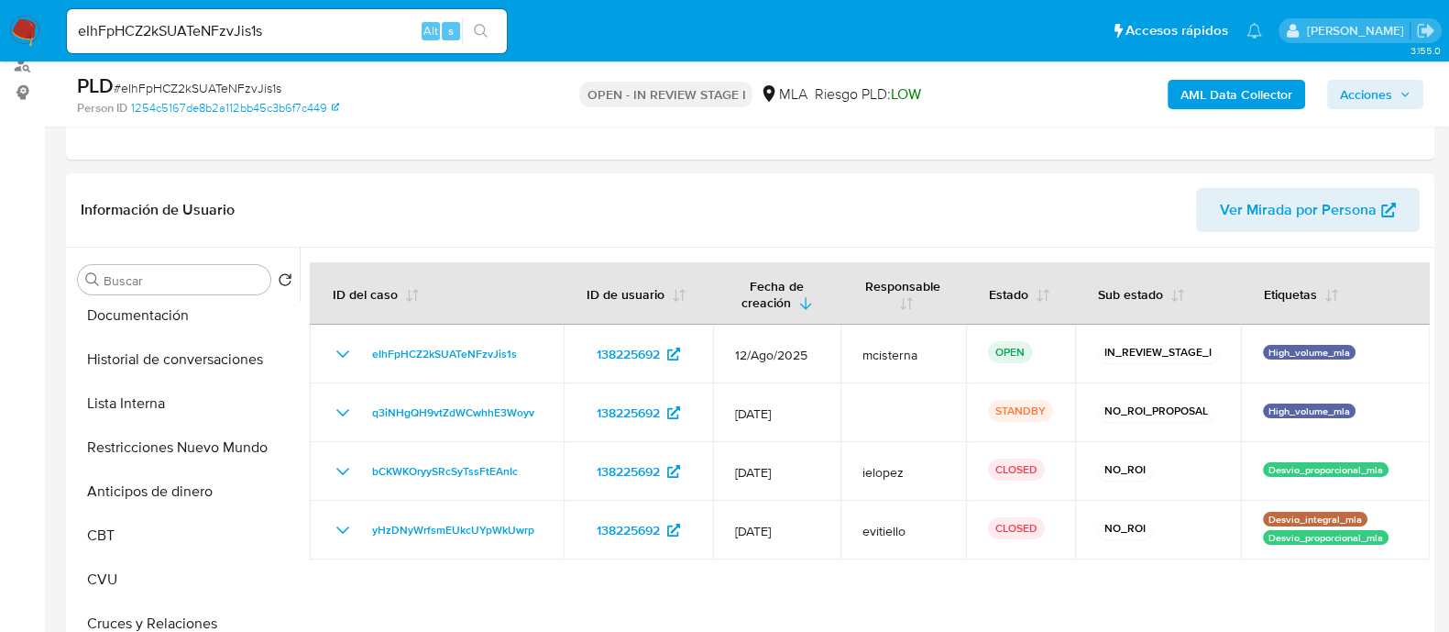
click at [1356, 93] on span "Acciones" at bounding box center [1366, 94] width 52 height 29
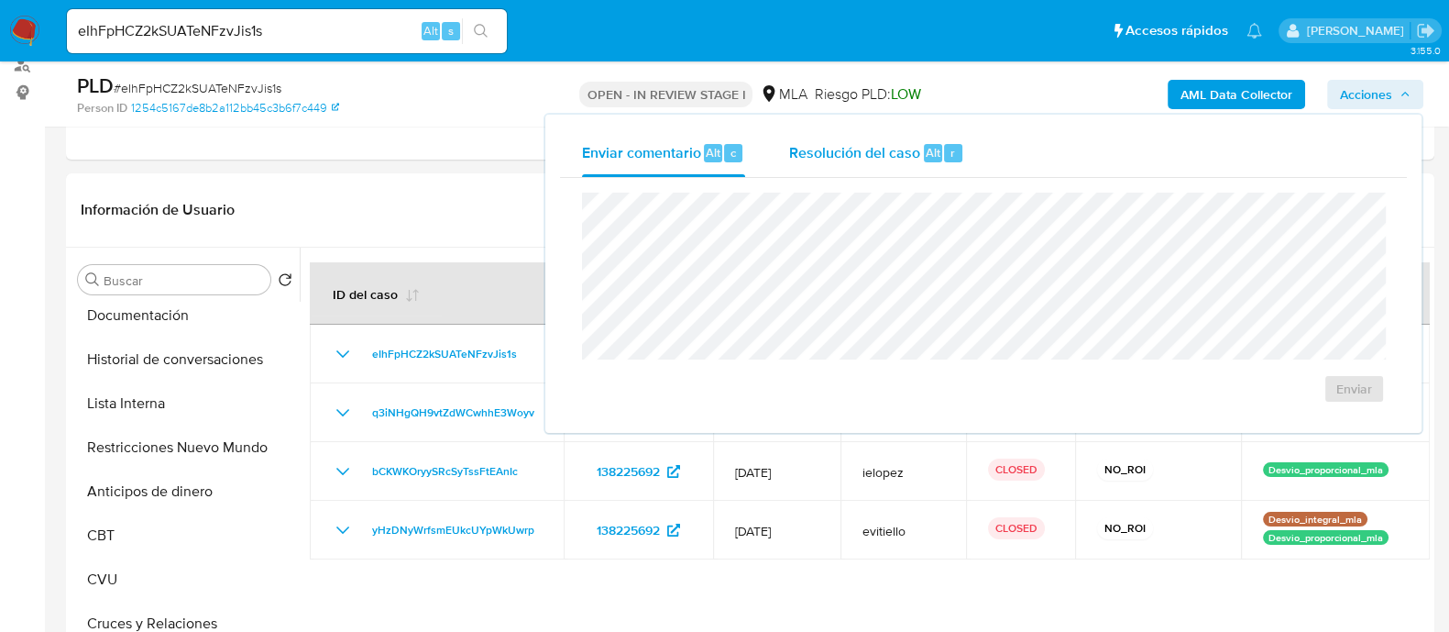
click at [936, 148] on span "Alt" at bounding box center [933, 152] width 15 height 17
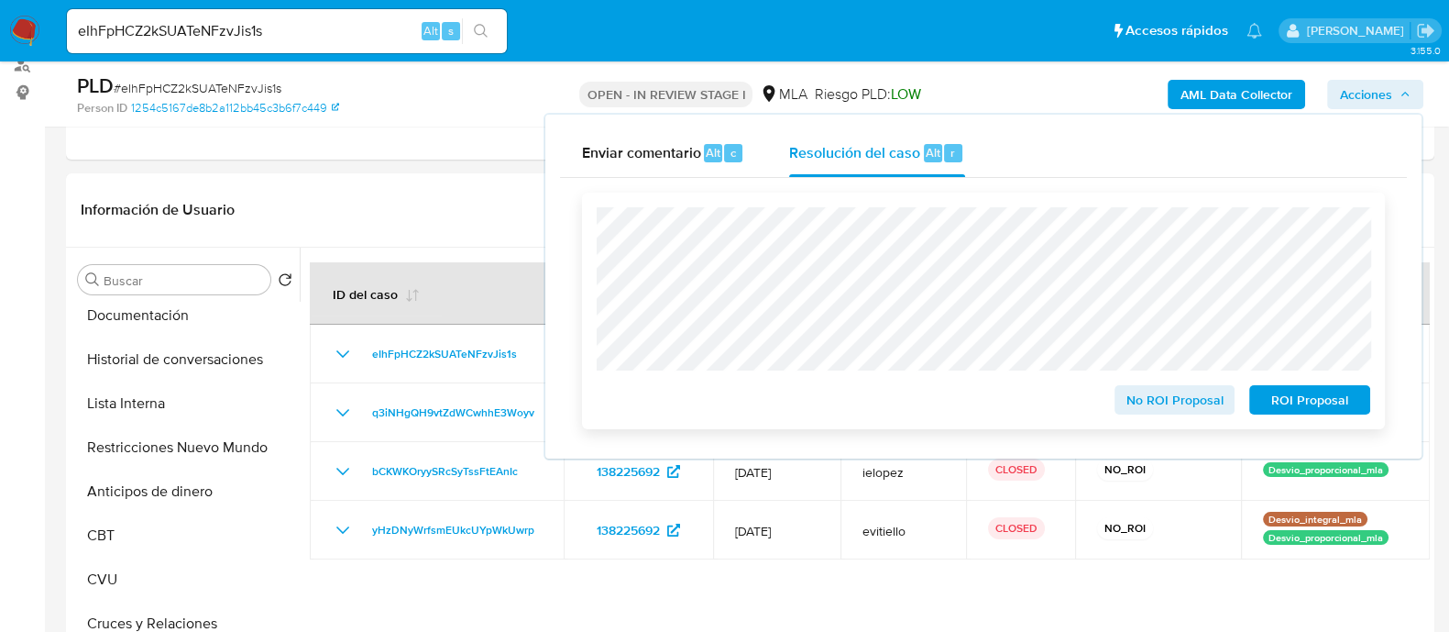
click at [1181, 391] on span "No ROI Proposal" at bounding box center [1174, 400] width 95 height 26
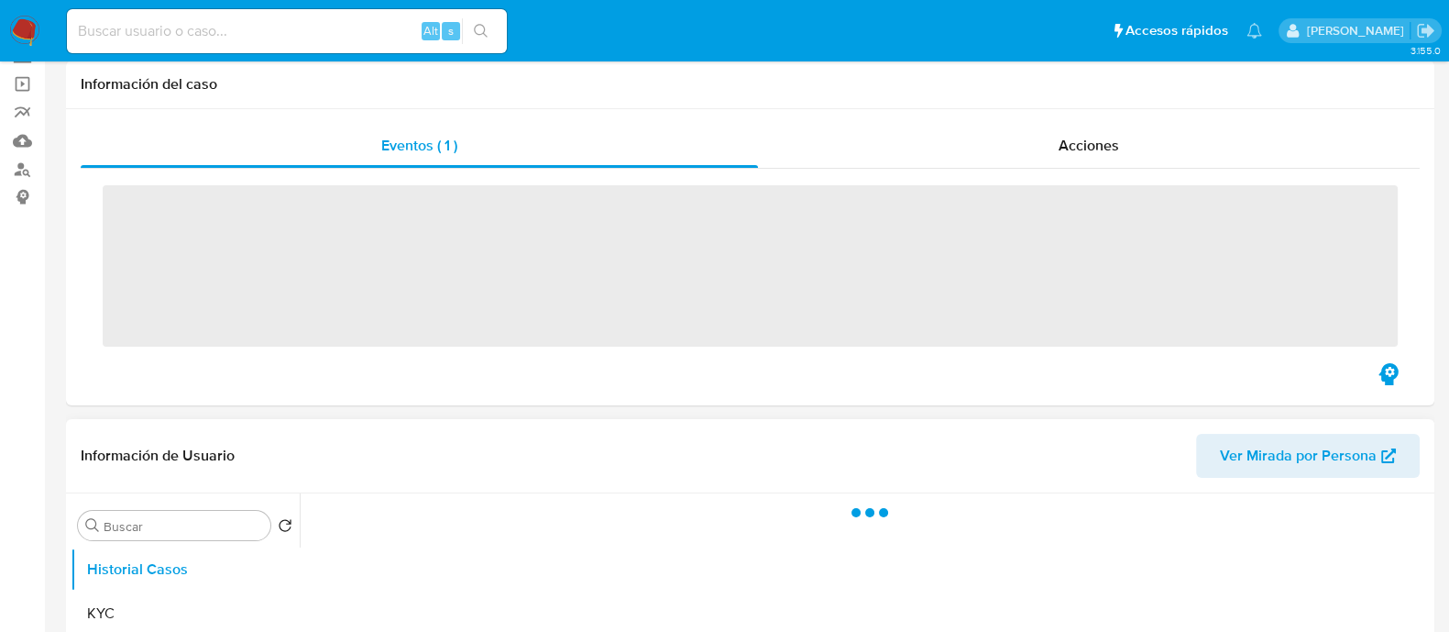
scroll to position [228, 0]
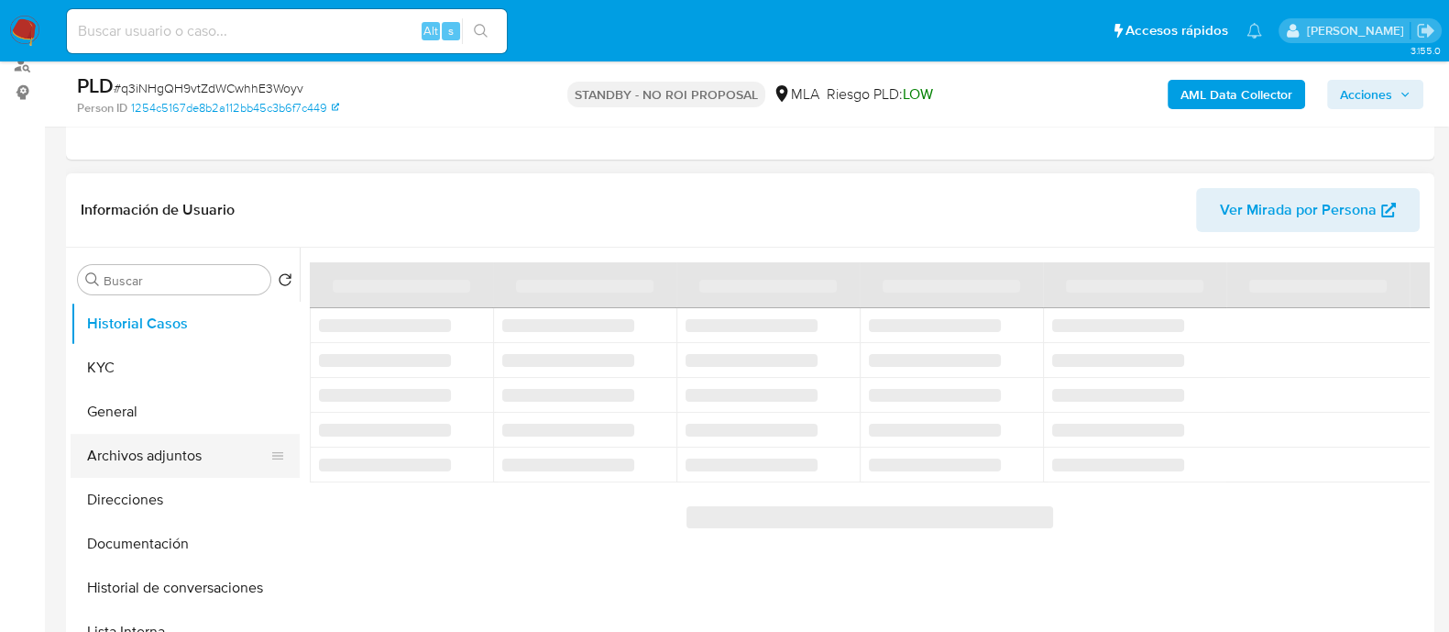
select select "10"
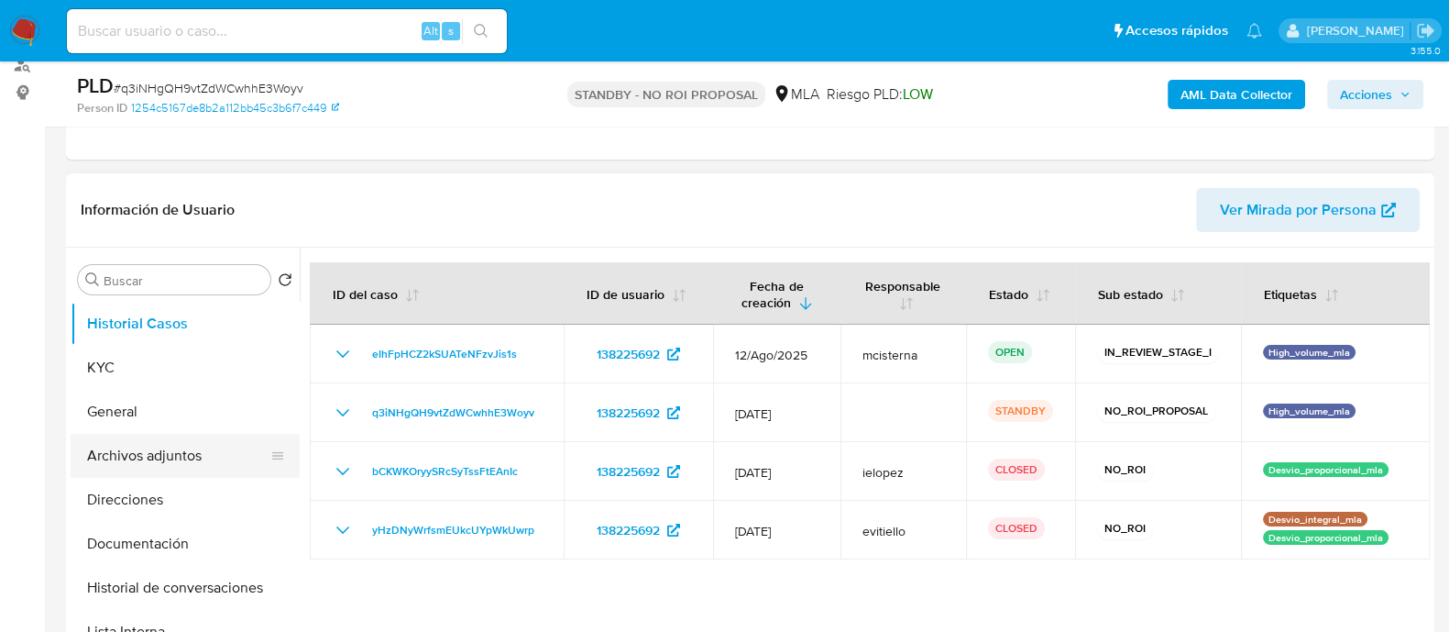
click at [211, 468] on button "Archivos adjuntos" at bounding box center [178, 456] width 214 height 44
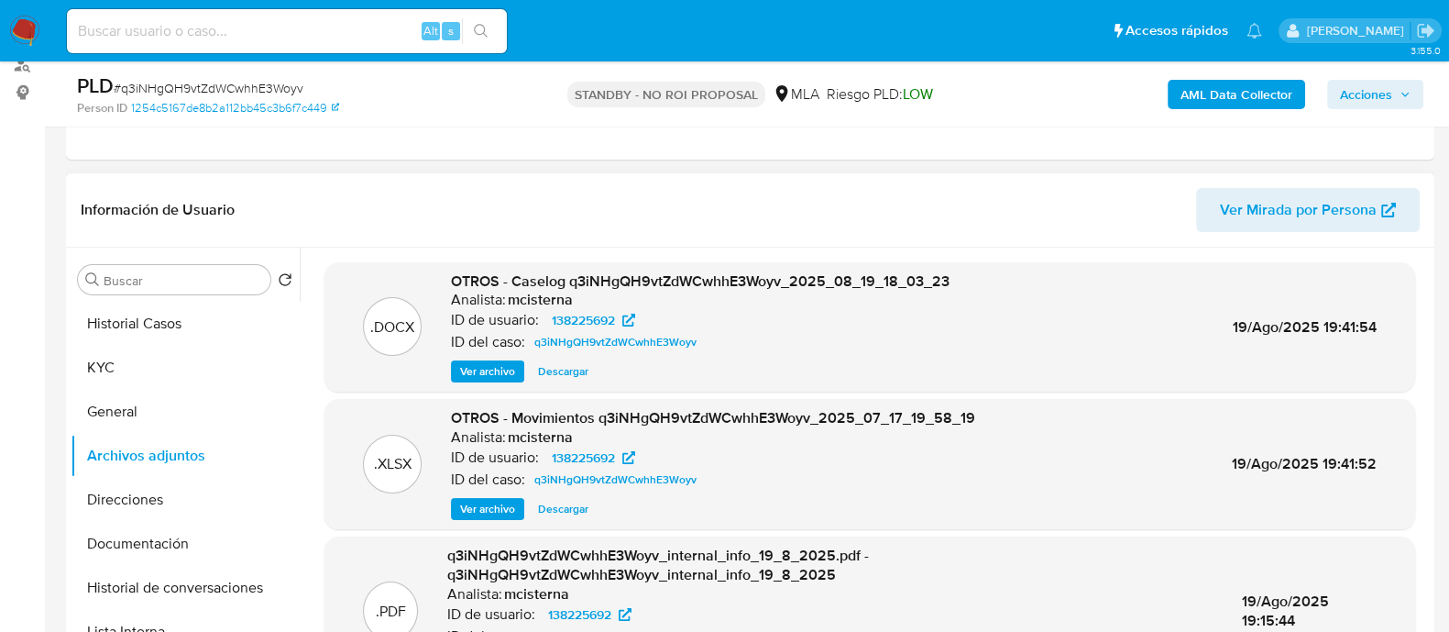
click at [497, 373] on span "Ver archivo" at bounding box center [487, 371] width 55 height 18
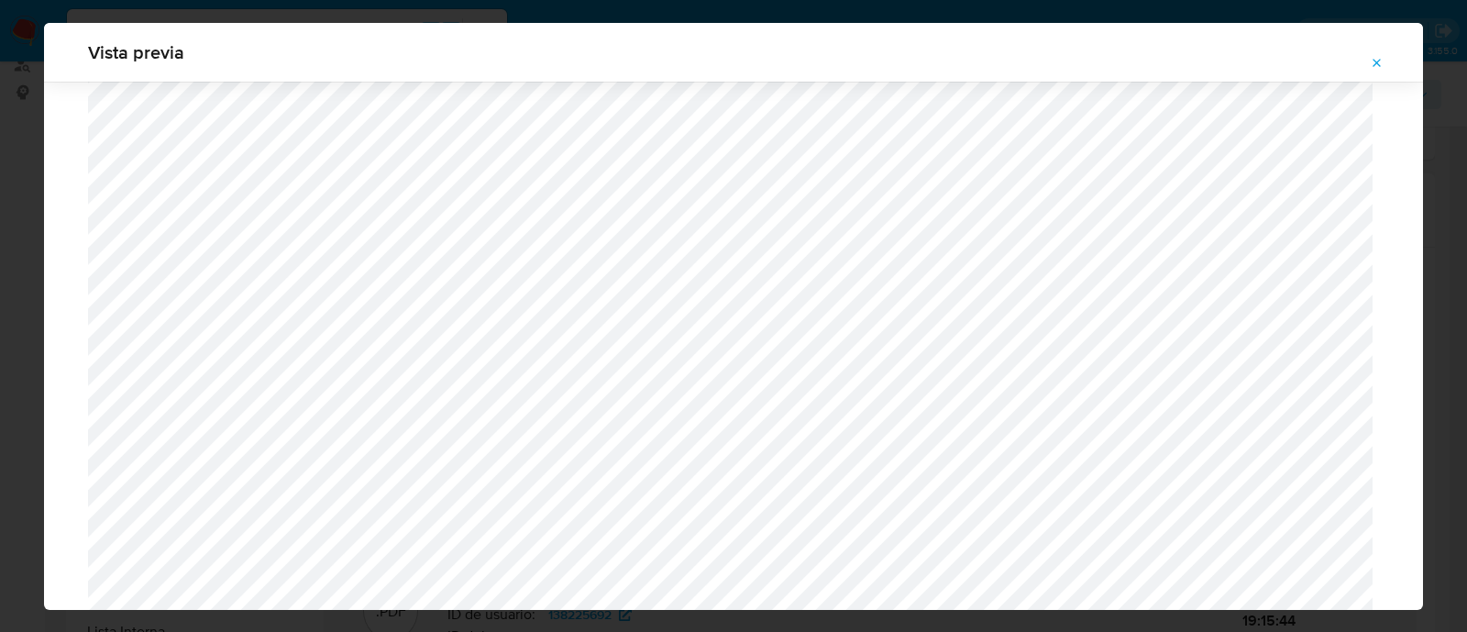
scroll to position [78, 0]
click at [1382, 61] on icon "Attachment preview" at bounding box center [1376, 63] width 15 height 15
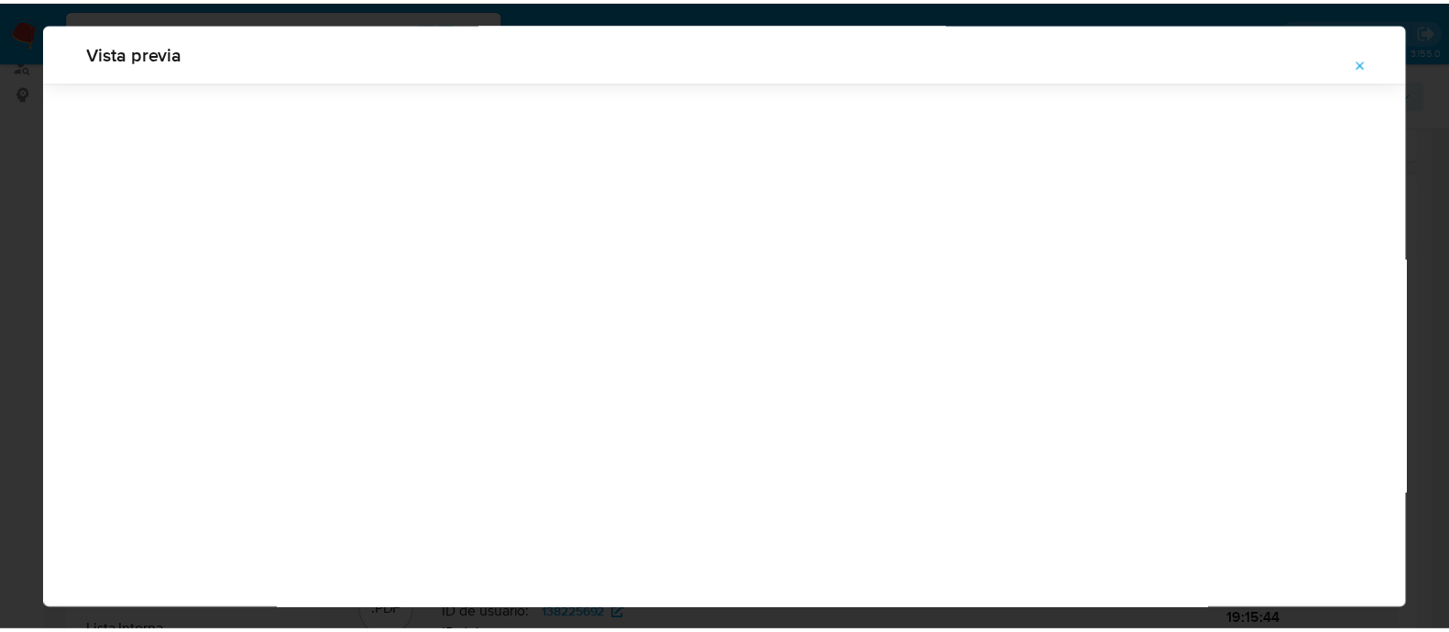
scroll to position [59, 0]
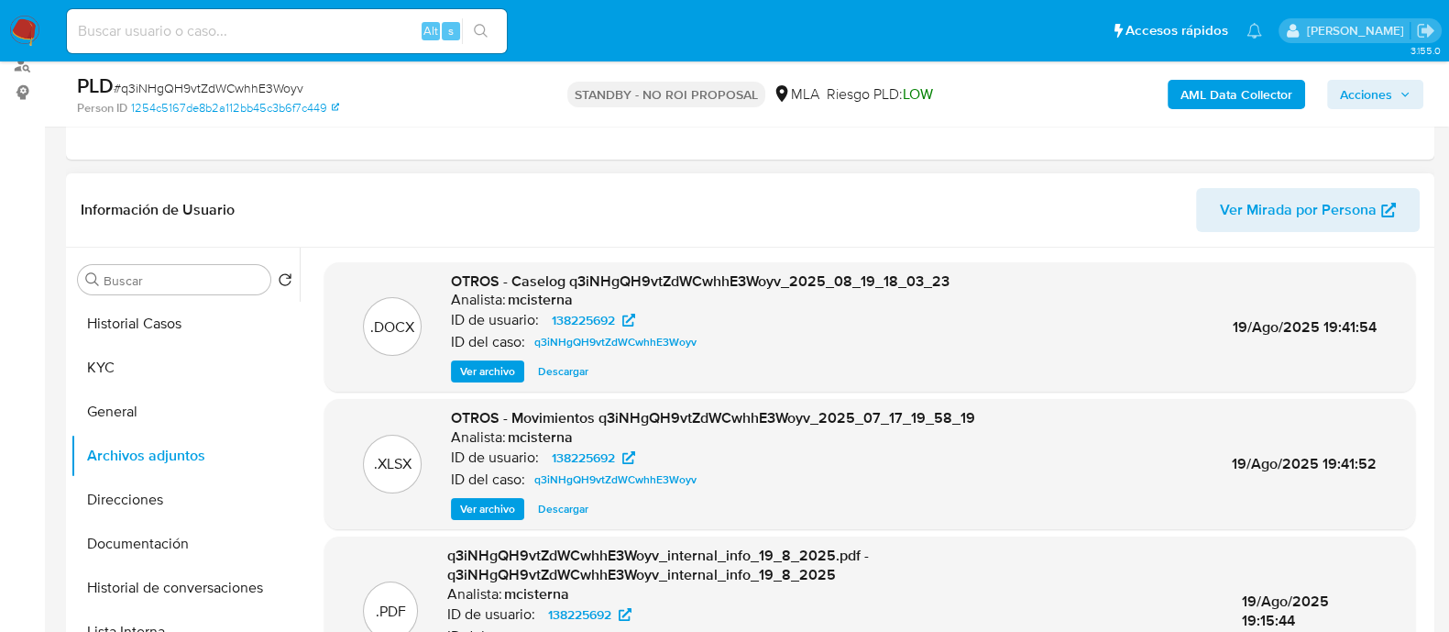
click at [511, 280] on span "OTROS - Caselog q3iNHgQH9vtZdWCwhhE3Woyv_2025_08_19_18_03_23" at bounding box center [700, 280] width 499 height 21
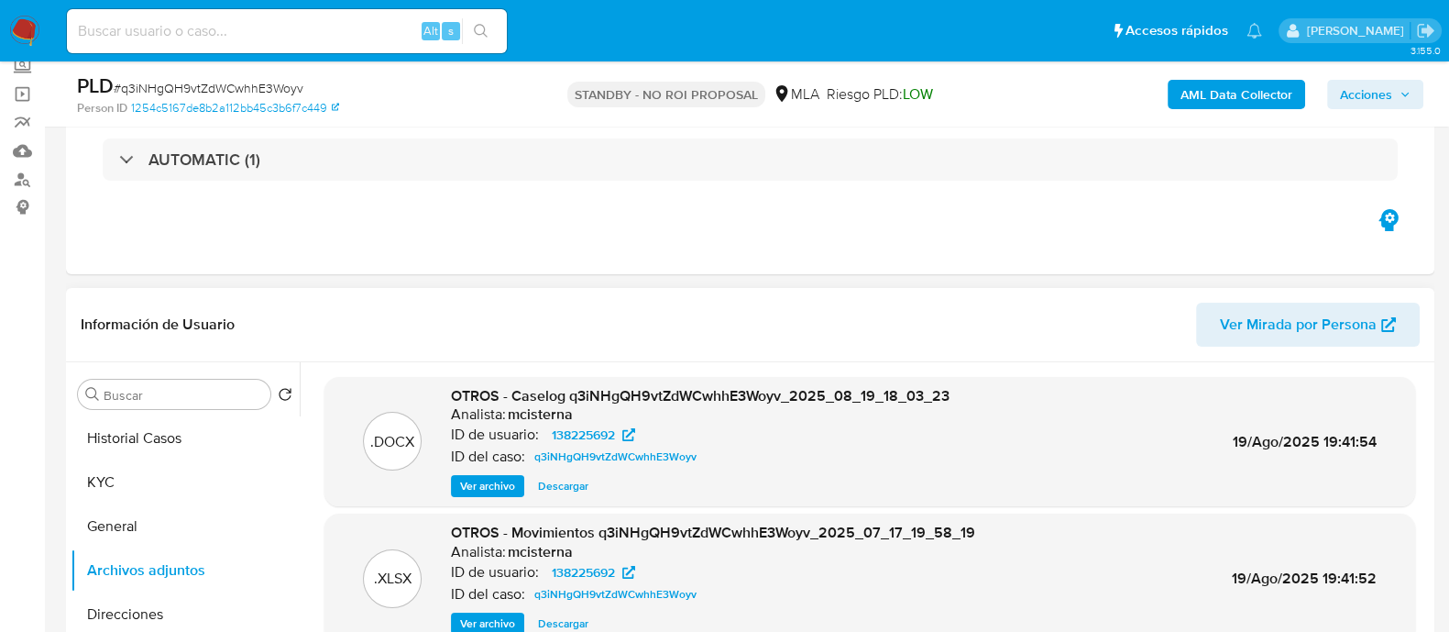
scroll to position [0, 0]
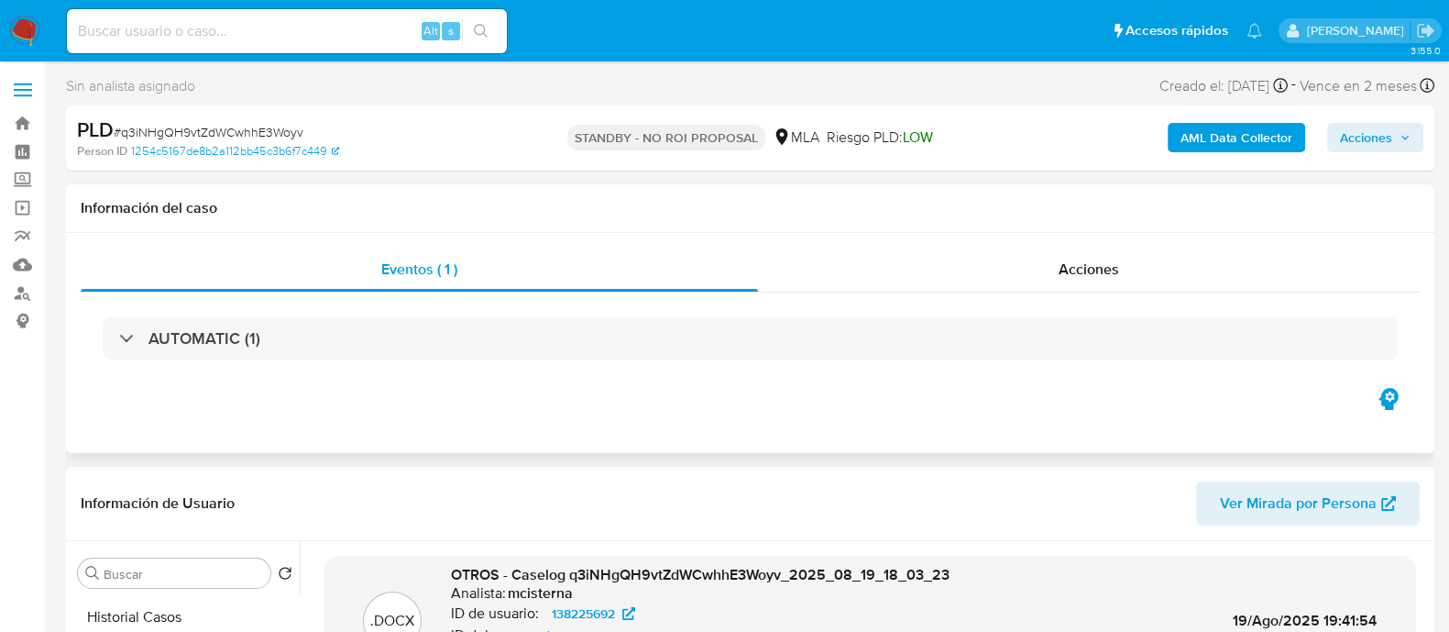
click at [966, 301] on div "AUTOMATIC (1)" at bounding box center [750, 338] width 1339 height 92
click at [1080, 292] on div "AUTOMATIC (1)" at bounding box center [750, 338] width 1339 height 92
click at [1095, 266] on span "Acciones" at bounding box center [1089, 268] width 60 height 21
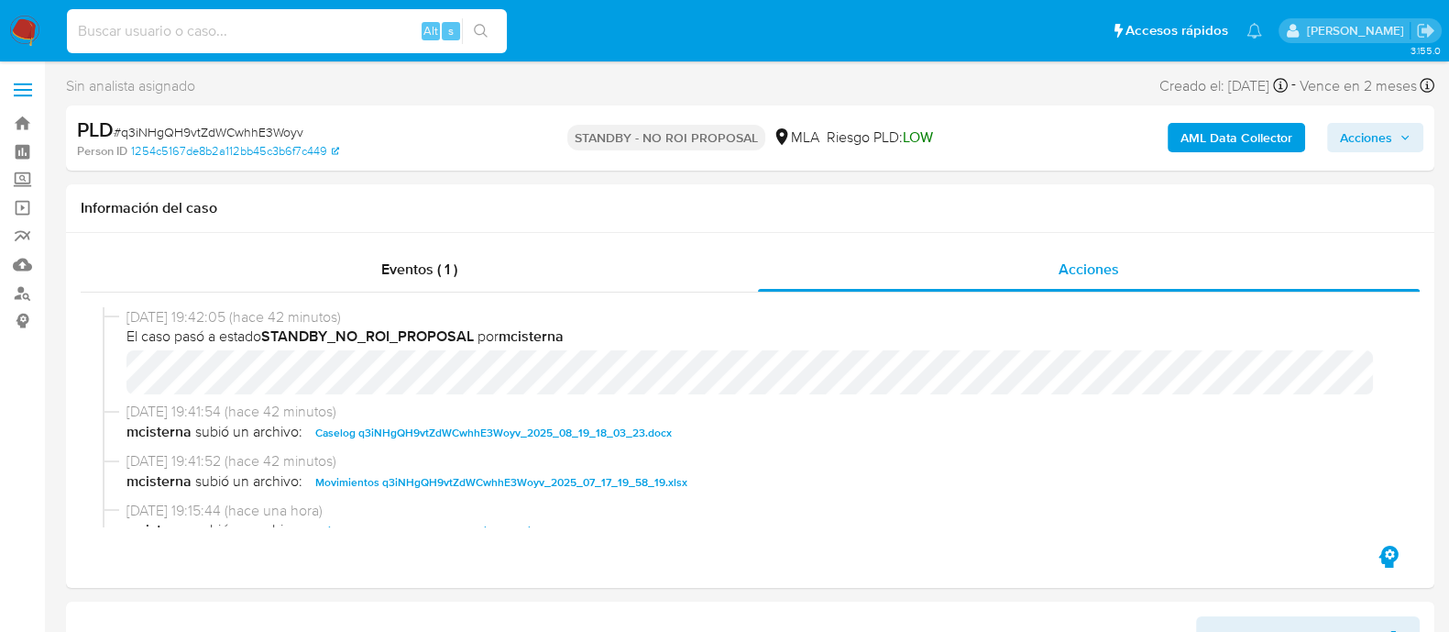
click at [360, 38] on input at bounding box center [287, 31] width 440 height 24
paste input "Gr6Ngrwihe7tesKlHuzYlZZG"
click at [496, 32] on div "Gr6Ngrwihe7tesKlHuzYlZZG Alt s" at bounding box center [287, 30] width 440 height 51
type input "Gr6Ngrwihe7tesKlHuzYlZZG"
click at [489, 29] on button "search-icon" at bounding box center [481, 31] width 38 height 26
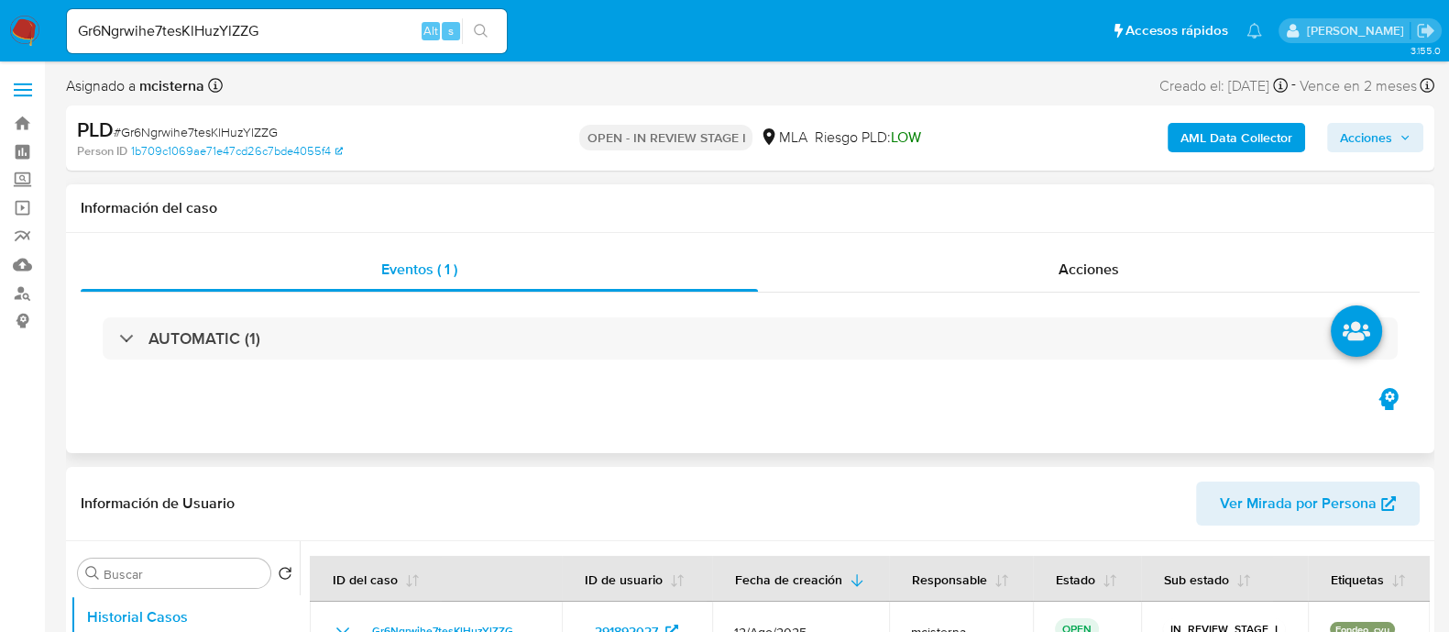
select select "10"
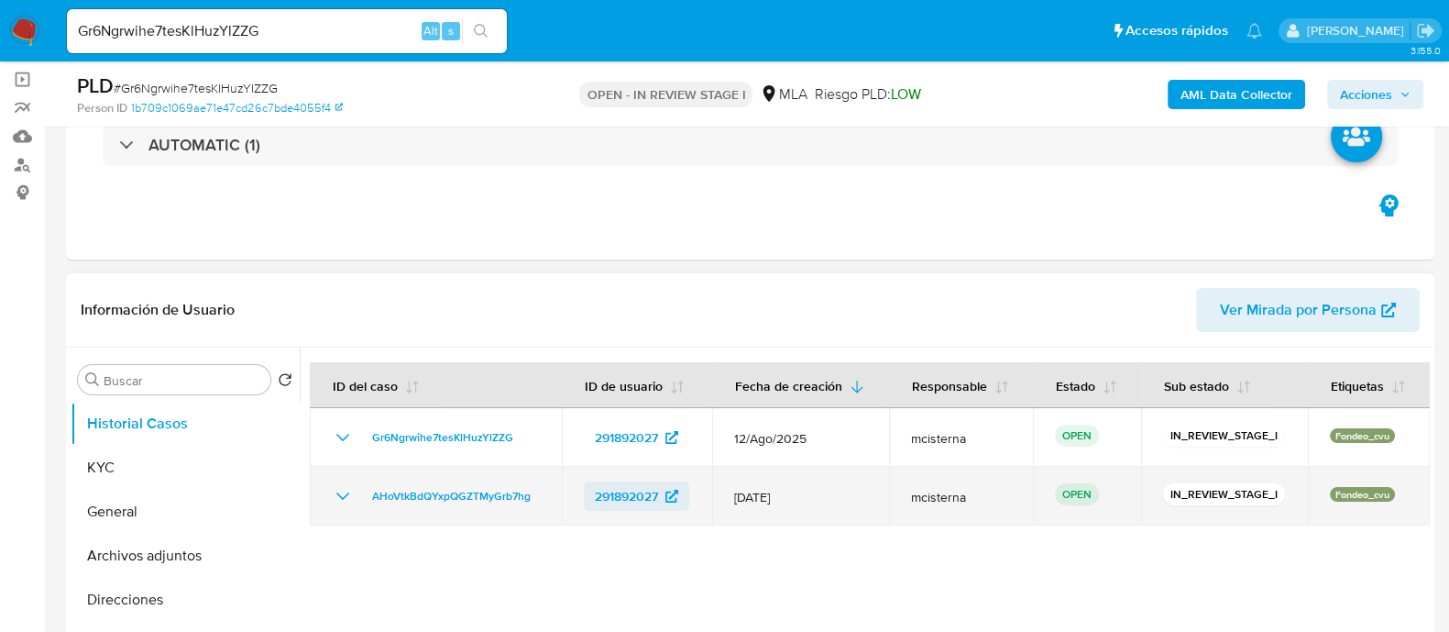
scroll to position [228, 0]
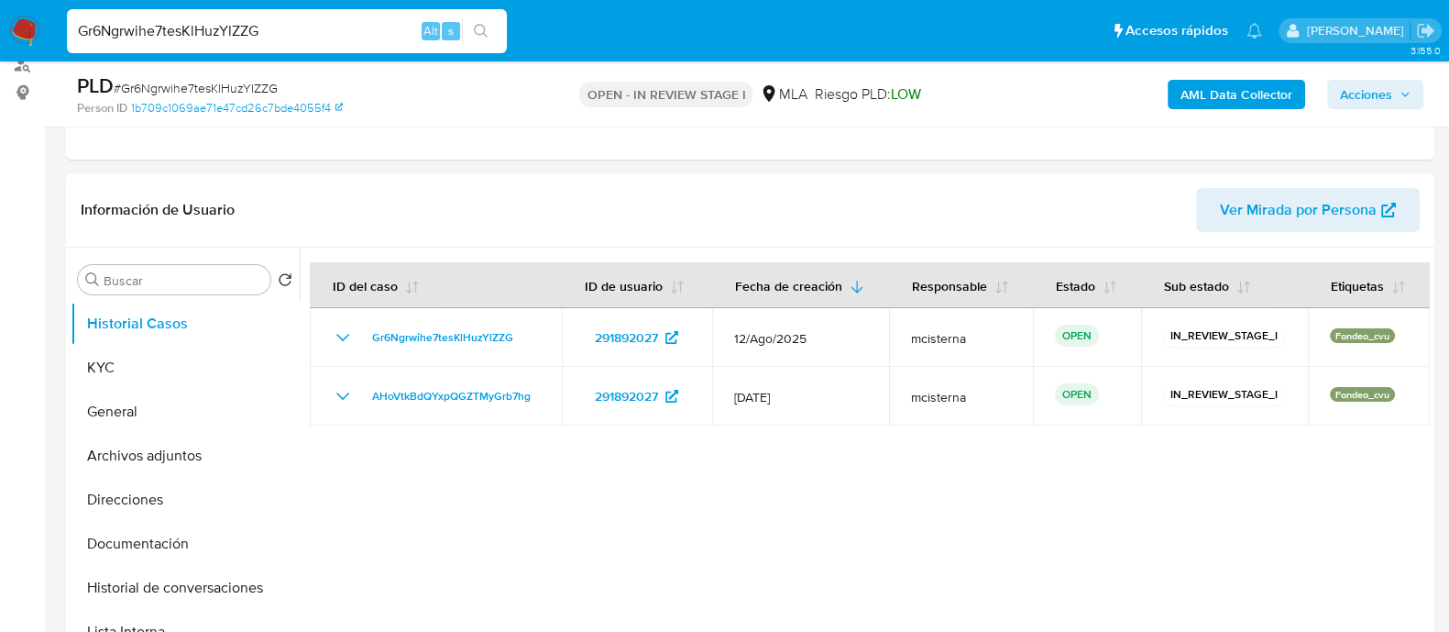
click at [220, 24] on input "Gr6Ngrwihe7tesKlHuzYlZZG" at bounding box center [287, 31] width 440 height 24
paste input "7Q0ysoV0oNIB6PB6TtIV3wXF"
type input "7Q0ysoV0oNIB6PB6TtIV3wXF"
click at [478, 38] on button "search-icon" at bounding box center [481, 31] width 38 height 26
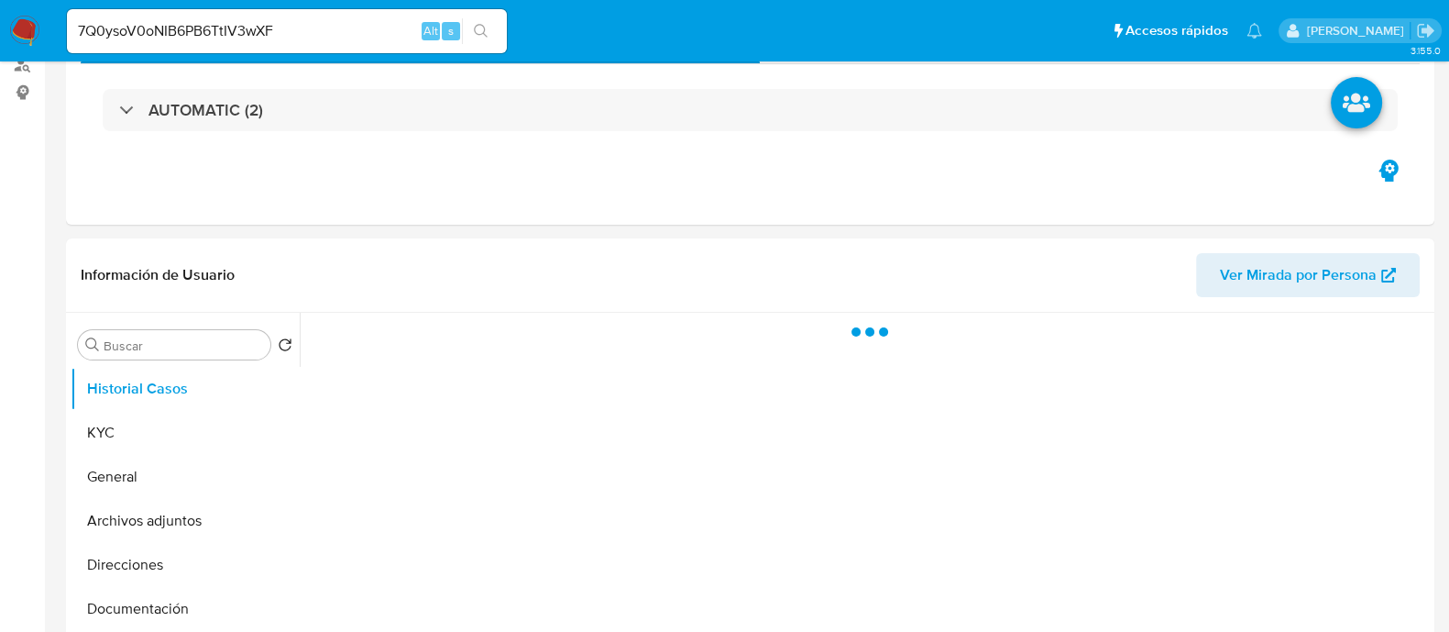
select select "10"
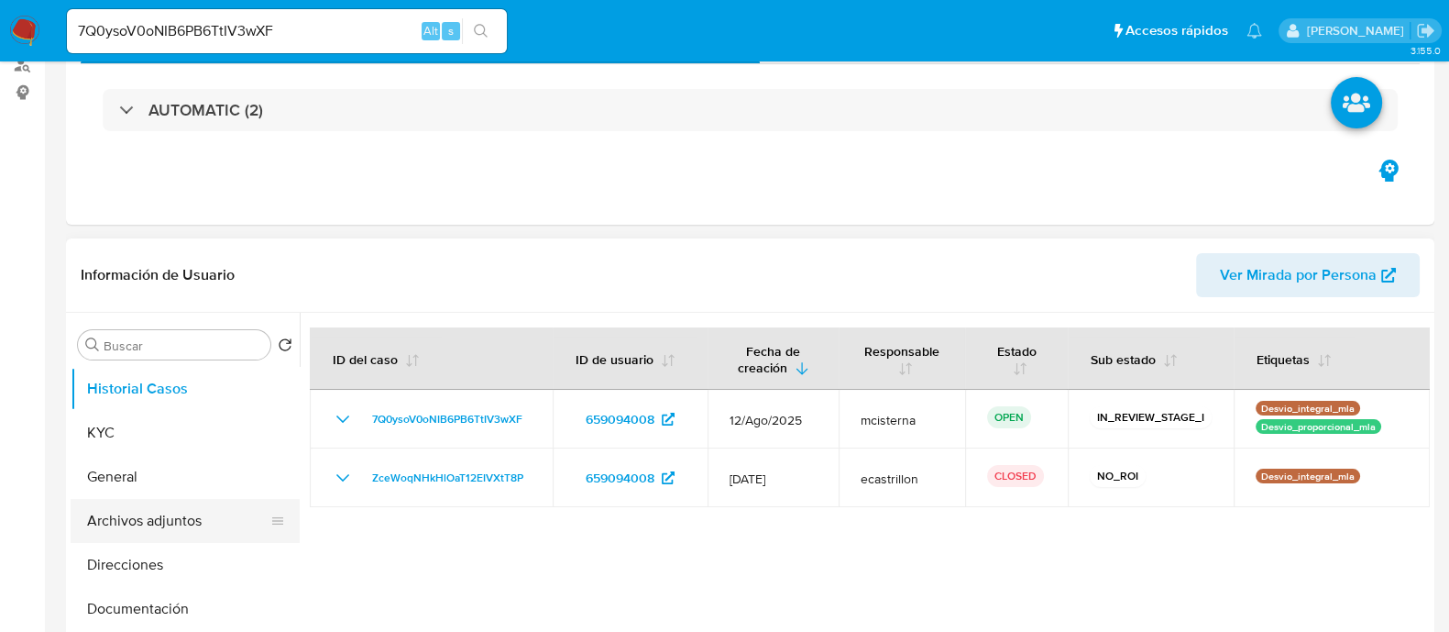
click at [220, 511] on button "Archivos adjuntos" at bounding box center [178, 521] width 214 height 44
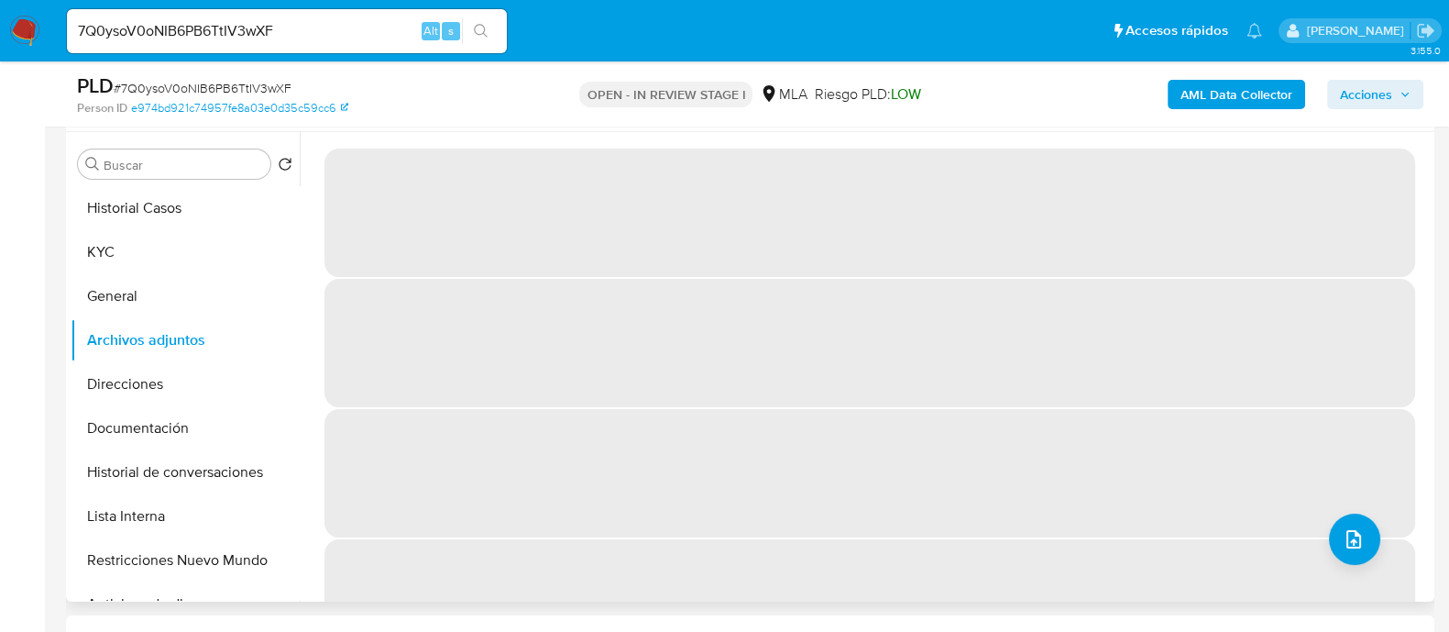
scroll to position [228, 0]
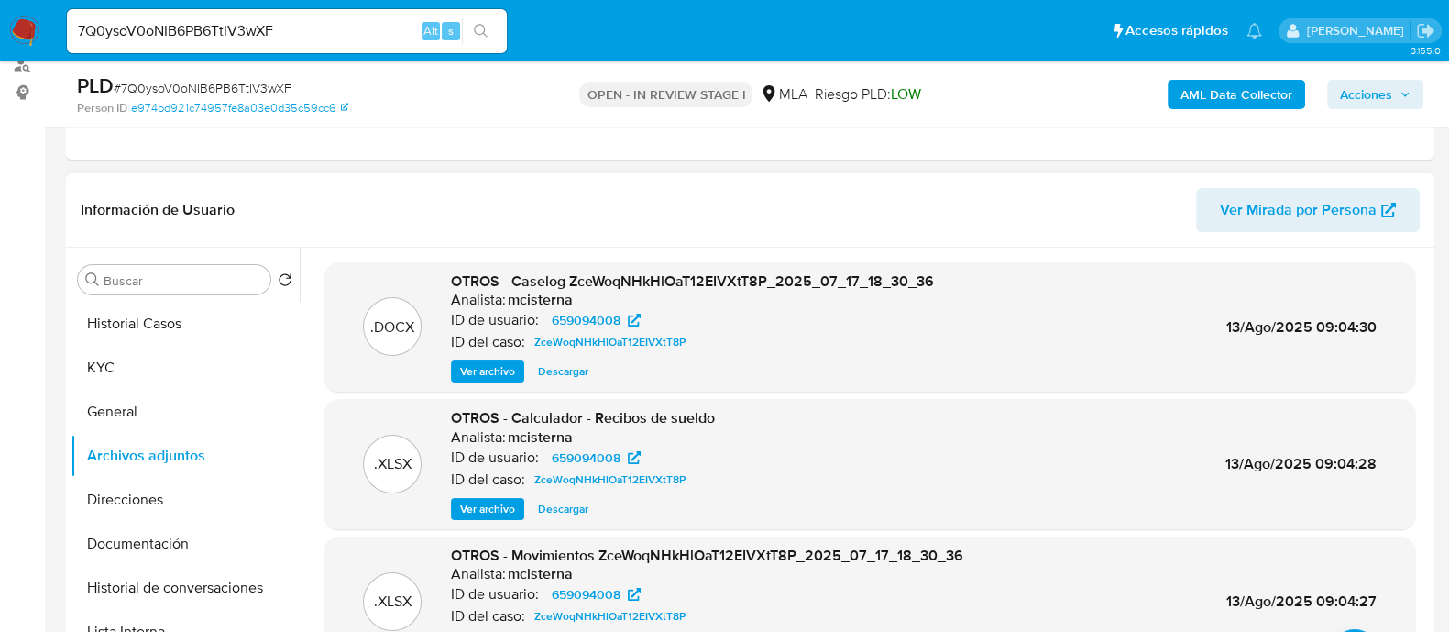
click at [512, 378] on span "Ver archivo" at bounding box center [487, 371] width 55 height 18
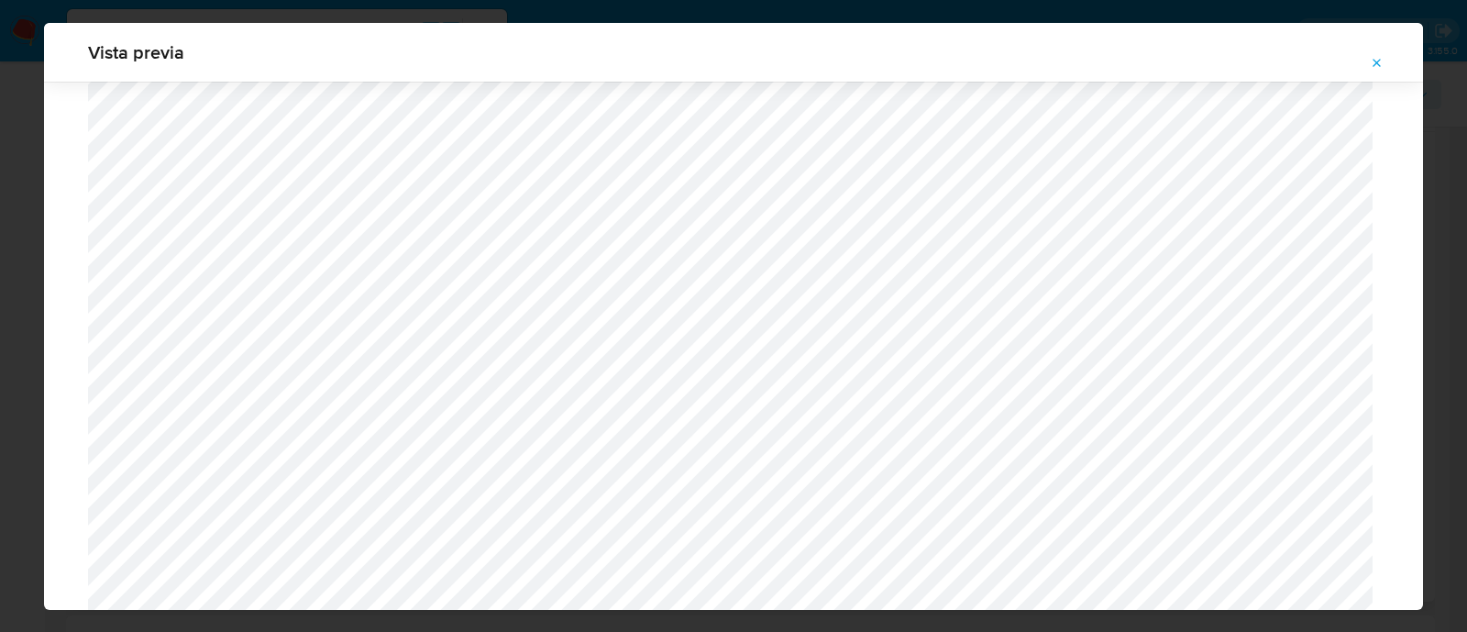
scroll to position [536, 0]
click at [1368, 52] on button "Attachment preview" at bounding box center [1377, 63] width 40 height 29
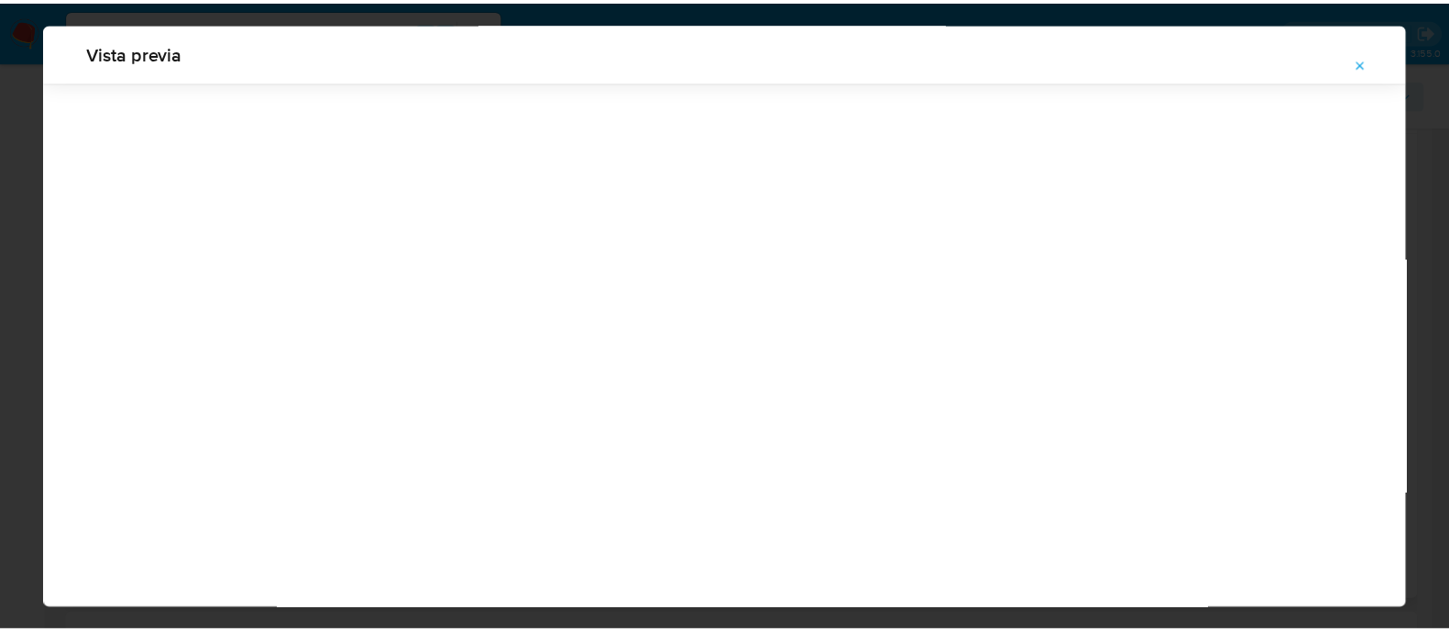
scroll to position [59, 0]
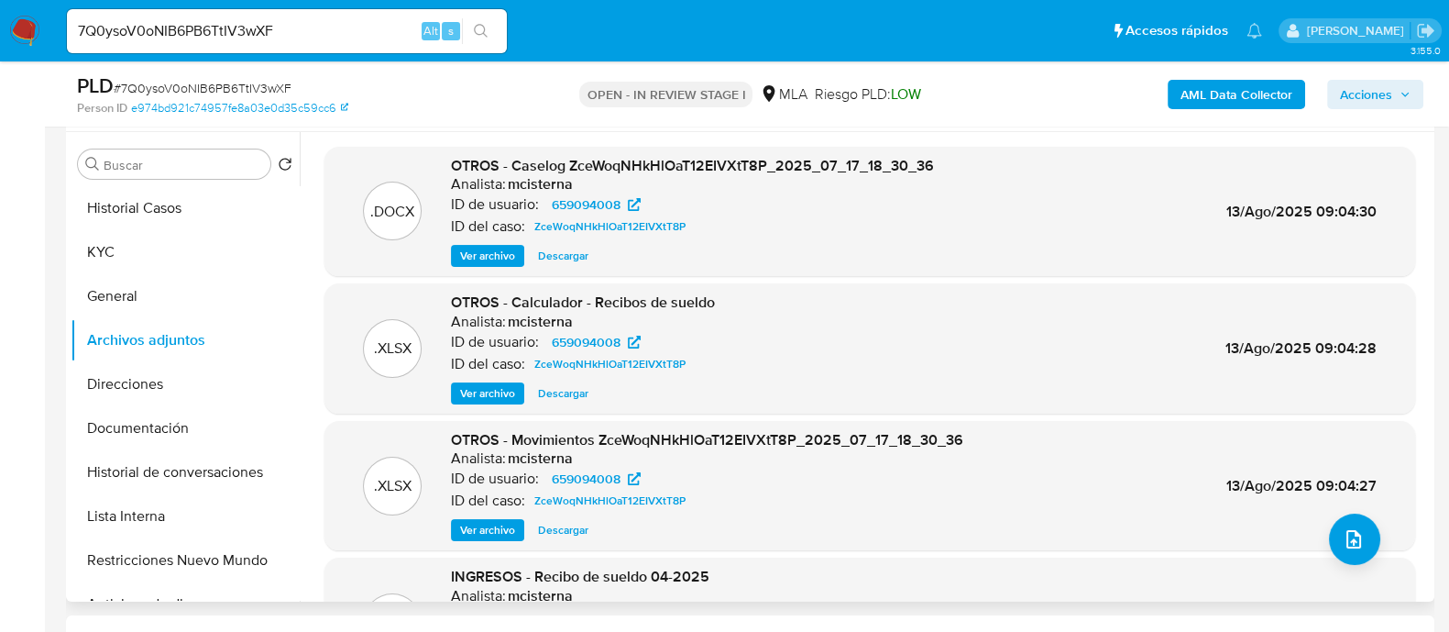
click at [356, 9] on div "7Q0ysoV0oNIB6PB6TtIV3wXF Alt s" at bounding box center [287, 31] width 440 height 44
click at [353, 25] on input "7Q0ysoV0oNIB6PB6TtIV3wXF" at bounding box center [287, 31] width 440 height 24
click at [480, 22] on button "search-icon" at bounding box center [481, 31] width 38 height 26
click at [270, 27] on input "7Q0ysoV0oNIB6PB6TtIV3wXF" at bounding box center [287, 31] width 440 height 24
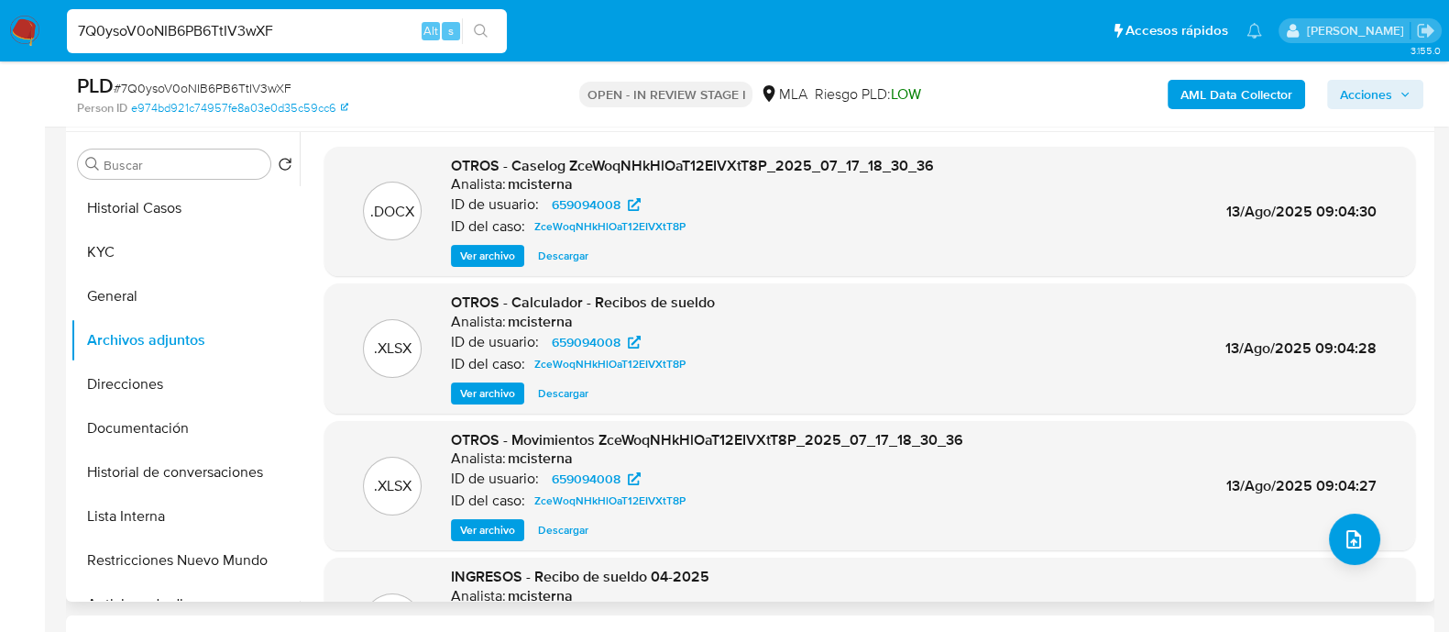
click at [270, 27] on input "7Q0ysoV0oNIB6PB6TtIV3wXF" at bounding box center [287, 31] width 440 height 24
paste input "FYDKjYa58XA8esmY80gS1HK2"
type input "FYDKjYa58XA8esmY80gS1HK2"
drag, startPoint x: 463, startPoint y: 29, endPoint x: 466, endPoint y: 2, distance: 27.6
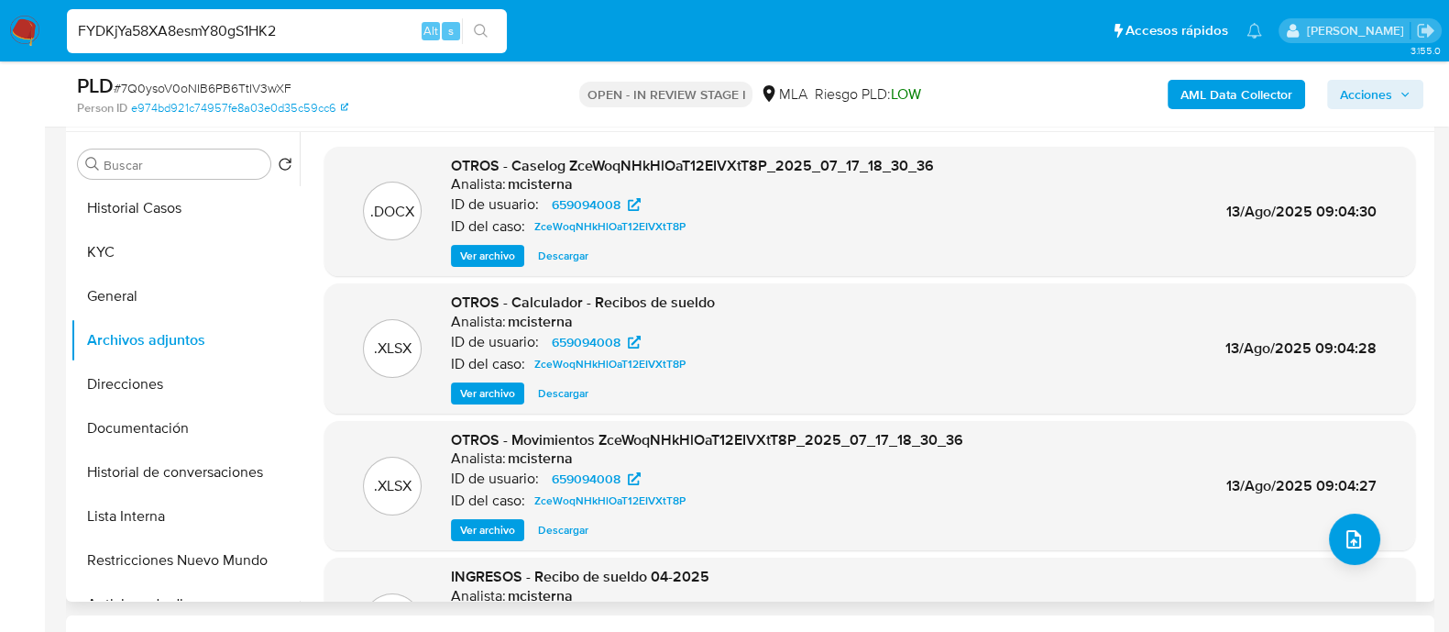
click at [463, 29] on button "search-icon" at bounding box center [481, 31] width 38 height 26
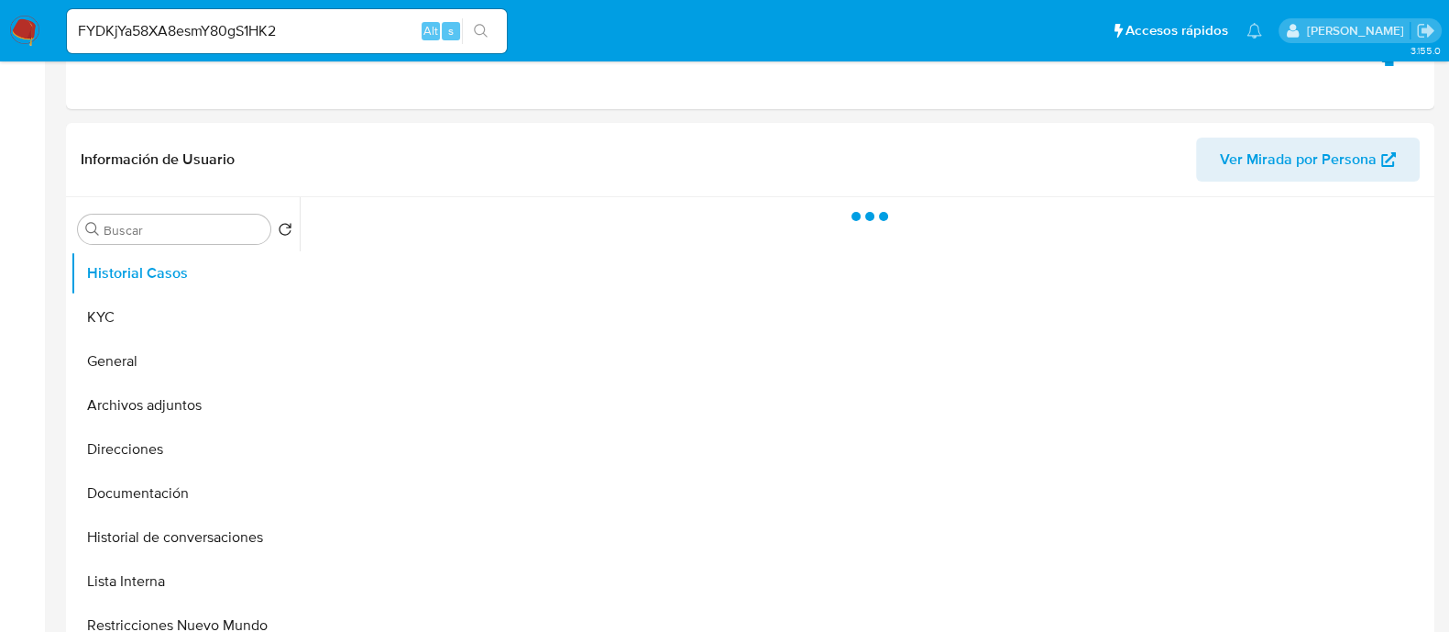
select select "10"
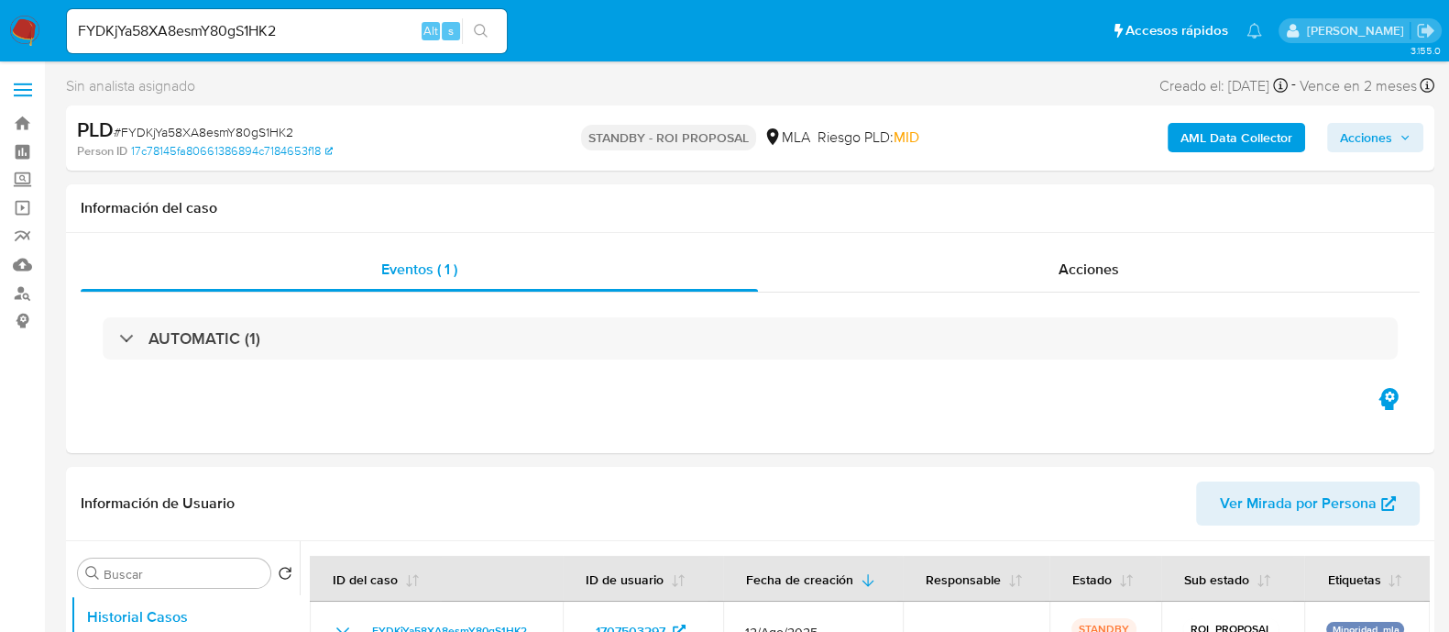
click at [317, 29] on input "FYDKjYa58XA8esmY80gS1HK2" at bounding box center [287, 31] width 440 height 24
paste input "y9GGvk4FdcwH2lufcZm1Rs60"
type input "y9GGvk4FdcwH2lufcZm1Rs60"
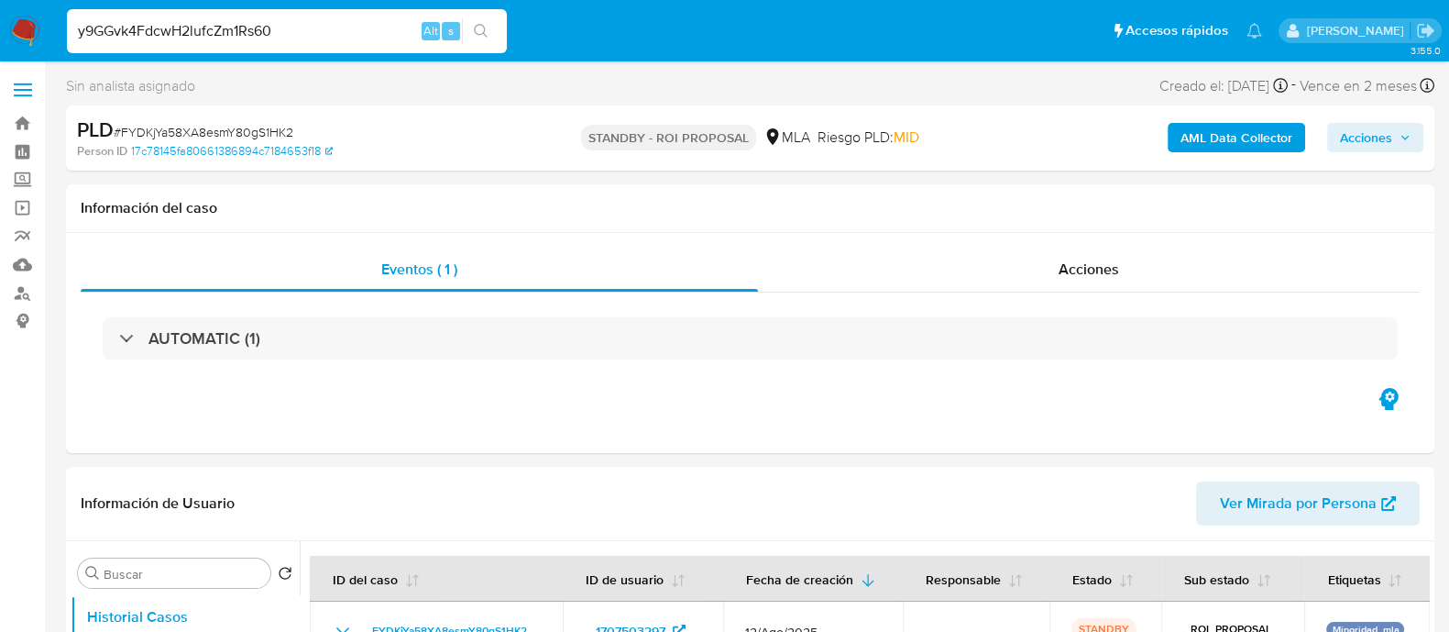
click at [486, 31] on icon "search-icon" at bounding box center [481, 31] width 15 height 15
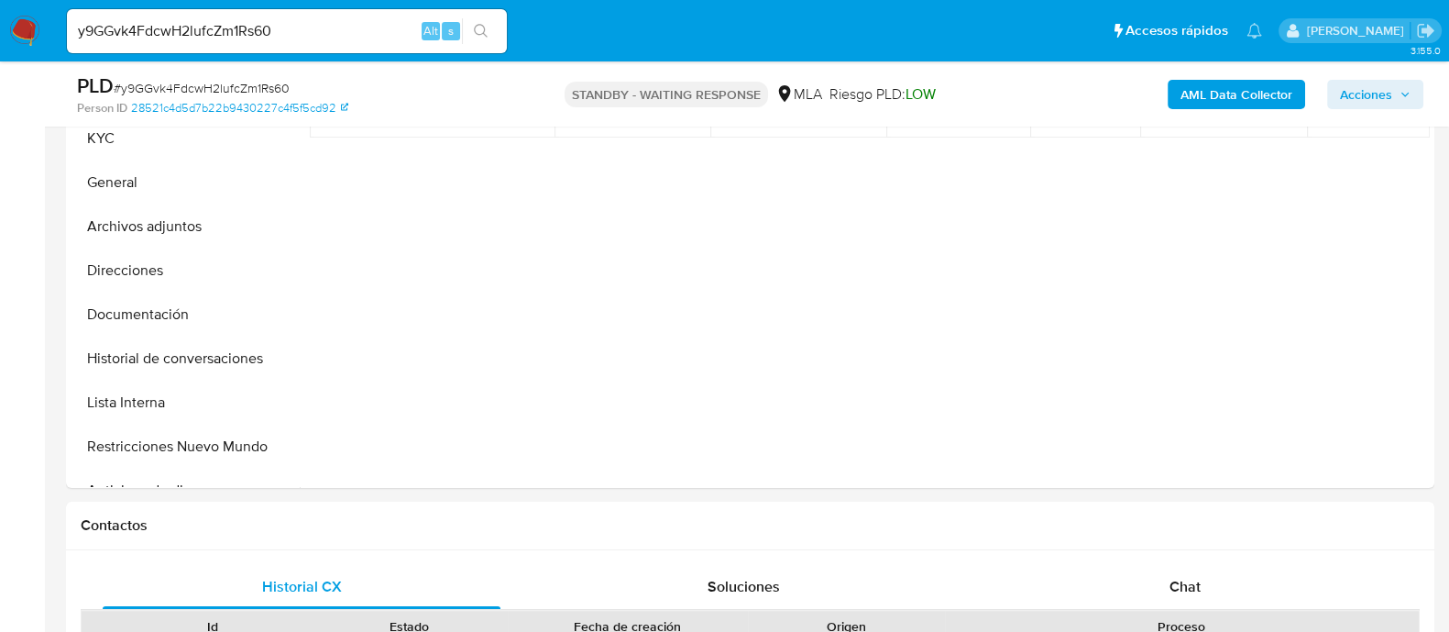
select select "10"
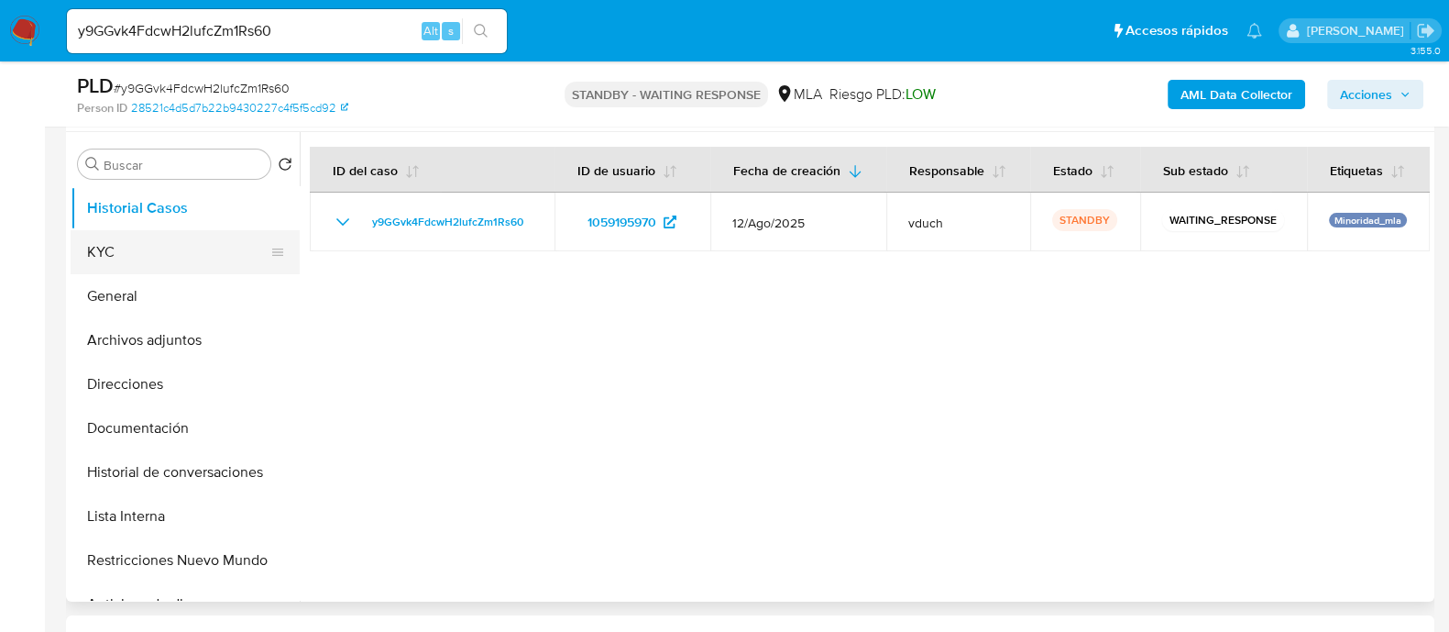
click at [147, 258] on button "KYC" at bounding box center [178, 252] width 214 height 44
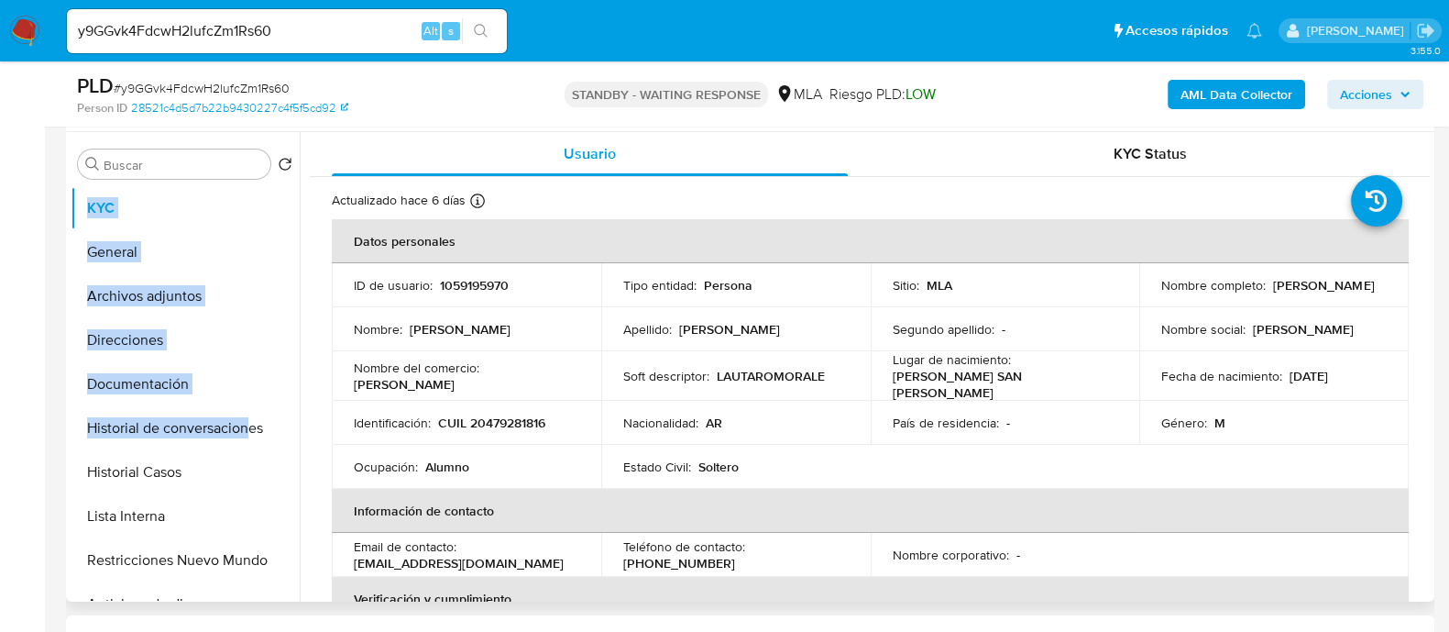
drag, startPoint x: 269, startPoint y: 203, endPoint x: 246, endPoint y: 467, distance: 265.0
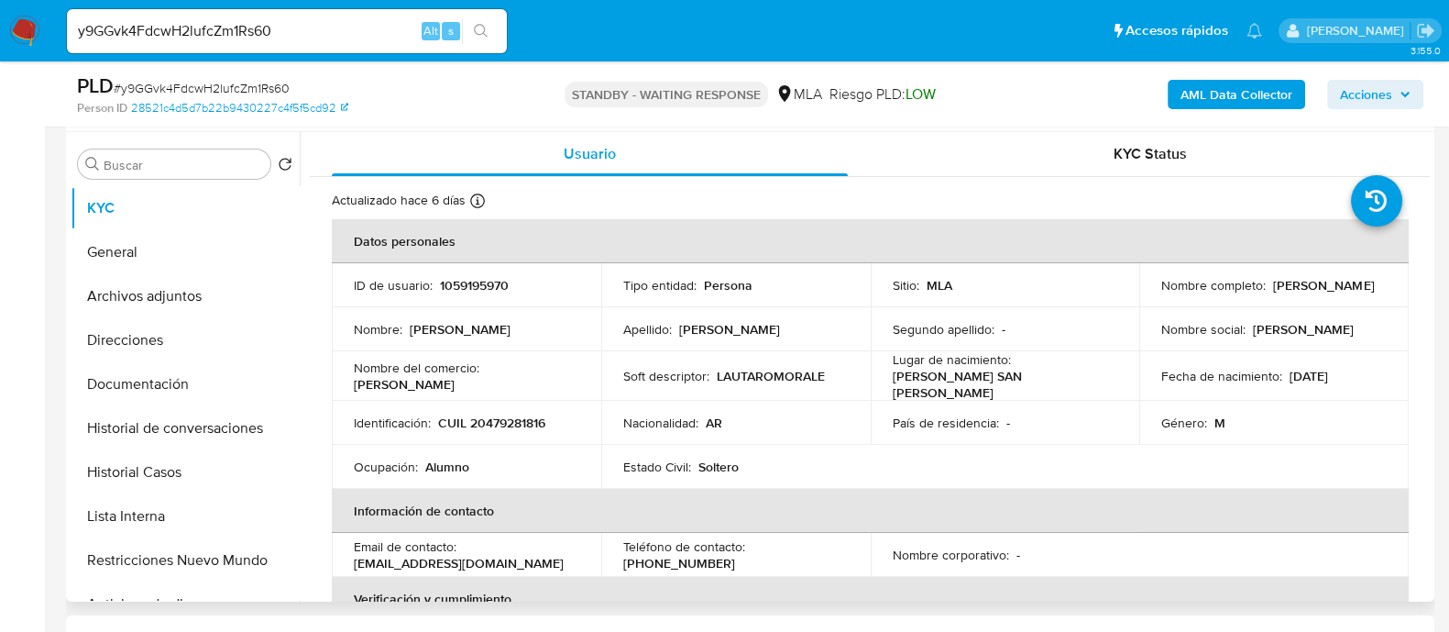
click at [775, 325] on p "Morales Santivañez" at bounding box center [729, 329] width 101 height 16
drag, startPoint x: 1161, startPoint y: 294, endPoint x: 1394, endPoint y: 295, distance: 232.8
click at [1394, 295] on td "Nombre completo : Lautaro Benjamin Morales Santivañez" at bounding box center [1273, 285] width 269 height 44
copy p "autaro Benjamin Morales Santivañez"
click at [524, 423] on p "CUIL 20479281816" at bounding box center [491, 422] width 107 height 16
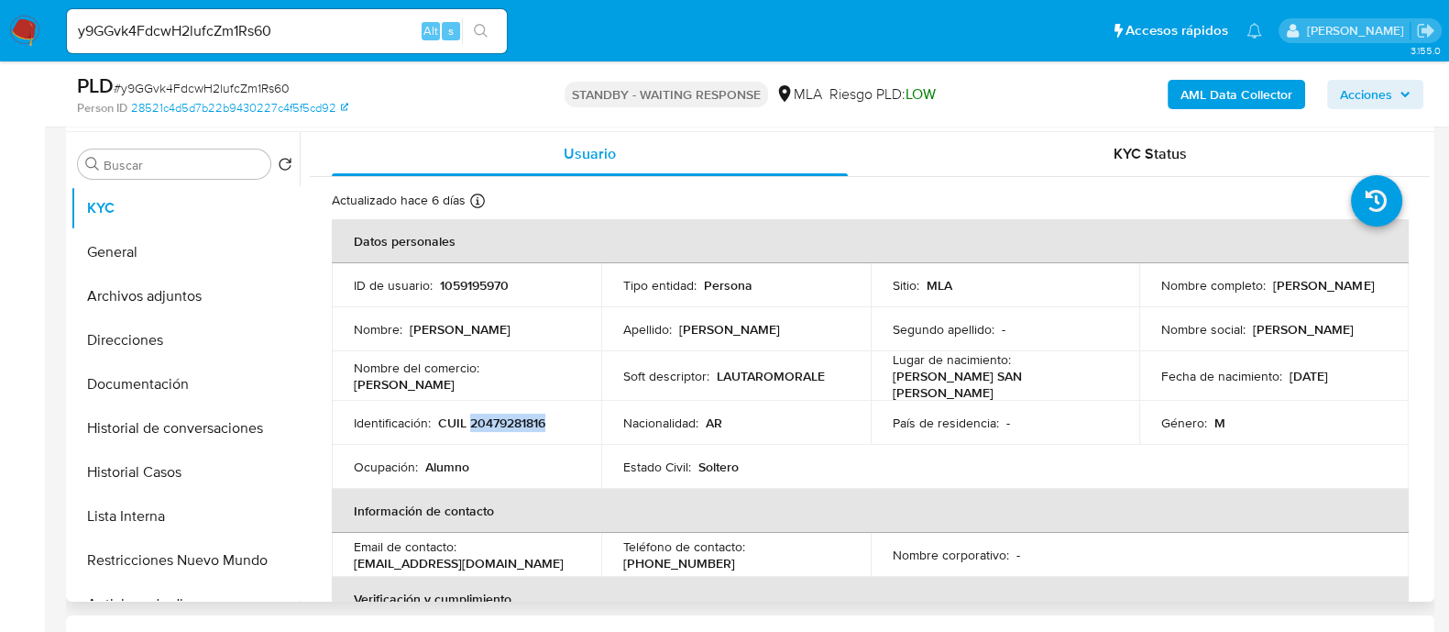
click at [524, 423] on p "CUIL 20479281816" at bounding box center [491, 422] width 107 height 16
copy p "20479281816"
click at [463, 286] on p "1059195970" at bounding box center [474, 285] width 69 height 16
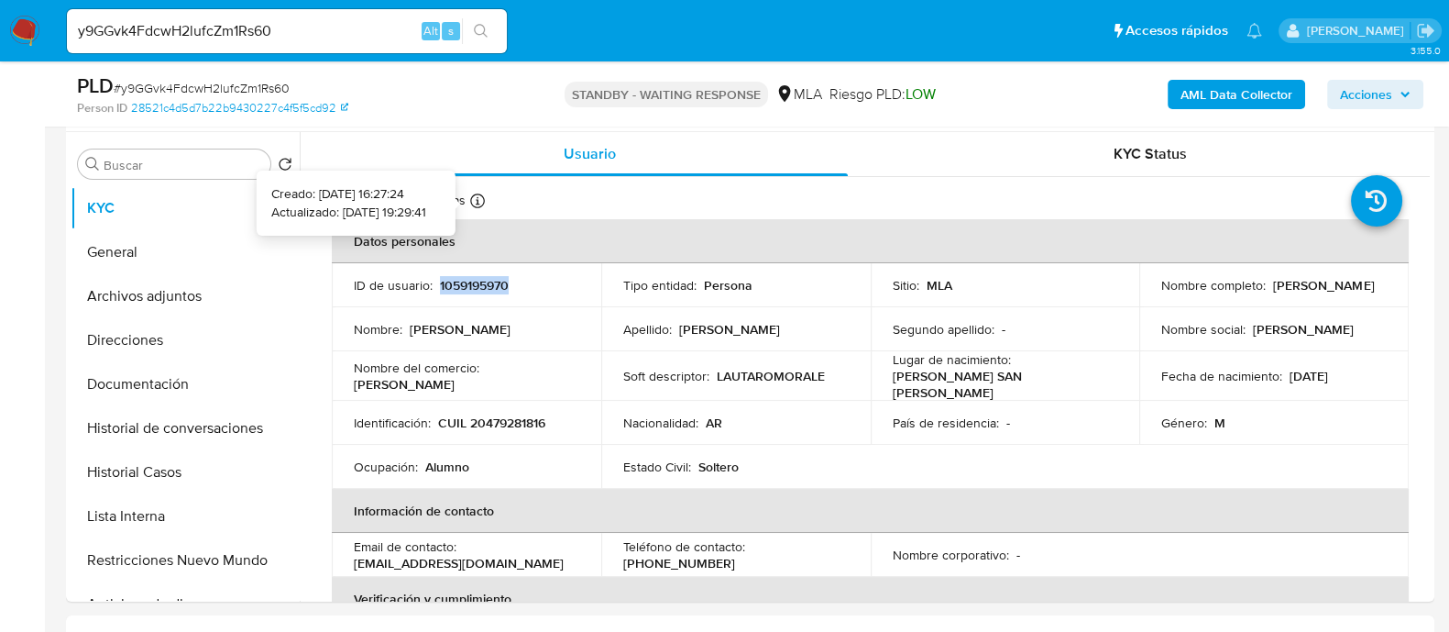
copy p "1059195970"
click at [254, 31] on input "y9GGvk4FdcwH2lufcZm1Rs60" at bounding box center [287, 31] width 440 height 24
paste input "GixjxXH9S19xAoOTTjwcSepo"
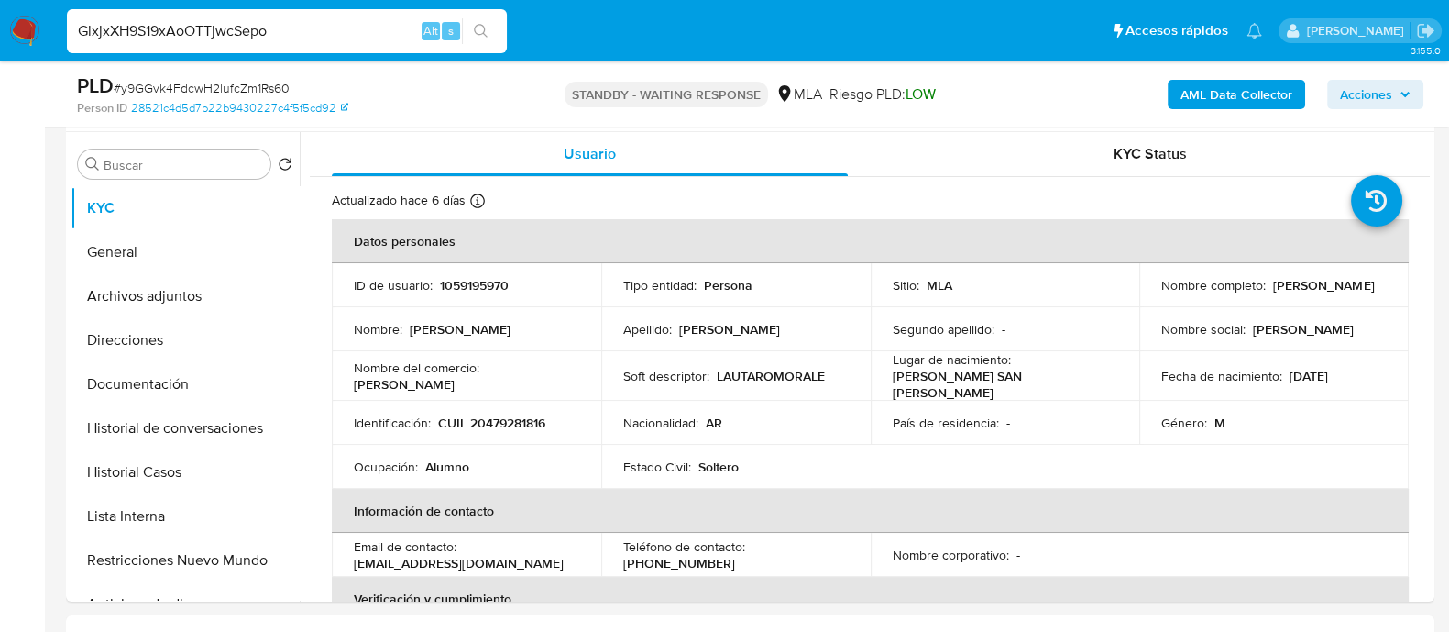
type input "GixjxXH9S19xAoOTTjwcSepo"
click at [489, 29] on button "search-icon" at bounding box center [481, 31] width 38 height 26
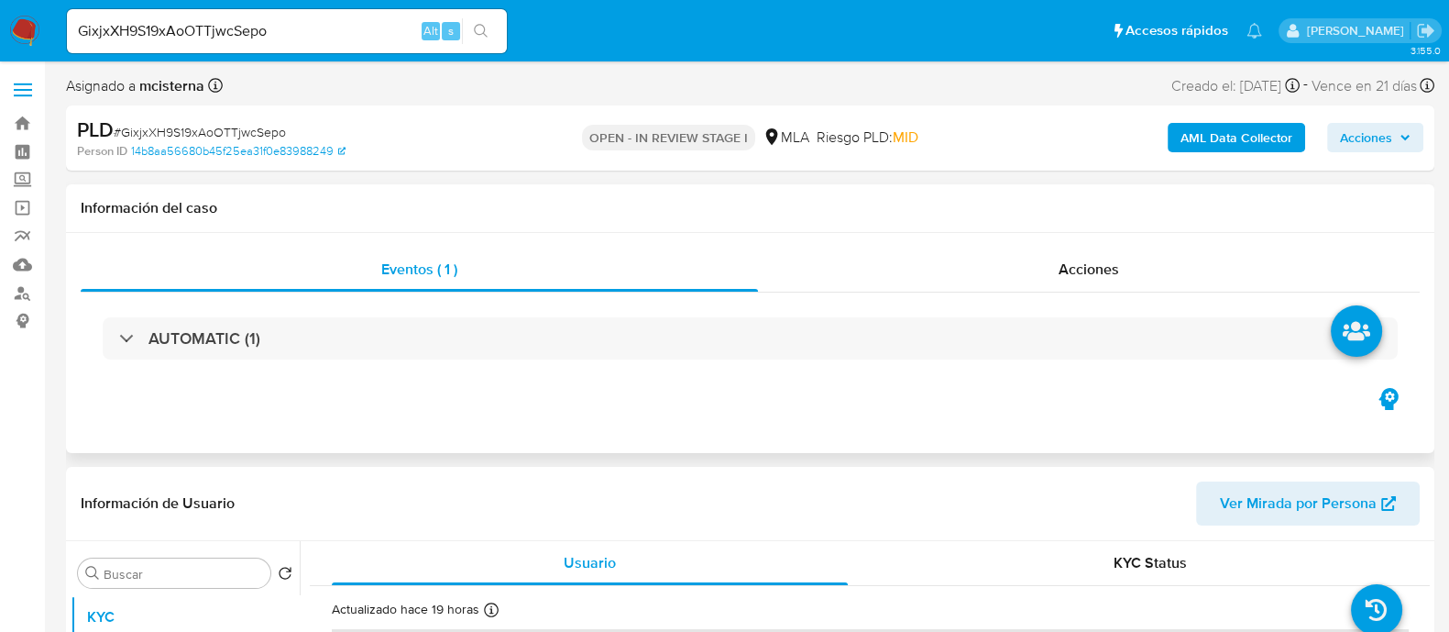
select select "10"
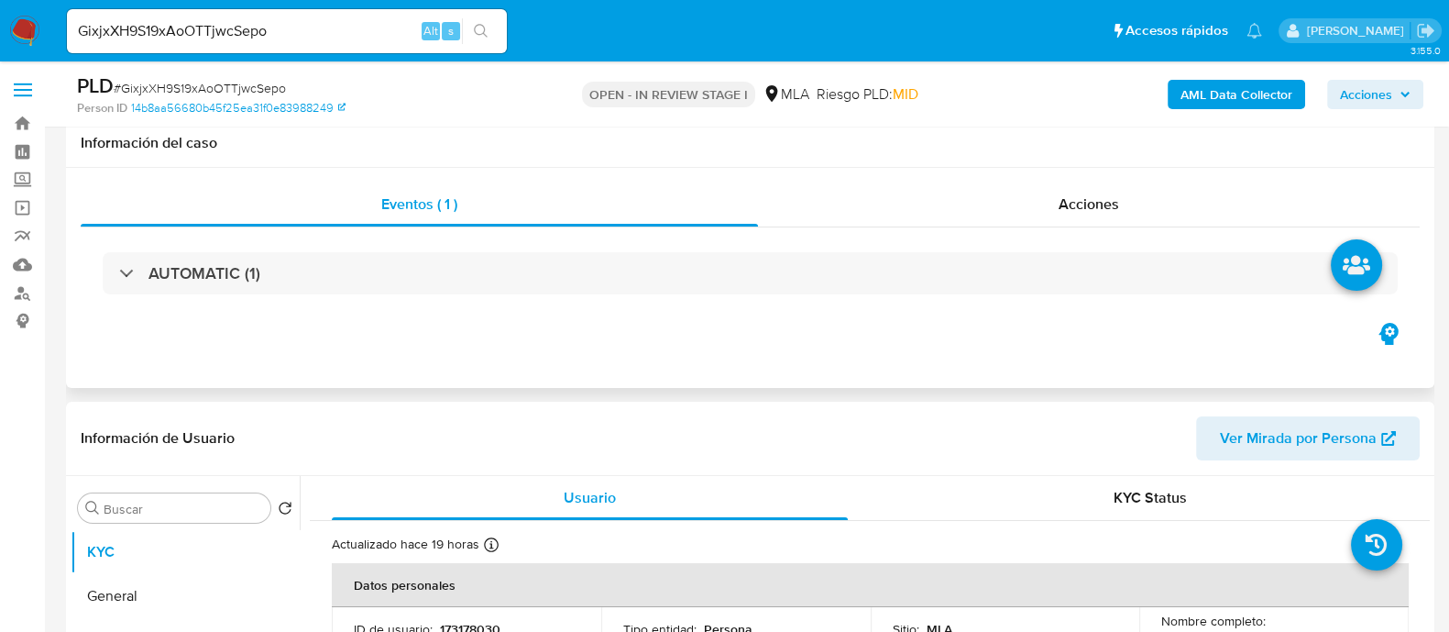
scroll to position [344, 0]
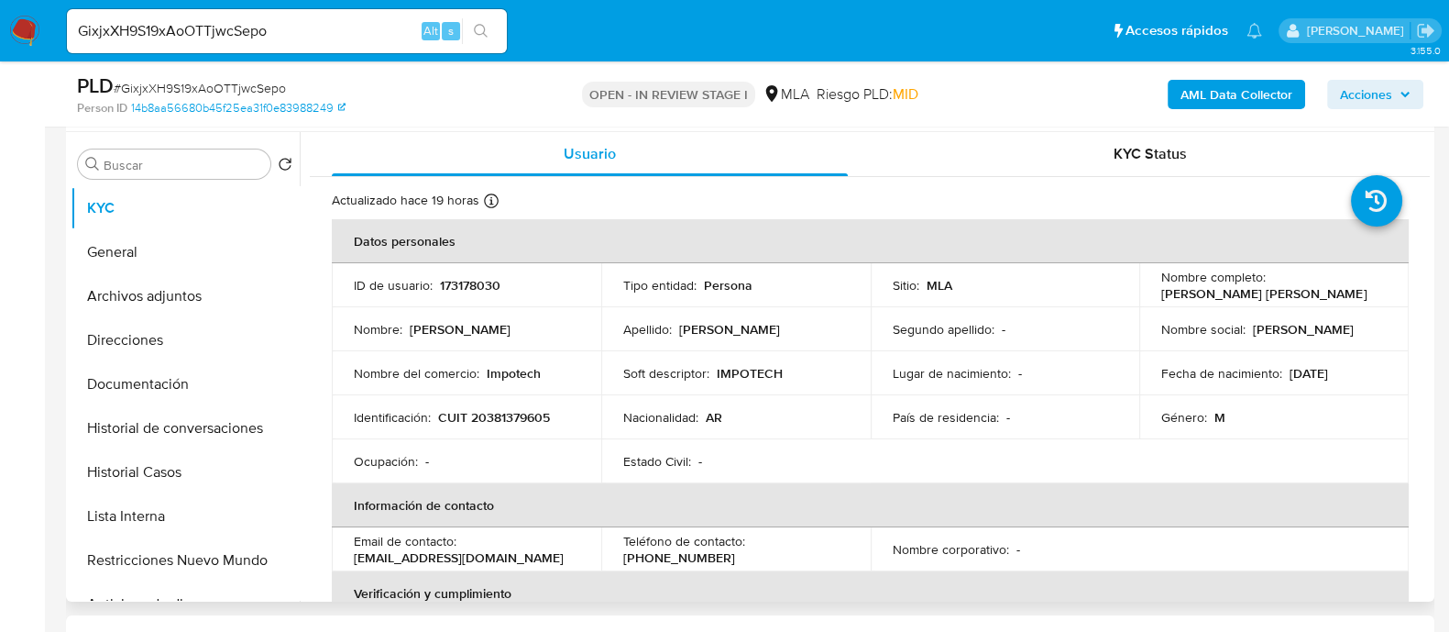
click at [511, 334] on p "Alan Alexandro Emmanuel" at bounding box center [460, 329] width 101 height 16
click at [473, 295] on td "ID de usuario : 173178030" at bounding box center [466, 285] width 269 height 44
click at [478, 281] on p "173178030" at bounding box center [470, 285] width 60 height 16
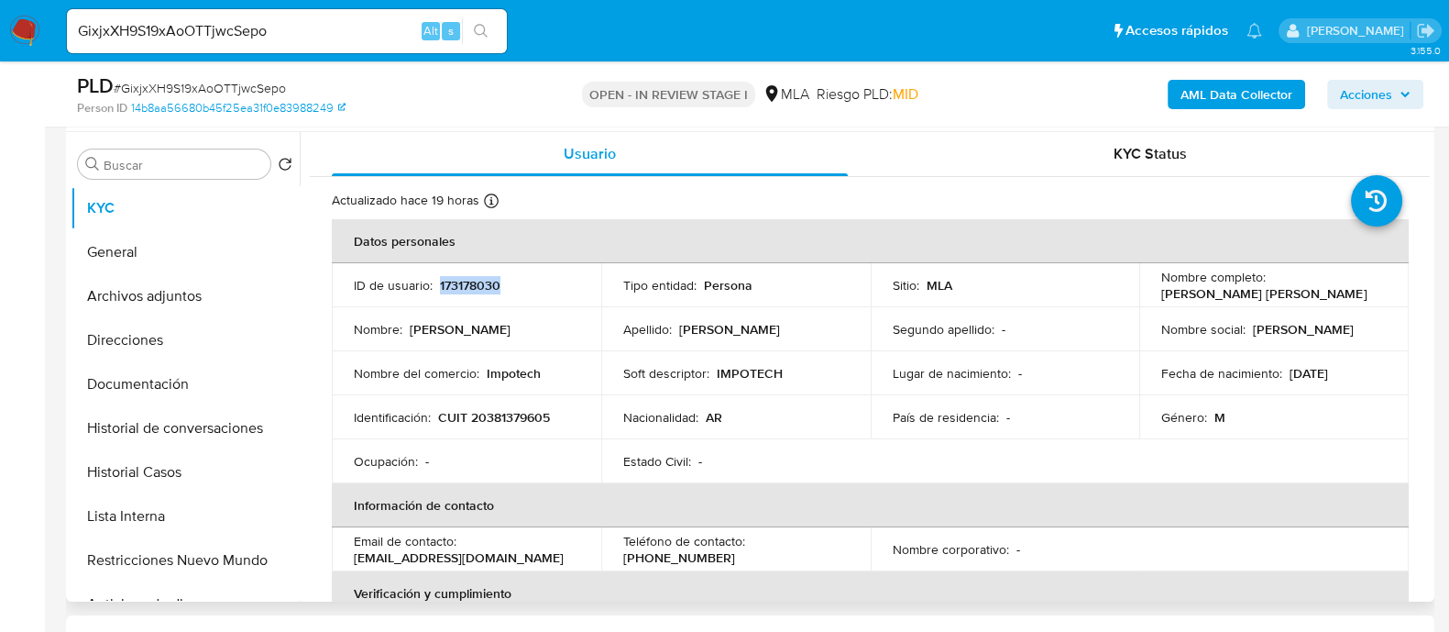
click at [478, 281] on p "173178030" at bounding box center [470, 285] width 60 height 16
copy p "173178030"
click at [280, 20] on input "GixjxXH9S19xAoOTTjwcSepo" at bounding box center [287, 31] width 440 height 24
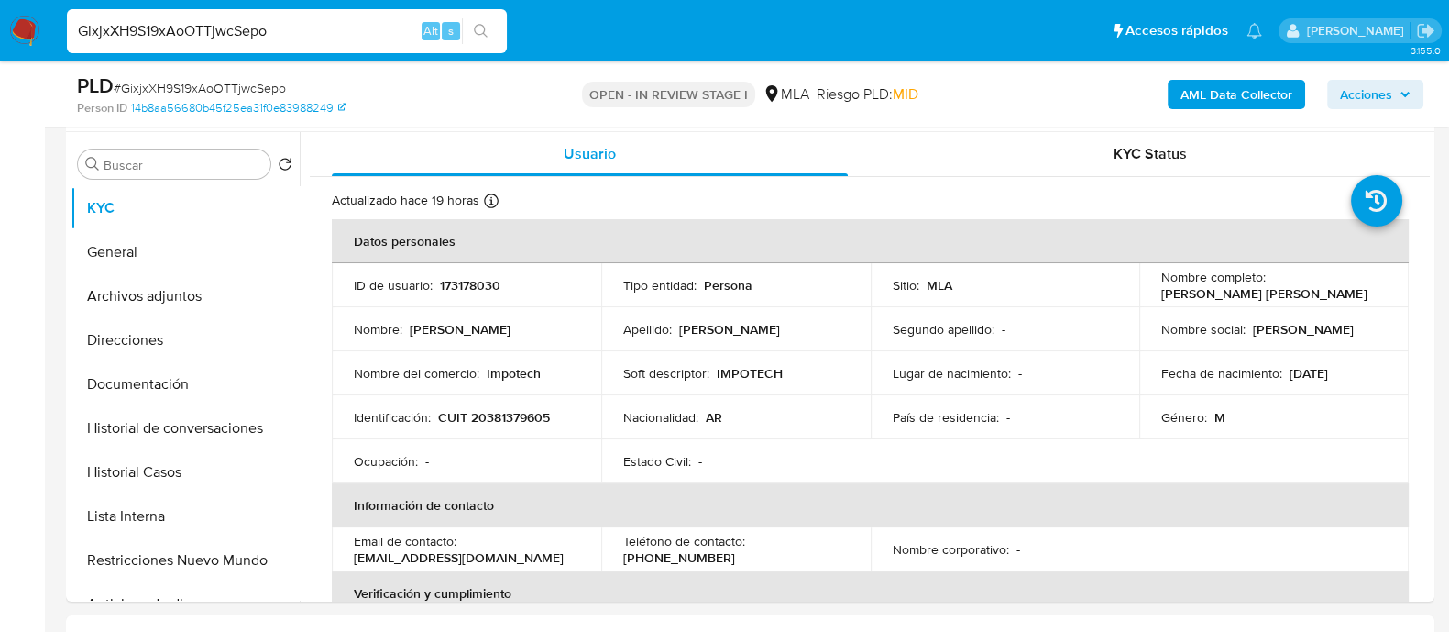
paste input "sina3NvO8uU1QUHB9AhozanV"
type input "sina3NvO8uU1QUHB9AhozanV"
click at [495, 30] on button "search-icon" at bounding box center [481, 31] width 38 height 26
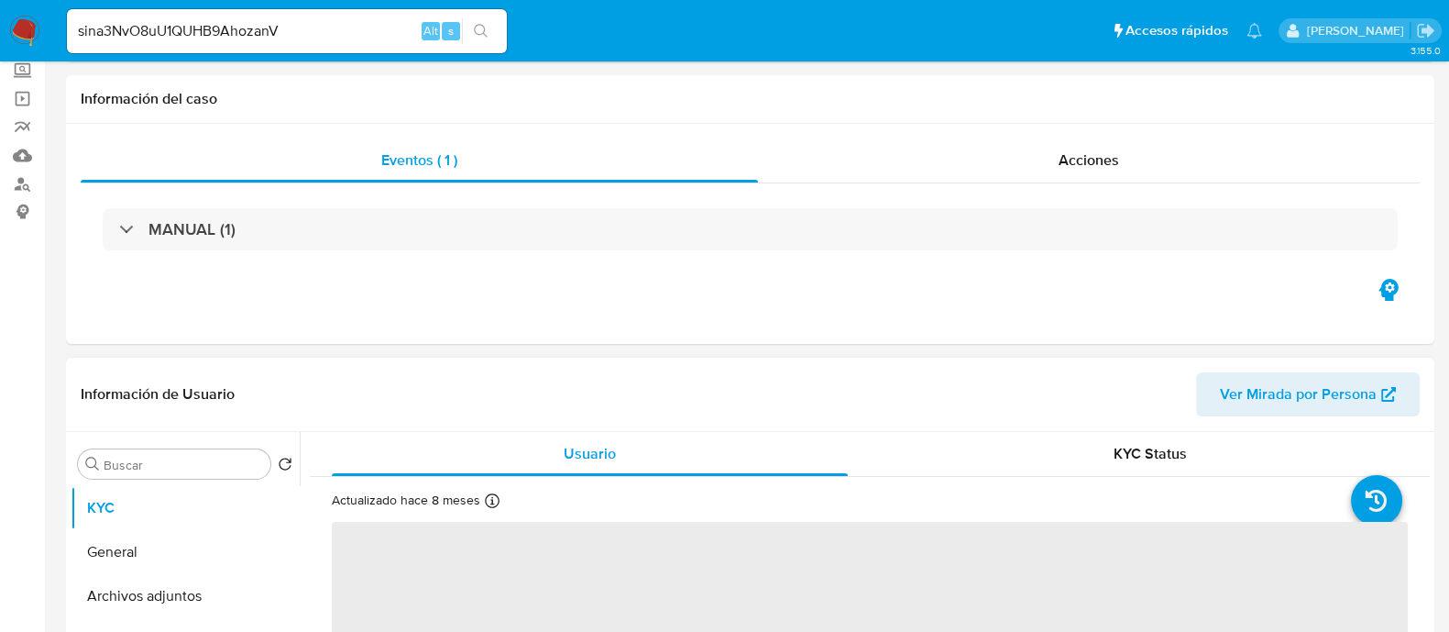
scroll to position [344, 0]
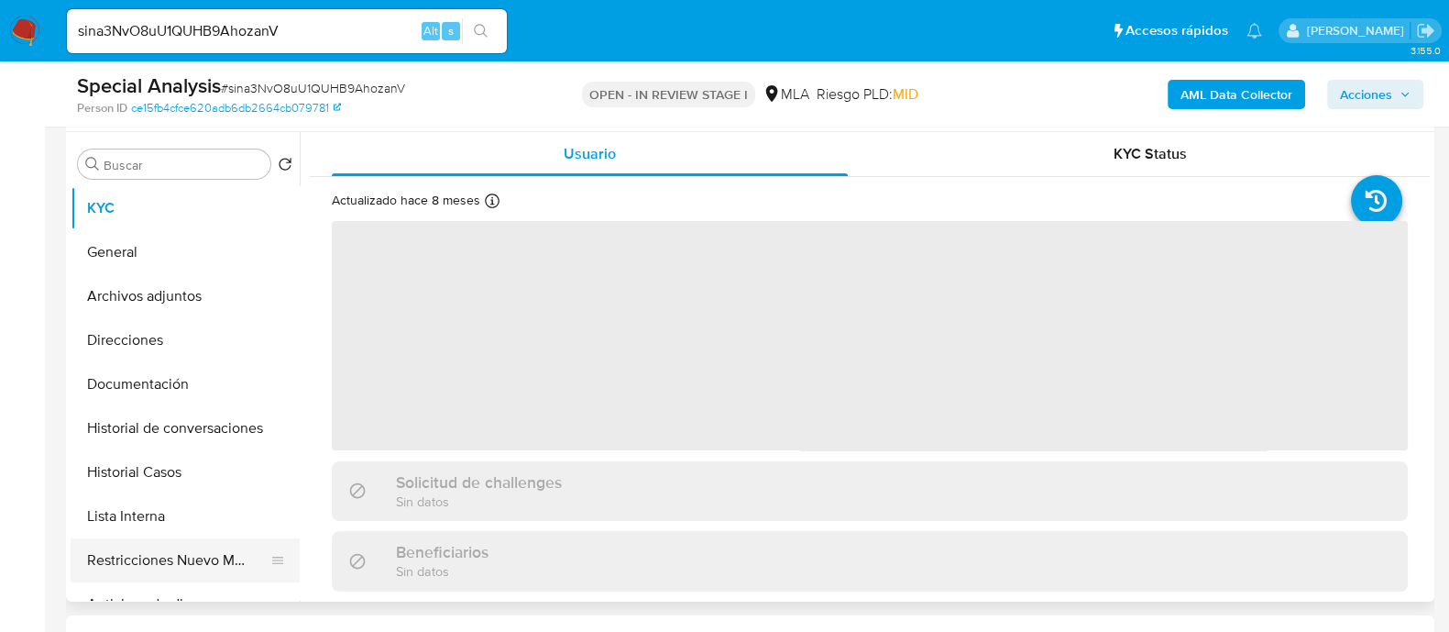
click at [215, 552] on button "Restricciones Nuevo Mundo" at bounding box center [178, 560] width 214 height 44
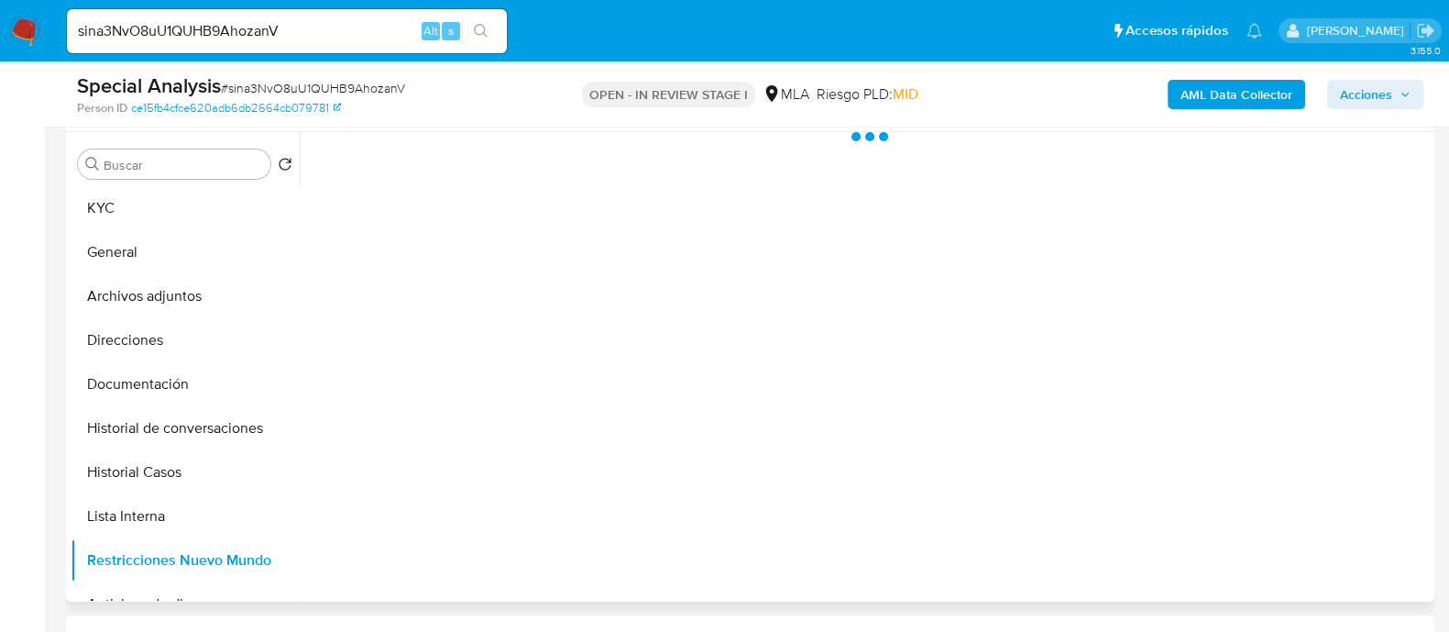
select select "10"
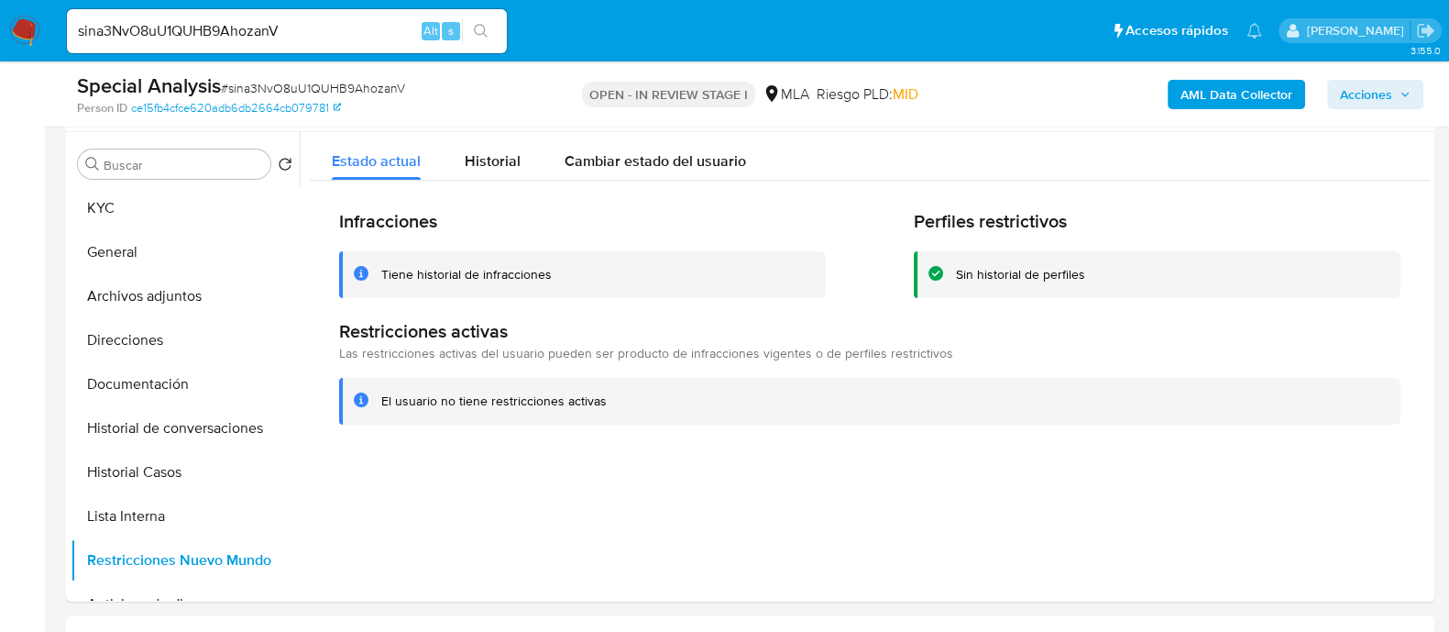
click at [249, 26] on input "sina3NvO8uU1QUHB9AhozanV" at bounding box center [287, 31] width 440 height 24
paste input "JkMLDHHwHR7XpOxCwF96zPqZ"
type input "JkMLDHHwHR7XpOxCwF96zPqZ"
click at [481, 32] on icon "search-icon" at bounding box center [481, 31] width 15 height 15
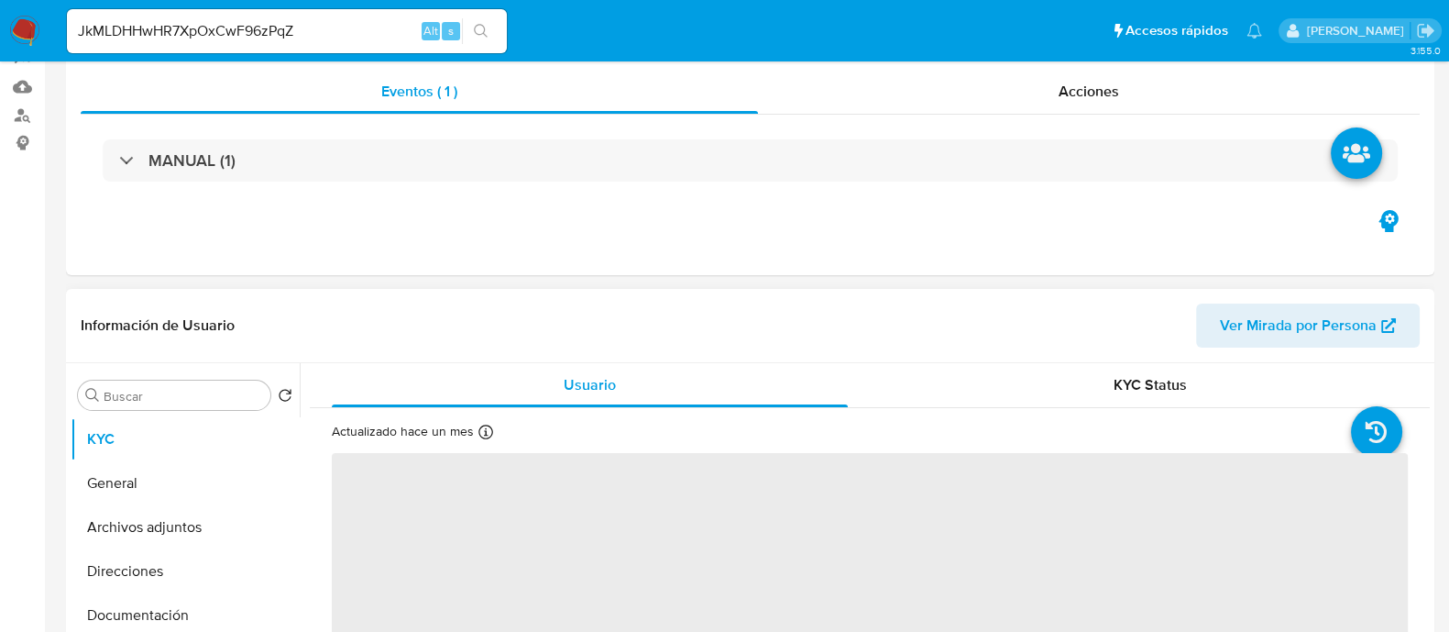
scroll to position [344, 0]
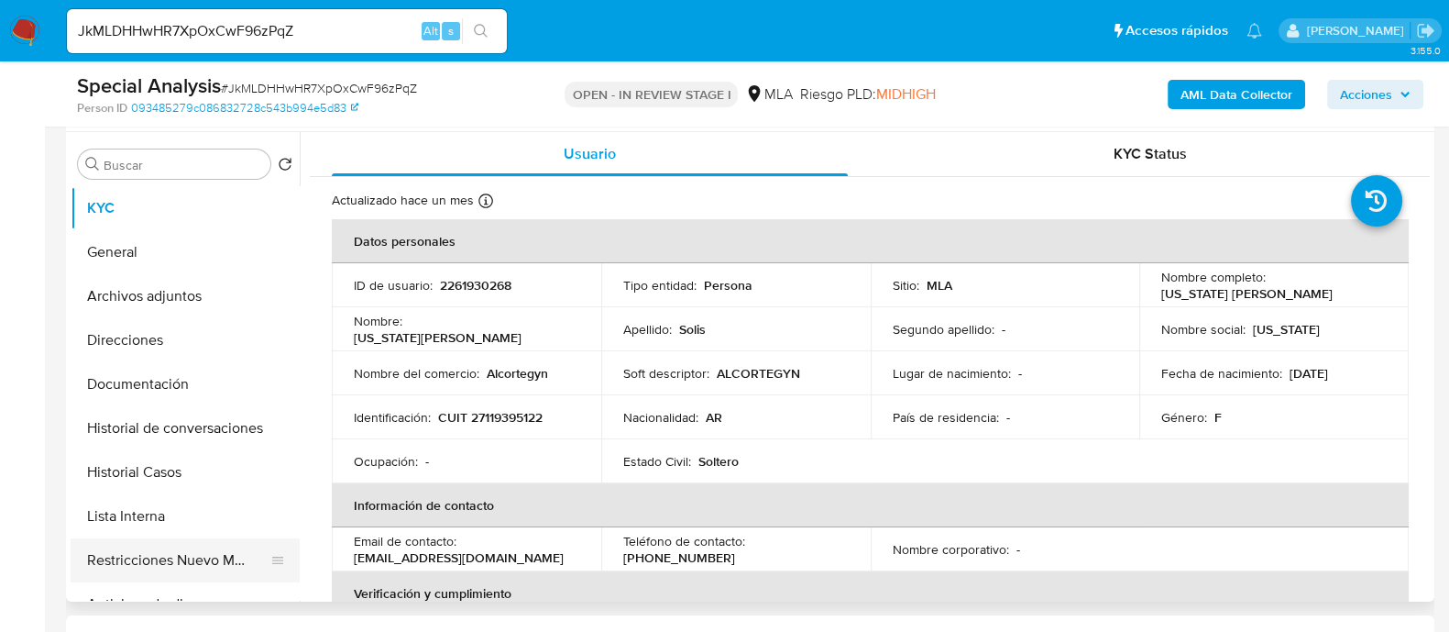
click at [235, 550] on button "Restricciones Nuevo Mundo" at bounding box center [178, 560] width 214 height 44
select select "10"
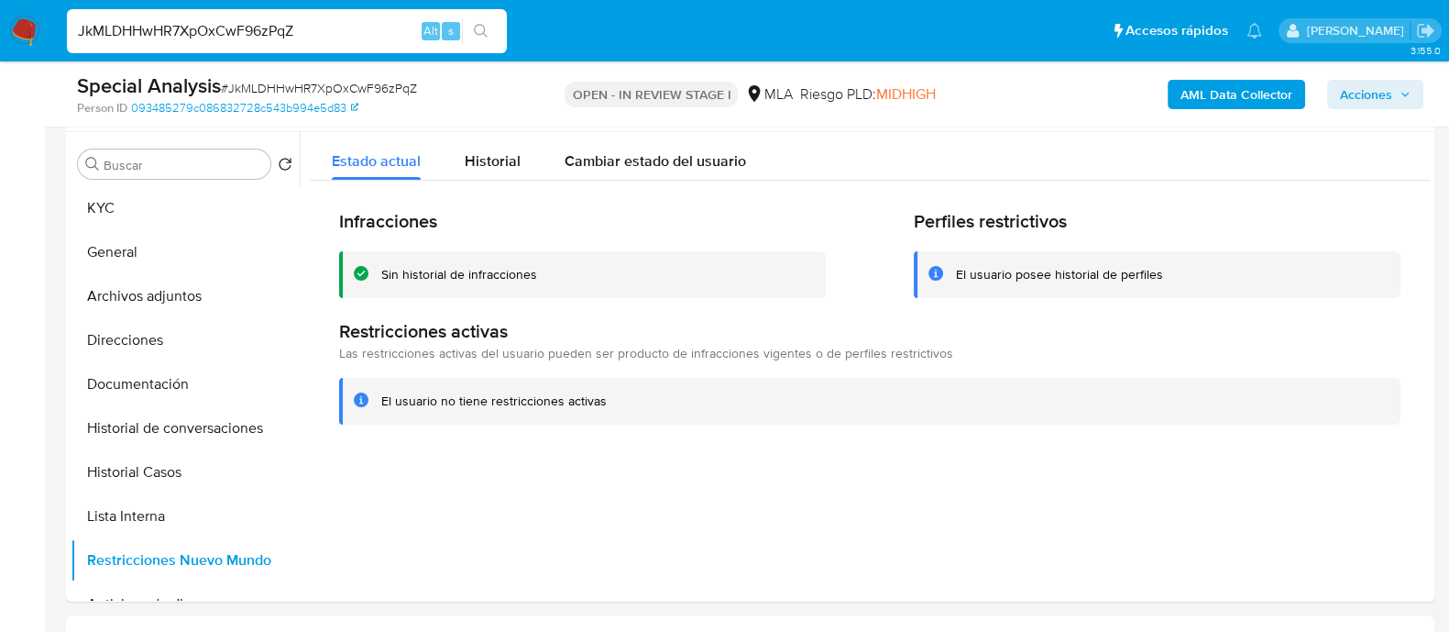
click at [358, 19] on input "JkMLDHHwHR7XpOxCwF96zPqZ" at bounding box center [287, 31] width 440 height 24
paste input "GdU0ZTaieZYE34tInkM1vFqy"
type input "GdU0ZTaieZYE34tInkM1vFqy"
click at [472, 25] on button "search-icon" at bounding box center [481, 31] width 38 height 26
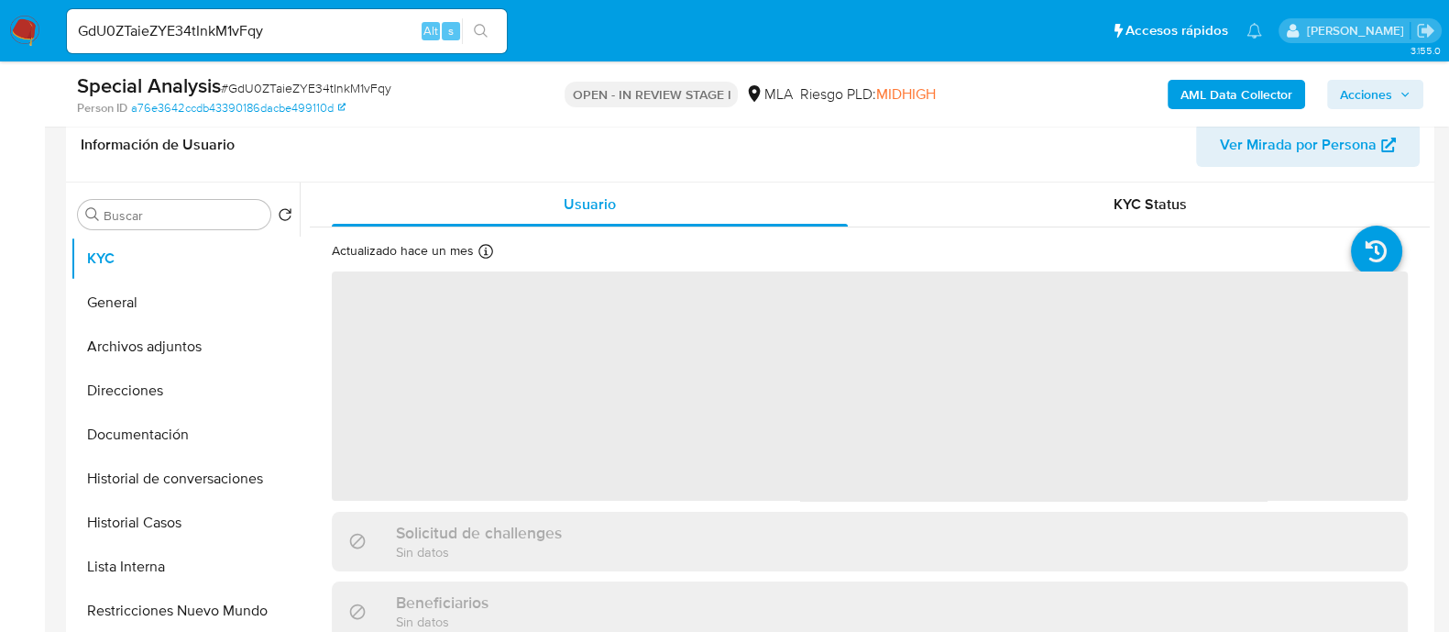
scroll to position [344, 0]
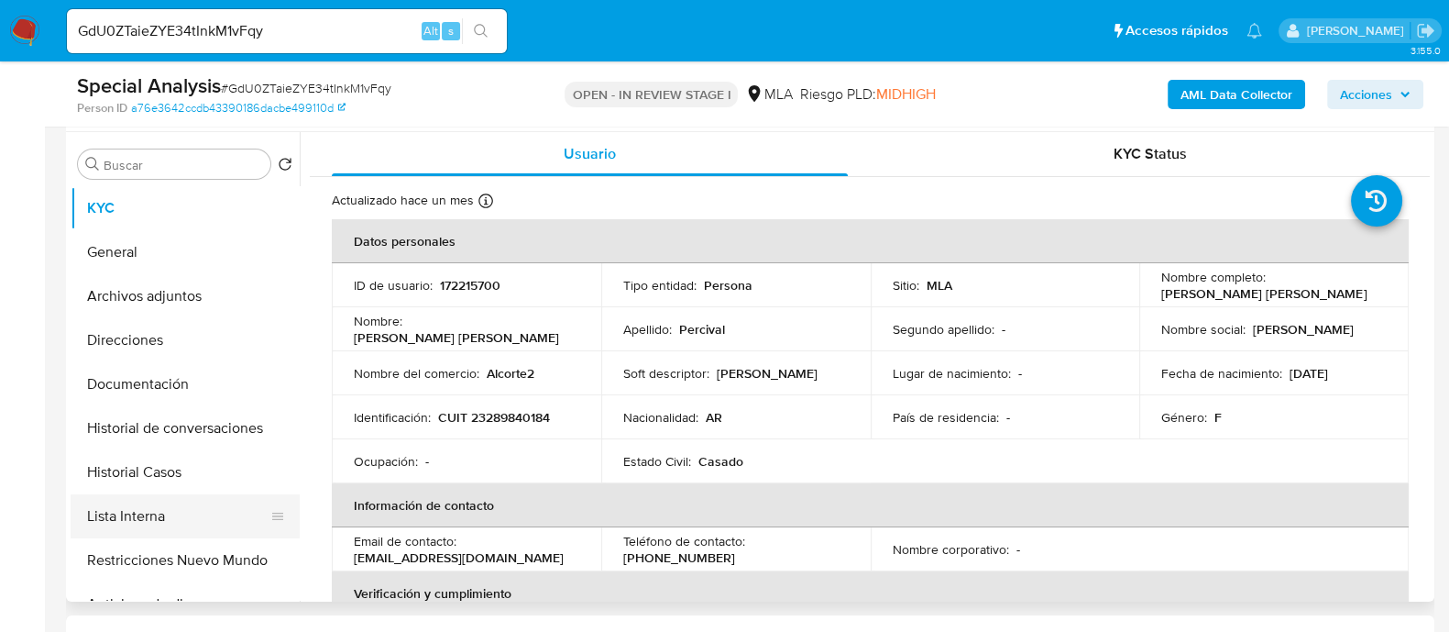
select select "10"
click at [205, 533] on button "Lista Interna" at bounding box center [178, 516] width 214 height 44
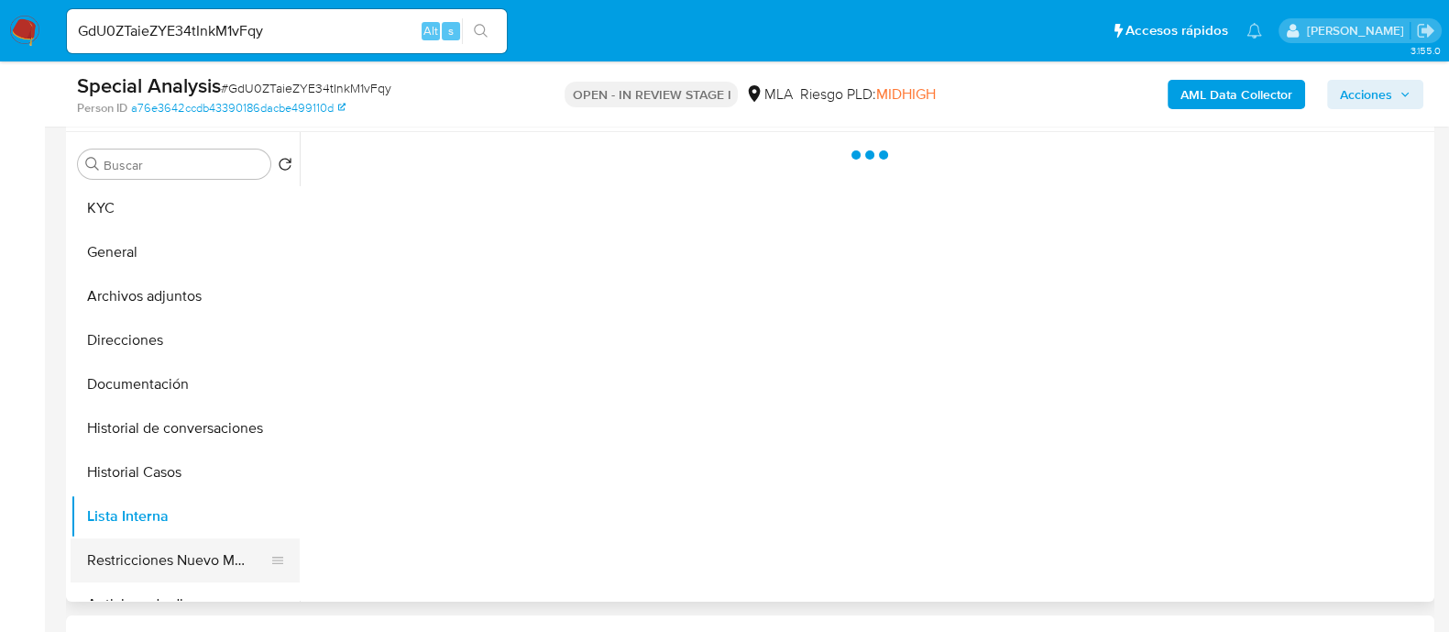
click at [273, 550] on div at bounding box center [277, 560] width 15 height 44
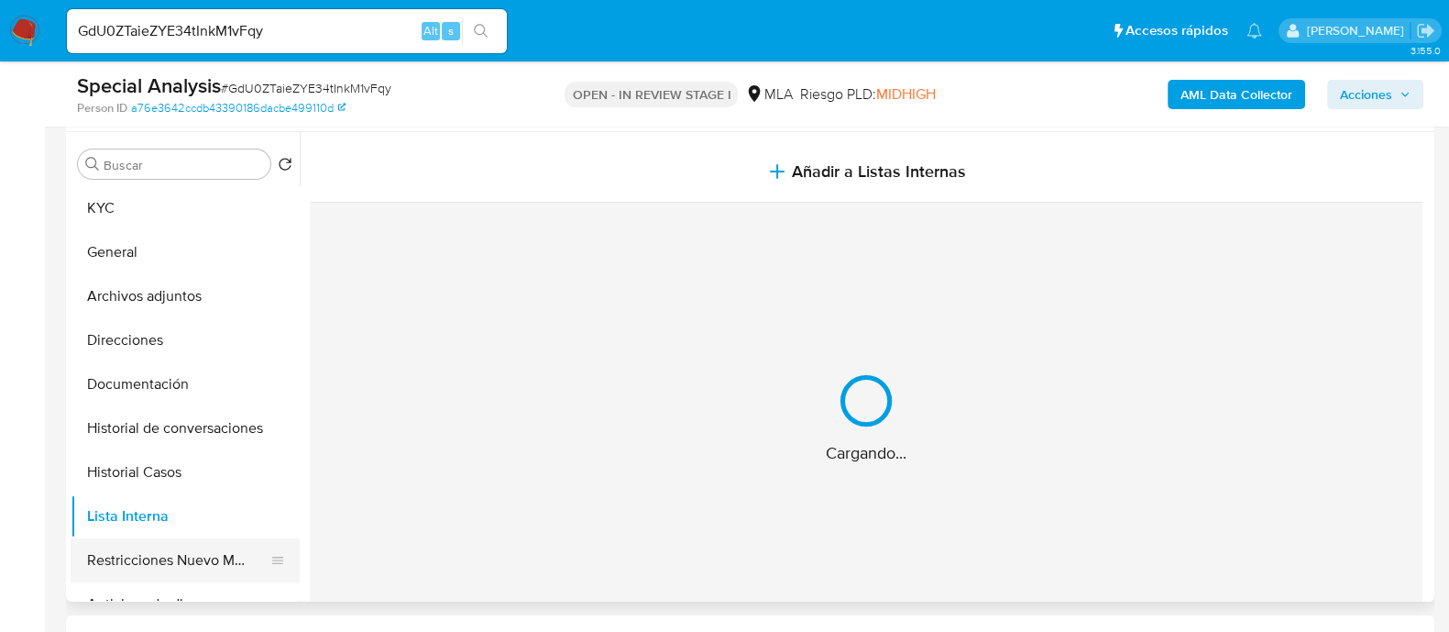
click at [219, 552] on button "Restricciones Nuevo Mundo" at bounding box center [178, 560] width 214 height 44
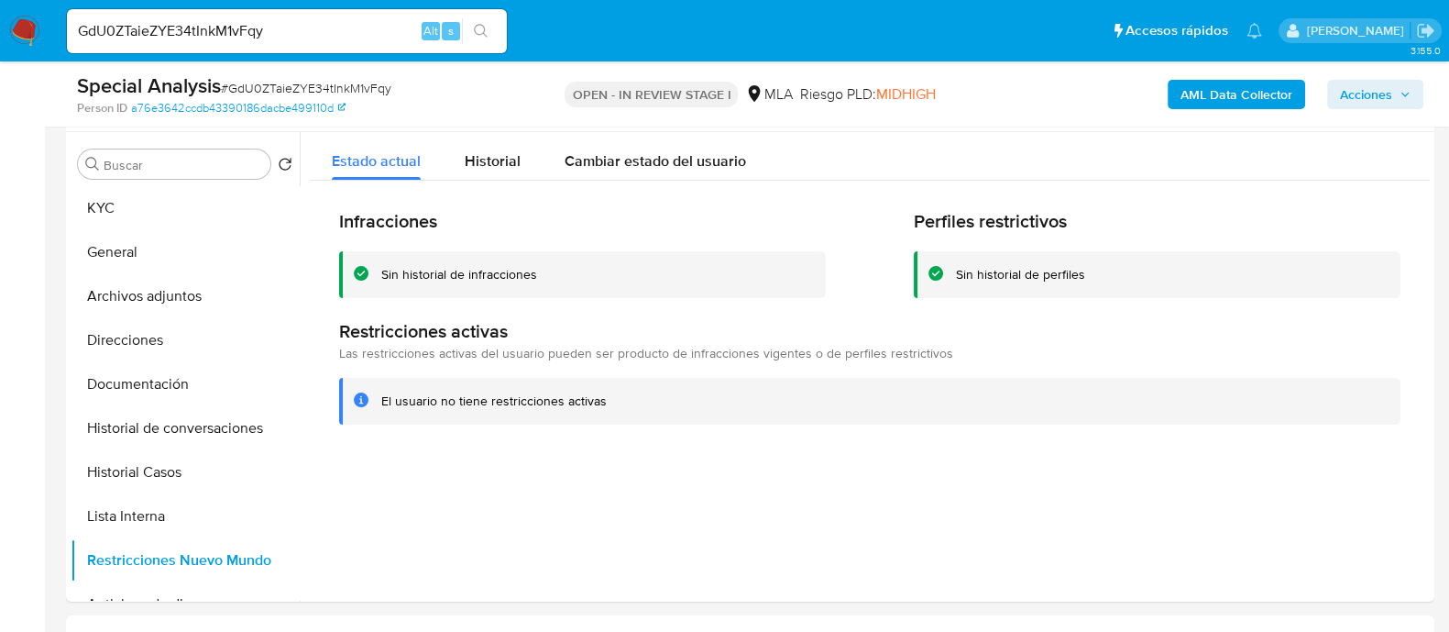
click at [353, 5] on div "GdU0ZTaieZYE34tInkM1vFqy Alt s" at bounding box center [287, 30] width 440 height 51
click at [339, 27] on input "GdU0ZTaieZYE34tInkM1vFqy" at bounding box center [287, 31] width 440 height 24
paste input "ikkKRXkKXx4VX1KnEzIDJXVO"
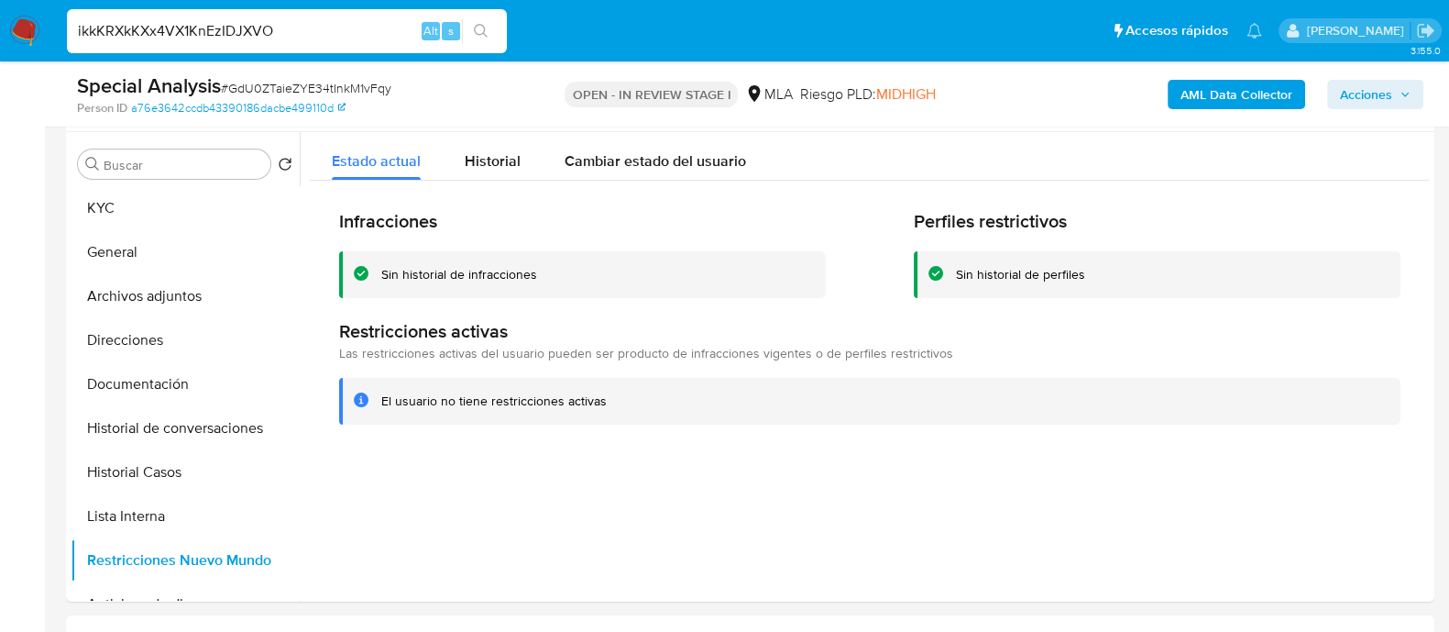
type input "ikkKRXkKXx4VX1KnEzIDJXVO"
click at [475, 28] on icon "search-icon" at bounding box center [481, 31] width 14 height 14
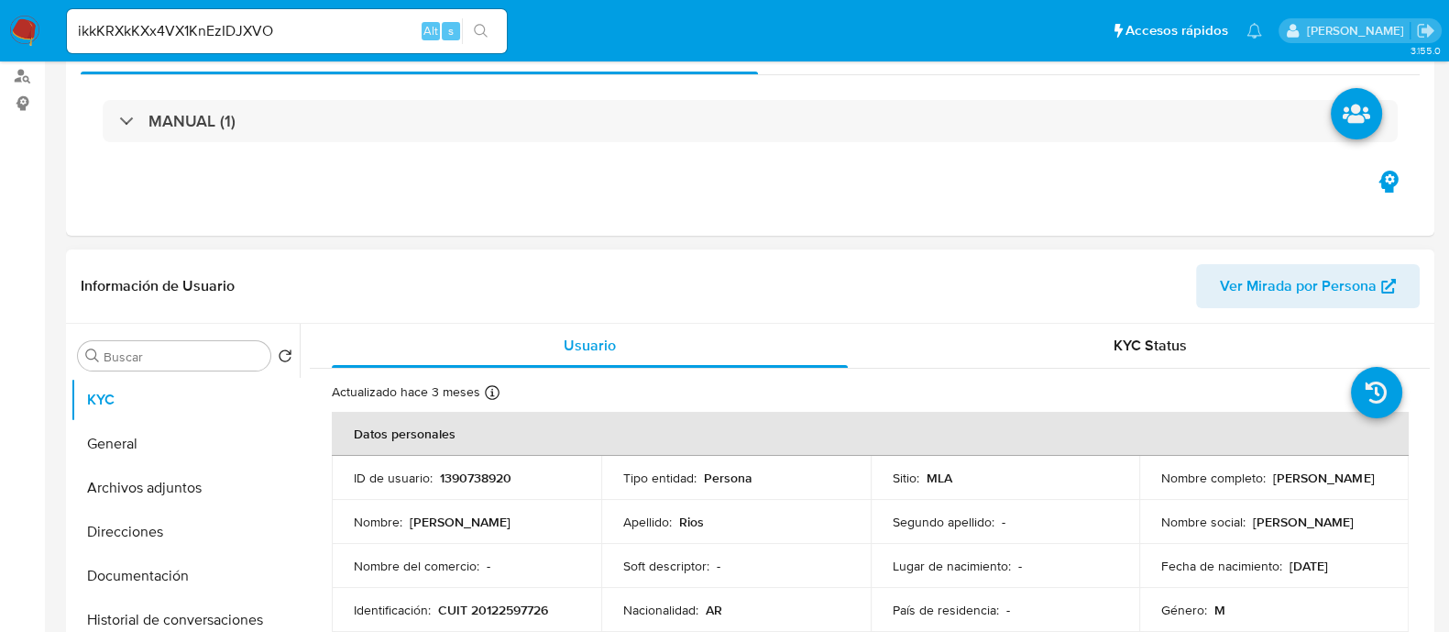
select select "10"
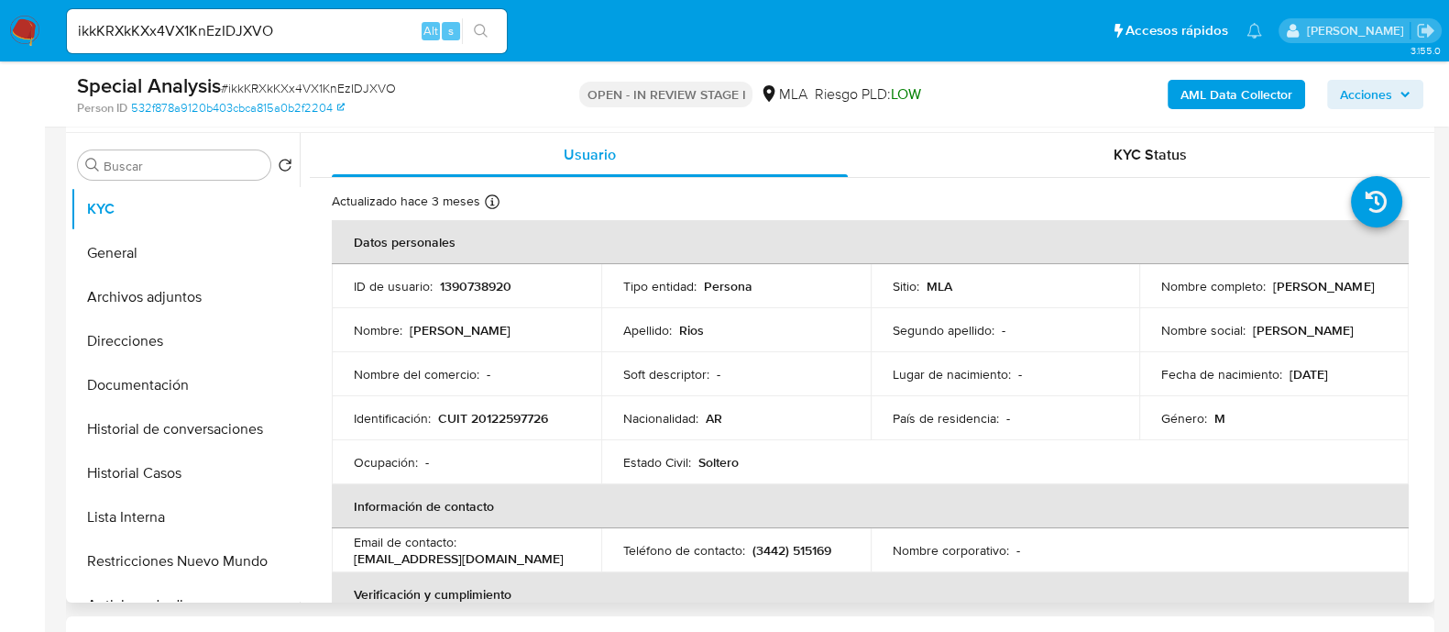
scroll to position [344, 0]
click at [142, 569] on button "Restricciones Nuevo Mundo" at bounding box center [178, 560] width 214 height 44
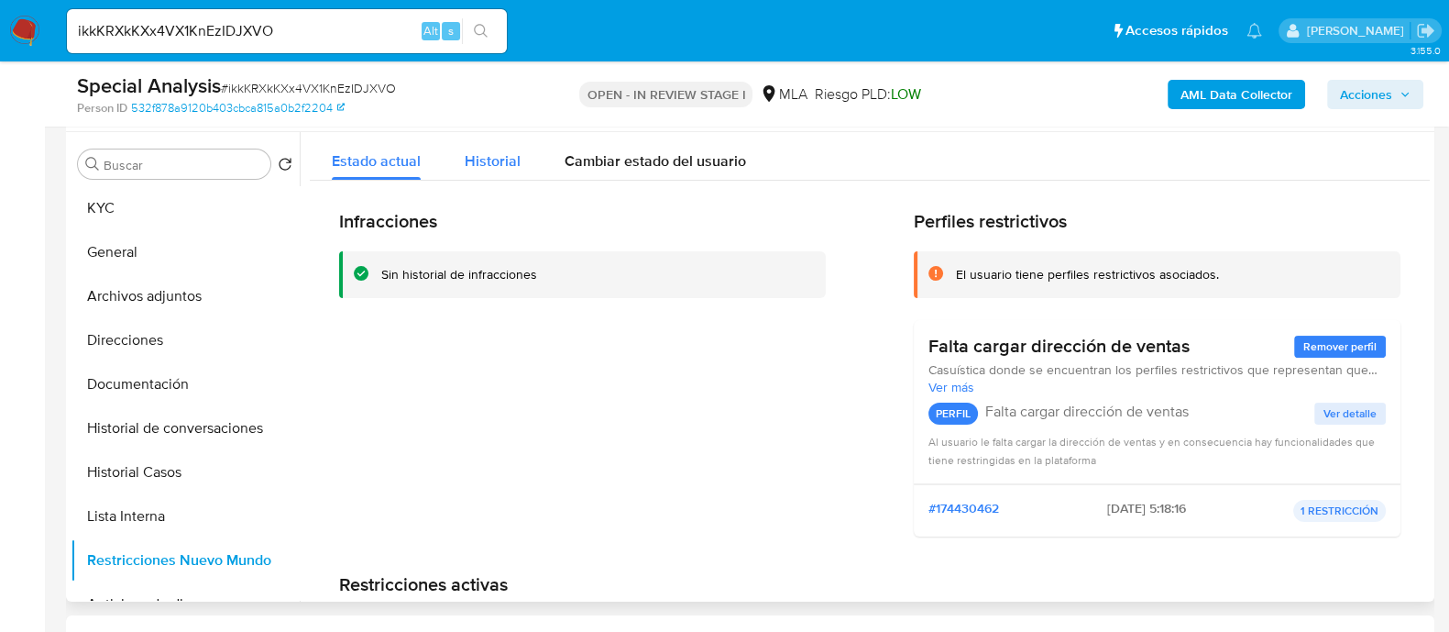
click at [487, 169] on span "Historial" at bounding box center [493, 160] width 56 height 21
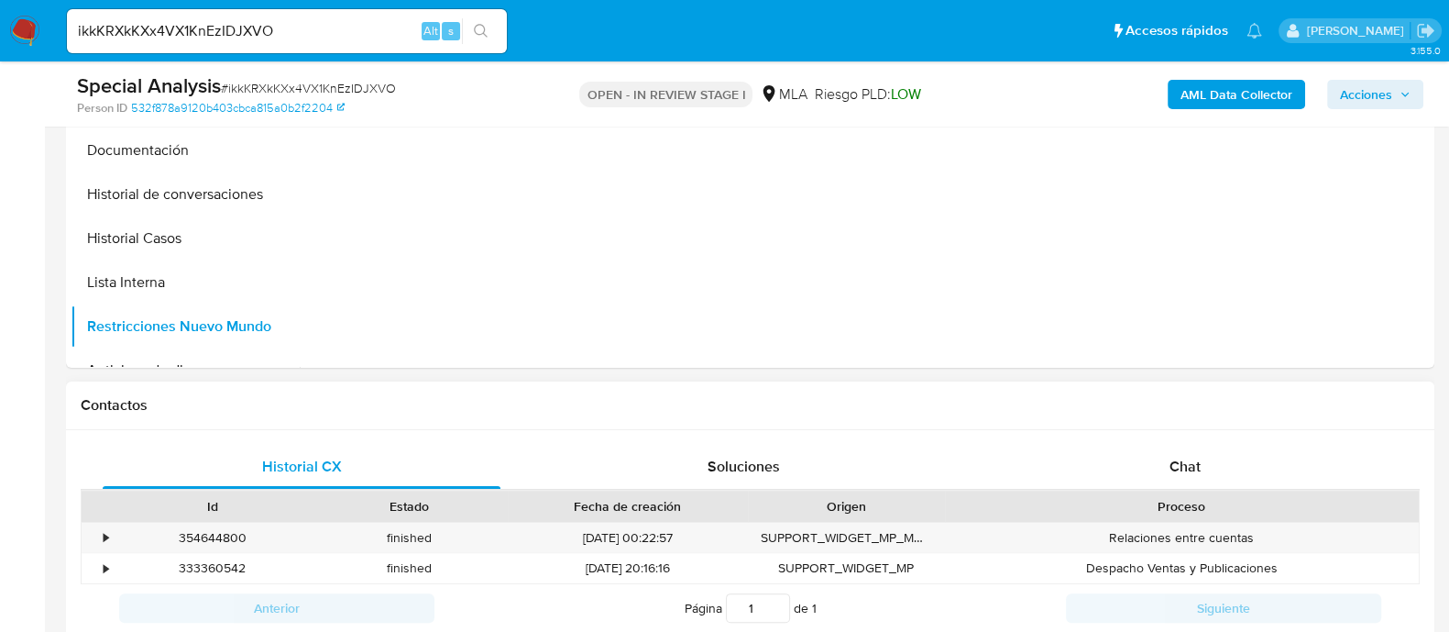
scroll to position [457, 0]
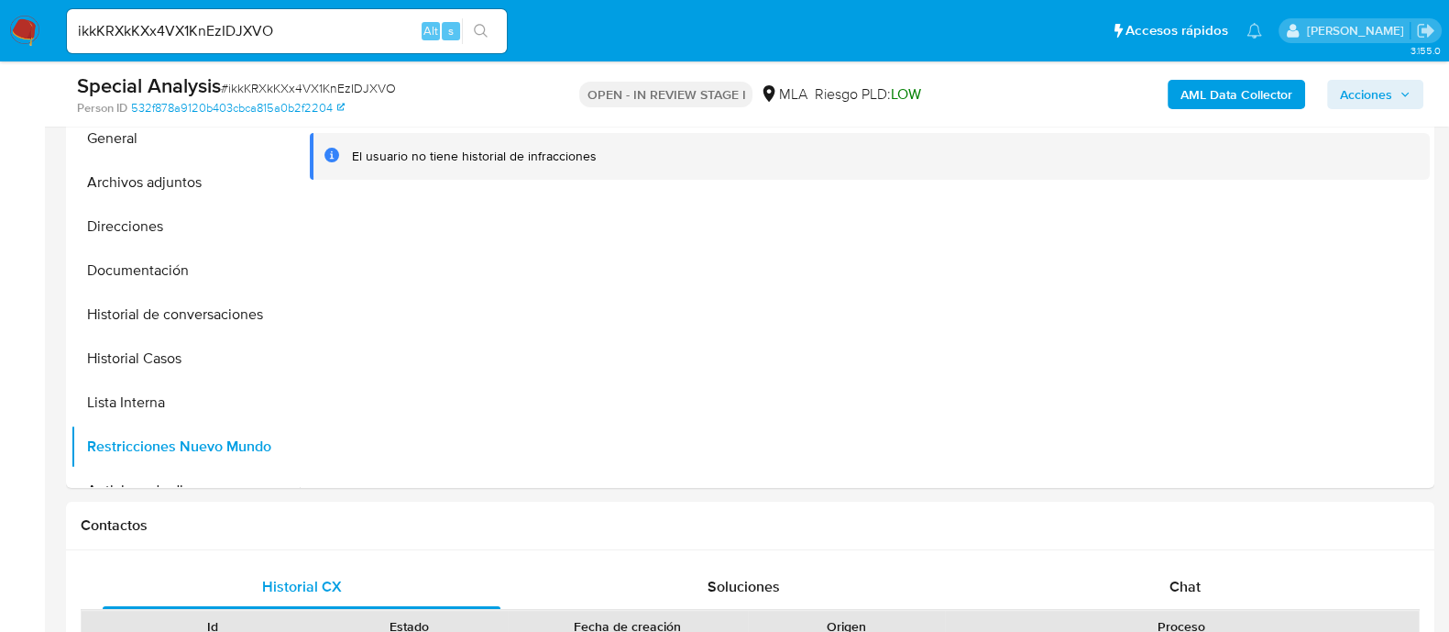
click at [247, 20] on input "ikkKRXkKXx4VX1KnEzIDJXVO" at bounding box center [287, 31] width 440 height 24
paste input "PHVJ2sfT2uDvT9rILhWVwVHy"
type input "PHVJ2sfT2uDvT9rILhWVwVHy"
click at [490, 25] on button "search-icon" at bounding box center [481, 31] width 38 height 26
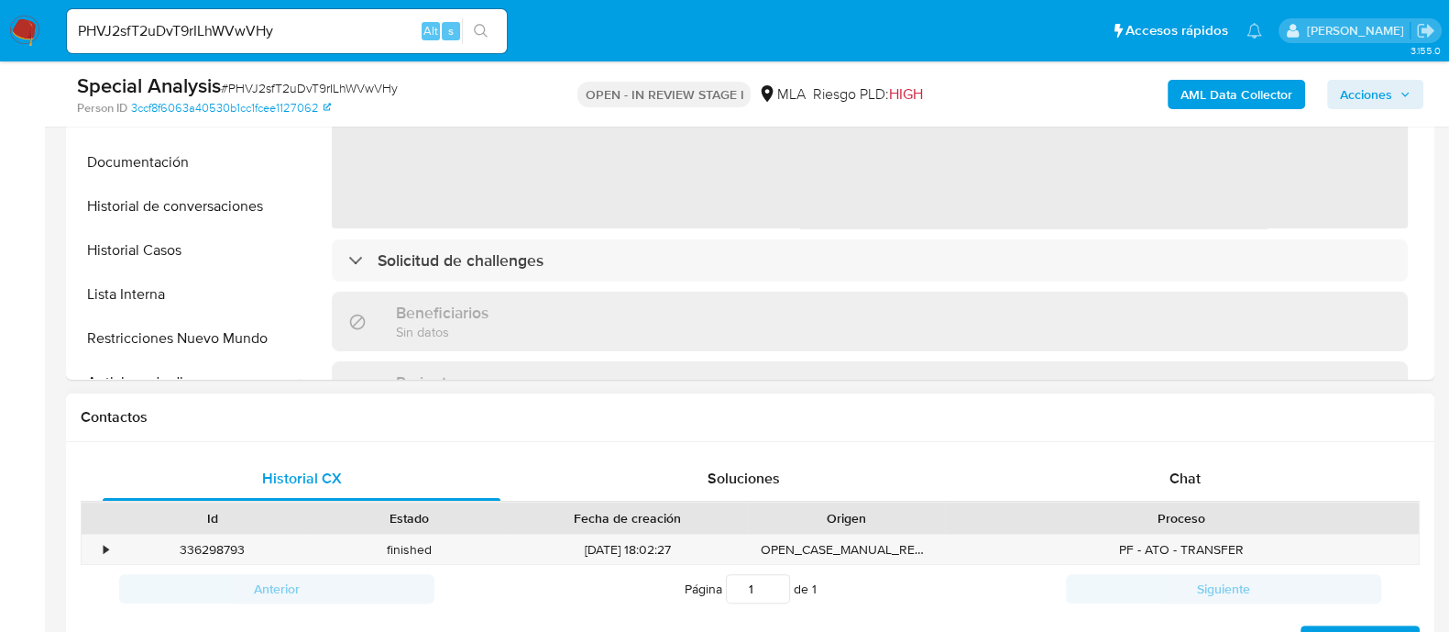
scroll to position [573, 0]
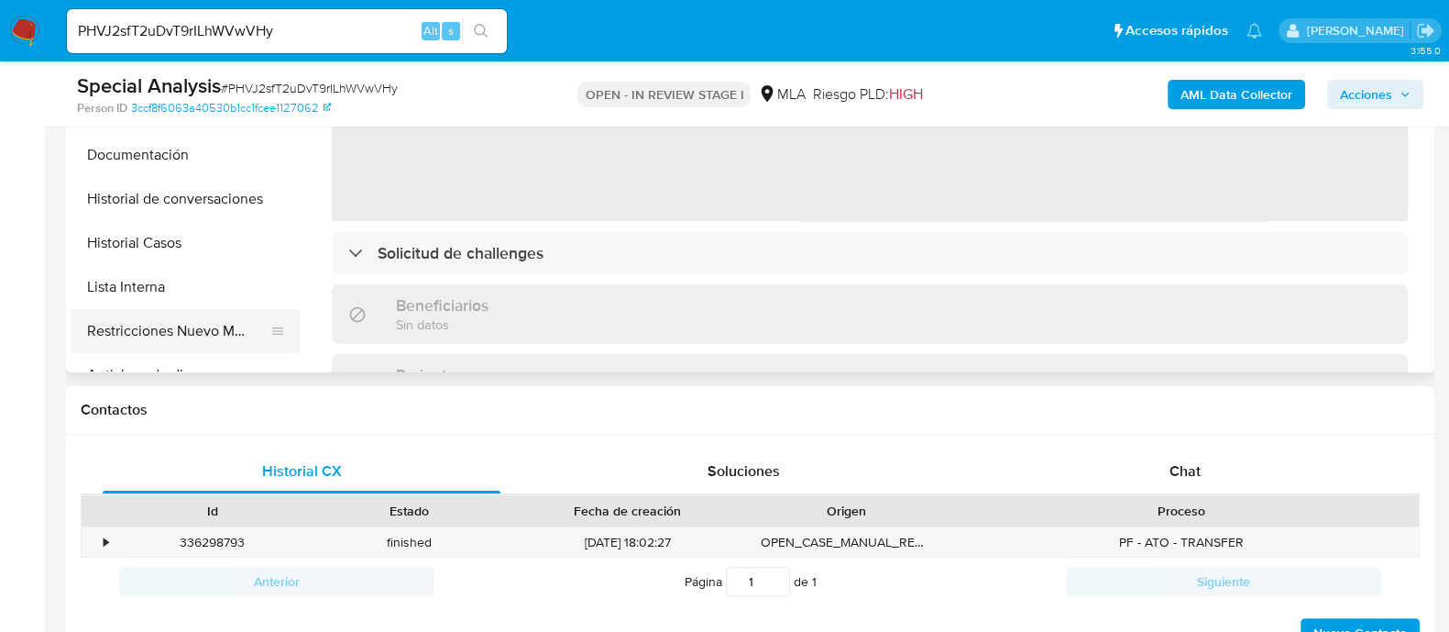
click at [238, 323] on button "Restricciones Nuevo Mundo" at bounding box center [178, 331] width 214 height 44
select select "10"
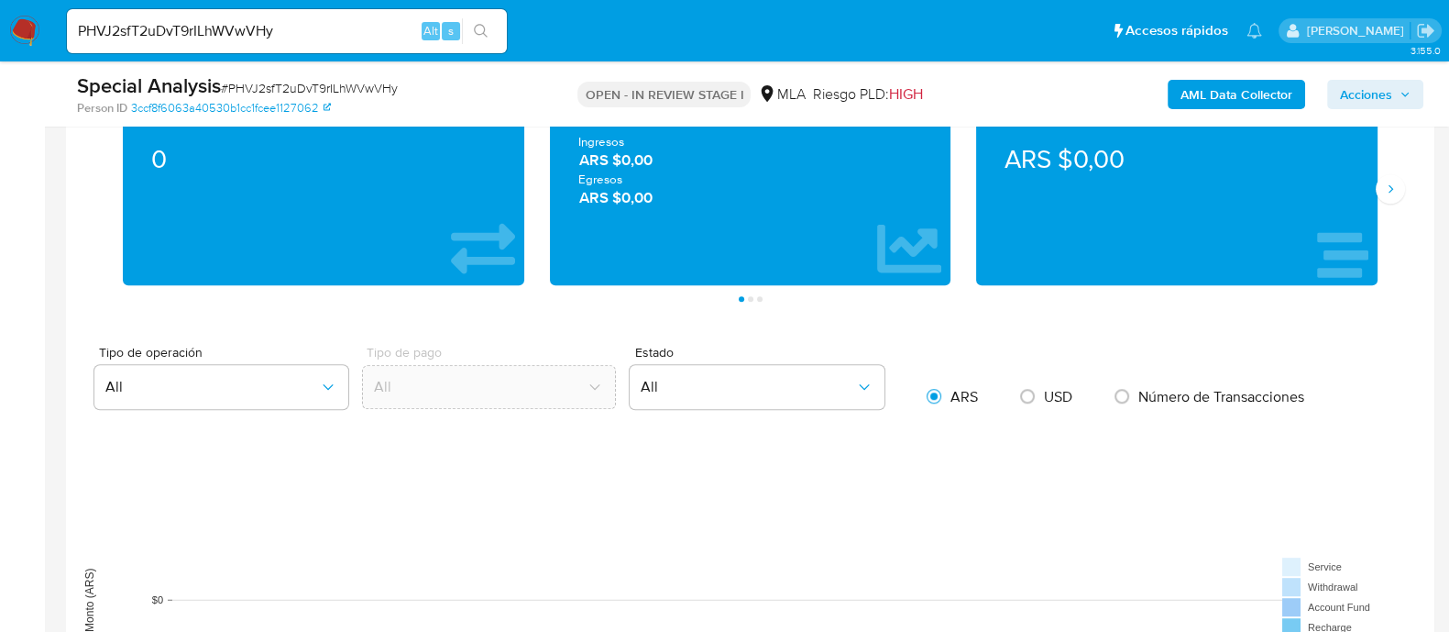
scroll to position [1718, 0]
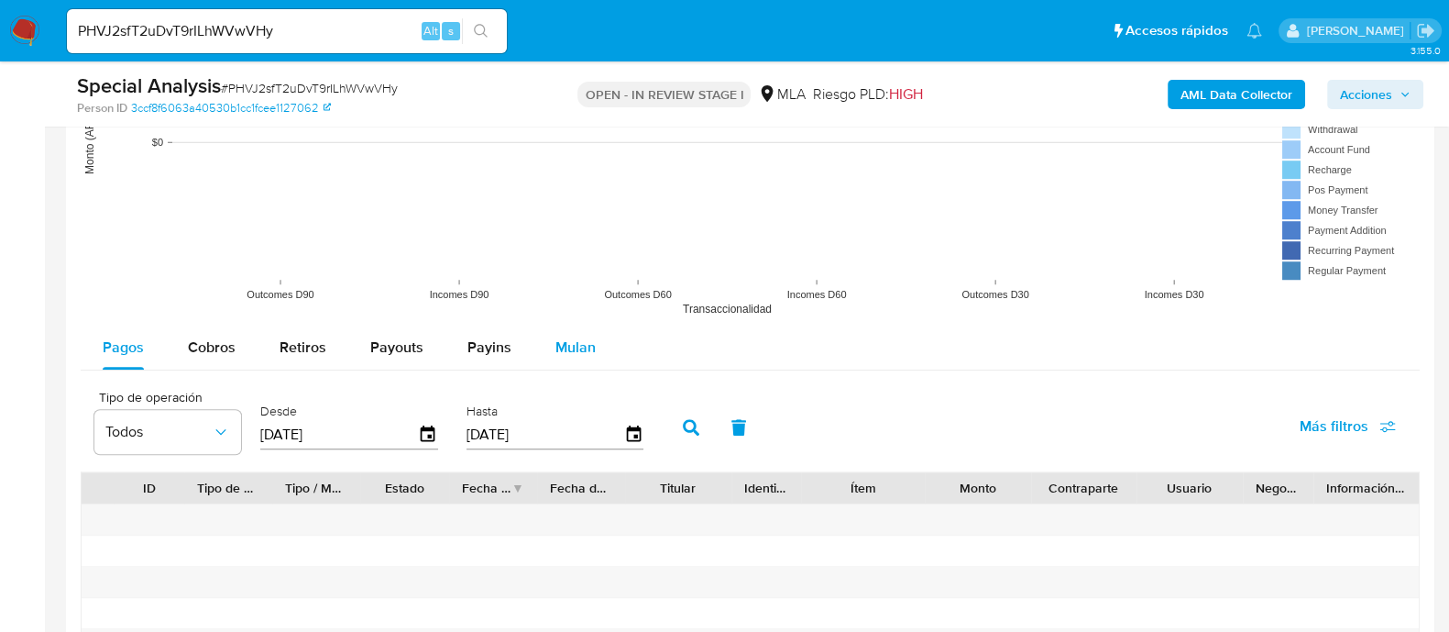
click at [555, 355] on span "Mulan" at bounding box center [575, 346] width 40 height 21
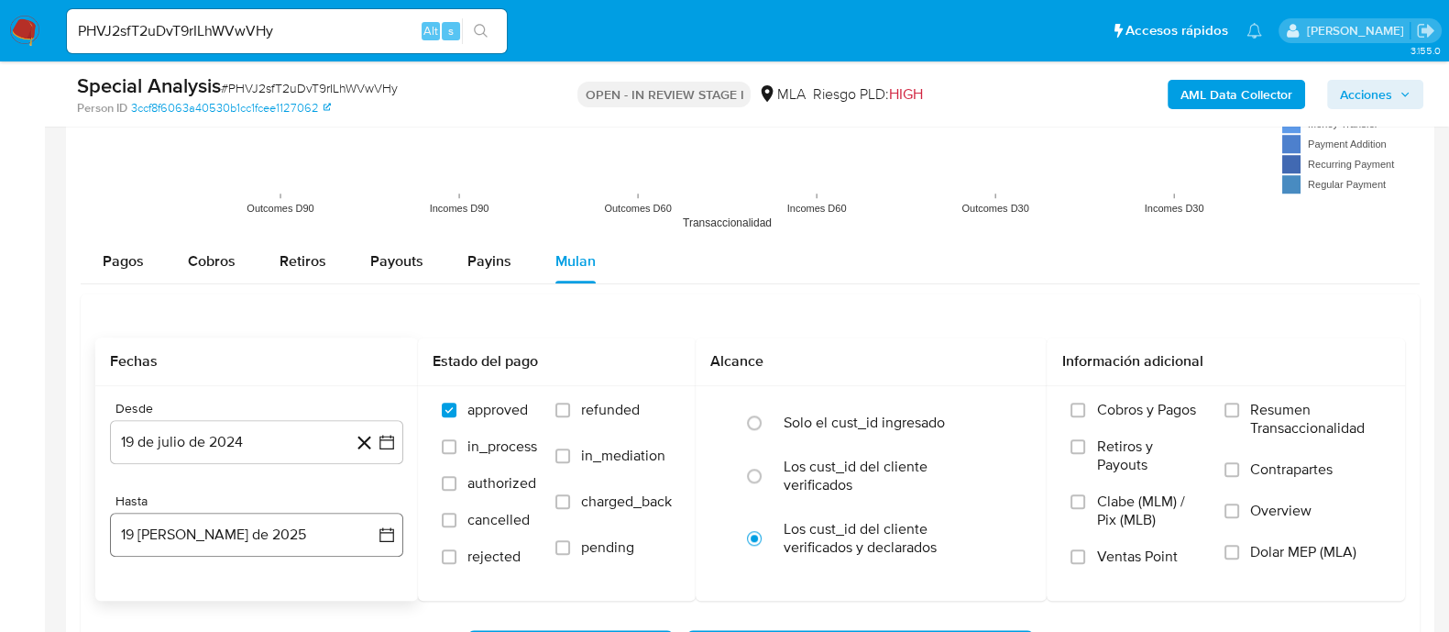
scroll to position [1948, 0]
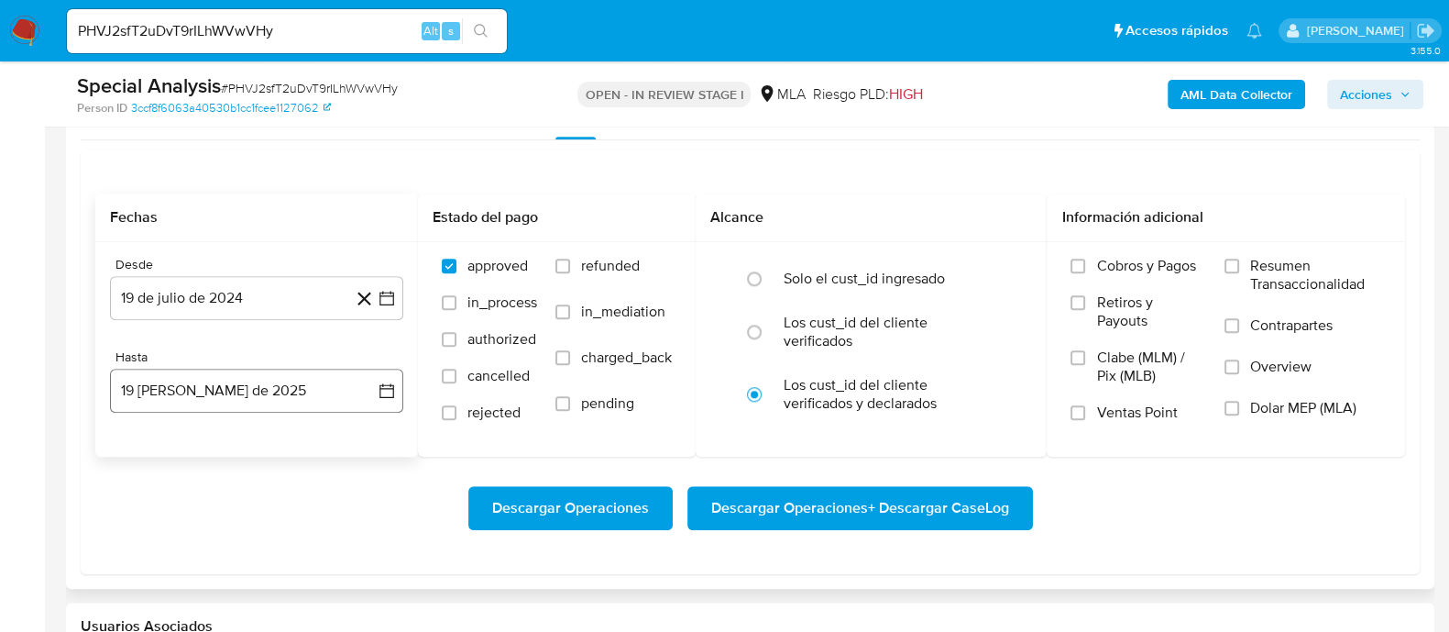
click at [243, 396] on button "[DATE][PERSON_NAME]" at bounding box center [256, 390] width 293 height 44
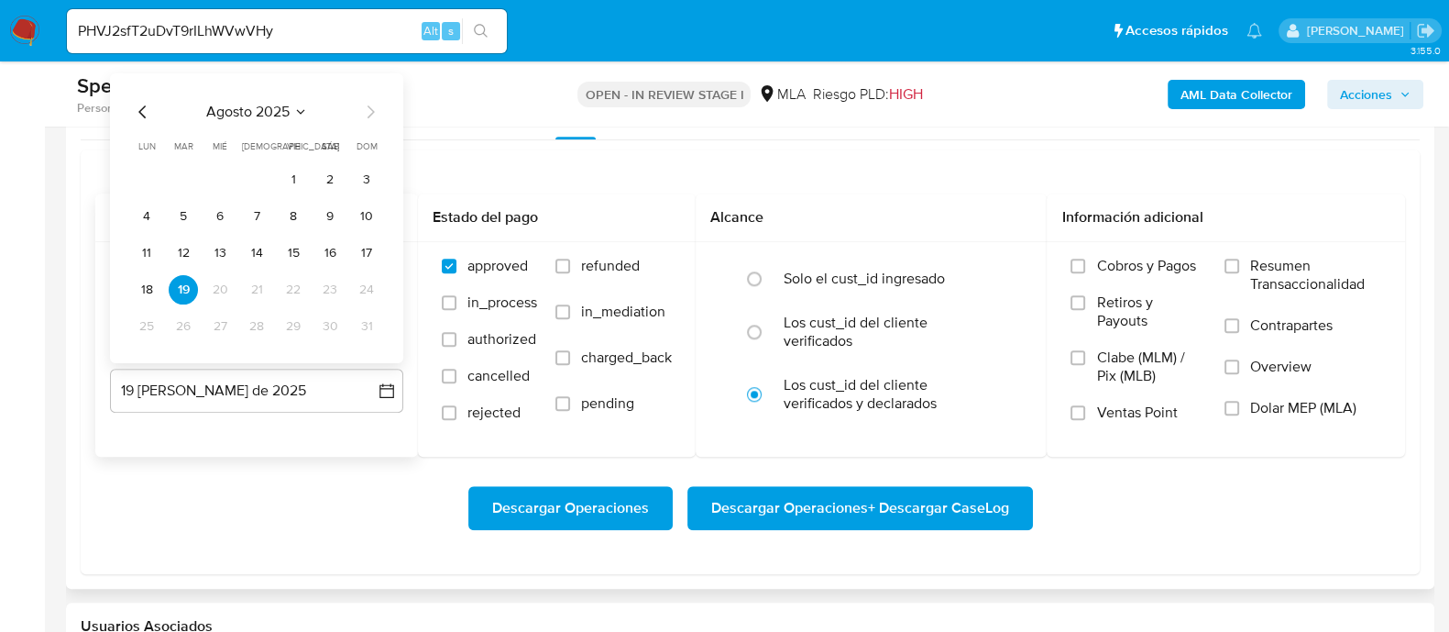
click at [142, 110] on icon "Mes anterior" at bounding box center [143, 112] width 22 height 22
click at [253, 291] on button "24" at bounding box center [256, 289] width 29 height 29
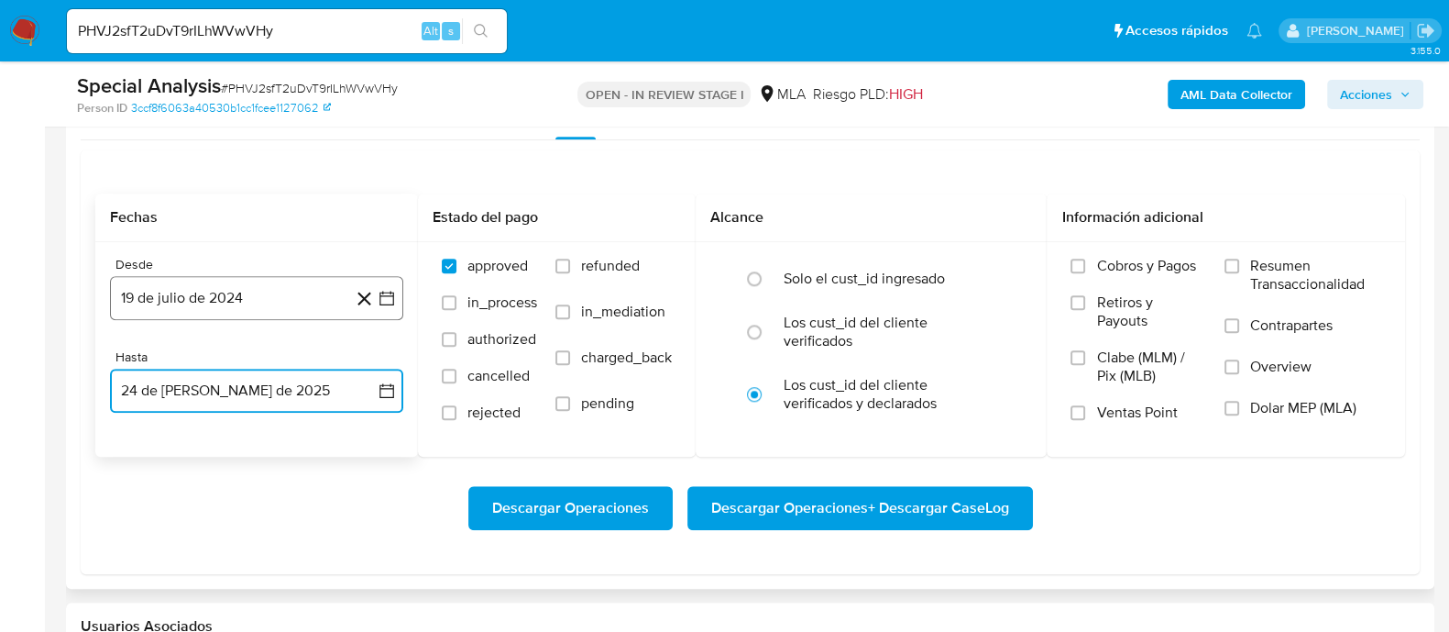
click at [225, 287] on button "19 de julio de 2024" at bounding box center [256, 298] width 293 height 44
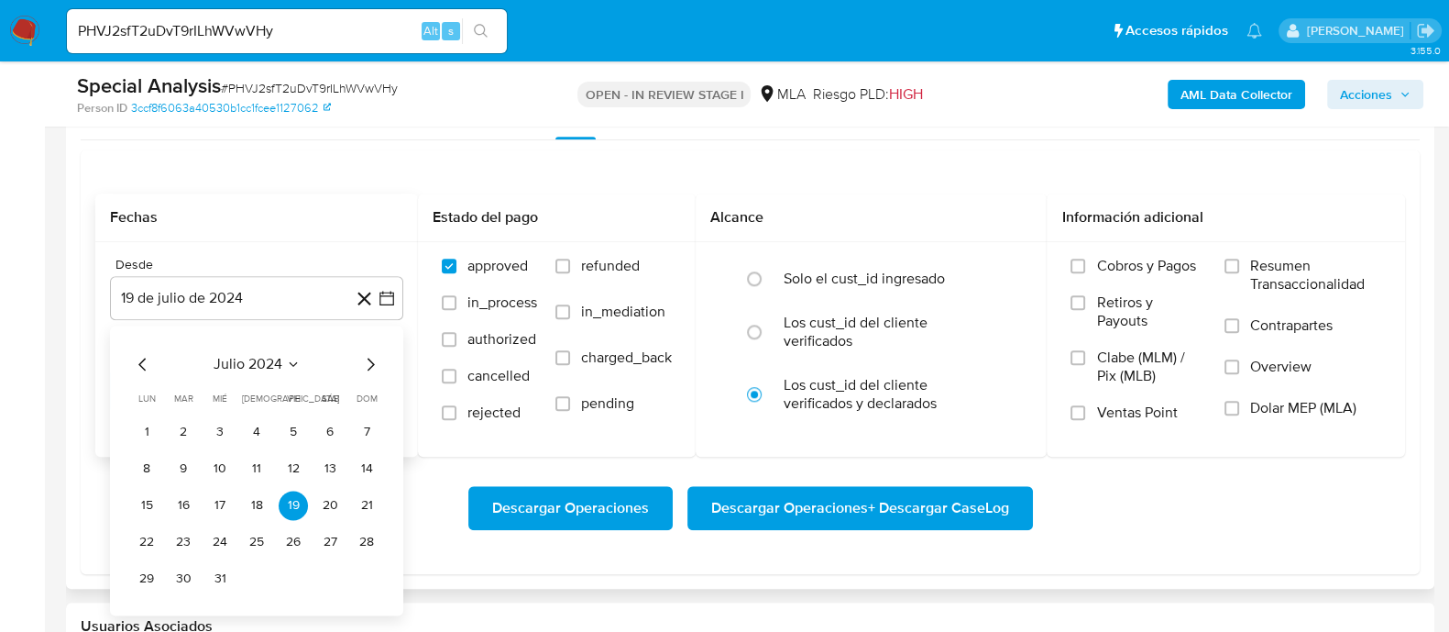
click at [368, 356] on icon "Mes siguiente" at bounding box center [370, 364] width 22 height 22
click at [260, 434] on button "1" at bounding box center [256, 431] width 29 height 29
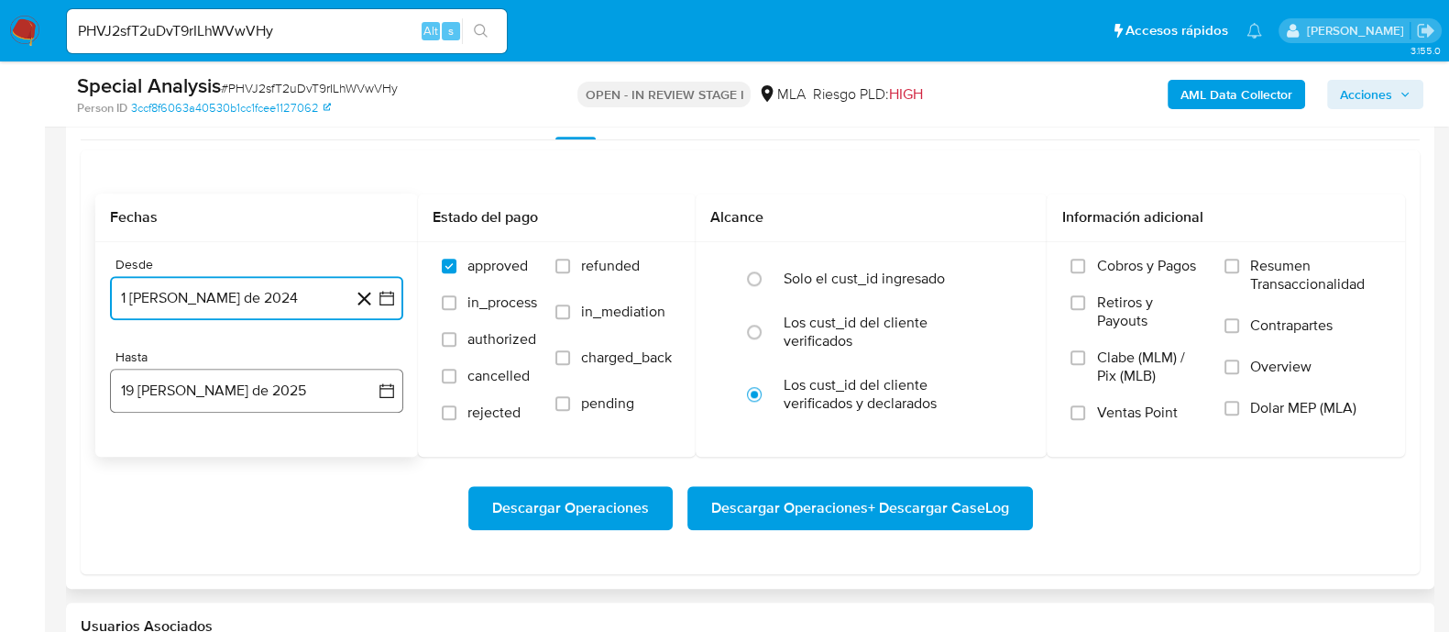
click at [252, 383] on button "[DATE][PERSON_NAME]" at bounding box center [256, 390] width 293 height 44
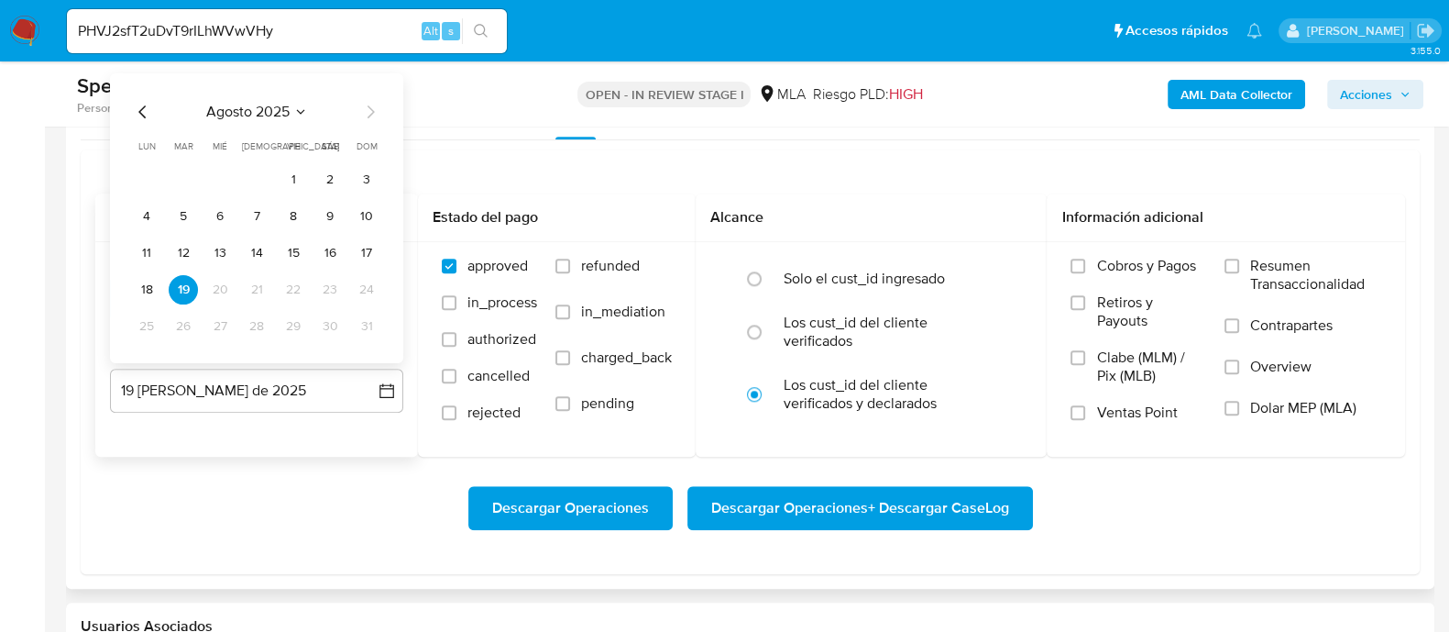
click at [138, 121] on icon "Mes anterior" at bounding box center [143, 112] width 22 height 22
click at [258, 288] on button "24" at bounding box center [256, 289] width 29 height 29
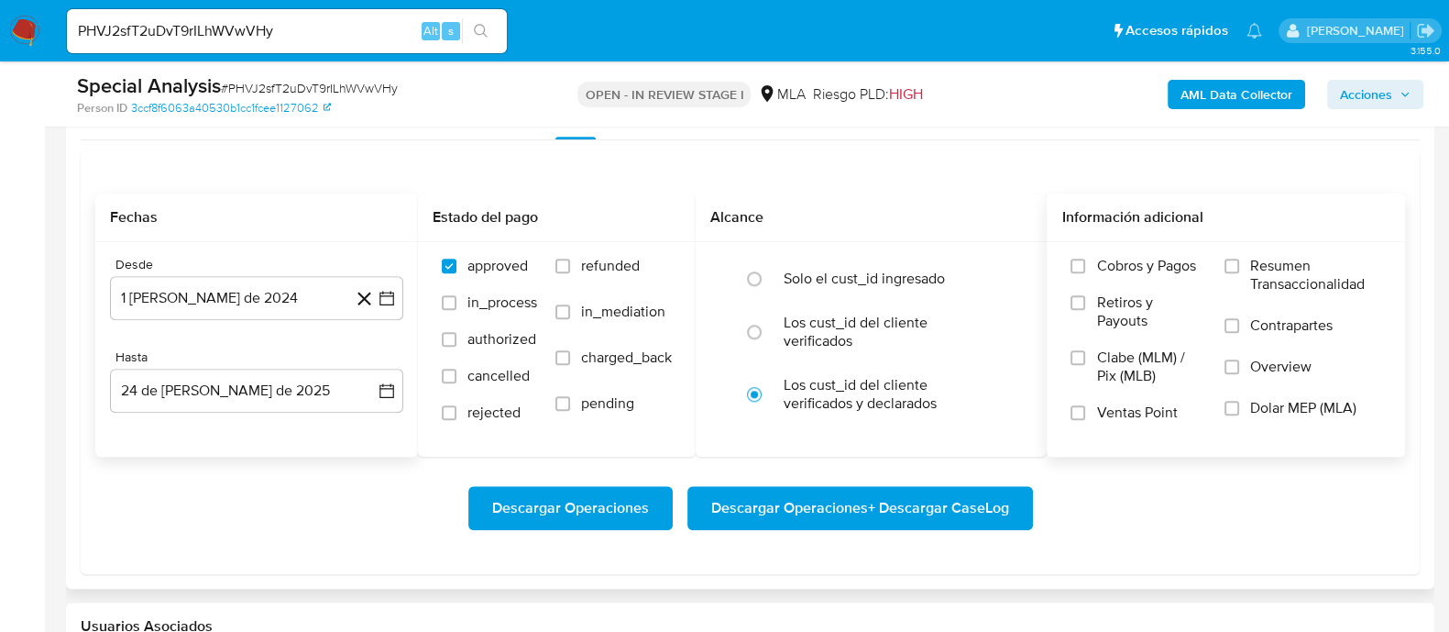
click at [1278, 407] on span "Dolar MEP (MLA)" at bounding box center [1303, 408] width 106 height 18
click at [1239, 407] on input "Dolar MEP (MLA)" at bounding box center [1232, 408] width 15 height 15
click at [937, 506] on span "Descargar Operaciones + Descargar CaseLog" at bounding box center [860, 508] width 298 height 40
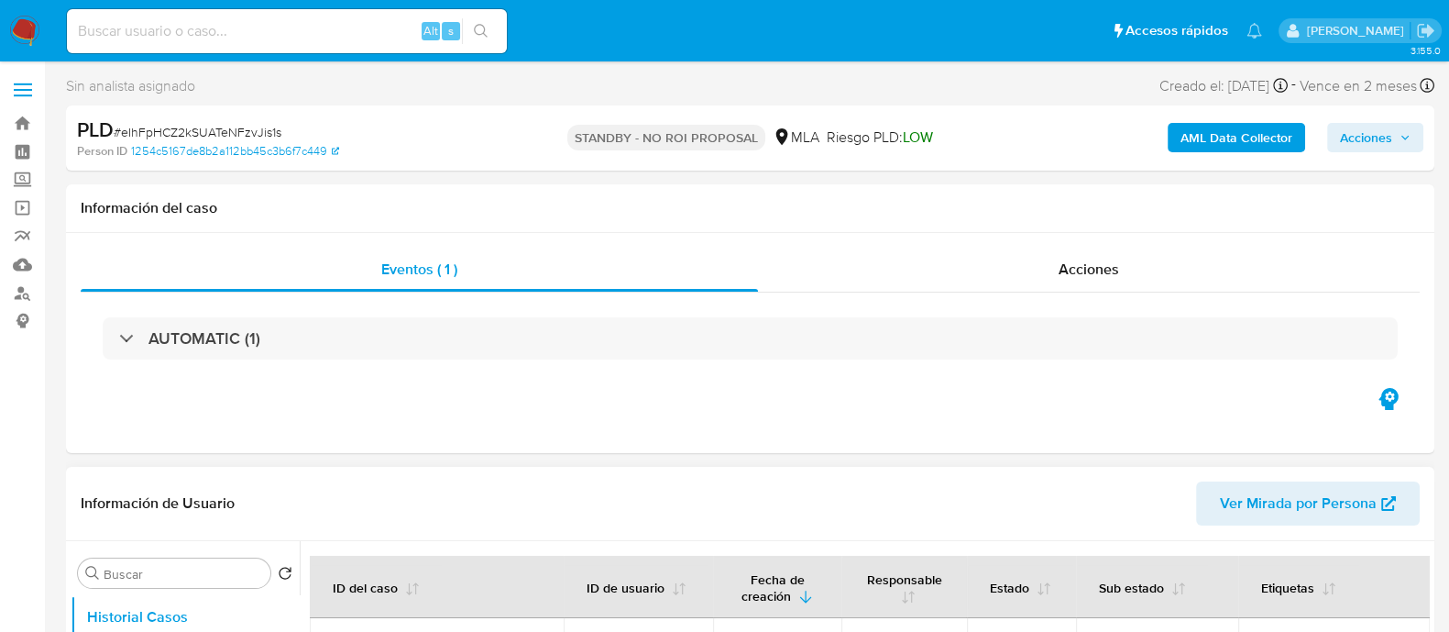
select select "10"
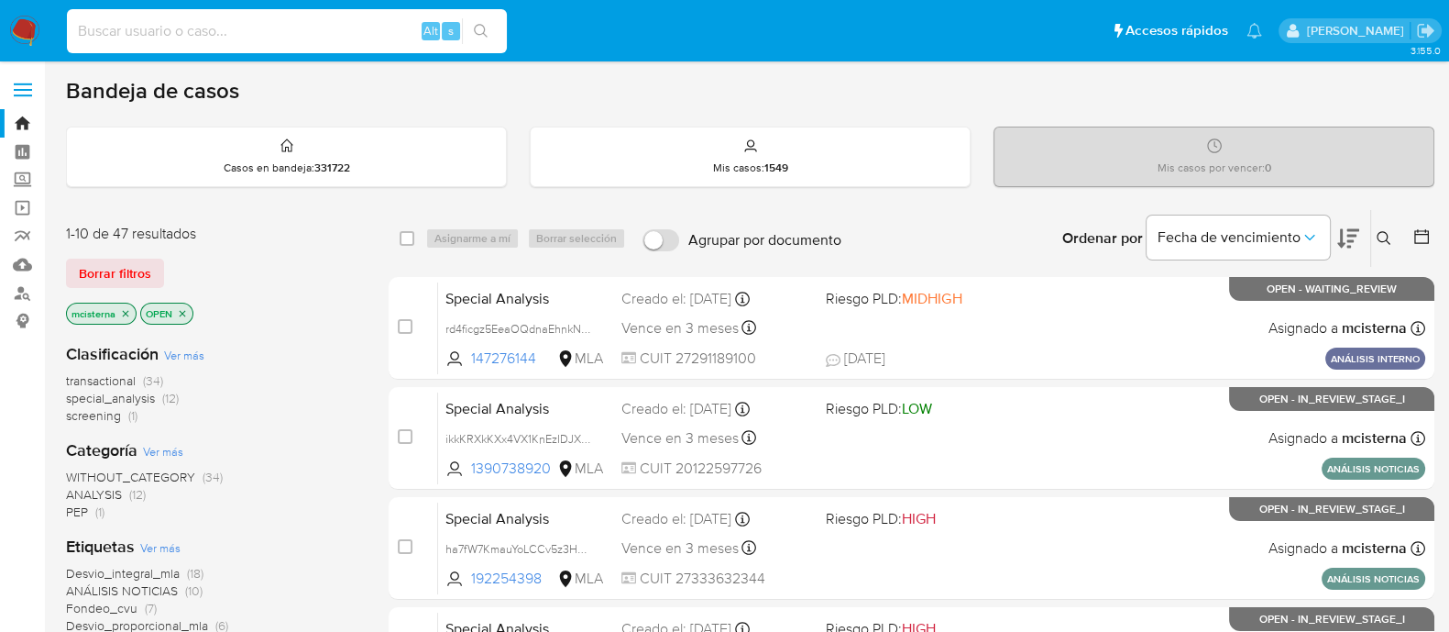
click at [336, 25] on input at bounding box center [287, 31] width 440 height 24
paste input "CZpGSXS5fvCG2DdCYNlaxbQr"
type input "CZpGSXS5fvCG2DdCYNlaxbQr"
click at [470, 27] on button "search-icon" at bounding box center [481, 31] width 38 height 26
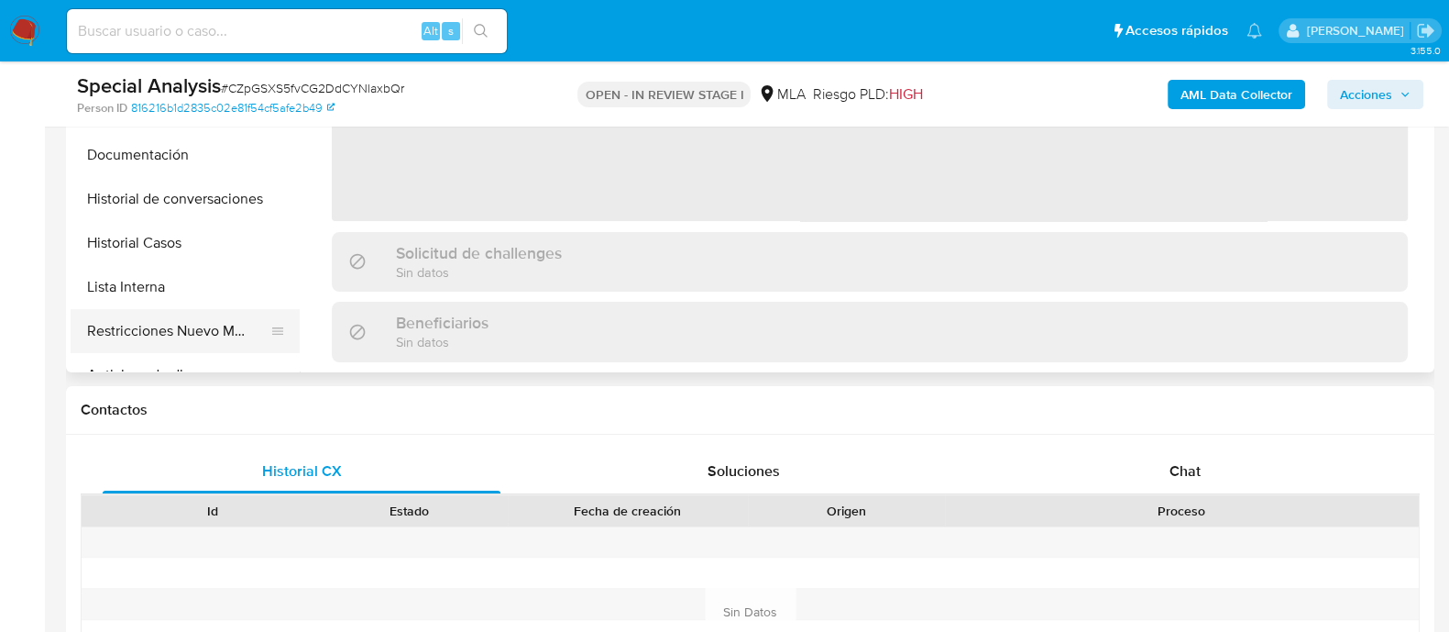
drag, startPoint x: 196, startPoint y: 318, endPoint x: 242, endPoint y: 324, distance: 46.3
click at [196, 318] on button "Restricciones Nuevo Mundo" at bounding box center [178, 331] width 214 height 44
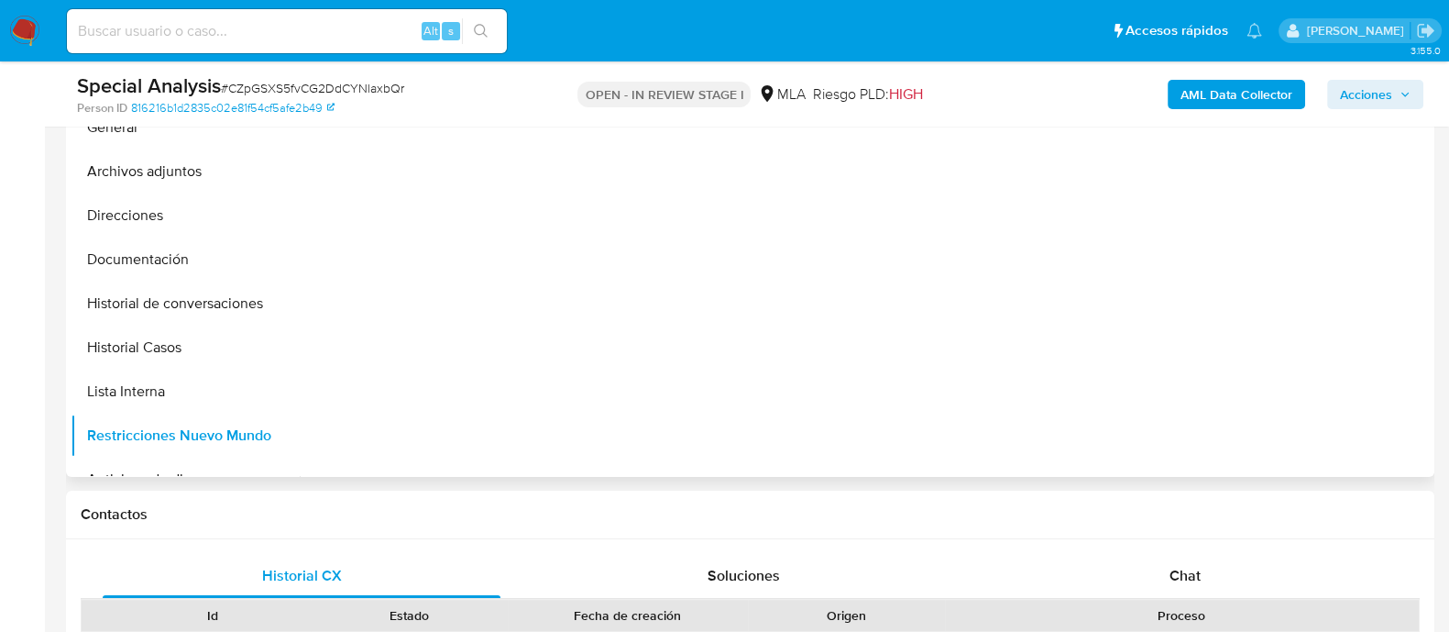
scroll to position [457, 0]
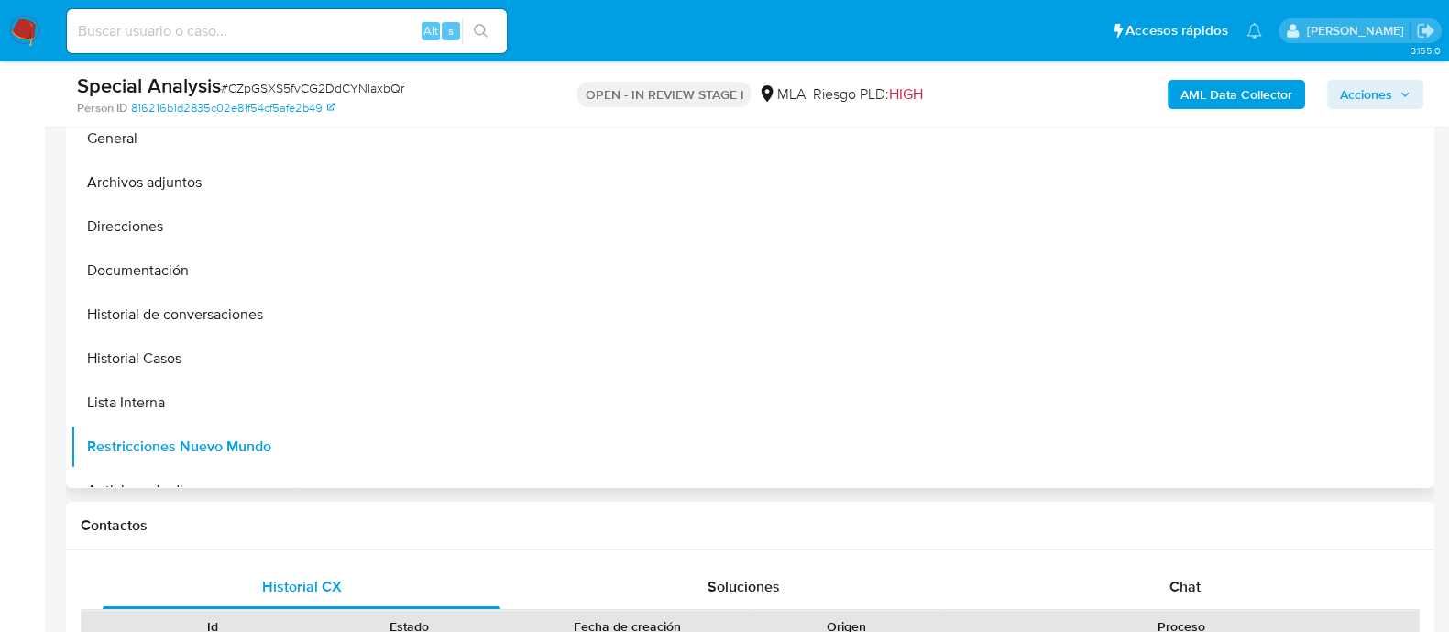
select select "10"
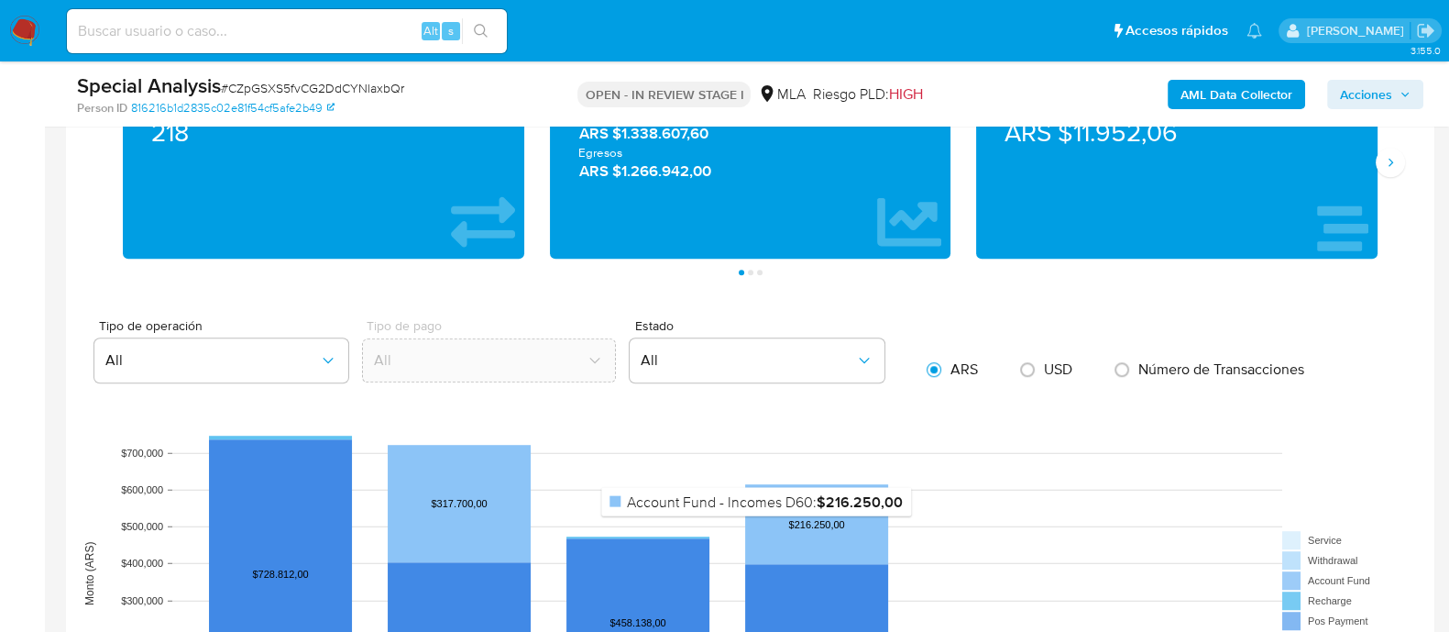
scroll to position [1832, 0]
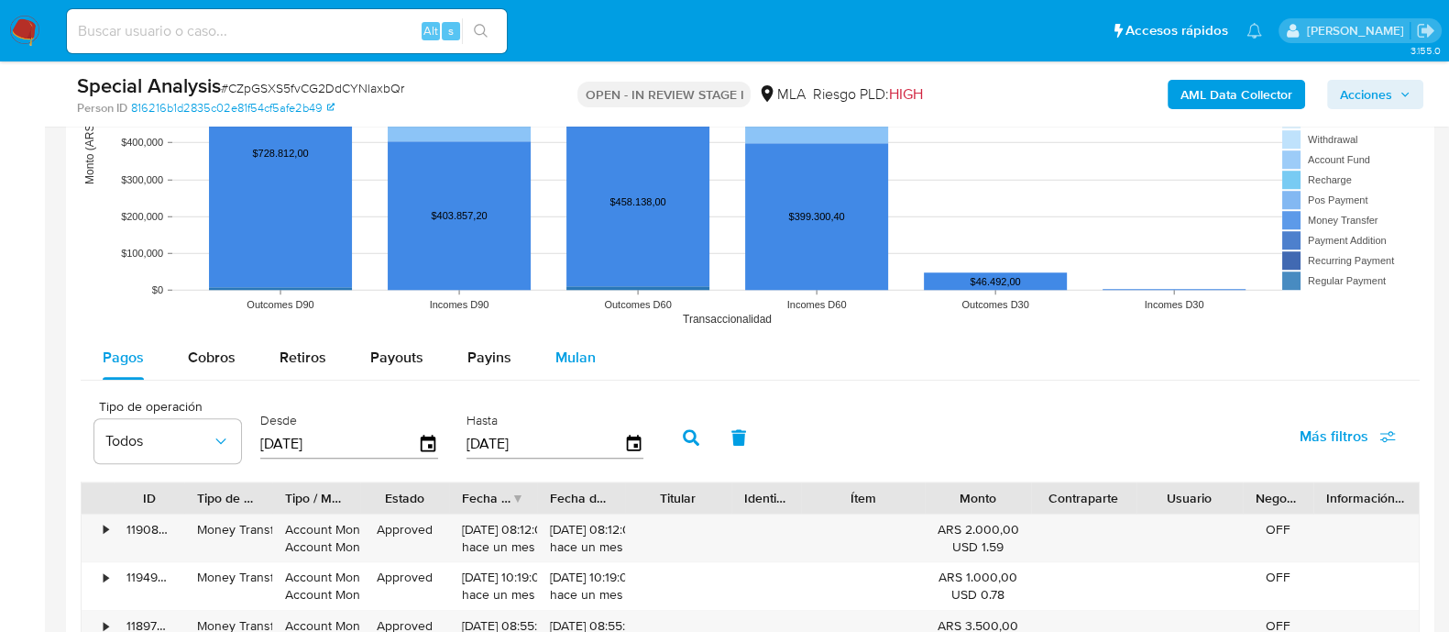
click at [555, 354] on span "Mulan" at bounding box center [575, 356] width 40 height 21
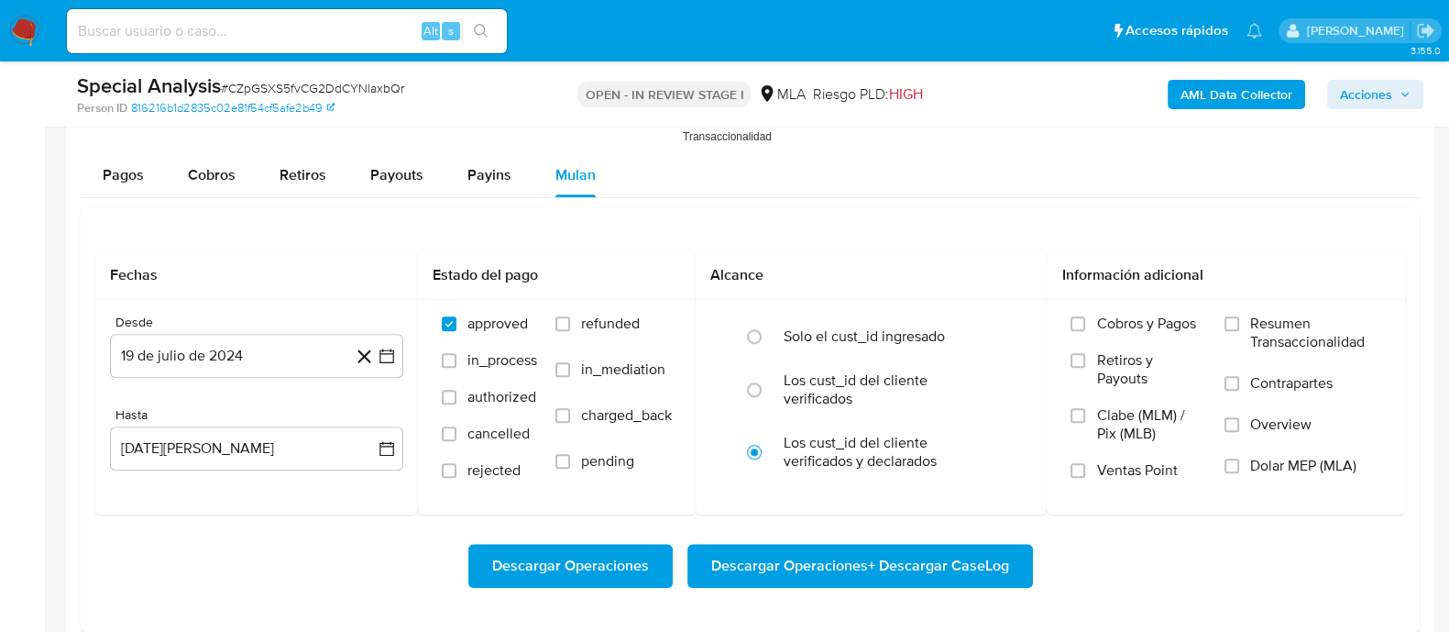
scroll to position [2177, 0]
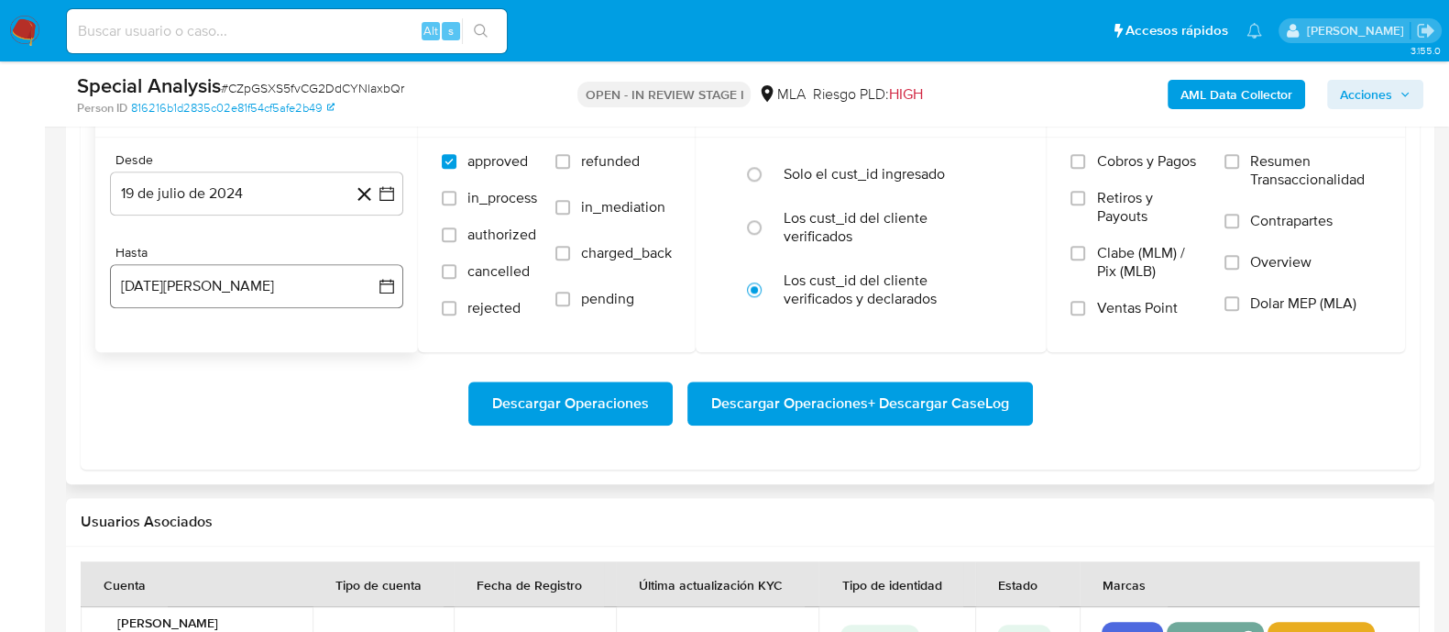
click at [302, 278] on button "[DATE][PERSON_NAME]" at bounding box center [256, 286] width 293 height 44
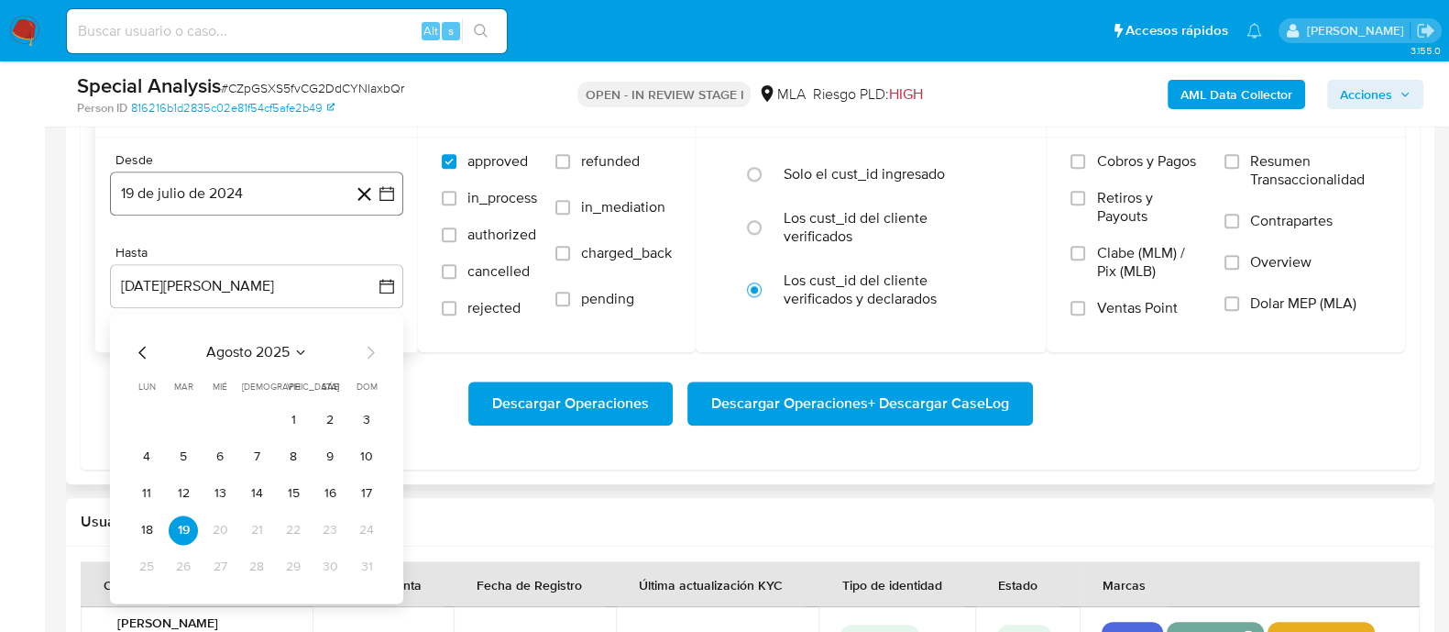
click at [268, 179] on button "19 de julio de 2024" at bounding box center [256, 193] width 293 height 44
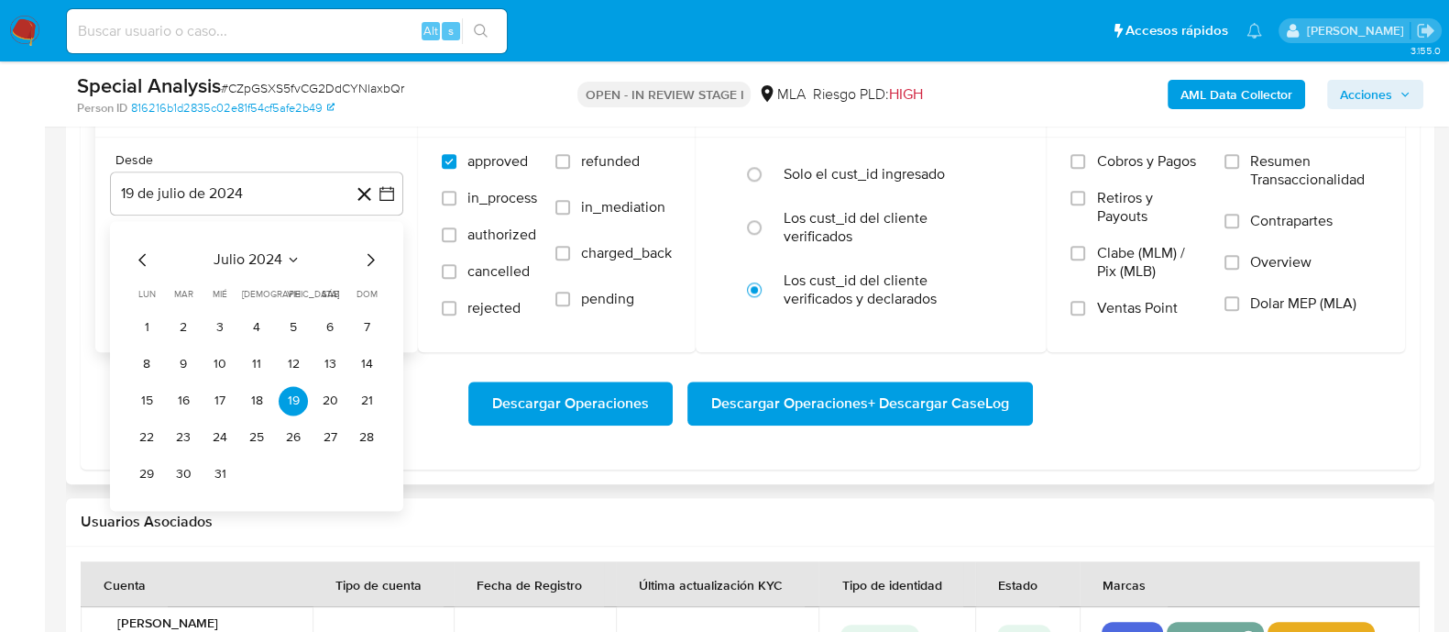
click at [365, 249] on icon "Mes siguiente" at bounding box center [370, 259] width 22 height 22
click at [266, 324] on button "1" at bounding box center [256, 327] width 29 height 29
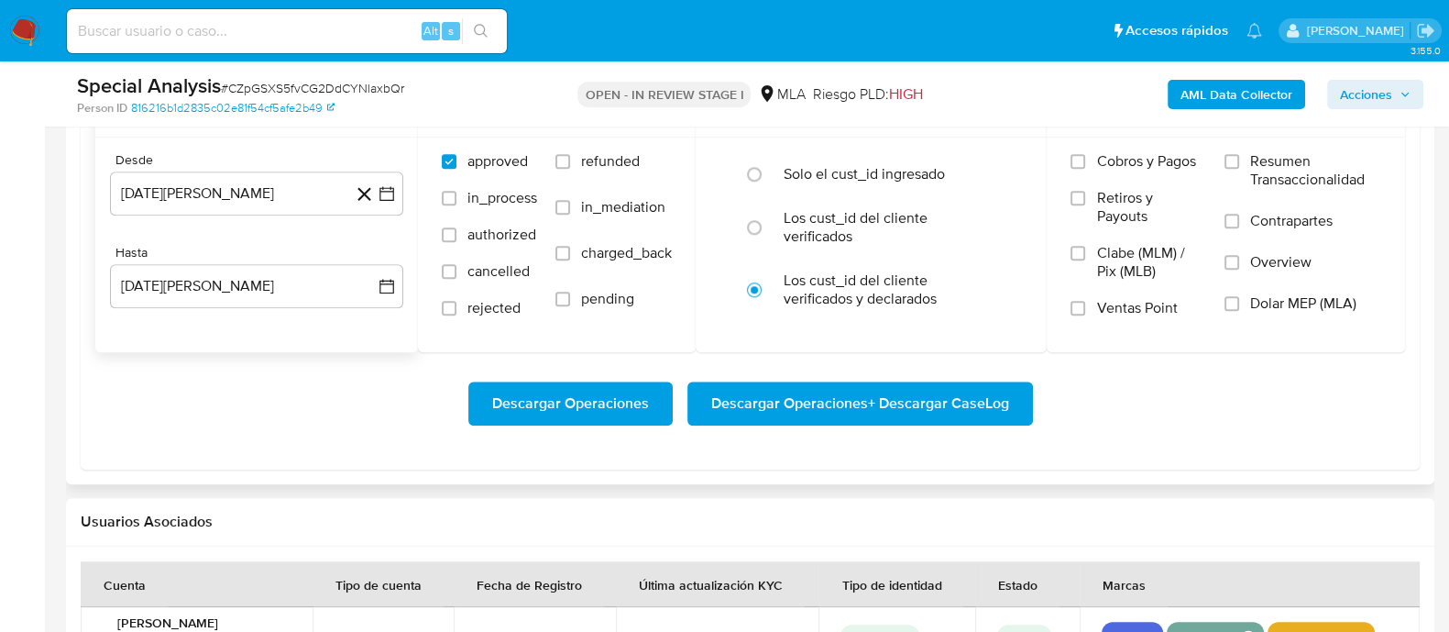
click at [263, 248] on div "Hasta" at bounding box center [256, 253] width 293 height 16
click at [265, 269] on button "[DATE][PERSON_NAME]" at bounding box center [256, 286] width 293 height 44
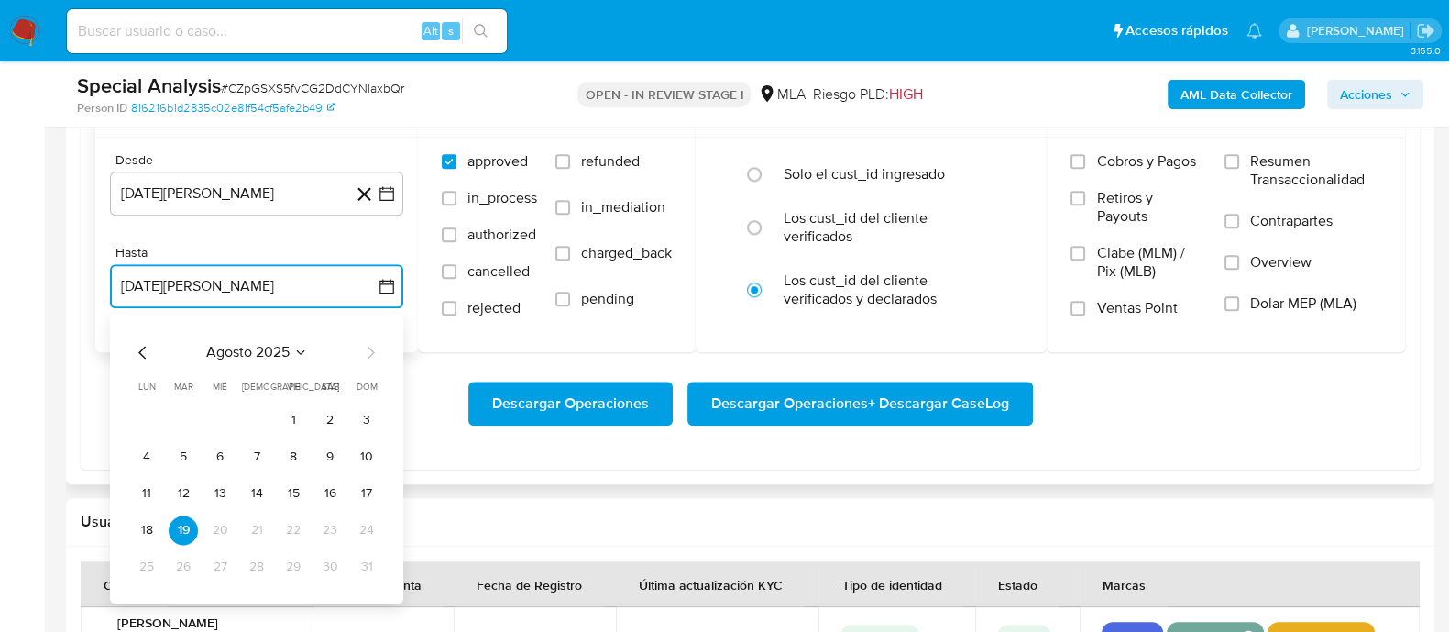
click at [137, 347] on icon "Mes anterior" at bounding box center [143, 352] width 22 height 22
click at [247, 526] on button "24" at bounding box center [256, 529] width 29 height 29
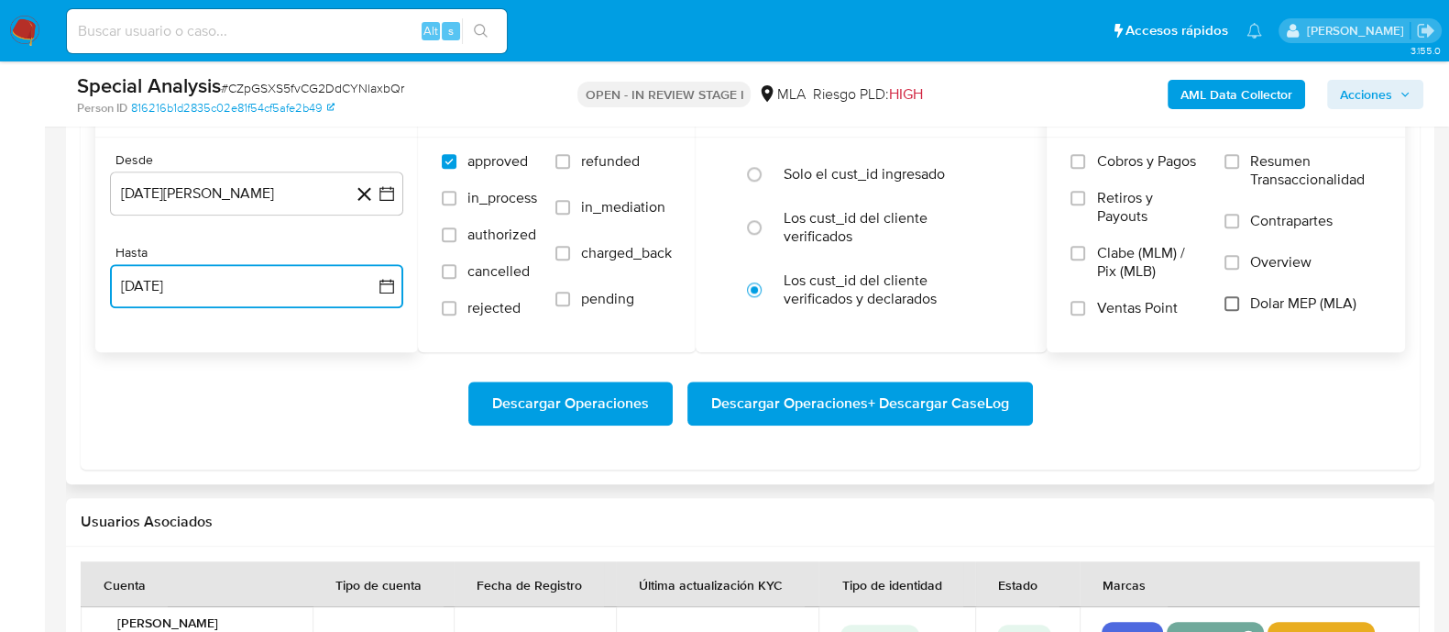
click at [1234, 303] on input "Dolar MEP (MLA)" at bounding box center [1232, 303] width 15 height 15
click at [976, 394] on span "Descargar Operaciones + Descargar CaseLog" at bounding box center [860, 403] width 298 height 40
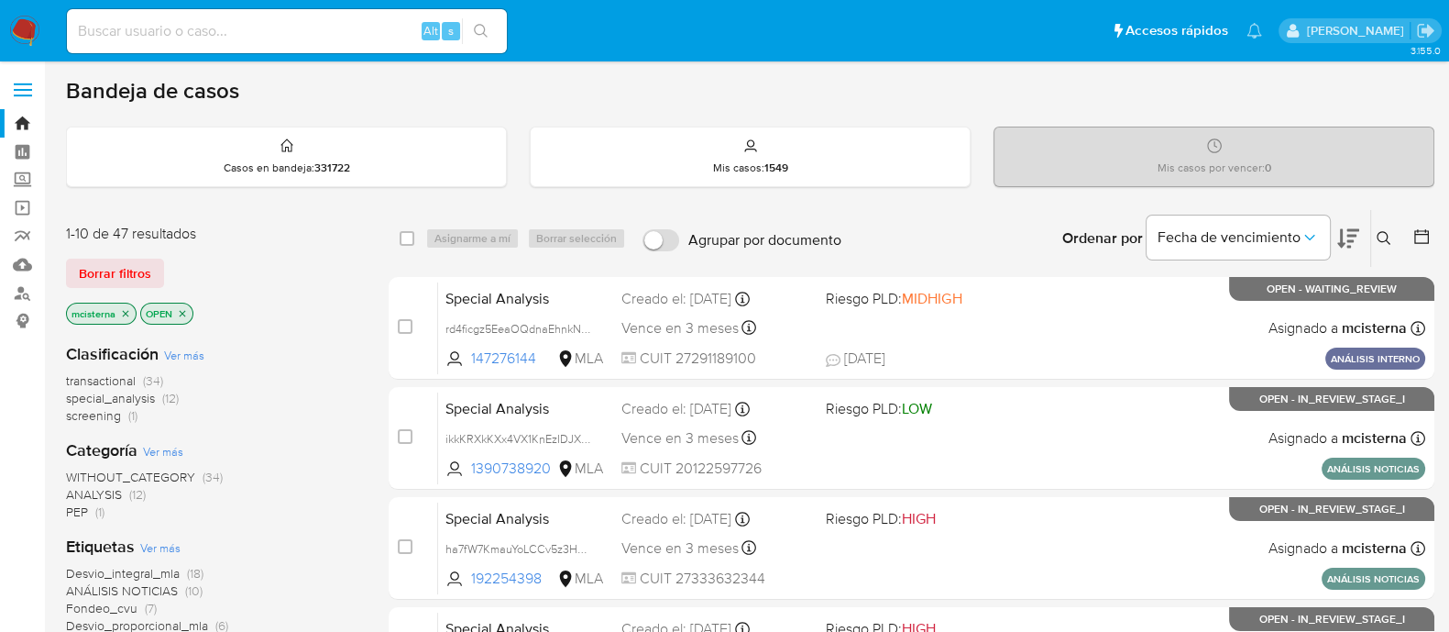
click at [367, 45] on div "Alt s" at bounding box center [287, 31] width 440 height 44
click at [367, 29] on input at bounding box center [287, 31] width 440 height 24
paste input "aC6jckN1eVqAnF0Y82q2fp1b"
type input "aC6jckN1eVqAnF0Y82q2fp1b"
click at [472, 28] on button "search-icon" at bounding box center [481, 31] width 38 height 26
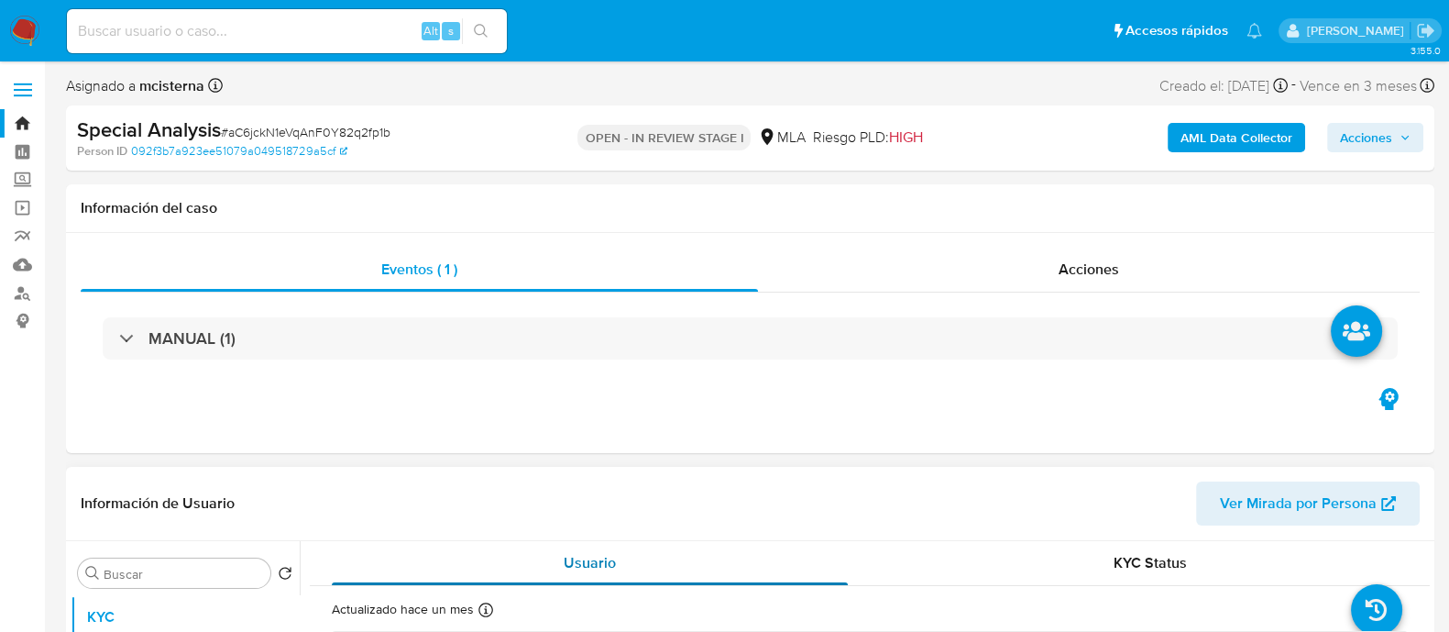
select select "10"
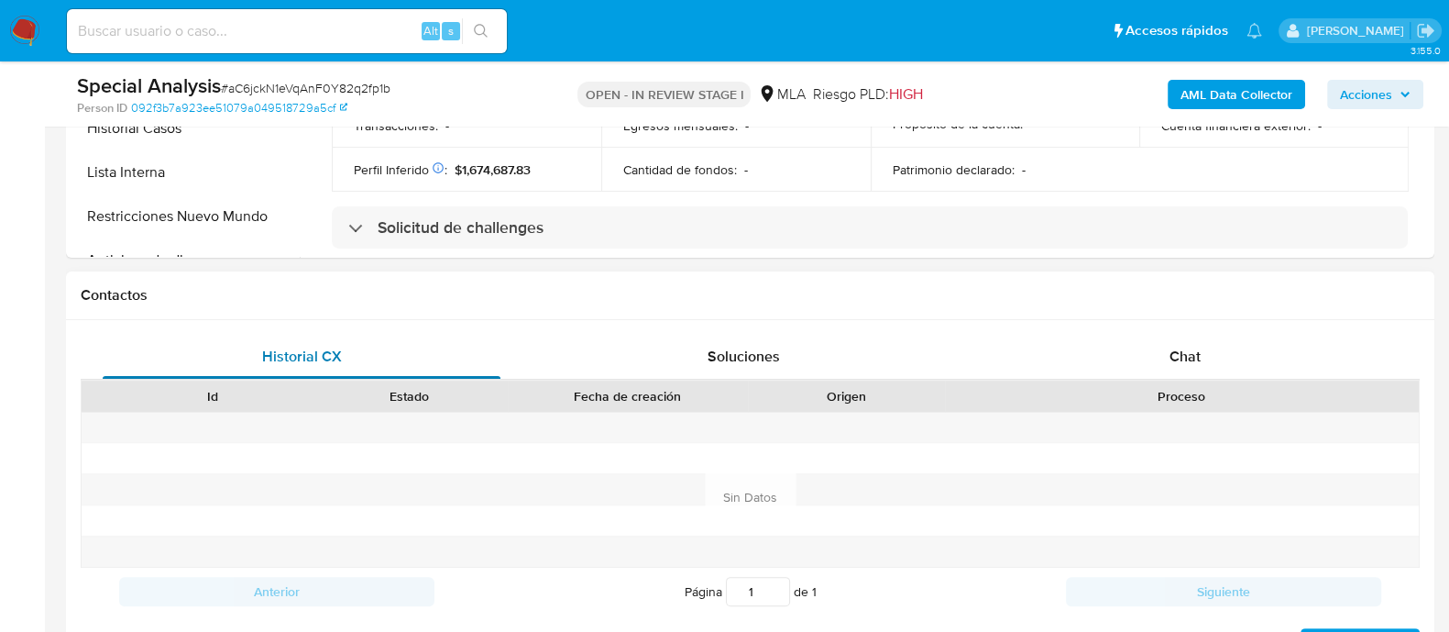
scroll to position [573, 0]
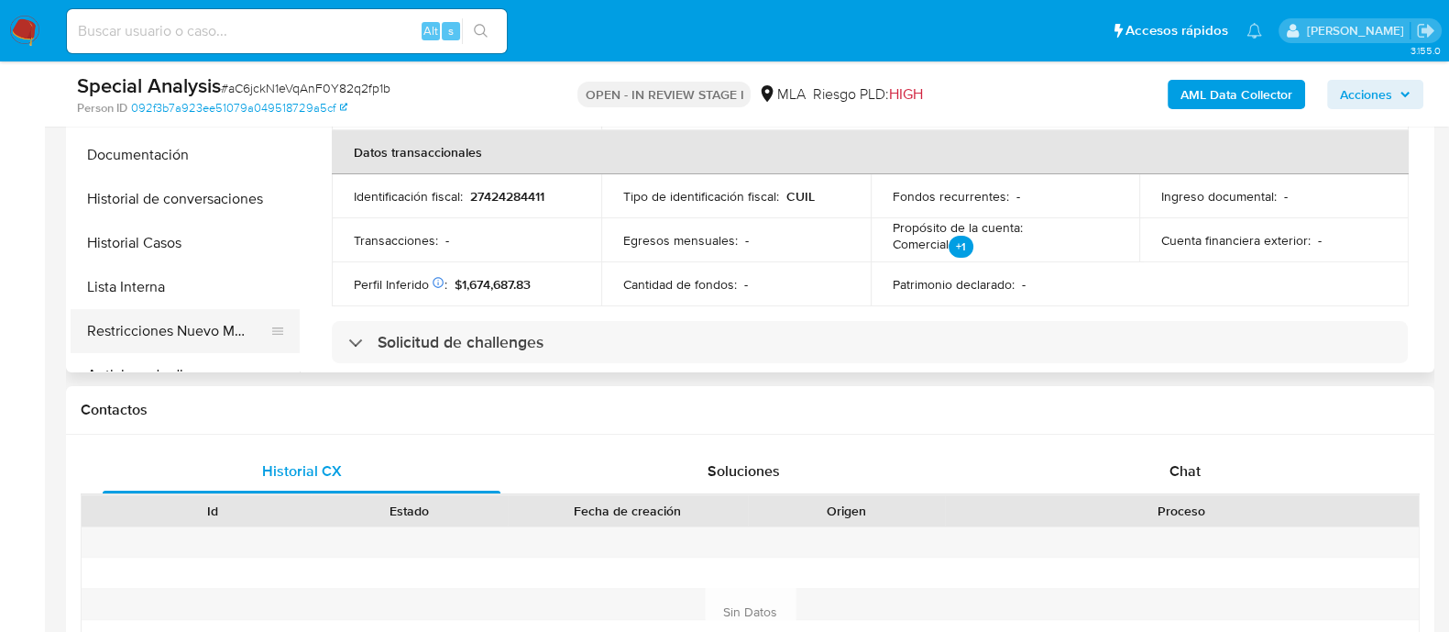
click at [183, 320] on button "Restricciones Nuevo Mundo" at bounding box center [178, 331] width 214 height 44
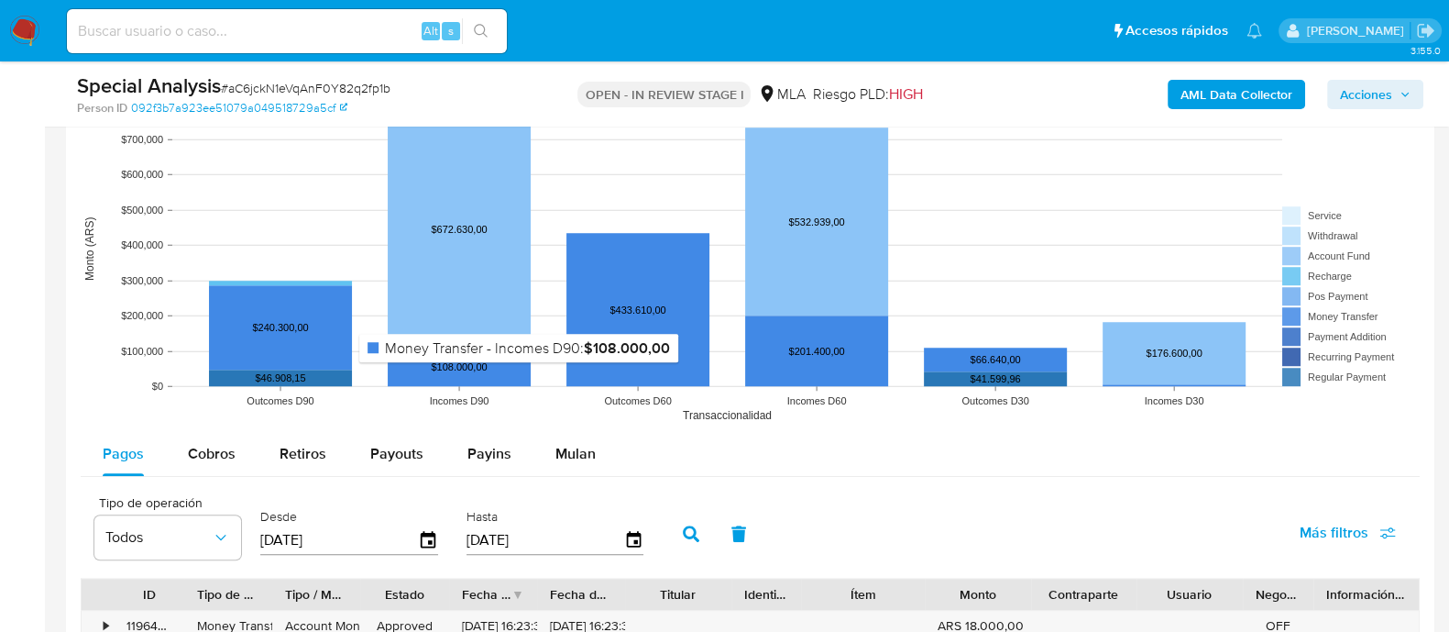
scroll to position [1832, 0]
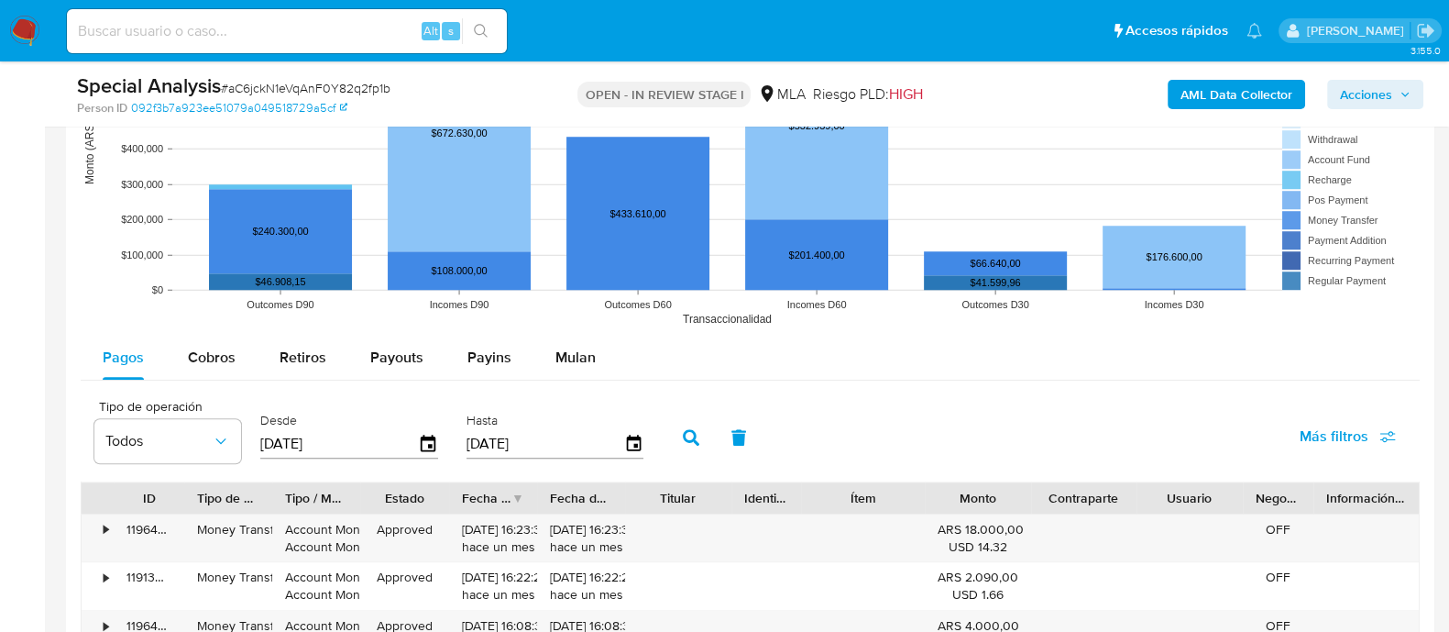
click at [558, 332] on rect at bounding box center [750, 152] width 1339 height 367
click at [560, 346] on span "Mulan" at bounding box center [575, 356] width 40 height 21
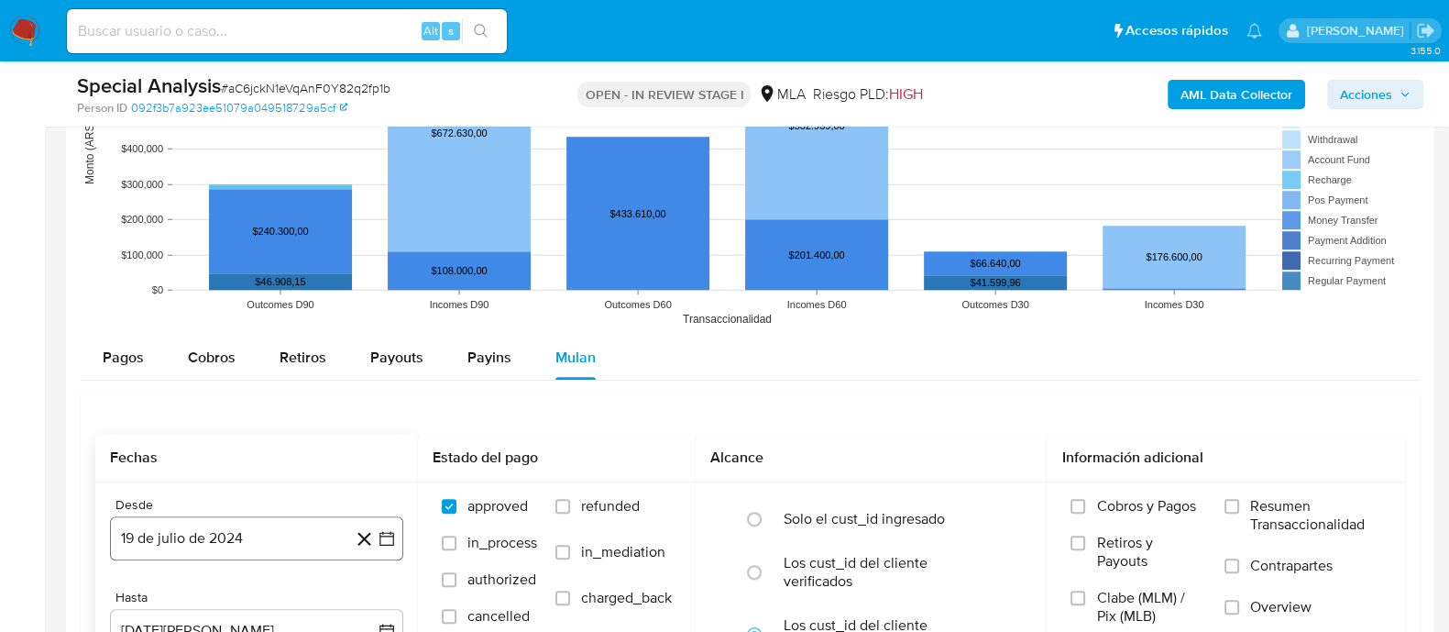
click at [200, 520] on button "19 de julio de 2024" at bounding box center [256, 538] width 293 height 44
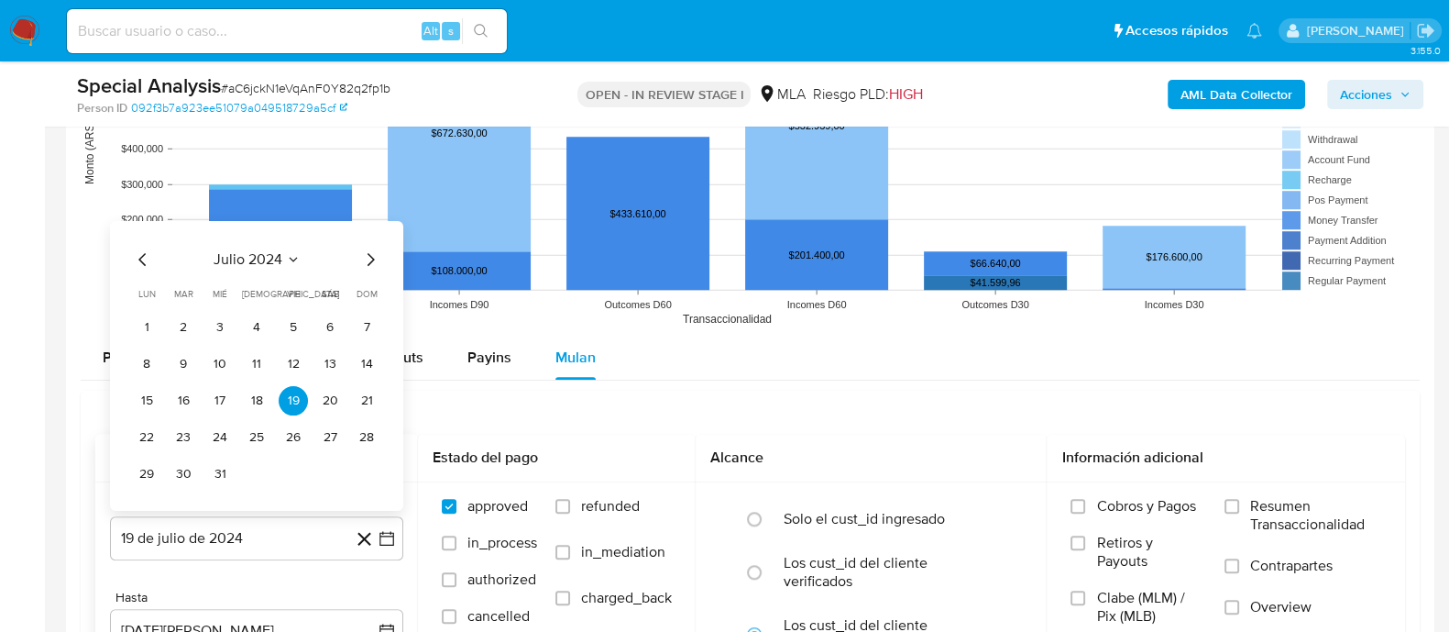
click at [369, 263] on icon "Mes siguiente" at bounding box center [370, 258] width 22 height 22
click at [265, 323] on button "1" at bounding box center [256, 326] width 29 height 29
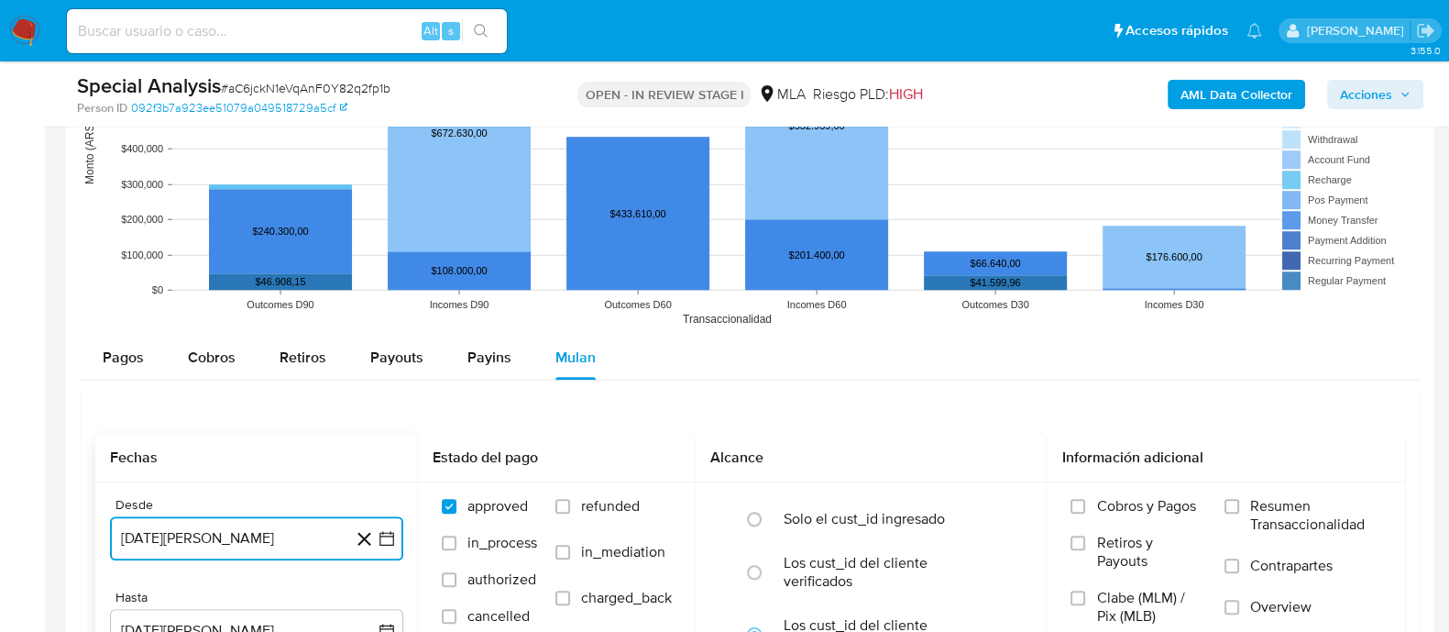
scroll to position [2062, 0]
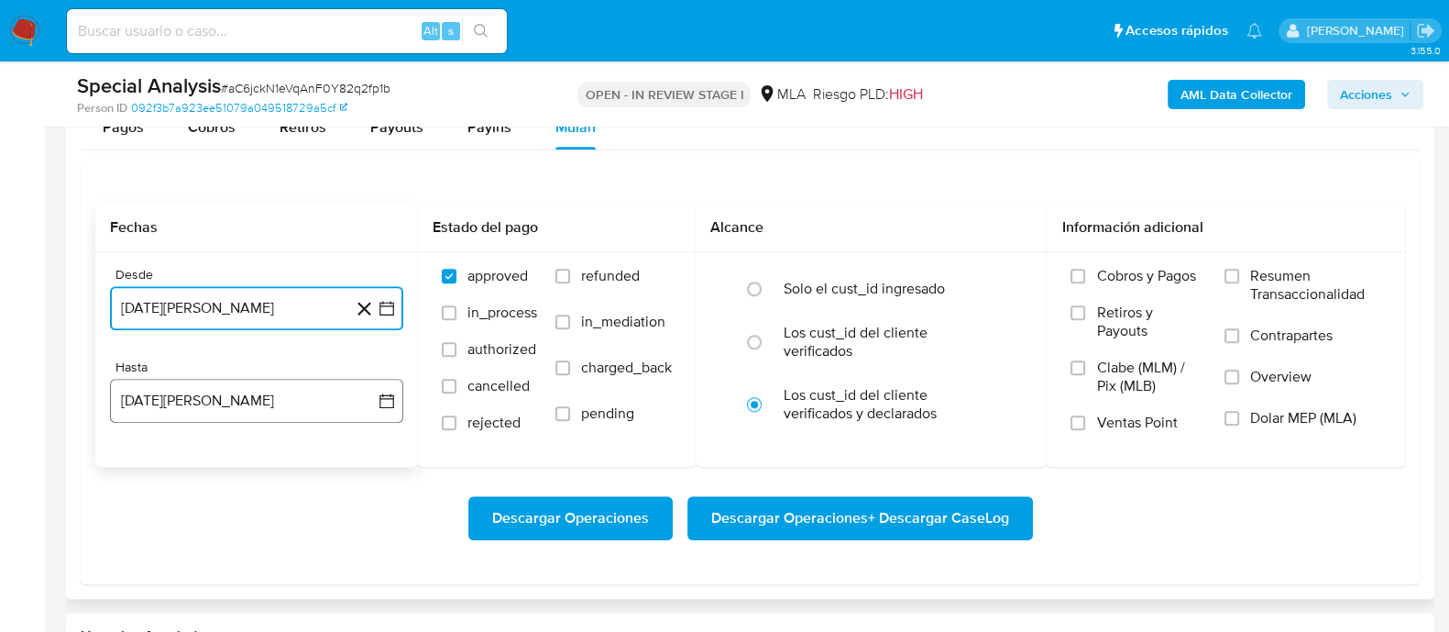
click at [235, 405] on button "[DATE]" at bounding box center [256, 401] width 293 height 44
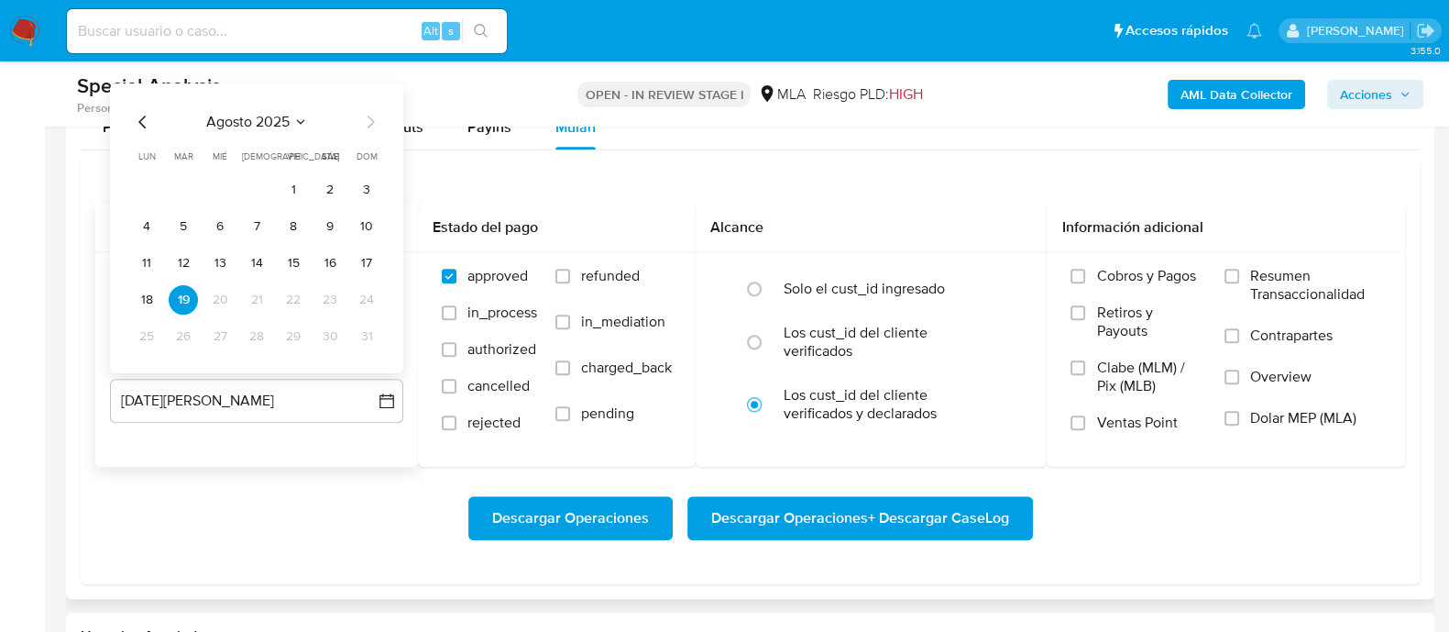
click at [142, 114] on icon "Mes anterior" at bounding box center [143, 121] width 22 height 22
click at [250, 296] on button "24" at bounding box center [256, 298] width 29 height 29
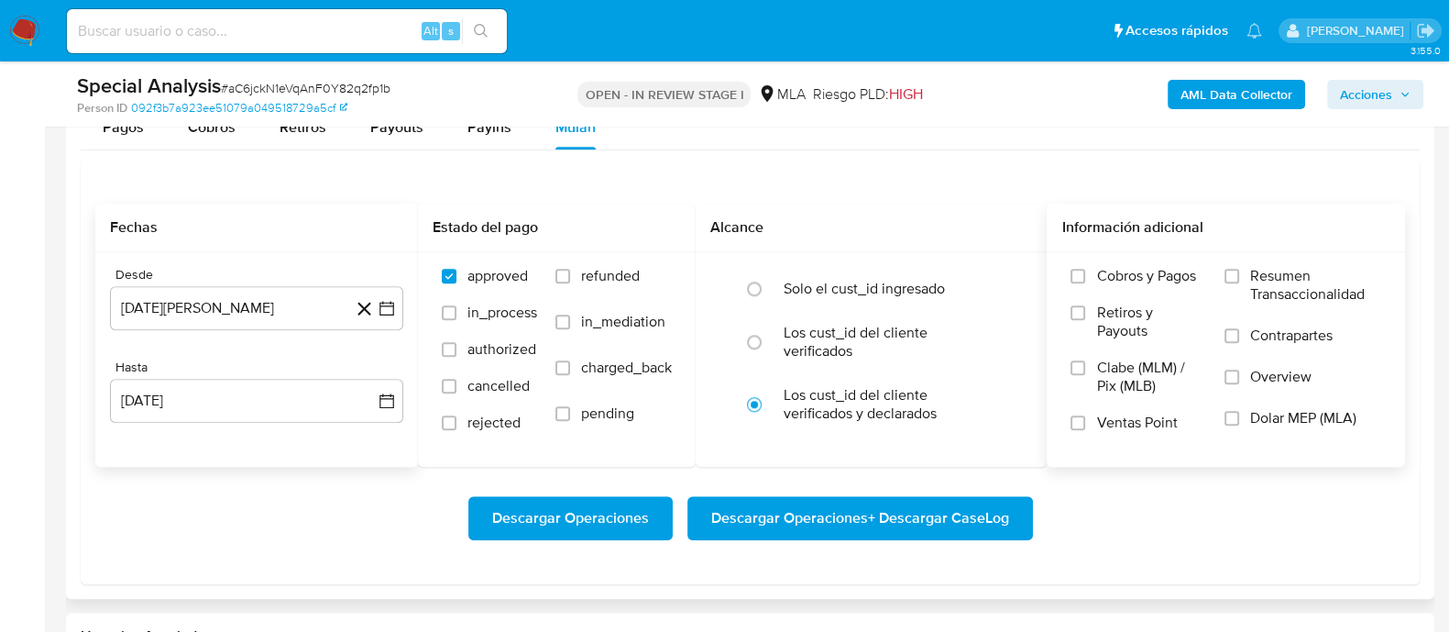
click at [1239, 422] on span at bounding box center [1232, 418] width 15 height 15
click at [1239, 422] on input "Dolar MEP (MLA)" at bounding box center [1232, 418] width 15 height 15
click at [904, 515] on span "Descargar Operaciones + Descargar CaseLog" at bounding box center [860, 518] width 298 height 40
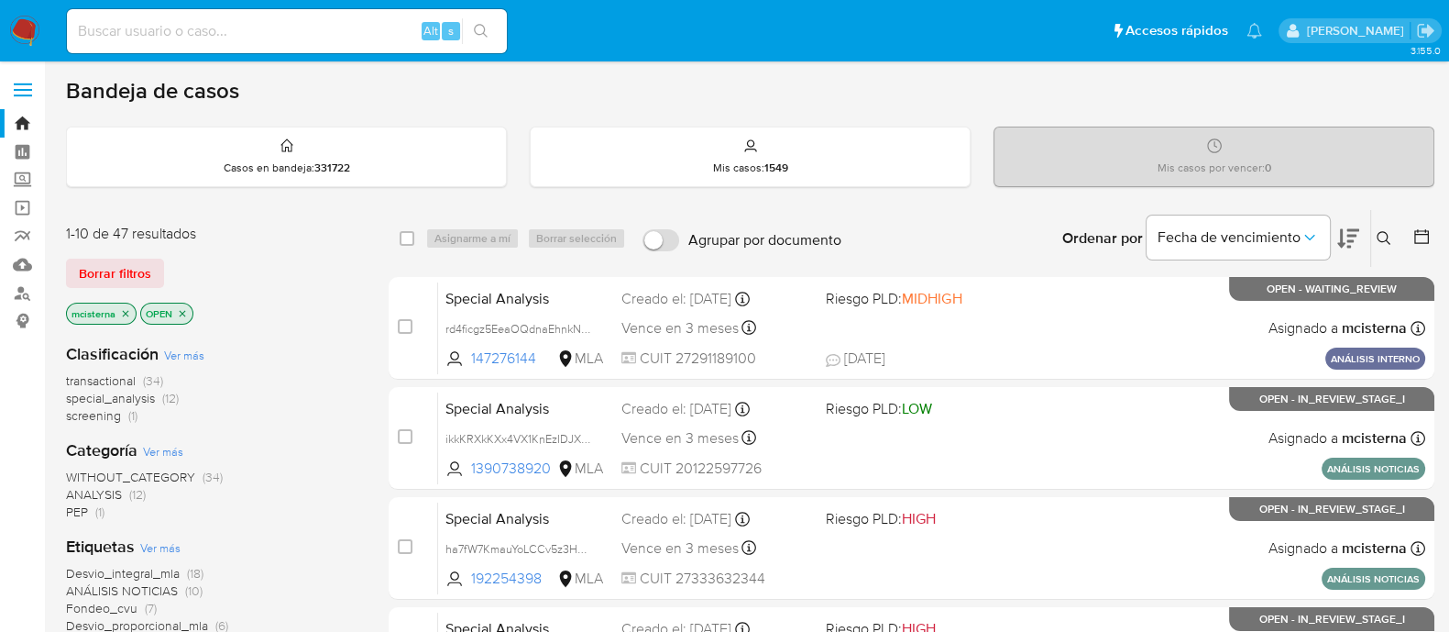
click at [348, 31] on input at bounding box center [287, 31] width 440 height 24
paste input "bF2b2WT1PpU4SUJOdtseewir"
type input "bF2b2WT1PpU4SUJOdtseewir"
click at [482, 31] on icon "search-icon" at bounding box center [481, 31] width 15 height 15
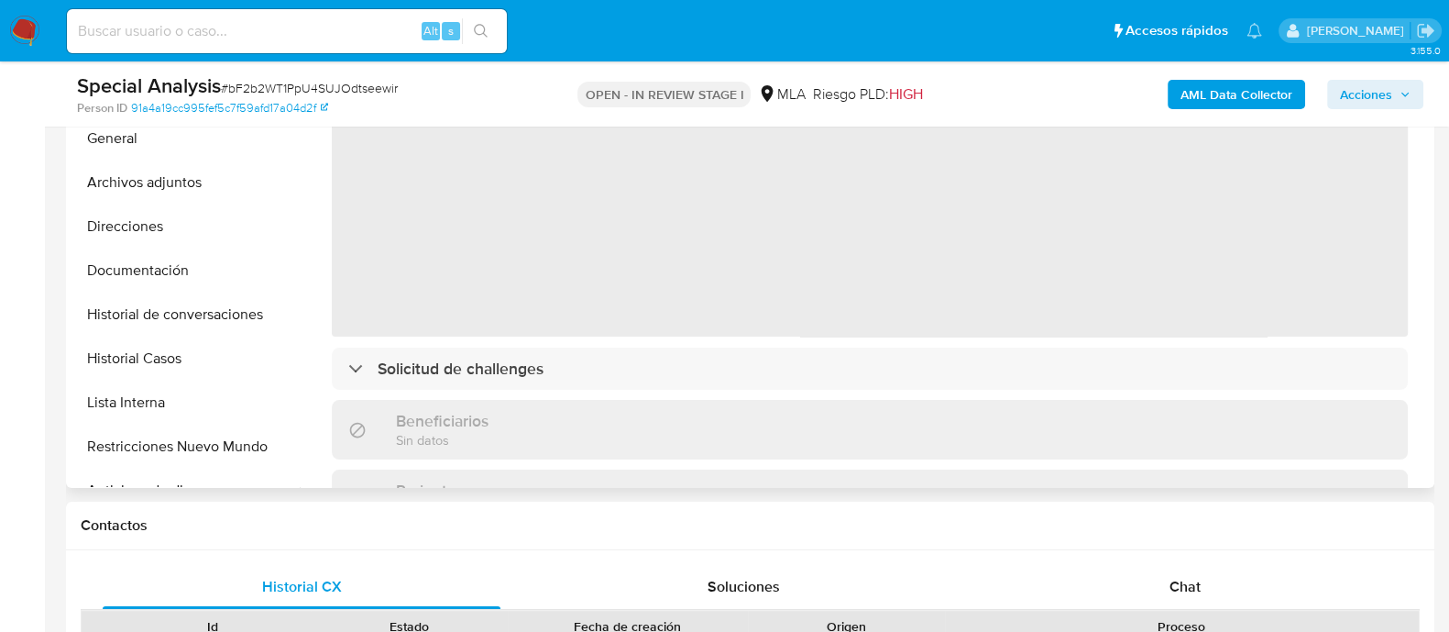
scroll to position [801, 0]
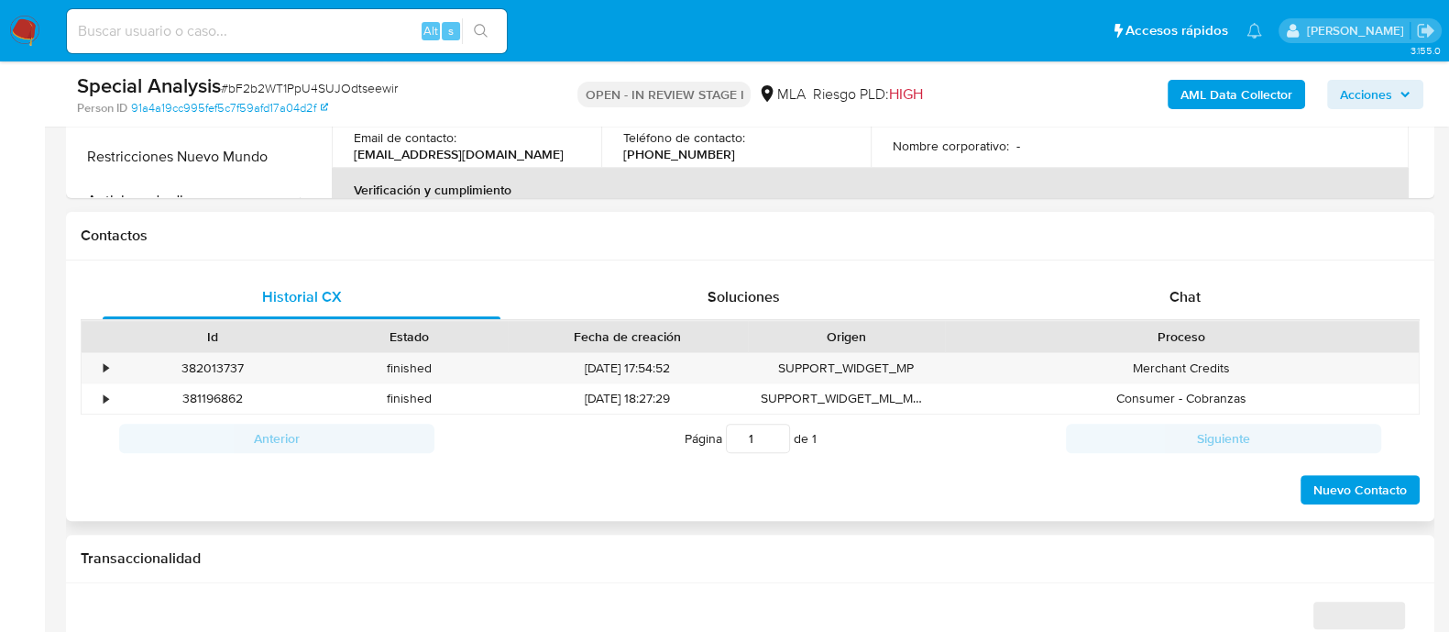
select select "10"
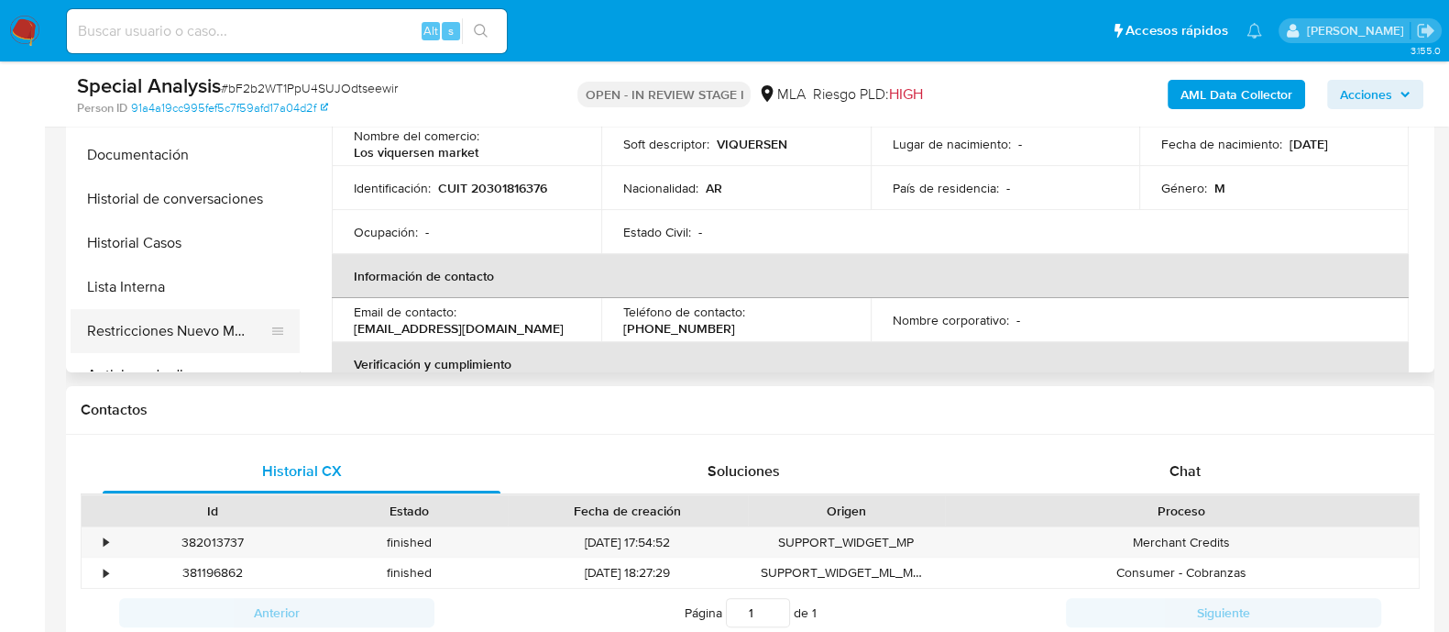
click at [244, 335] on button "Restricciones Nuevo Mundo" at bounding box center [178, 331] width 214 height 44
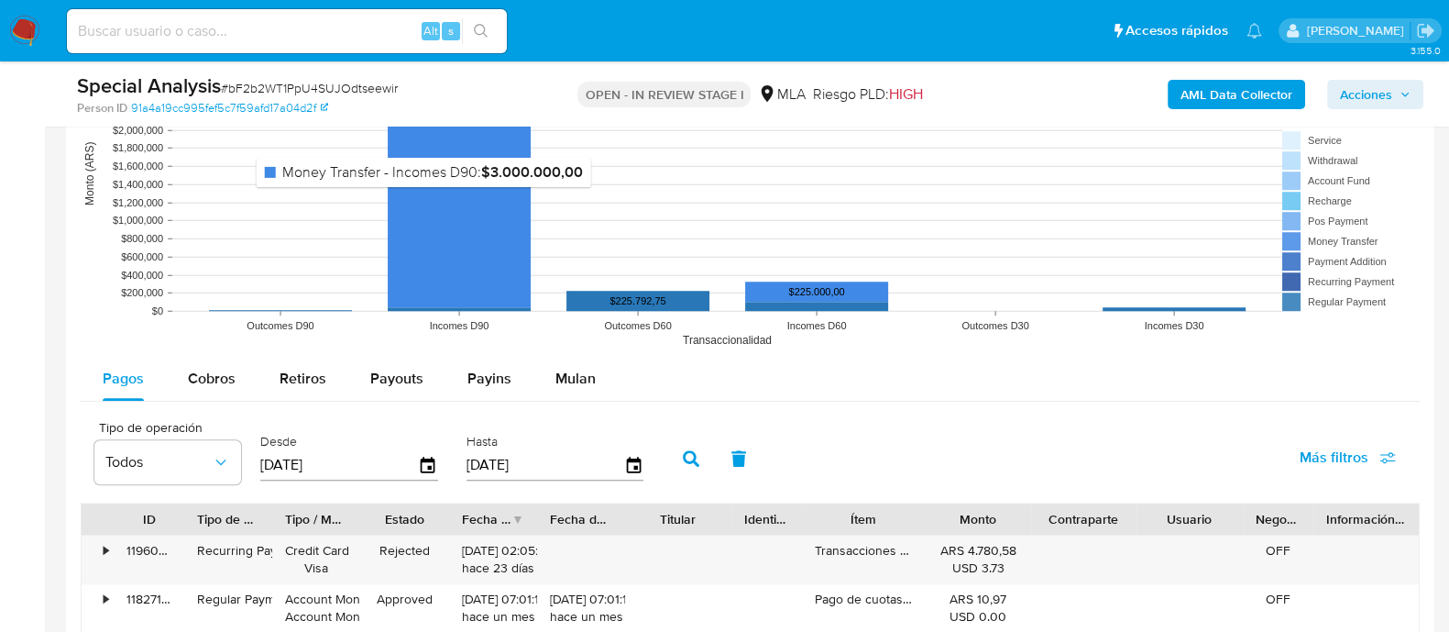
scroll to position [1948, 0]
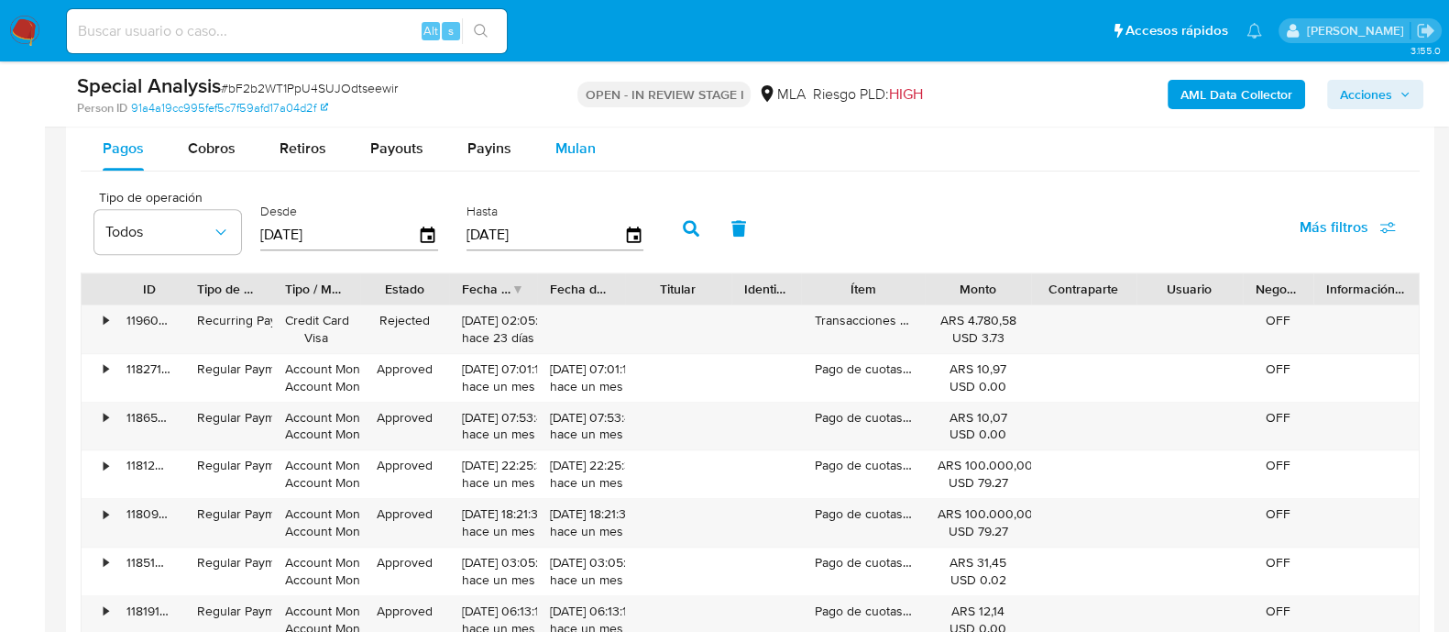
click at [542, 158] on button "Mulan" at bounding box center [575, 148] width 84 height 44
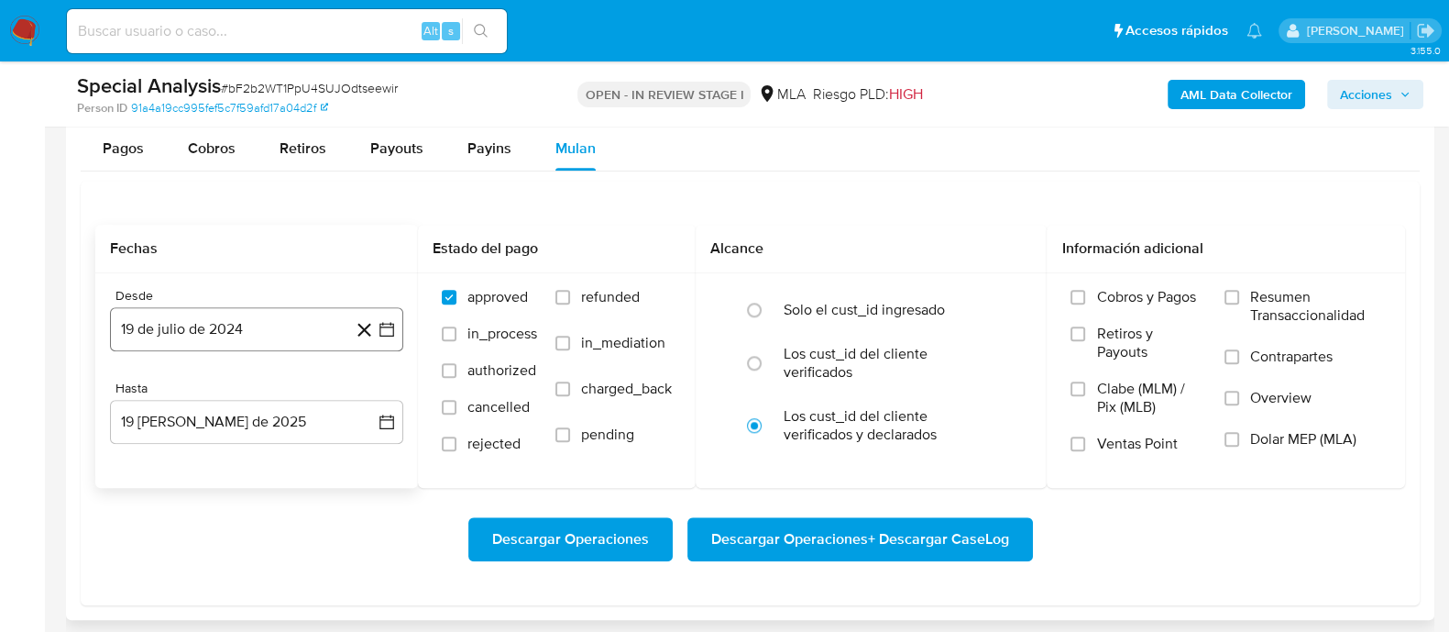
click at [257, 324] on button "19 de julio de 2024" at bounding box center [256, 329] width 293 height 44
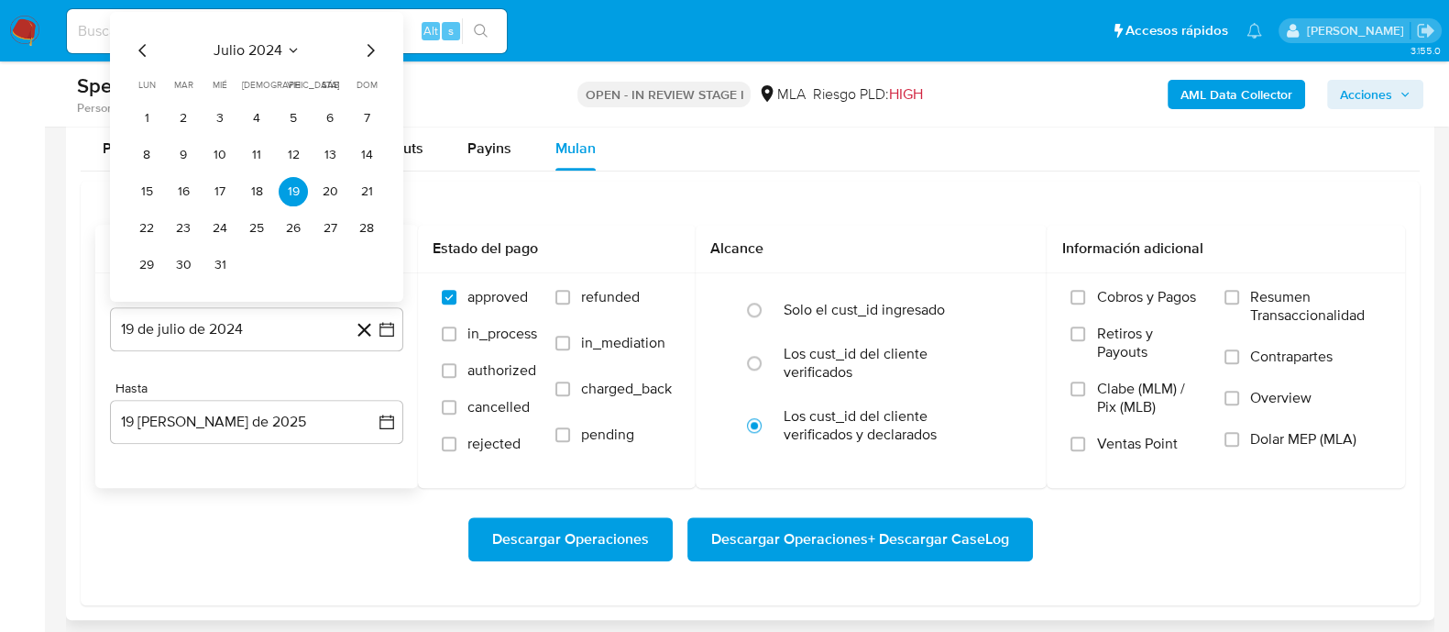
click at [375, 46] on icon "Mes siguiente" at bounding box center [370, 50] width 22 height 22
click at [264, 119] on button "1" at bounding box center [256, 118] width 29 height 29
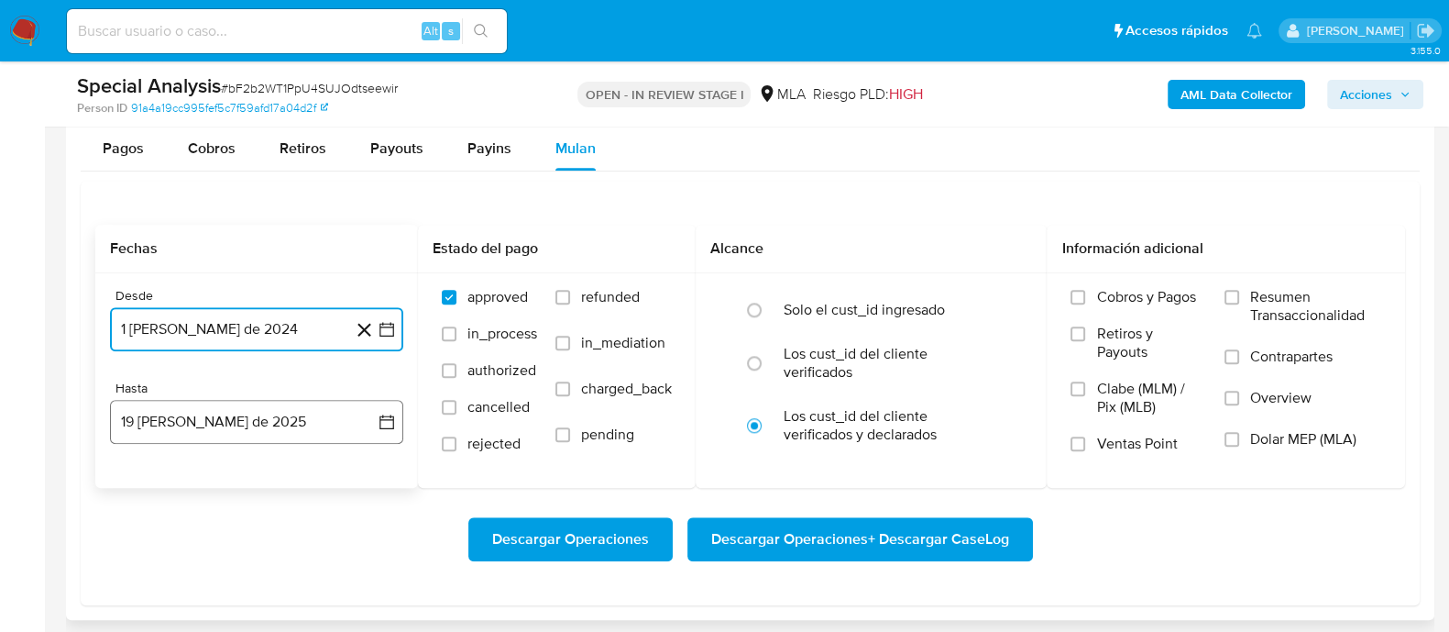
click at [259, 408] on button "19 [PERSON_NAME] de 2025" at bounding box center [256, 422] width 293 height 44
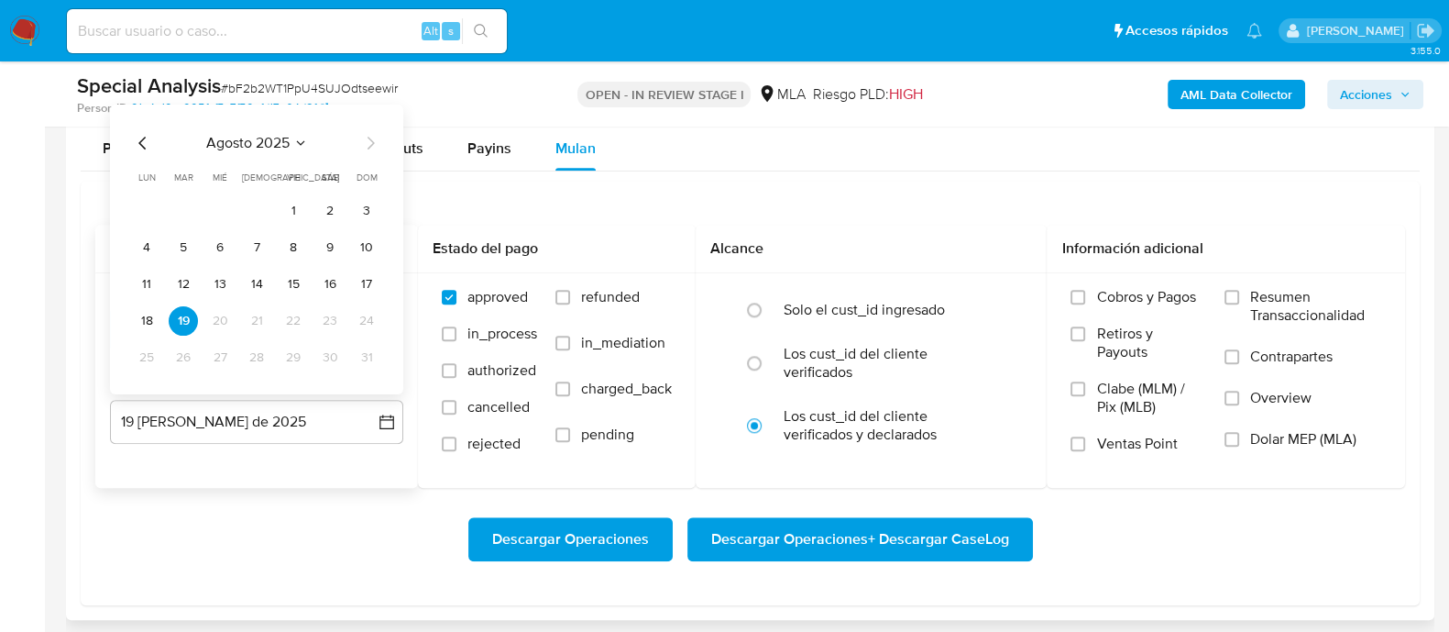
click at [142, 139] on icon "Mes anterior" at bounding box center [143, 143] width 22 height 22
click at [247, 310] on button "24" at bounding box center [256, 320] width 29 height 29
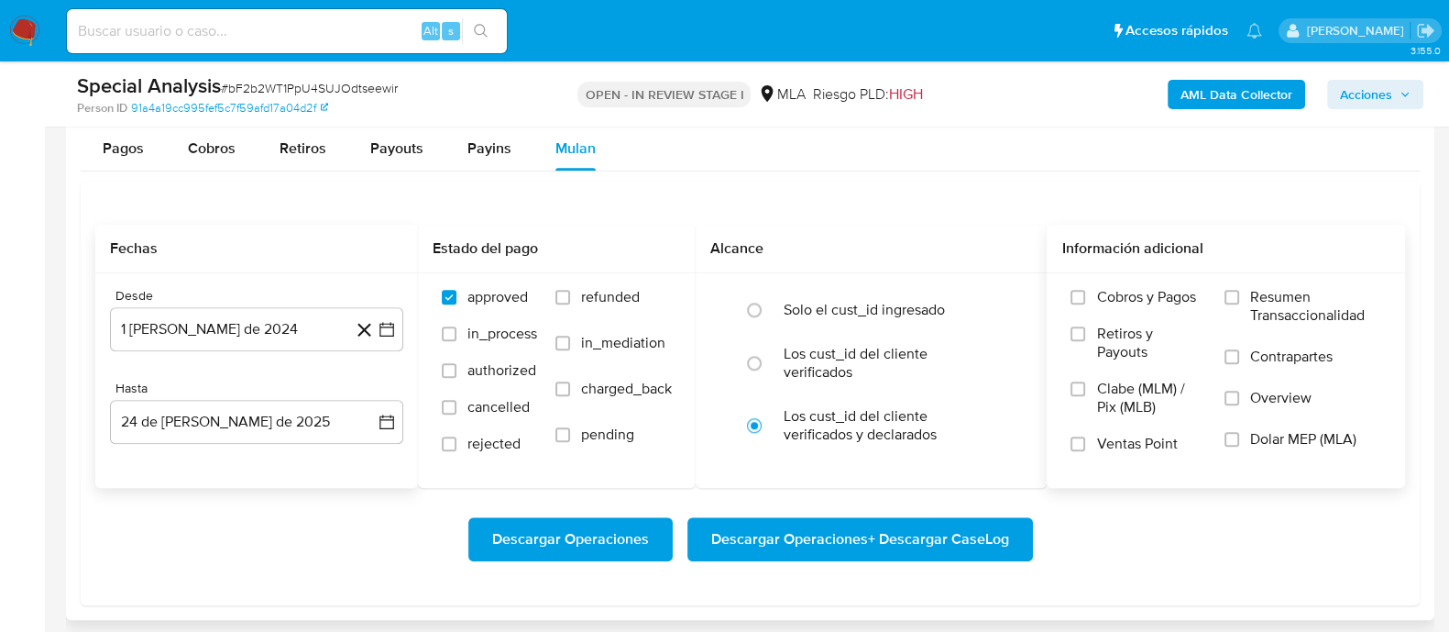
click at [1330, 449] on label "Dolar MEP (MLA)" at bounding box center [1303, 450] width 157 height 41
click at [1239, 446] on input "Dolar MEP (MLA)" at bounding box center [1232, 439] width 15 height 15
click at [915, 538] on span "Descargar Operaciones + Descargar CaseLog" at bounding box center [860, 539] width 298 height 40
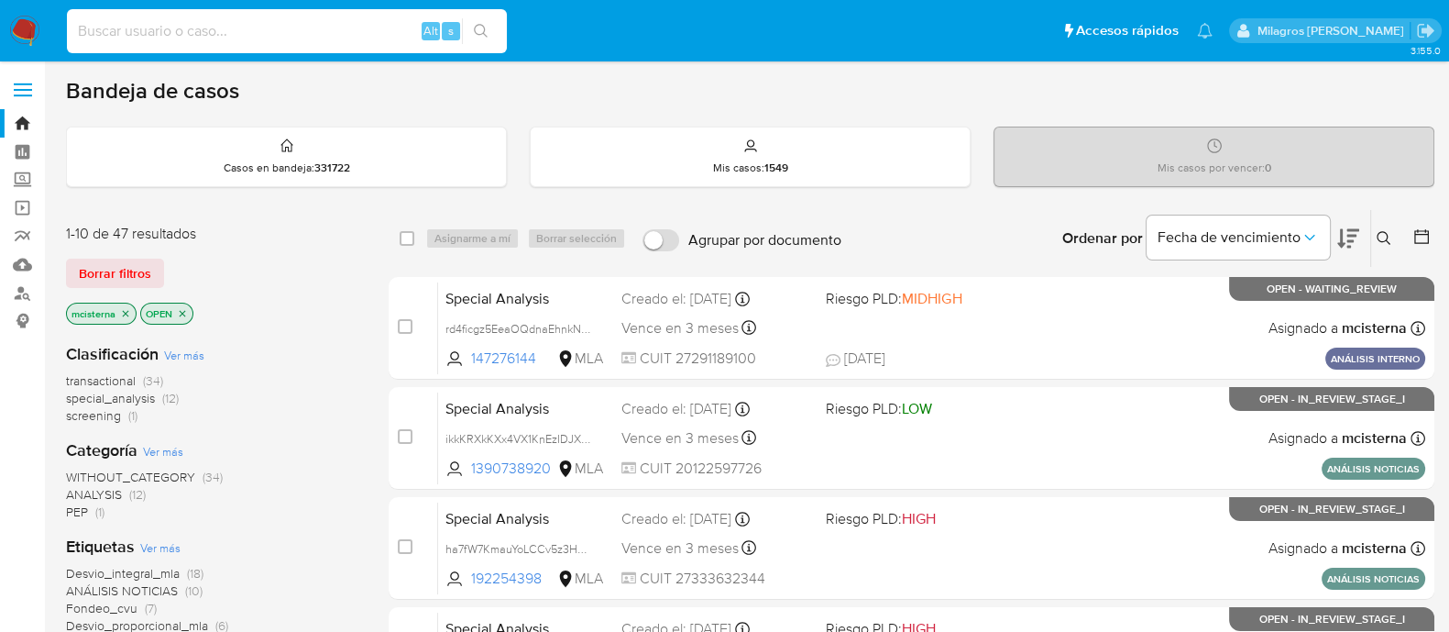
click at [284, 34] on input at bounding box center [287, 31] width 440 height 24
paste input "ha7fW7KmauYoLCCv5z3HCzpX"
type input "ha7fW7KmauYoLCCv5z3HCzpX"
click at [478, 28] on icon "search-icon" at bounding box center [481, 31] width 15 height 15
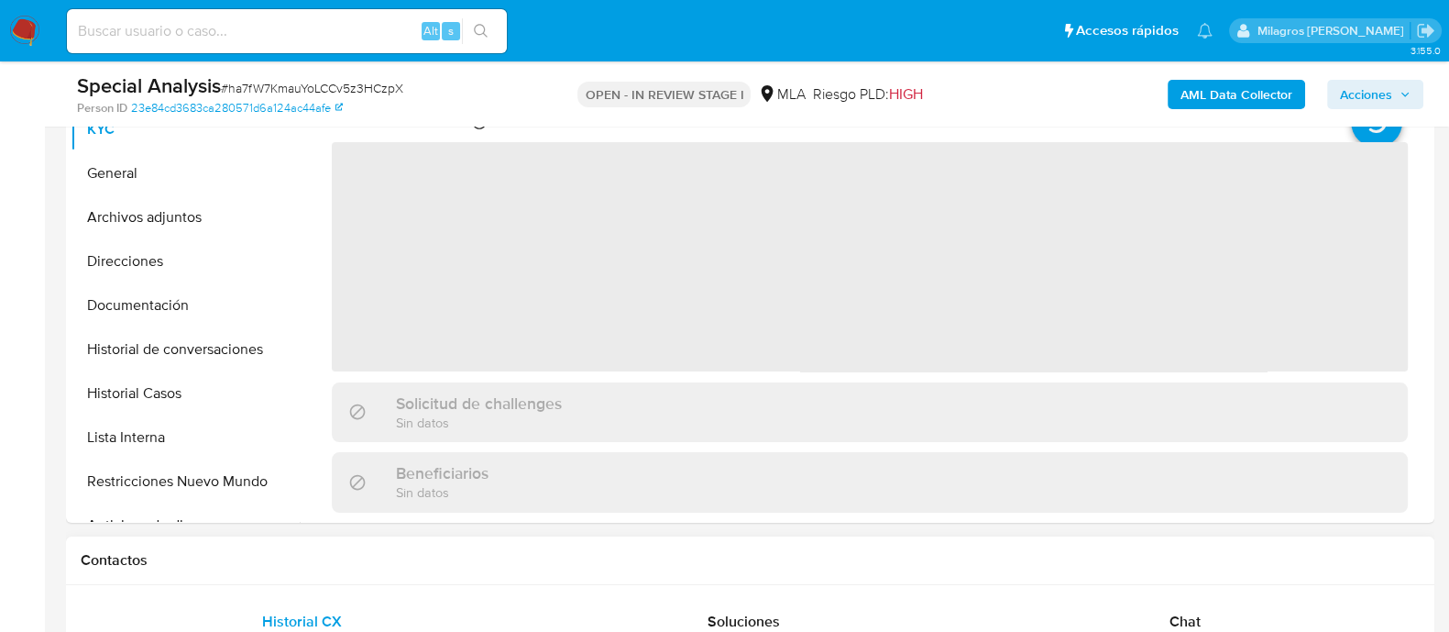
scroll to position [573, 0]
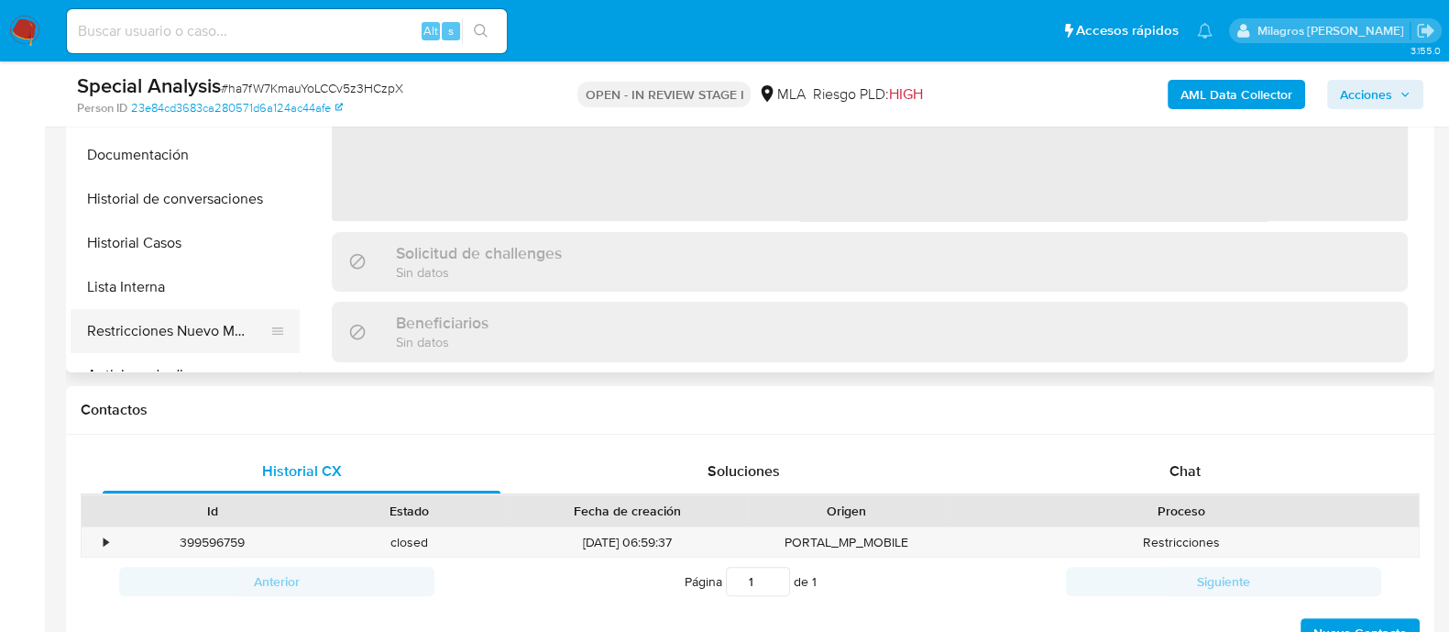
click at [196, 324] on button "Restricciones Nuevo Mundo" at bounding box center [178, 331] width 214 height 44
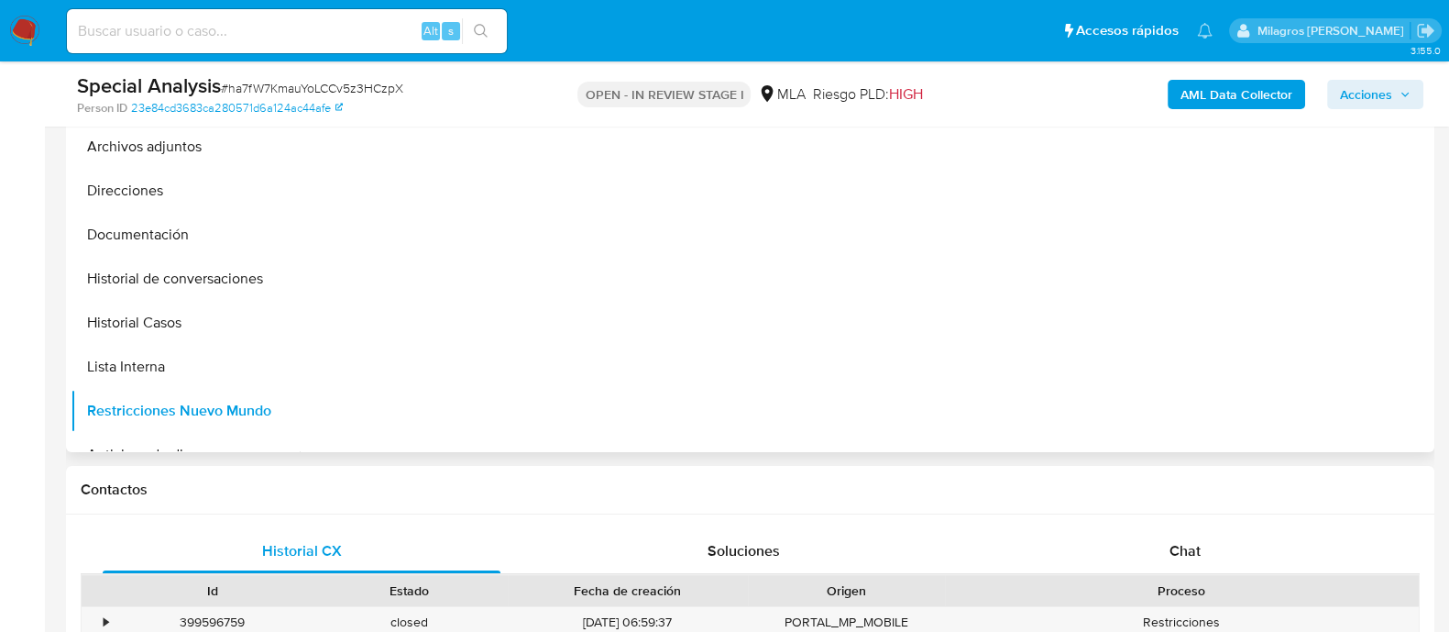
select select "10"
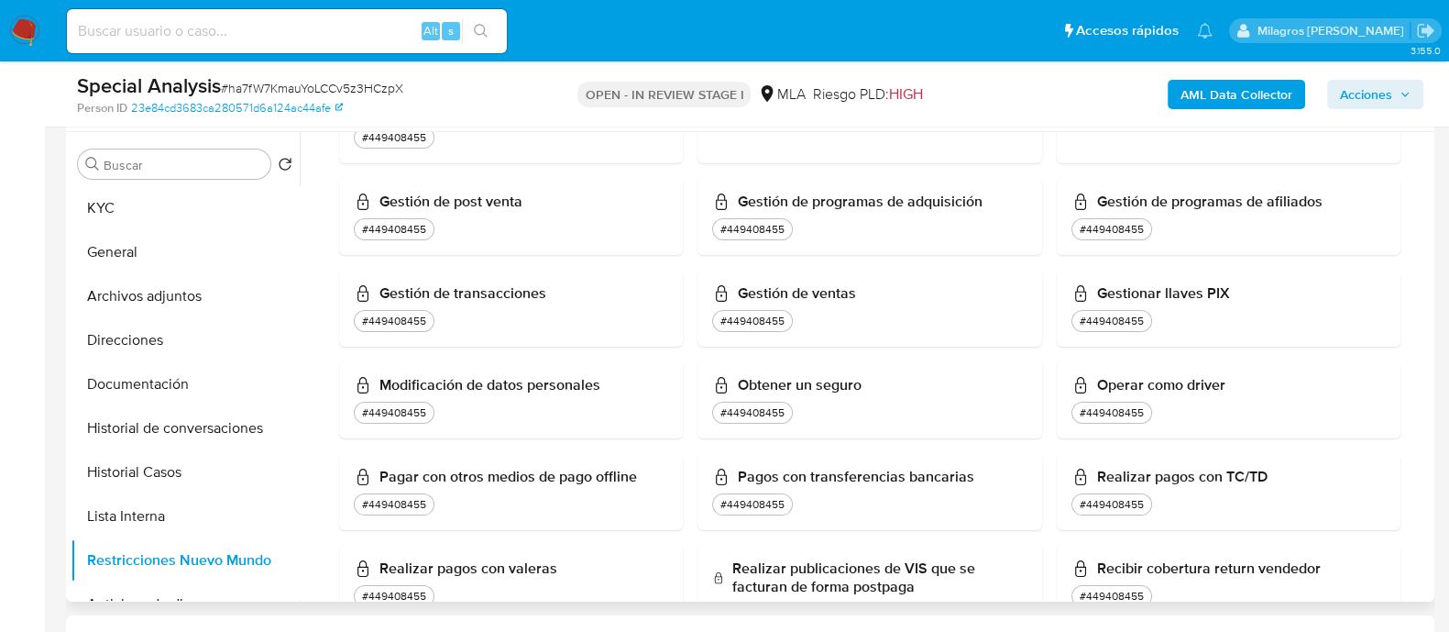
scroll to position [1588, 0]
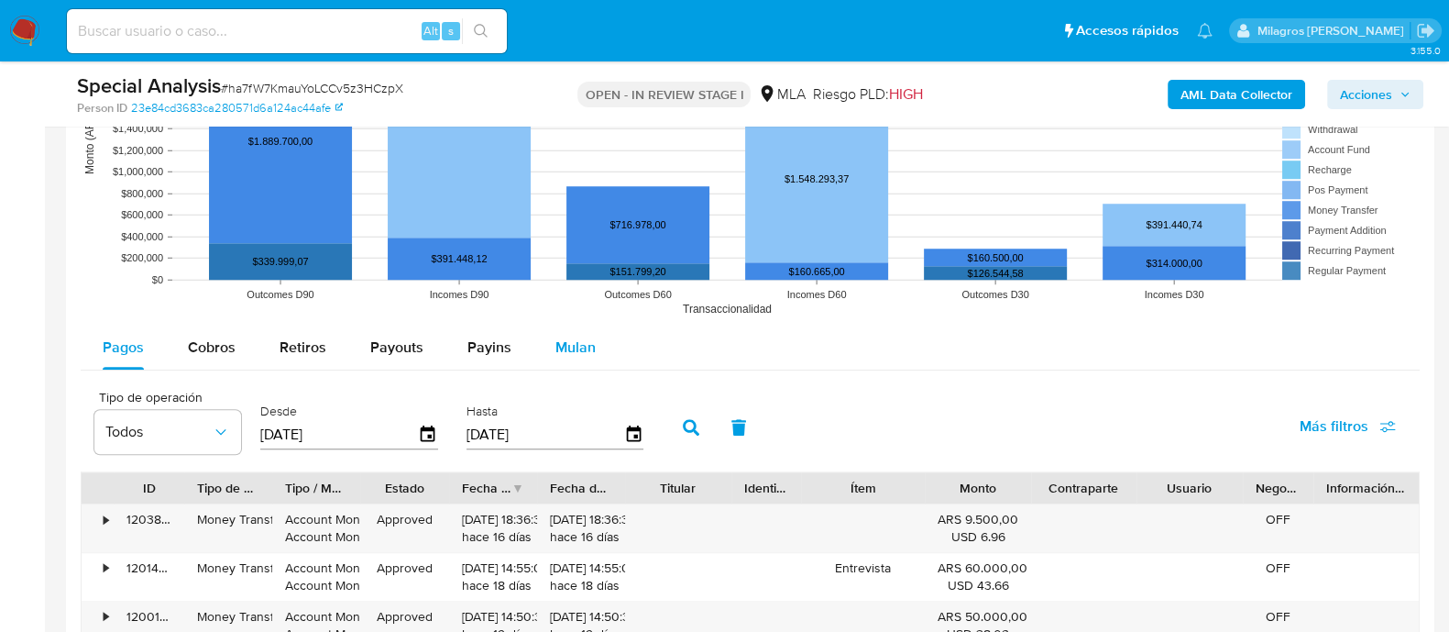
click at [555, 364] on div "Mulan" at bounding box center [575, 347] width 40 height 44
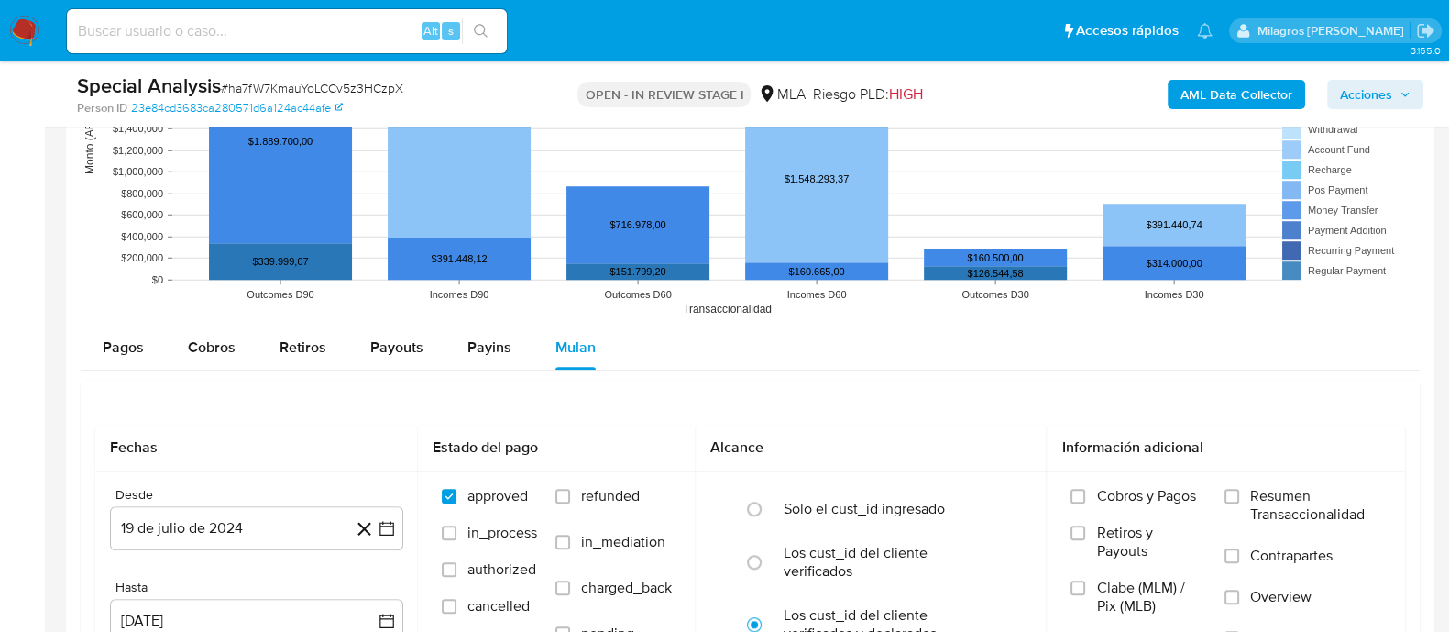
scroll to position [1948, 0]
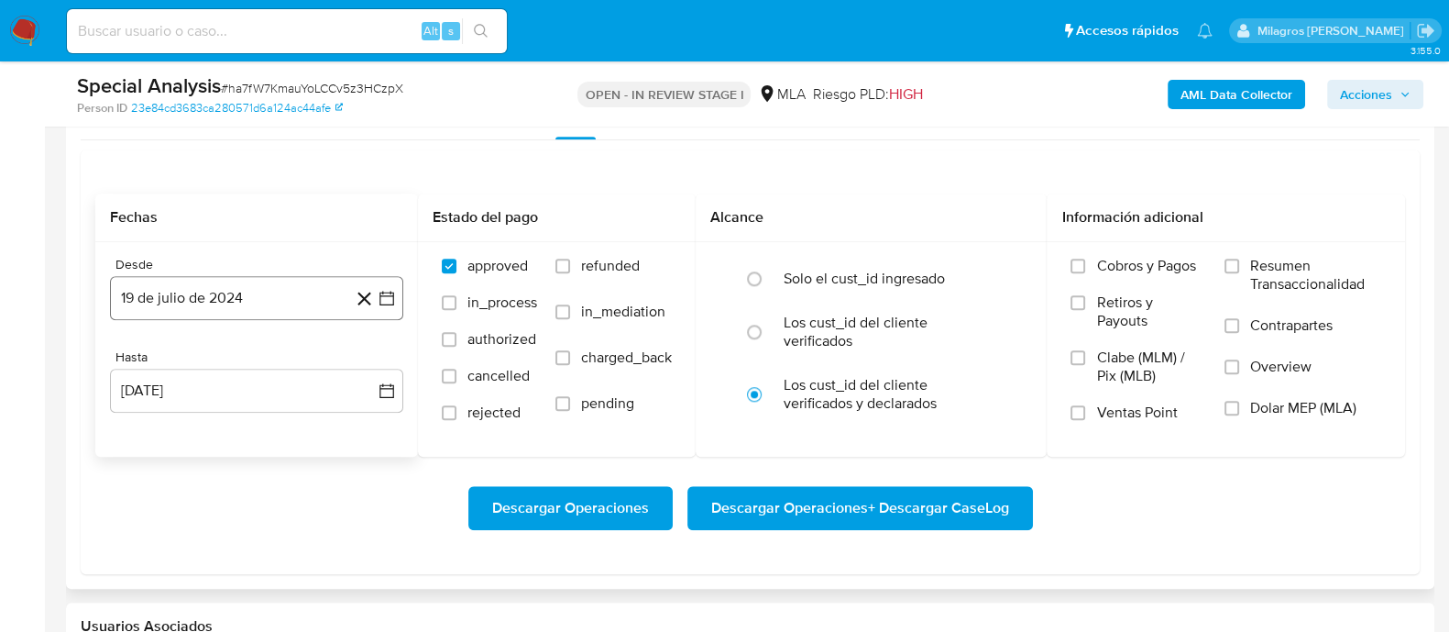
click at [263, 306] on button "19 de julio de 2024" at bounding box center [256, 298] width 293 height 44
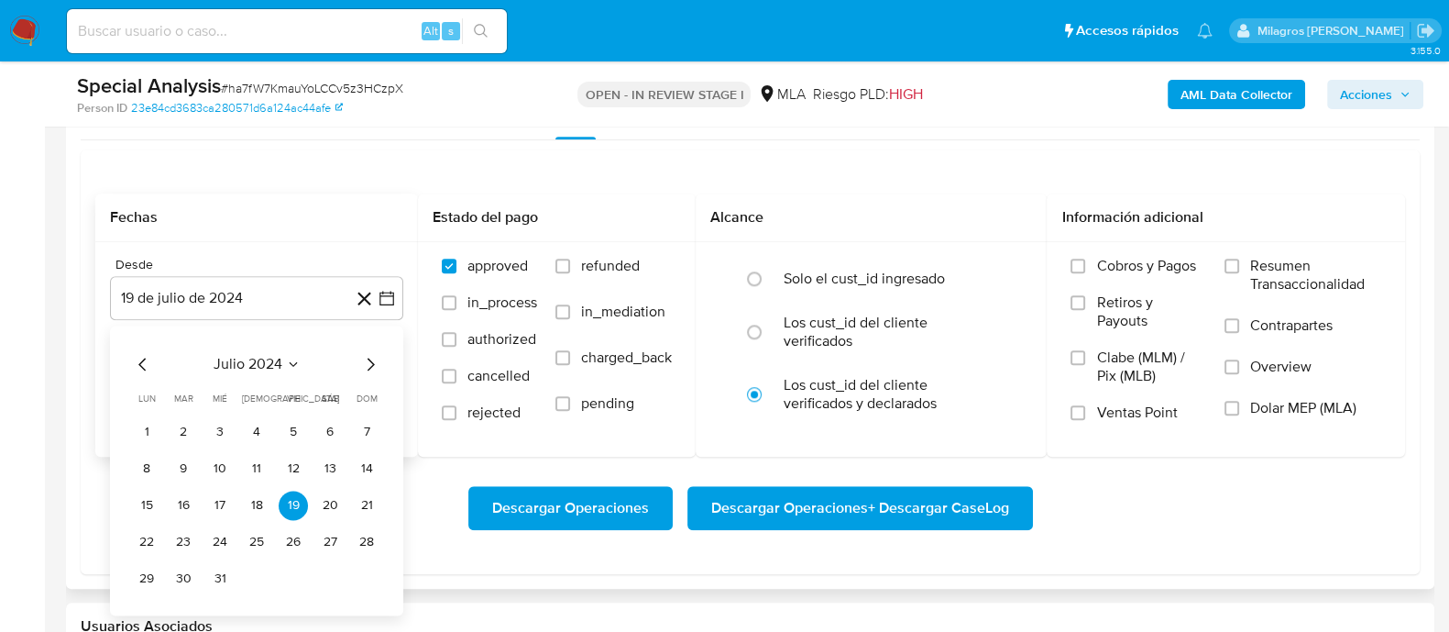
click at [379, 362] on icon "Mes siguiente" at bounding box center [370, 364] width 22 height 22
click at [366, 434] on button "1" at bounding box center [366, 431] width 29 height 29
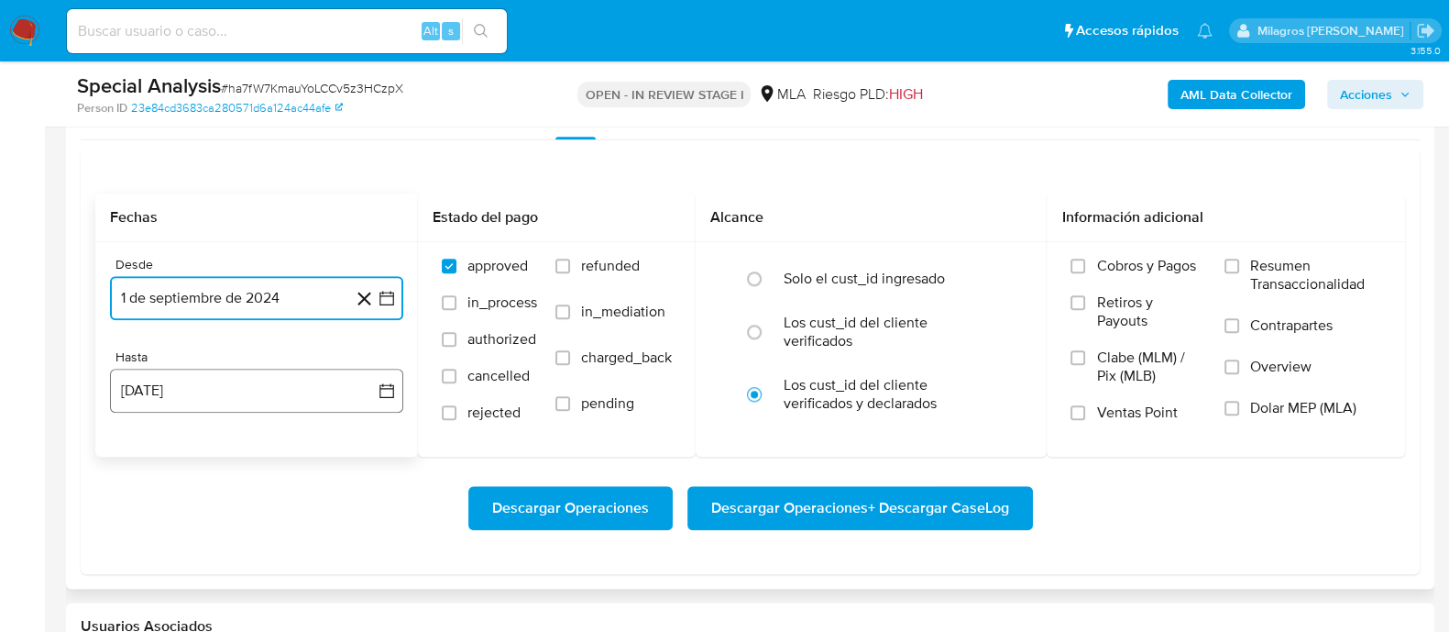
click at [225, 396] on button "[DATE]" at bounding box center [256, 390] width 293 height 44
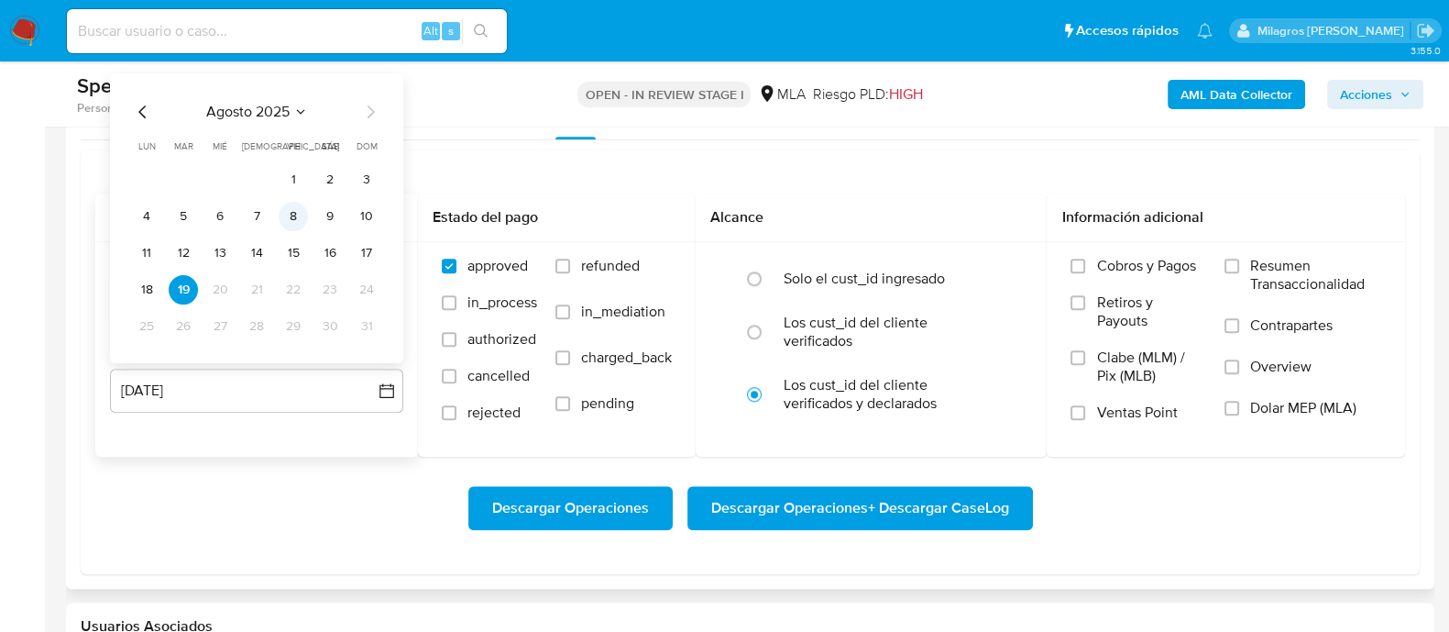
click at [295, 222] on button "8" at bounding box center [293, 216] width 29 height 29
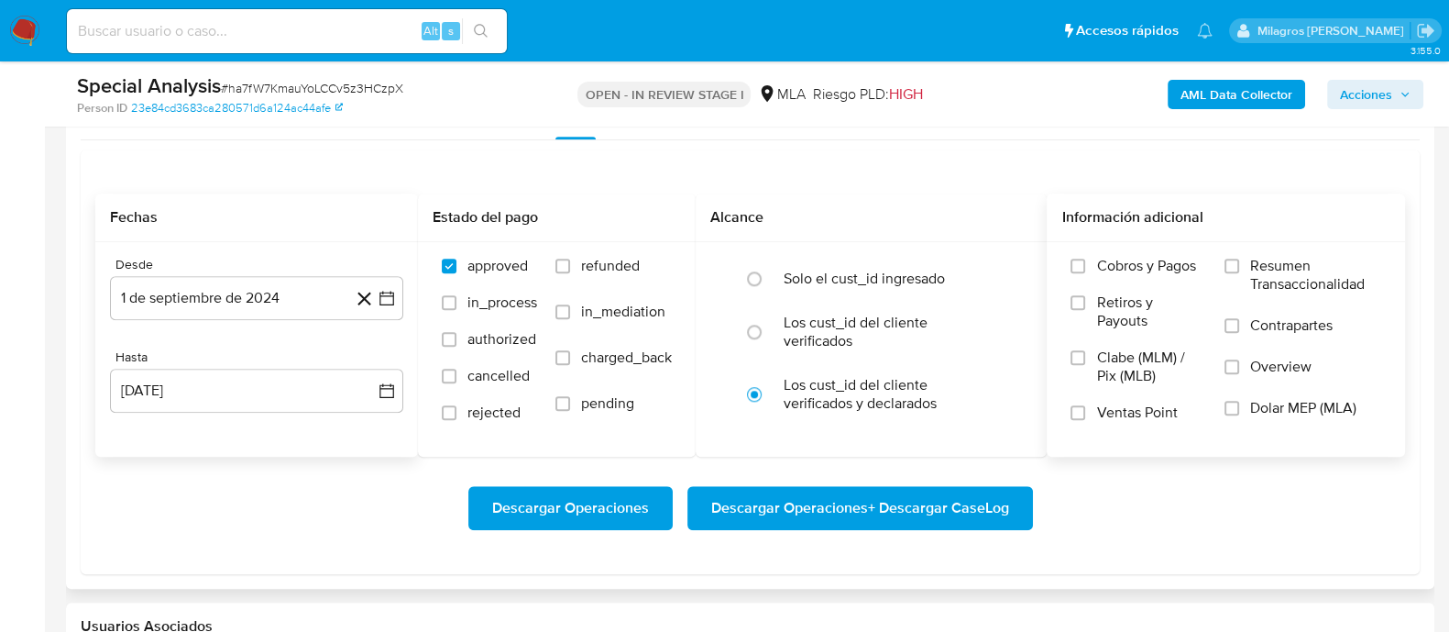
click at [1260, 399] on span "Dolar MEP (MLA)" at bounding box center [1303, 408] width 106 height 18
click at [1239, 401] on input "Dolar MEP (MLA)" at bounding box center [1232, 408] width 15 height 15
click at [916, 510] on span "Descargar Operaciones + Descargar CaseLog" at bounding box center [860, 508] width 298 height 40
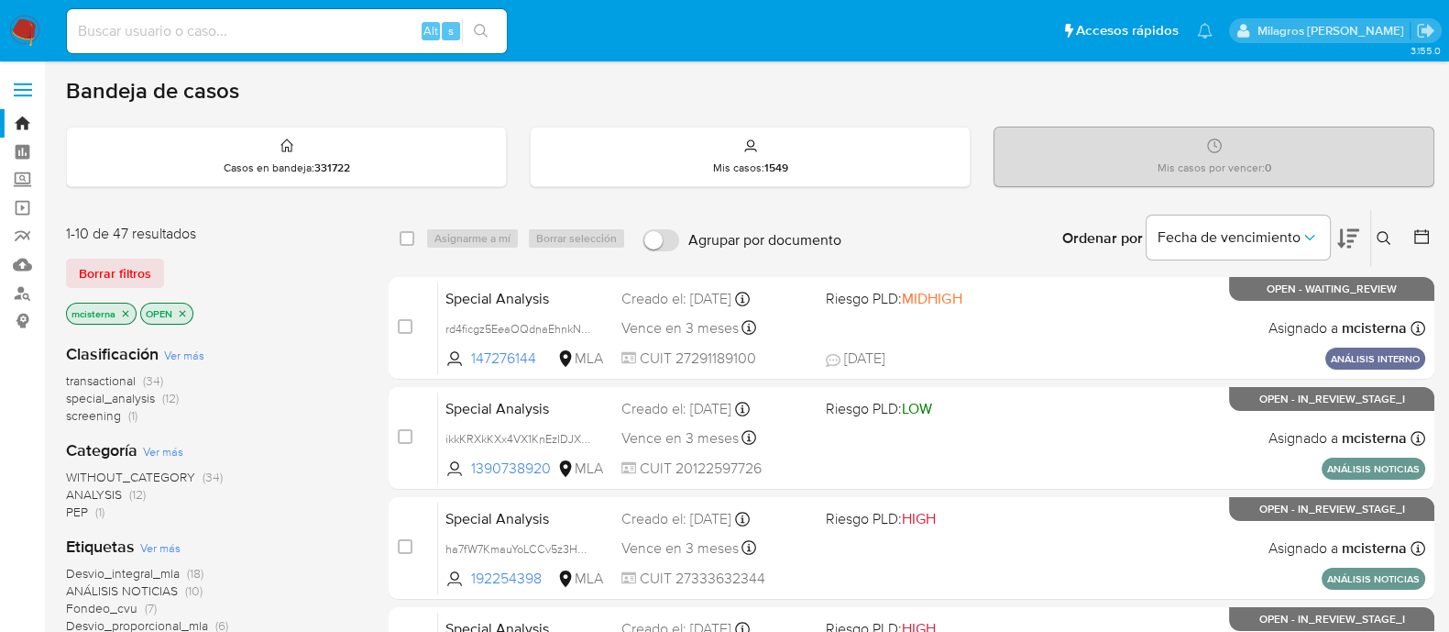
click at [291, 34] on input at bounding box center [287, 31] width 440 height 24
paste input "qycIUrQ9AOeEwzX7K4fllVys"
type input "qycIUrQ9AOeEwzX7K4fllVys"
click at [467, 34] on button "search-icon" at bounding box center [481, 31] width 38 height 26
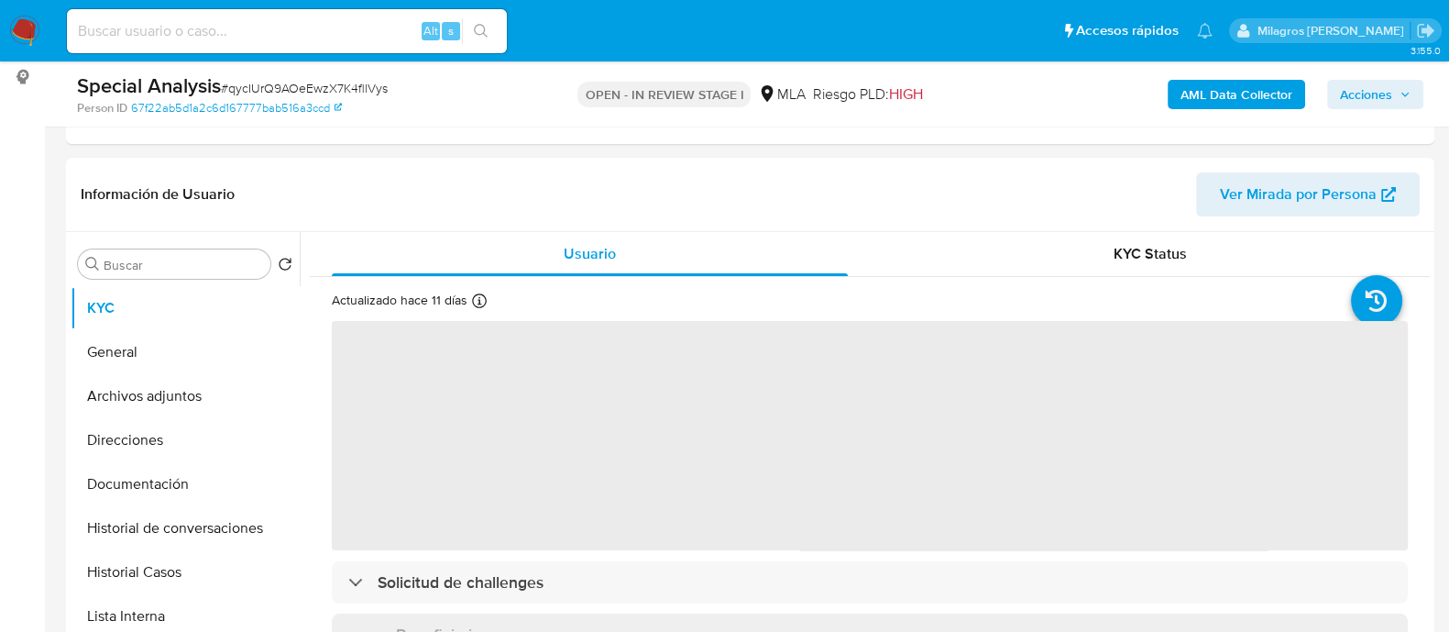
scroll to position [457, 0]
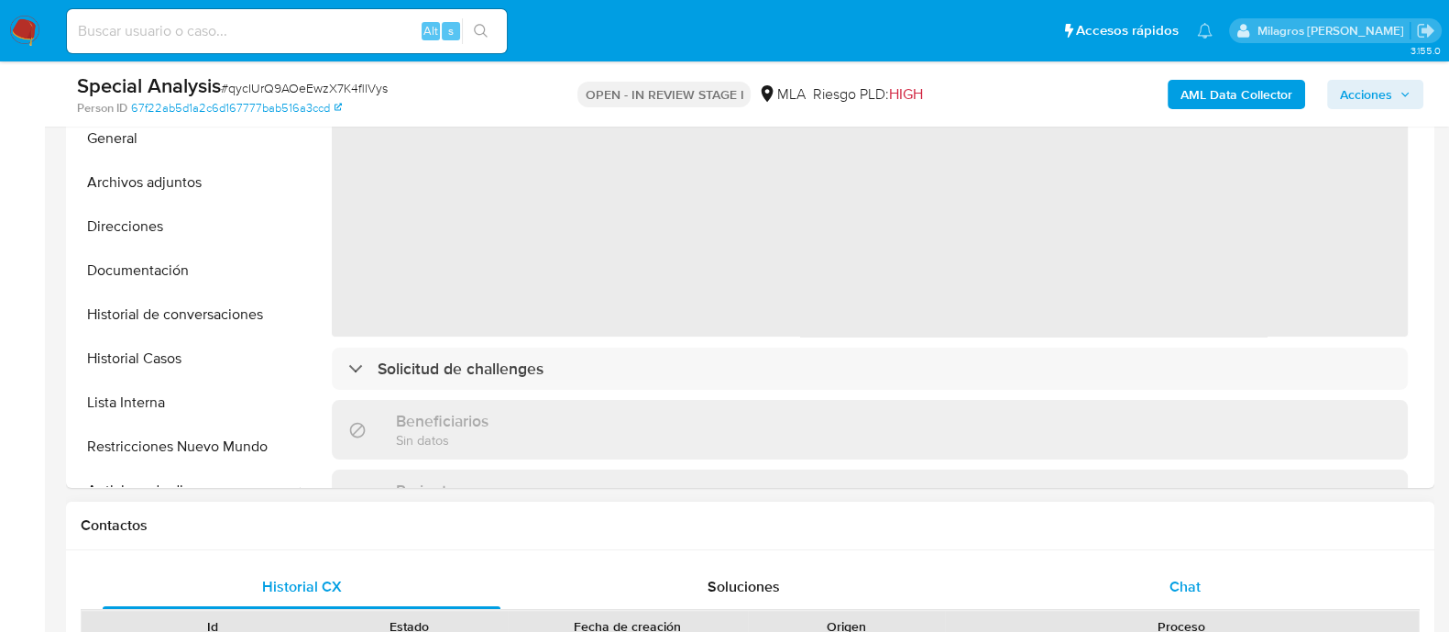
click at [1170, 577] on span "Chat" at bounding box center [1185, 586] width 31 height 21
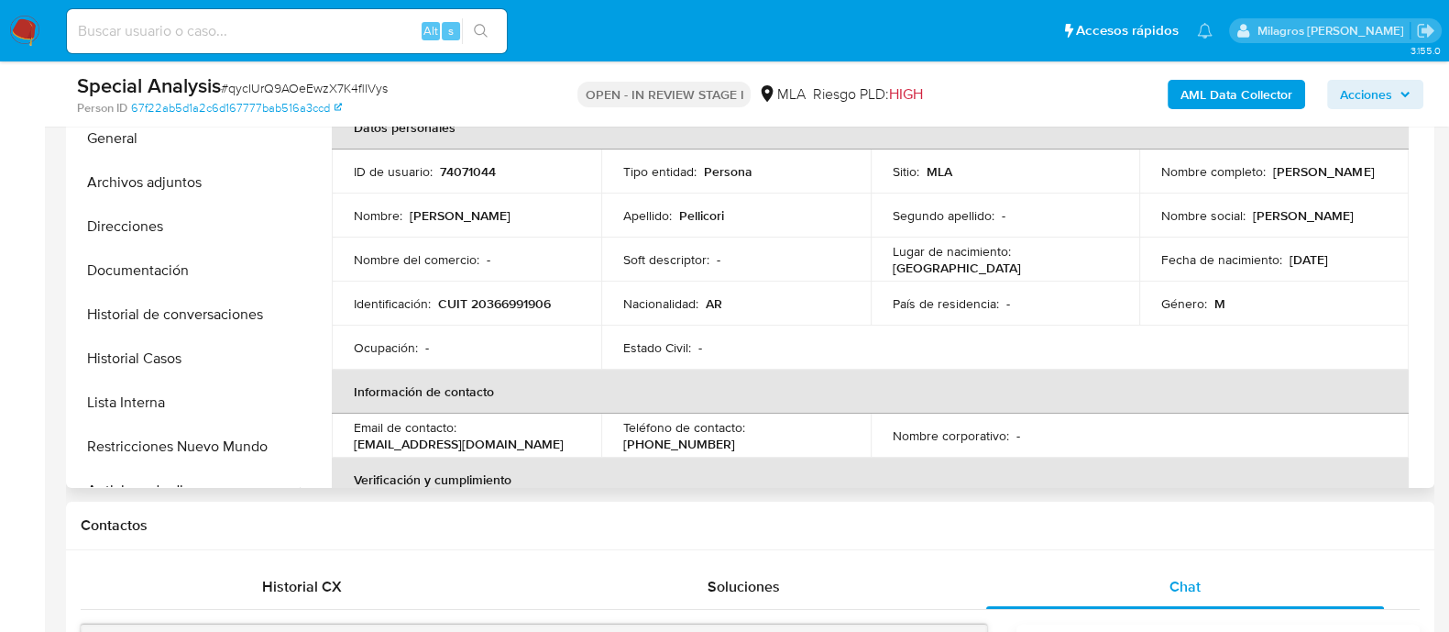
scroll to position [228, 0]
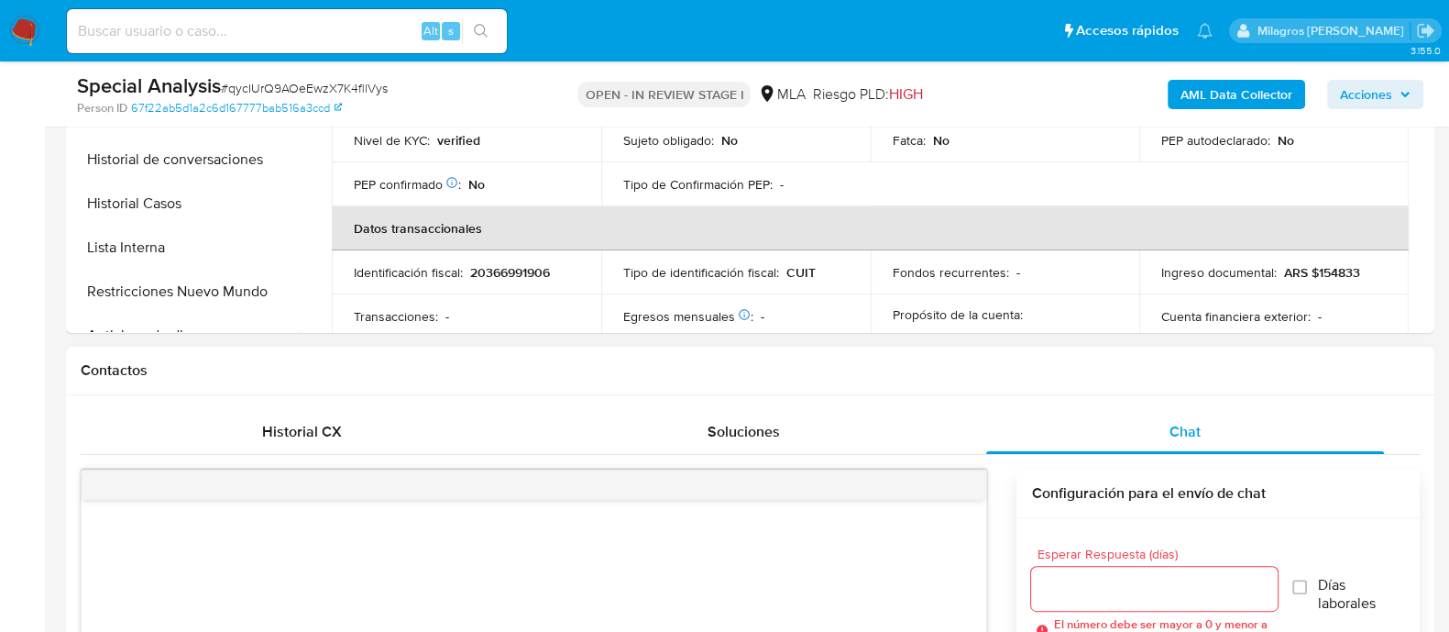
select select "10"
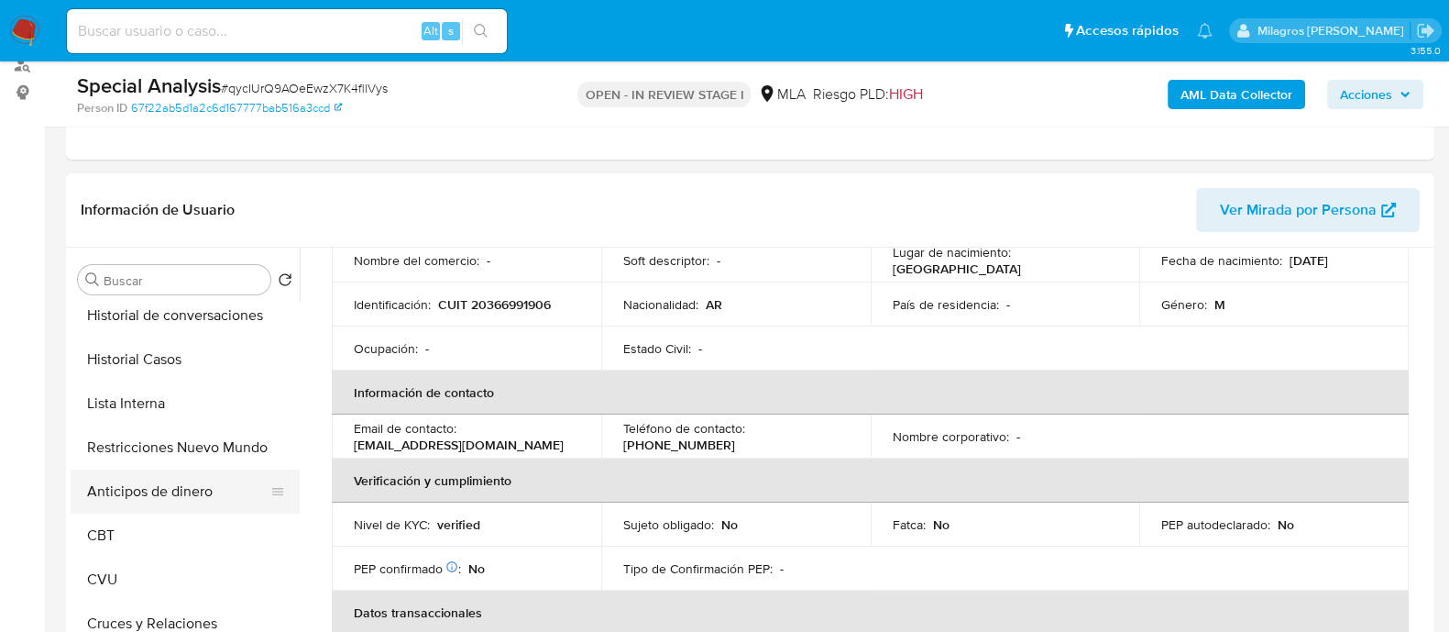
click at [213, 472] on button "Anticipos de dinero" at bounding box center [178, 491] width 214 height 44
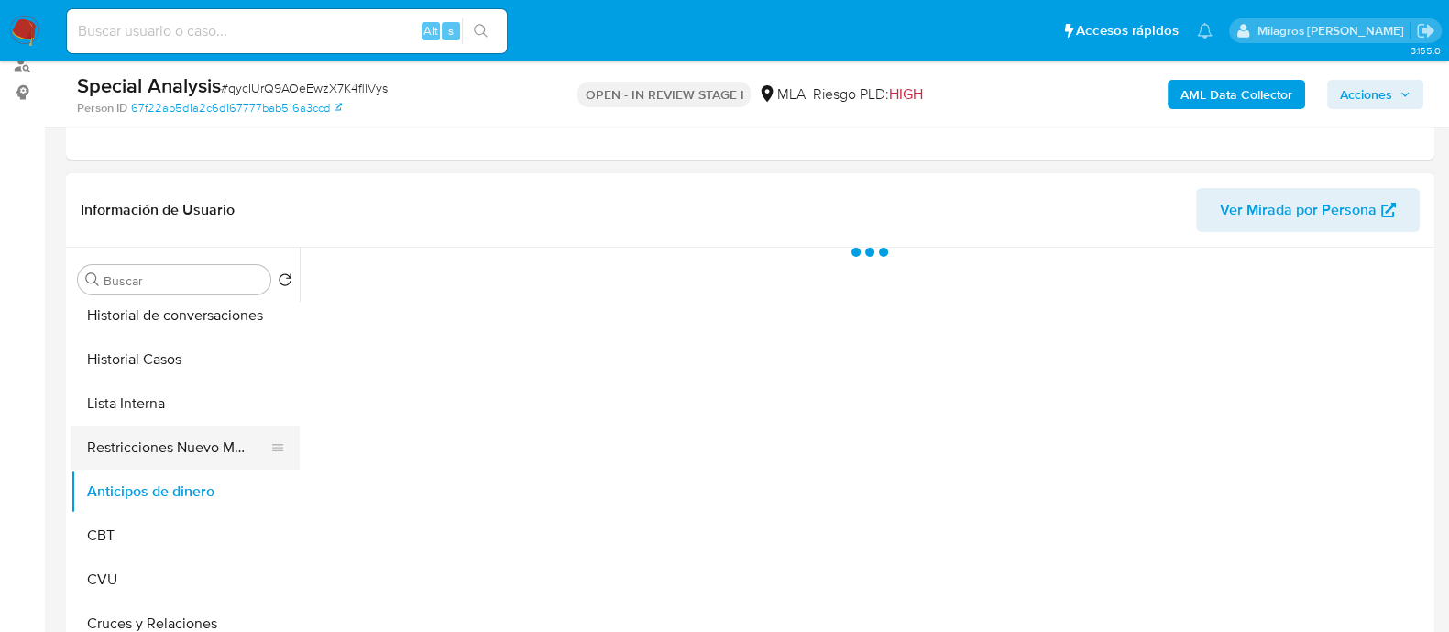
click at [222, 452] on button "Restricciones Nuevo Mundo" at bounding box center [178, 447] width 214 height 44
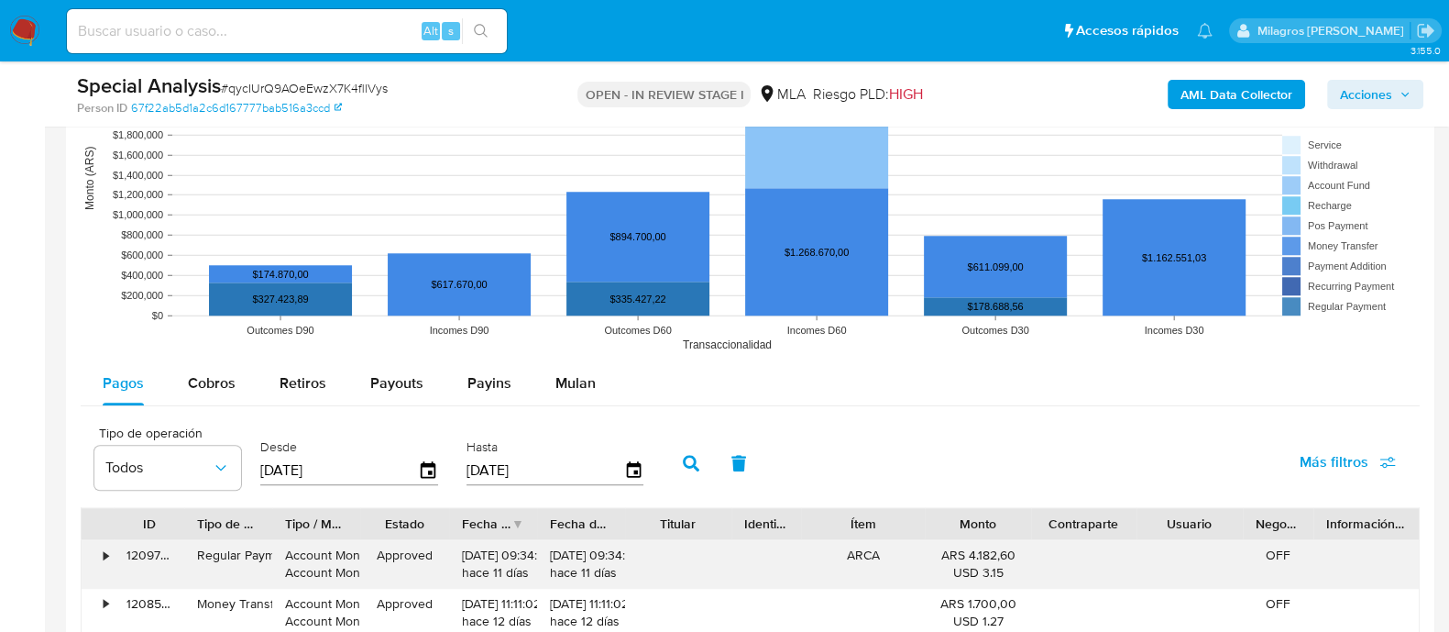
scroll to position [2062, 0]
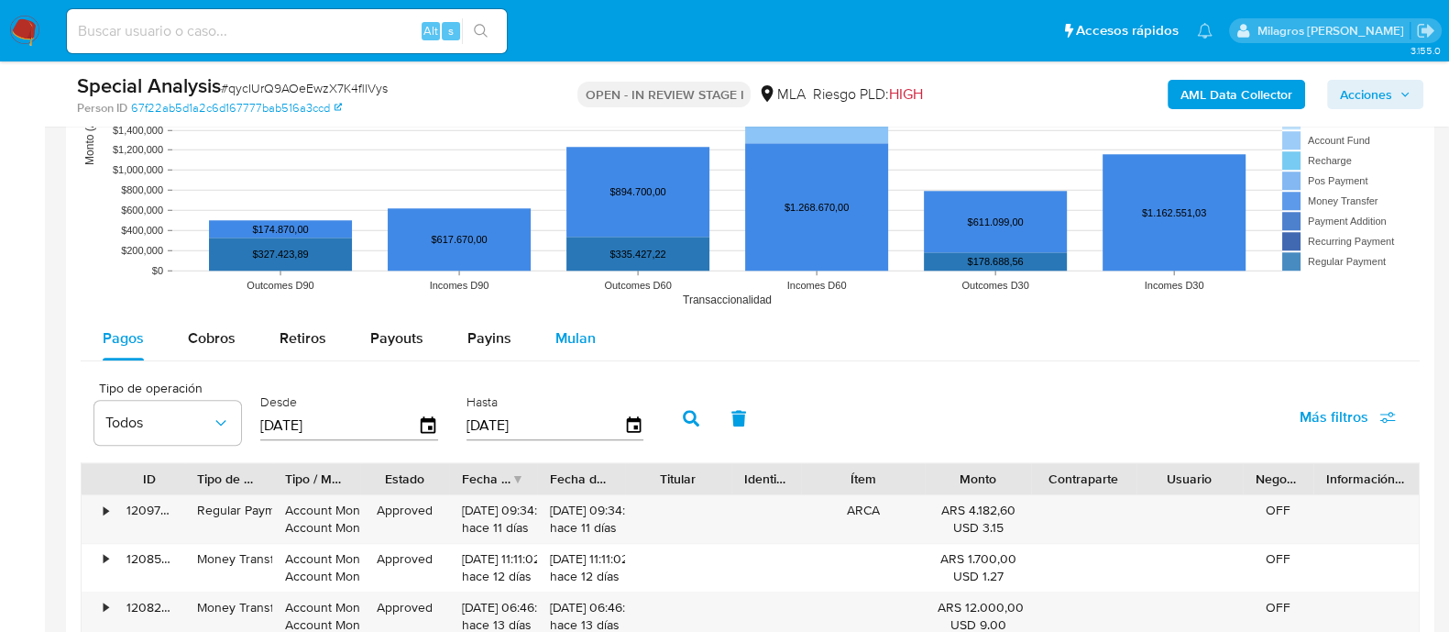
click at [555, 328] on span "Mulan" at bounding box center [575, 337] width 40 height 21
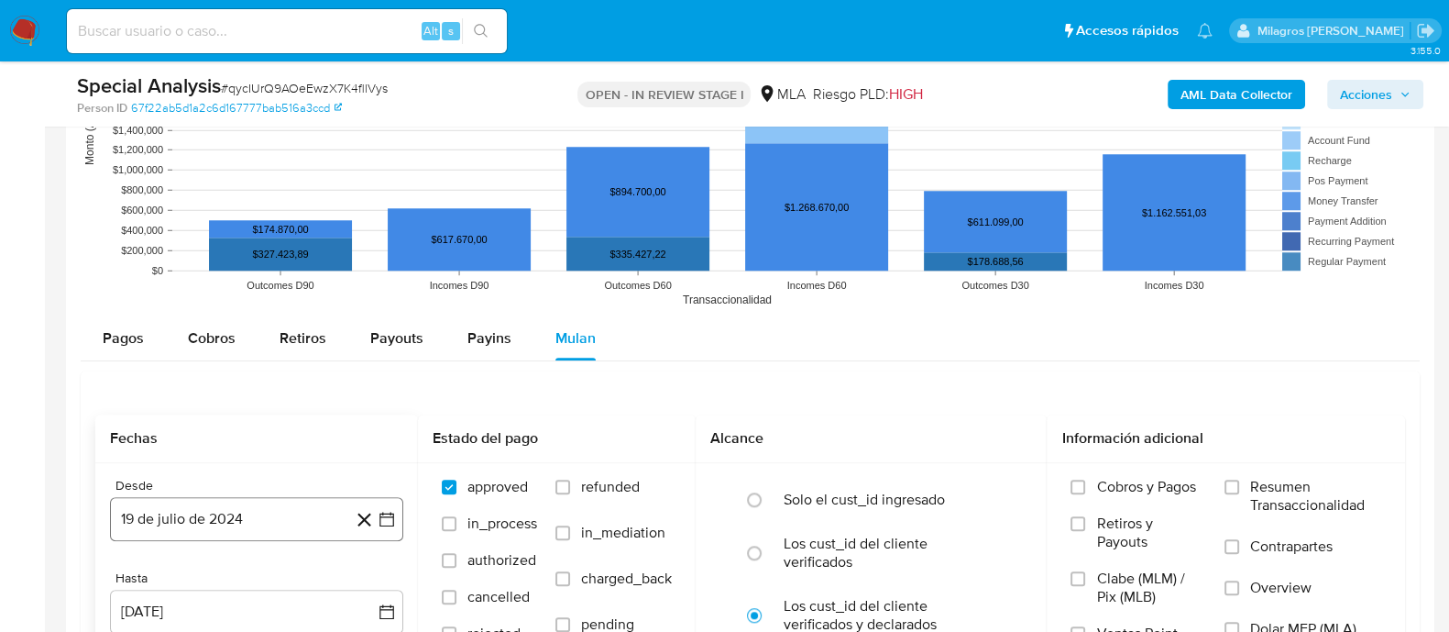
click at [321, 511] on button "19 de julio de 2024" at bounding box center [256, 519] width 293 height 44
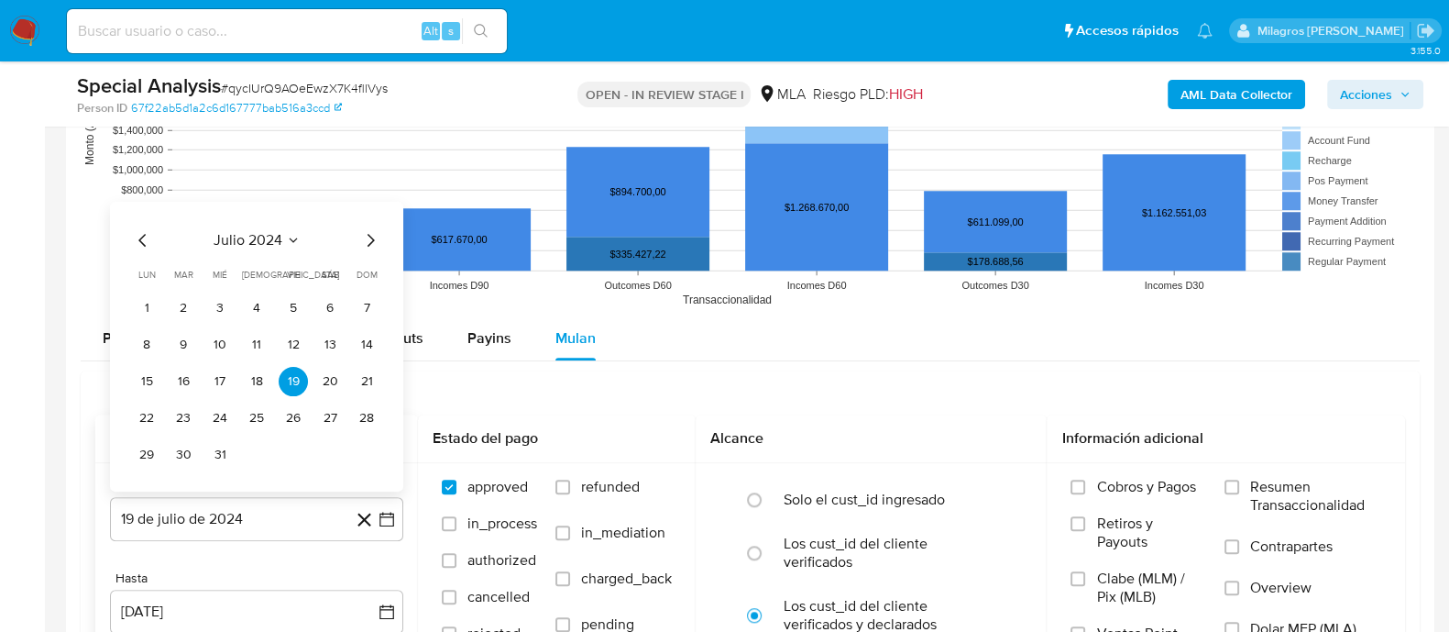
click at [367, 257] on div "julio 2024 julio 2024 lun lunes mar martes mié miércoles jue jueves vie viernes…" at bounding box center [256, 349] width 249 height 240
click at [371, 229] on icon "Mes siguiente" at bounding box center [370, 240] width 22 height 22
click at [371, 246] on icon "Mes siguiente" at bounding box center [370, 240] width 22 height 22
click at [363, 270] on button "1" at bounding box center [366, 271] width 29 height 29
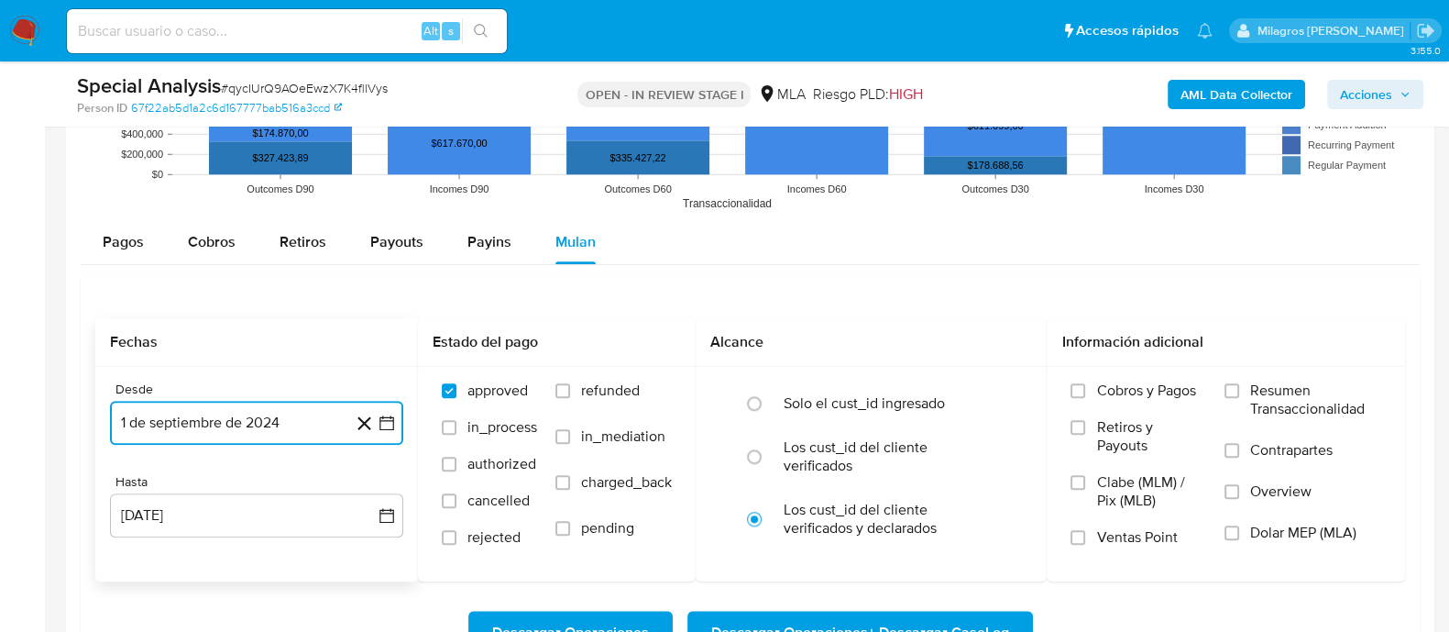
scroll to position [2291, 0]
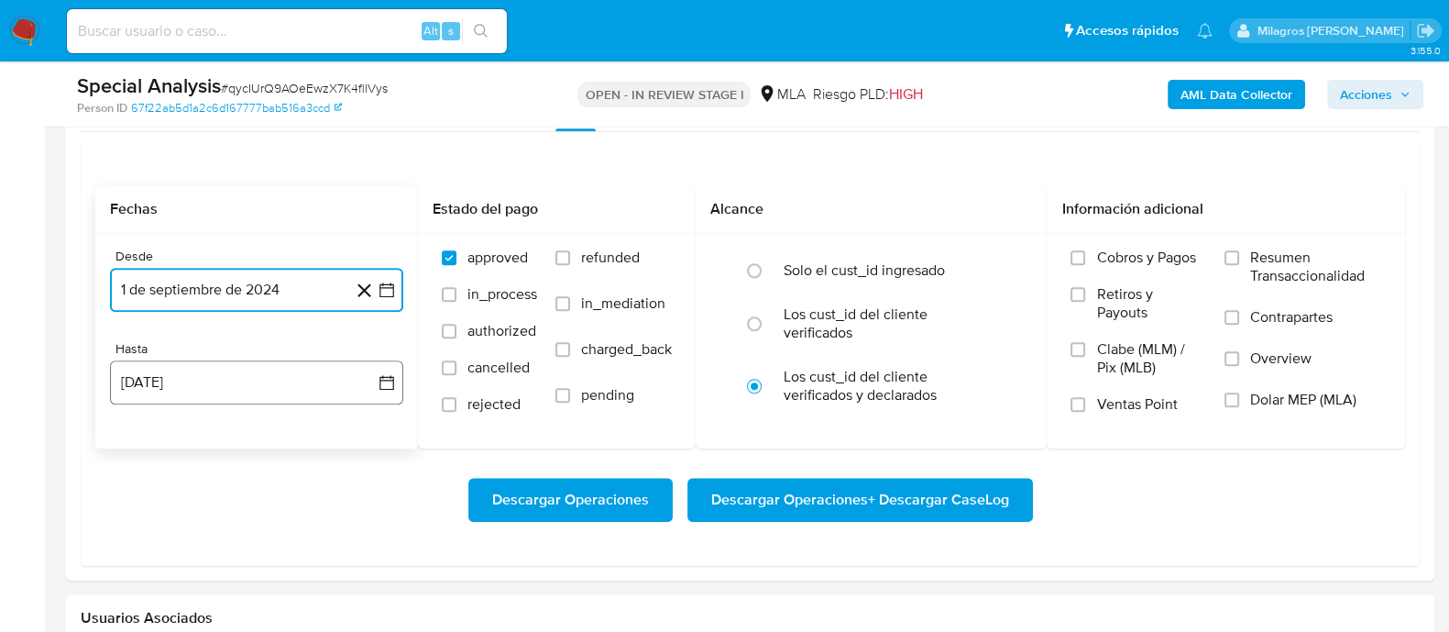
click at [276, 391] on button "[DATE]" at bounding box center [256, 382] width 293 height 44
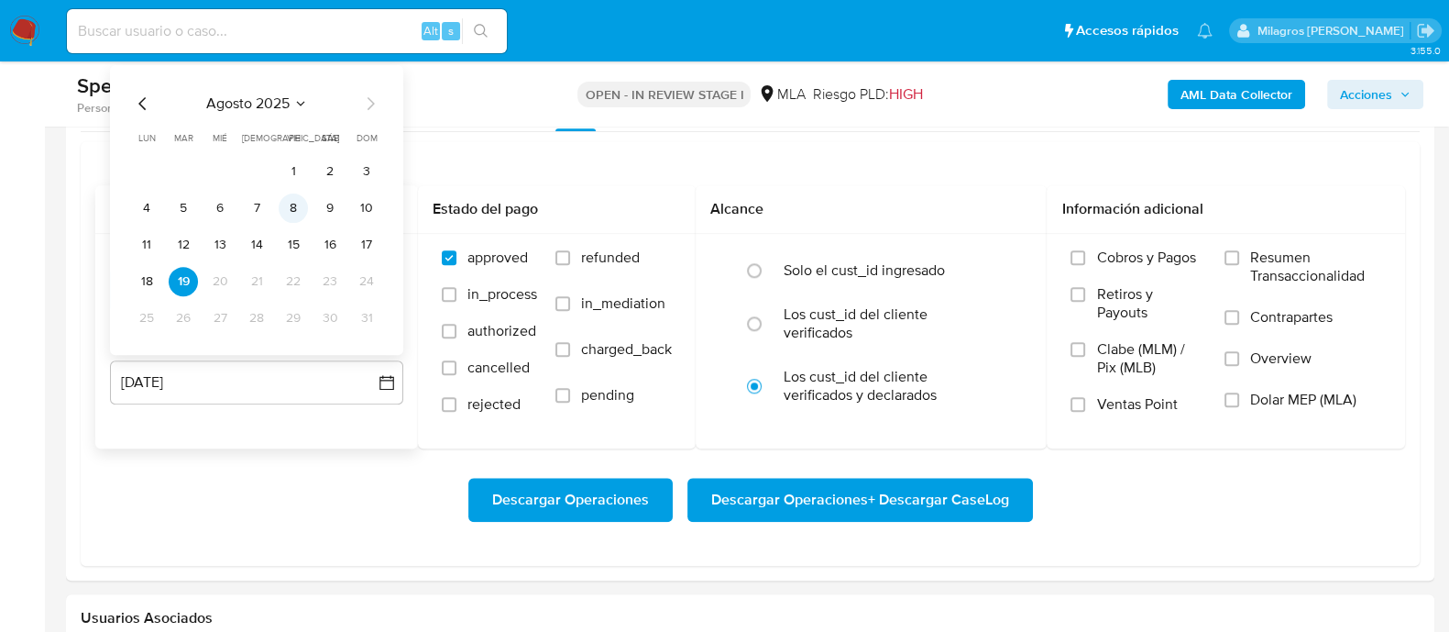
click at [294, 208] on button "8" at bounding box center [293, 207] width 29 height 29
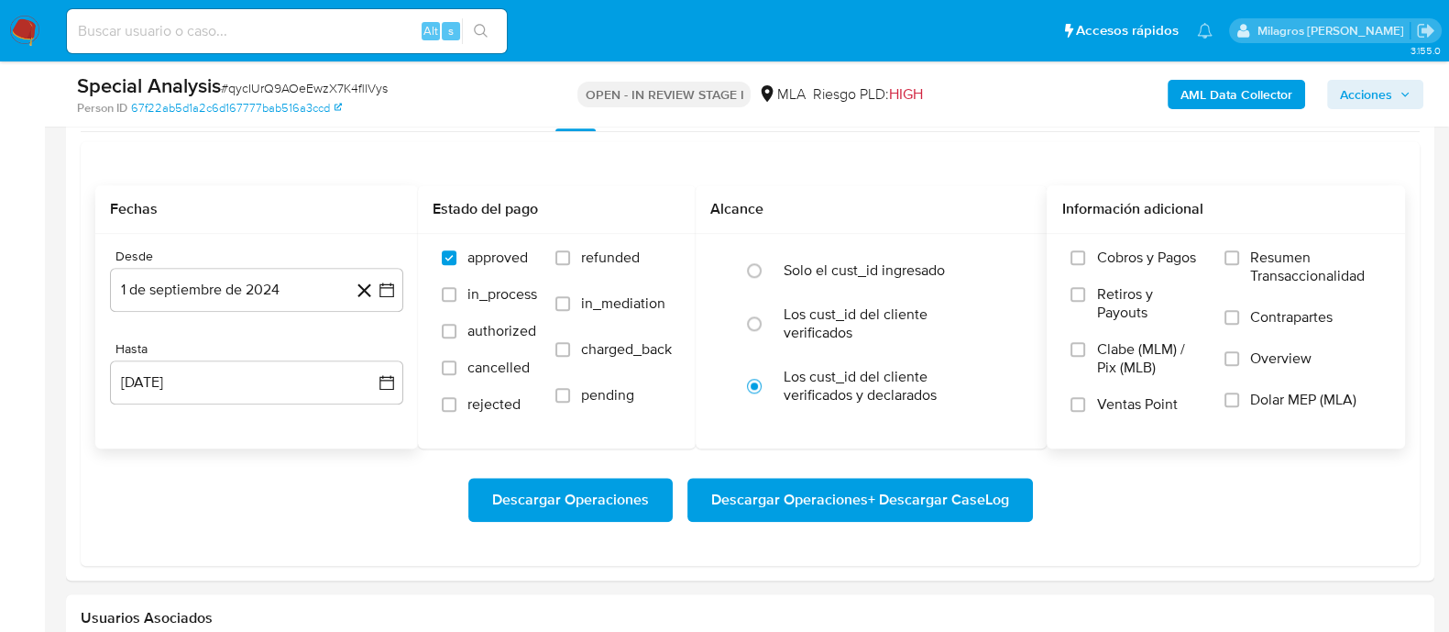
click at [1264, 391] on span "Dolar MEP (MLA)" at bounding box center [1303, 399] width 106 height 18
click at [1239, 392] on input "Dolar MEP (MLA)" at bounding box center [1232, 399] width 15 height 15
click at [954, 483] on span "Descargar Operaciones + Descargar CaseLog" at bounding box center [860, 499] width 298 height 40
